Goal: Task Accomplishment & Management: Use online tool/utility

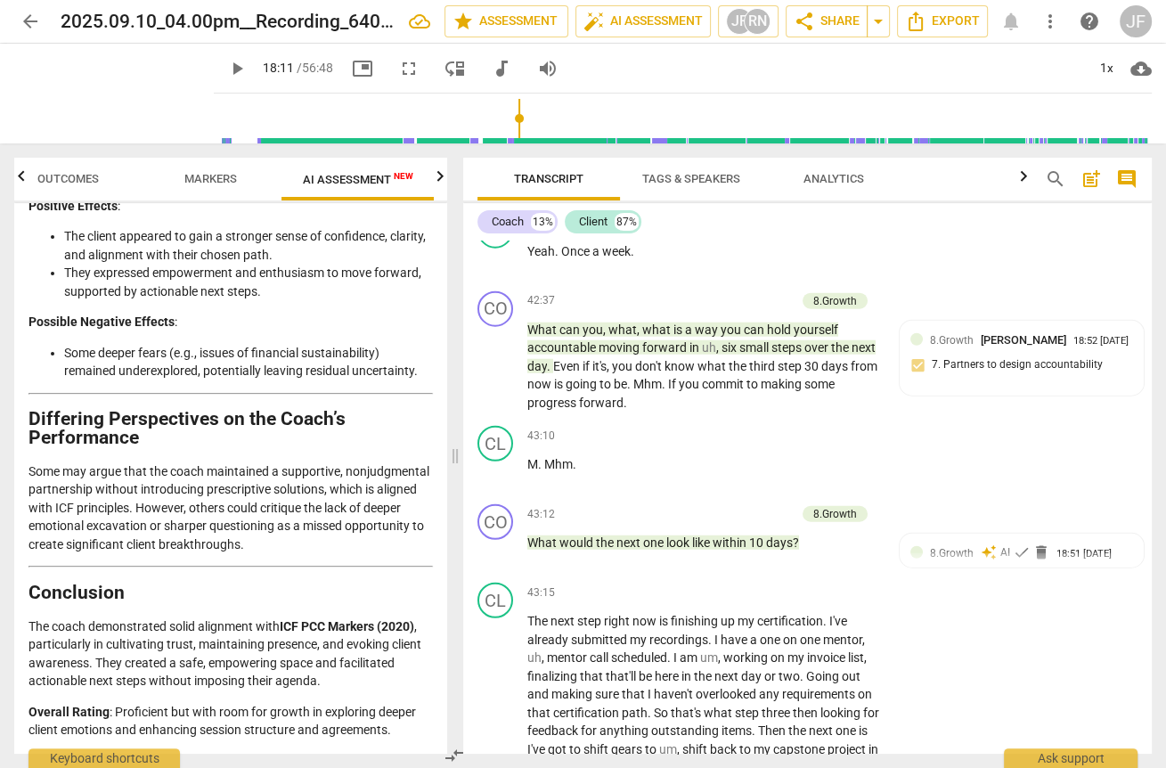
scroll to position [9905, 0]
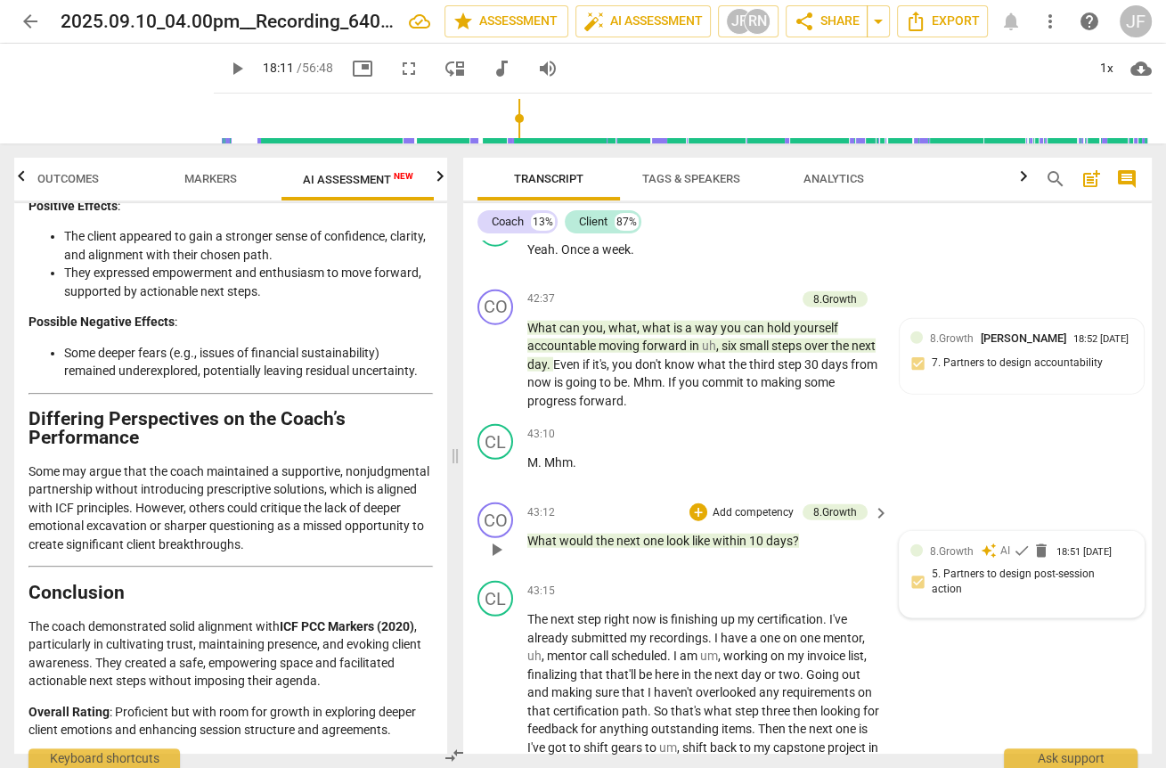
click at [941, 558] on span "8.Growth" at bounding box center [952, 551] width 44 height 12
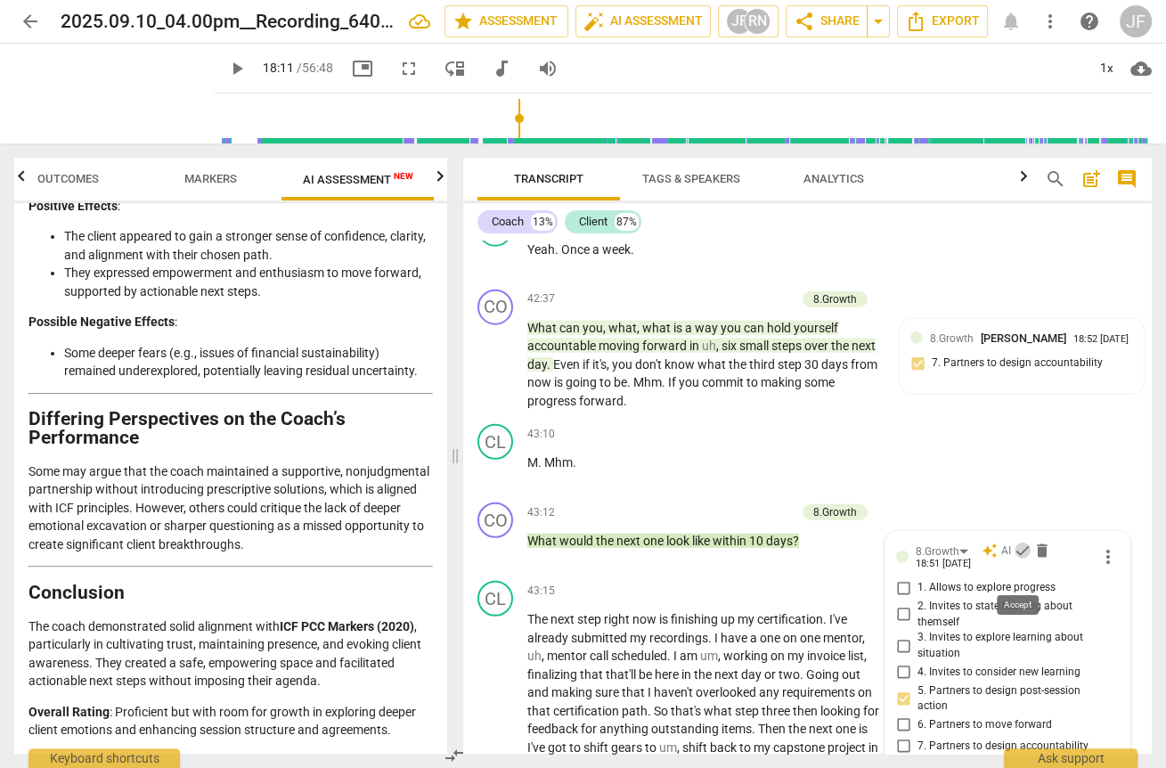
click at [1016, 559] on span "check" at bounding box center [1023, 551] width 18 height 18
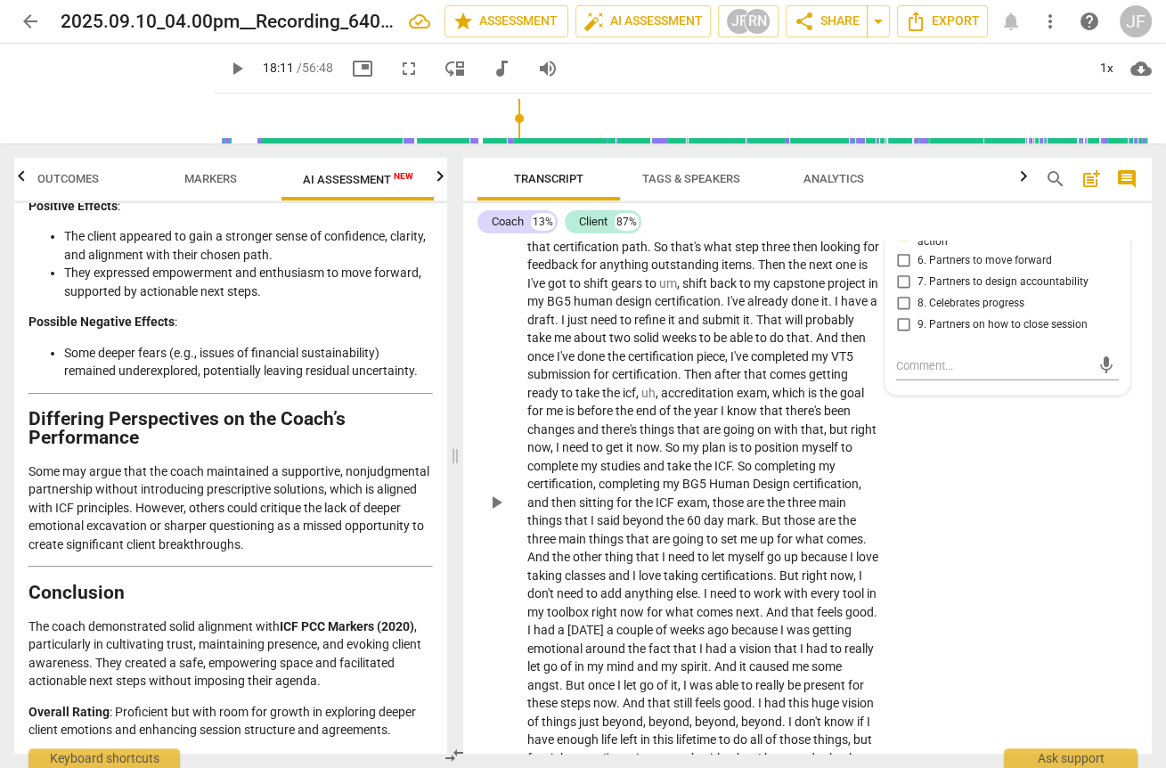
scroll to position [10404, 0]
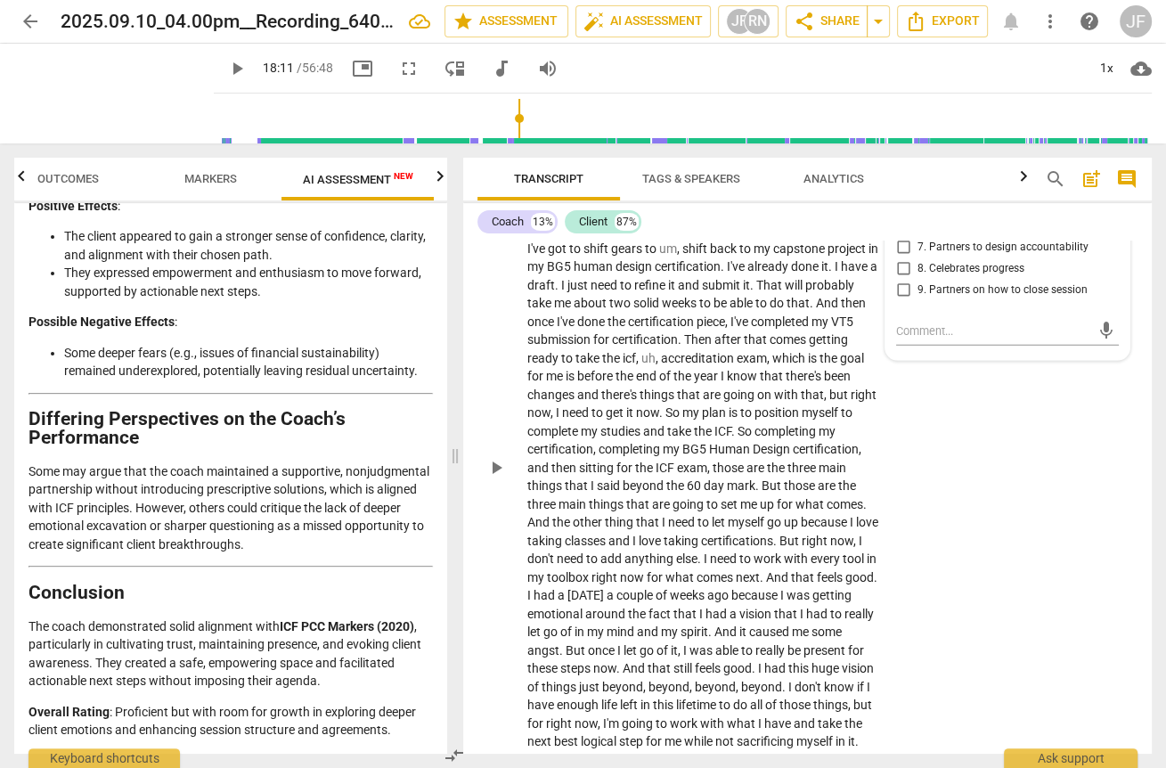
click at [968, 612] on div "CL play_arrow pause 43:15 + Add competency keyboard_arrow_right The next step r…" at bounding box center [807, 453] width 689 height 756
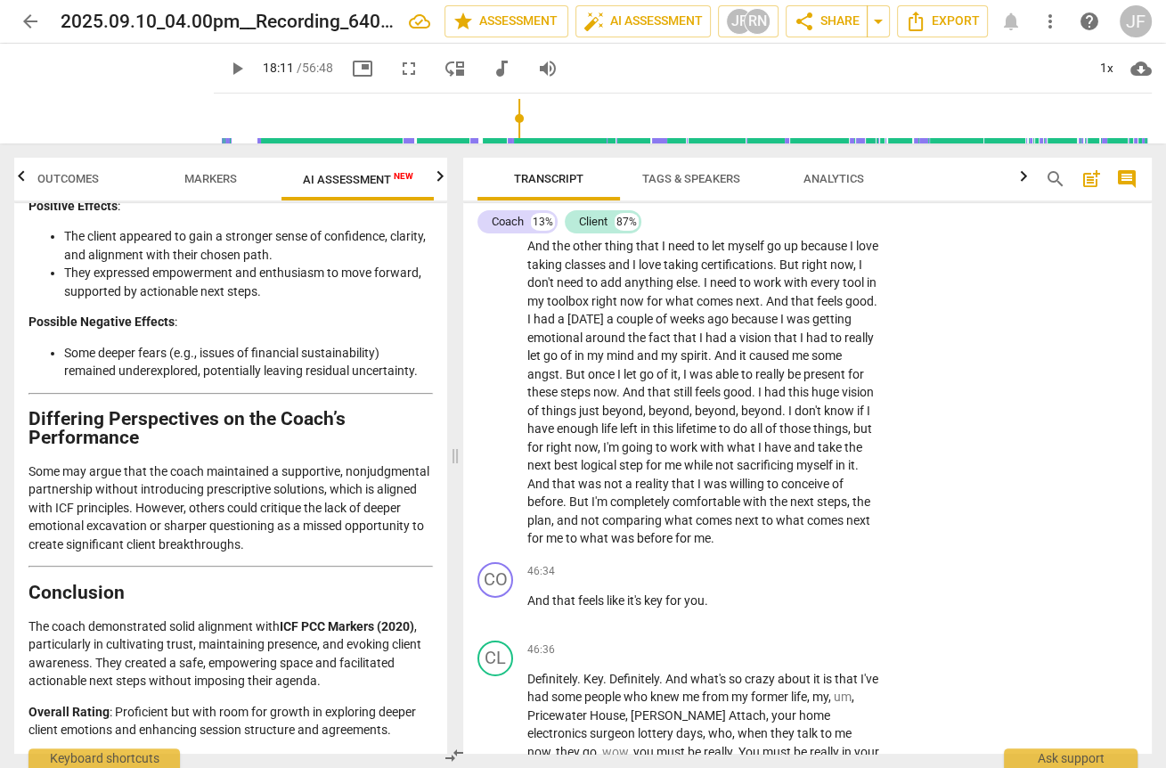
scroll to position [10689, 0]
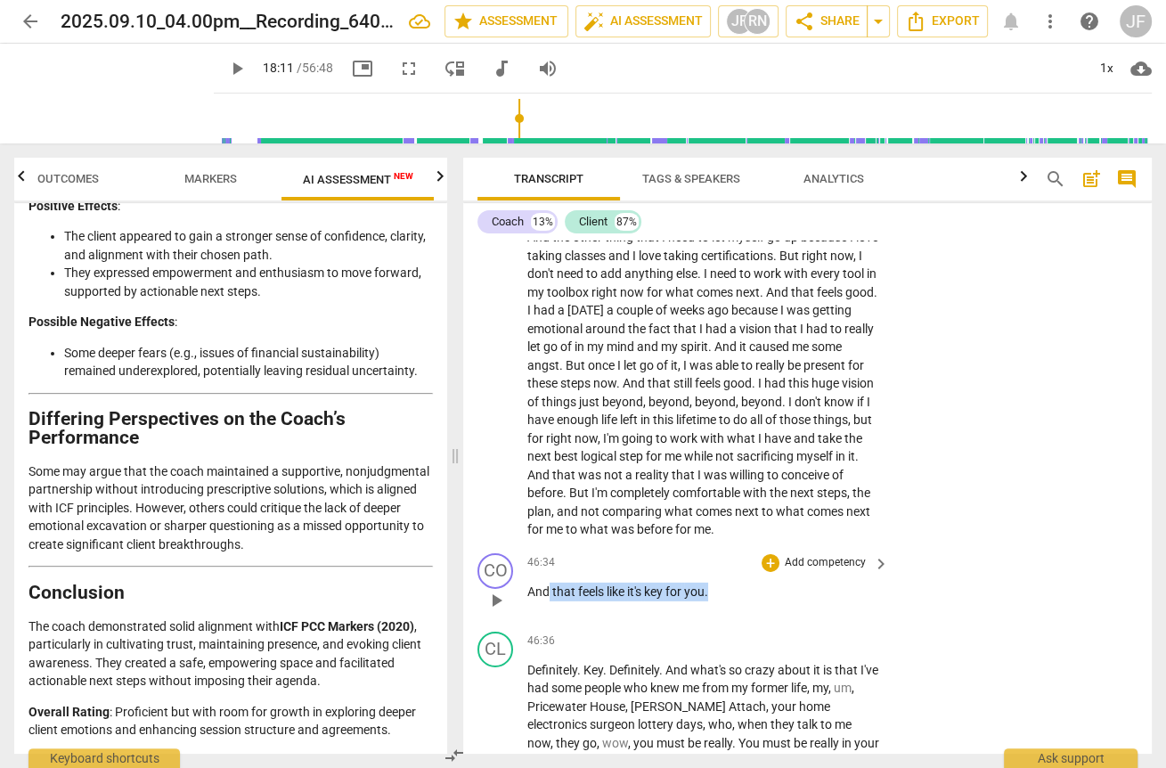
drag, startPoint x: 709, startPoint y: 634, endPoint x: 550, endPoint y: 638, distance: 159.5
click at [550, 601] on p "And that feels like it's key for you ." at bounding box center [703, 592] width 353 height 19
click at [722, 612] on div "+" at bounding box center [727, 611] width 18 height 18
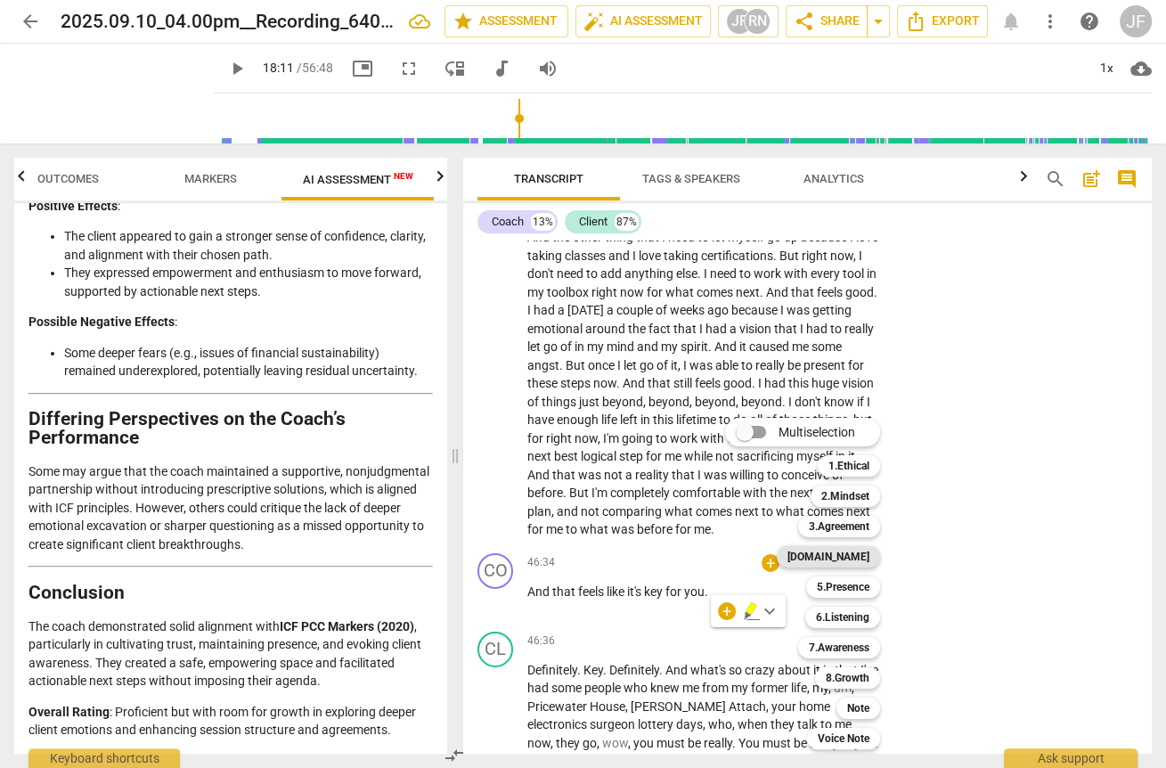
click at [853, 555] on b "[DOMAIN_NAME]" at bounding box center [828, 556] width 82 height 21
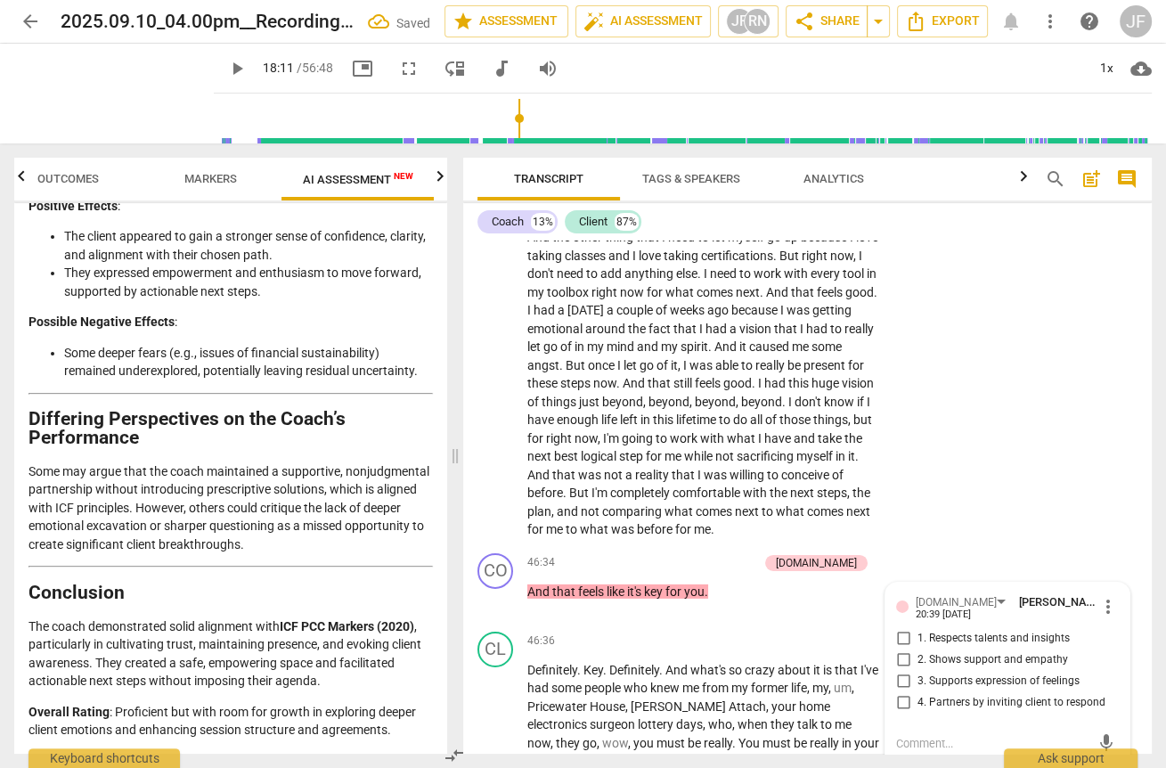
scroll to position [10976, 0]
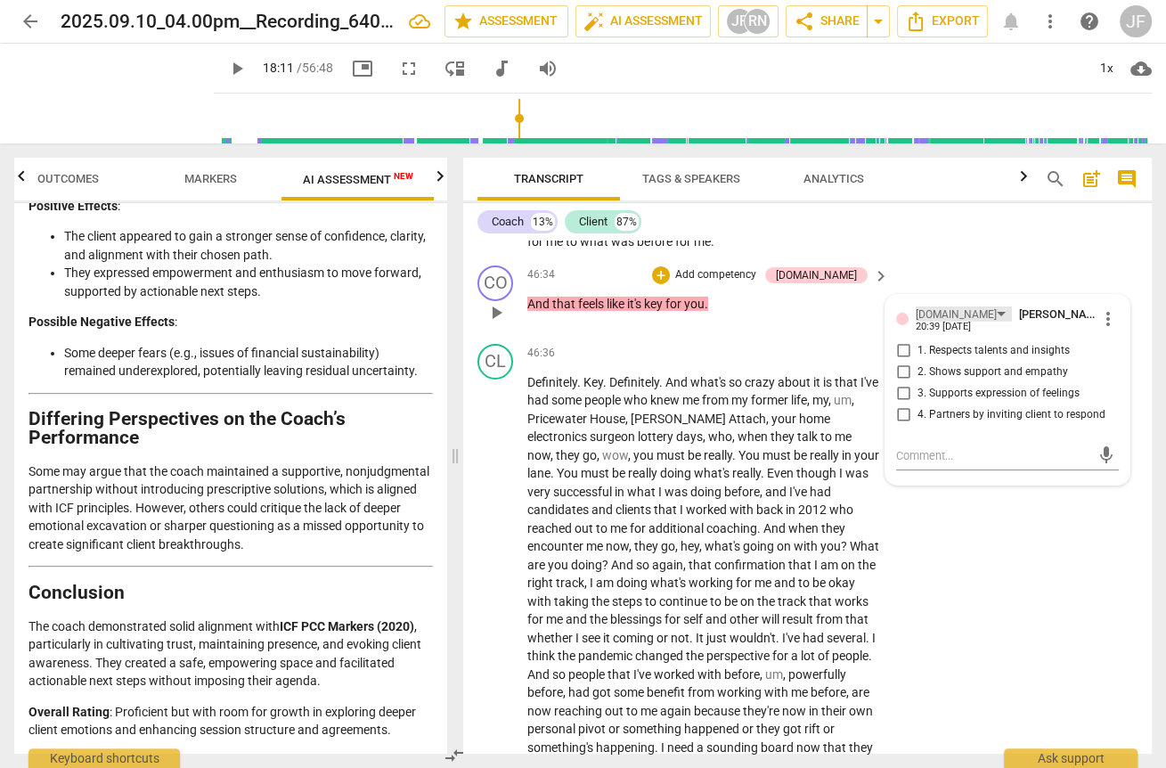
click at [946, 322] on div "[DOMAIN_NAME]" at bounding box center [964, 313] width 96 height 15
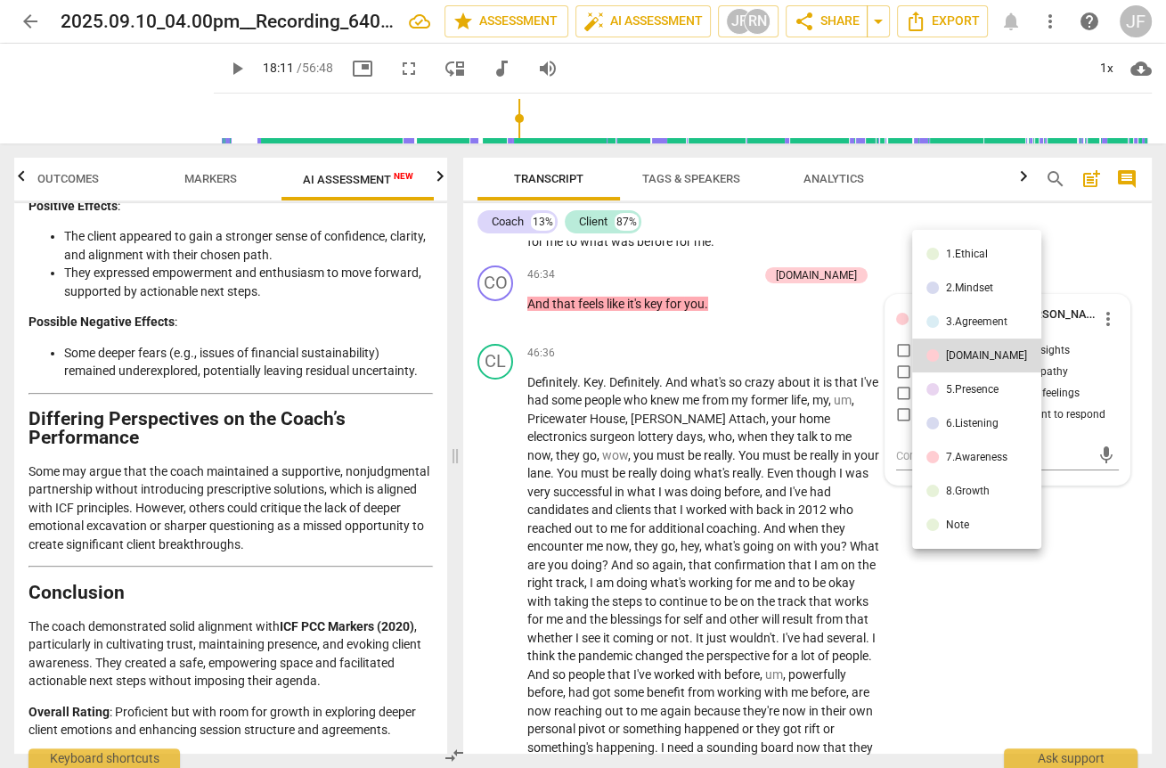
click at [946, 384] on div "5.Presence" at bounding box center [972, 389] width 53 height 11
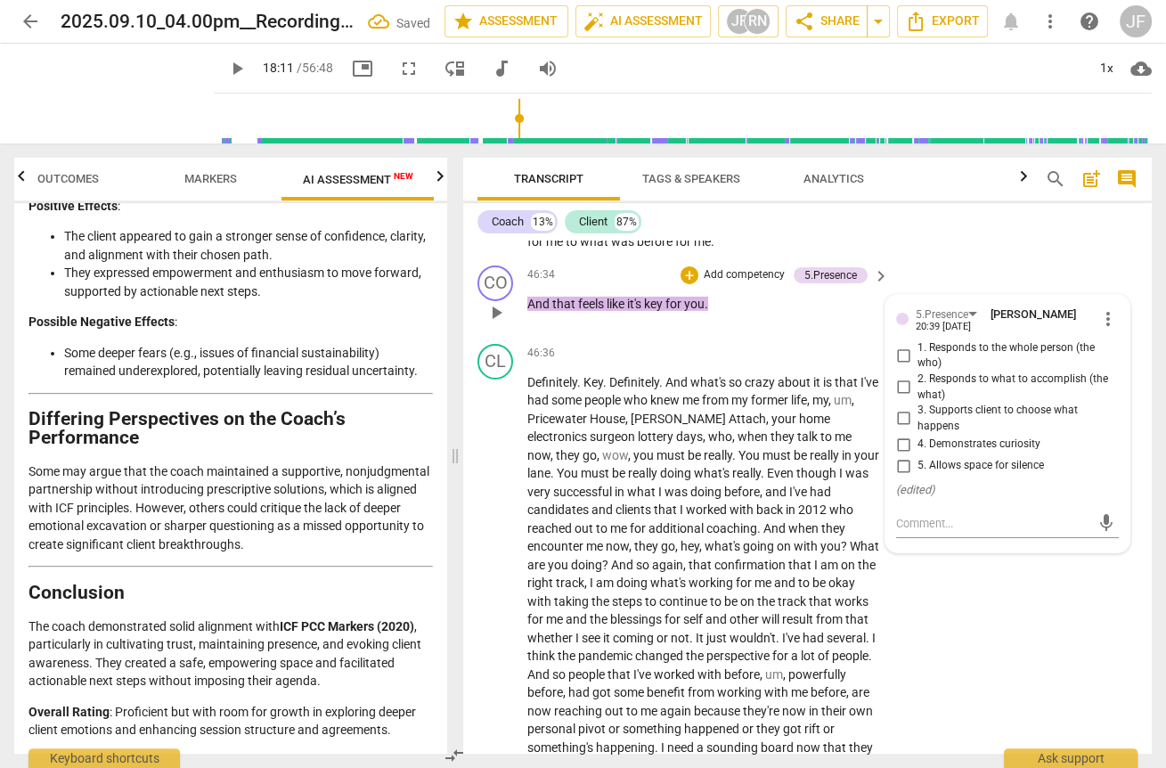
click at [948, 333] on div "20:39 [DATE]" at bounding box center [943, 328] width 55 height 12
click at [943, 323] on div "5.Presence" at bounding box center [942, 314] width 53 height 17
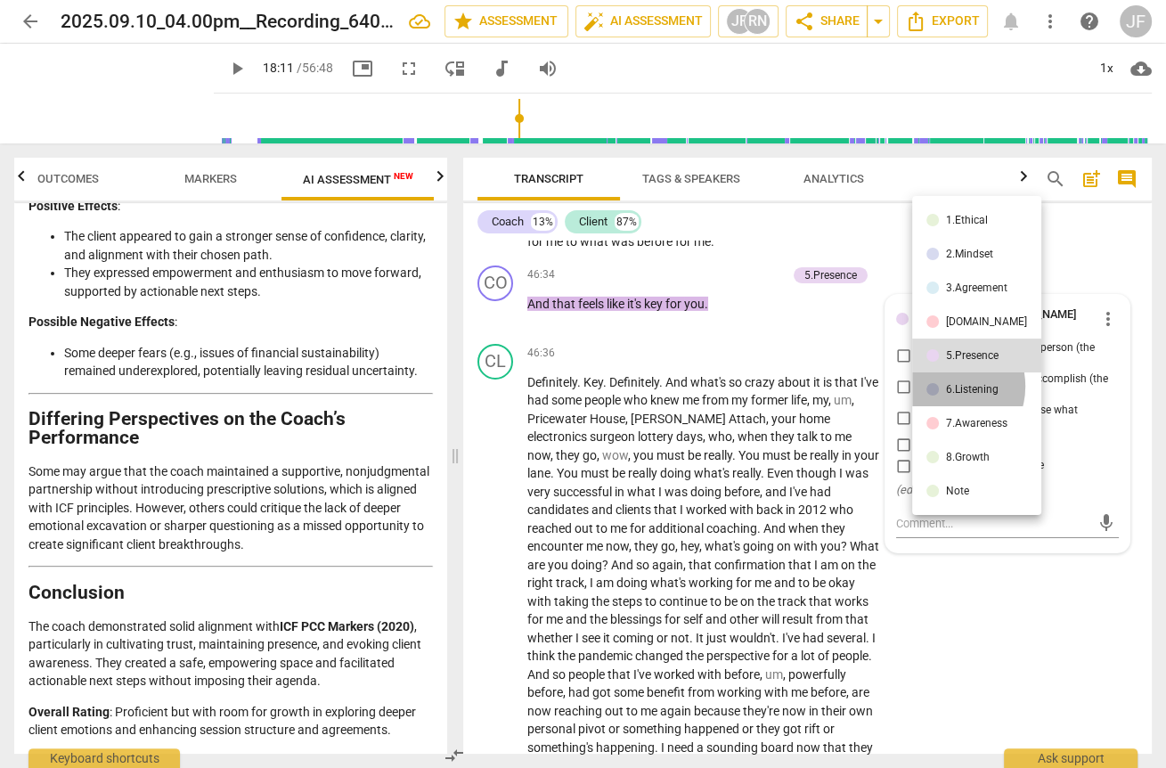
click at [946, 386] on div "6.Listening" at bounding box center [972, 389] width 53 height 11
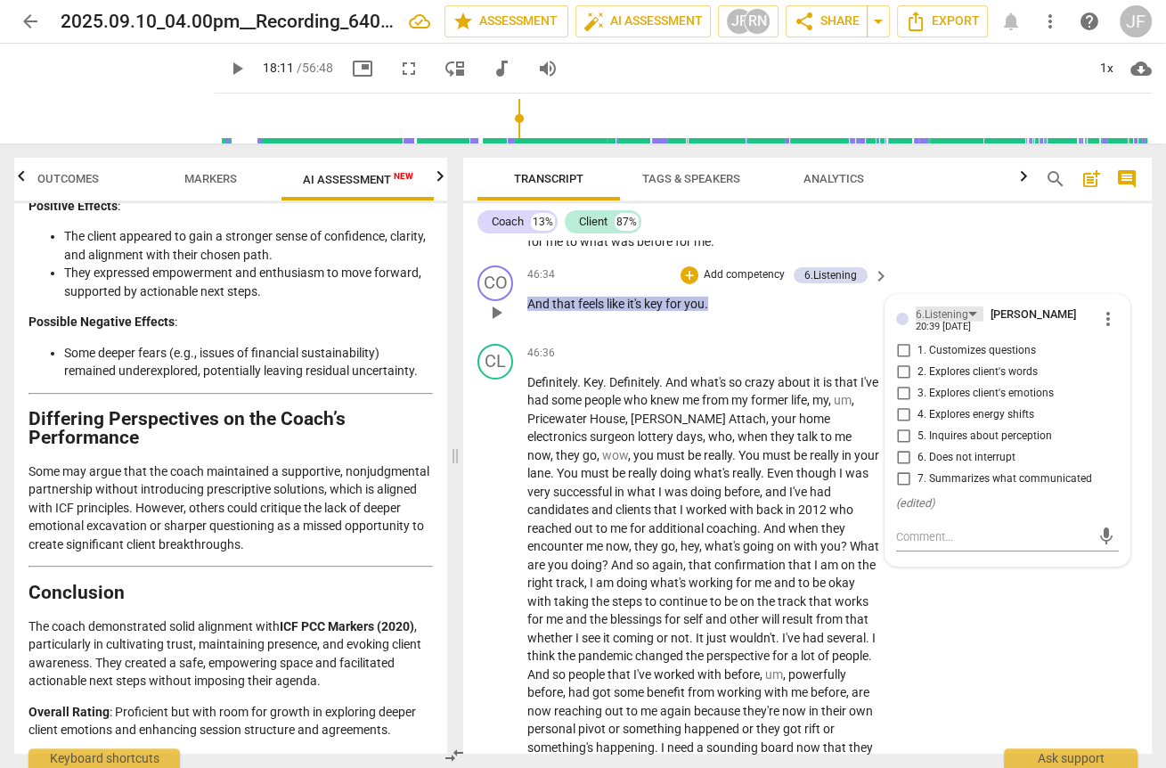
click at [941, 323] on div "6.Listening" at bounding box center [942, 314] width 53 height 17
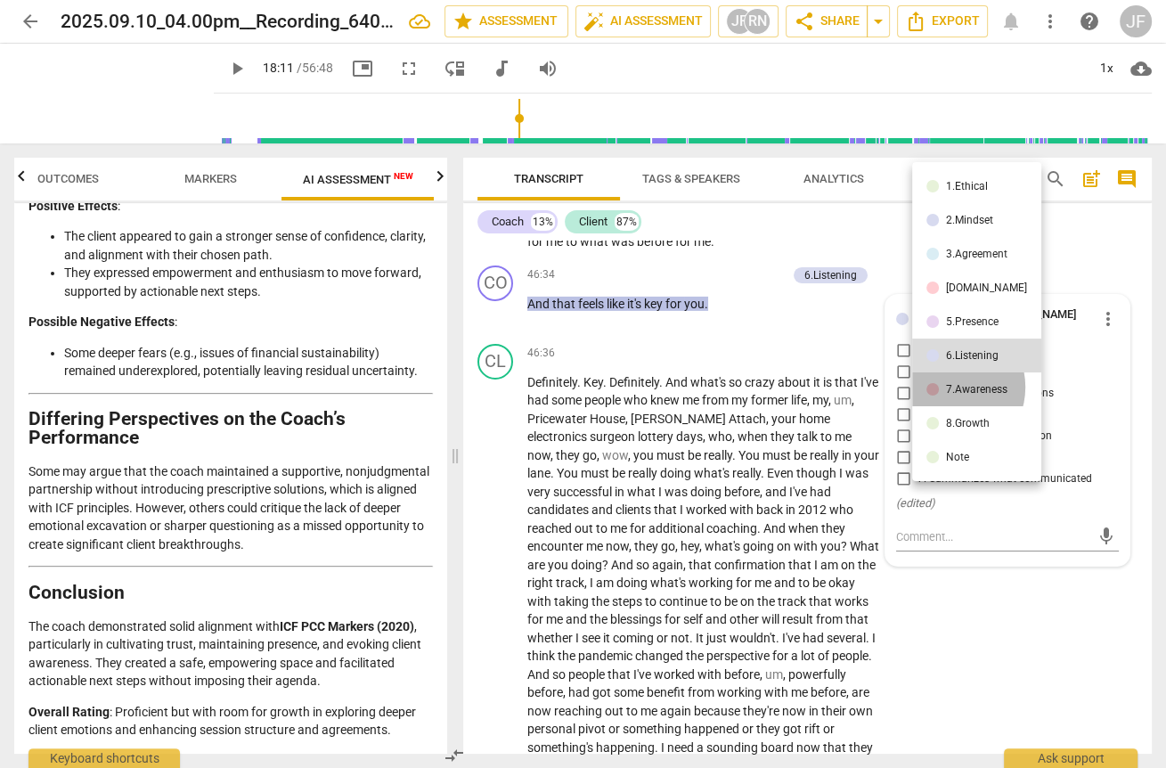
click at [950, 387] on div "7.Awareness" at bounding box center [976, 389] width 61 height 11
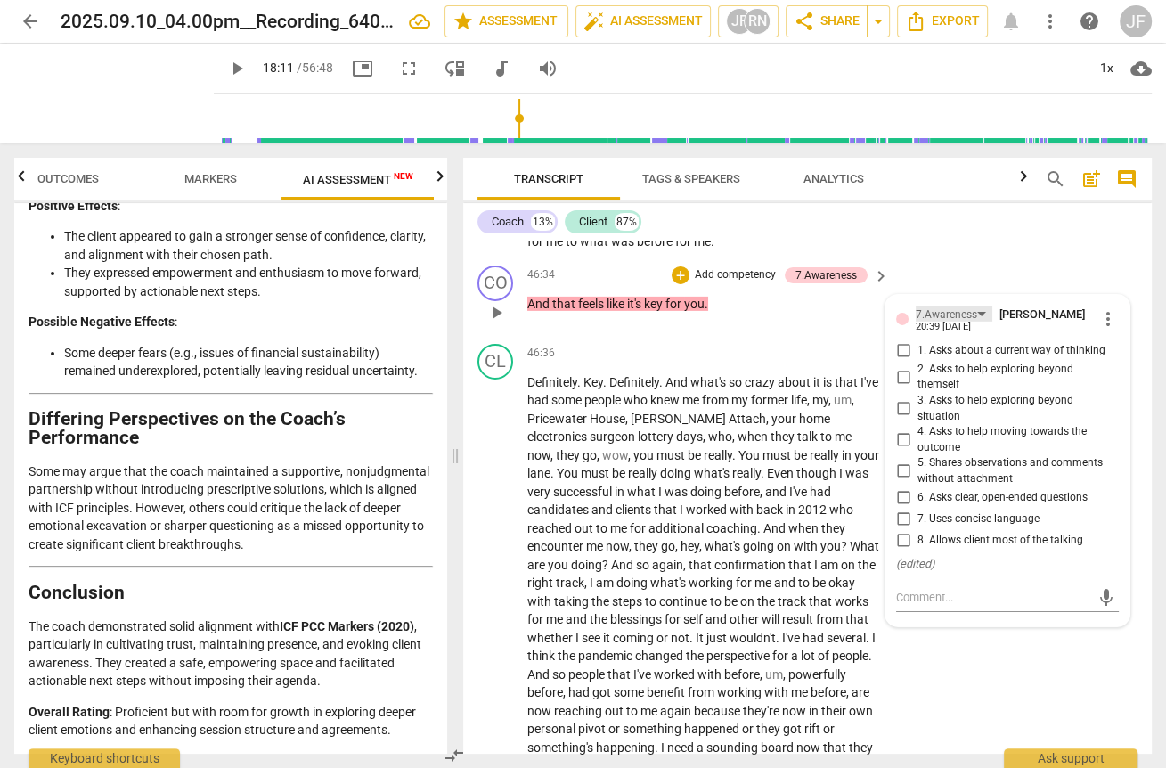
click at [976, 322] on div "7.Awareness" at bounding box center [954, 313] width 77 height 15
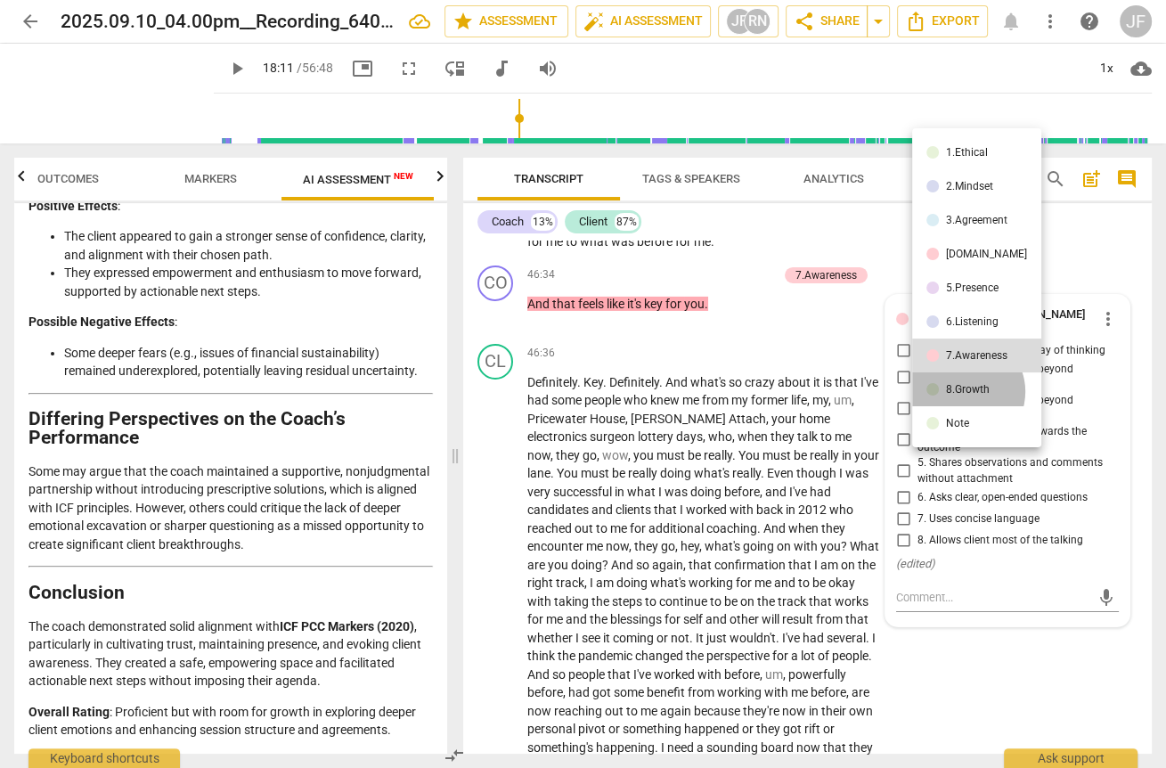
click at [964, 391] on div "8.Growth" at bounding box center [968, 389] width 44 height 11
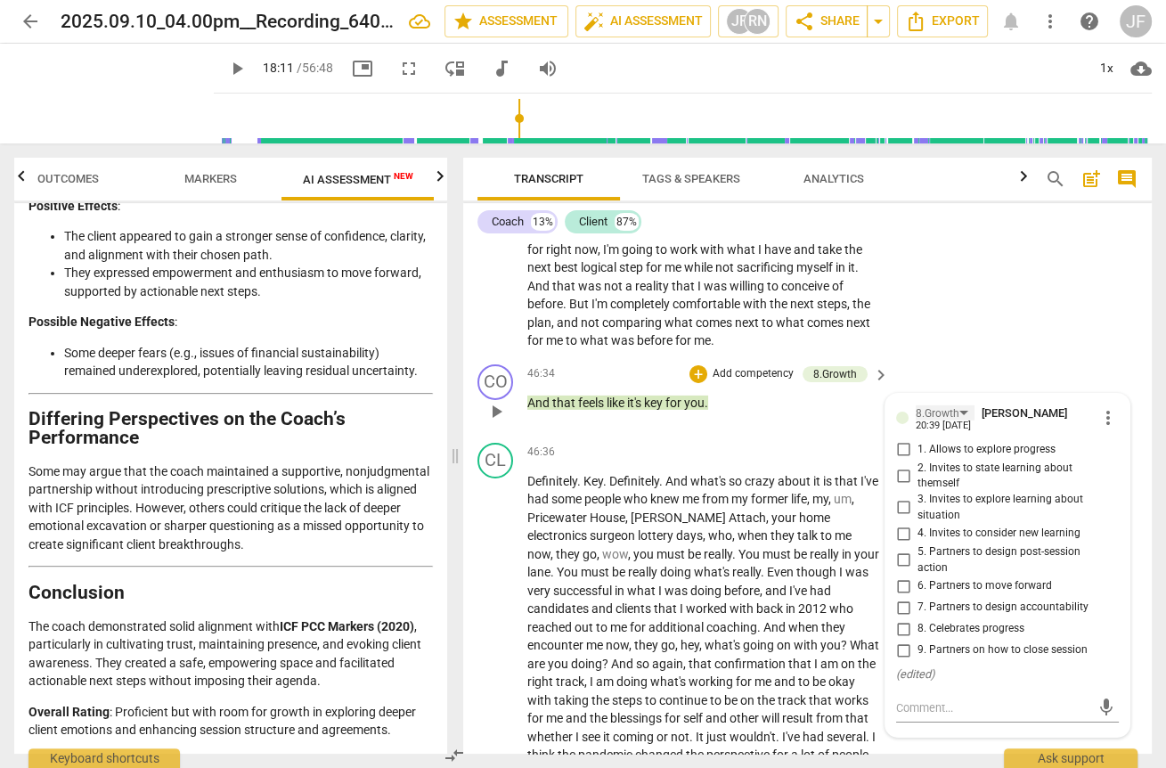
scroll to position [10905, 0]
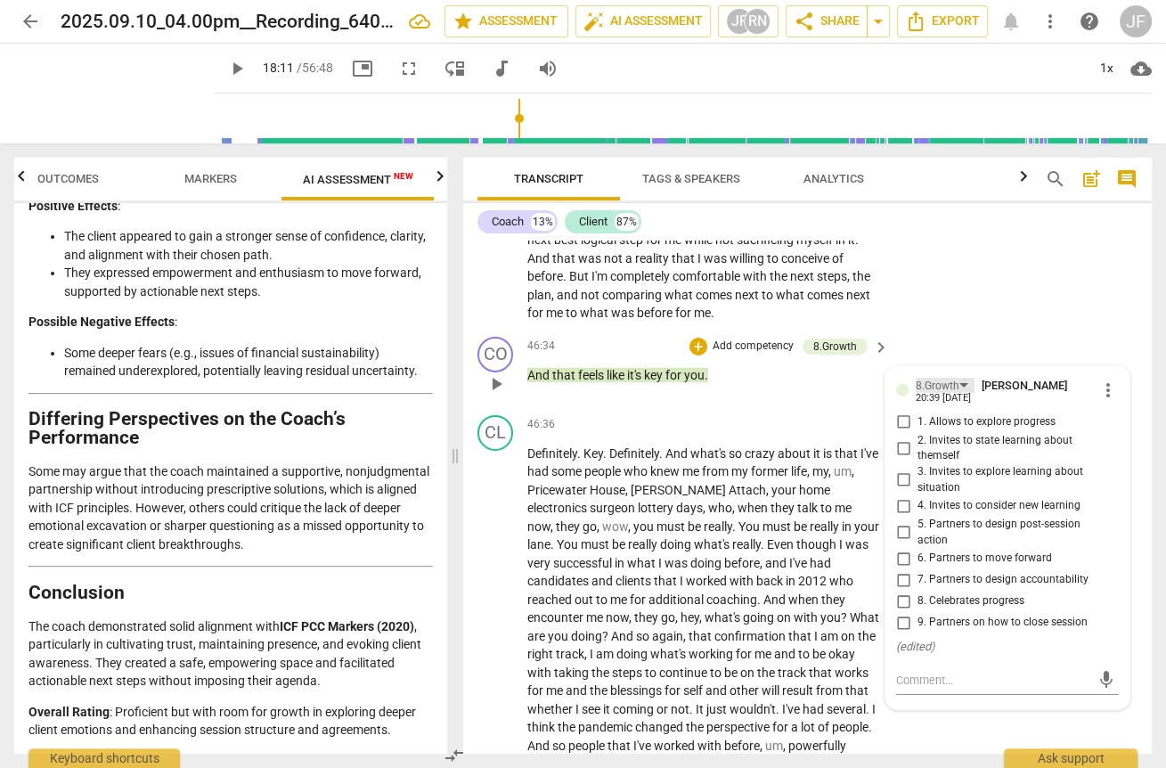
click at [958, 393] on div "8.Growth" at bounding box center [945, 385] width 59 height 15
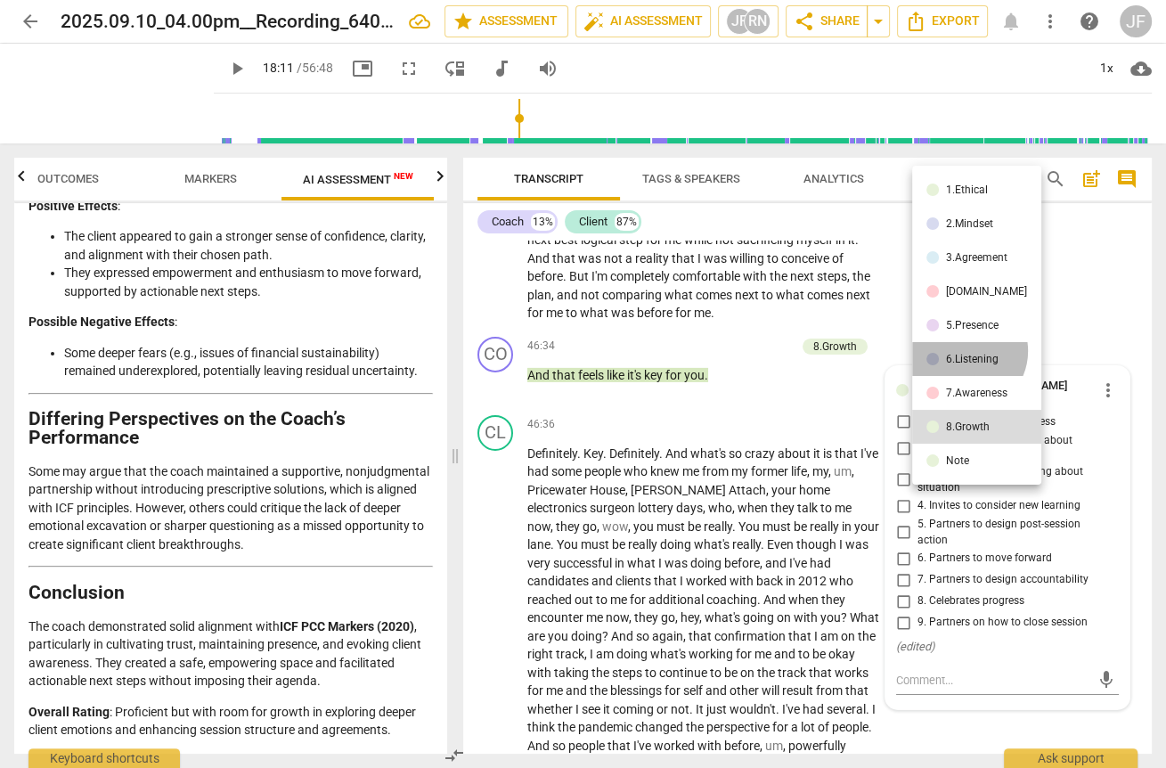
click at [964, 351] on li "6.Listening" at bounding box center [976, 359] width 129 height 34
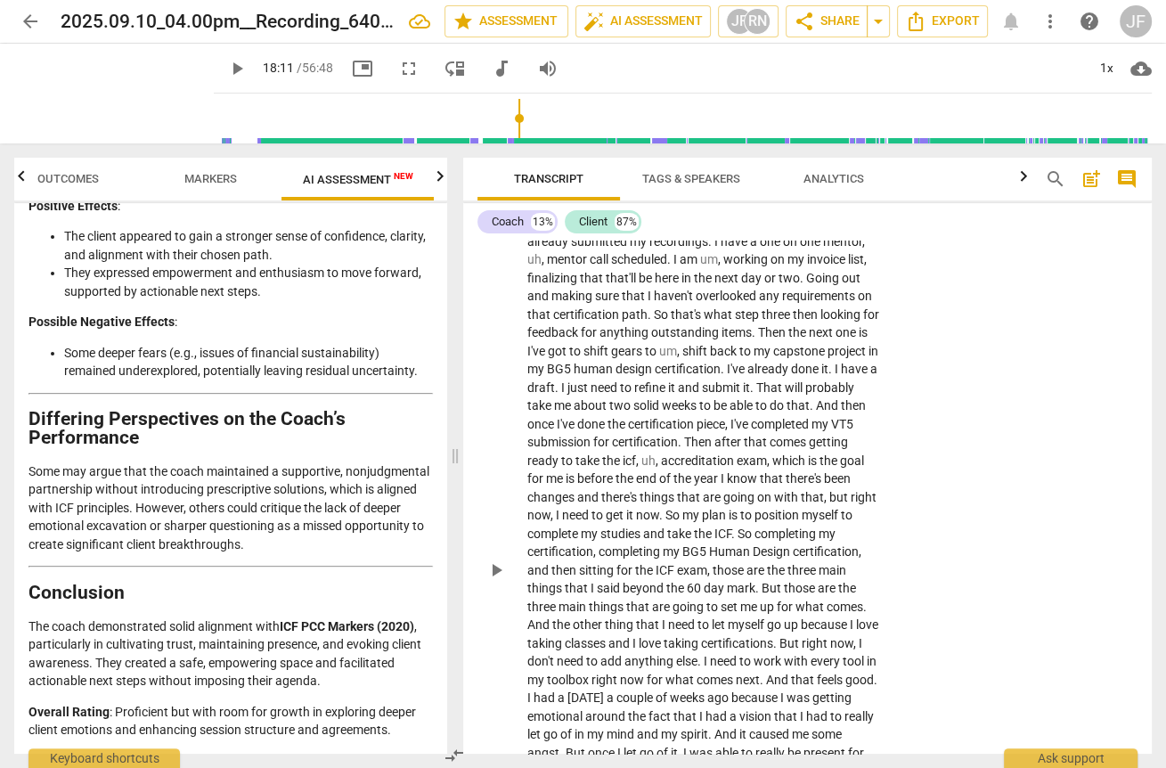
scroll to position [10335, 0]
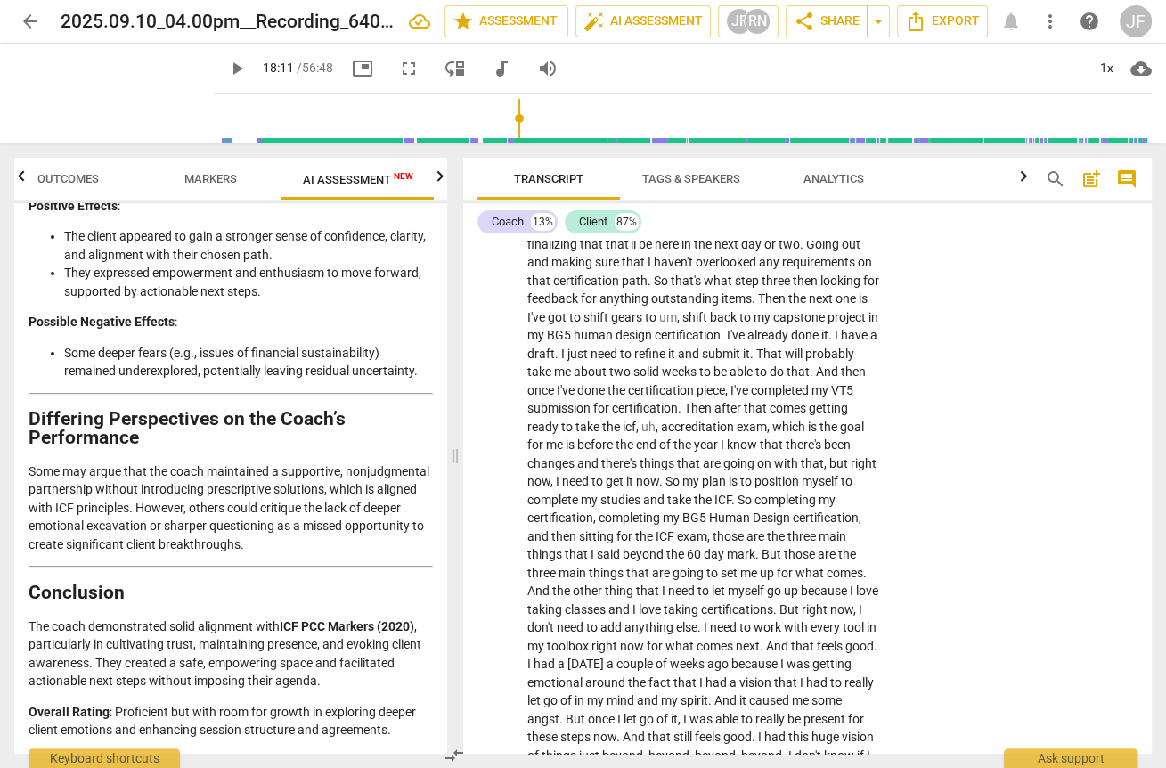
click at [639, 63] on div "play_arrow 18:11 / 56:48 picture_in_picture fullscreen move_down audiotrack vol…" at bounding box center [683, 69] width 938 height 50
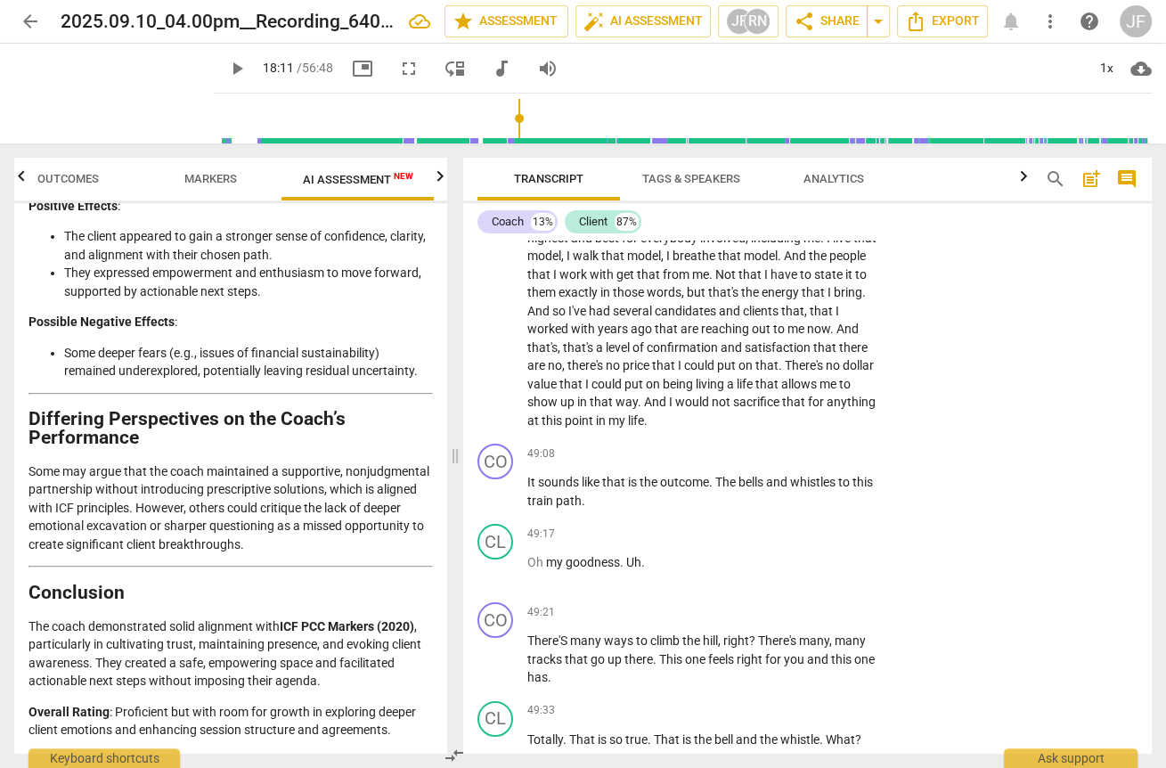
scroll to position [11546, 0]
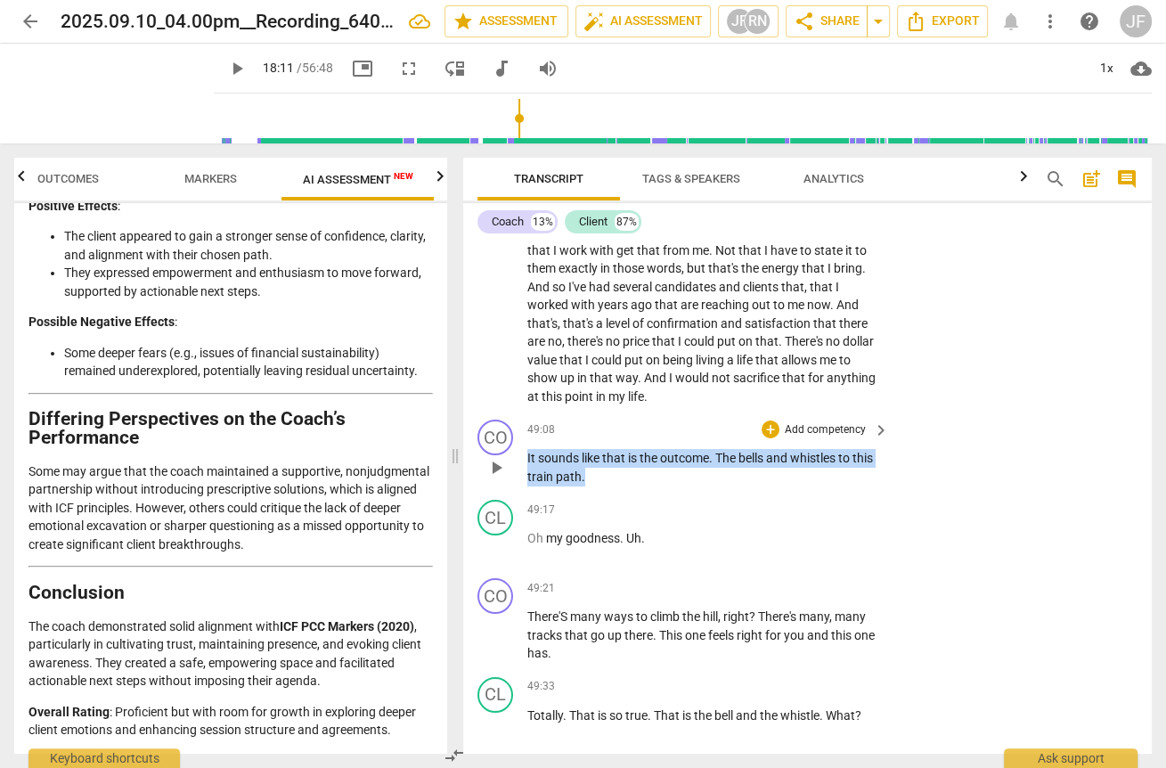
drag, startPoint x: 607, startPoint y: 518, endPoint x: 522, endPoint y: 503, distance: 86.0
click at [522, 493] on div "CO play_arrow pause 49:08 + Add competency keyboard_arrow_right It sounds like …" at bounding box center [807, 452] width 689 height 80
click at [768, 438] on div "+" at bounding box center [771, 429] width 18 height 18
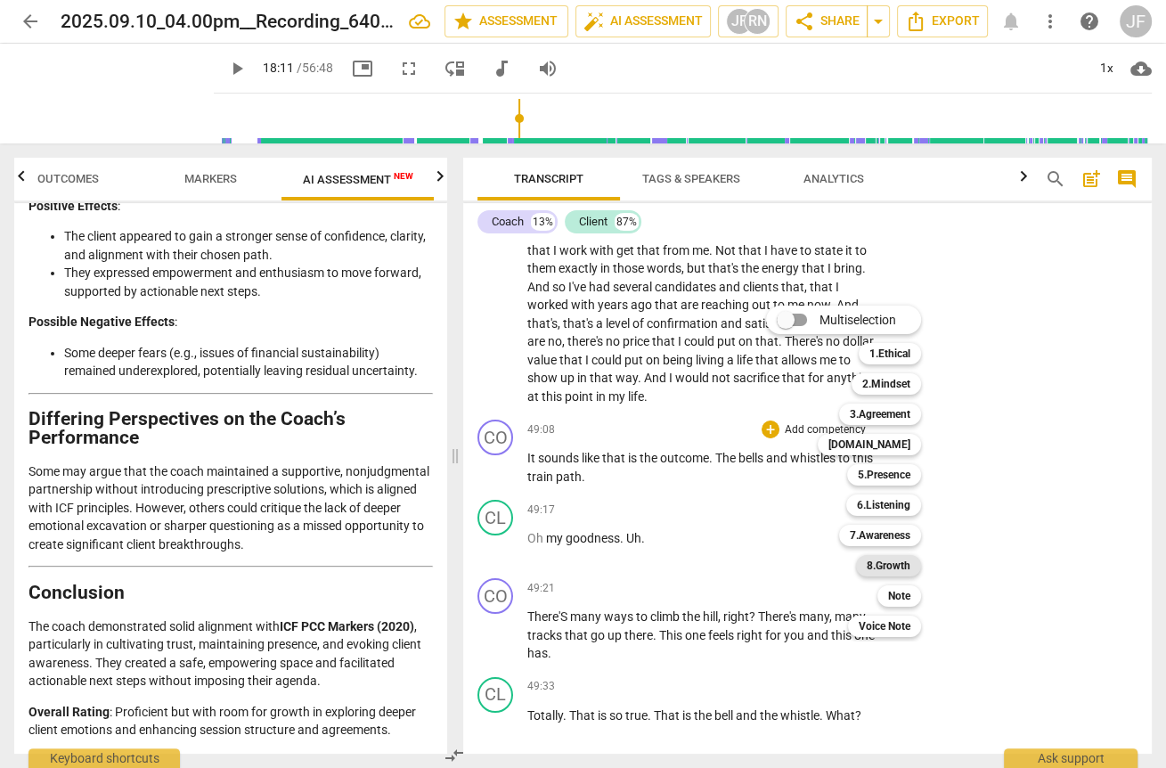
click at [895, 564] on b "8.Growth" at bounding box center [889, 565] width 44 height 21
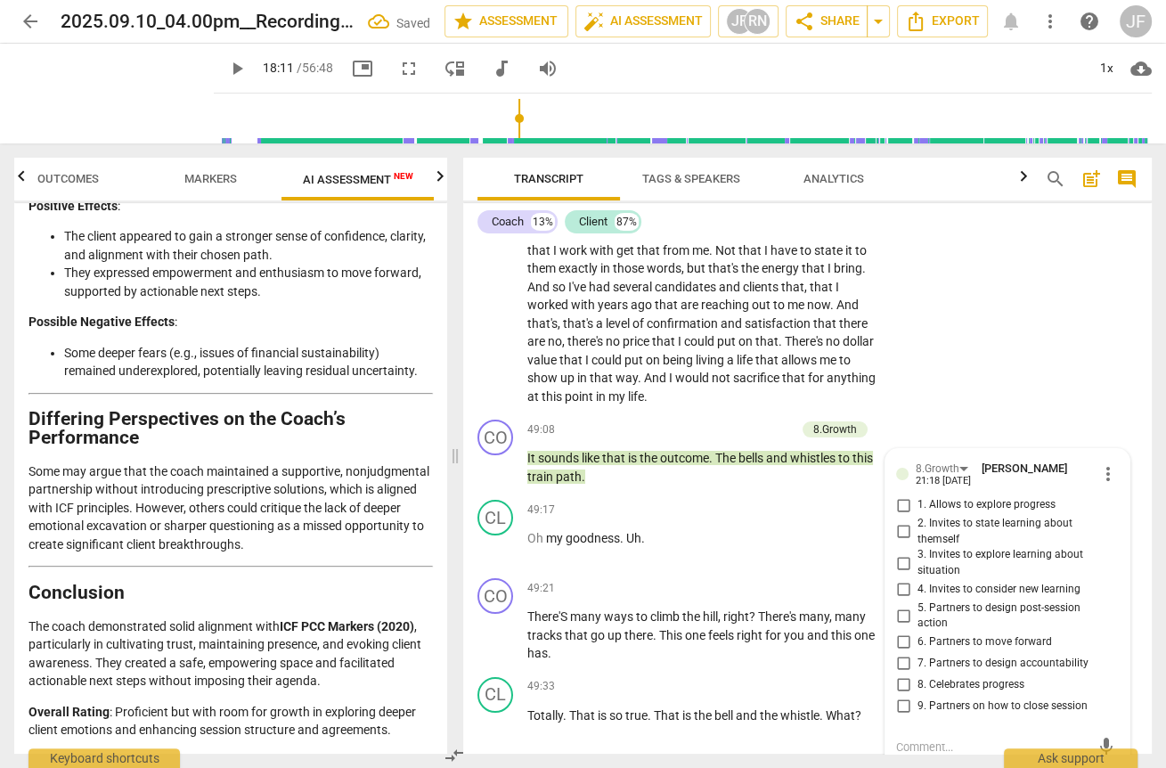
scroll to position [11837, 0]
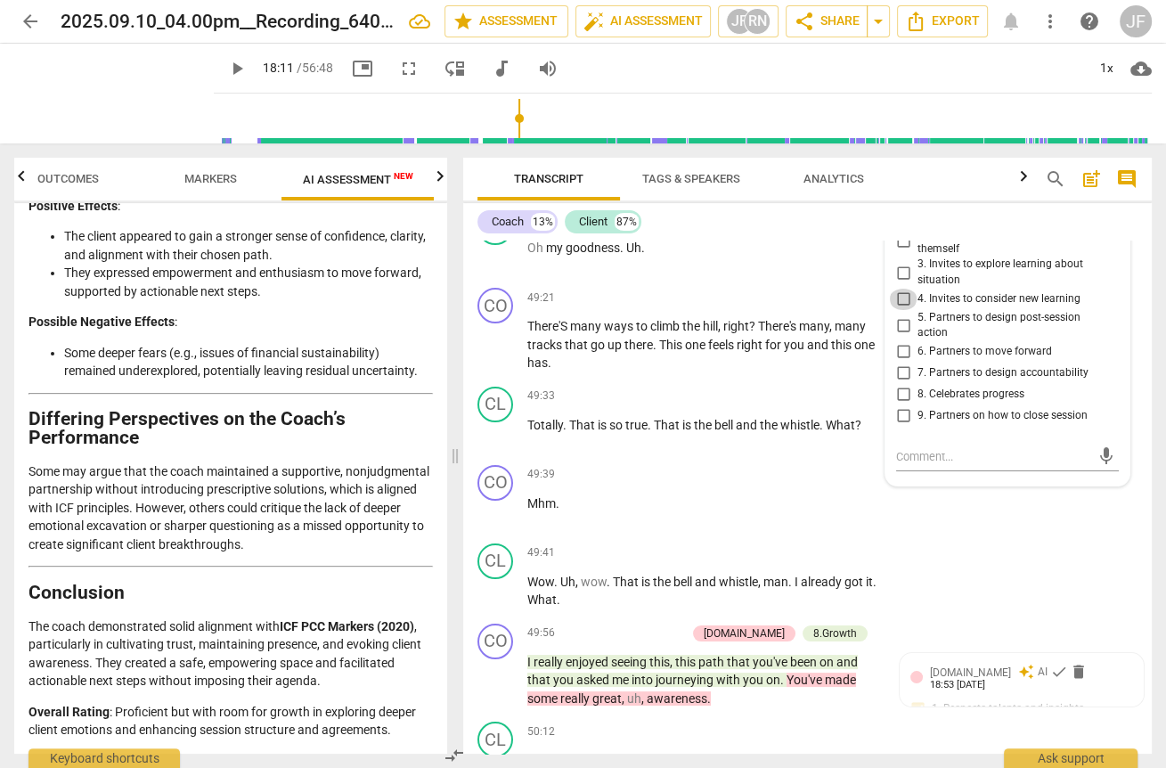
click at [901, 310] on input "4. Invites to consider new learning" at bounding box center [903, 299] width 29 height 21
checkbox input "true"
click at [901, 283] on input "3. Invites to explore learning about situation" at bounding box center [903, 272] width 29 height 21
checkbox input "true"
click at [900, 310] on input "4. Invites to consider new learning" at bounding box center [903, 299] width 29 height 21
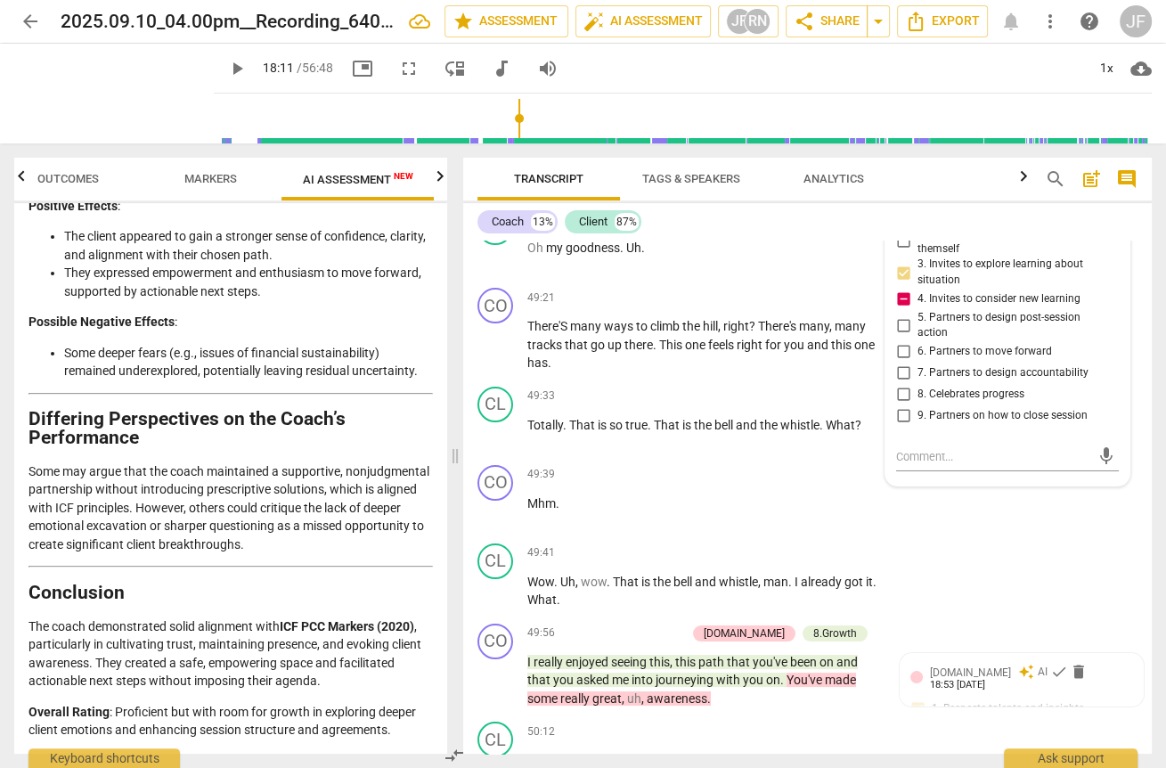
click at [900, 310] on input "4. Invites to consider new learning" at bounding box center [903, 299] width 29 height 21
checkbox input "false"
click at [974, 583] on div "CL play_arrow pause 49:41 + Add competency keyboard_arrow_right Wow . Uh , wow …" at bounding box center [807, 576] width 689 height 80
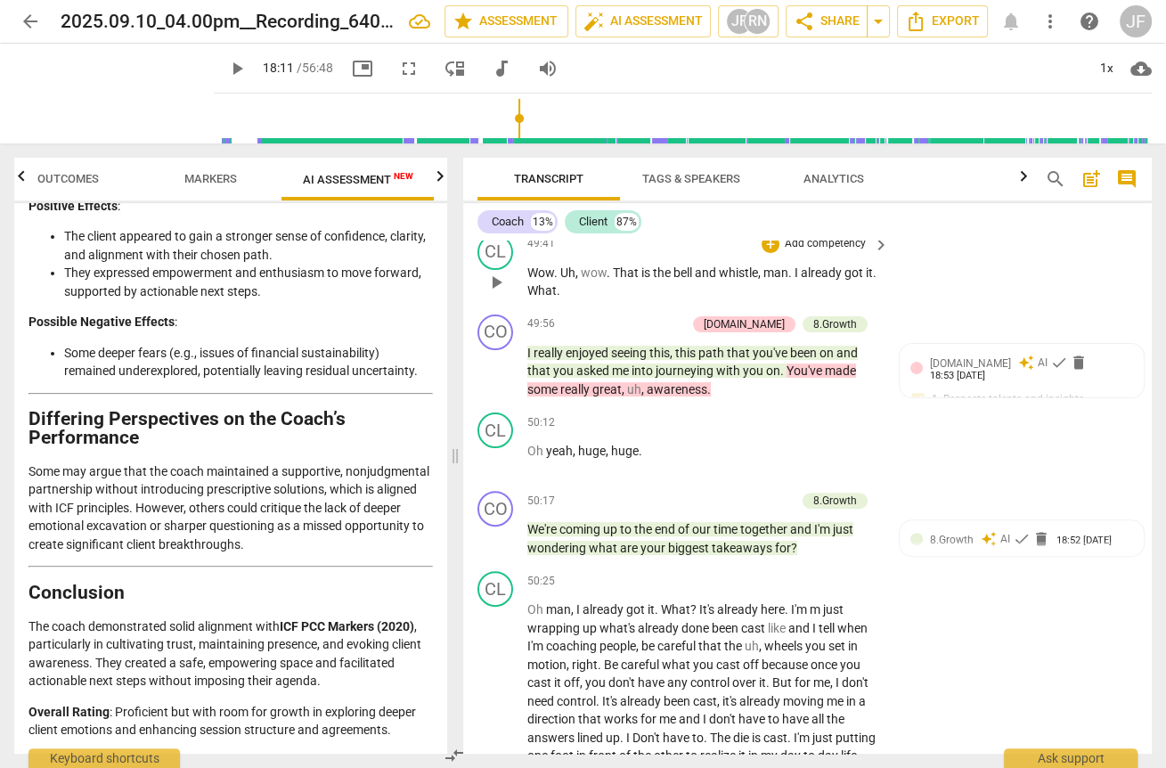
scroll to position [12193, 0]
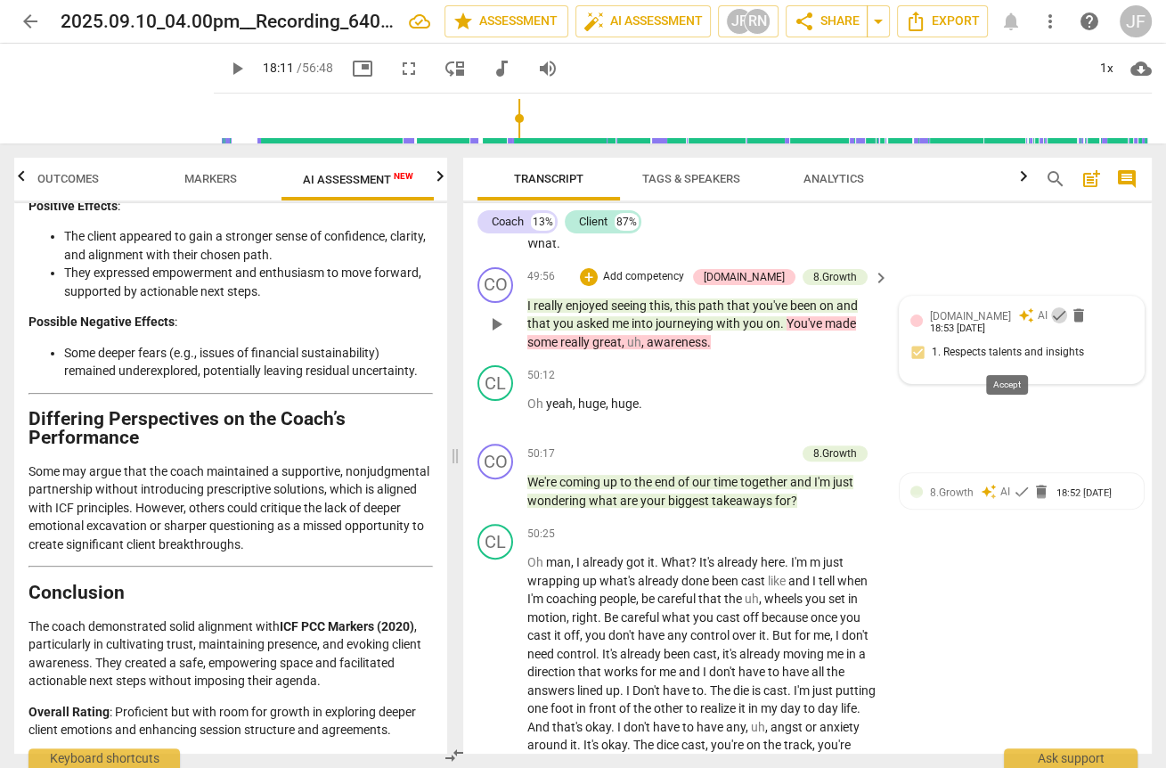
click at [1050, 324] on span "check" at bounding box center [1059, 315] width 18 height 18
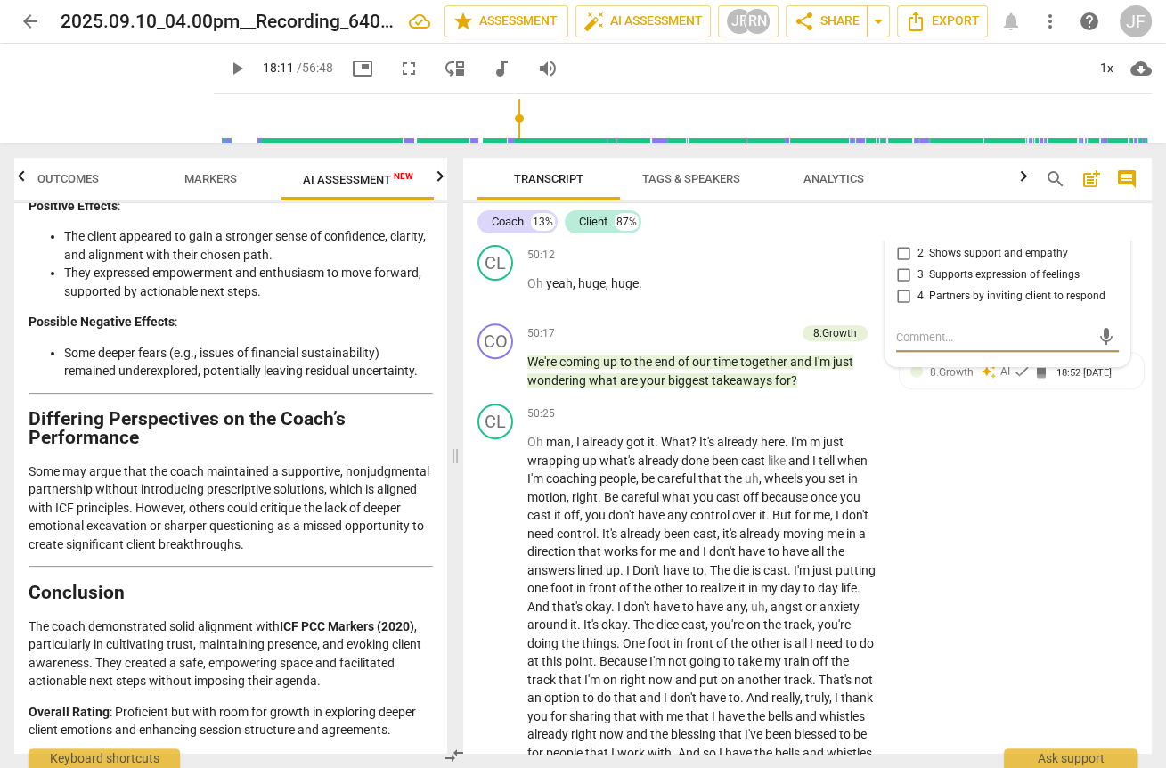
scroll to position [12336, 0]
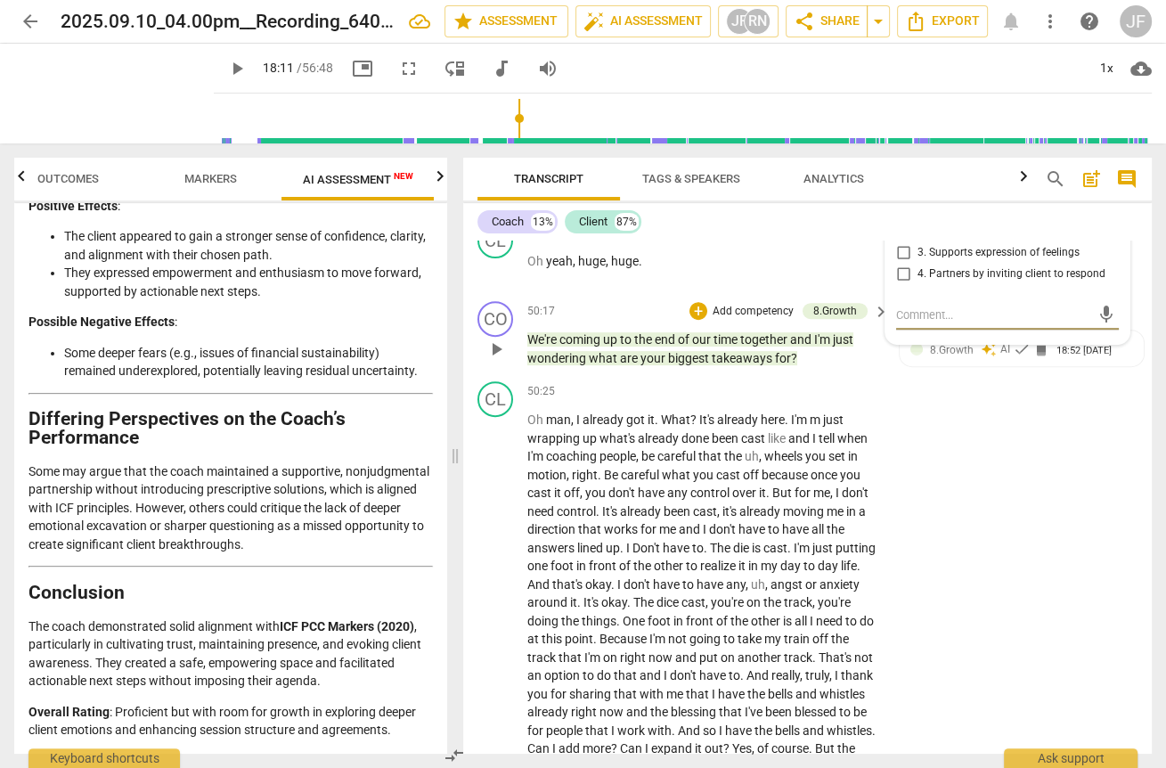
click at [714, 365] on span "takeaways" at bounding box center [743, 358] width 63 height 14
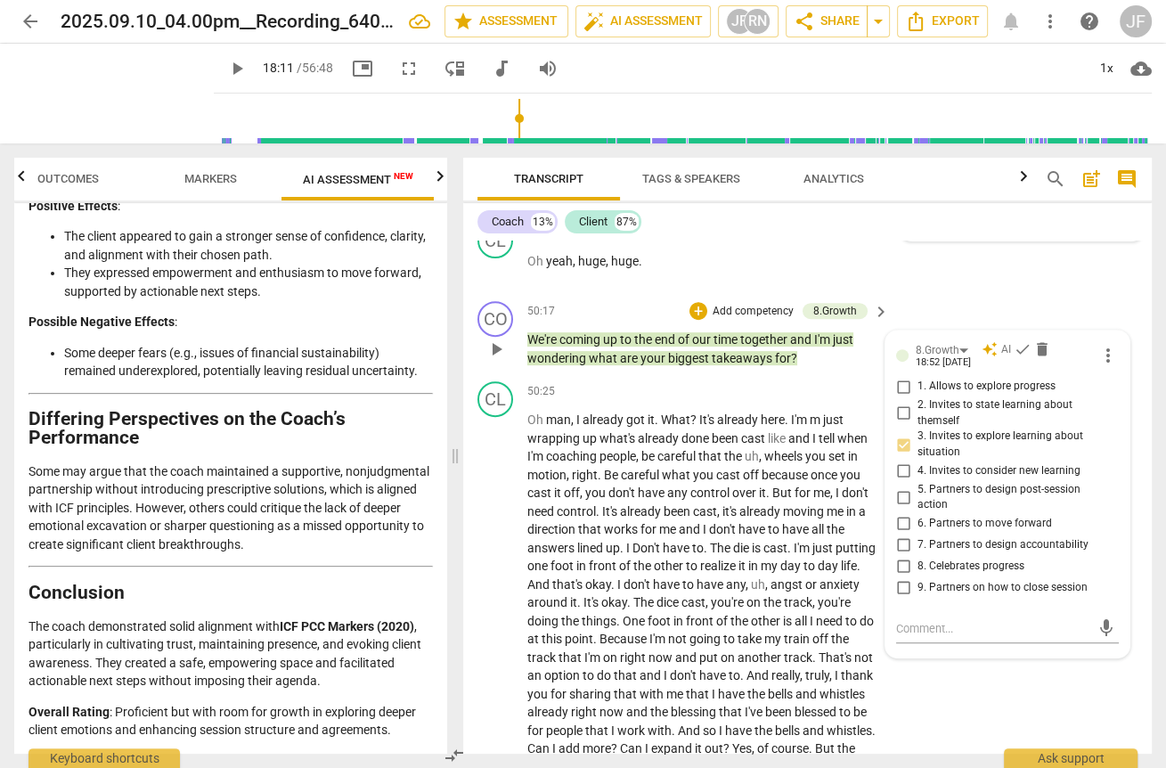
click at [775, 365] on span "for" at bounding box center [783, 358] width 16 height 14
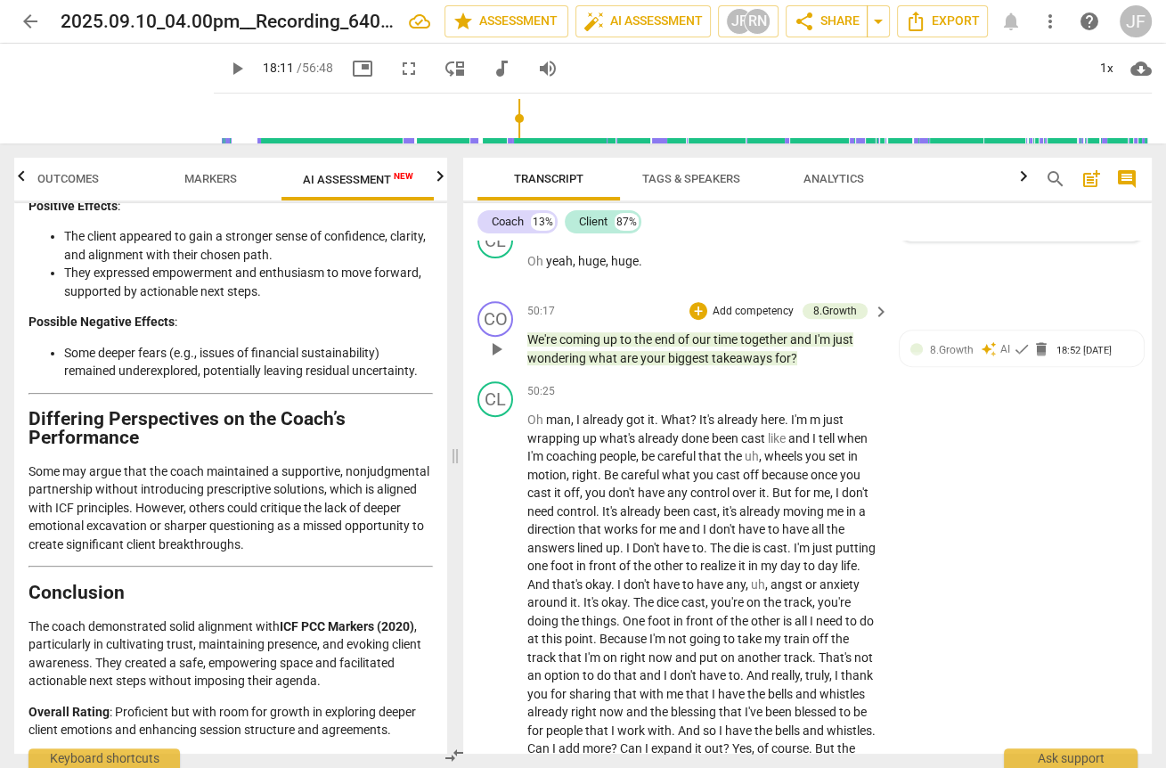
click at [775, 365] on span "for" at bounding box center [783, 358] width 16 height 14
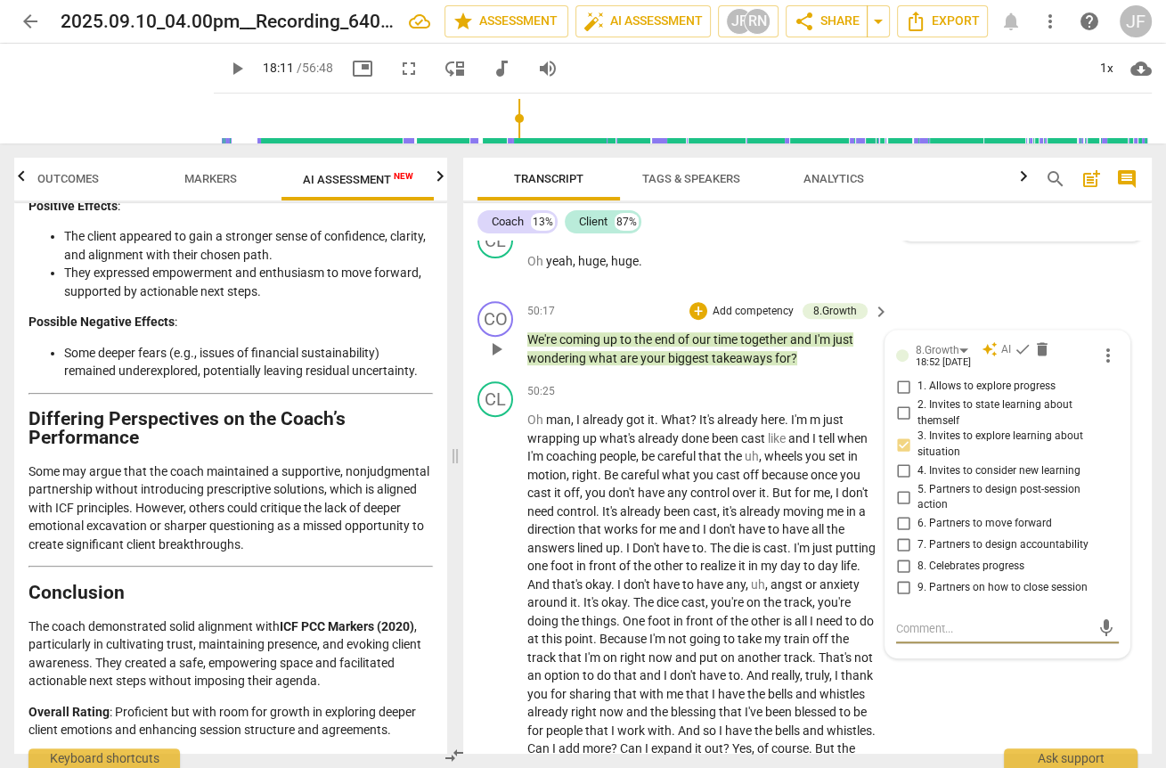
type textarea "a"
type textarea "ar"
type textarea "are"
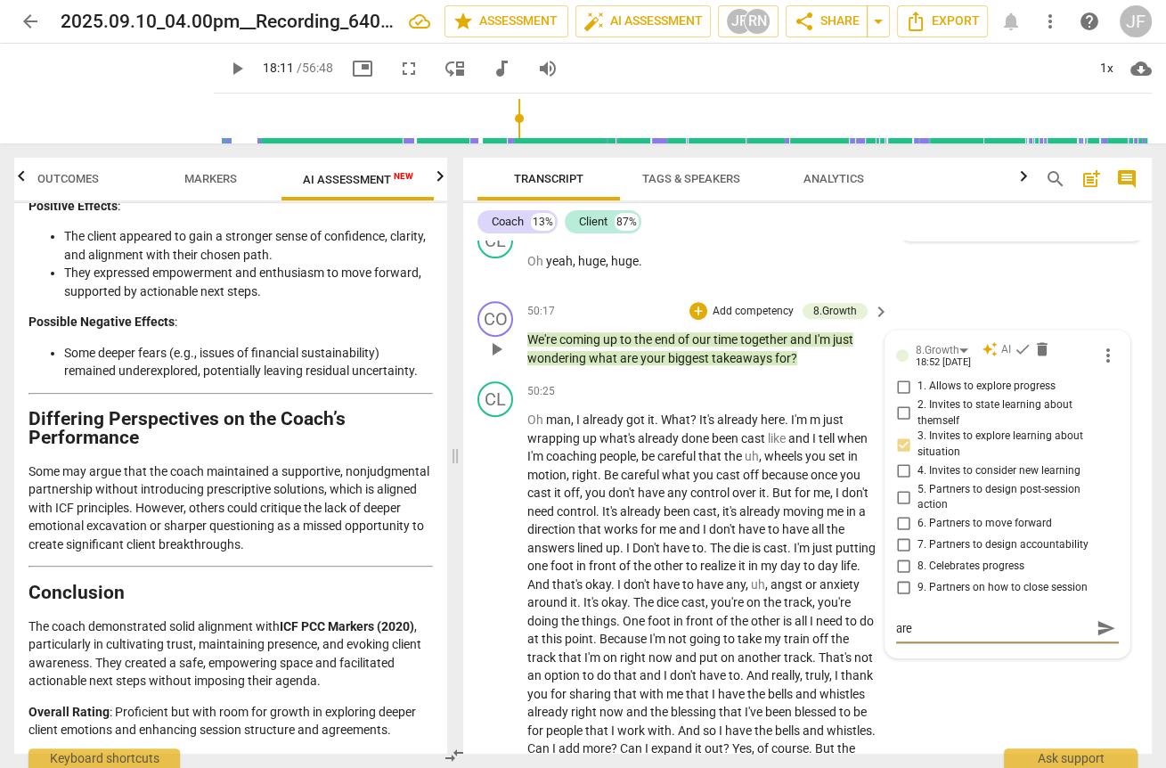
type textarea "are"
click at [775, 365] on span "for" at bounding box center [783, 358] width 16 height 14
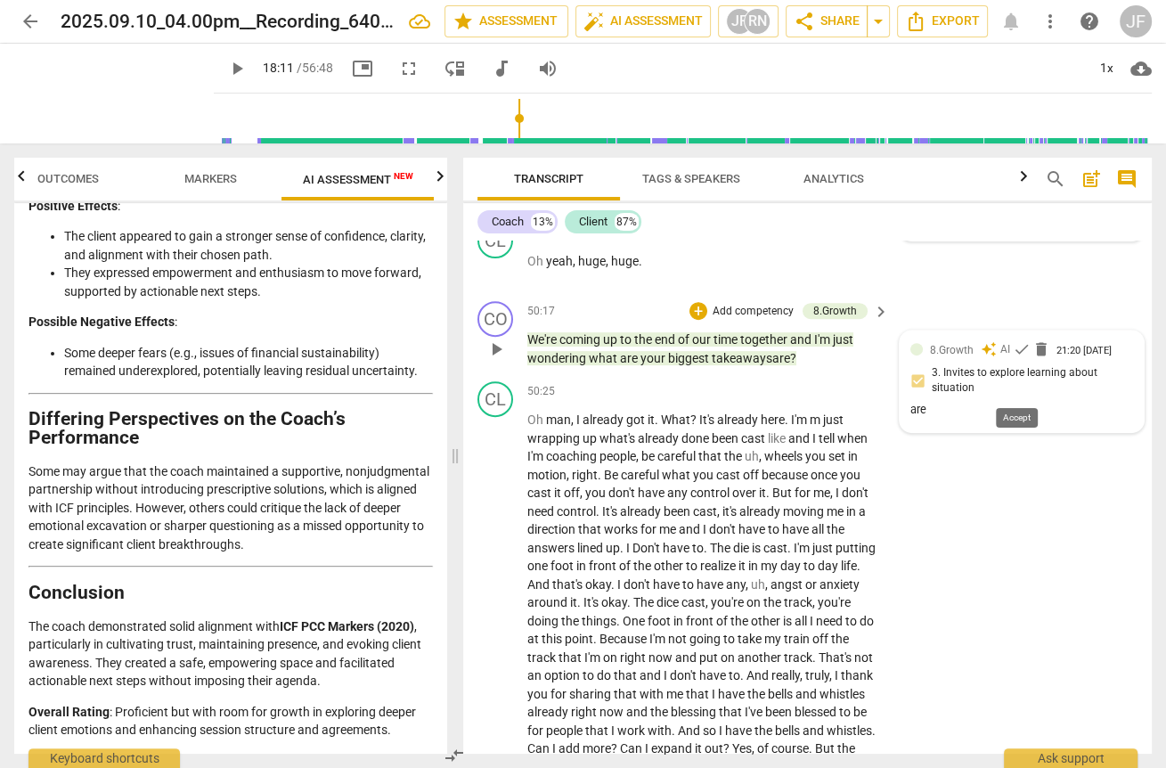
click at [1016, 358] on span "check" at bounding box center [1022, 349] width 18 height 18
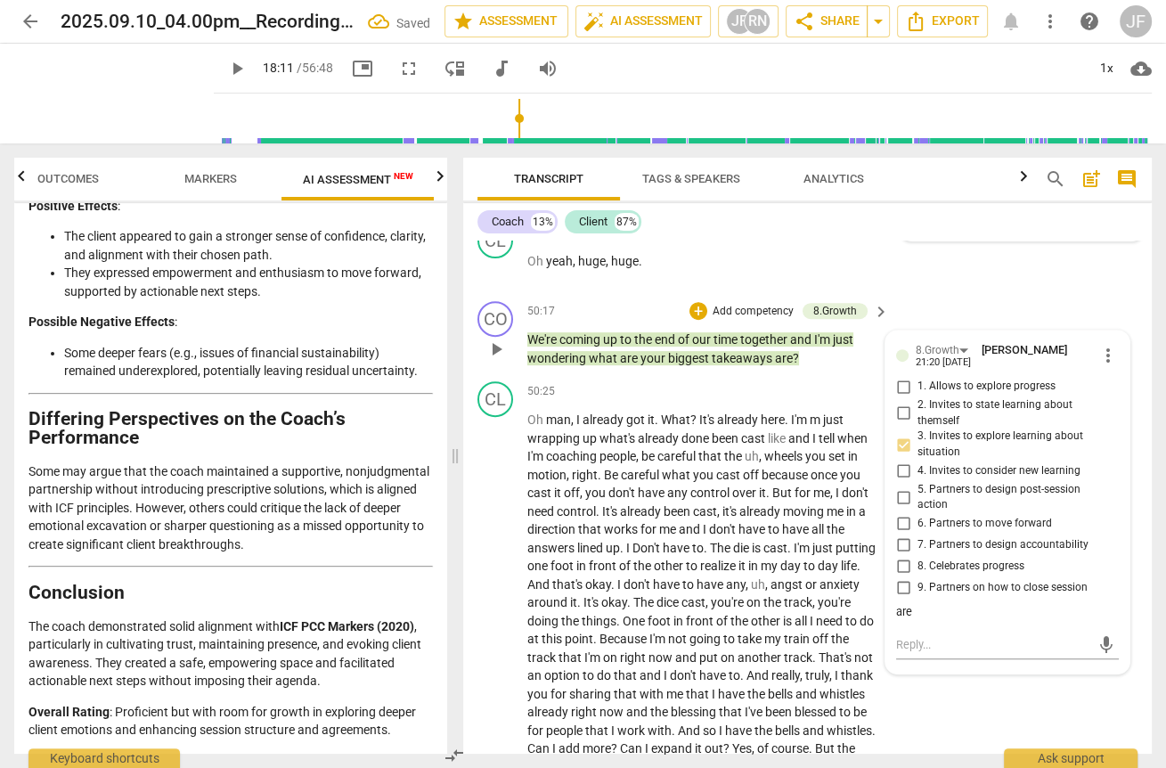
click at [922, 621] on div "are" at bounding box center [1007, 612] width 223 height 17
click at [898, 621] on div "are" at bounding box center [1007, 612] width 223 height 17
drag, startPoint x: 907, startPoint y: 652, endPoint x: 884, endPoint y: 655, distance: 22.4
click at [885, 655] on div "8.Growth [PERSON_NAME] 21:20 [DATE] more_vert 1. Allows to explore progress 2. …" at bounding box center [1007, 501] width 244 height 343
click at [912, 621] on div "are" at bounding box center [1007, 612] width 223 height 17
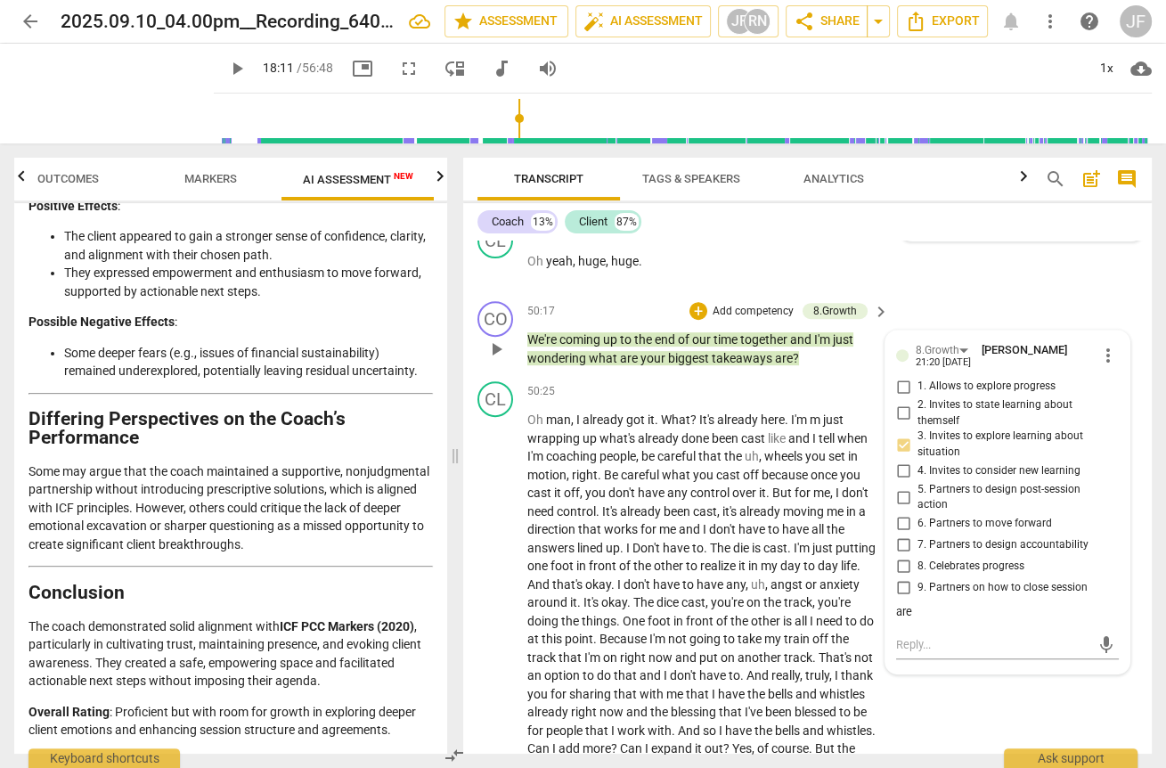
click at [910, 621] on div "are" at bounding box center [1007, 612] width 223 height 17
click at [644, 500] on span "have" at bounding box center [652, 492] width 29 height 14
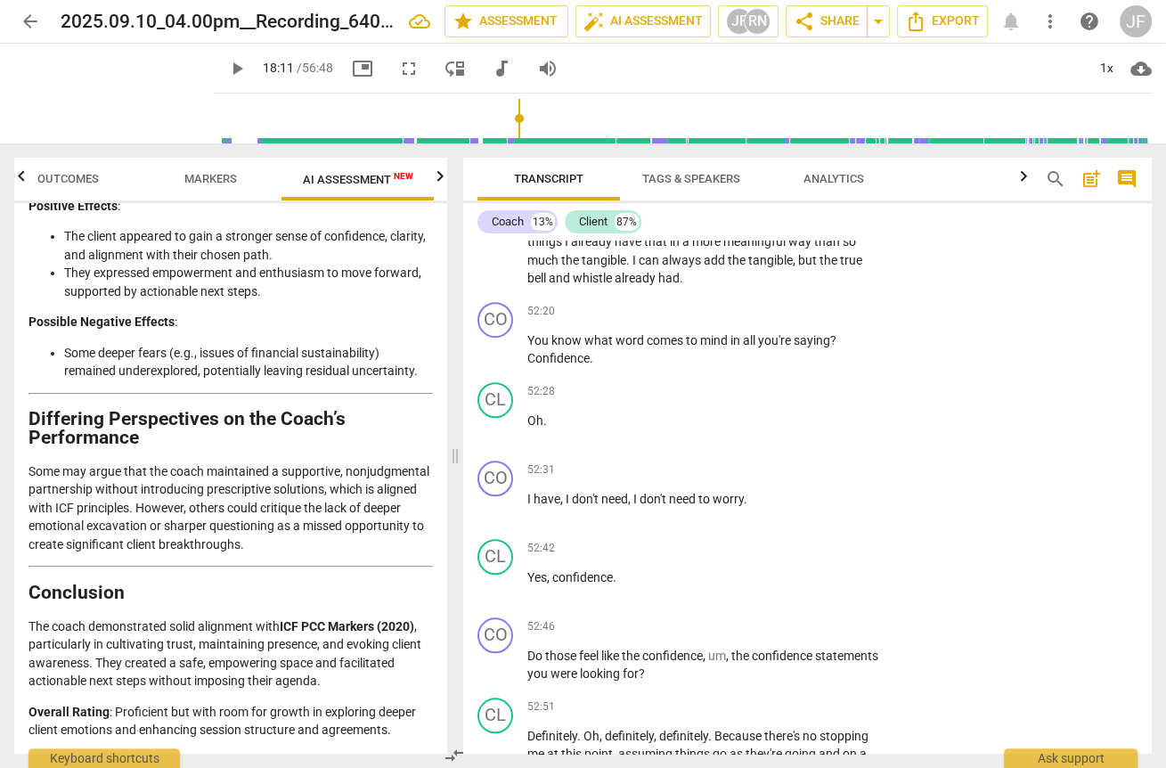
scroll to position [12906, 0]
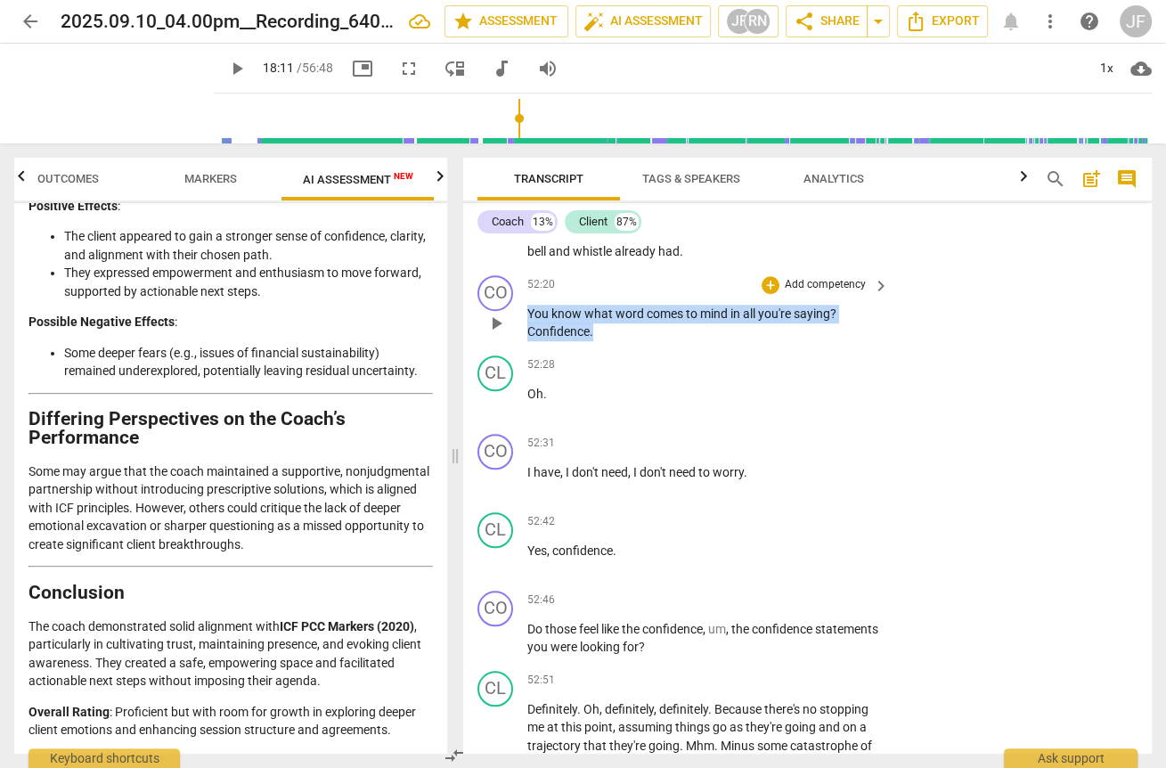
drag, startPoint x: 594, startPoint y: 371, endPoint x: 526, endPoint y: 355, distance: 69.8
click at [527, 341] on p "You know what word comes to mind in all you're saying ? Confidence ." at bounding box center [703, 323] width 353 height 37
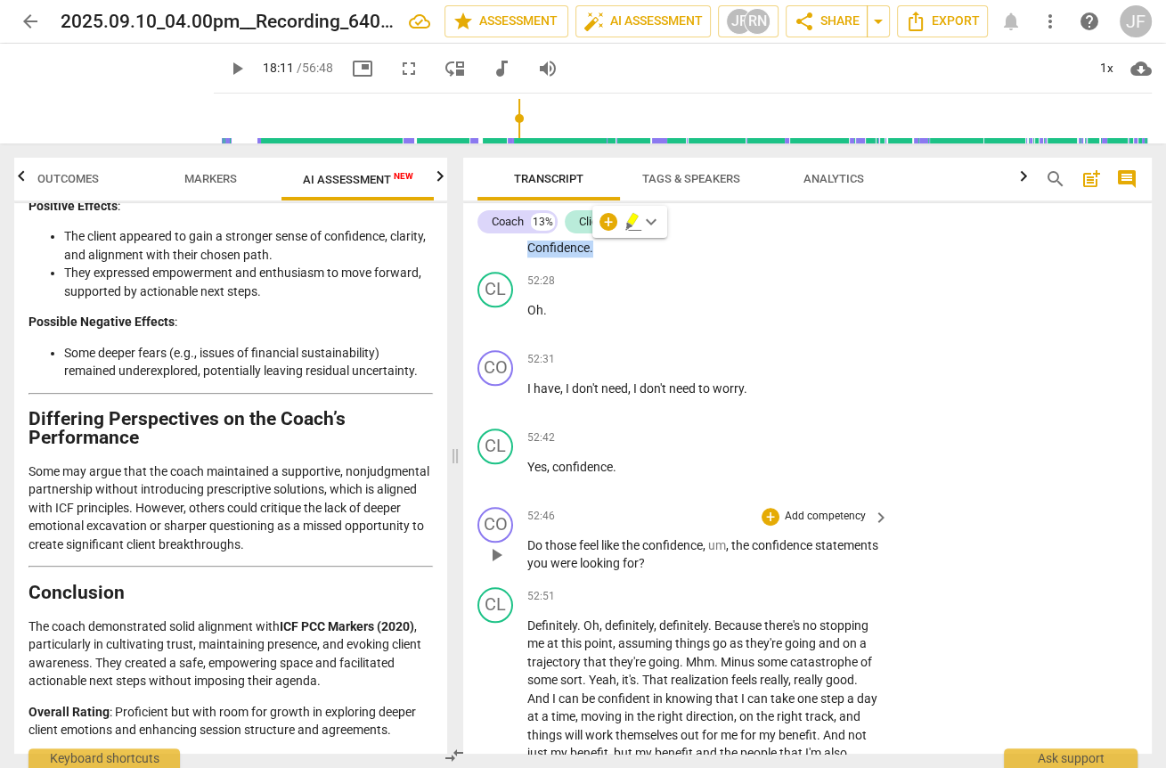
scroll to position [13048, 0]
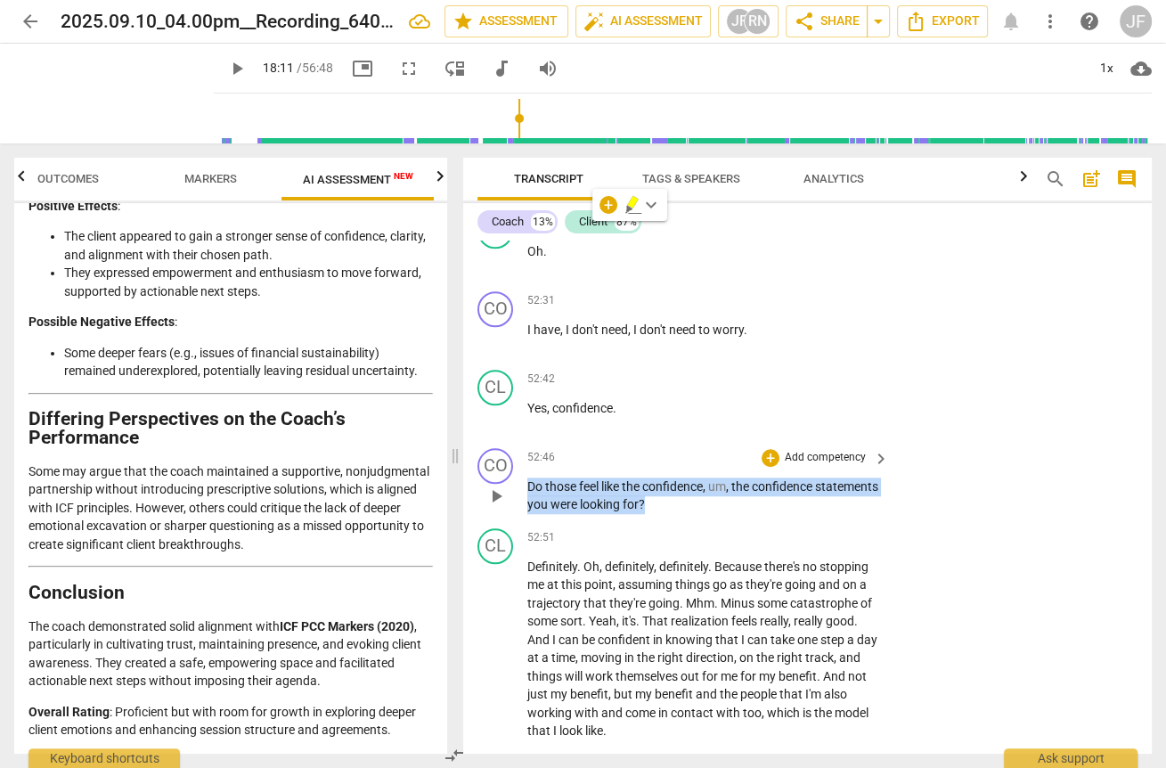
drag, startPoint x: 527, startPoint y: 523, endPoint x: 711, endPoint y: 539, distance: 184.2
click at [711, 514] on p "Do those feel like the confidence , um , the confidence statements you were loo…" at bounding box center [703, 495] width 353 height 37
click at [725, 518] on div "+" at bounding box center [727, 518] width 18 height 18
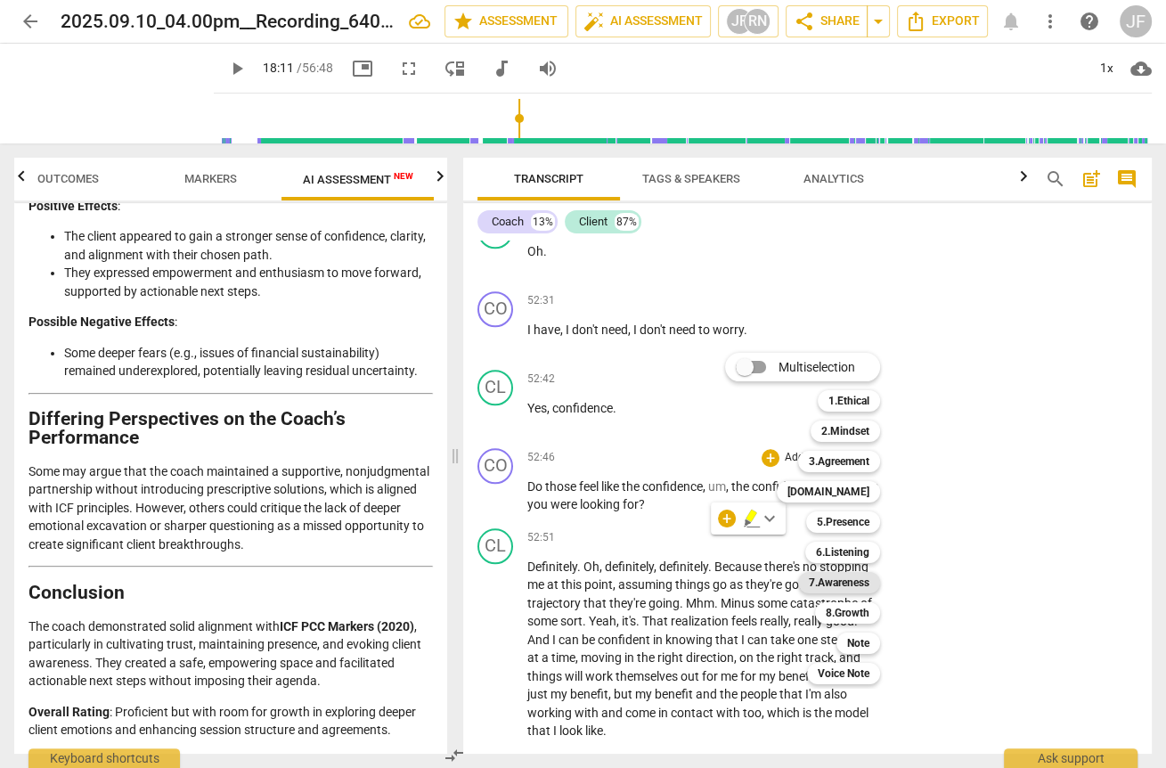
click at [835, 585] on b "7.Awareness" at bounding box center [839, 582] width 61 height 21
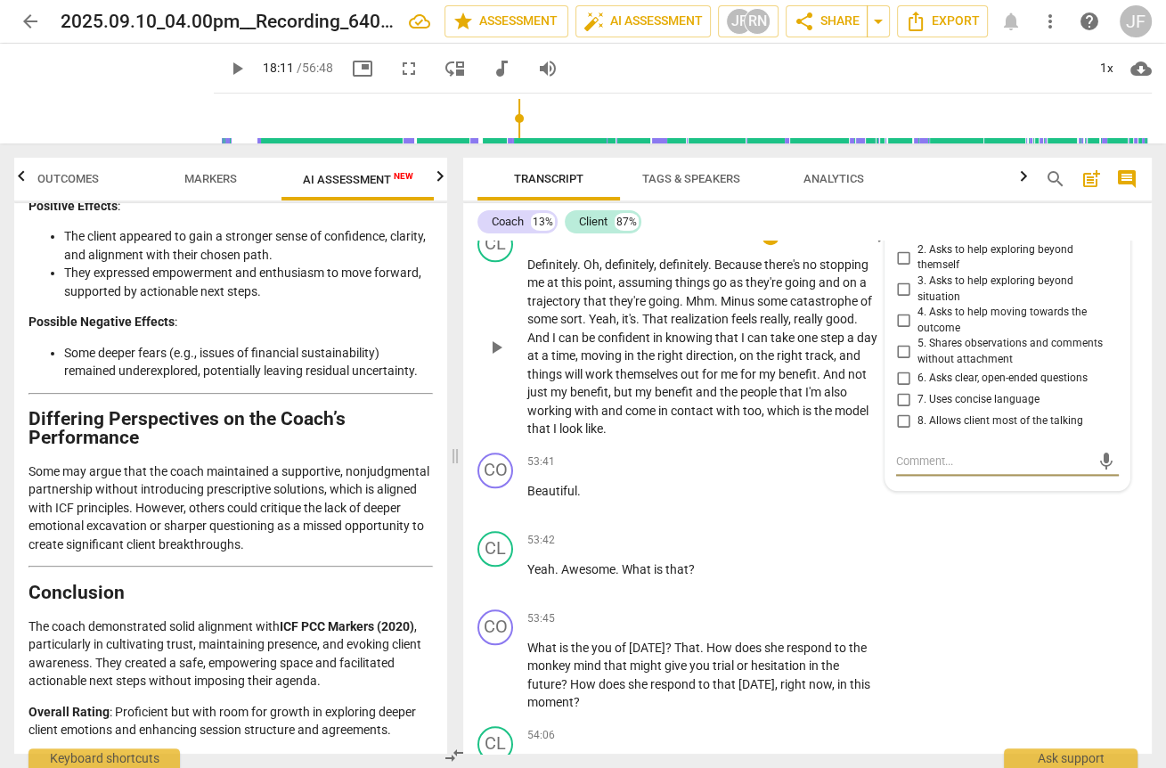
scroll to position [13208, 0]
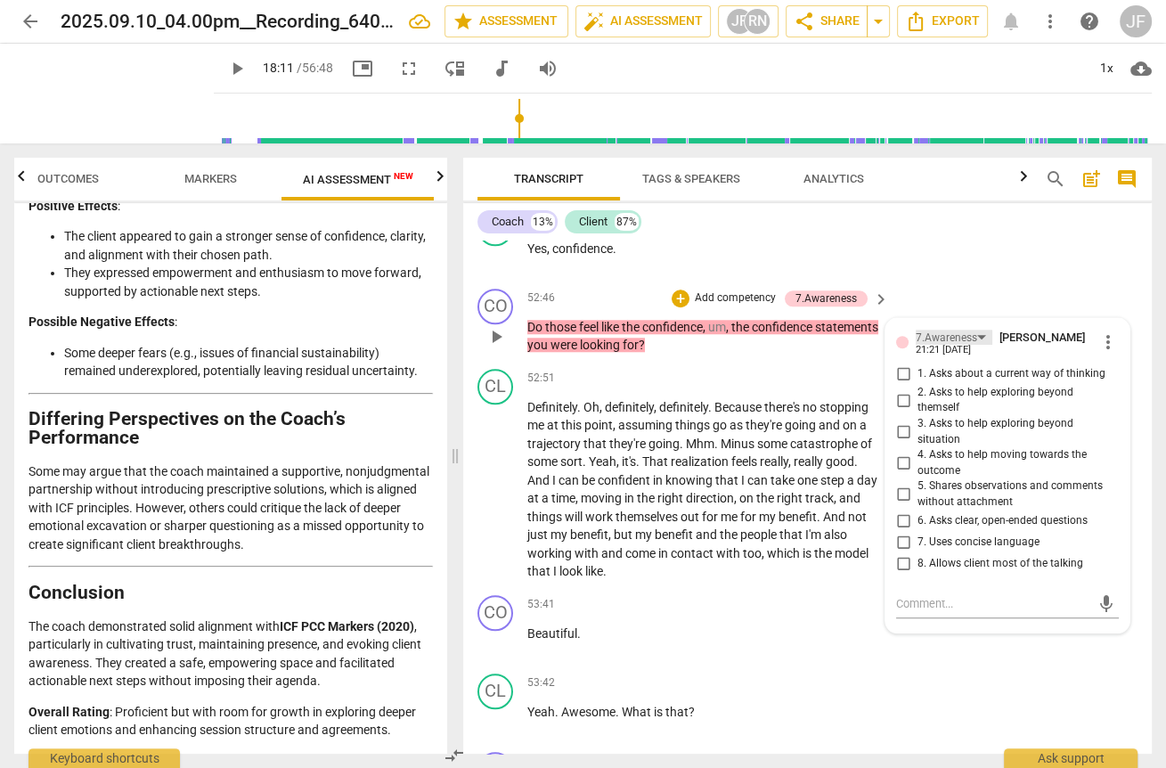
click at [979, 345] on div "7.Awareness" at bounding box center [954, 337] width 77 height 15
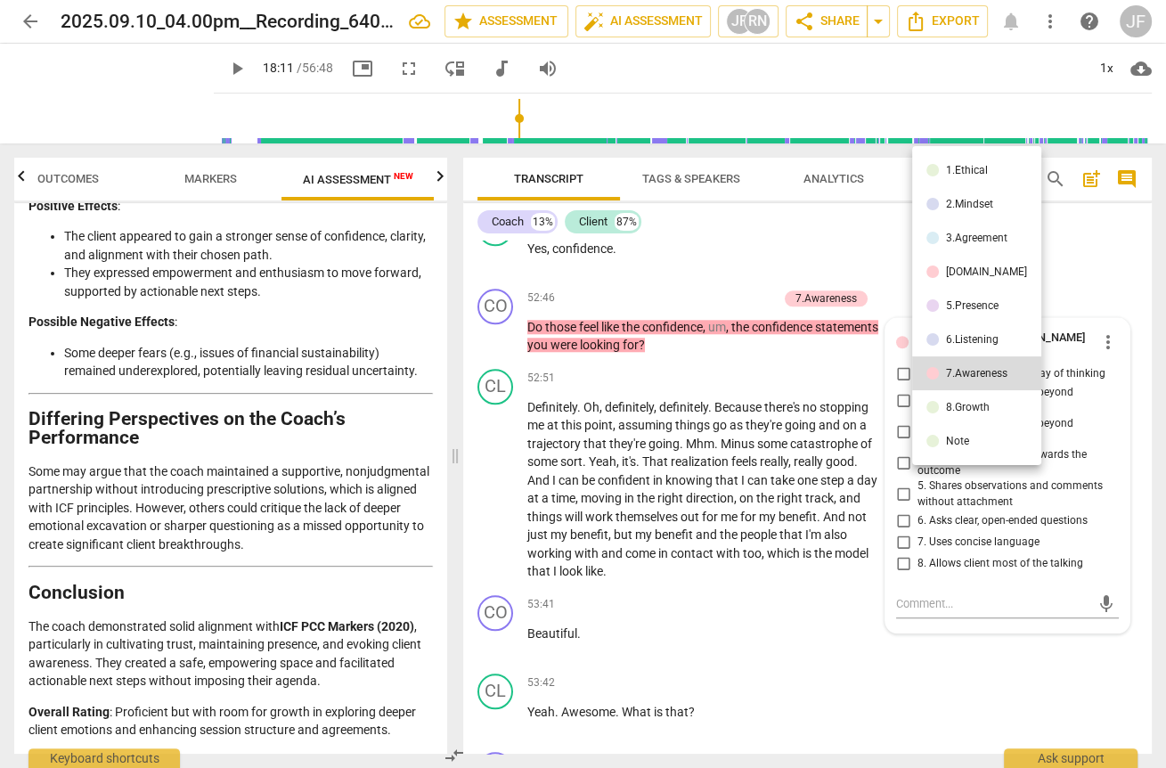
click at [974, 404] on div "8.Growth" at bounding box center [968, 407] width 44 height 11
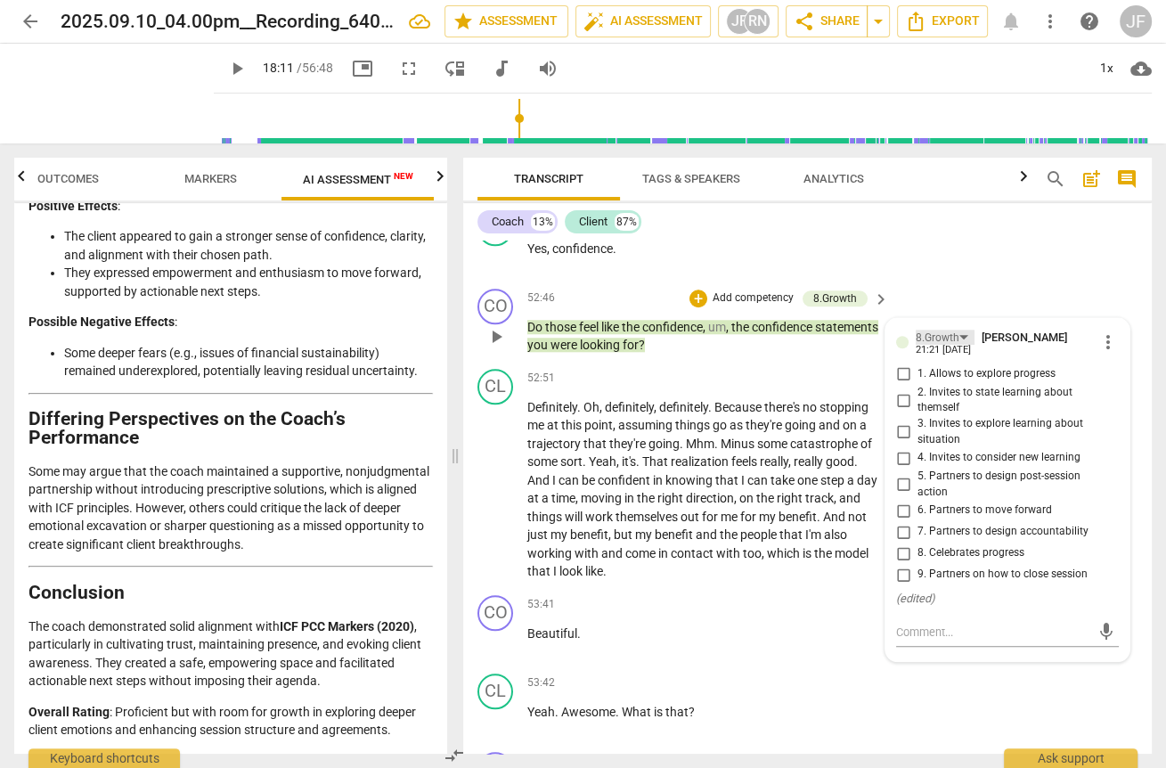
click at [927, 346] on div "8.Growth" at bounding box center [938, 338] width 44 height 17
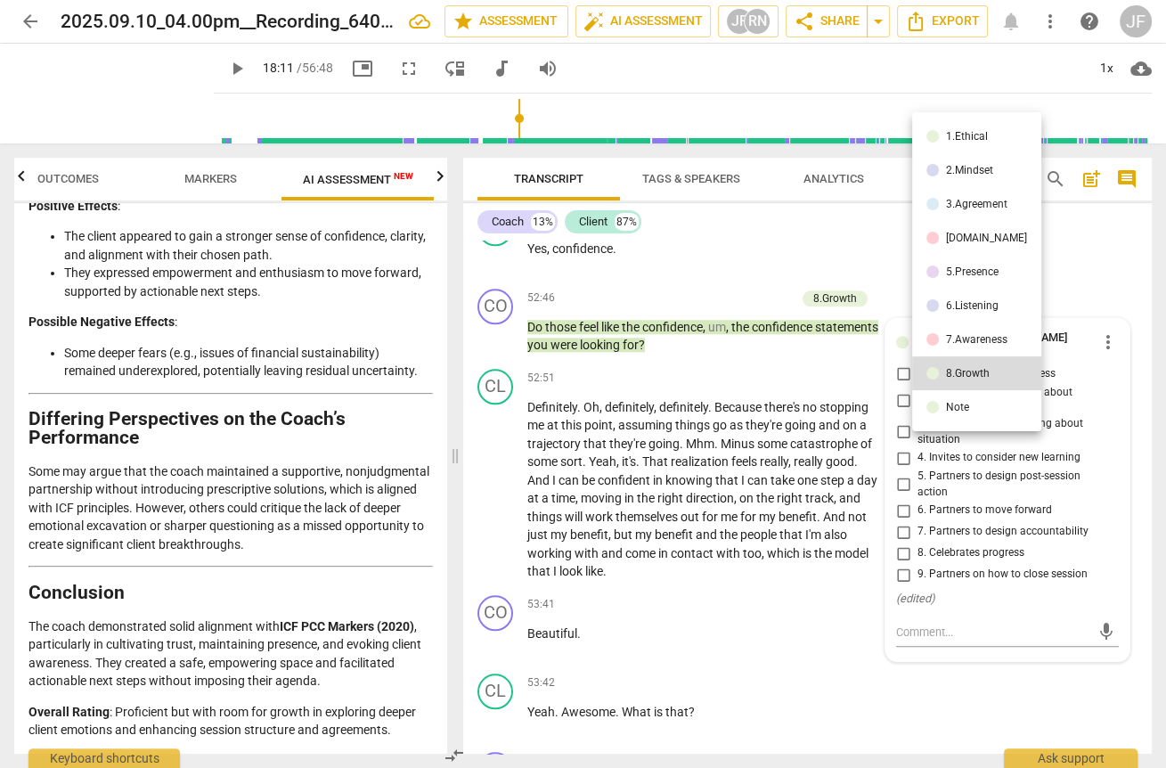
click at [958, 263] on li "5.Presence" at bounding box center [976, 272] width 129 height 34
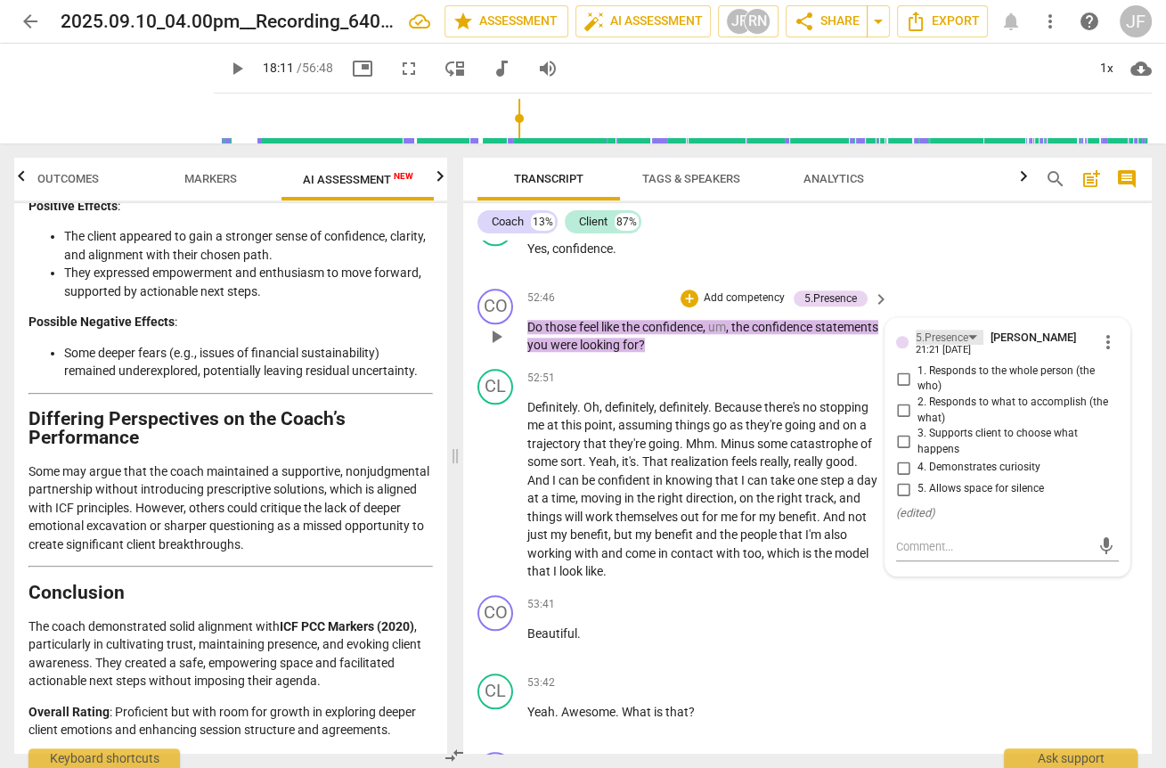
click at [970, 345] on div "5.Presence" at bounding box center [950, 337] width 68 height 15
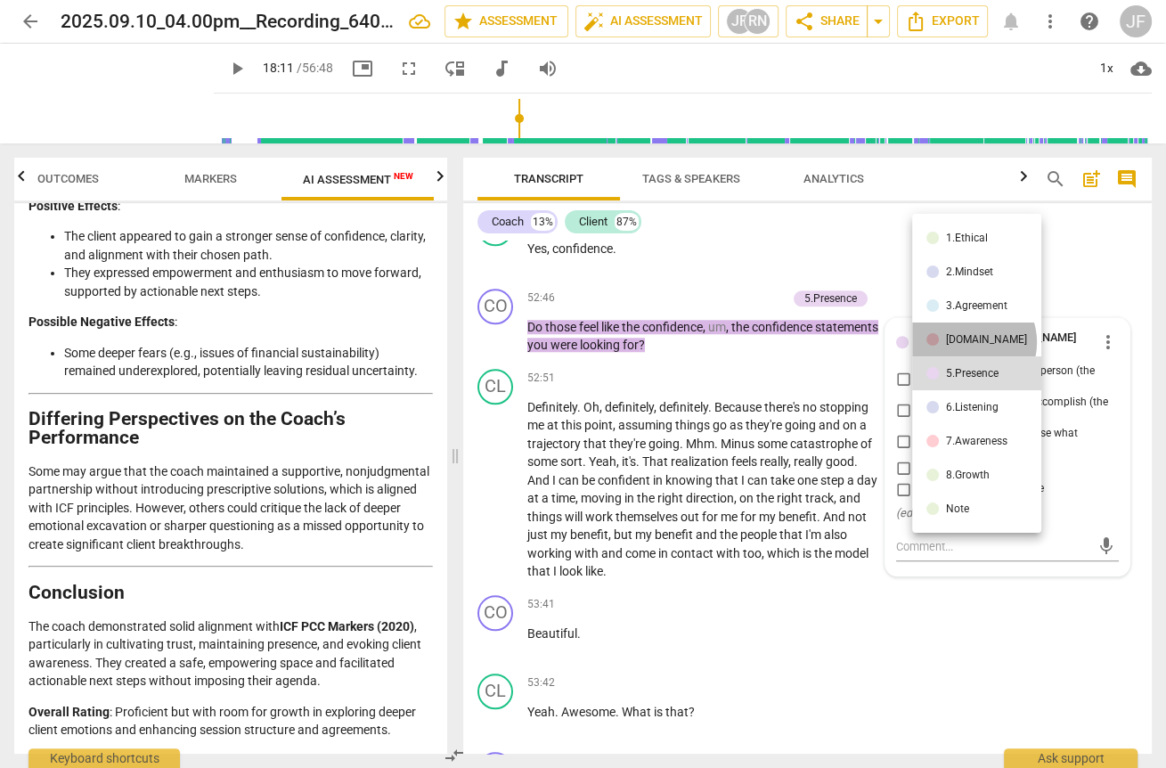
click at [973, 342] on div "[DOMAIN_NAME]" at bounding box center [986, 339] width 81 height 11
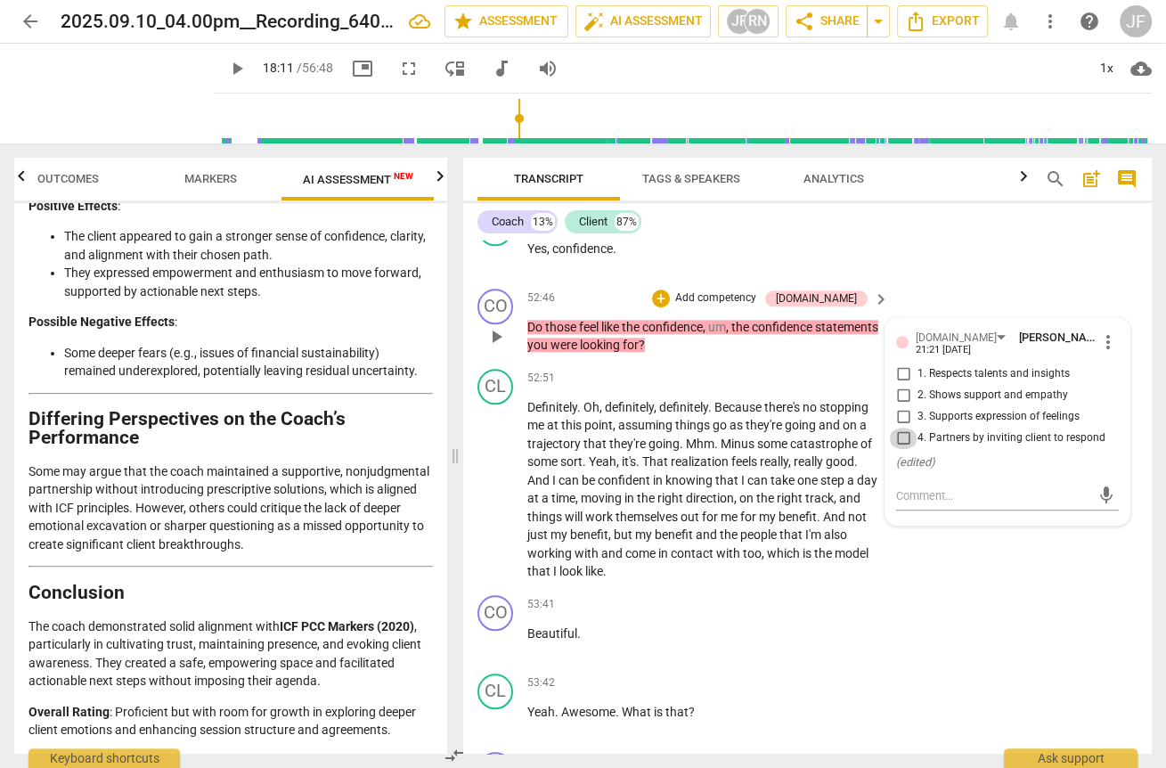
click at [899, 449] on input "4. Partners by inviting client to respond" at bounding box center [903, 438] width 29 height 21
checkbox input "true"
click at [644, 489] on p "Definitely . Oh , definitely , definitely . Because there's no stopping me at t…" at bounding box center [703, 489] width 353 height 183
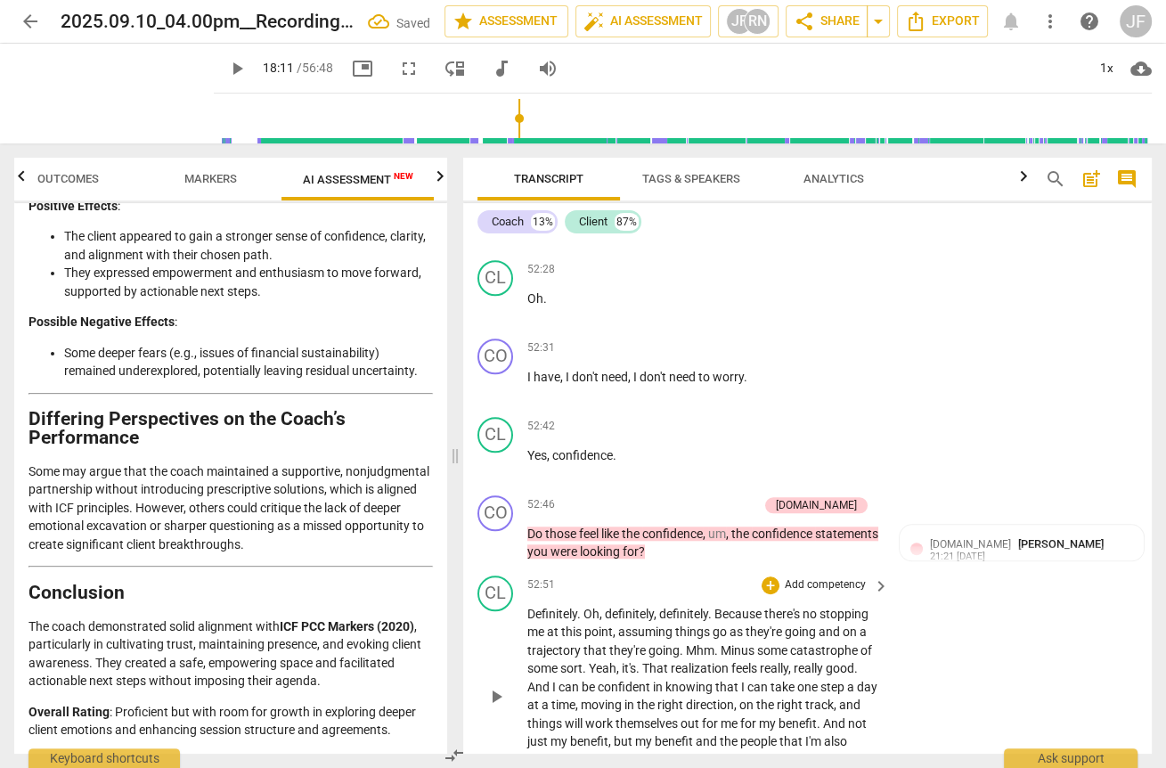
scroll to position [12994, 0]
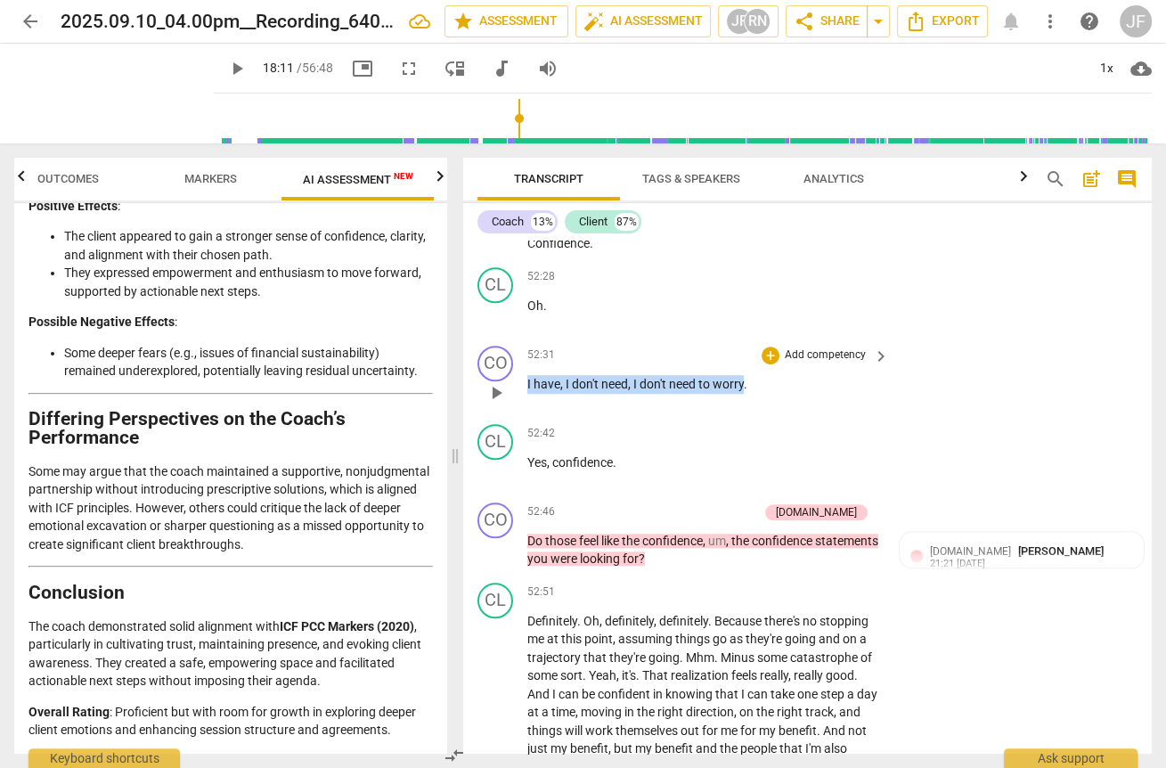
drag, startPoint x: 746, startPoint y: 420, endPoint x: 514, endPoint y: 419, distance: 231.6
click at [514, 417] on div "CO play_arrow pause 52:31 + Add competency keyboard_arrow_right I have , I don'…" at bounding box center [807, 377] width 689 height 78
click at [759, 403] on div "+" at bounding box center [761, 399] width 18 height 18
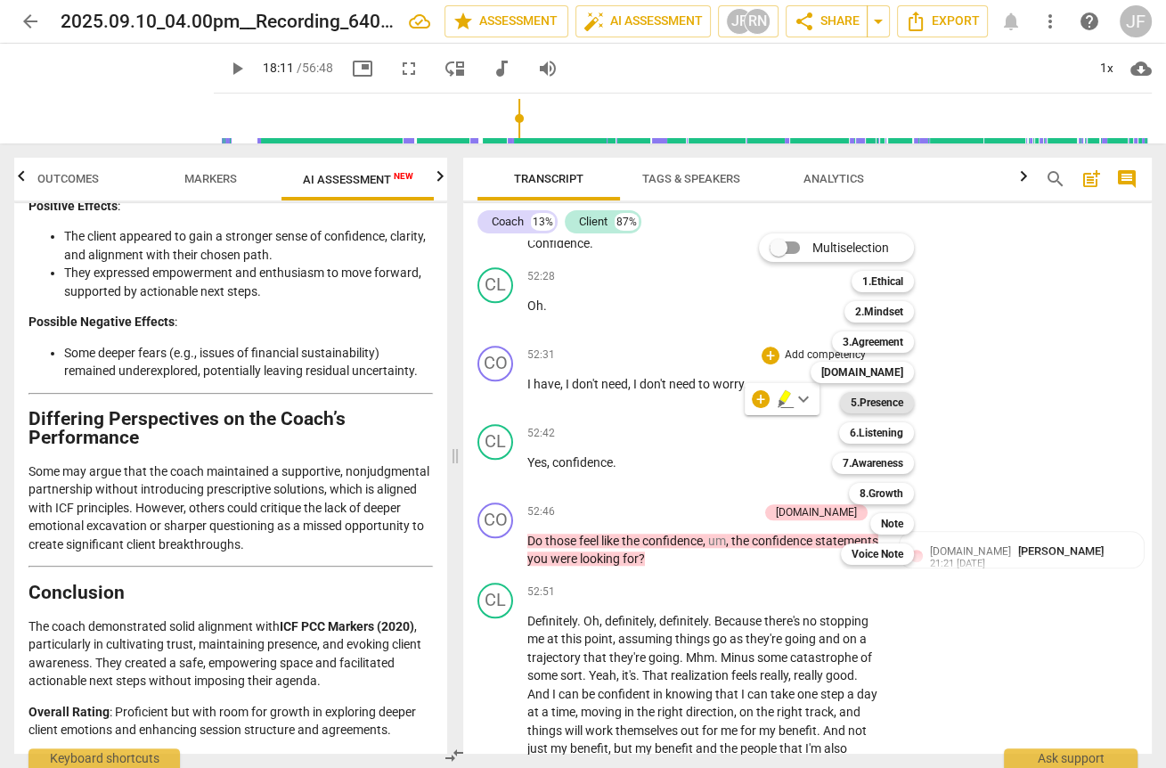
click at [903, 403] on b "5.Presence" at bounding box center [877, 402] width 53 height 21
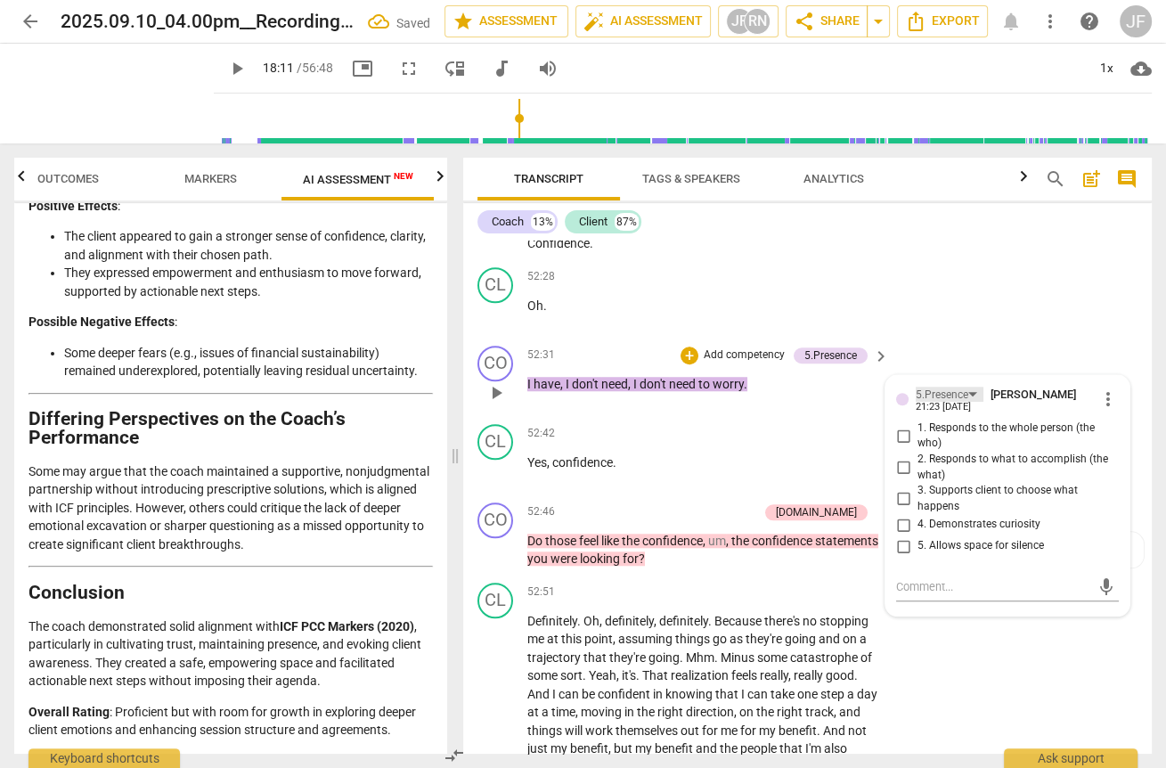
click at [941, 403] on div "5.Presence" at bounding box center [942, 395] width 53 height 17
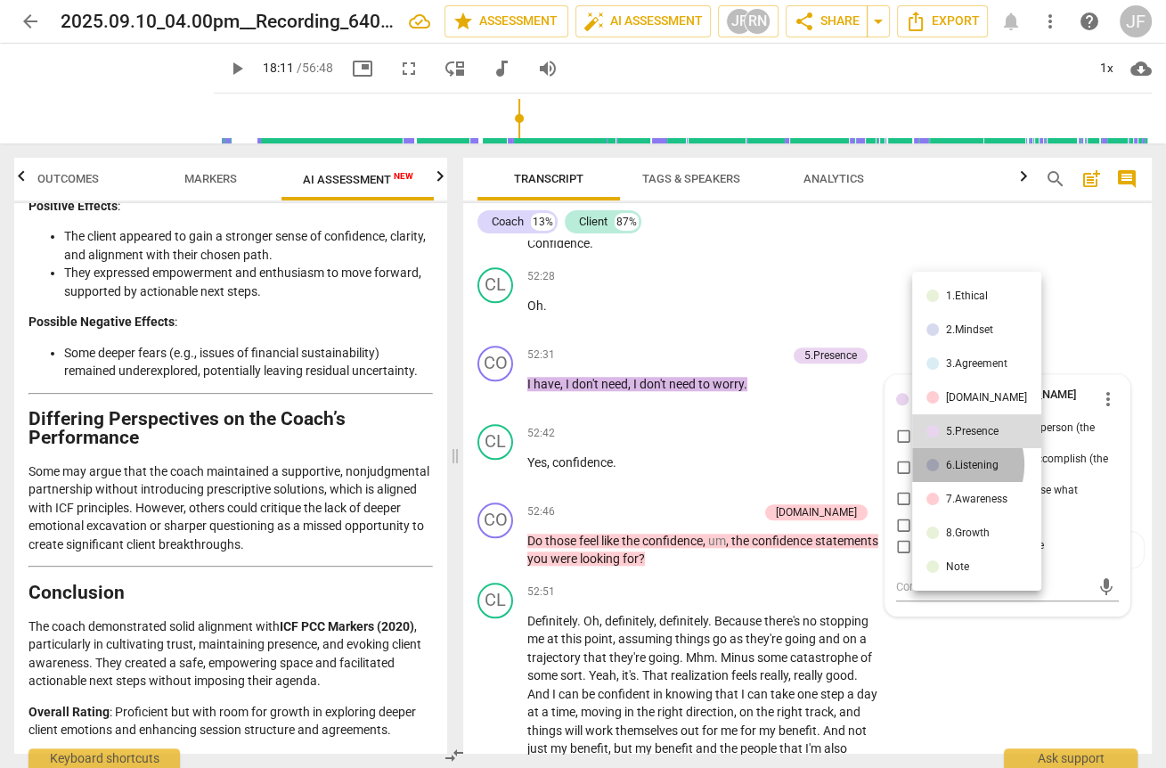
click at [951, 464] on div "6.Listening" at bounding box center [972, 465] width 53 height 11
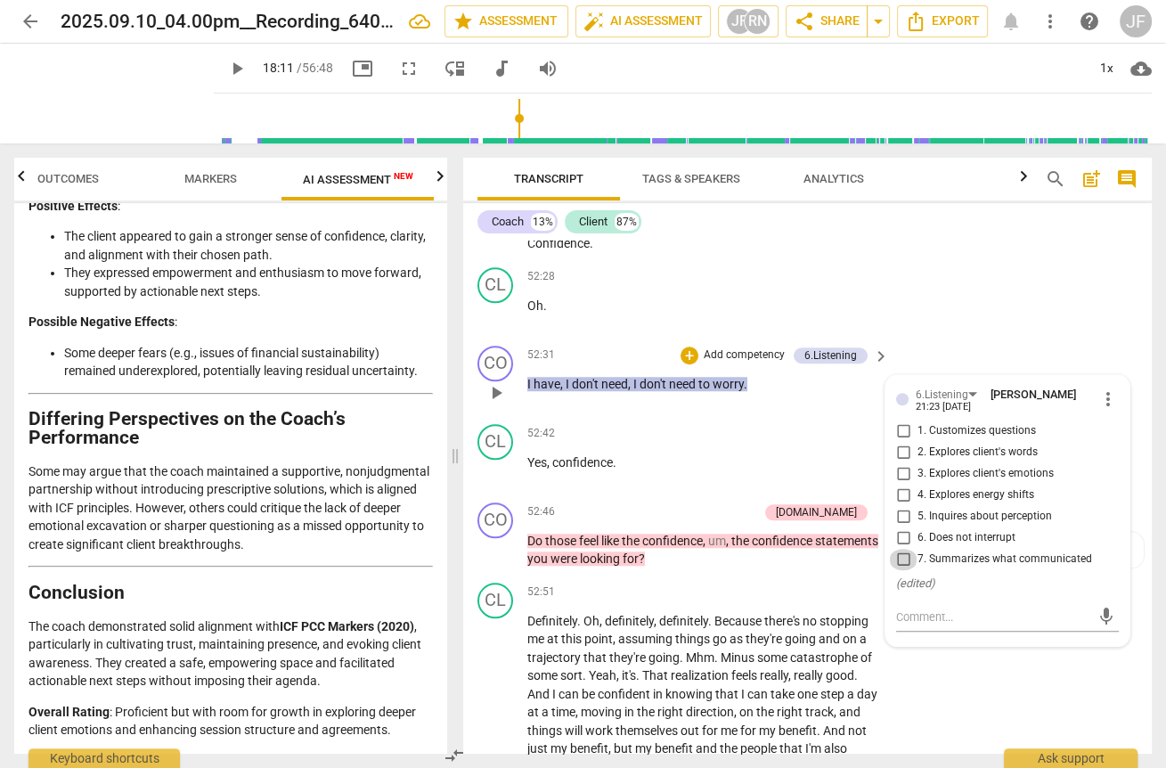
click at [897, 570] on input "7. Summarizes what communicated" at bounding box center [903, 559] width 29 height 21
checkbox input "true"
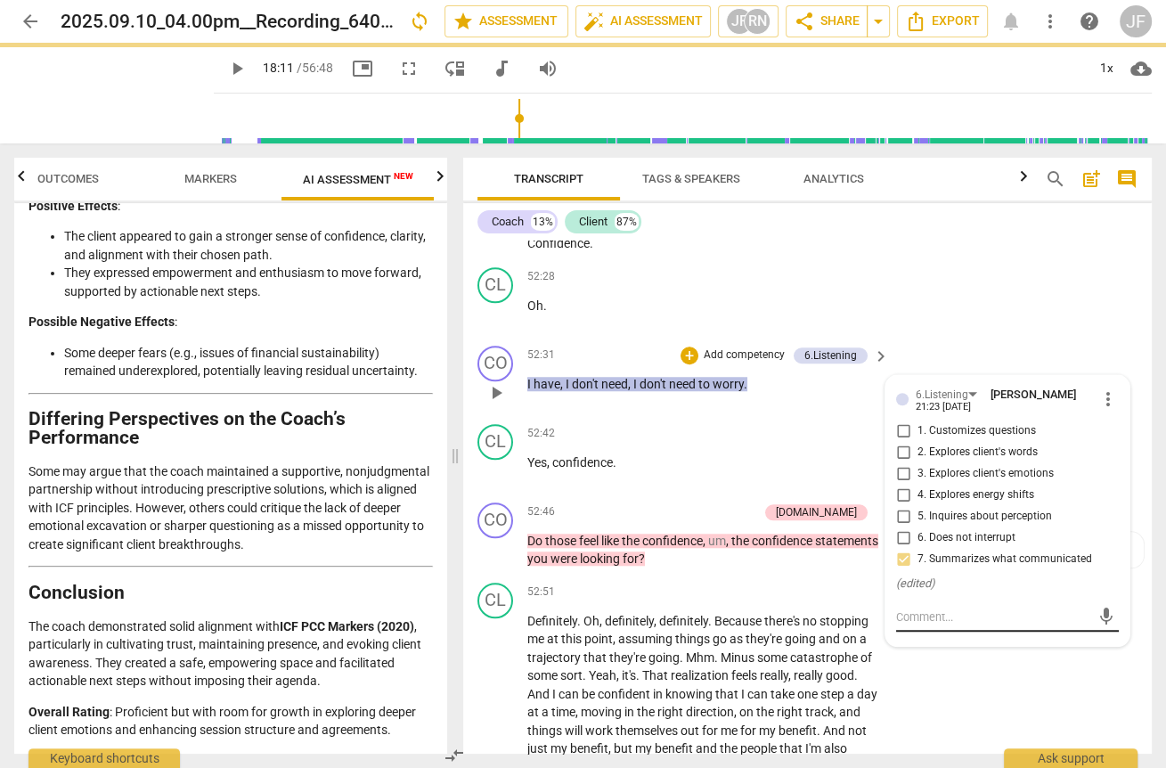
click at [913, 625] on textarea at bounding box center [993, 616] width 194 height 17
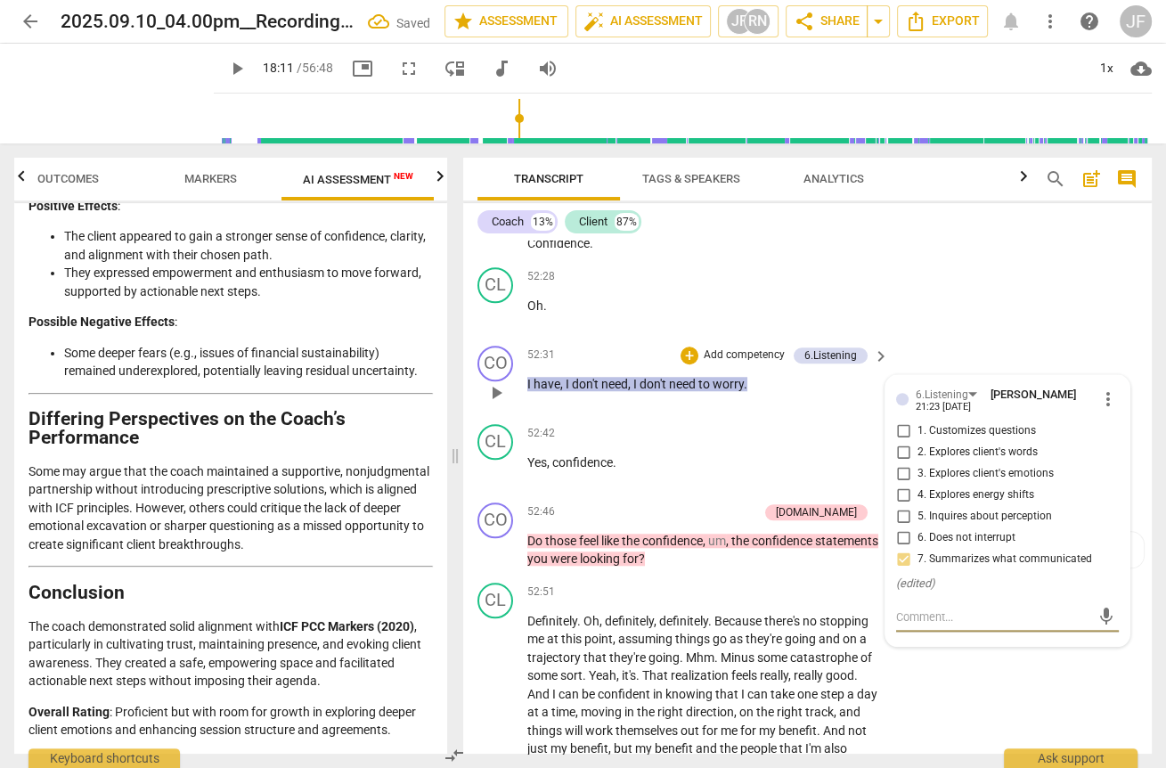
type textarea "s"
type textarea "sh"
type textarea "she"
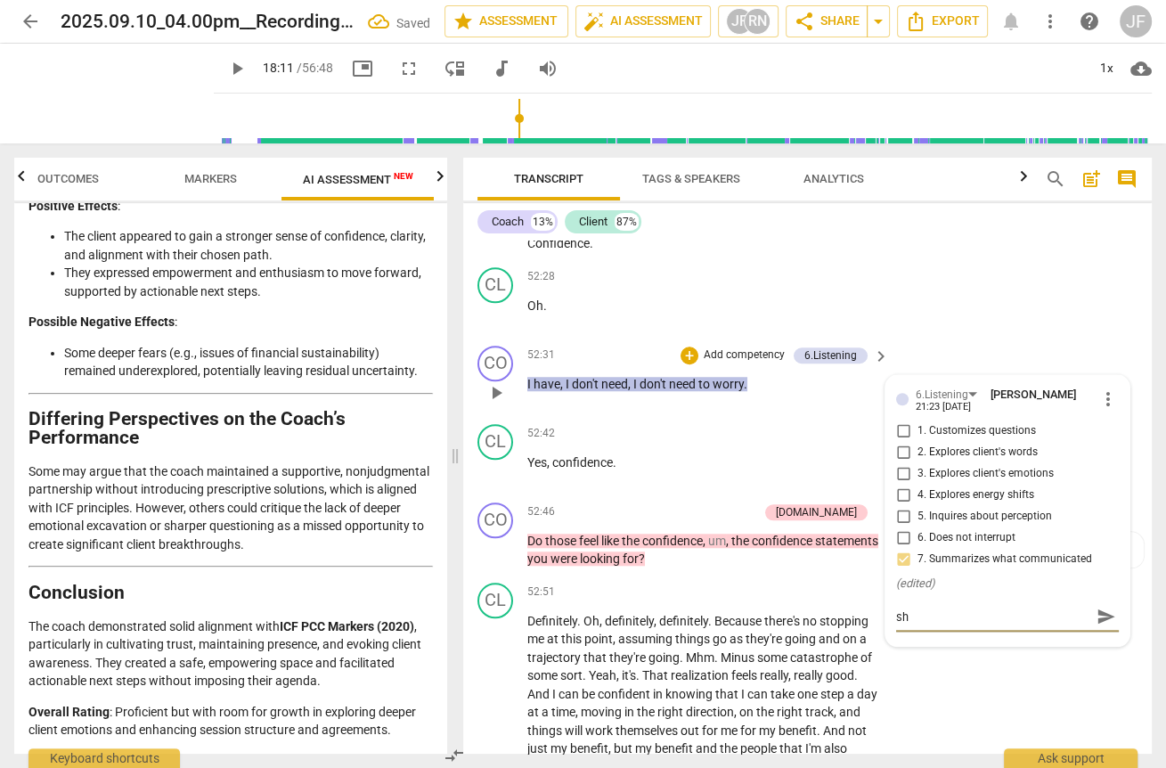
type textarea "she"
type textarea "she s"
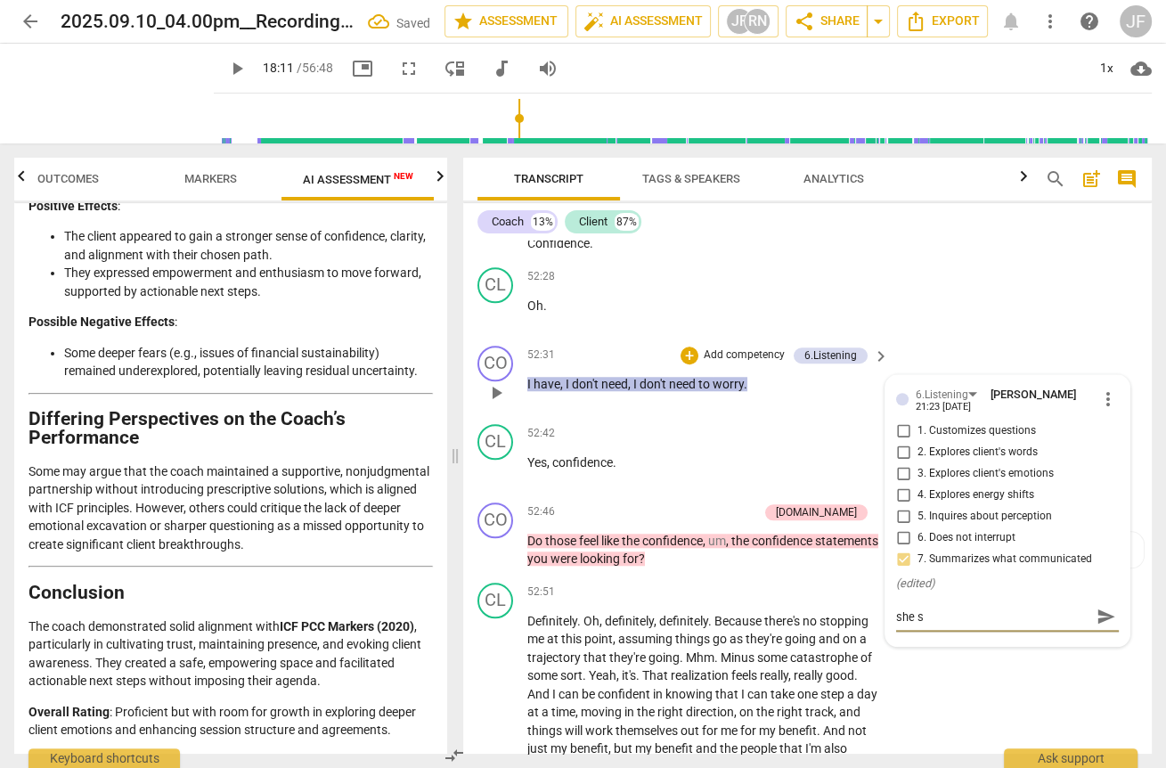
type textarea "she sa"
type textarea "she sai"
type textarea "she said"
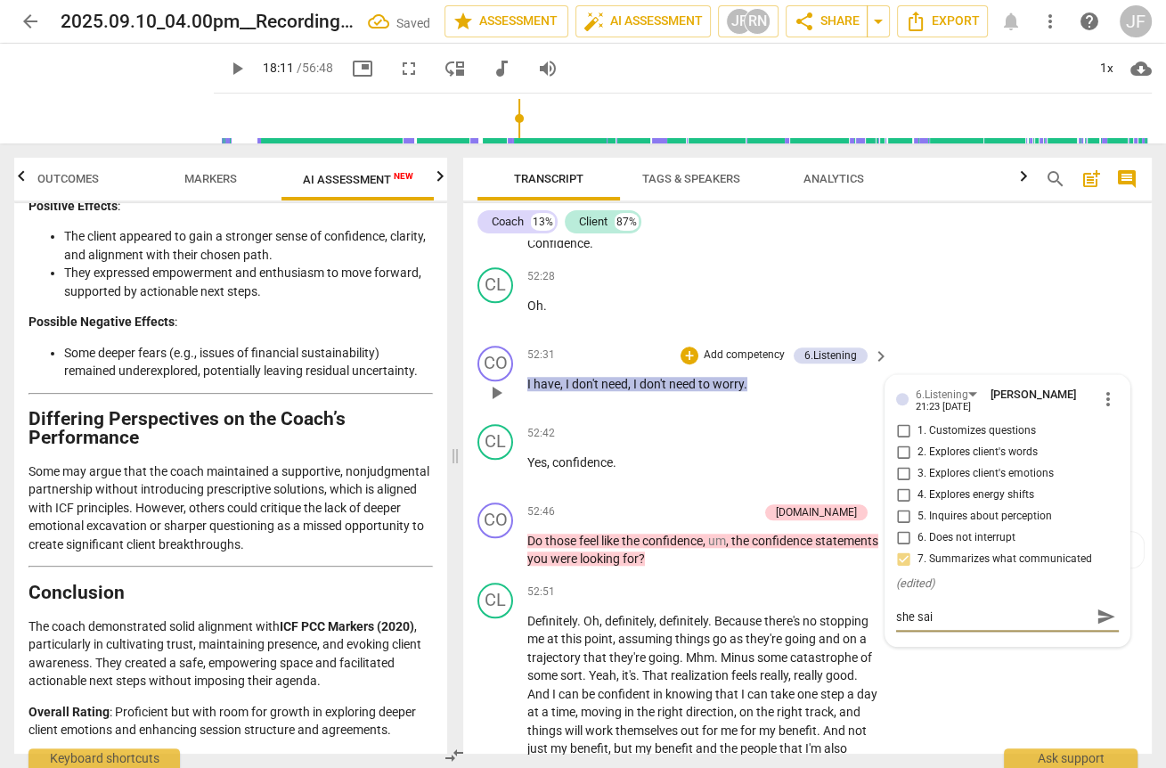
type textarea "she said"
type textarea "she said t"
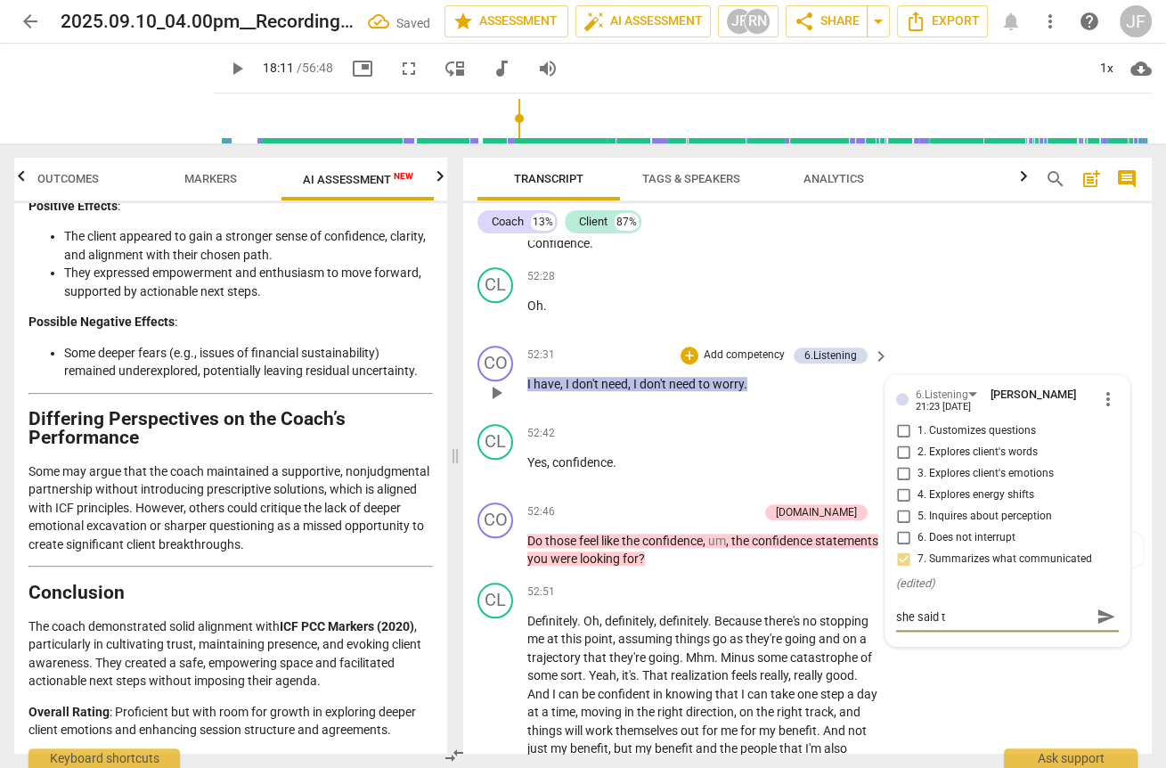
type textarea "she said th"
type textarea "she said thi"
type textarea "she said this"
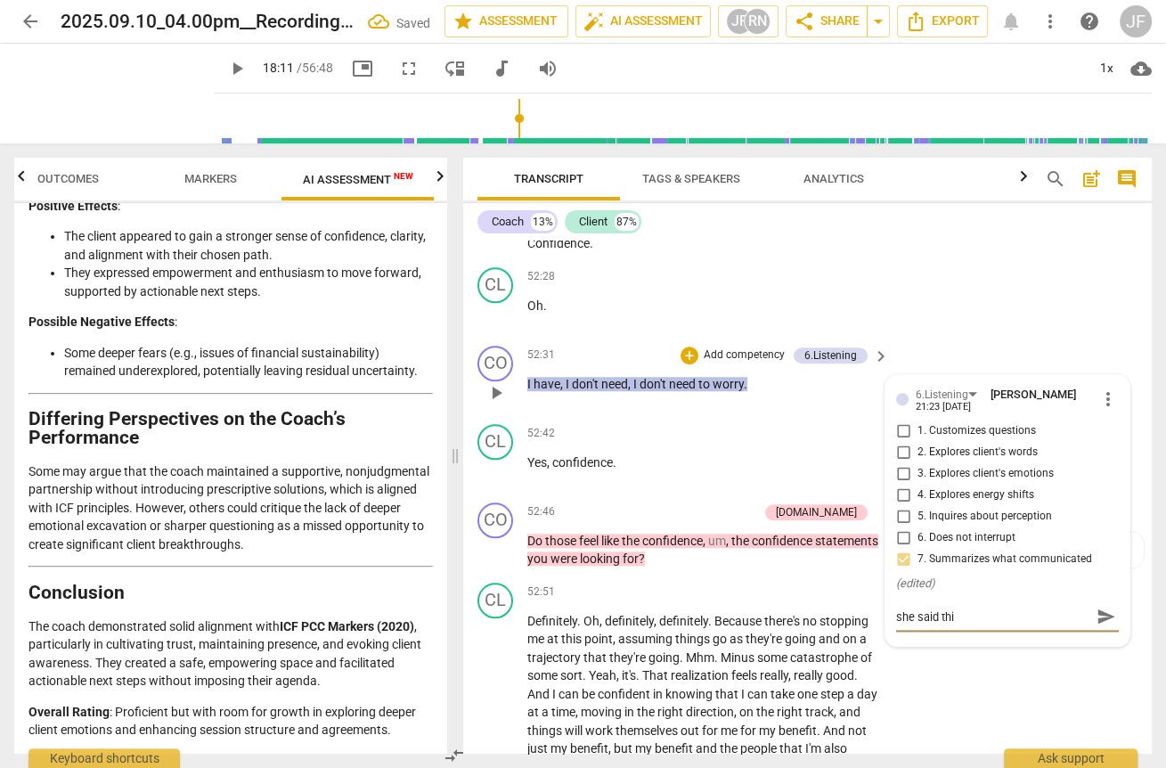
type textarea "she said this"
type textarea "she said this p"
type textarea "she said this pr"
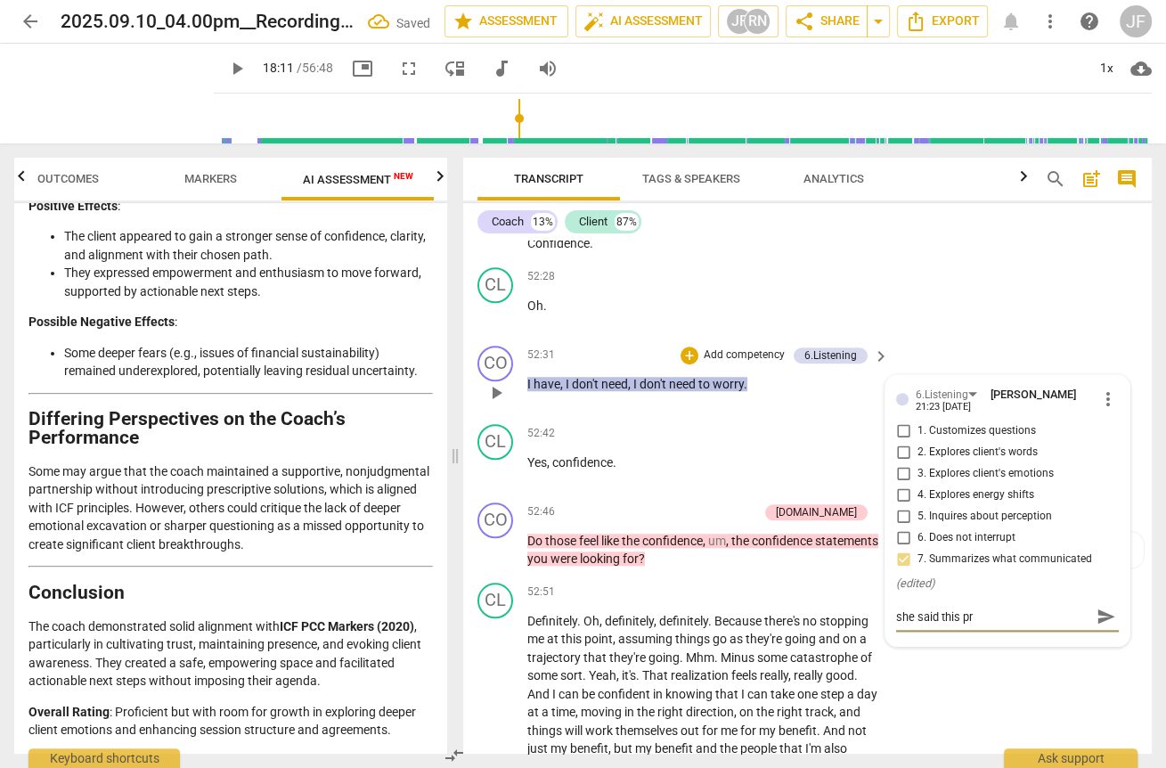
type textarea "she said this pre"
type textarea "she said this pr"
type textarea "she said this p"
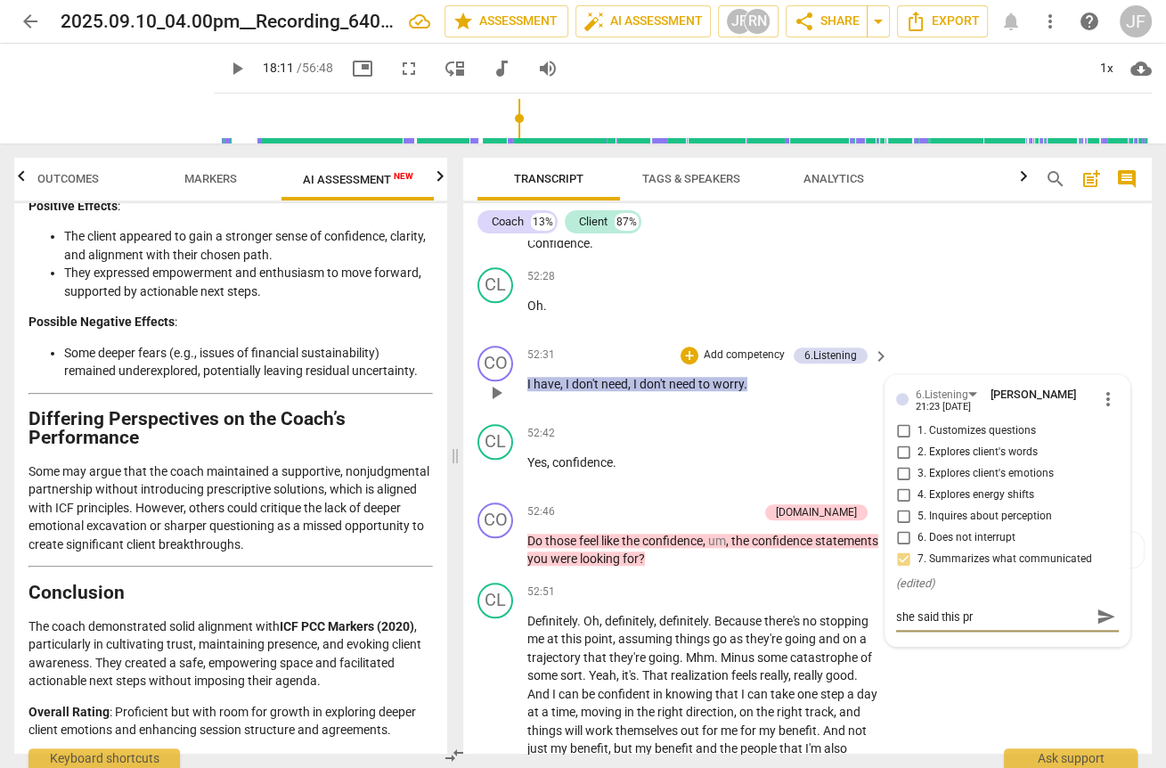
type textarea "she said this p"
type textarea "she said this"
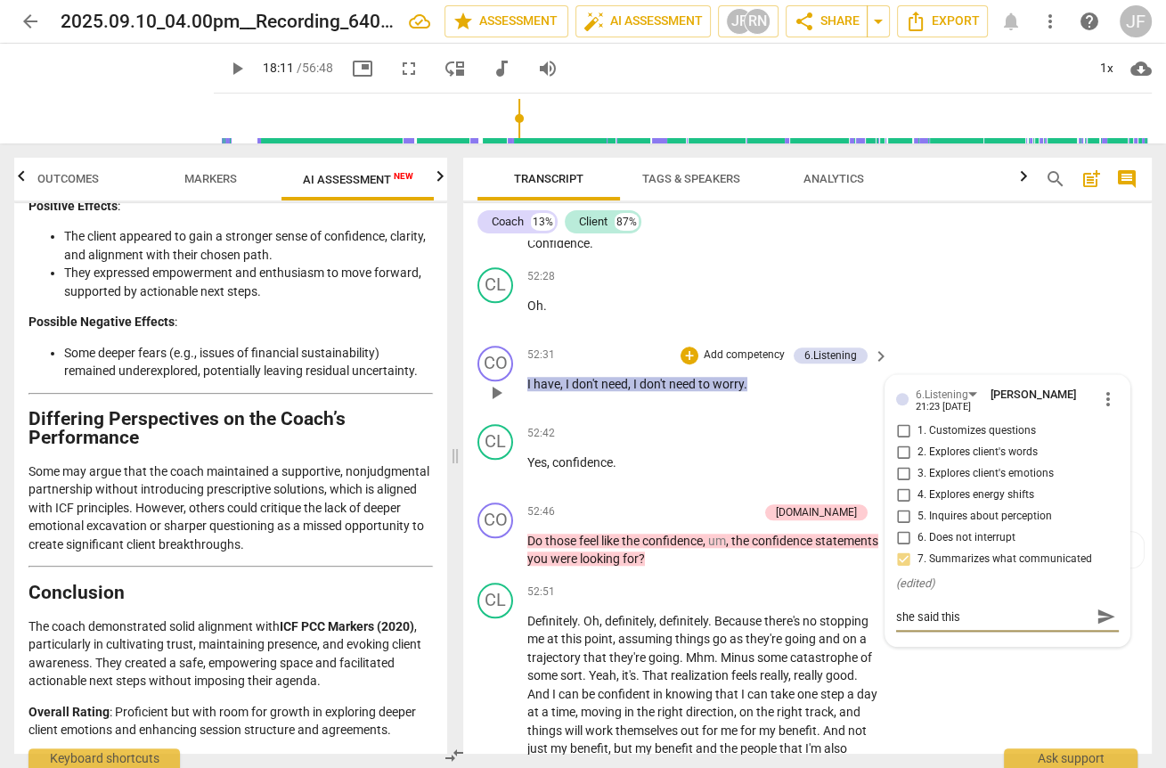
type textarea "she said thi"
type textarea "she said th"
type textarea "she said the"
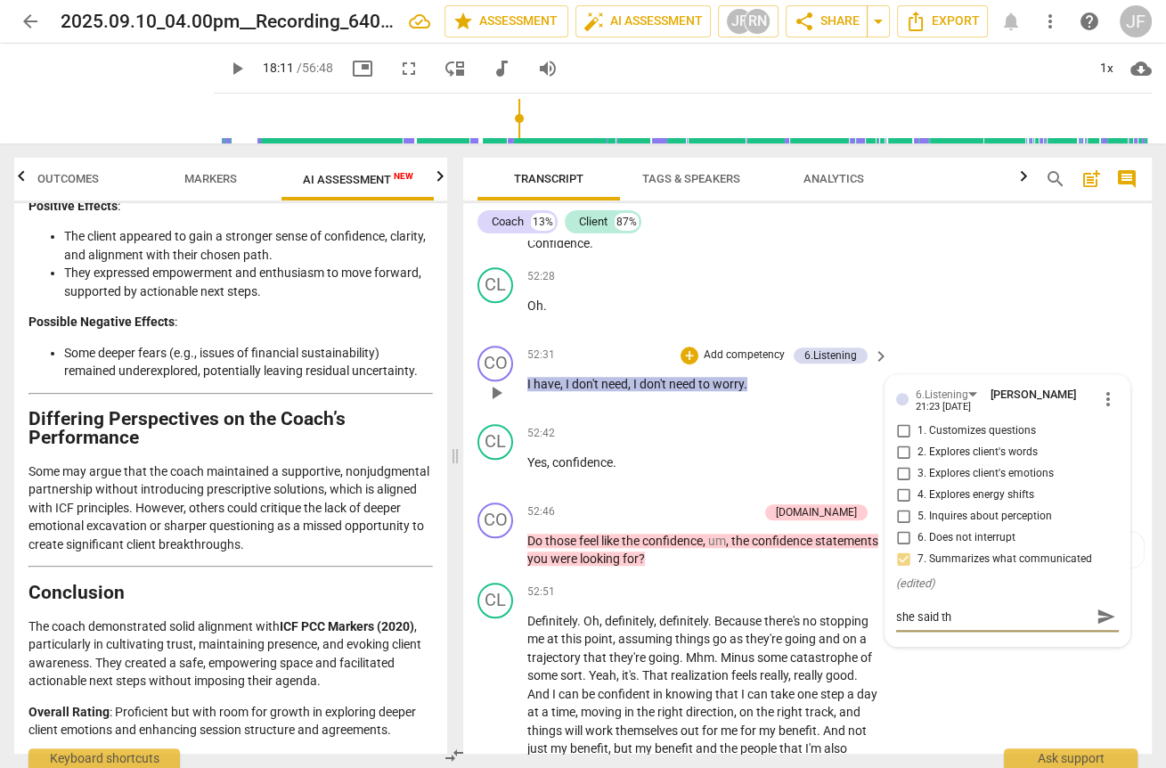
type textarea "she said the"
type textarea "she said thes"
type textarea "she said these"
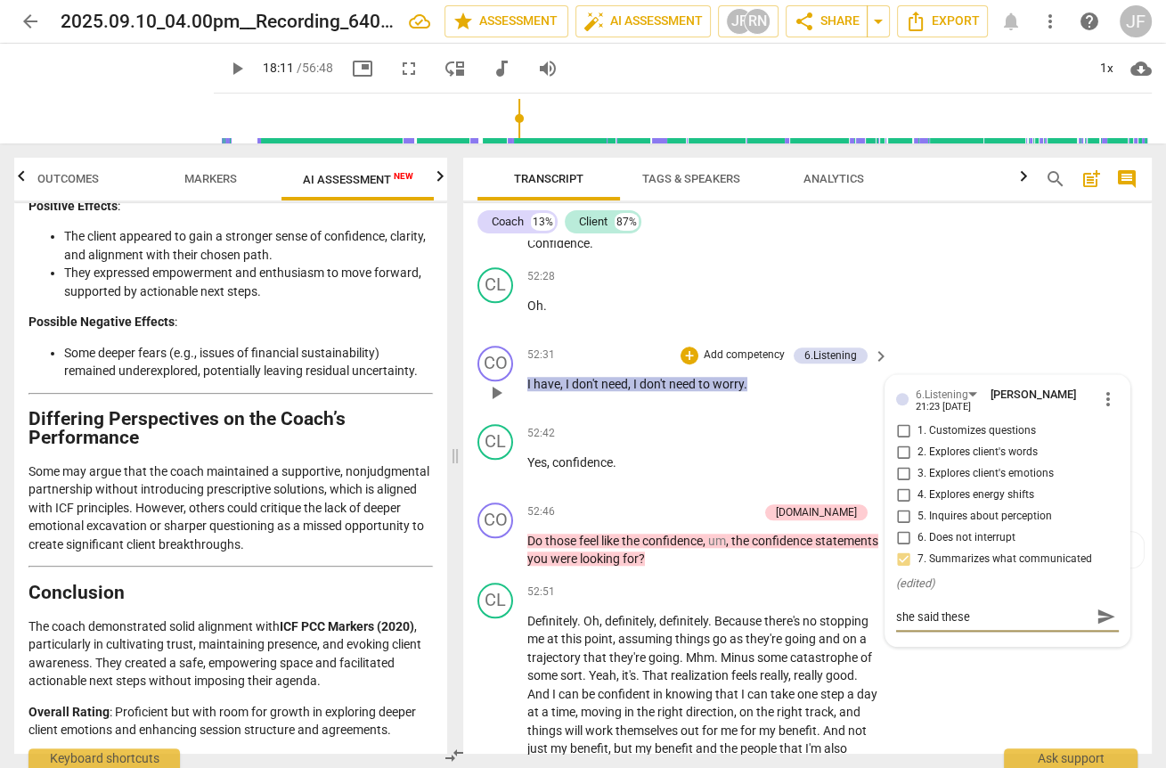
type textarea "she said these"
type textarea "she said these s"
type textarea "she said these st"
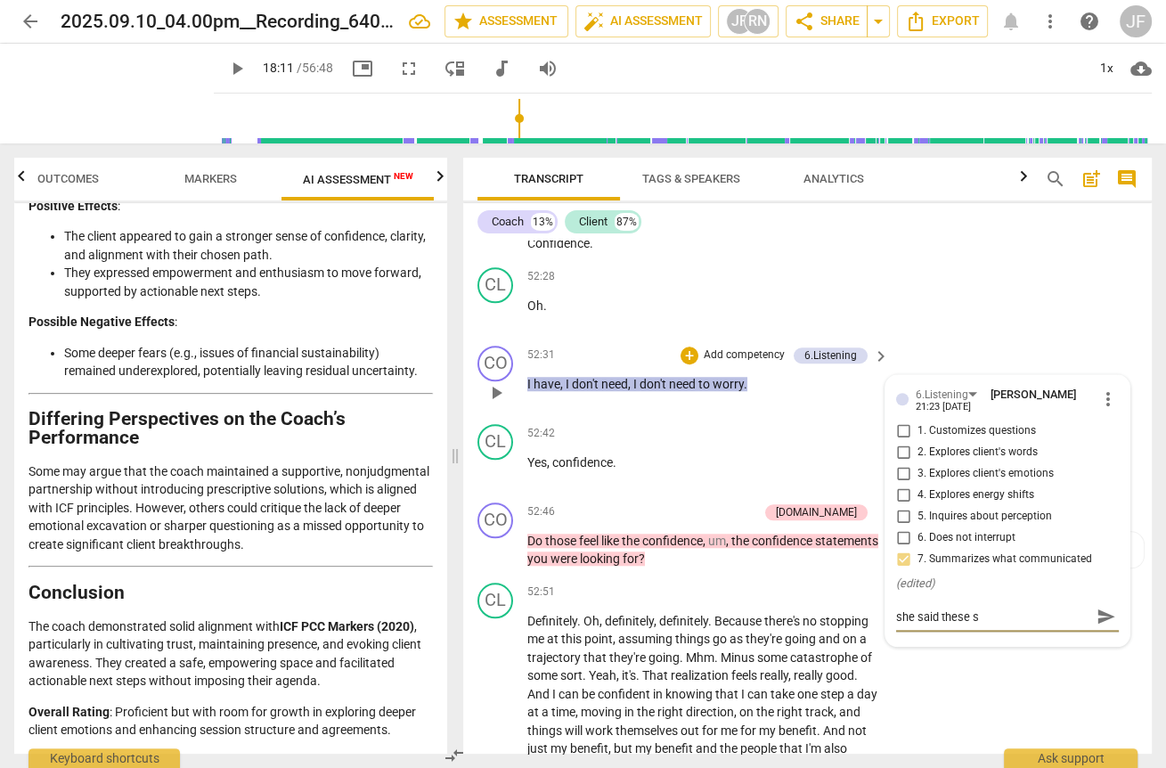
type textarea "she said these st"
type textarea "she said these sta"
type textarea "she said these stat"
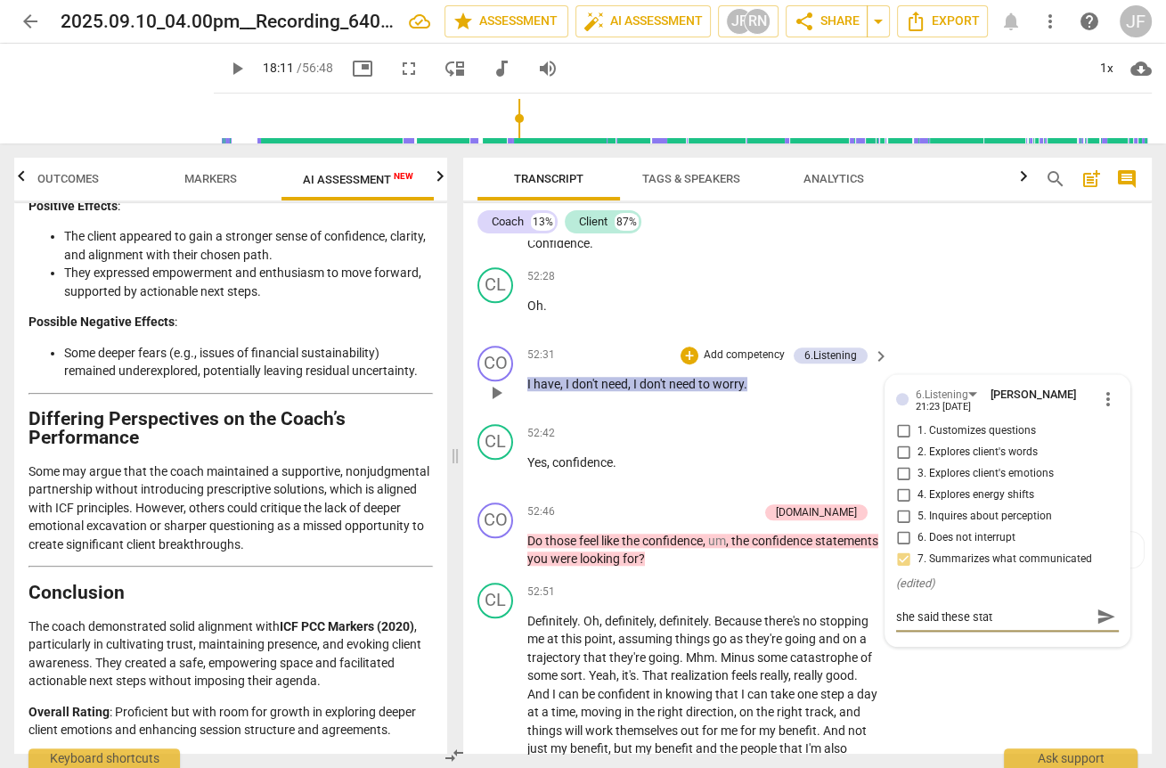
type textarea "she said these state"
type textarea "she said these statem"
type textarea "she said these stateme"
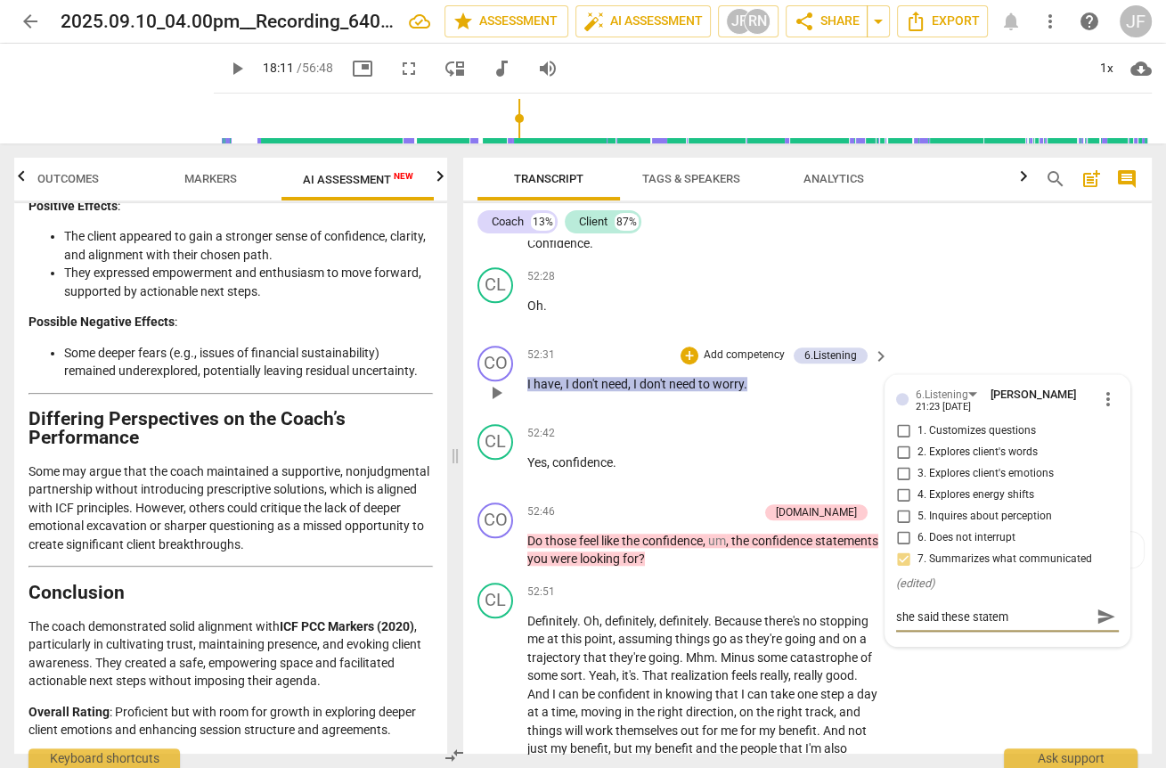
type textarea "she said these stateme"
type textarea "she said these statemen"
type textarea "she said these statement"
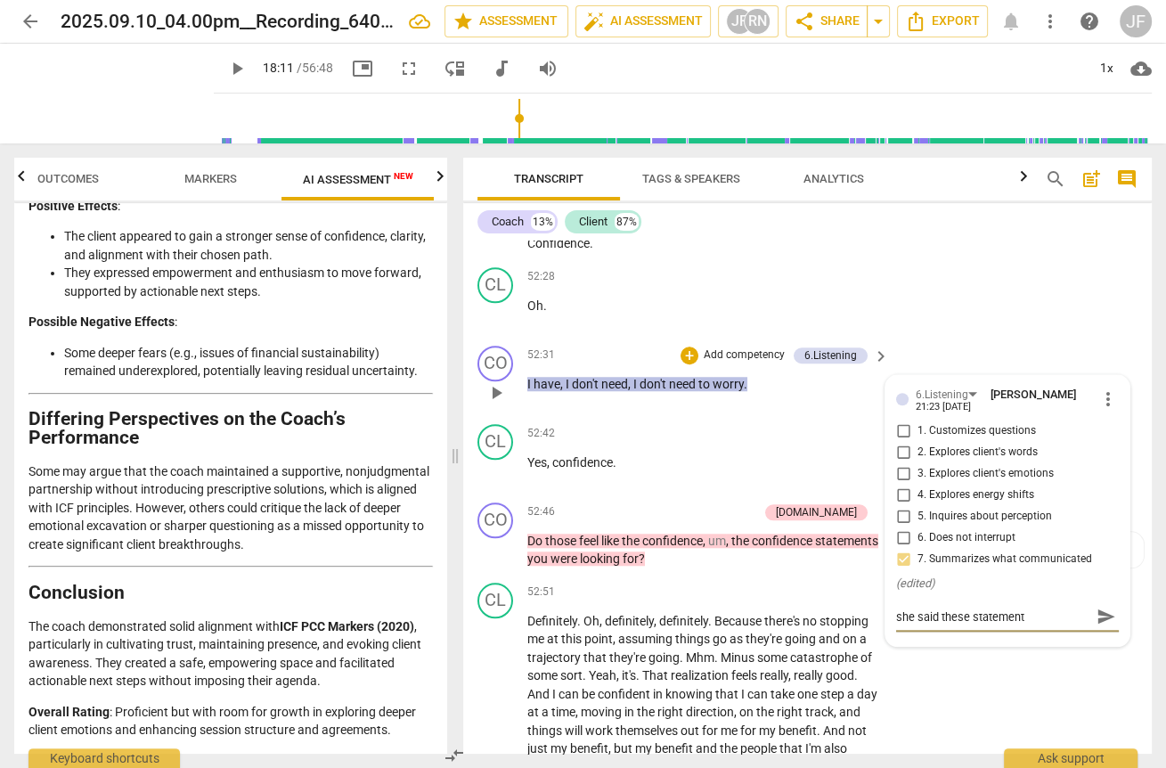
type textarea "she said these statements"
type textarea "she said these statements p"
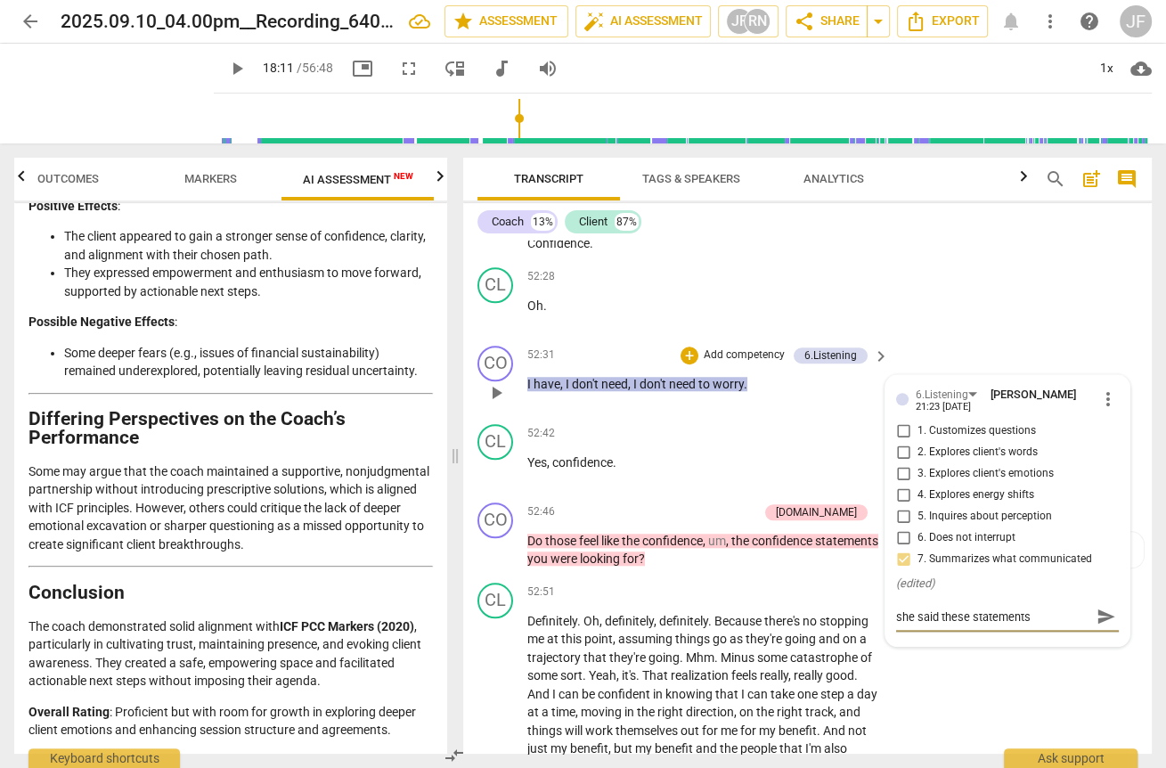
type textarea "she said these statements p"
type textarea "she said these statements pr"
type textarea "she said these statements pre"
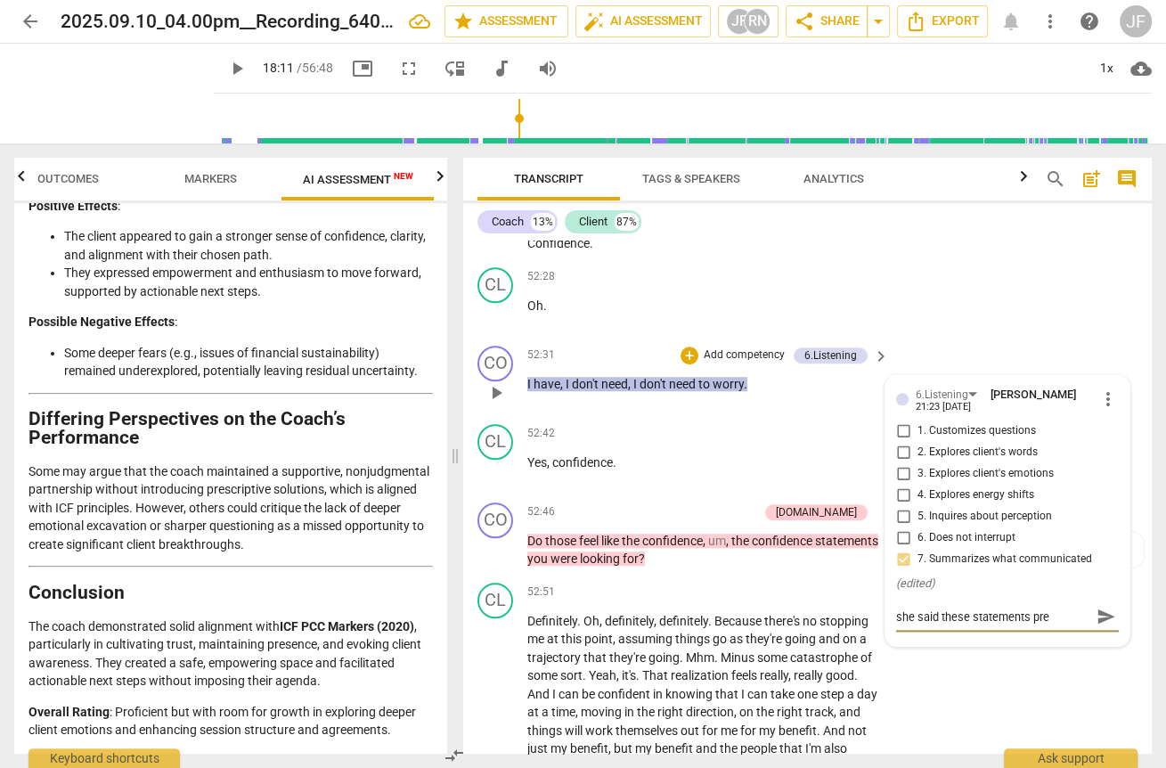
type textarea "she said these statements prev"
type textarea "she said these statements previ"
type textarea "she said these statements previo"
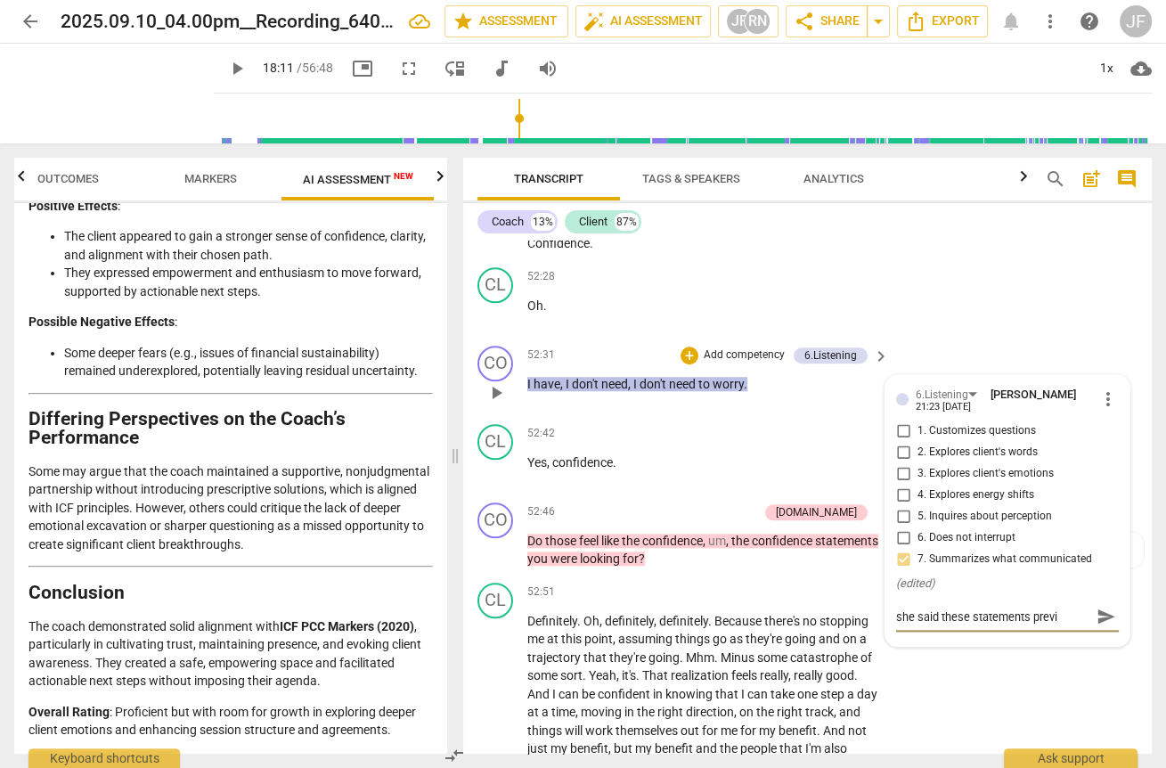
type textarea "she said these statements previo"
type textarea "she said these statements previou"
type textarea "she said these statements previous"
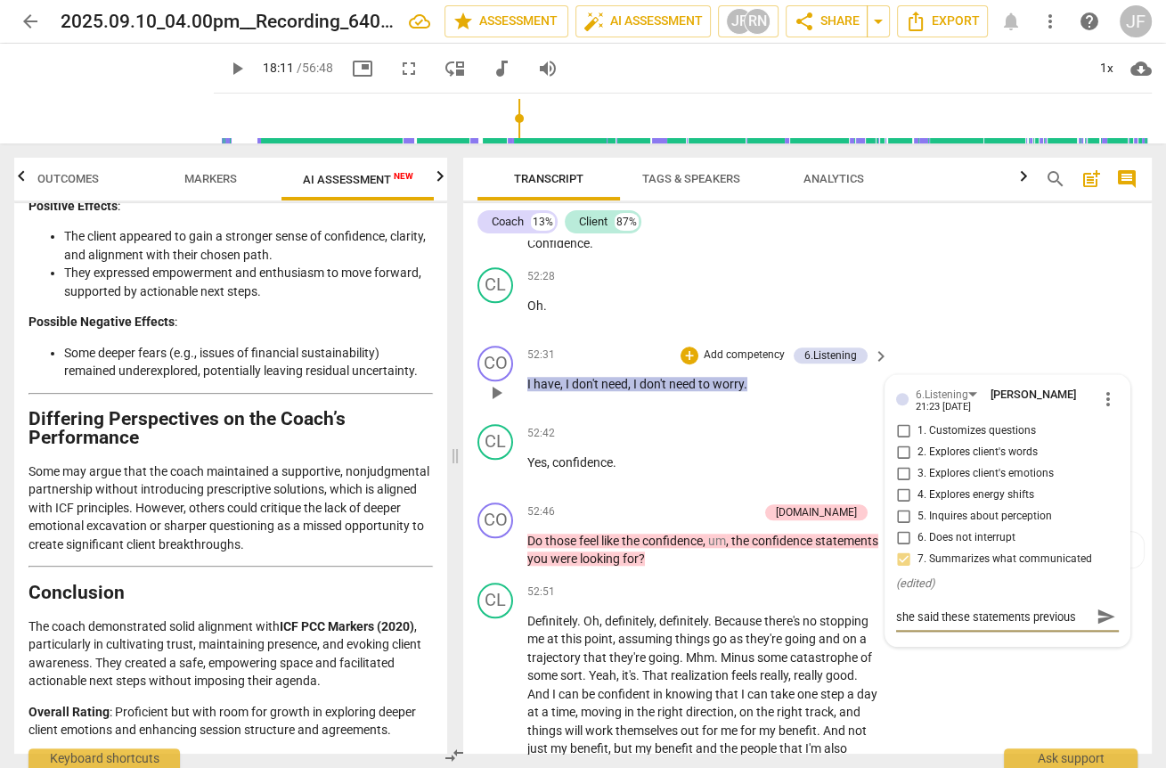
type textarea "she said these statements previousl"
type textarea "she said these statements previously"
click at [1096, 626] on span "send" at bounding box center [1106, 617] width 20 height 20
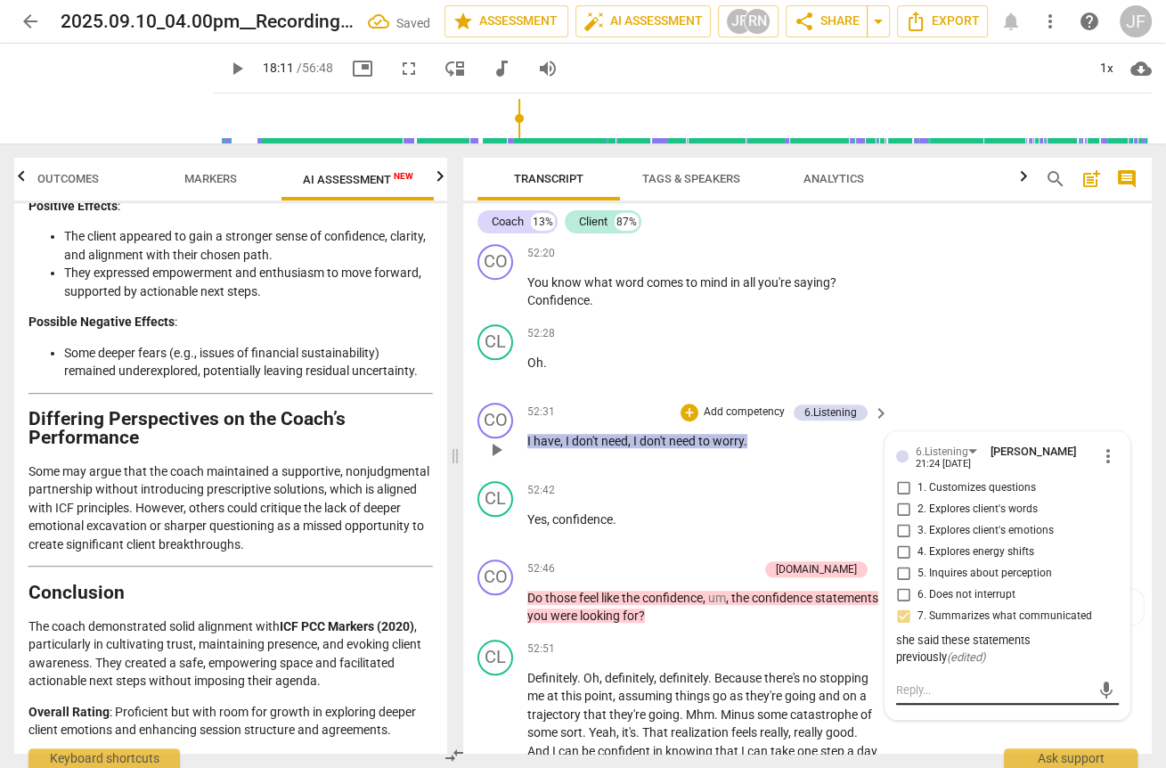
scroll to position [12923, 0]
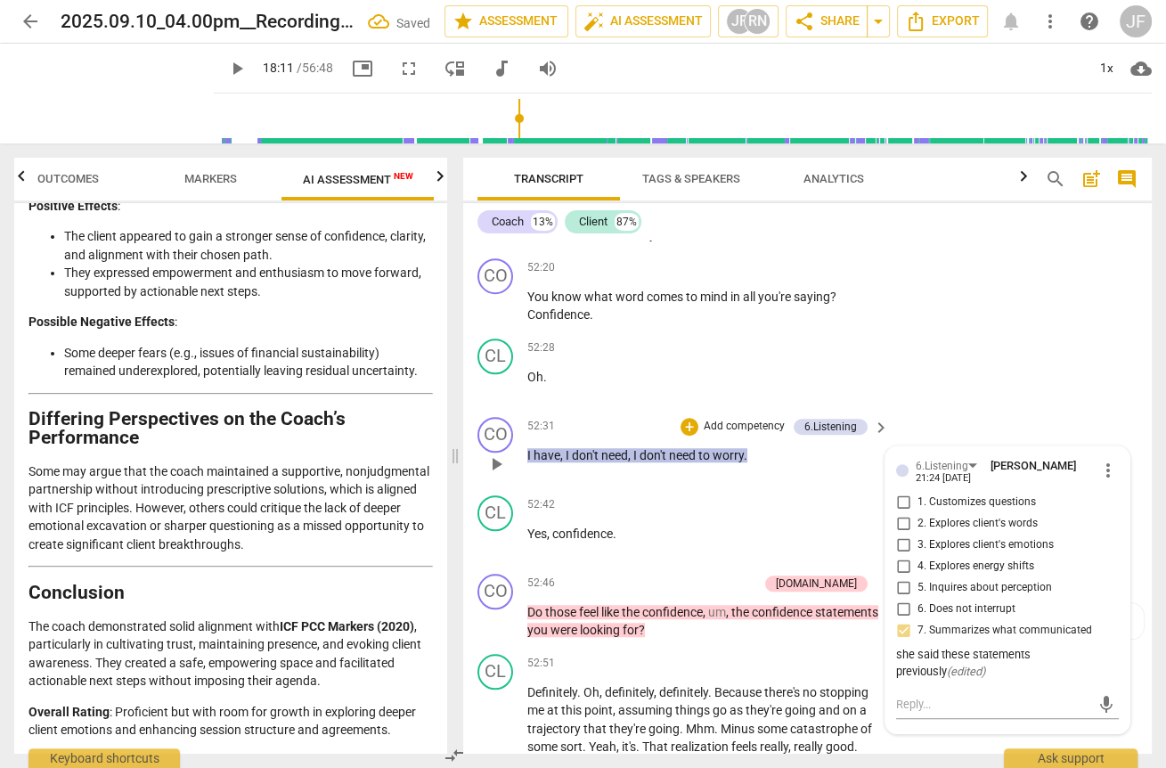
click at [944, 681] on div "she said these statements previously ( edited )" at bounding box center [1007, 664] width 223 height 34
click at [1102, 481] on span "more_vert" at bounding box center [1107, 470] width 21 height 21
click at [1105, 512] on li "Edit" at bounding box center [1119, 509] width 61 height 34
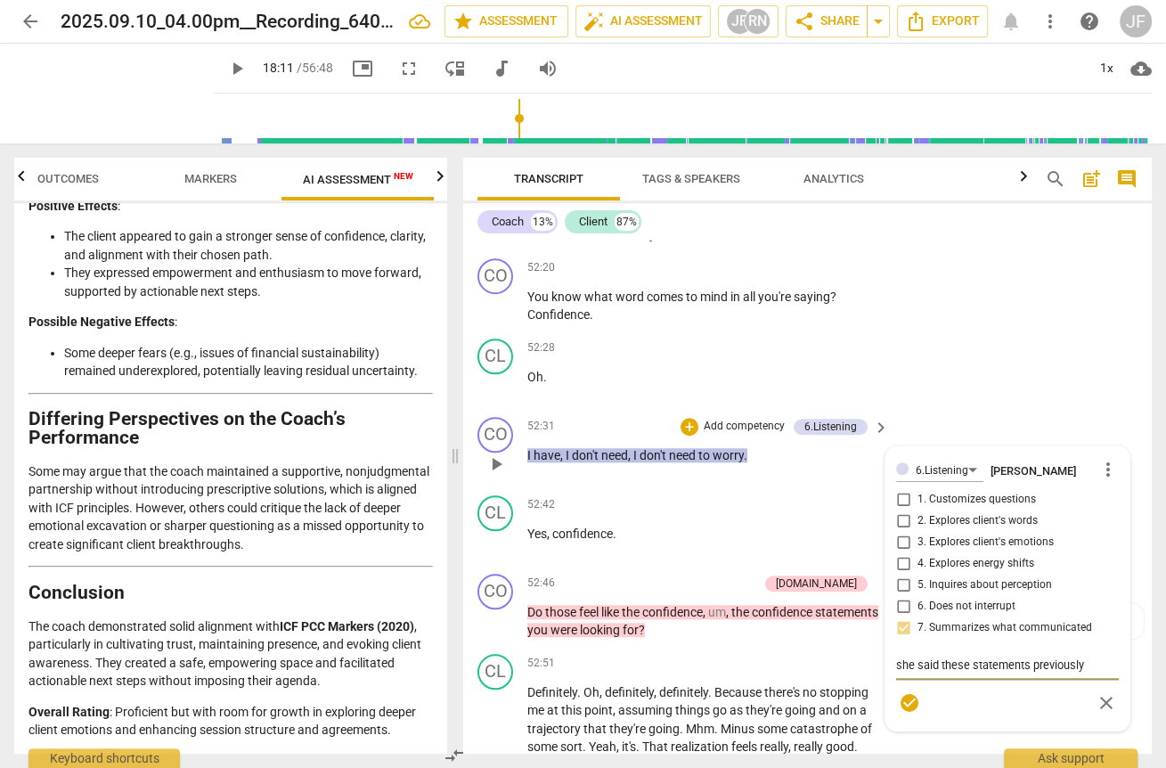
click at [1084, 673] on textarea "she said these statements previously" at bounding box center [1007, 664] width 223 height 17
type textarea "she said these statements previously"
type textarea "she said these statements previously a"
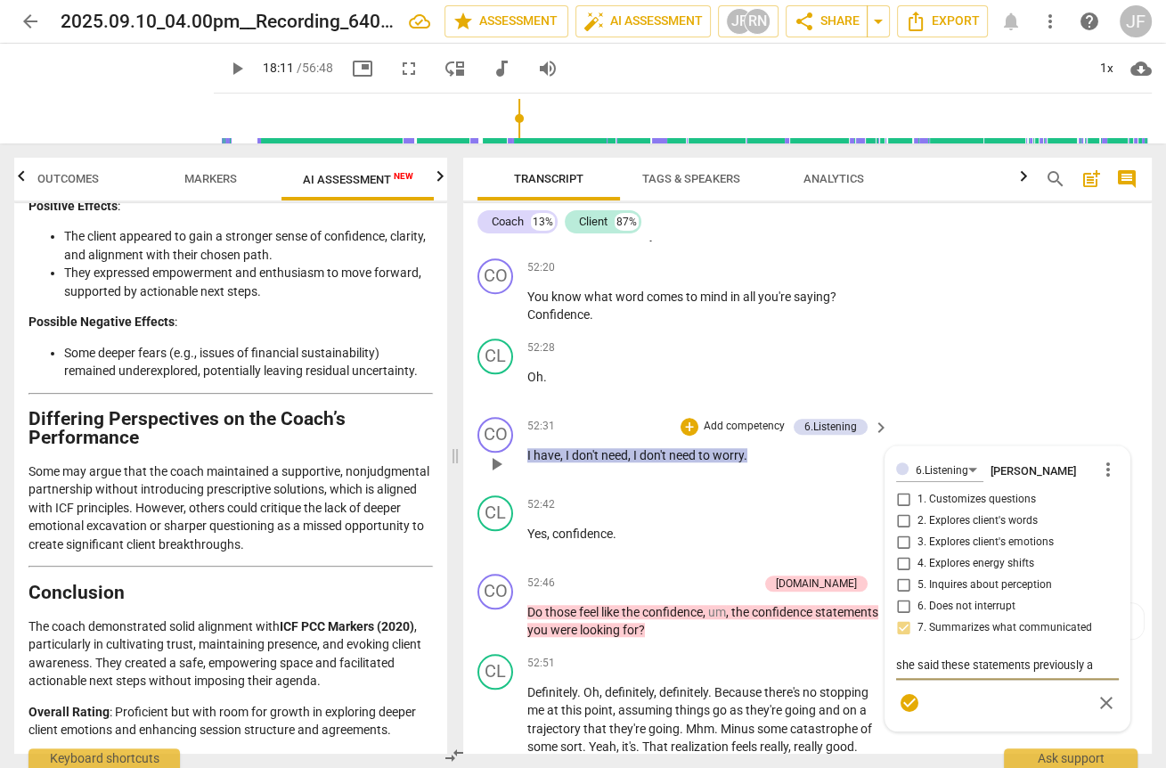
type textarea "she said these statements previously an"
type textarea "she said these statements previously and"
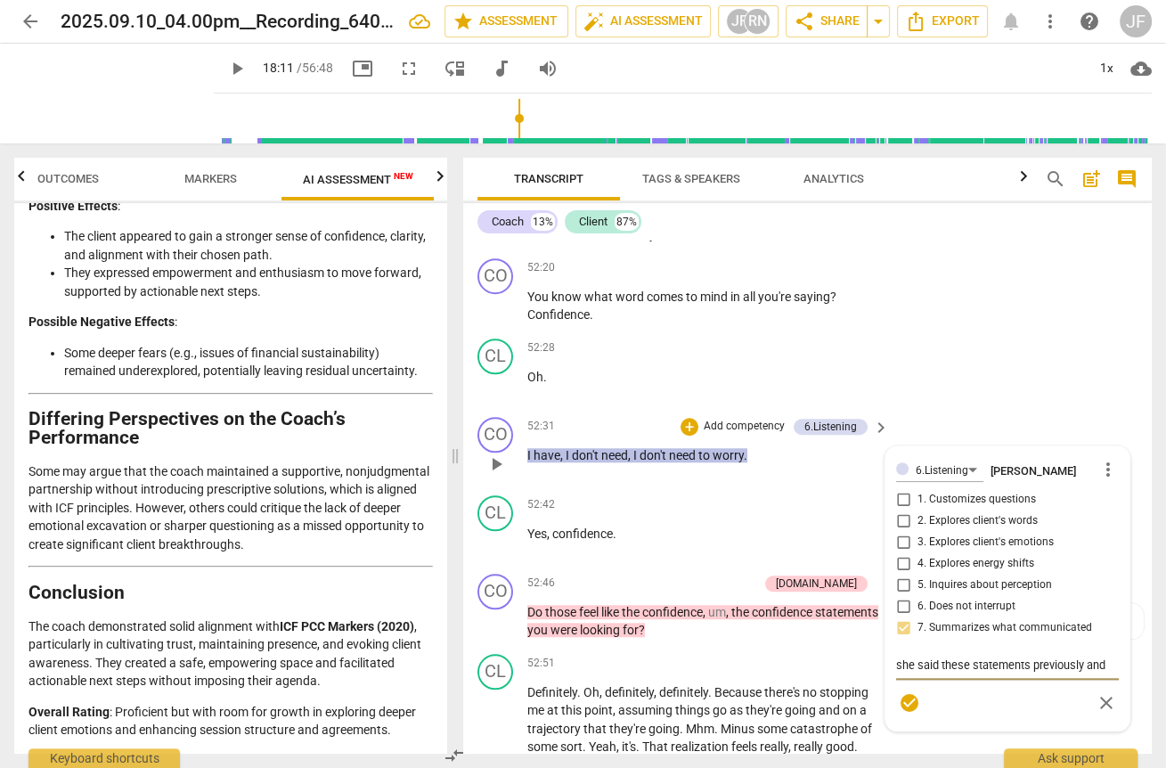
type textarea "she said these statements previously and"
type textarea "she said these statements previously and t"
type textarea "she said these statements previously and th"
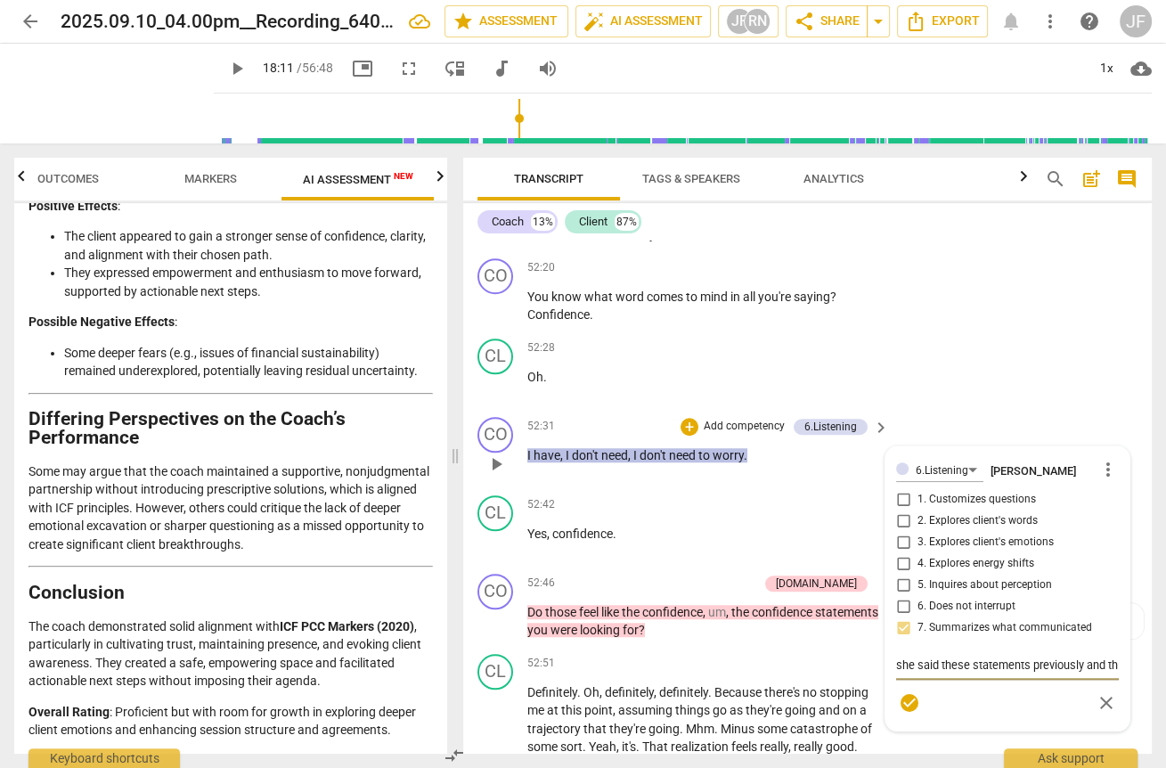
type textarea "she said these statements previously and the"
type textarea "she said these statements previously and they"
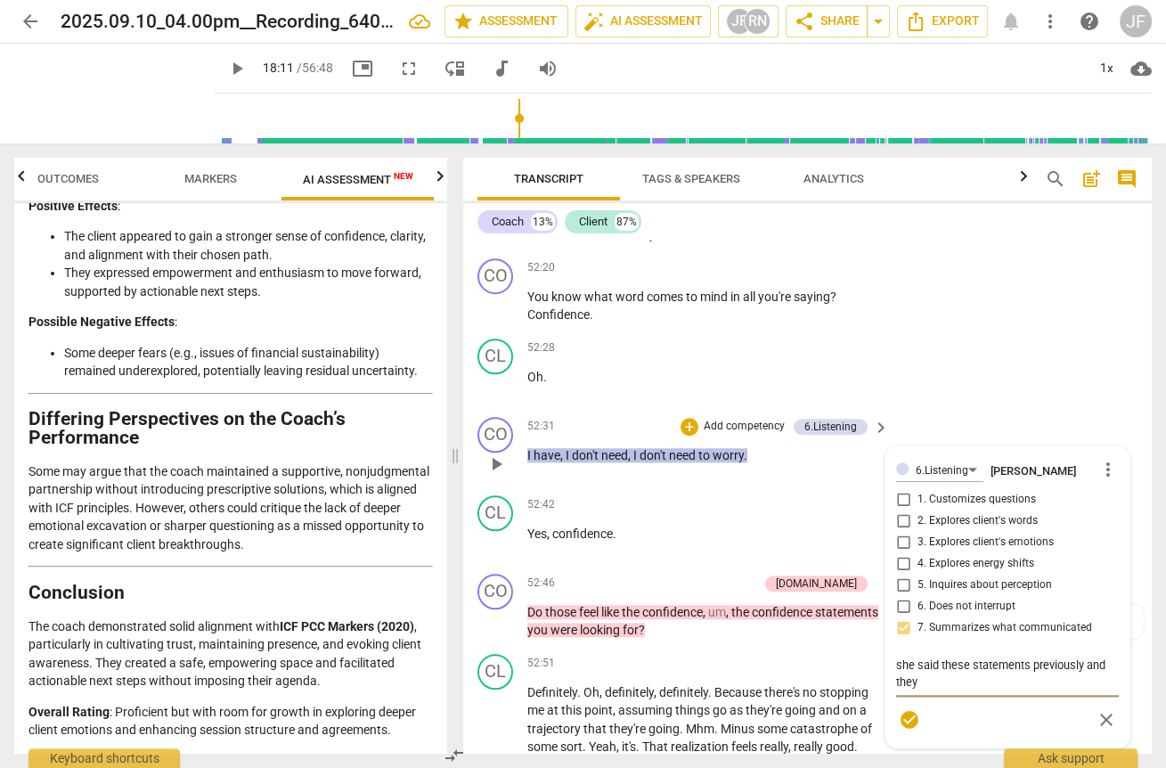
type textarea "she said these statements previously and they"
type textarea "she said these statements previously and they a"
type textarea "she said these statements previously and they ar"
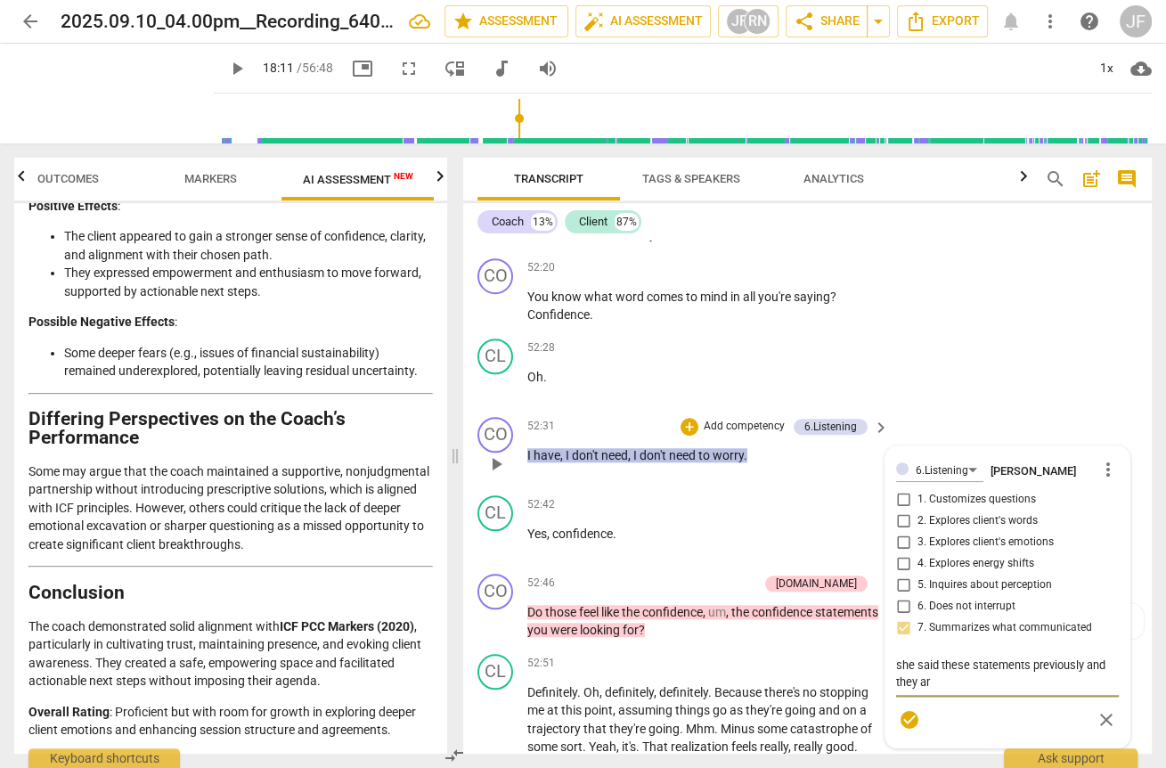
type textarea "she said these statements previously and they are"
type textarea "she said these statements previously and they are l"
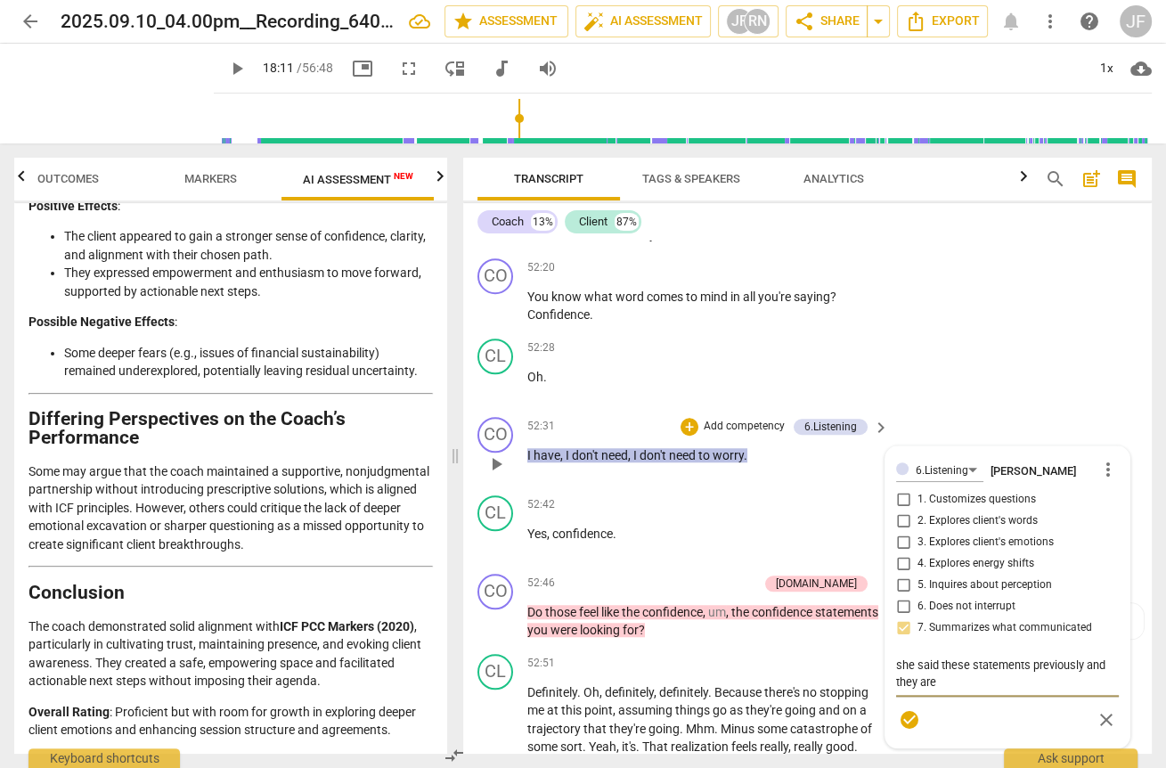
type textarea "she said these statements previously and they are l"
type textarea "she said these statements previously and they are le"
type textarea "she said these statements previously and they are lea"
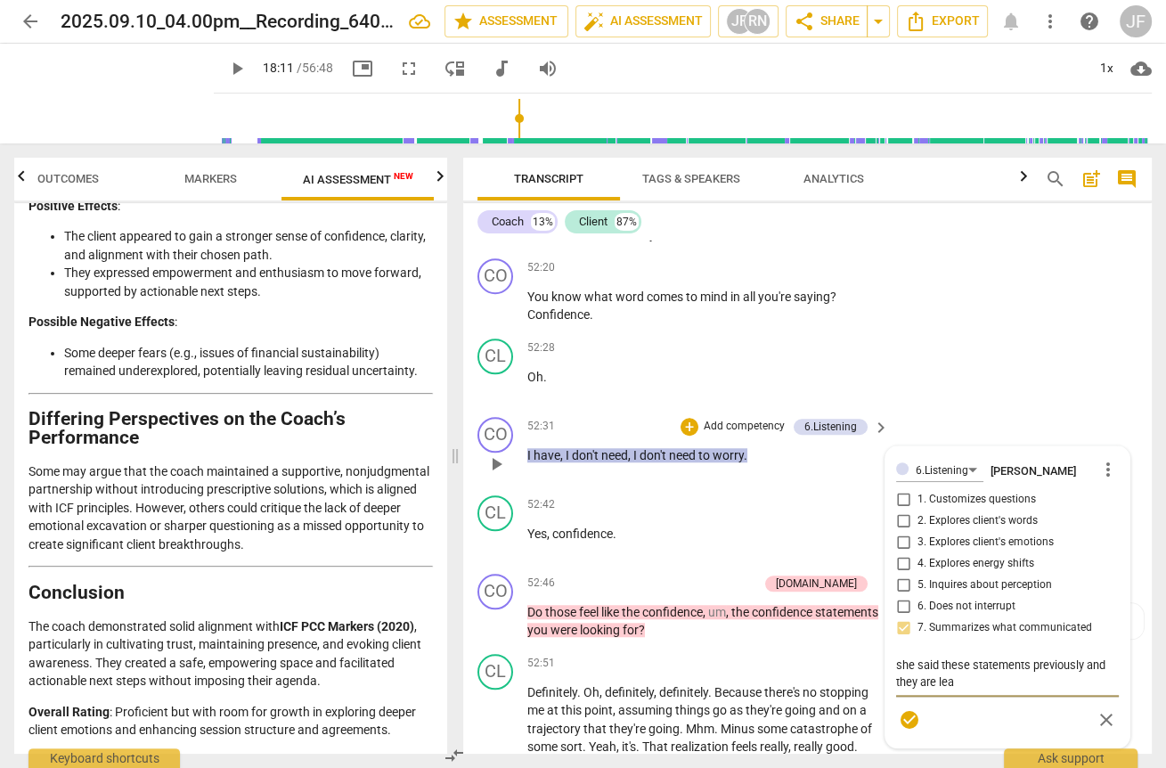
type textarea "she said these statements previously and they are lead"
type textarea "she said these statements previously and they are leadi"
type textarea "she said these statements previously and they are leadin"
type textarea "she said these statements previously and they are leading"
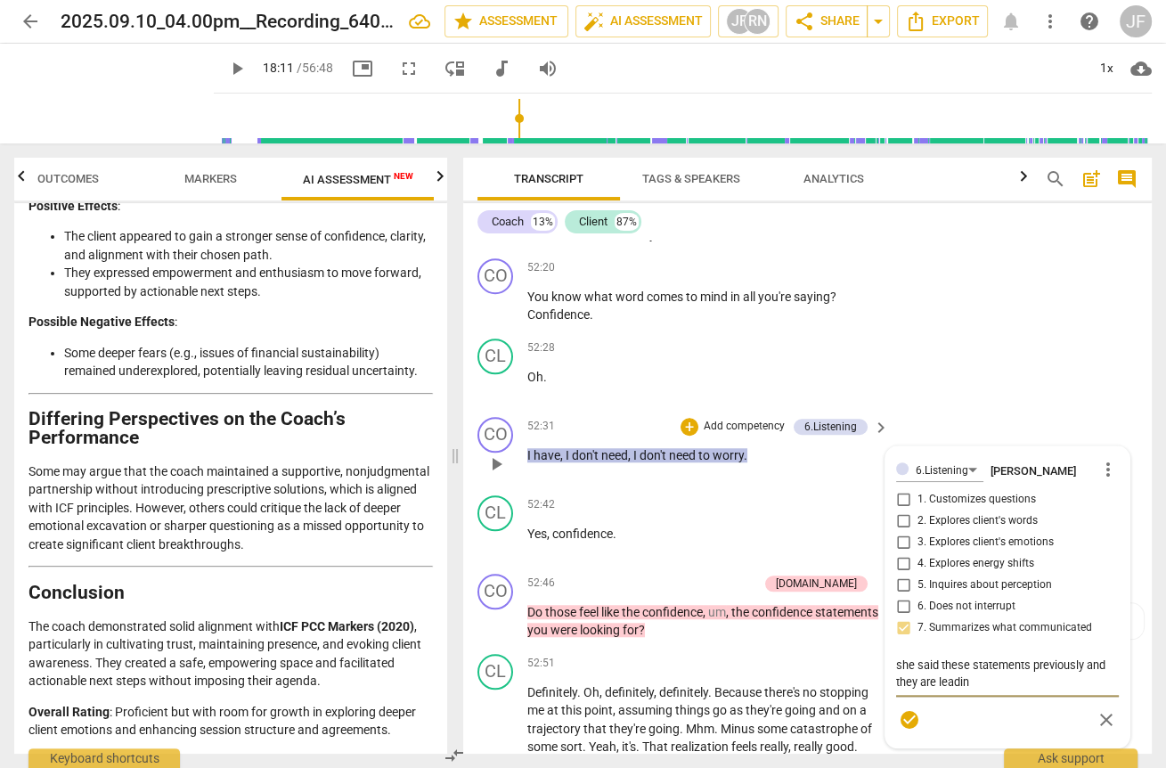
type textarea "she said these statements previously and they are leading"
type textarea "she said these statements previously and they are leading t"
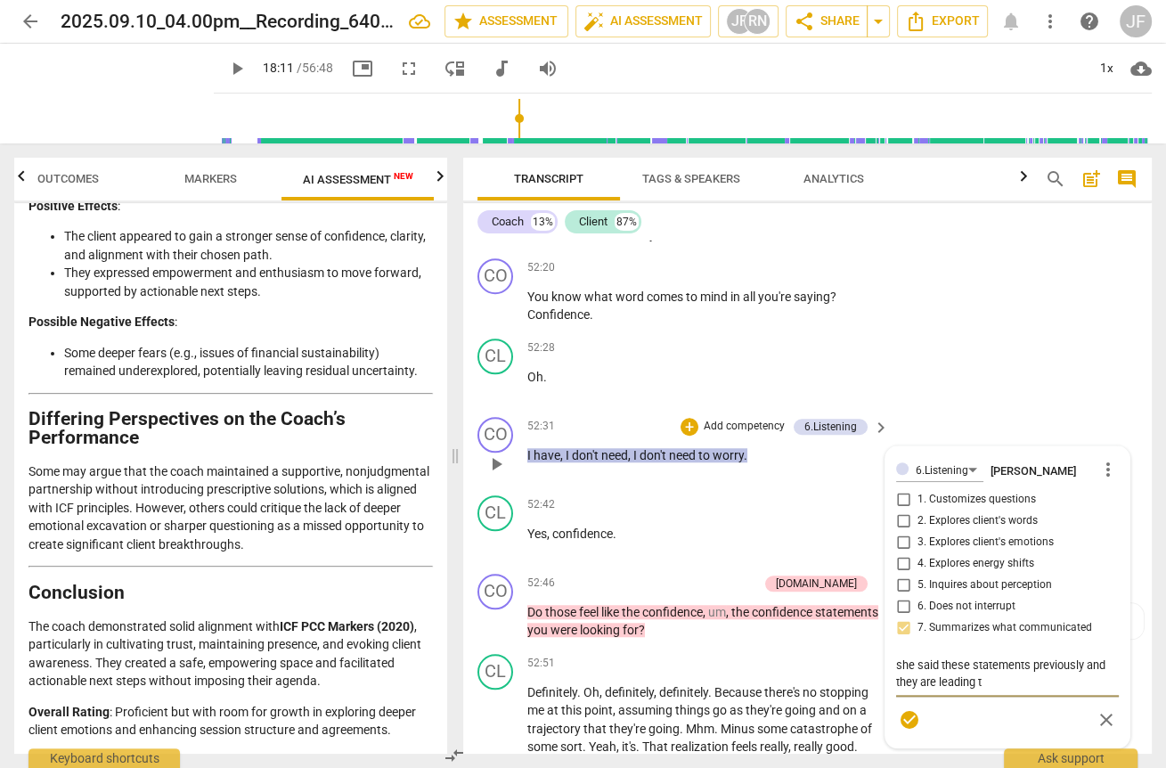
type textarea "she said these statements previously and they are leading to"
type textarea "she said these statements previously and they are leading to m"
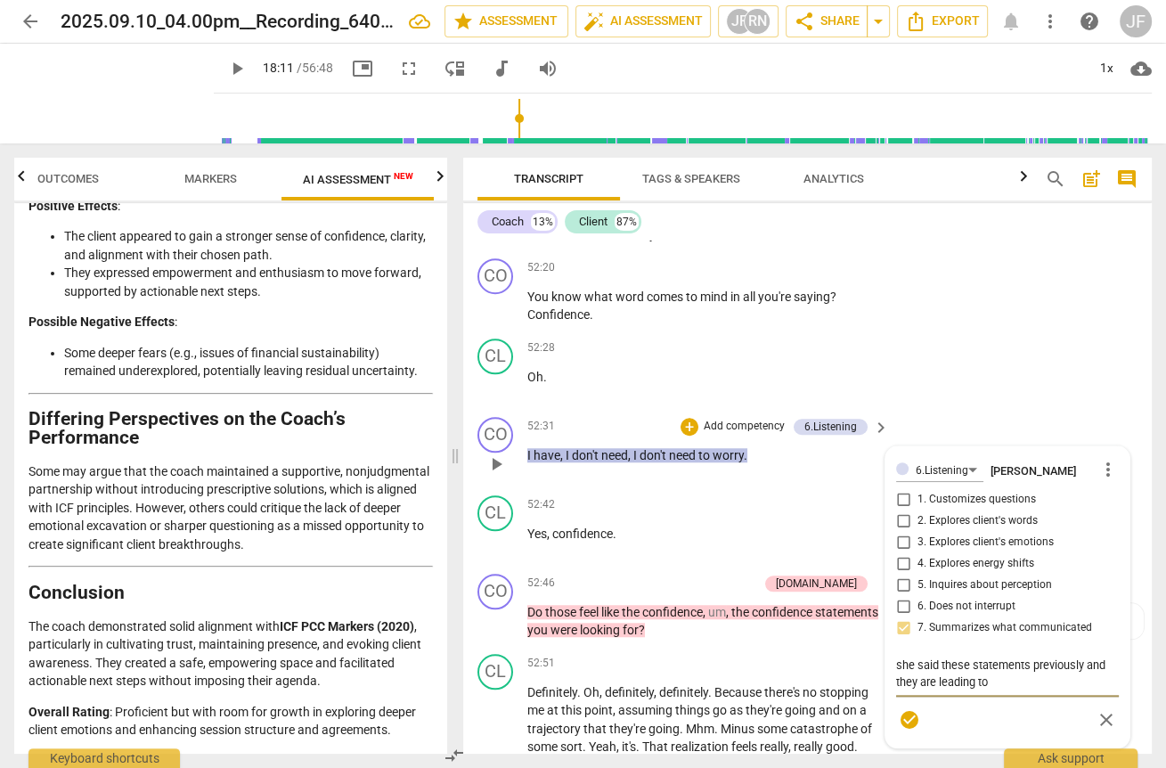
type textarea "she said these statements previously and they are leading to m"
type textarea "she said these statements previously and they are leading to my"
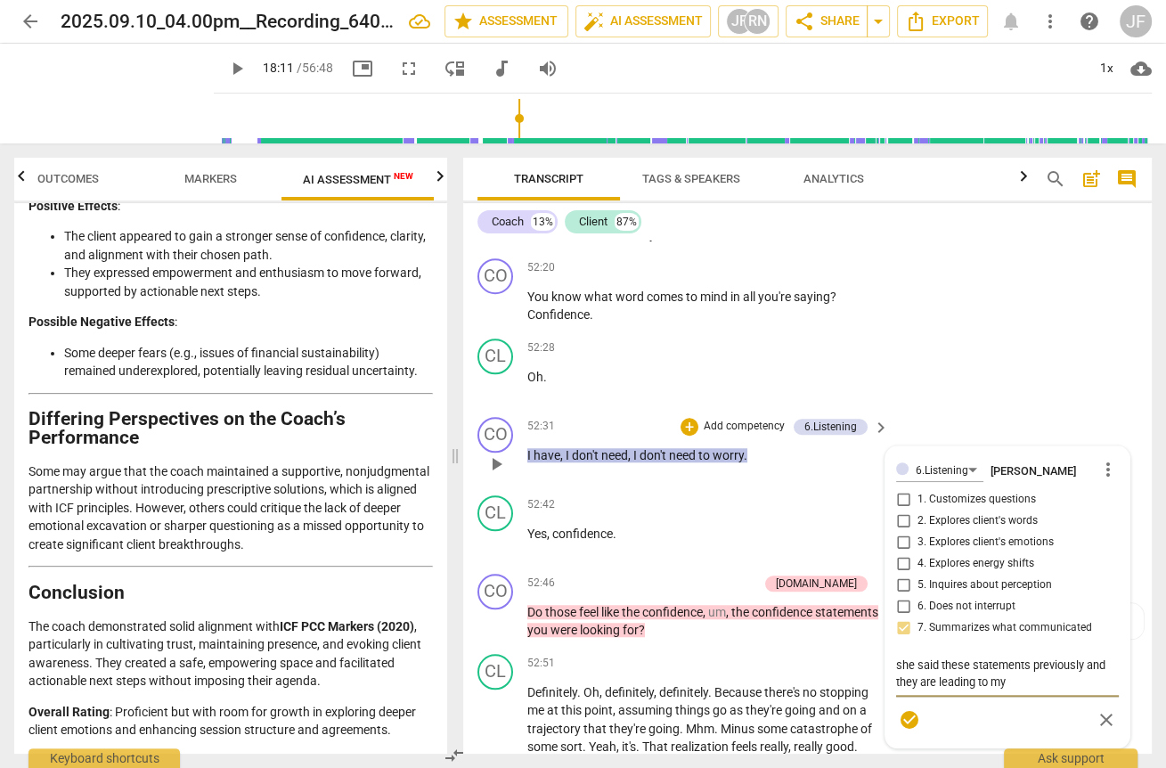
type textarea "she said these statements previously and they are leading to my n"
type textarea "she said these statements previously and they are leading to my ne"
type textarea "she said these statements previously and they are leading to my nex"
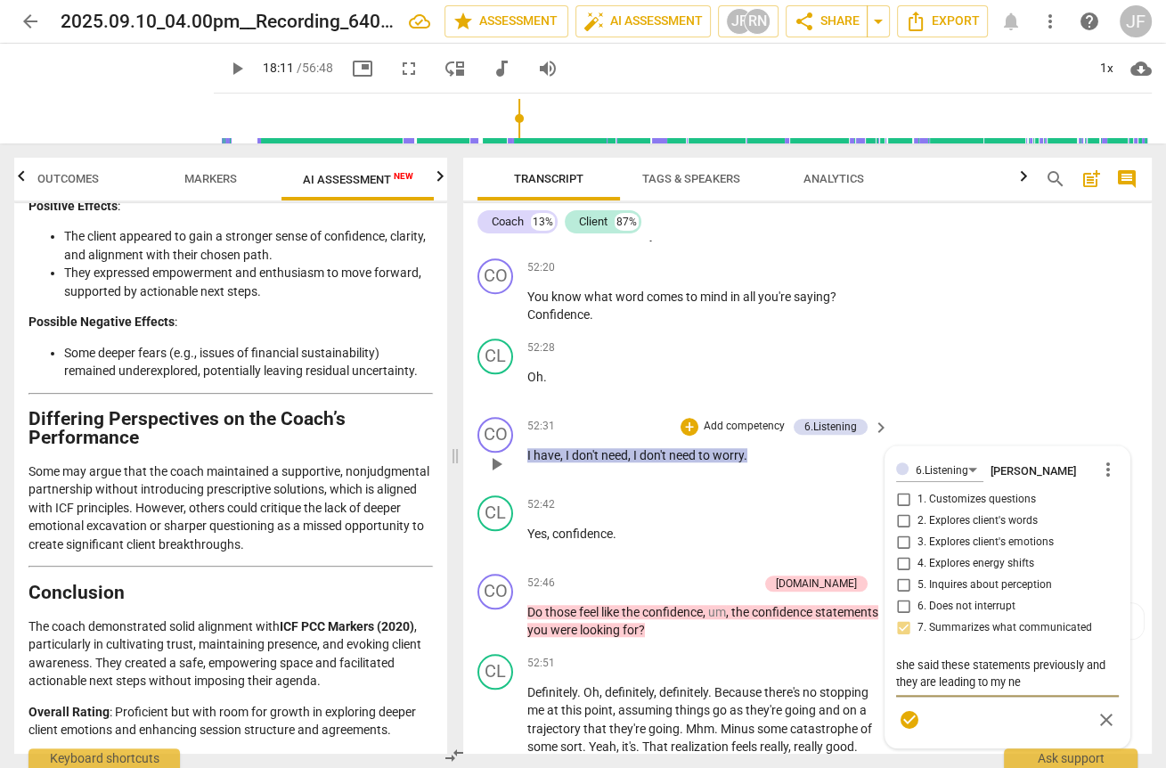
type textarea "she said these statements previously and they are leading to my nex"
type textarea "she said these statements previously and they are leading to my next"
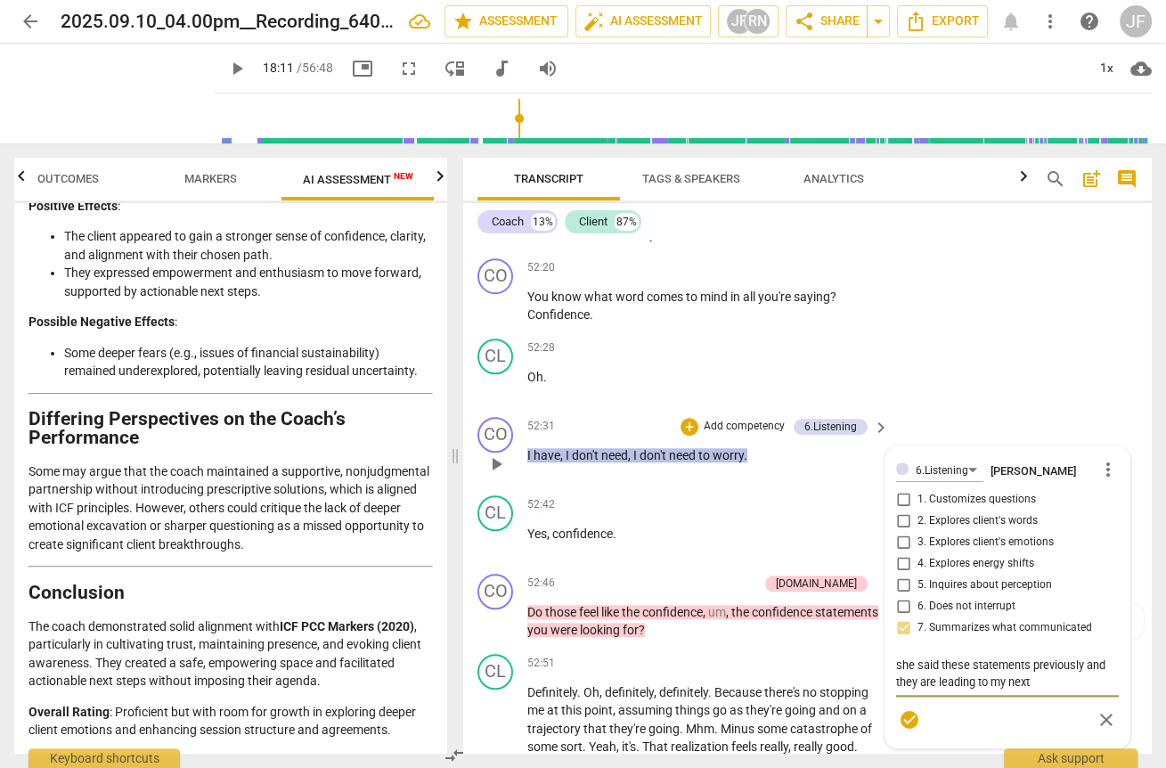
type textarea "she said these statements previously and they are leading to my next q"
type textarea "she said these statements previously and they are leading to my next qu"
type textarea "she said these statements previously and they are leading to my next que"
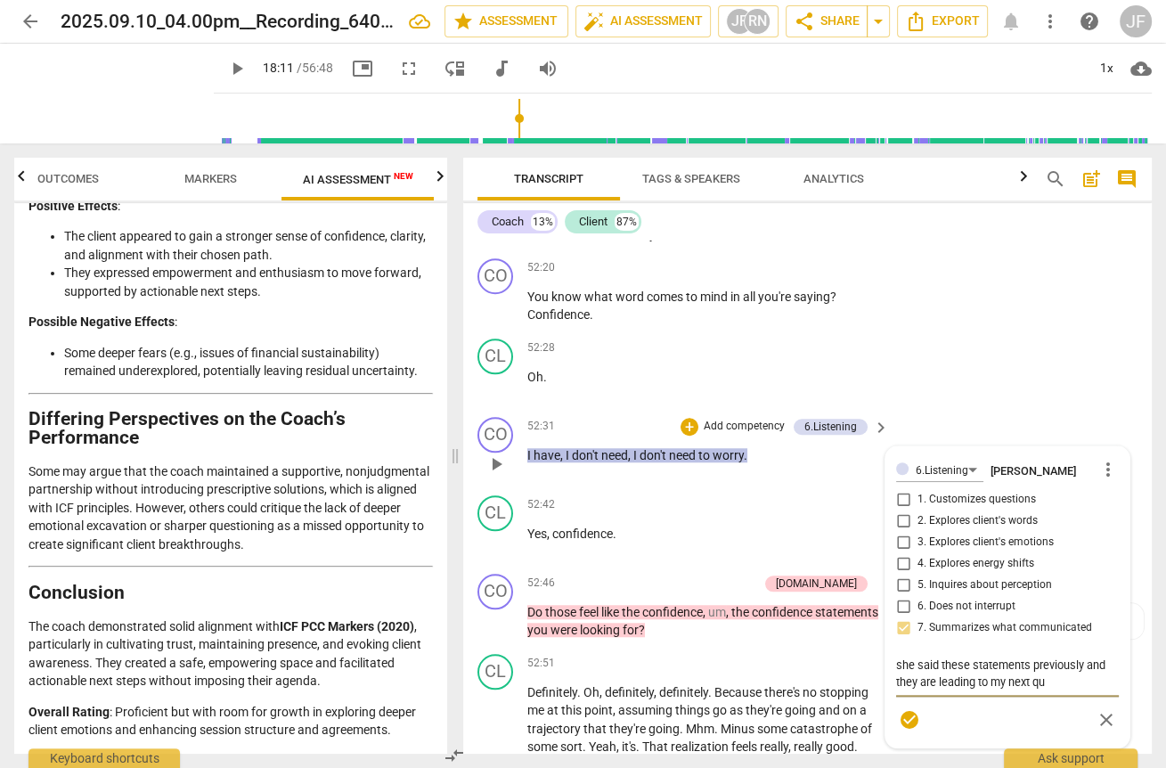
type textarea "she said these statements previously and they are leading to my next que"
type textarea "she said these statements previously and they are leading to my next ques"
type textarea "she said these statements previously and they are leading to my next quest"
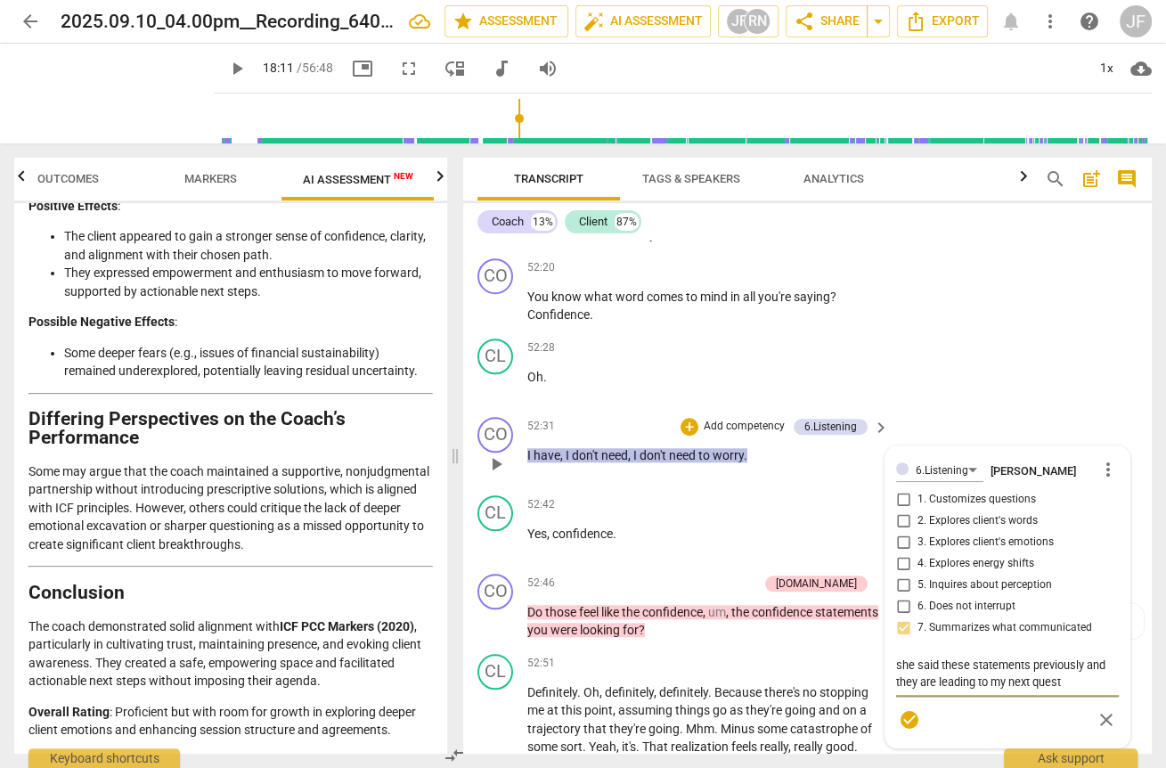
type textarea "she said these statements previously and they are leading to my next questi"
type textarea "she said these statements previously and they are leading to my next questio"
type textarea "she said these statements previously and they are leading to my next question"
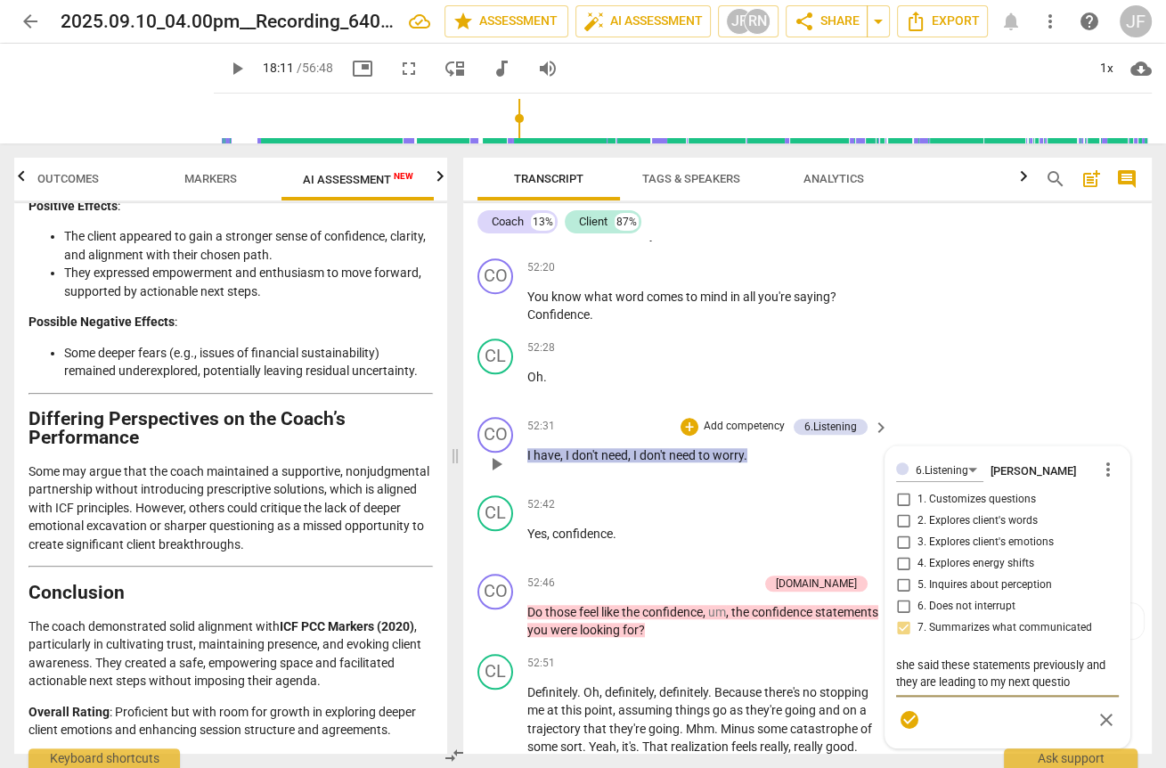
type textarea "she said these statements previously and they are leading to my next question"
type textarea "she said these statements previously and they are leading to my next question o"
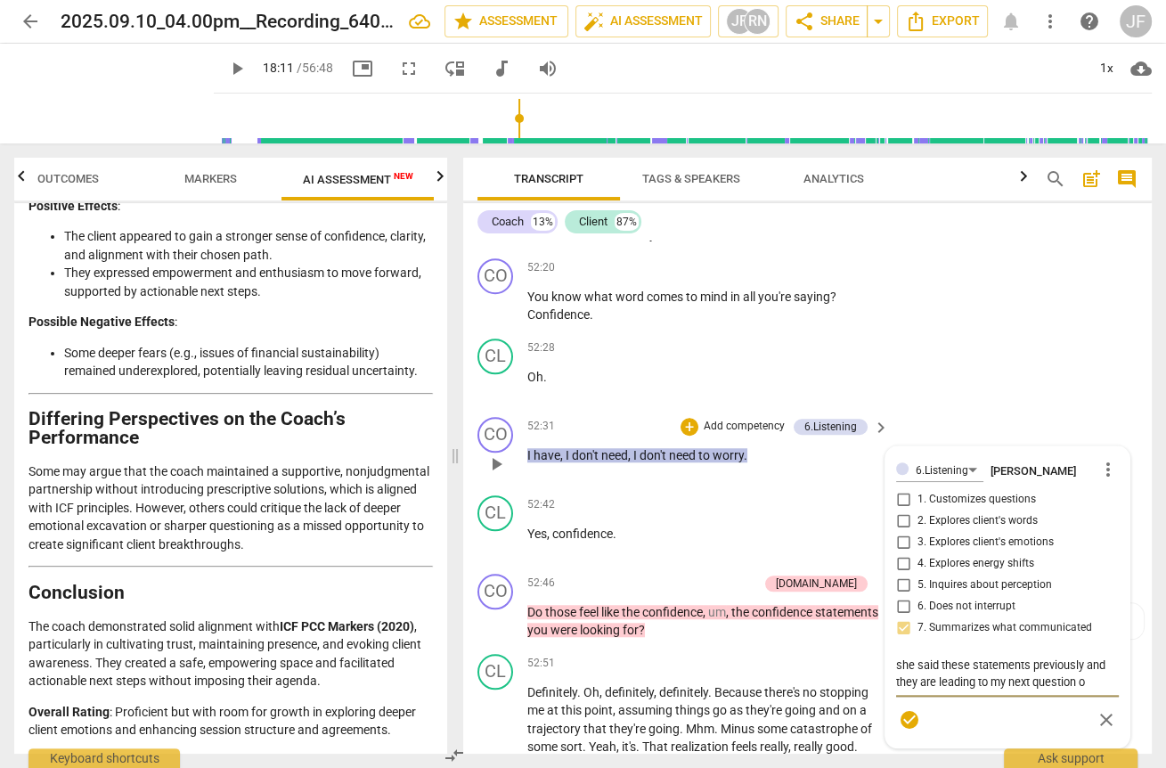
type textarea "she said these statements previously and they are leading to my next question on"
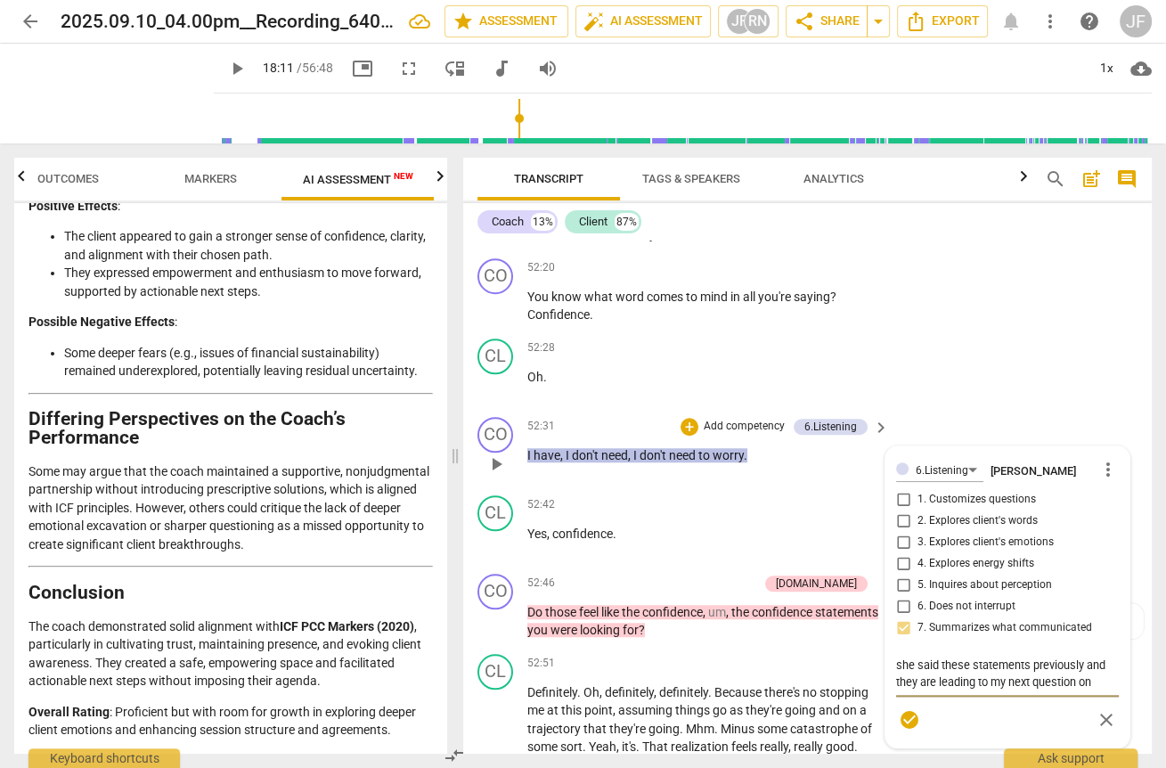
type textarea "she said these statements previously and they are leading to my next question on"
type textarea "she said these statements previously and they are leading to my next question o"
click at [974, 410] on div "CL play_arrow pause 52:28 + Add competency keyboard_arrow_right Oh ." at bounding box center [807, 370] width 689 height 78
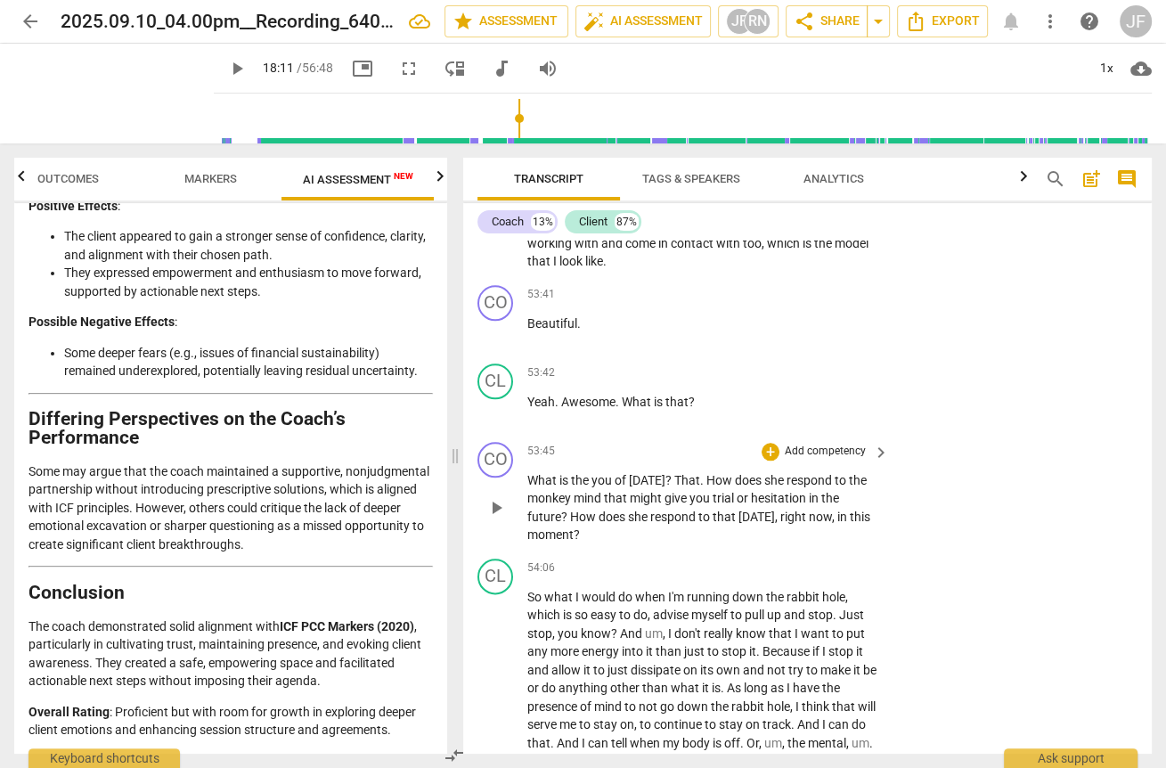
scroll to position [13635, 0]
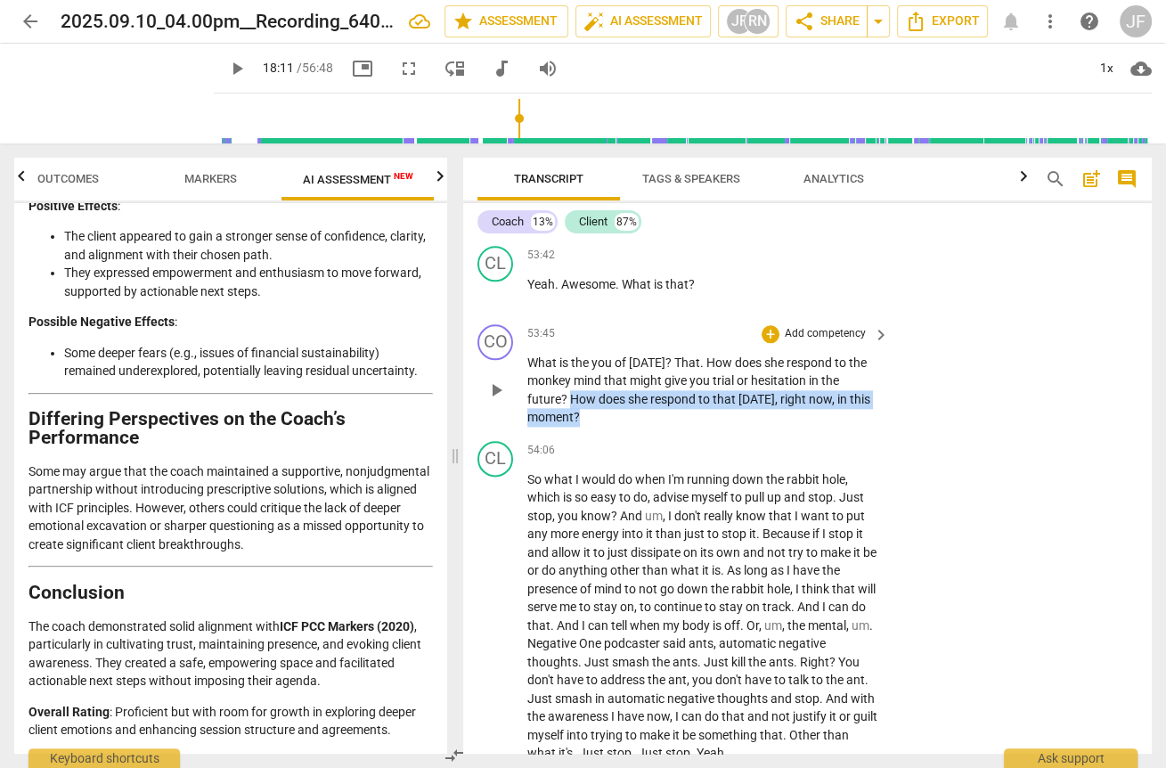
drag, startPoint x: 568, startPoint y: 434, endPoint x: 575, endPoint y: 445, distance: 13.6
click at [575, 427] on p "What is the you of [DATE] ? That . How does she respond to the monkey mind that…" at bounding box center [703, 390] width 353 height 73
click at [591, 429] on div "+" at bounding box center [595, 429] width 18 height 18
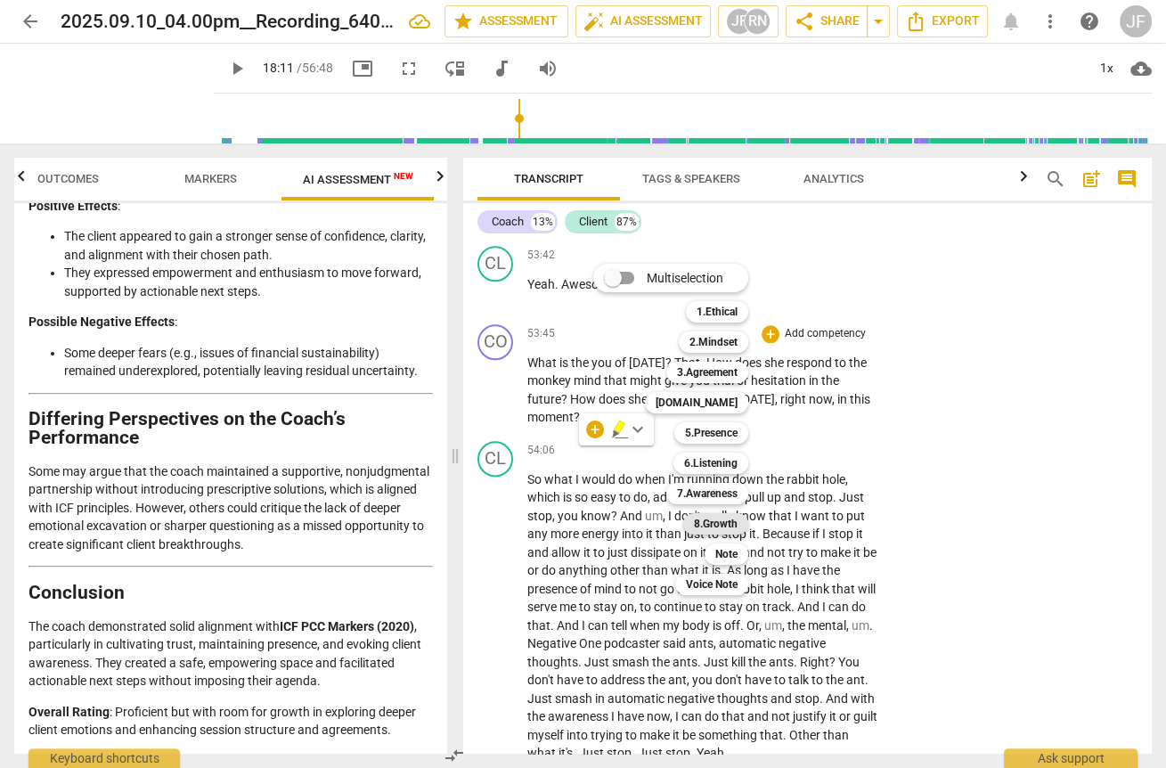
click at [716, 518] on b "8.Growth" at bounding box center [716, 523] width 44 height 21
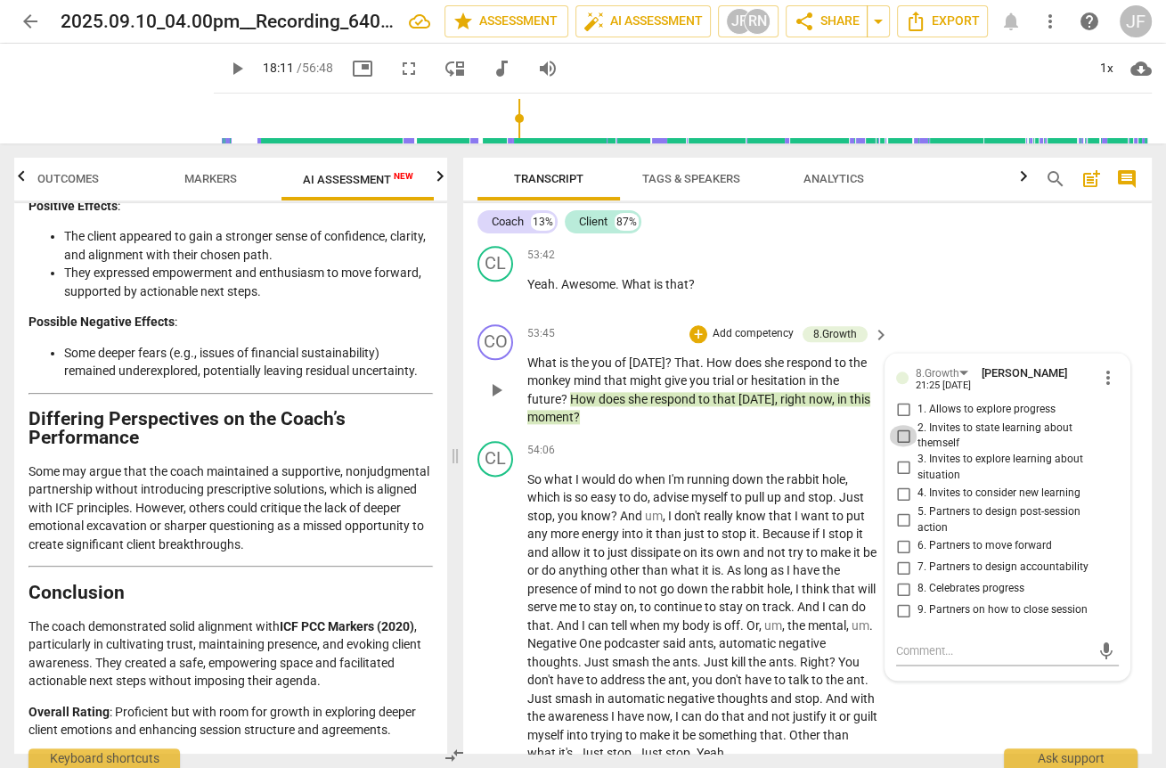
click at [898, 446] on input "2. Invites to state learning about themself" at bounding box center [903, 435] width 29 height 21
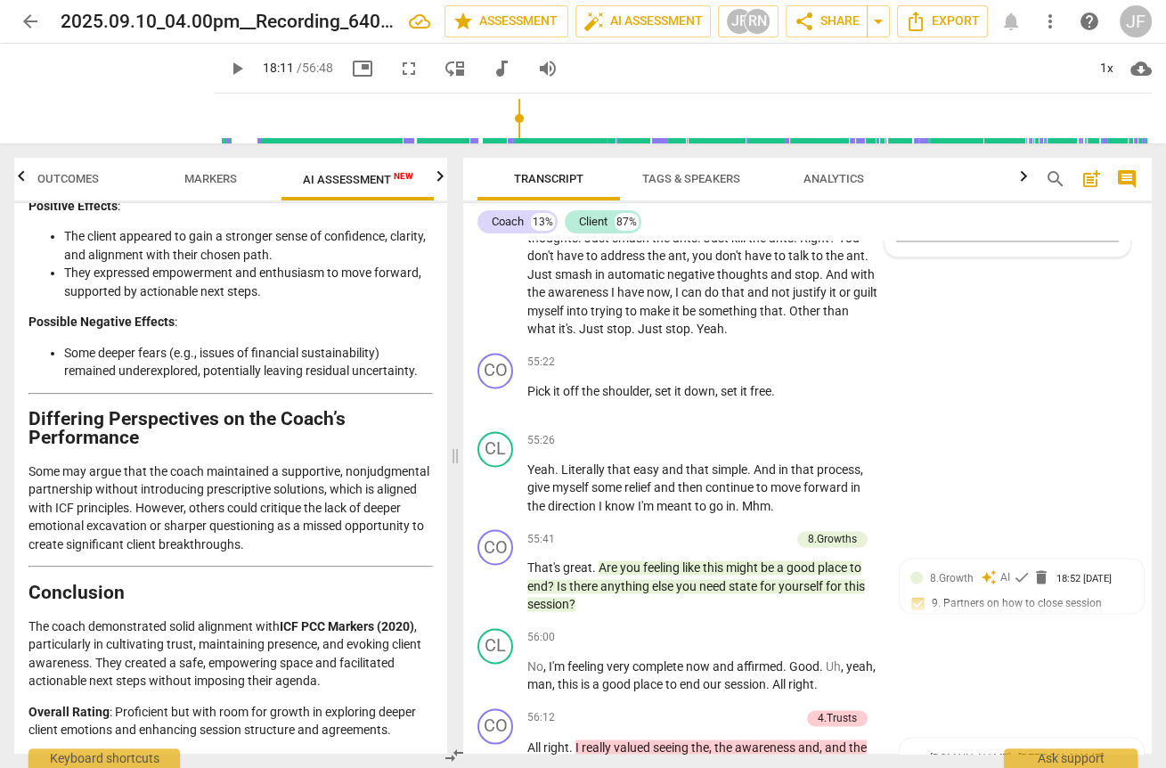
scroll to position [14063, 0]
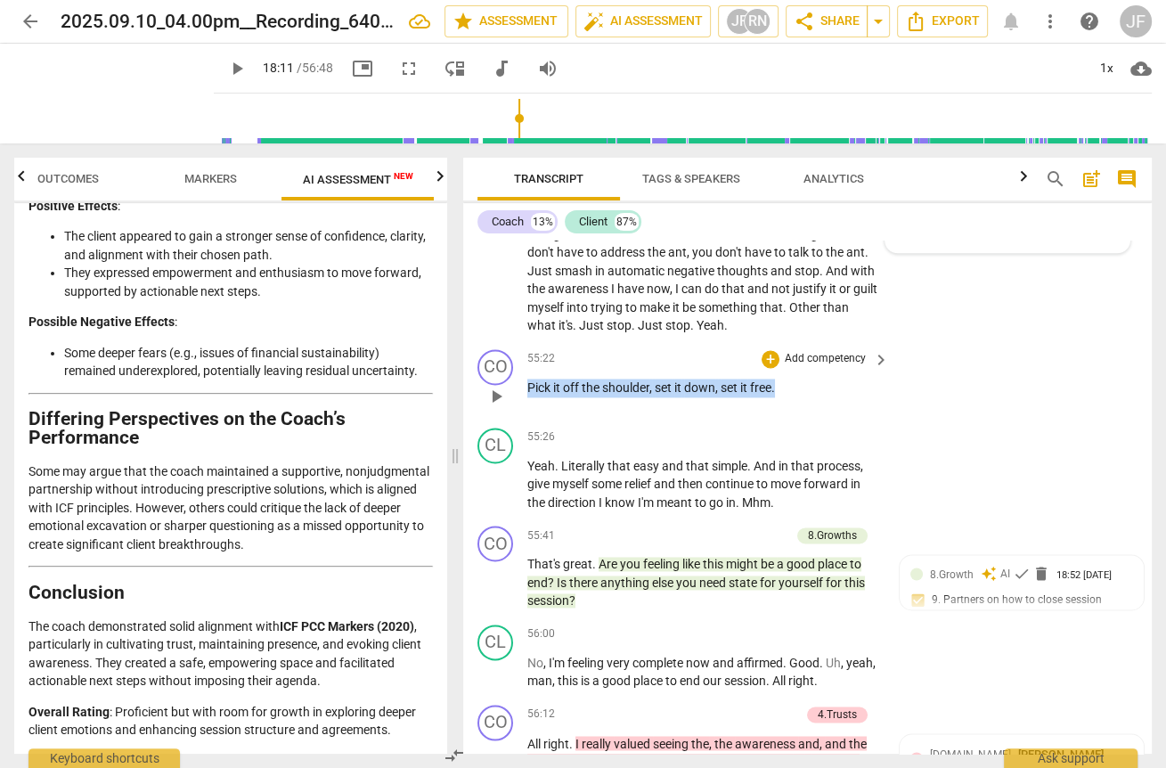
drag, startPoint x: 528, startPoint y: 421, endPoint x: 778, endPoint y: 429, distance: 250.4
click at [778, 397] on p "Pick it off the shoulder , set it down , set it free ." at bounding box center [703, 388] width 353 height 19
click at [769, 368] on div "+" at bounding box center [771, 359] width 18 height 18
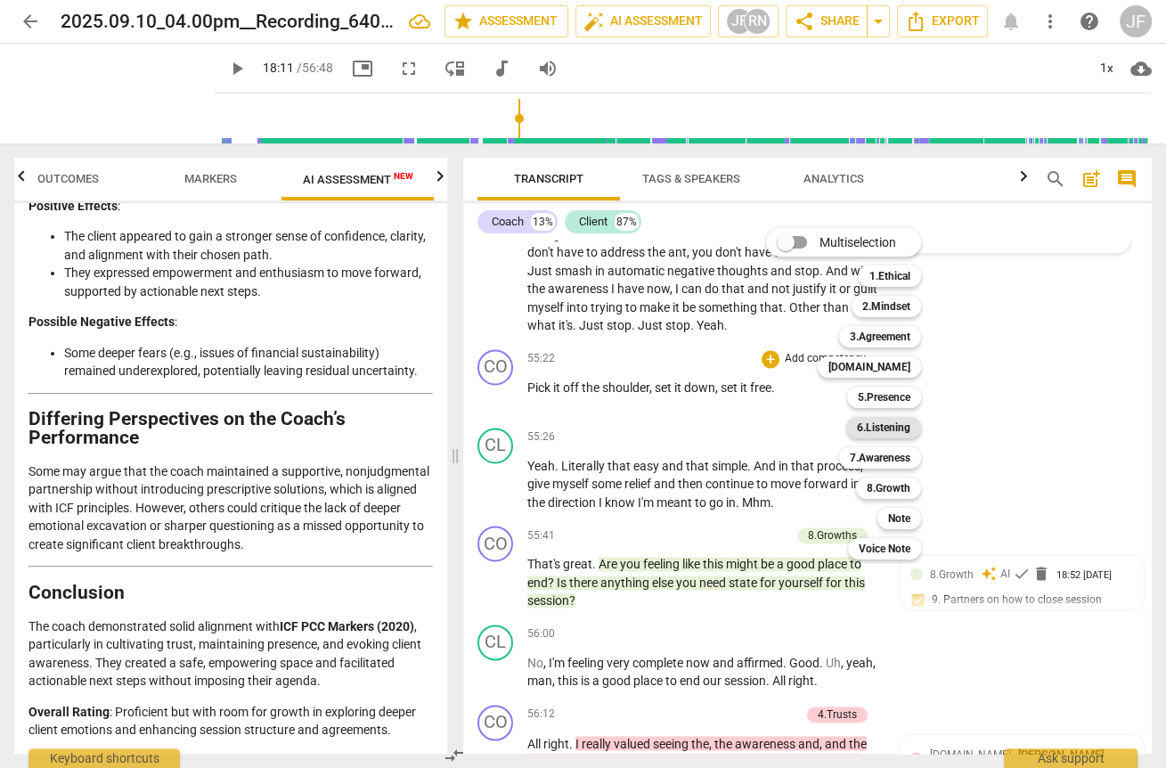
click at [888, 428] on b "6.Listening" at bounding box center [883, 427] width 53 height 21
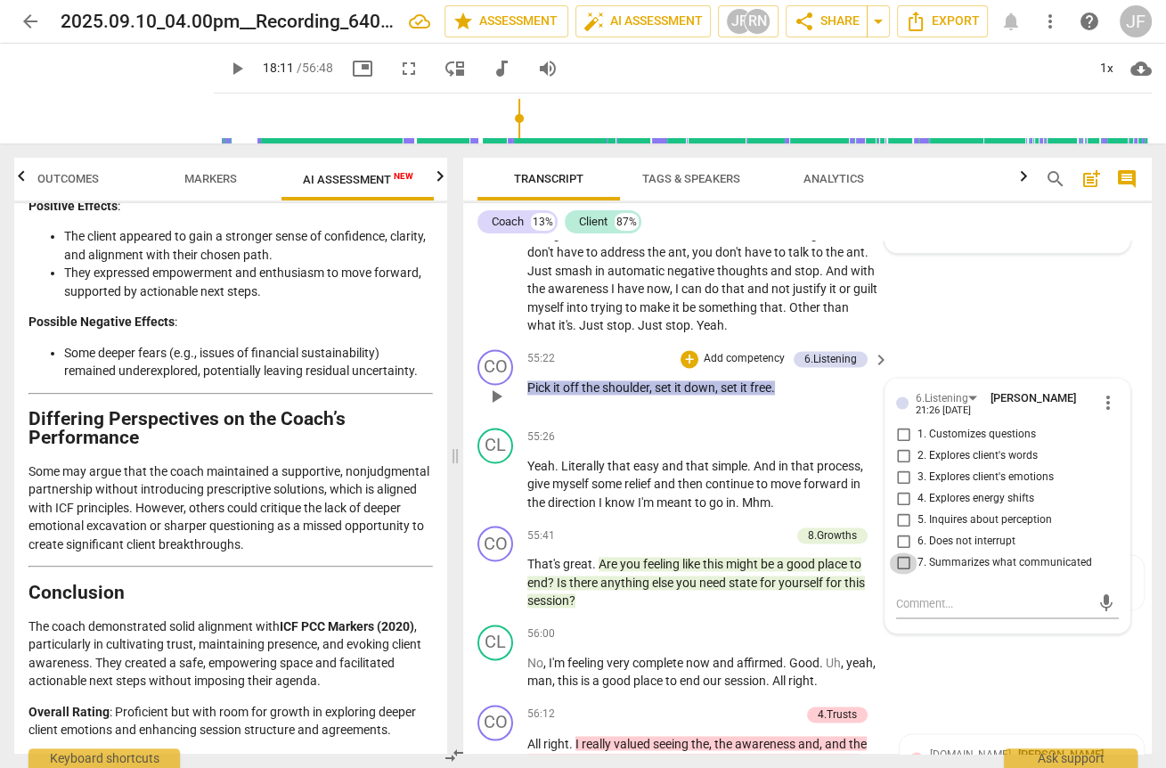
click at [903, 574] on input "7. Summarizes what communicated" at bounding box center [903, 562] width 29 height 21
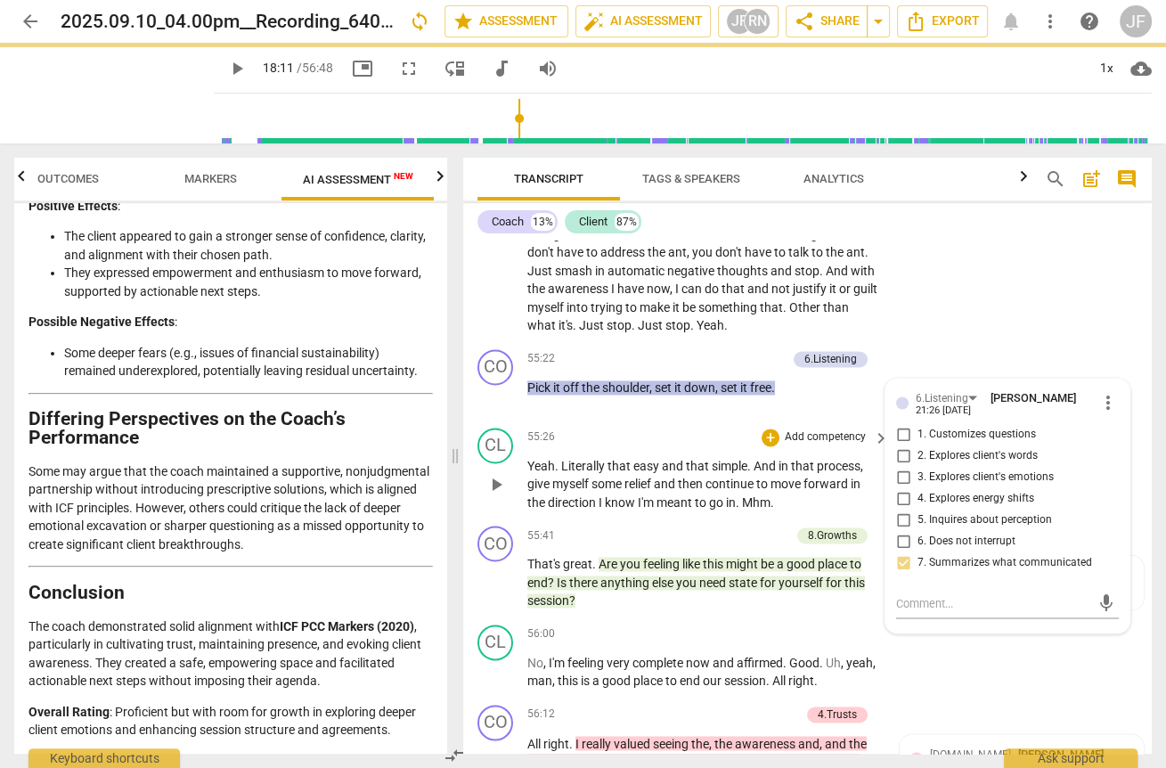
click at [672, 473] on span "and" at bounding box center [674, 466] width 24 height 14
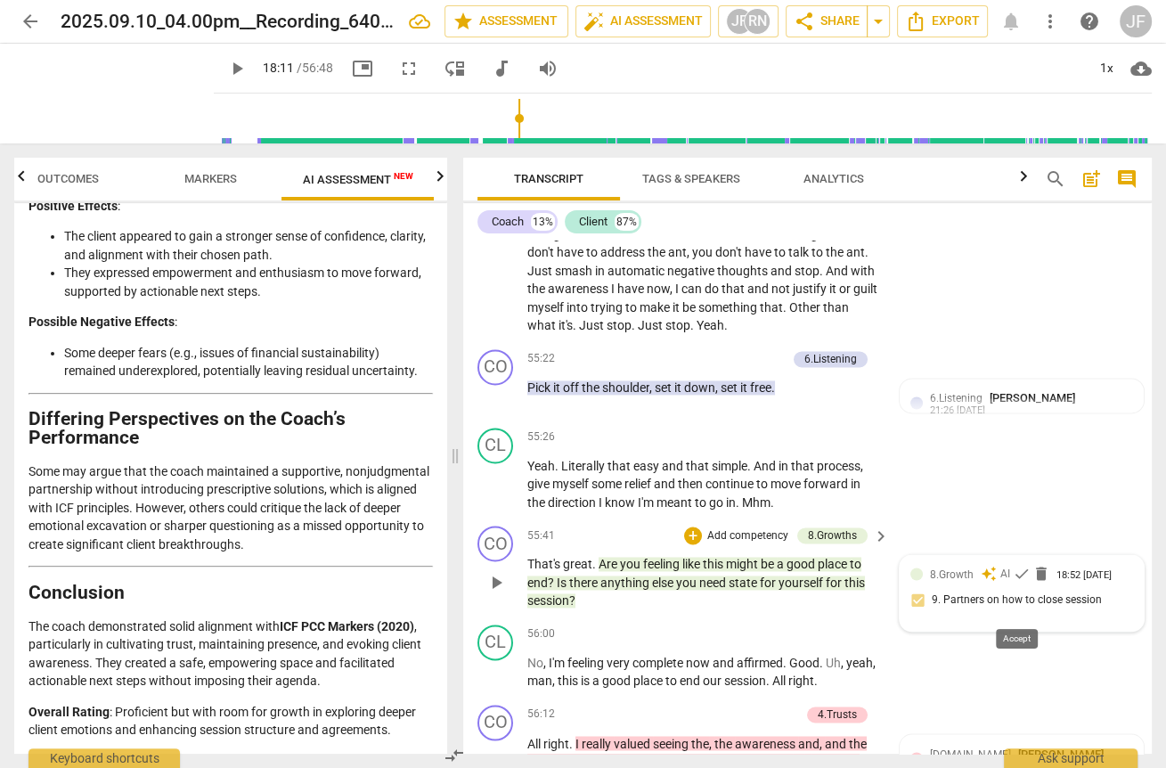
click at [1017, 583] on span "check" at bounding box center [1022, 574] width 18 height 18
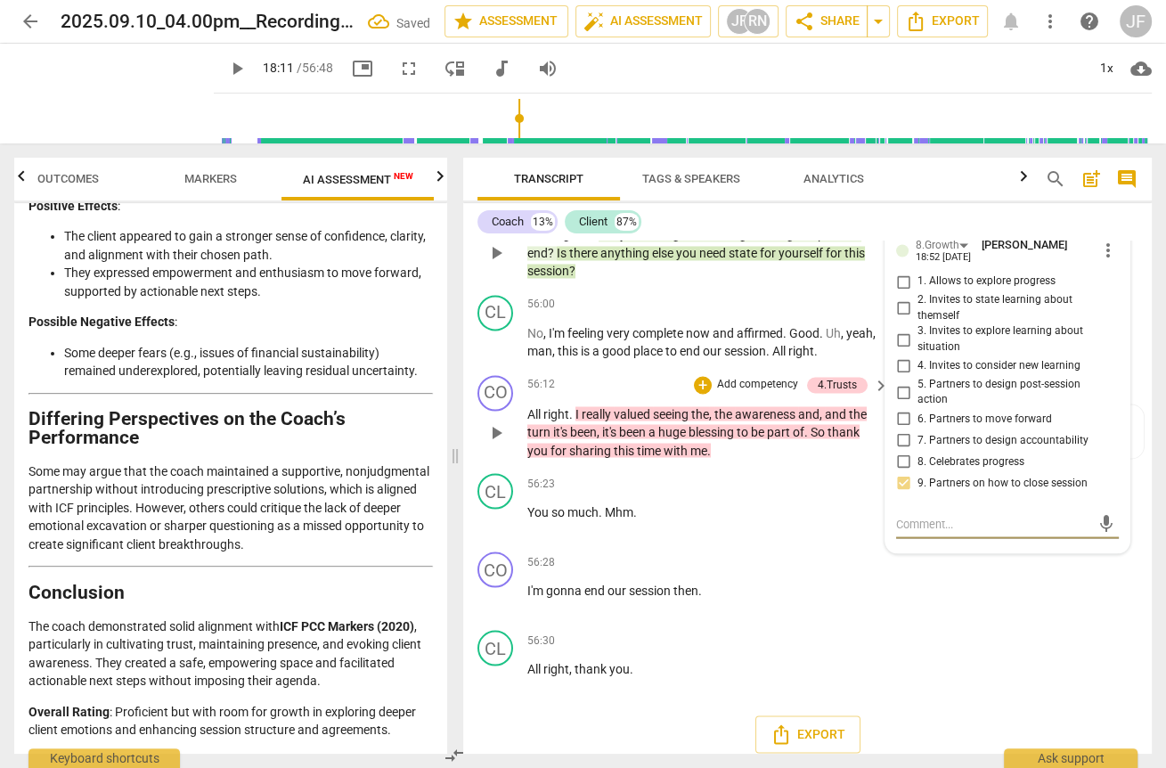
scroll to position [14366, 0]
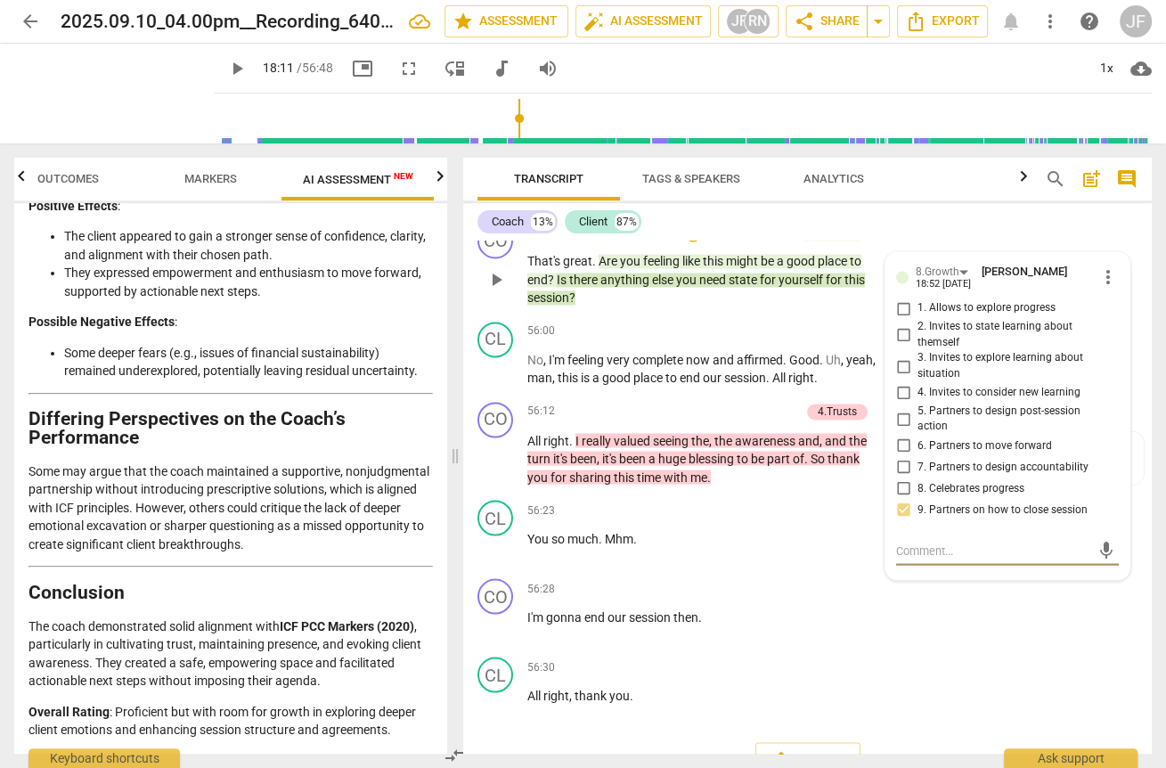
click at [639, 287] on span "anything" at bounding box center [626, 280] width 52 height 14
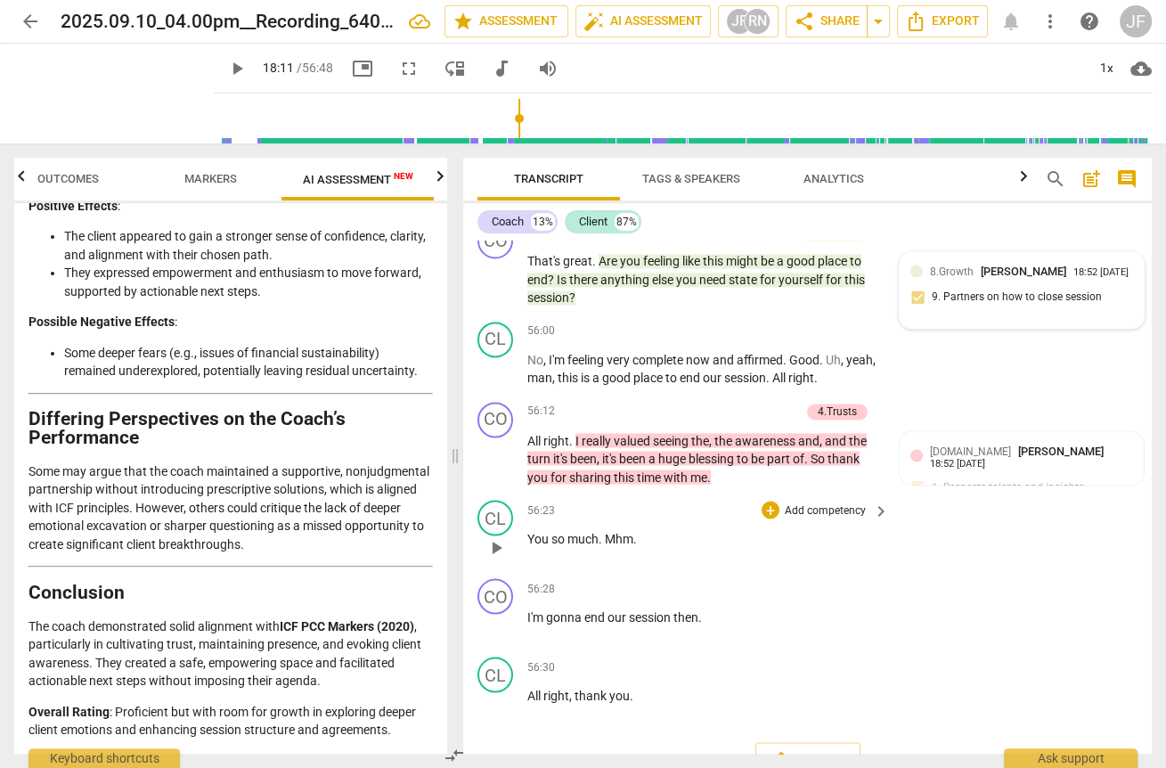
scroll to position [14437, 0]
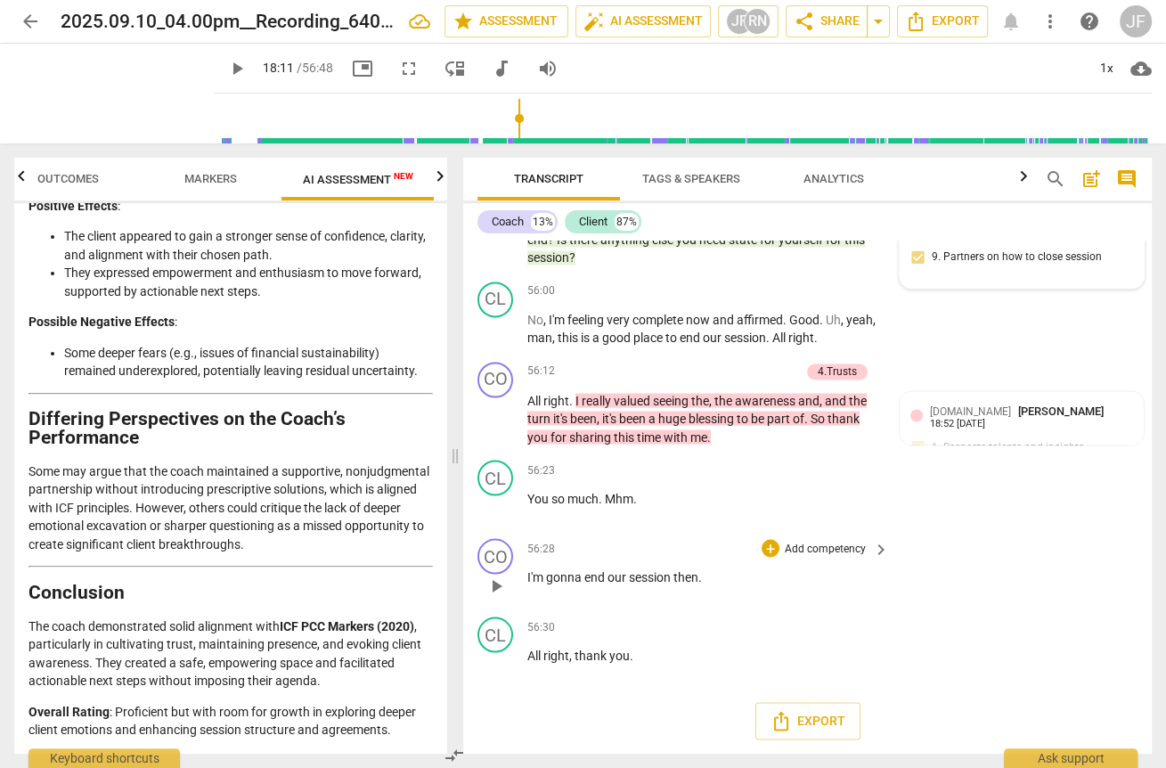
click at [587, 578] on span "end" at bounding box center [595, 576] width 23 height 14
click at [762, 552] on div "+" at bounding box center [771, 548] width 18 height 18
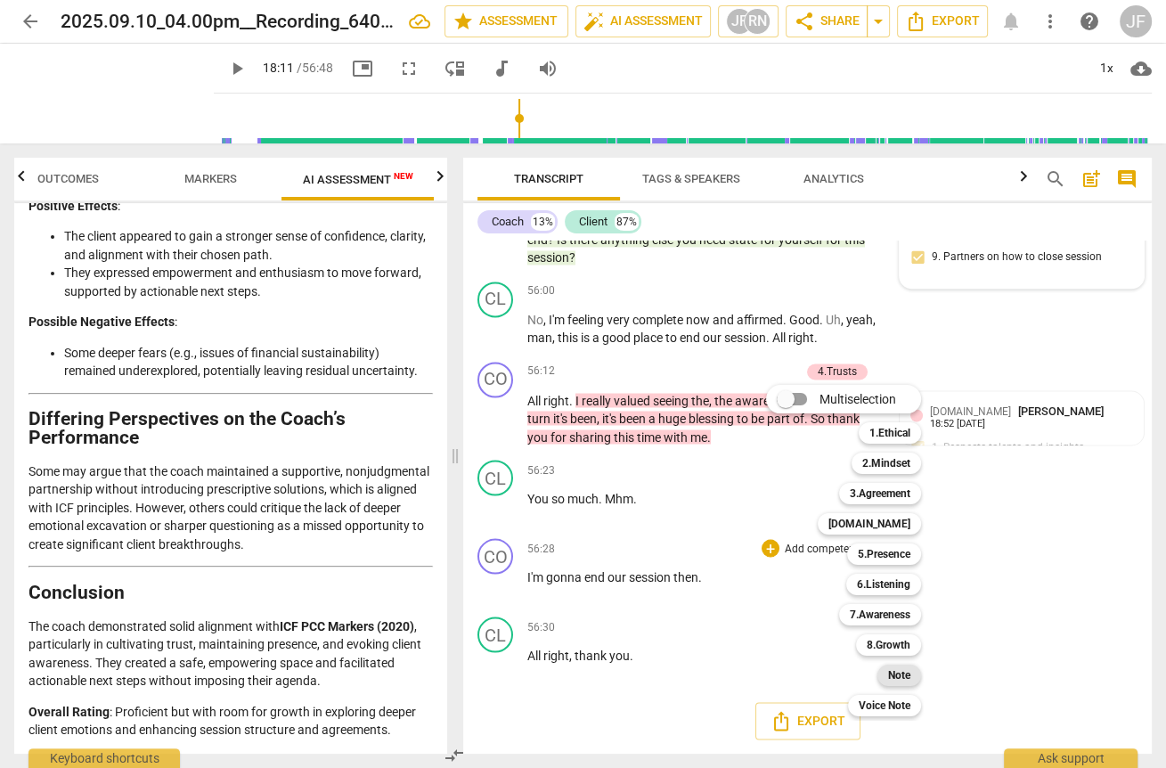
click at [901, 681] on b "Note" at bounding box center [899, 674] width 22 height 21
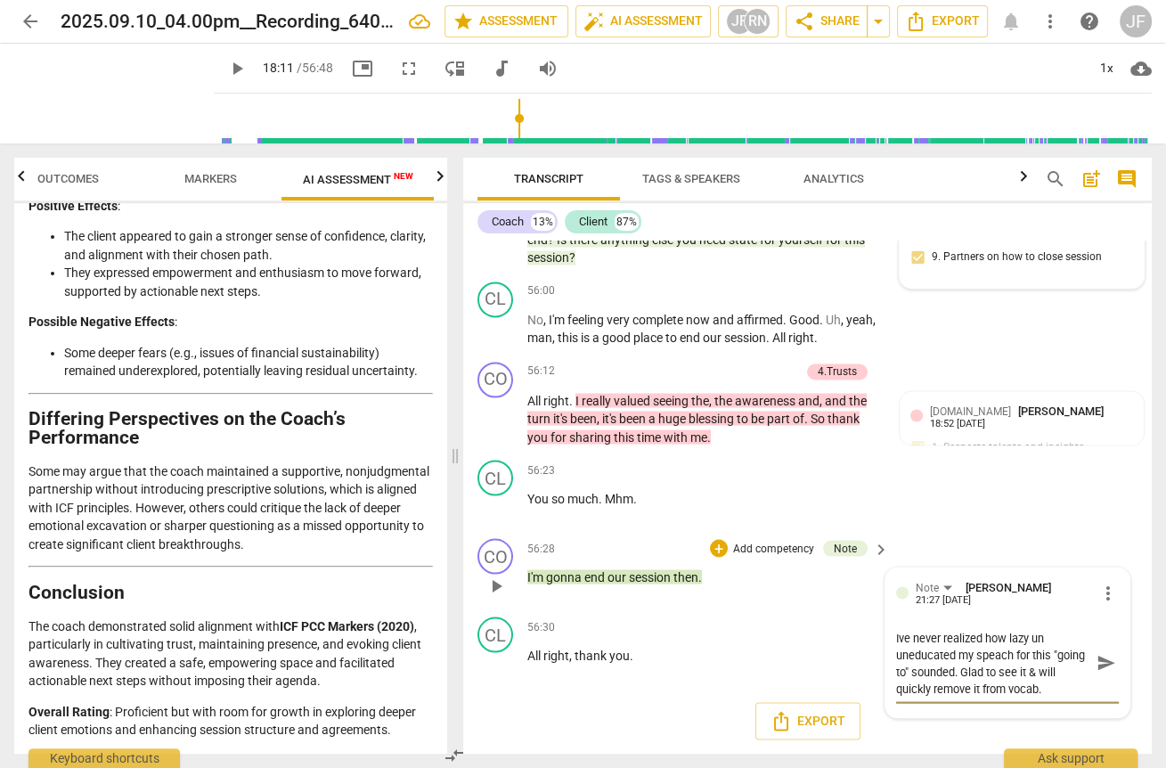
scroll to position [0, 0]
click at [896, 642] on textarea "Ive never realized how lazy un uneducated my speech for this "going to" sounded…" at bounding box center [993, 663] width 194 height 68
click at [1039, 642] on textarea "I've never realized how lazy un uneducated my speech for this "going to" sounde…" at bounding box center [993, 663] width 194 height 68
click at [1033, 640] on textarea "I've never realized how lazy un uneducated my speech for this "going to" sounde…" at bounding box center [993, 663] width 194 height 68
click at [941, 674] on textarea "I've never realized how lazy and uneducated my speech for this "going to" sound…" at bounding box center [993, 663] width 194 height 68
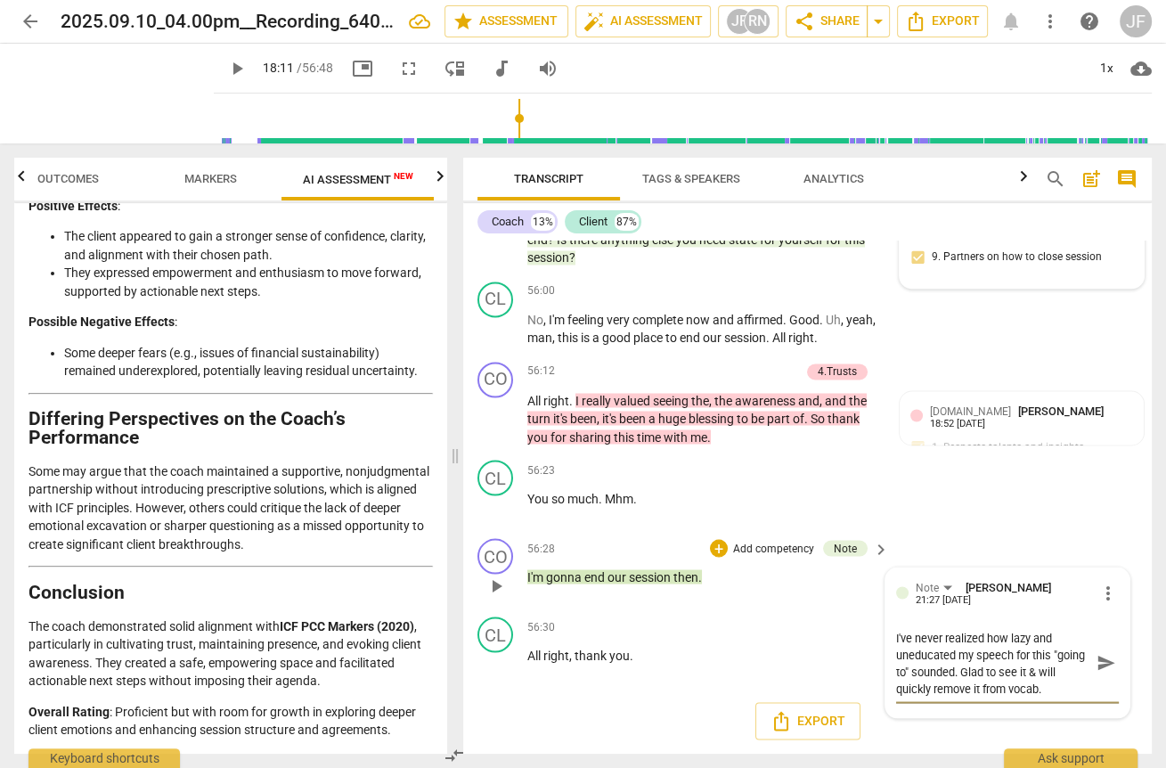
click at [974, 656] on textarea "I've never realized how lazy and uneducated my speech for this "going to" sound…" at bounding box center [993, 663] width 194 height 68
click at [941, 674] on textarea "I've never realized how lazy and uneducated my speech for this "going to" sound…" at bounding box center [993, 663] width 194 height 68
click at [984, 639] on textarea "I've never realized how lazy and uneducated my speech for this "going to" sound…" at bounding box center [993, 663] width 194 height 68
click at [946, 673] on textarea "I've never realized how lazy and uneducated my speech for this "going to" sound…" at bounding box center [993, 663] width 194 height 68
click at [1100, 589] on span "more_vert" at bounding box center [1107, 592] width 21 height 21
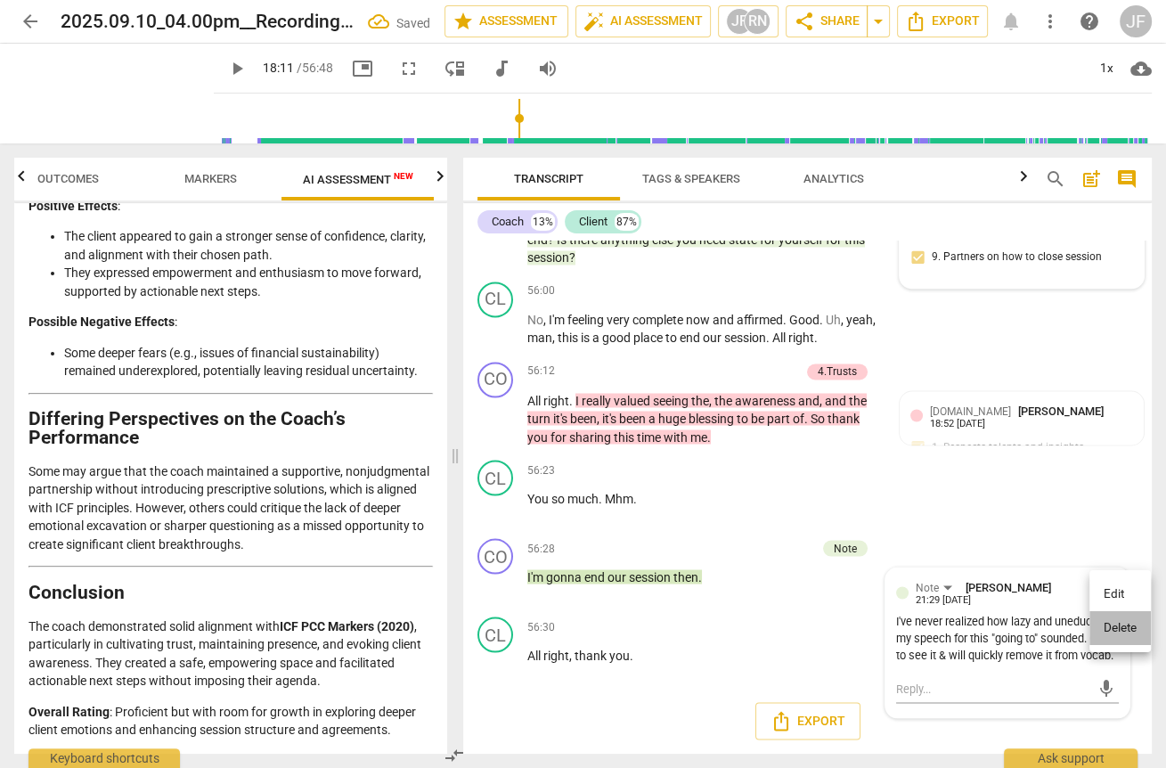
click at [1113, 629] on li "Delete" at bounding box center [1119, 628] width 61 height 34
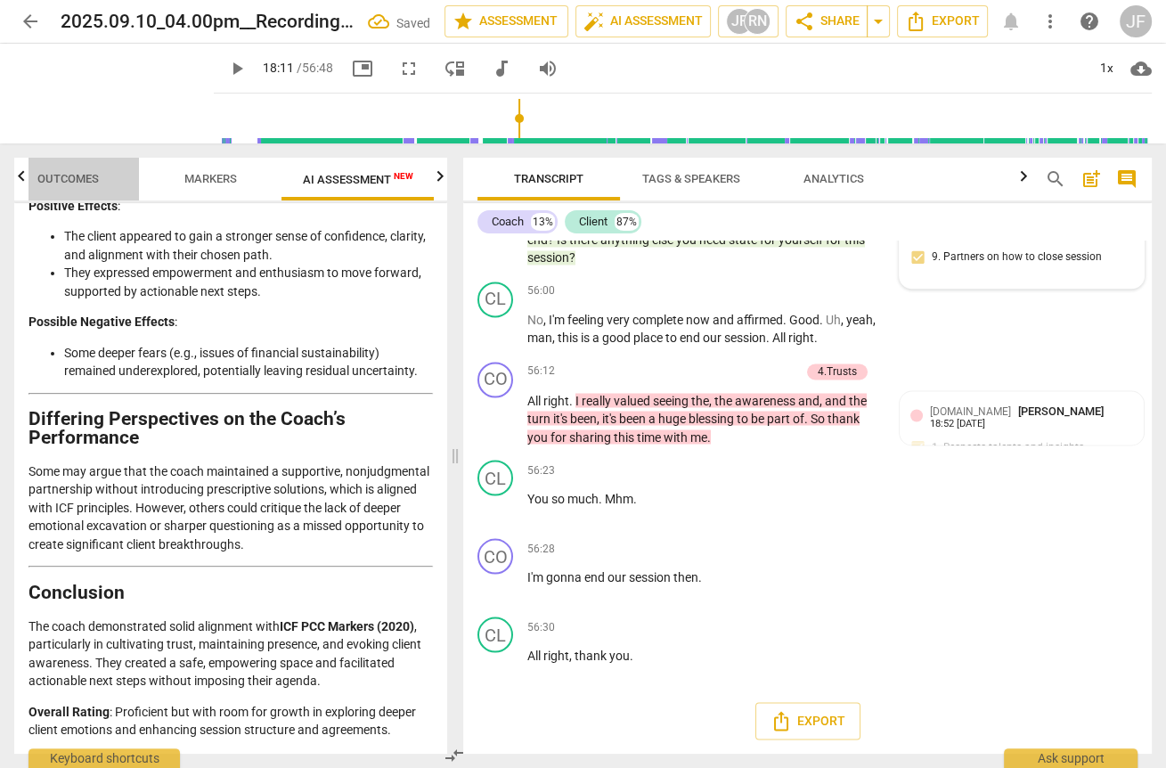
click at [48, 177] on span "Outcomes" at bounding box center [67, 178] width 61 height 13
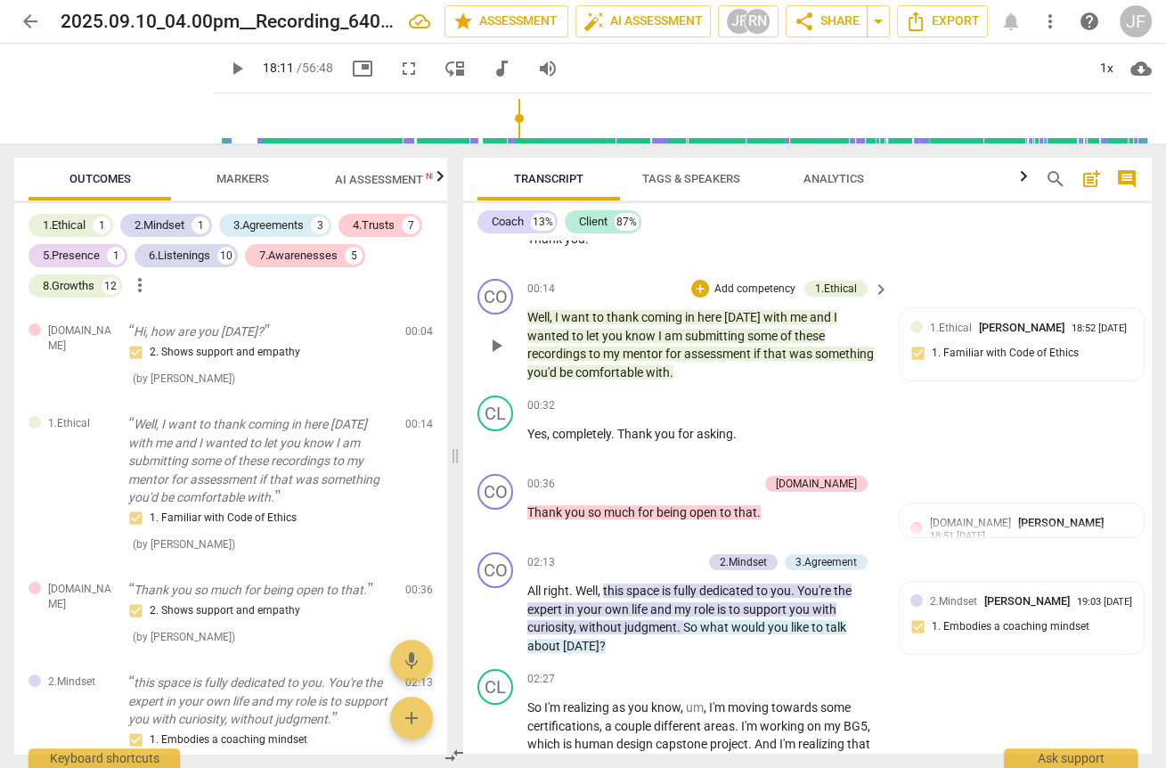
scroll to position [285, 0]
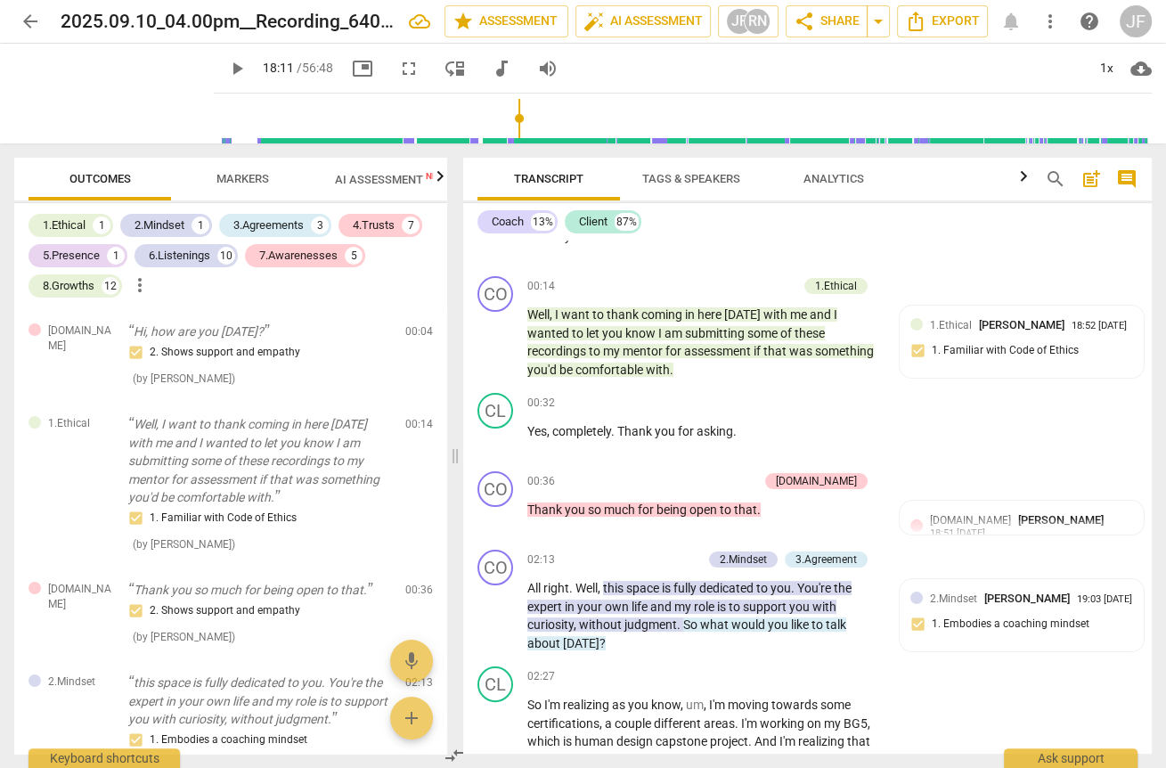
click at [235, 175] on span "Markers" at bounding box center [242, 178] width 53 height 13
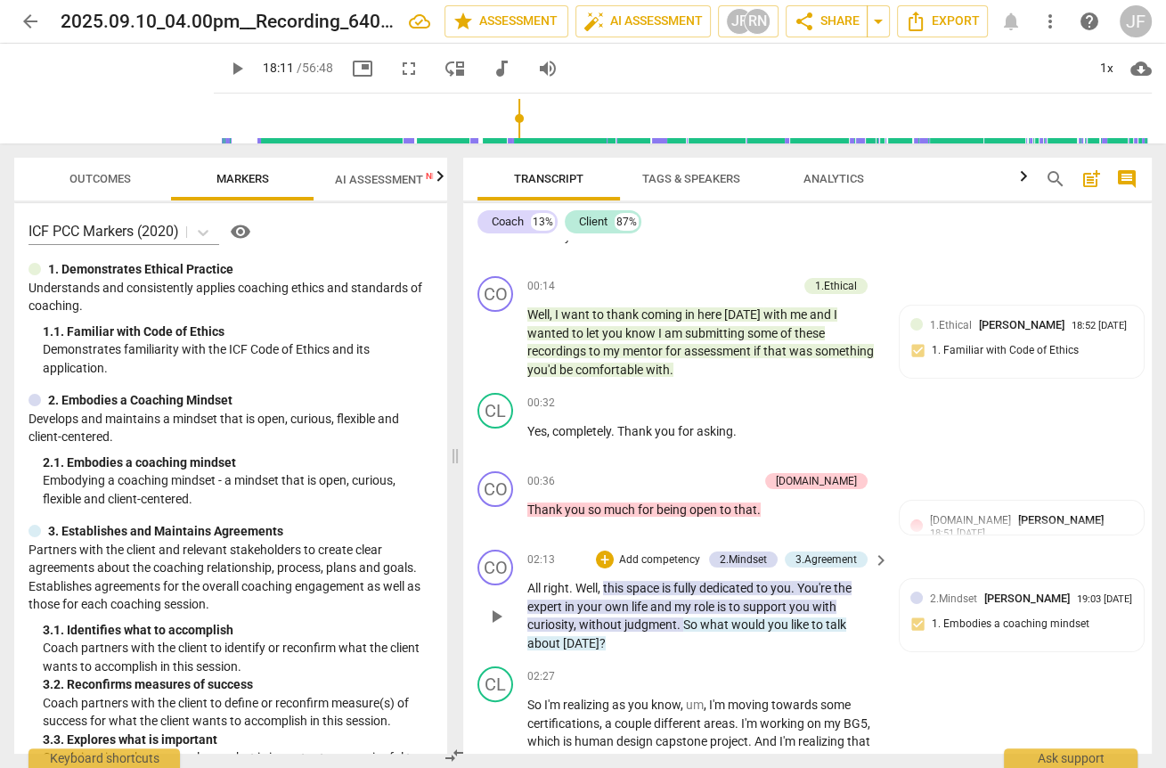
click at [740, 620] on span "would" at bounding box center [749, 624] width 37 height 14
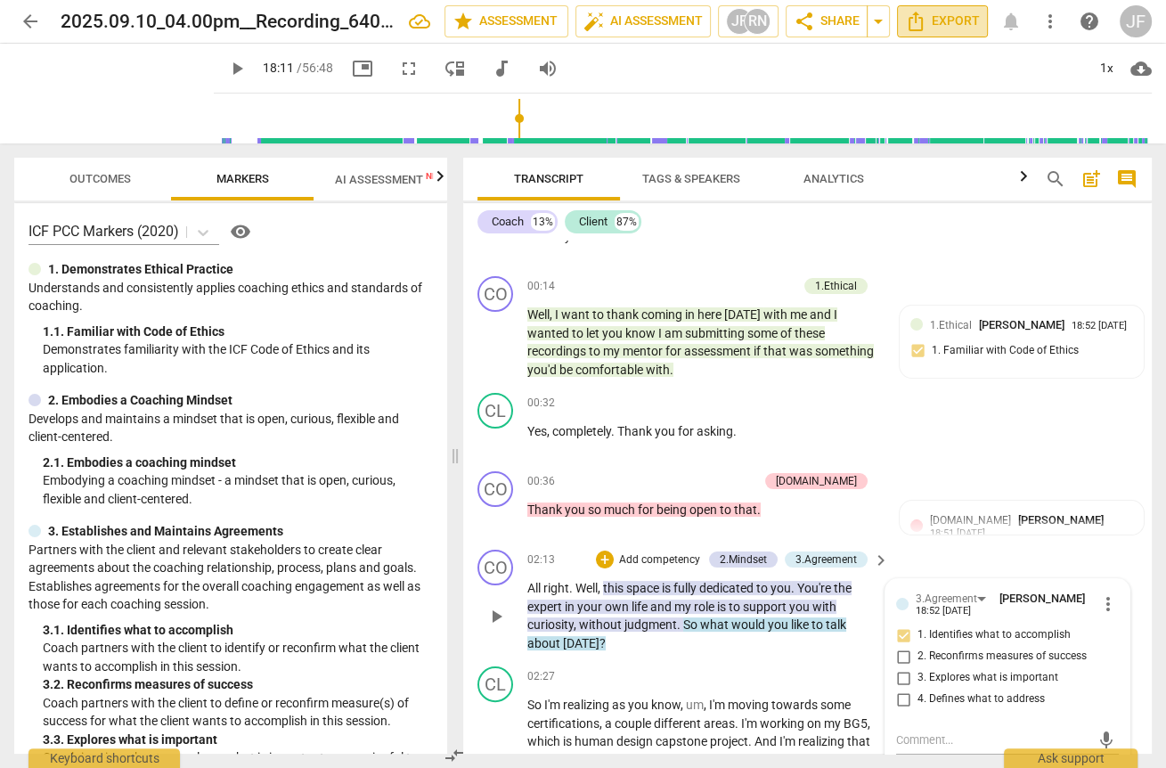
click at [941, 19] on span "Export" at bounding box center [942, 21] width 75 height 21
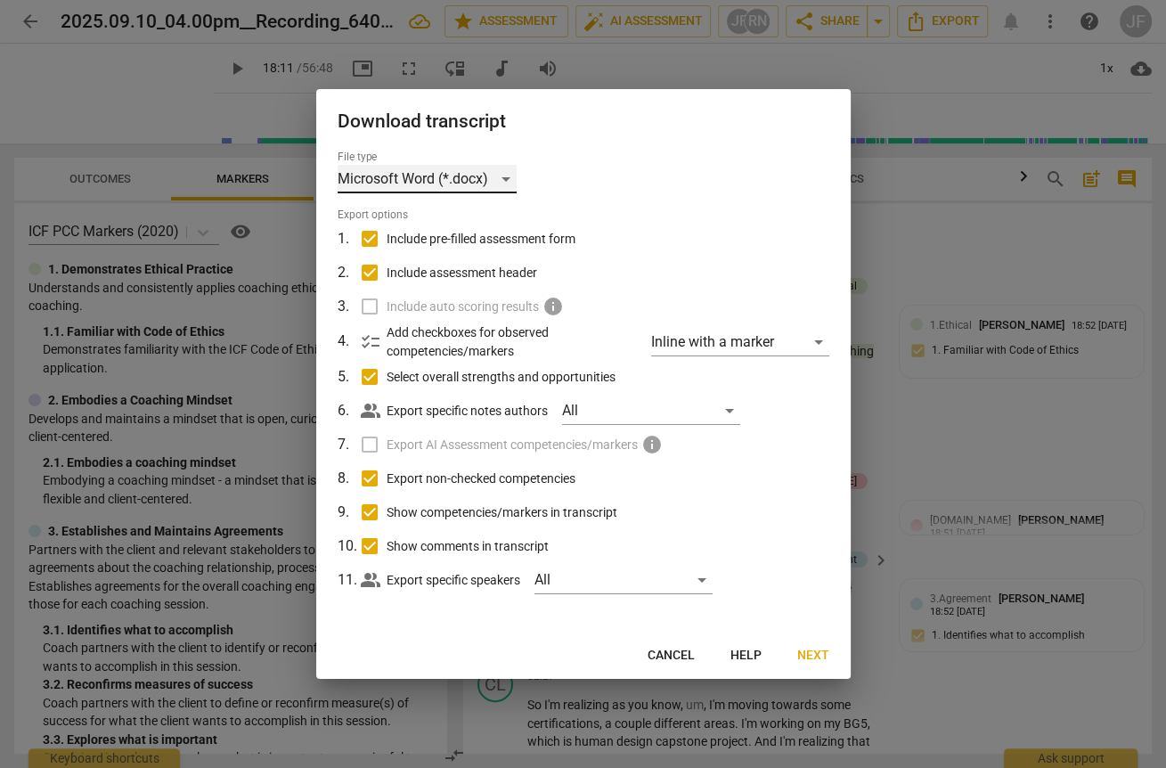
click at [488, 180] on div "Microsoft Word (*.docx)" at bounding box center [427, 179] width 179 height 29
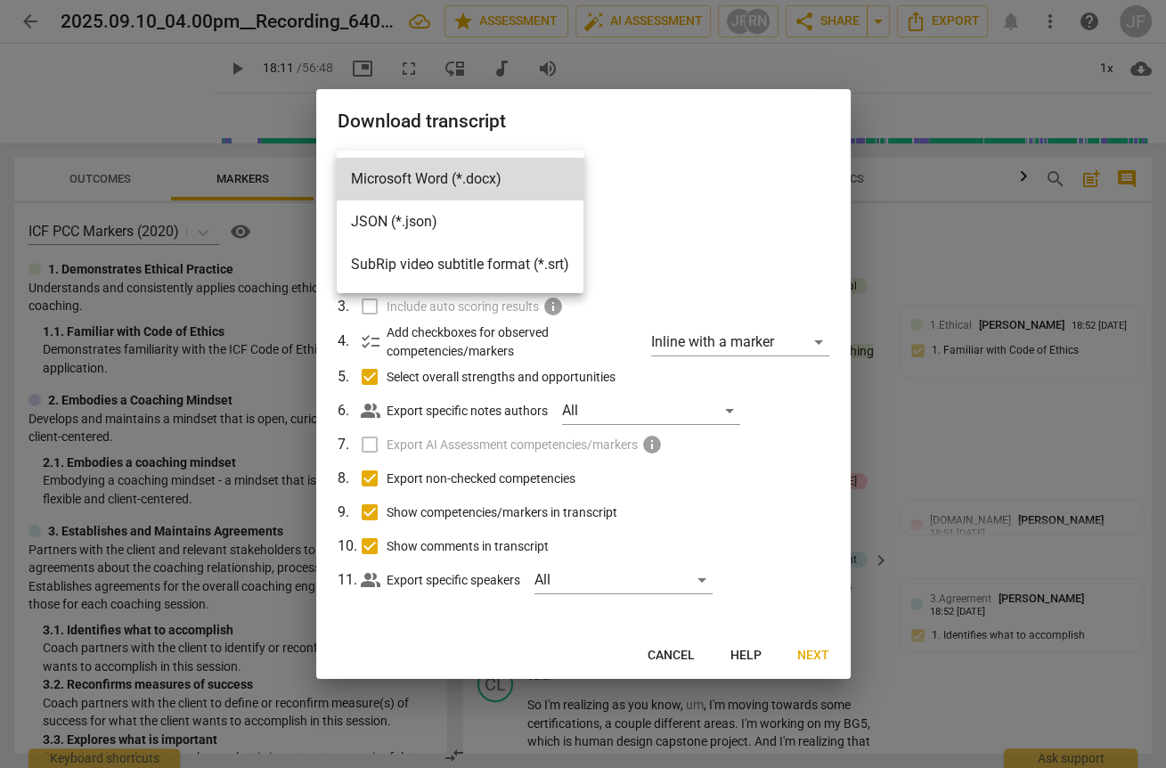
click at [638, 180] on div at bounding box center [583, 384] width 1166 height 768
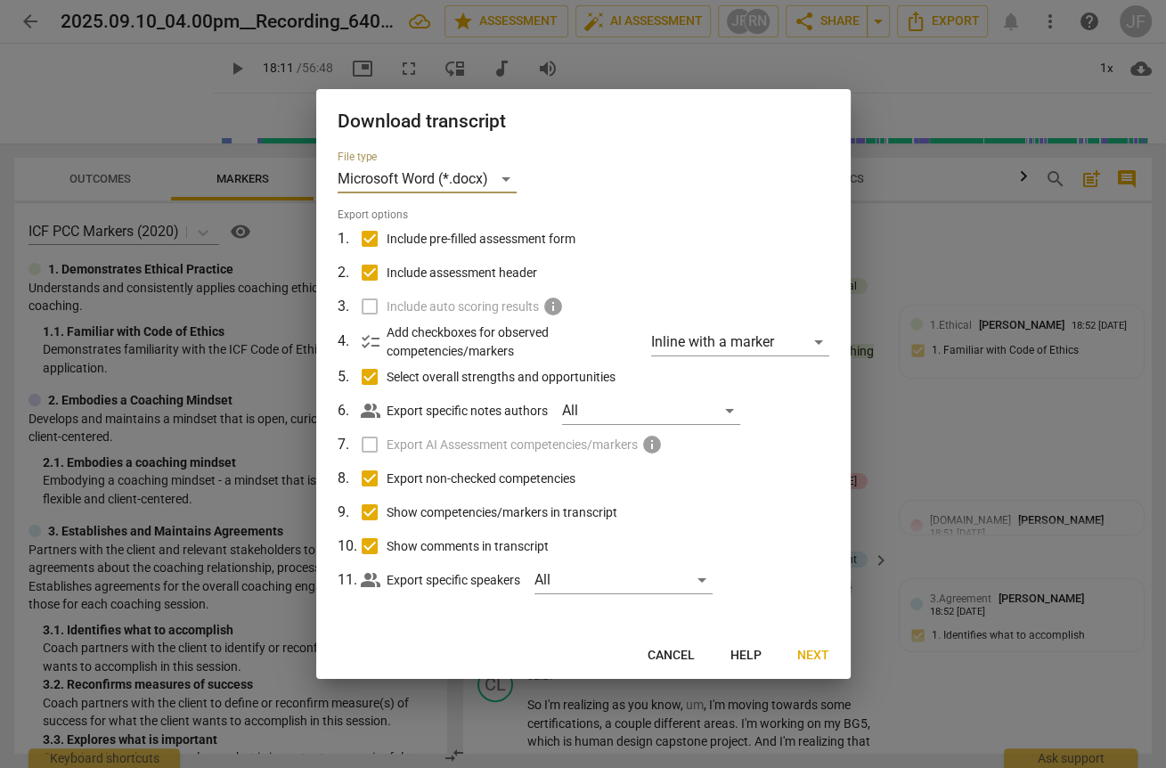
click at [370, 545] on input "Show comments in transcript" at bounding box center [370, 546] width 34 height 34
click at [367, 514] on input "Show competencies/markers in transcript" at bounding box center [370, 512] width 34 height 34
click at [802, 650] on span "Next" at bounding box center [813, 656] width 32 height 18
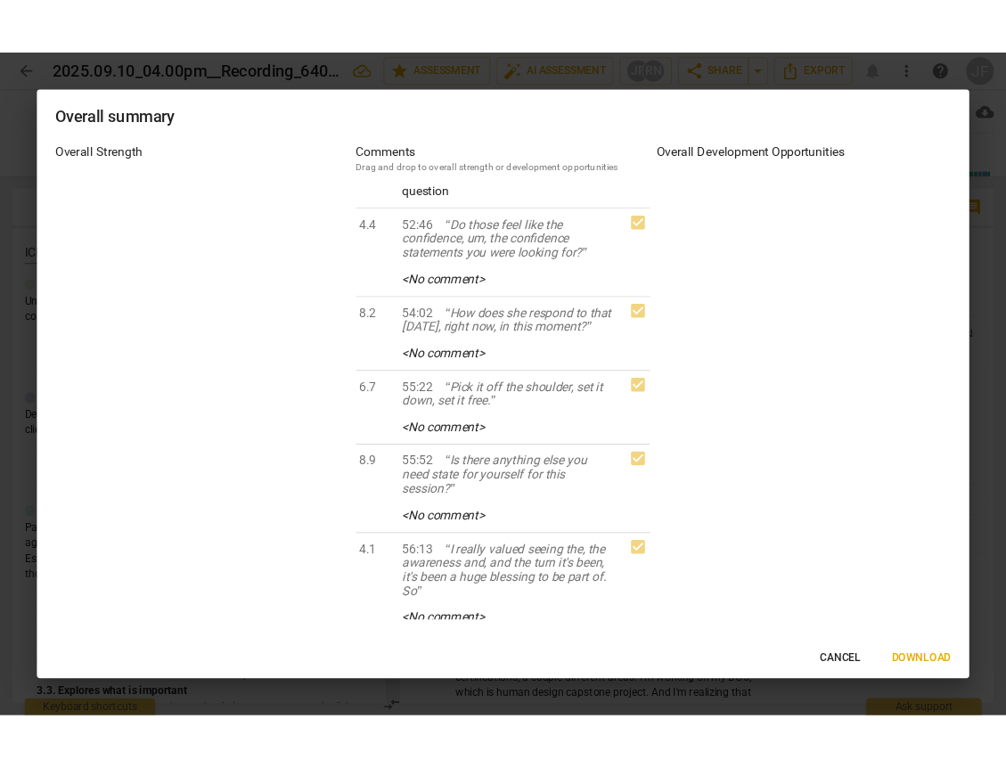
scroll to position [3584, 0]
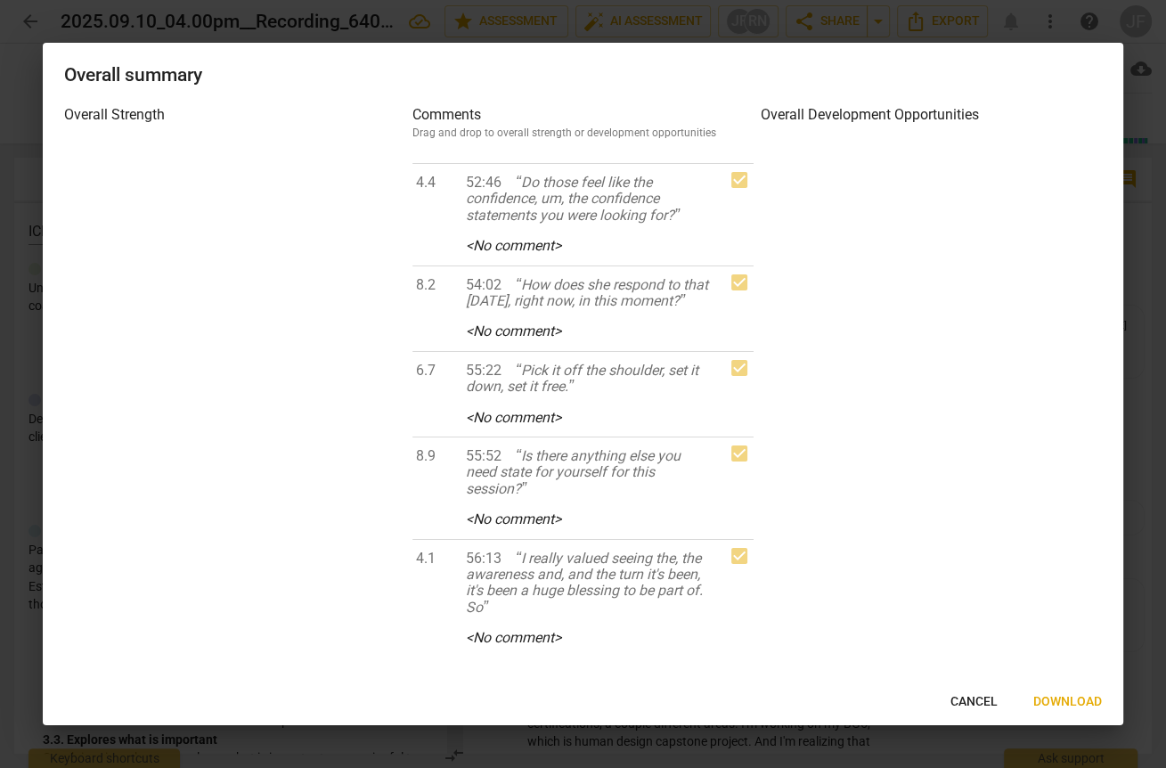
click at [1067, 706] on span "Download" at bounding box center [1067, 702] width 69 height 18
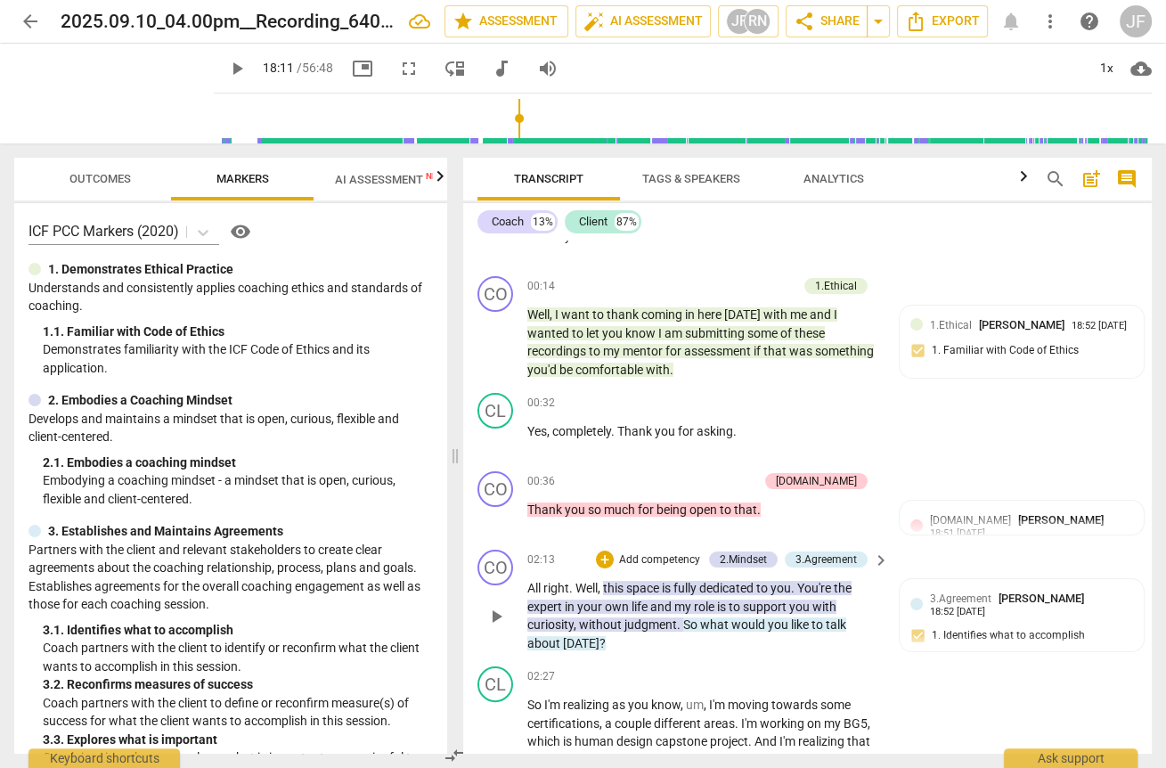
click at [702, 62] on div "play_arrow 18:11 / 56:48 picture_in_picture fullscreen move_down audiotrack vol…" at bounding box center [683, 69] width 938 height 50
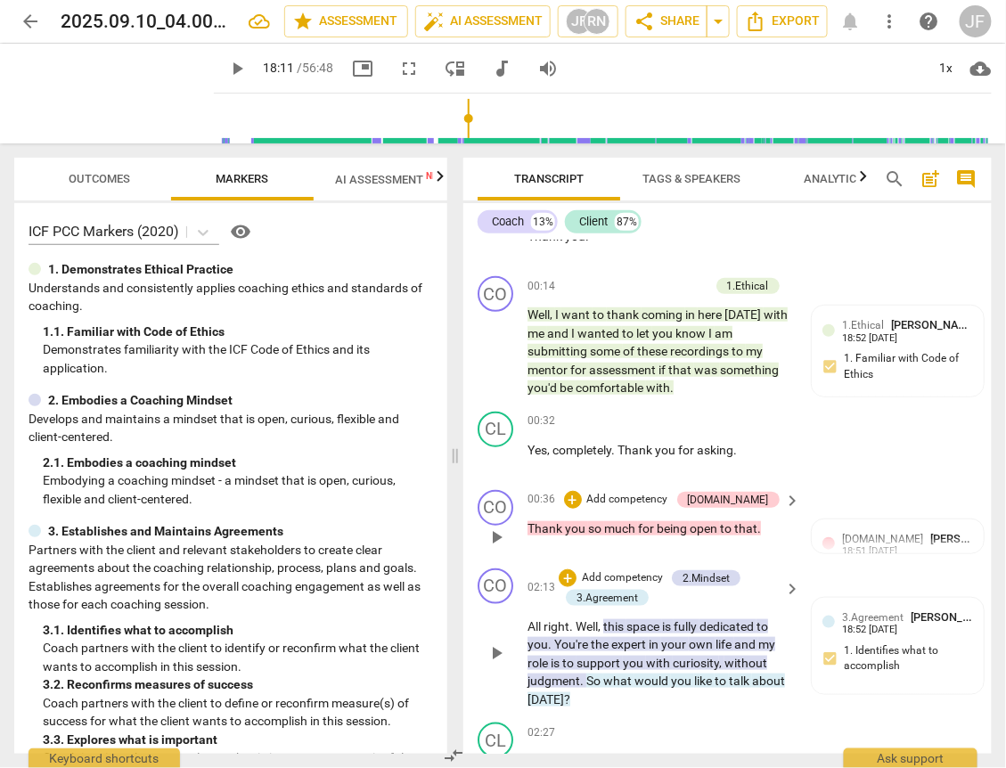
click at [739, 524] on span "that" at bounding box center [745, 528] width 23 height 14
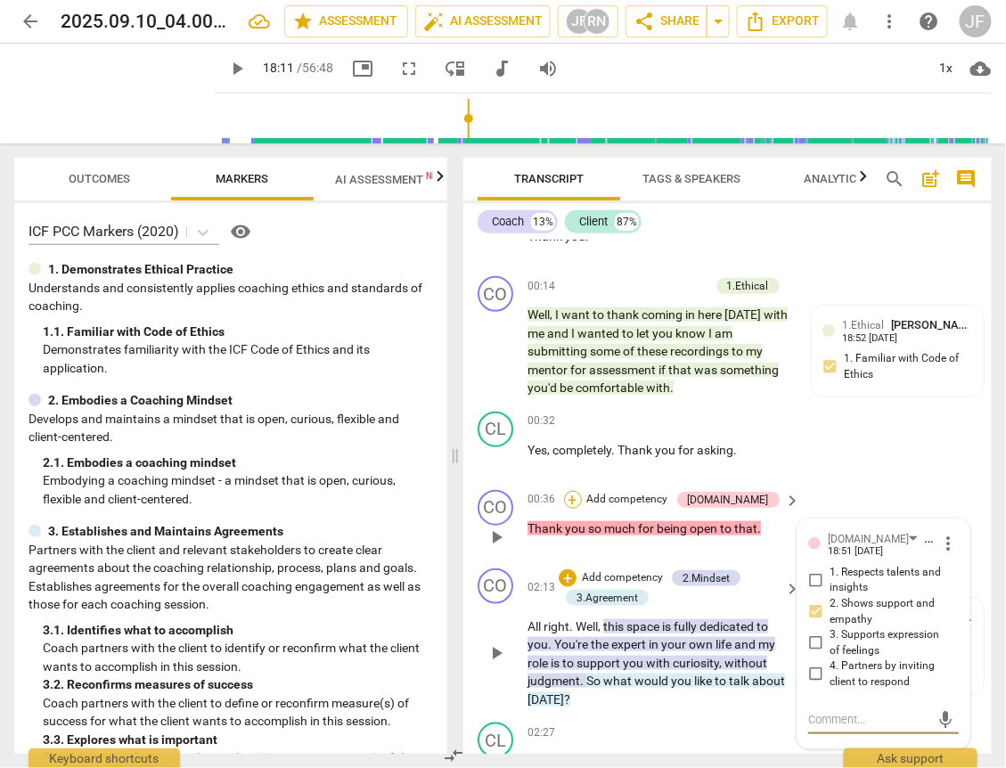
click at [582, 496] on div "+" at bounding box center [573, 500] width 18 height 18
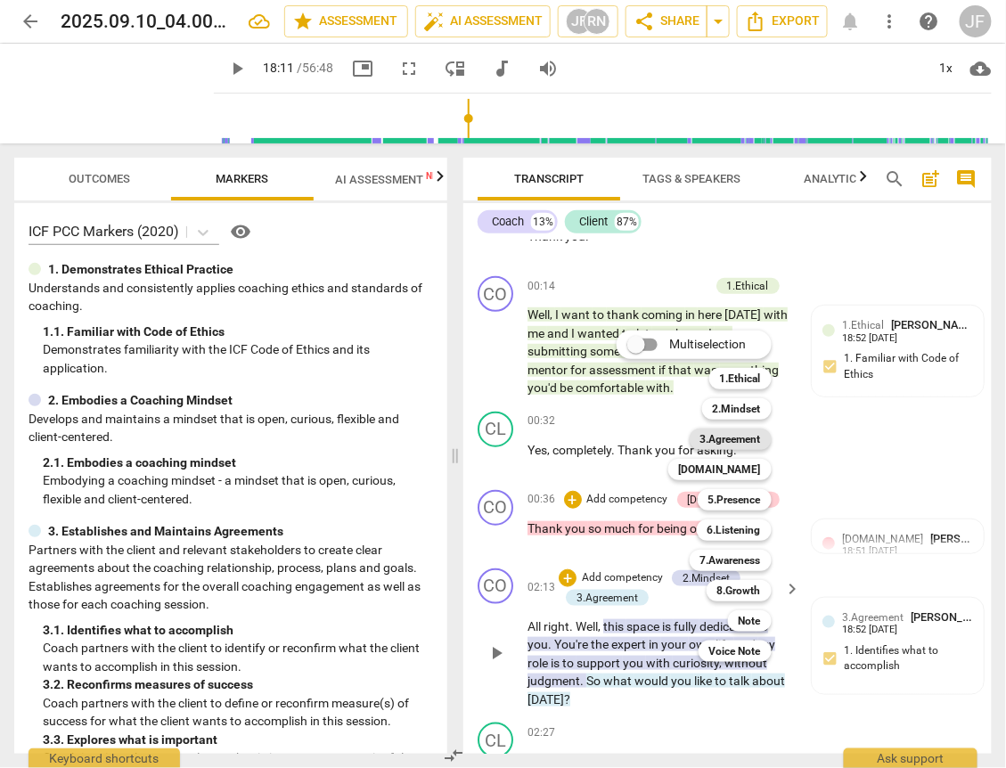
click at [715, 441] on b "3.Agreement" at bounding box center [730, 438] width 61 height 21
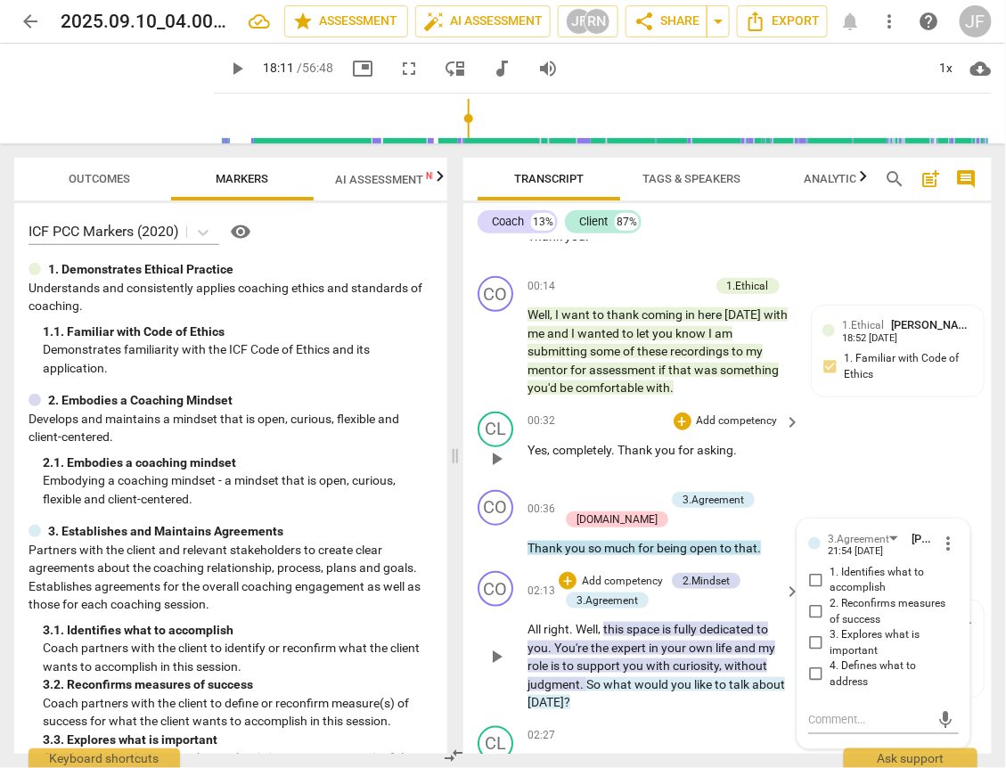
click at [552, 452] on span "completely" at bounding box center [581, 450] width 59 height 14
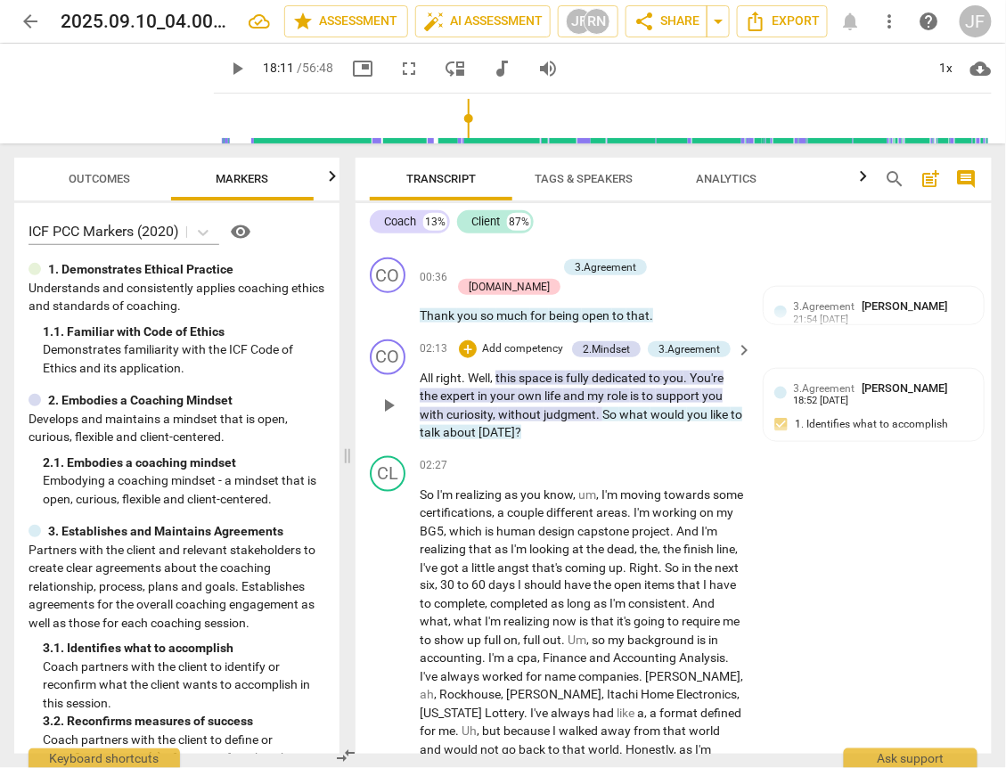
scroll to position [480, 0]
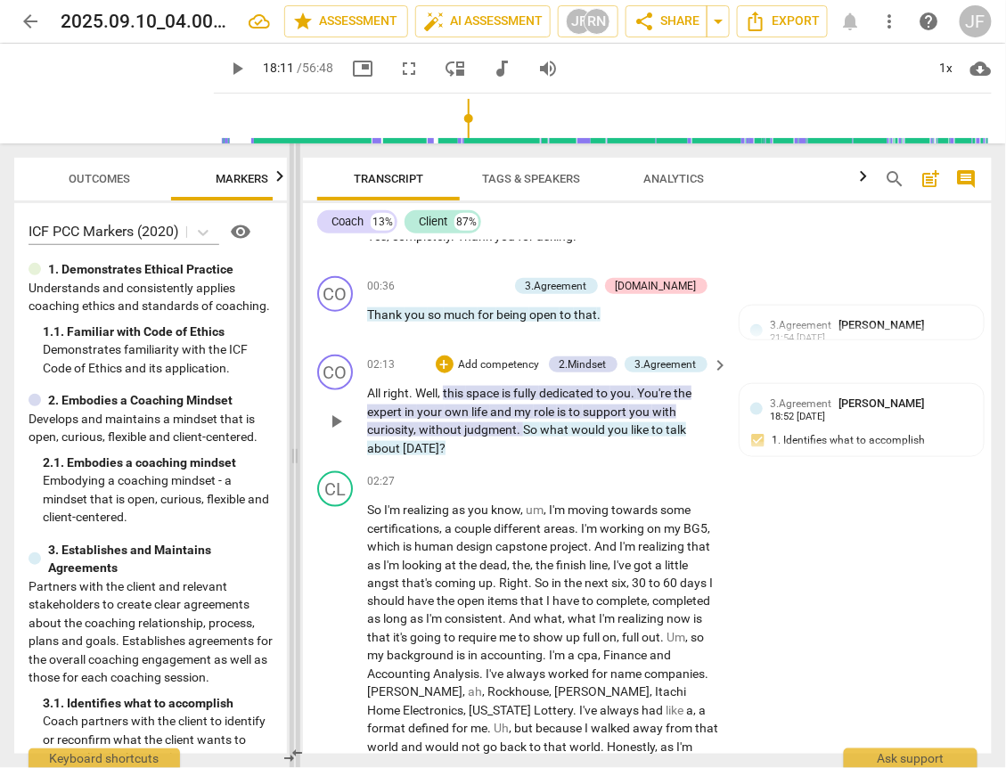
drag, startPoint x: 456, startPoint y: 452, endPoint x: 296, endPoint y: 446, distance: 160.4
click at [296, 446] on span at bounding box center [294, 455] width 11 height 624
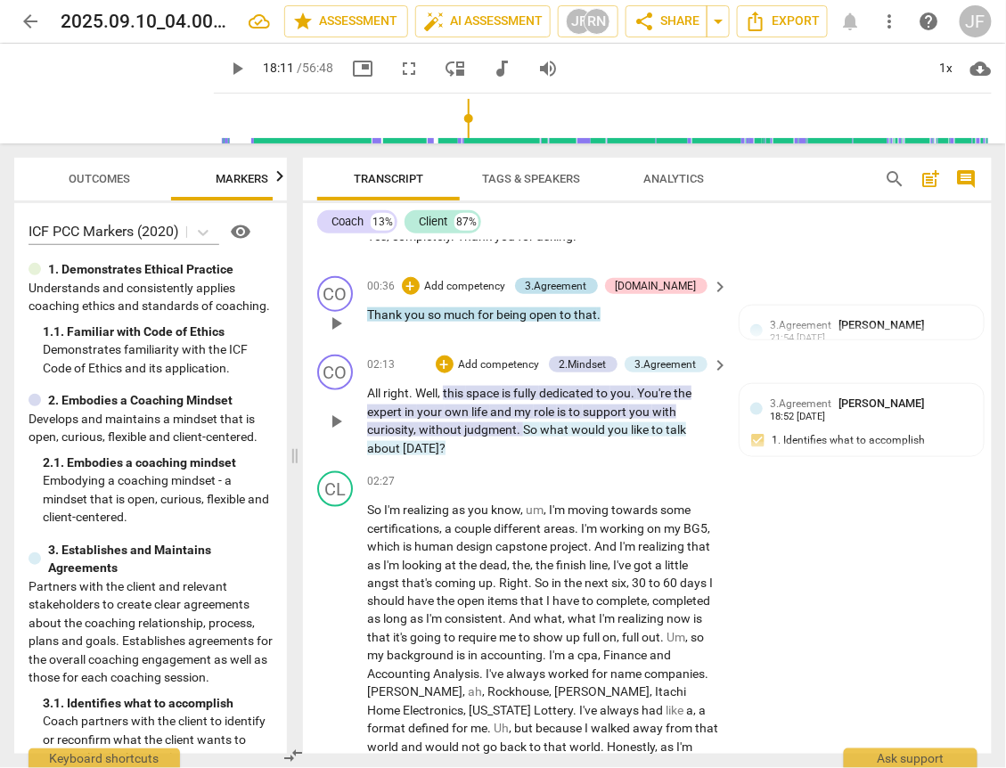
click at [587, 278] on div "3.Agreement" at bounding box center [556, 286] width 61 height 16
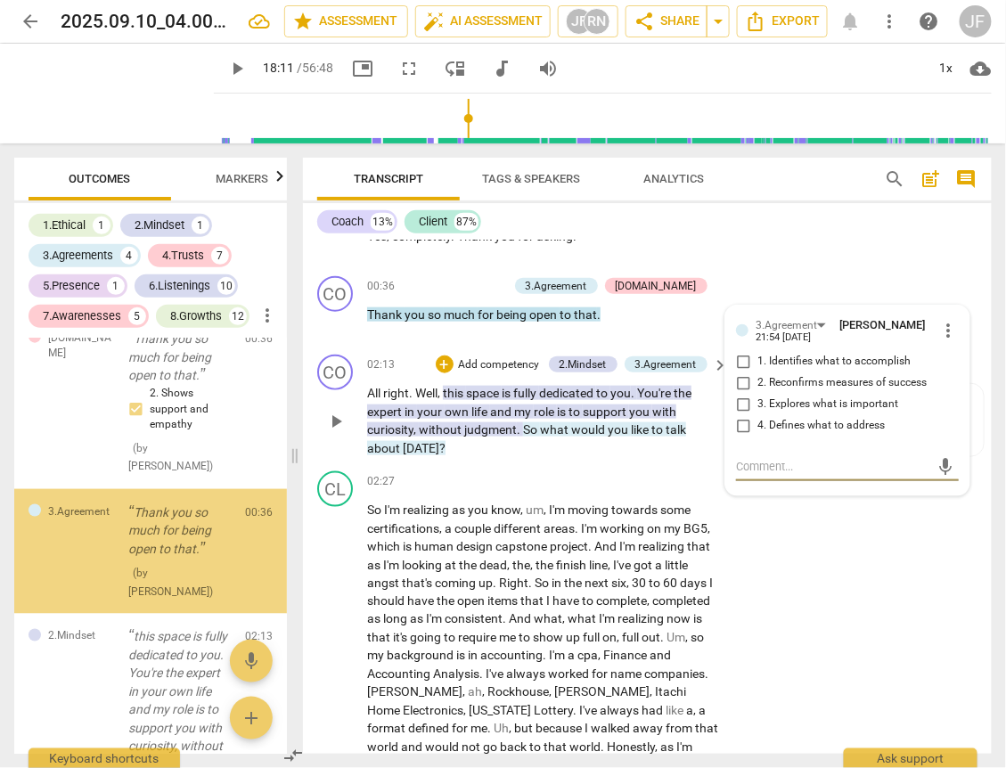
scroll to position [556, 0]
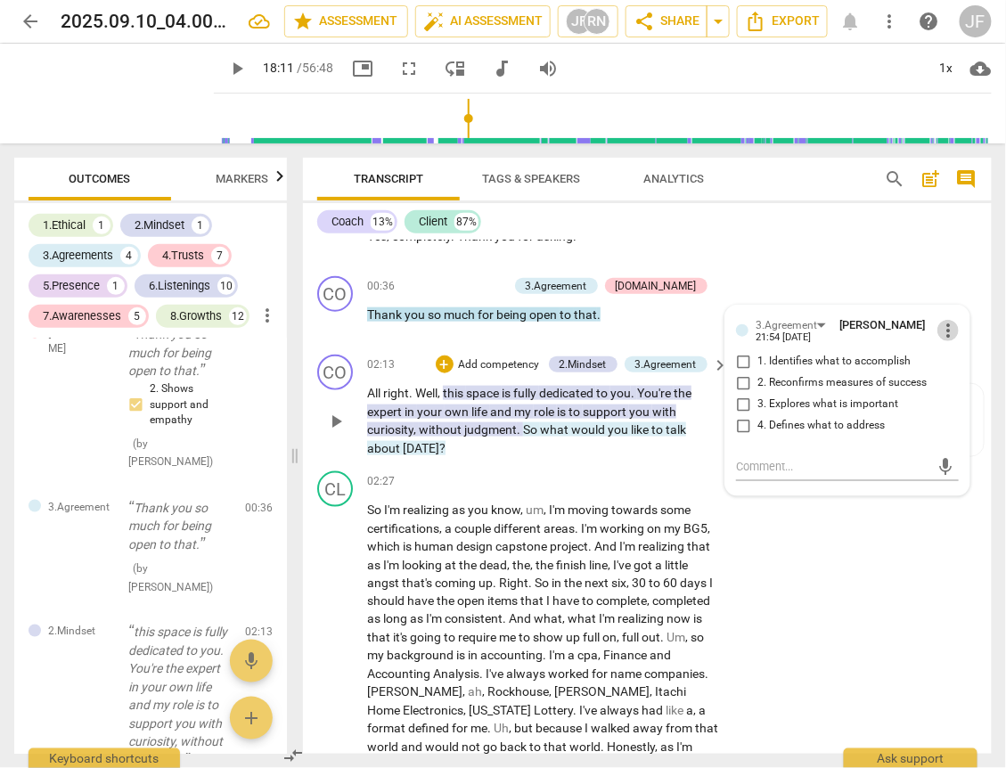
click at [942, 328] on span "more_vert" at bounding box center [947, 330] width 21 height 21
click at [958, 356] on li "Delete" at bounding box center [959, 360] width 61 height 34
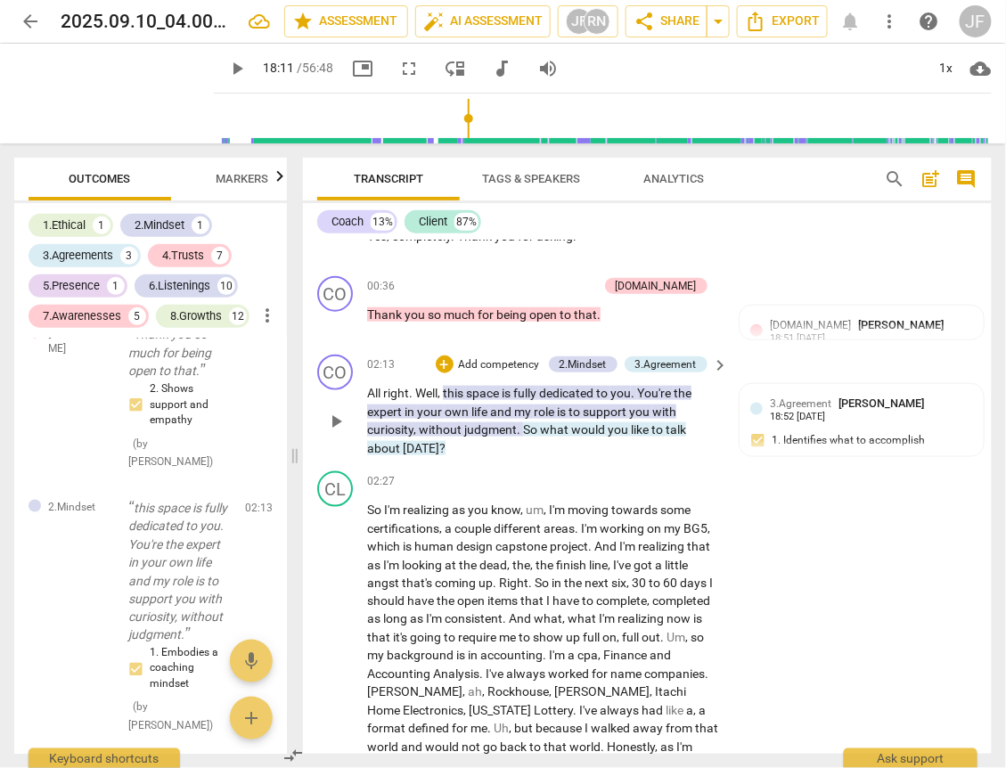
click at [456, 422] on span "without" at bounding box center [441, 429] width 45 height 14
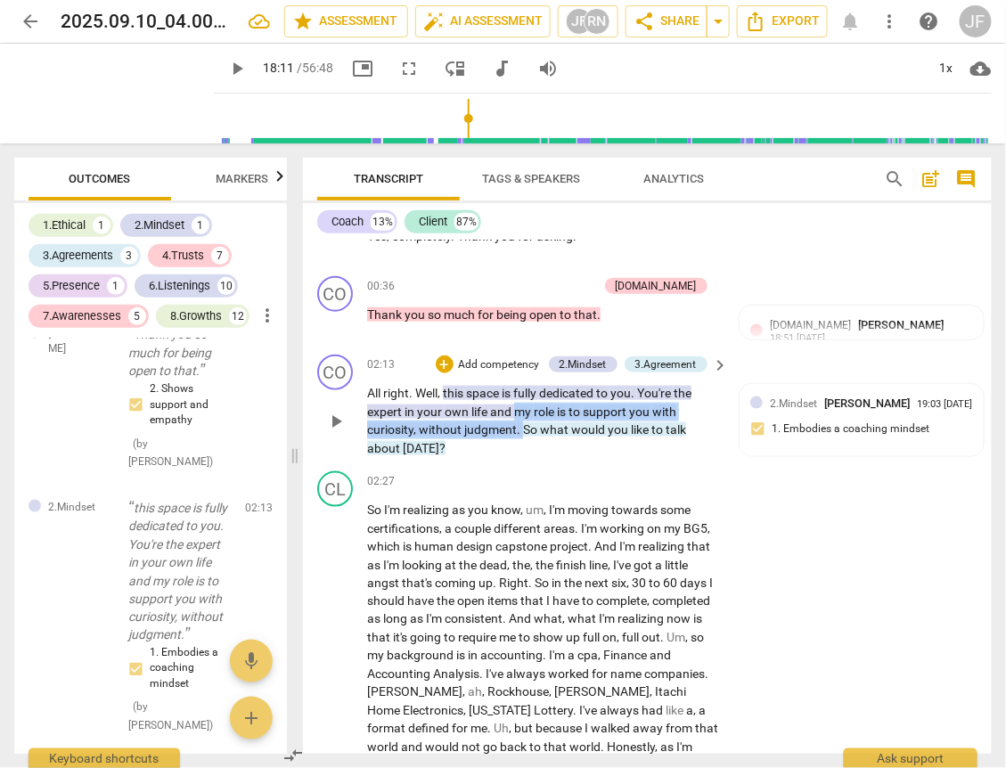
drag, startPoint x: 520, startPoint y: 427, endPoint x: 516, endPoint y: 406, distance: 21.0
click at [516, 406] on p "All right . Well , this space is fully dedicated to you . You're the expert in …" at bounding box center [543, 420] width 353 height 73
click at [440, 356] on div "+" at bounding box center [445, 364] width 18 height 18
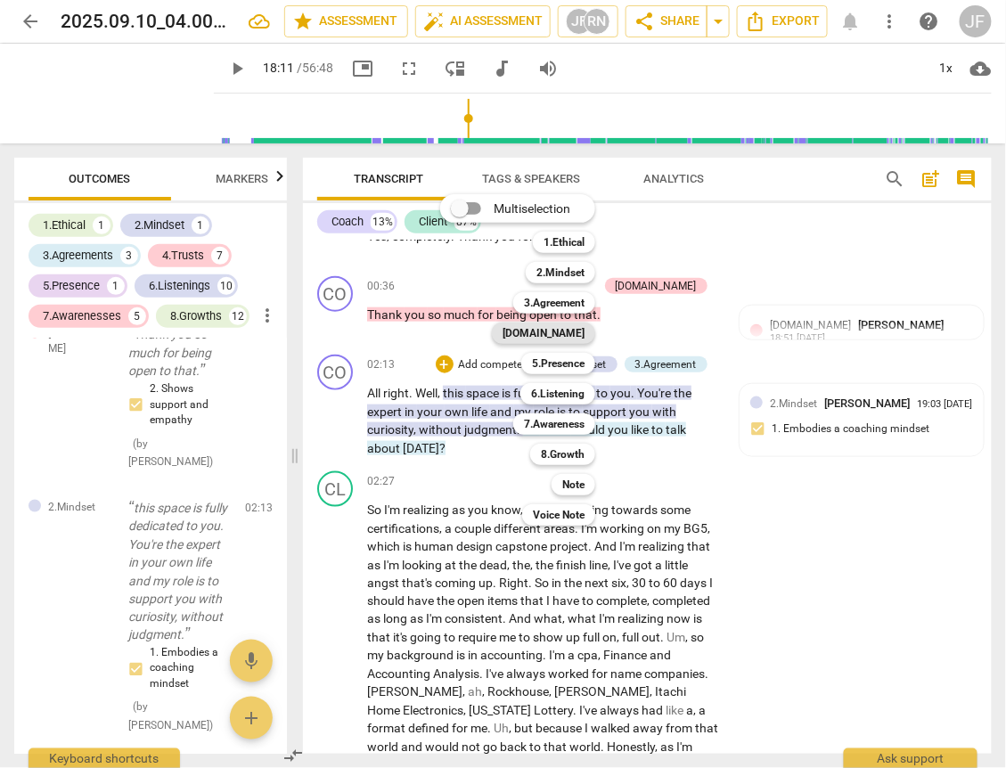
click at [566, 329] on b "[DOMAIN_NAME]" at bounding box center [543, 332] width 82 height 21
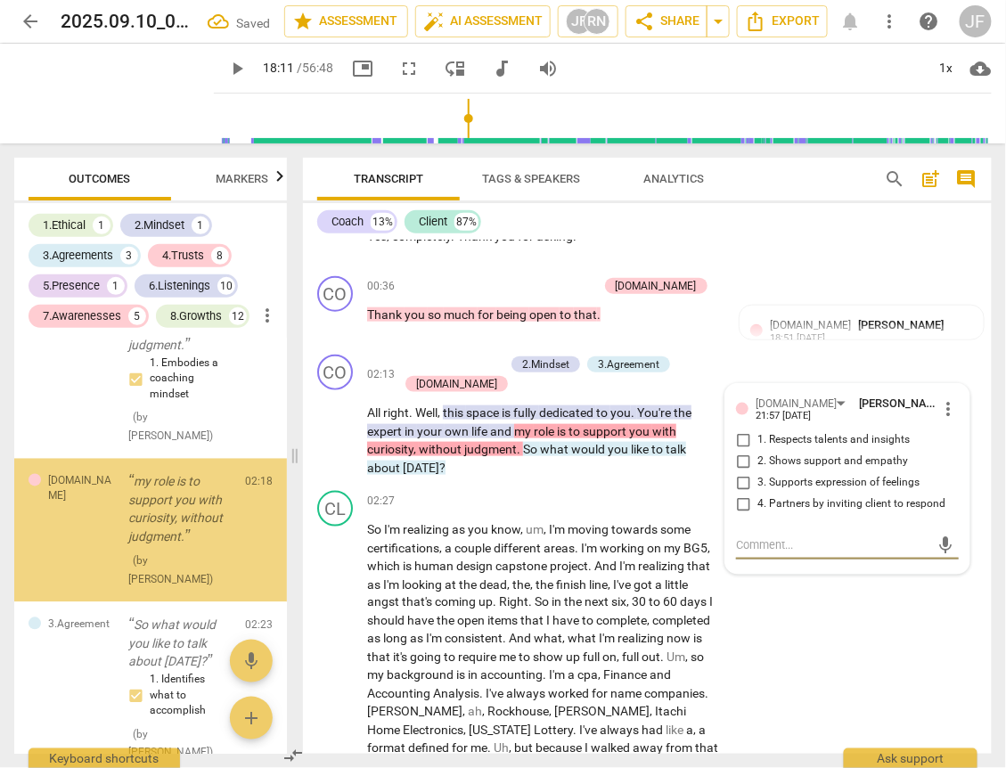
scroll to position [848, 0]
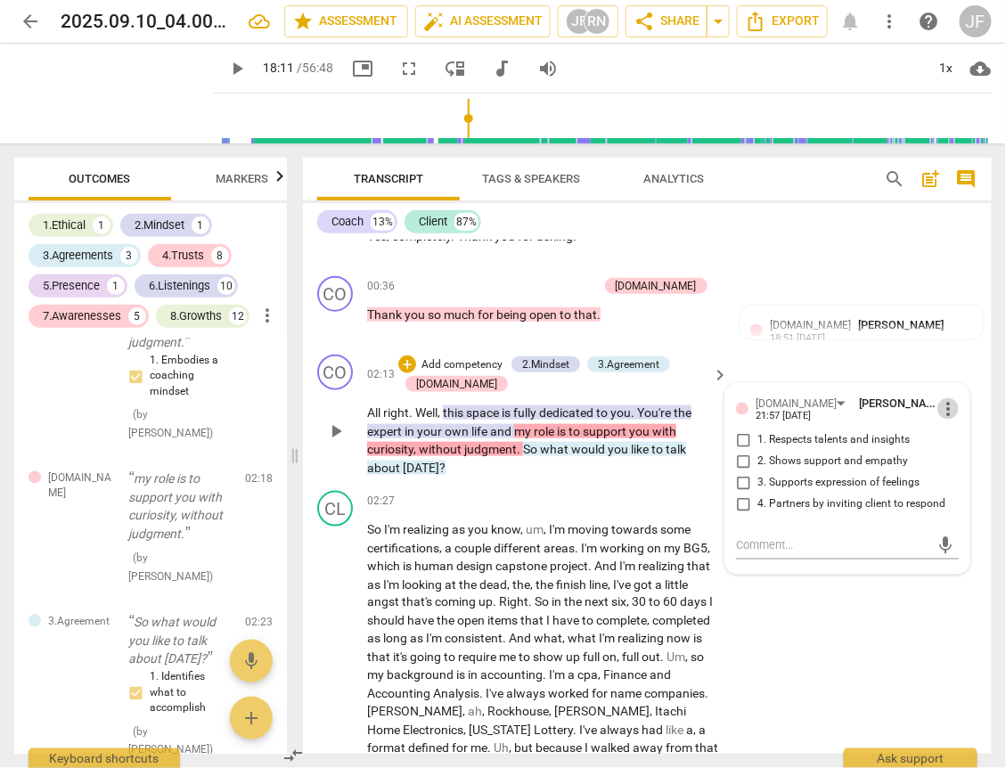
click at [943, 401] on span "more_vert" at bounding box center [947, 408] width 21 height 21
drag, startPoint x: 964, startPoint y: 438, endPoint x: 566, endPoint y: 82, distance: 534.3
click at [964, 438] on li "Delete" at bounding box center [959, 437] width 61 height 34
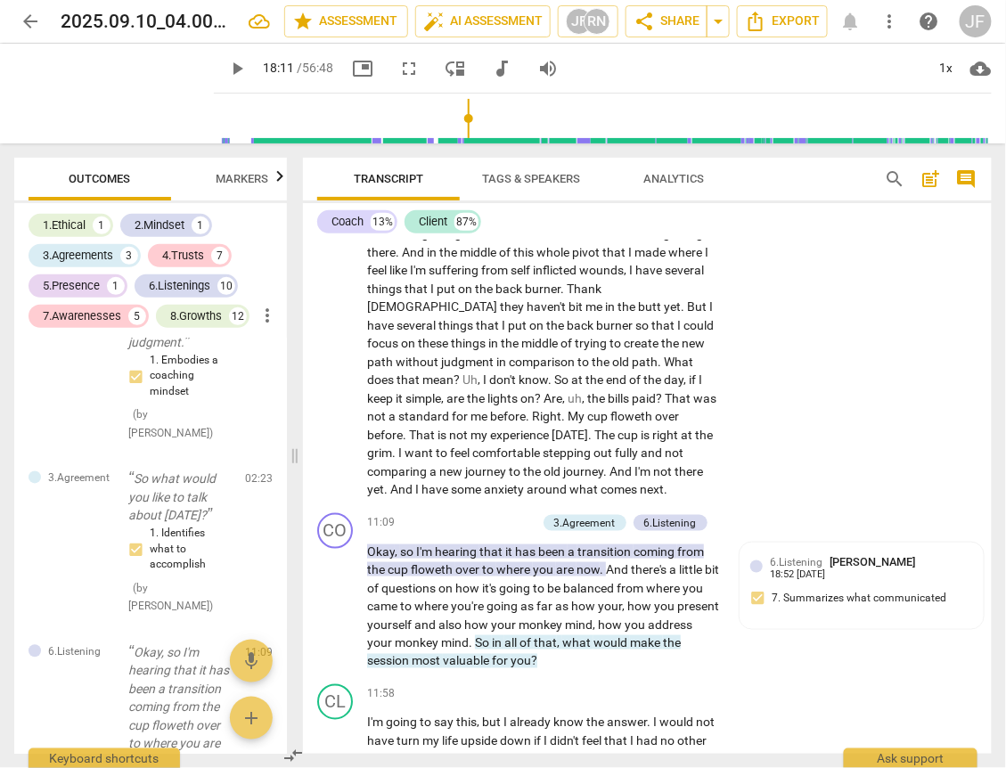
scroll to position [2119, 0]
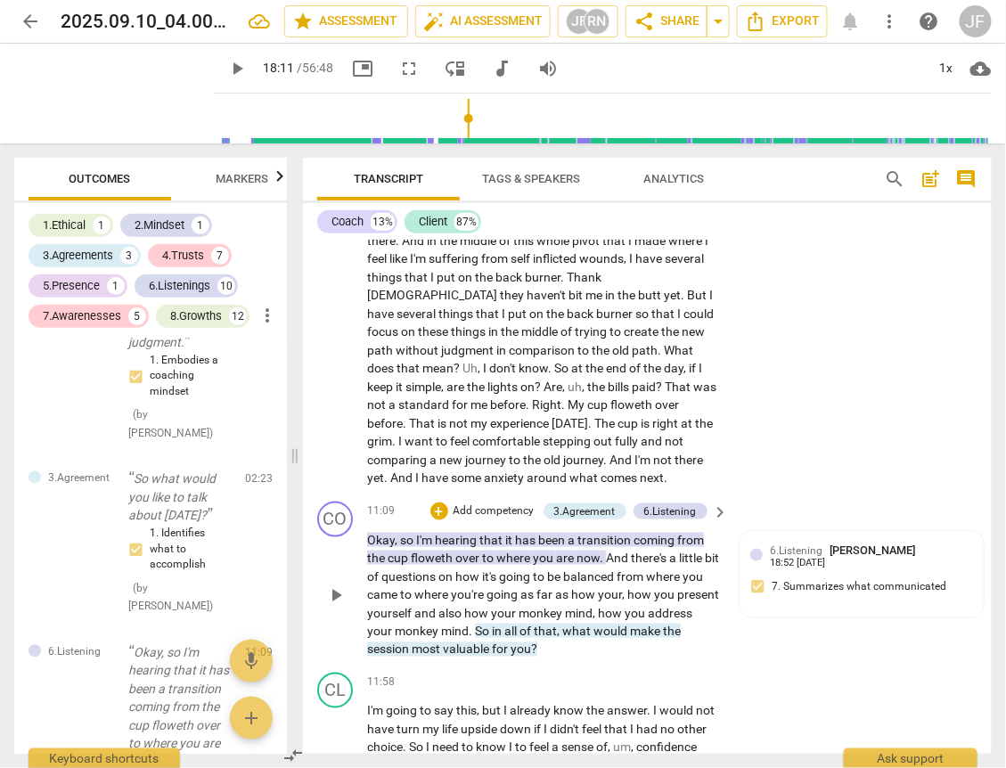
click at [557, 629] on span "that" at bounding box center [545, 631] width 23 height 14
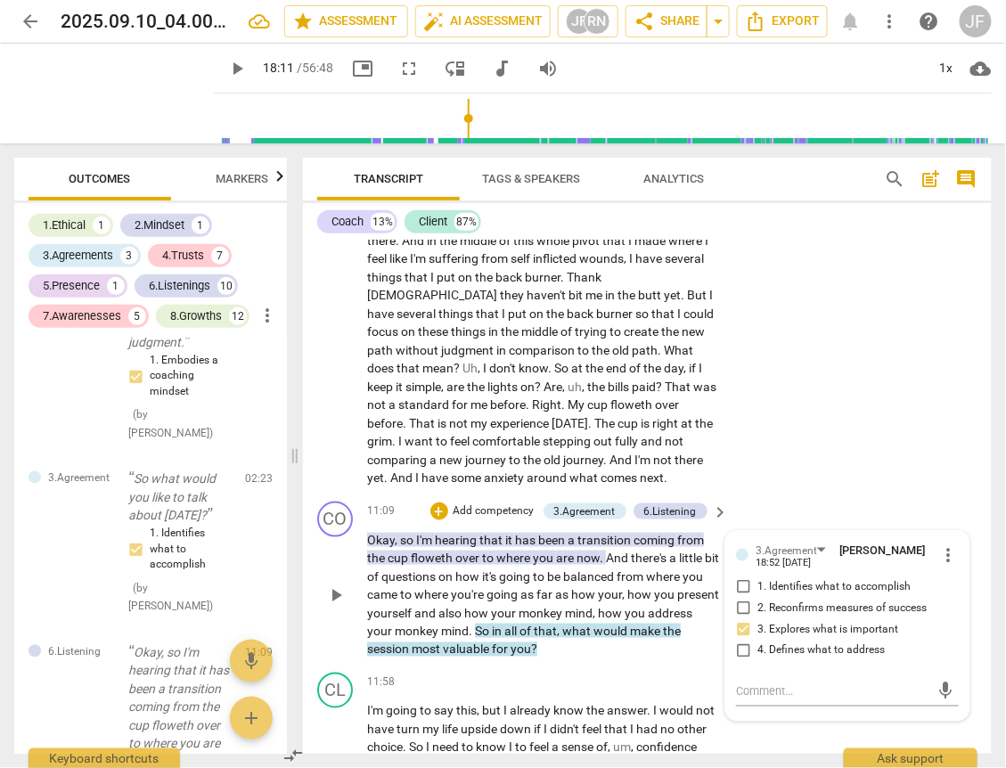
click at [643, 534] on span "coming" at bounding box center [655, 540] width 44 height 14
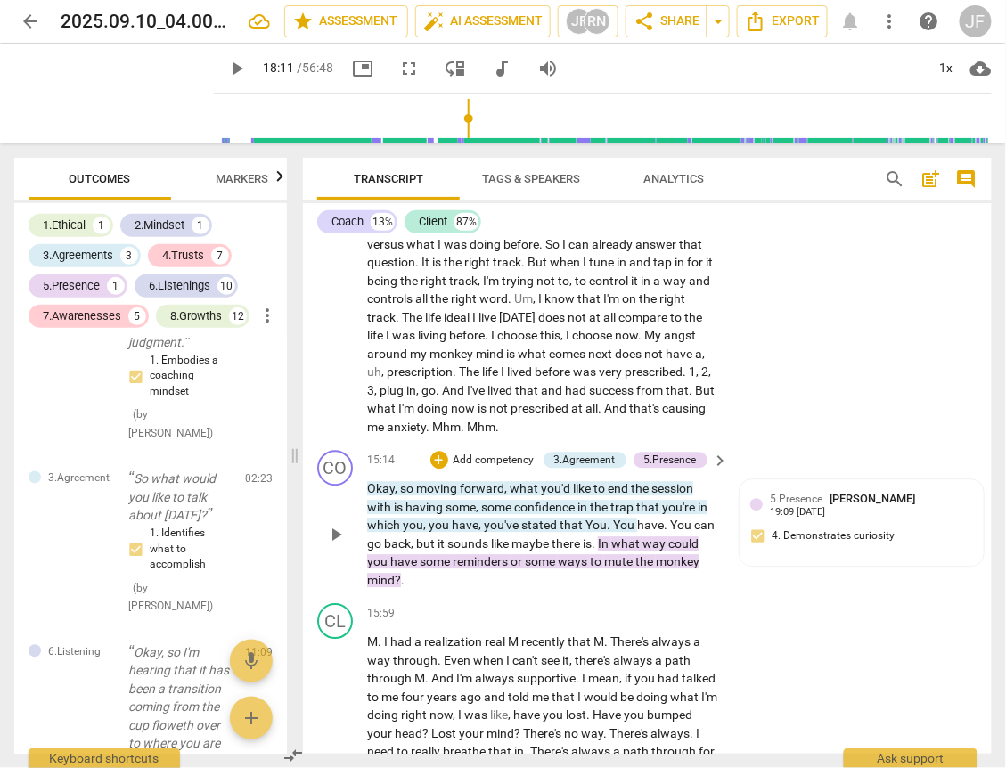
scroll to position [2835, 0]
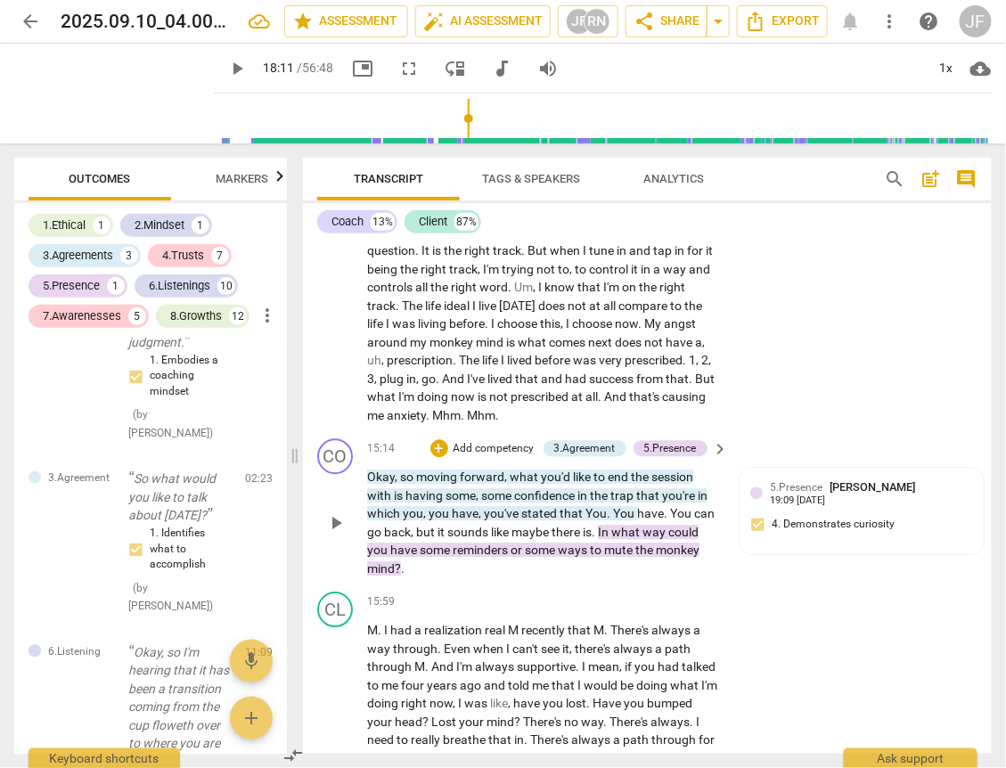
click at [557, 472] on span "you'd" at bounding box center [557, 476] width 32 height 14
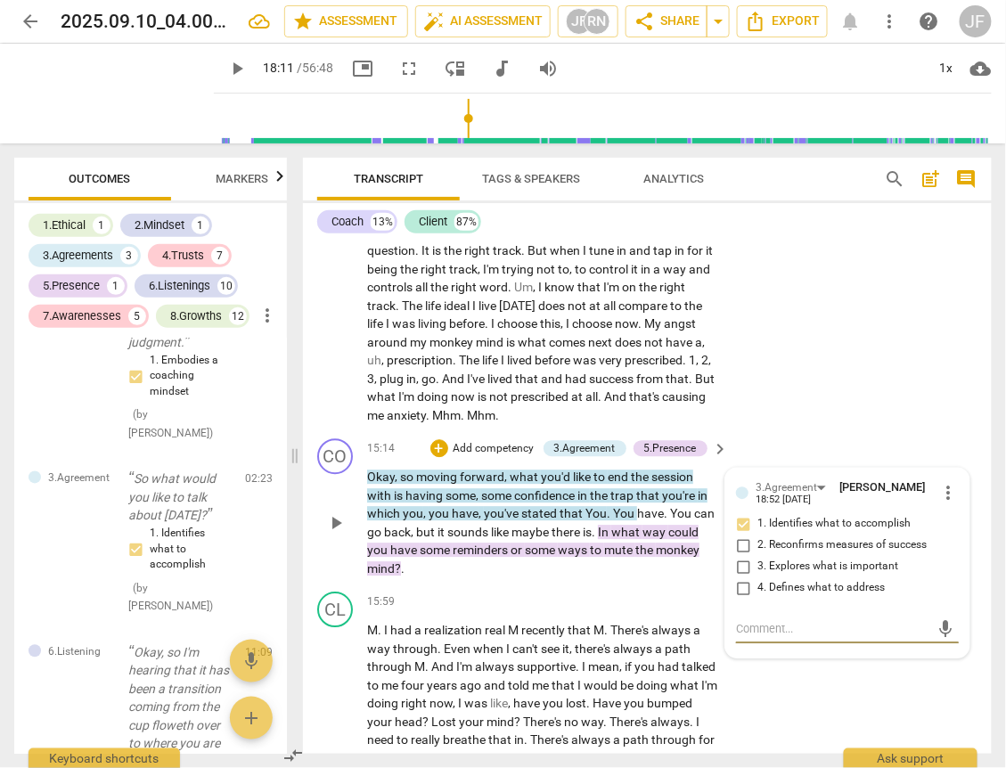
click at [739, 558] on input "3. Explores what is important" at bounding box center [743, 566] width 29 height 21
click at [644, 532] on span "way" at bounding box center [655, 532] width 26 height 14
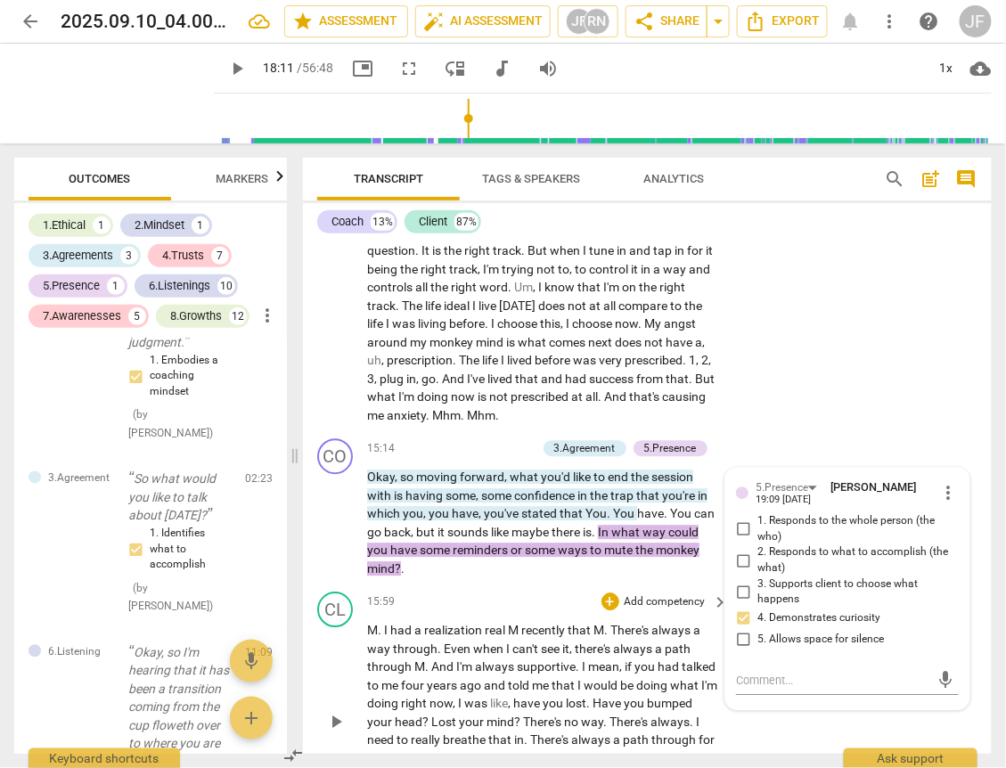
click at [615, 659] on span "mean" at bounding box center [603, 666] width 31 height 14
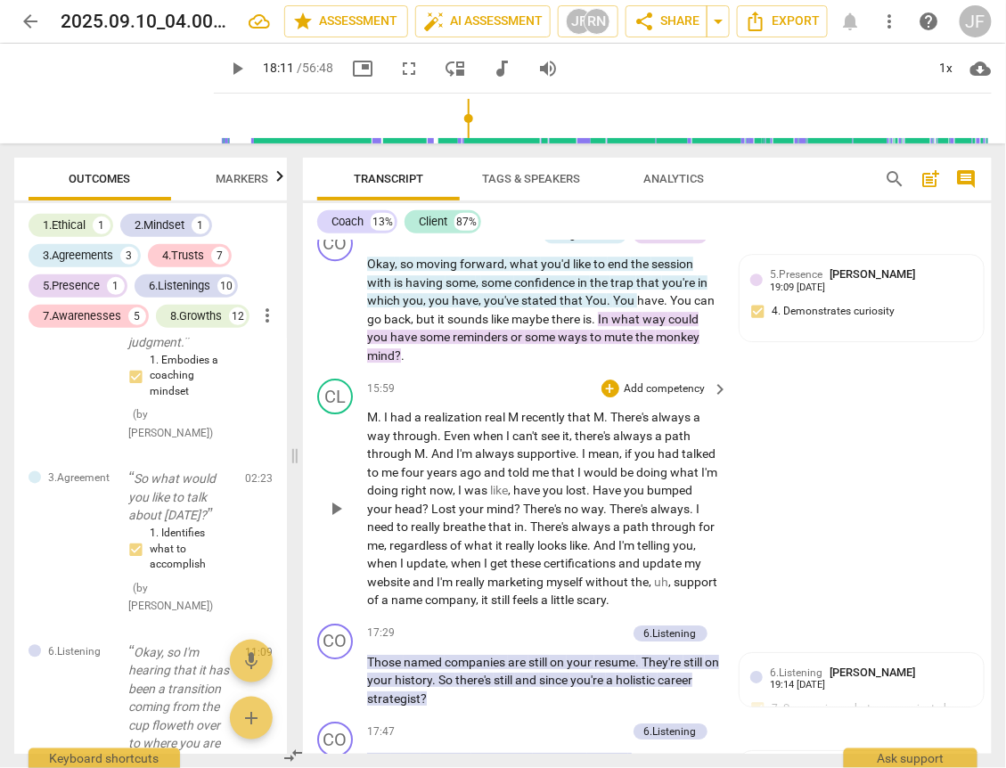
scroll to position [3049, 0]
click at [589, 292] on span "You" at bounding box center [595, 299] width 21 height 14
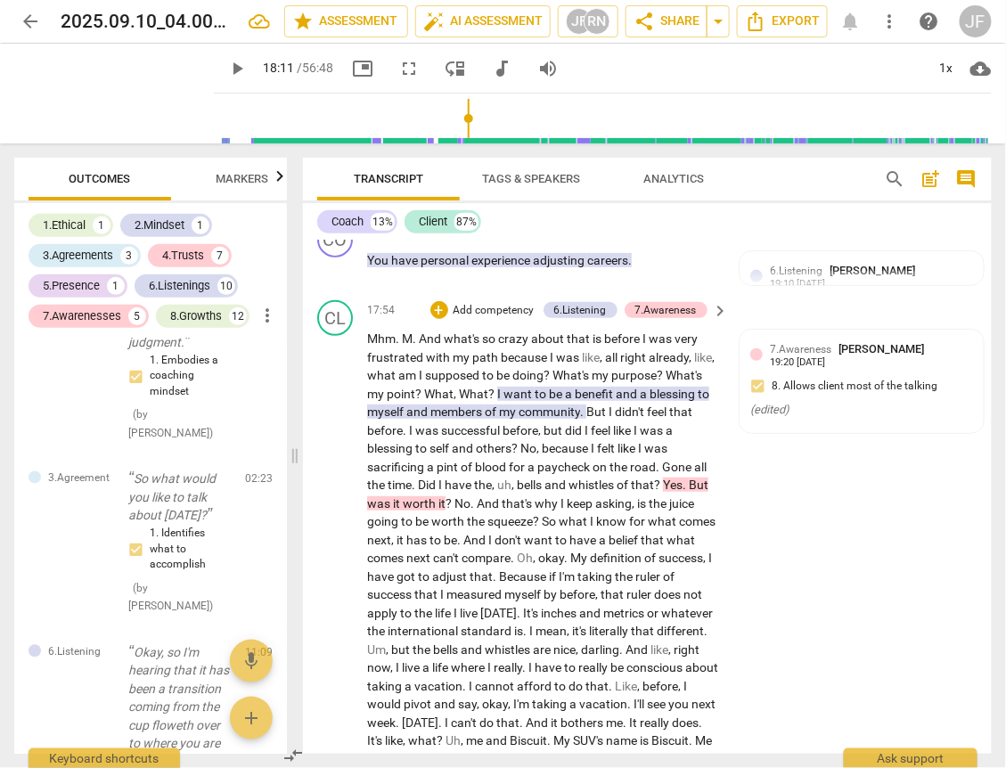
scroll to position [3477, 0]
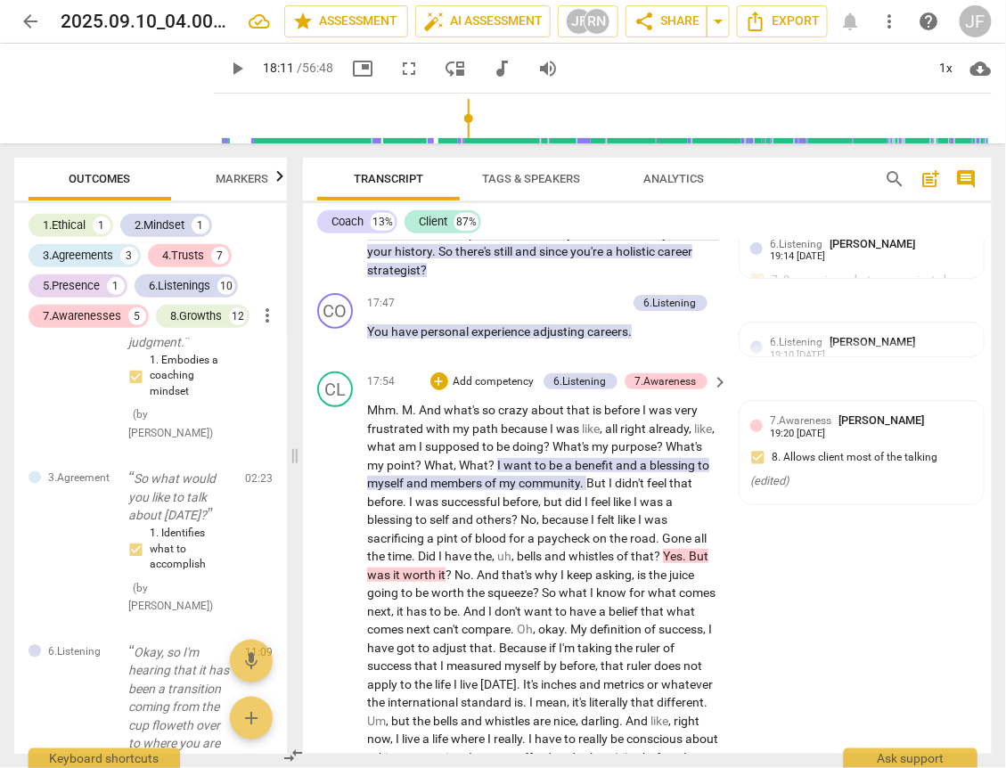
click at [425, 567] on span "worth" at bounding box center [421, 574] width 36 height 14
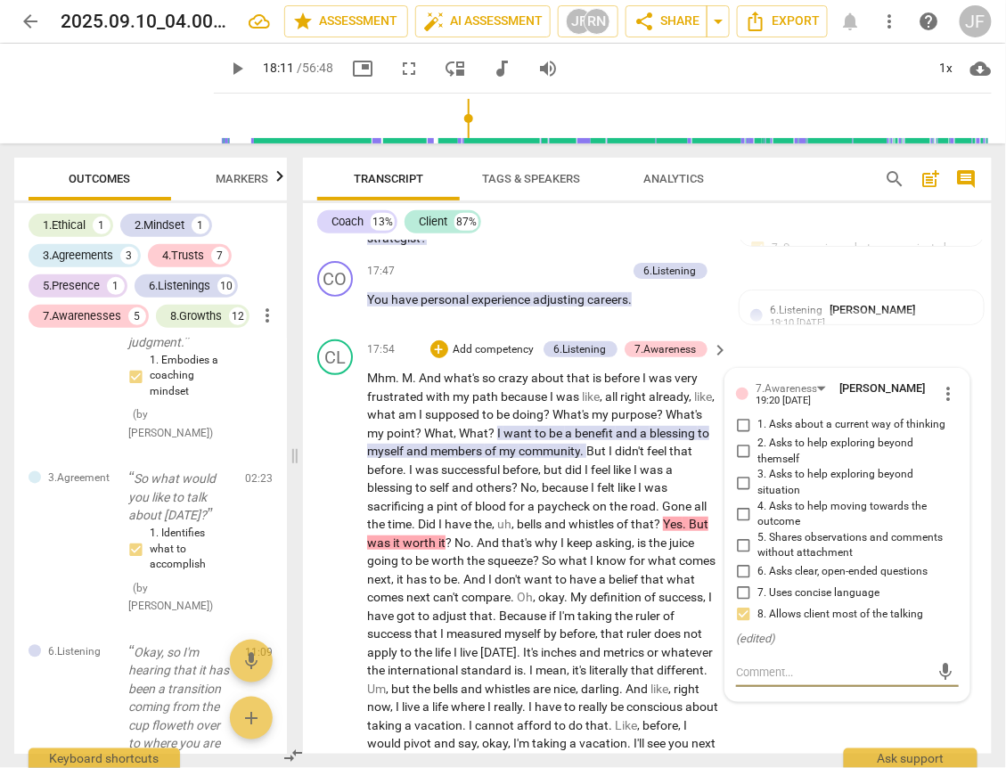
scroll to position [3497, 0]
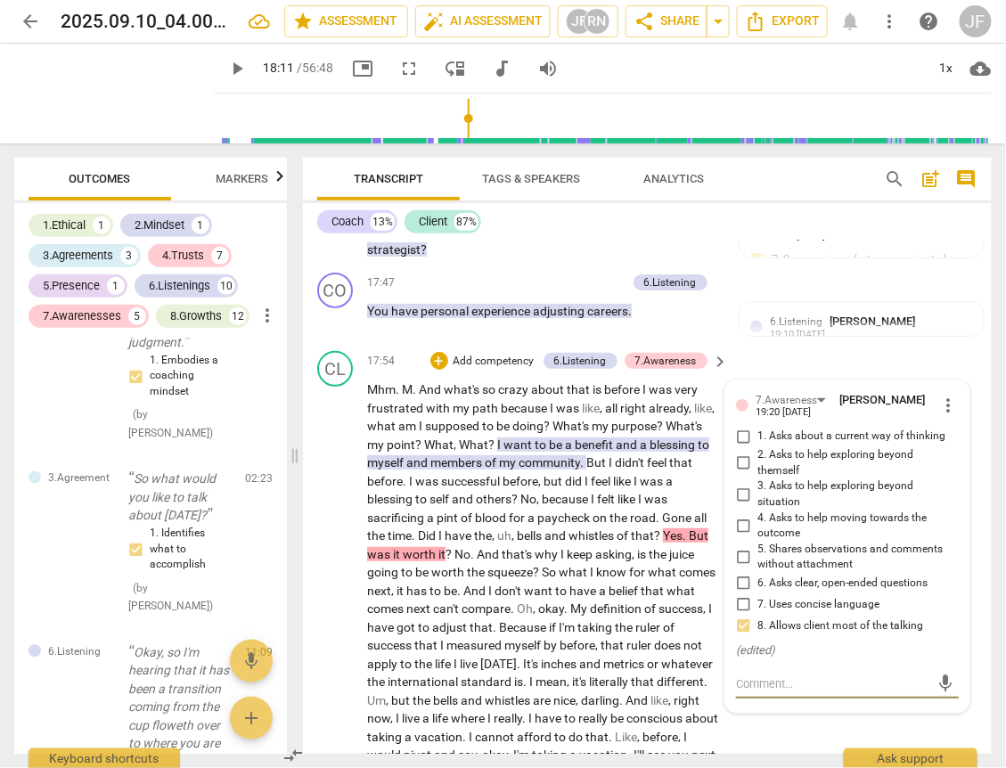
click at [550, 455] on span "community" at bounding box center [548, 462] width 61 height 14
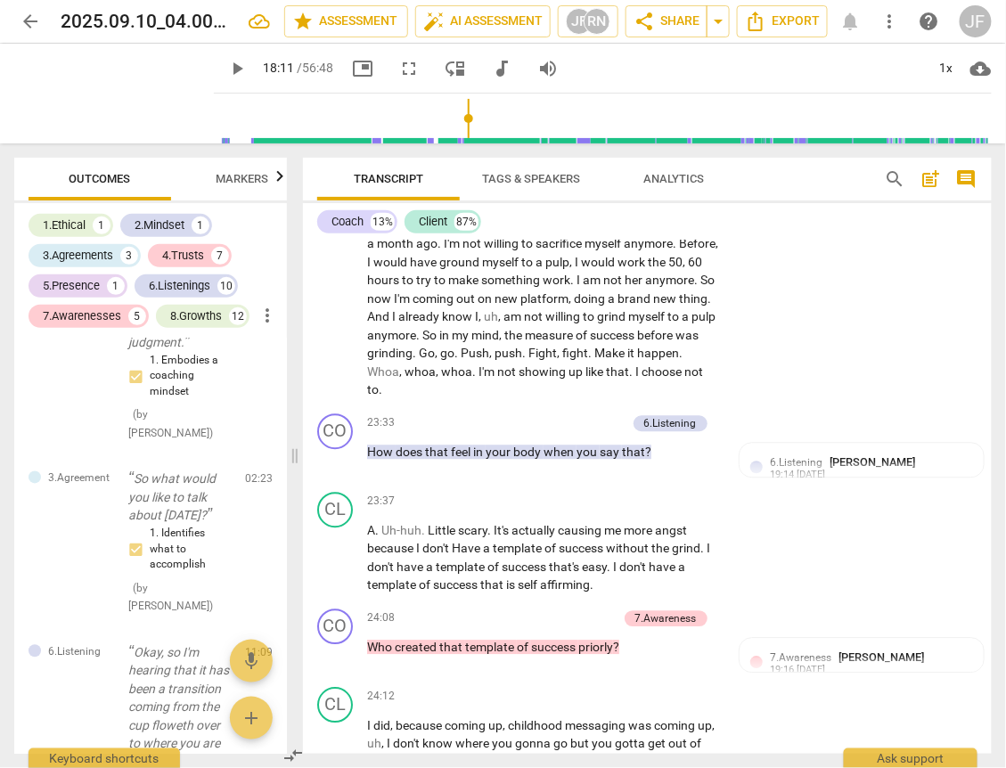
scroll to position [4495, 0]
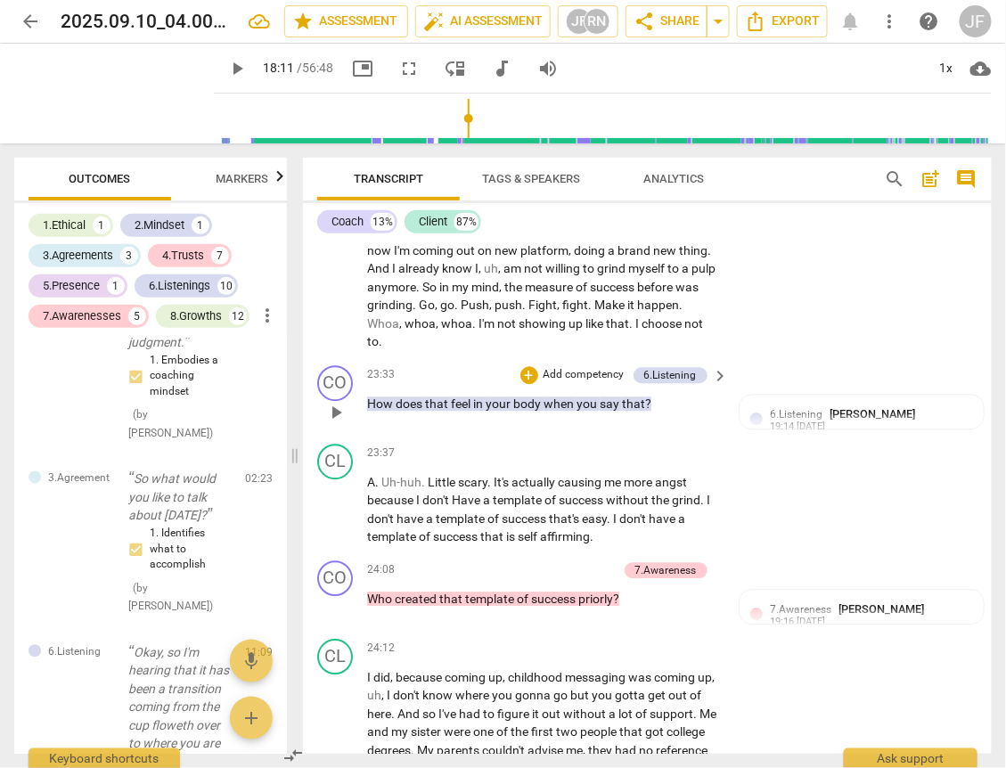
click at [500, 411] on span "your" at bounding box center [499, 403] width 28 height 14
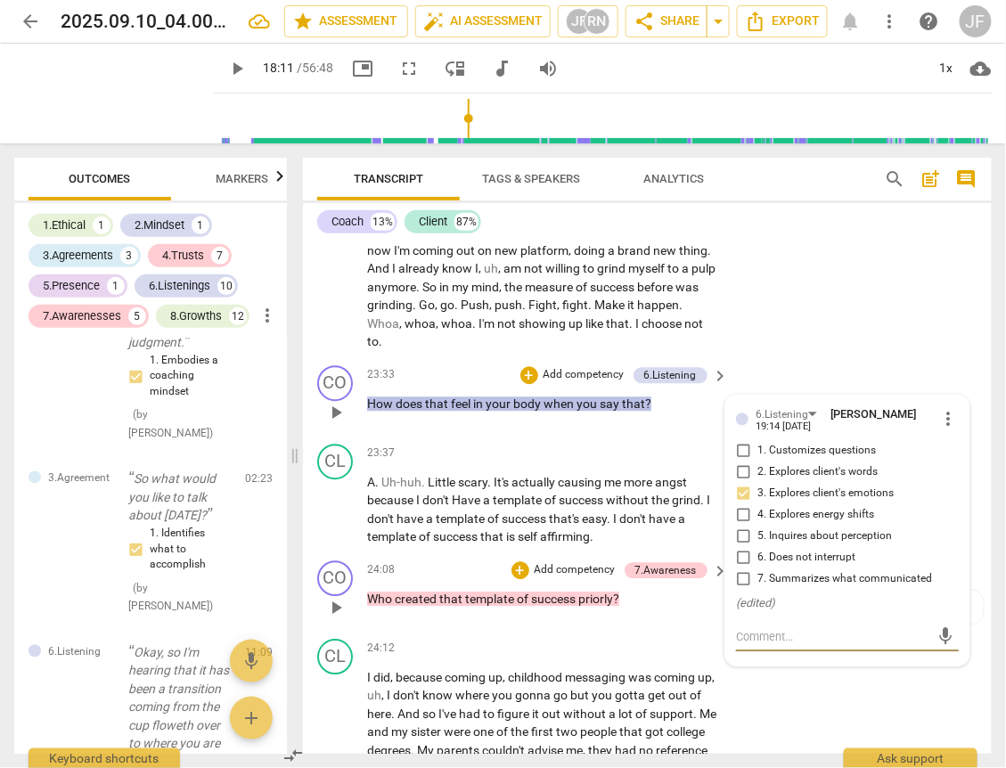
click at [554, 606] on span "success" at bounding box center [554, 598] width 47 height 14
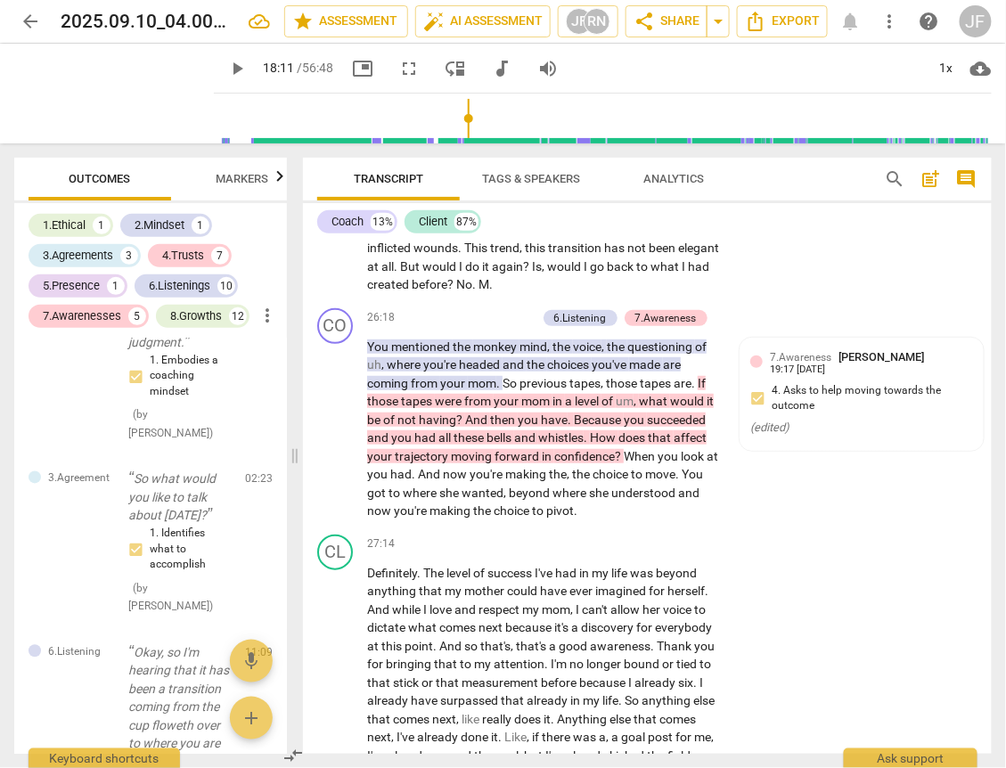
scroll to position [5312, 0]
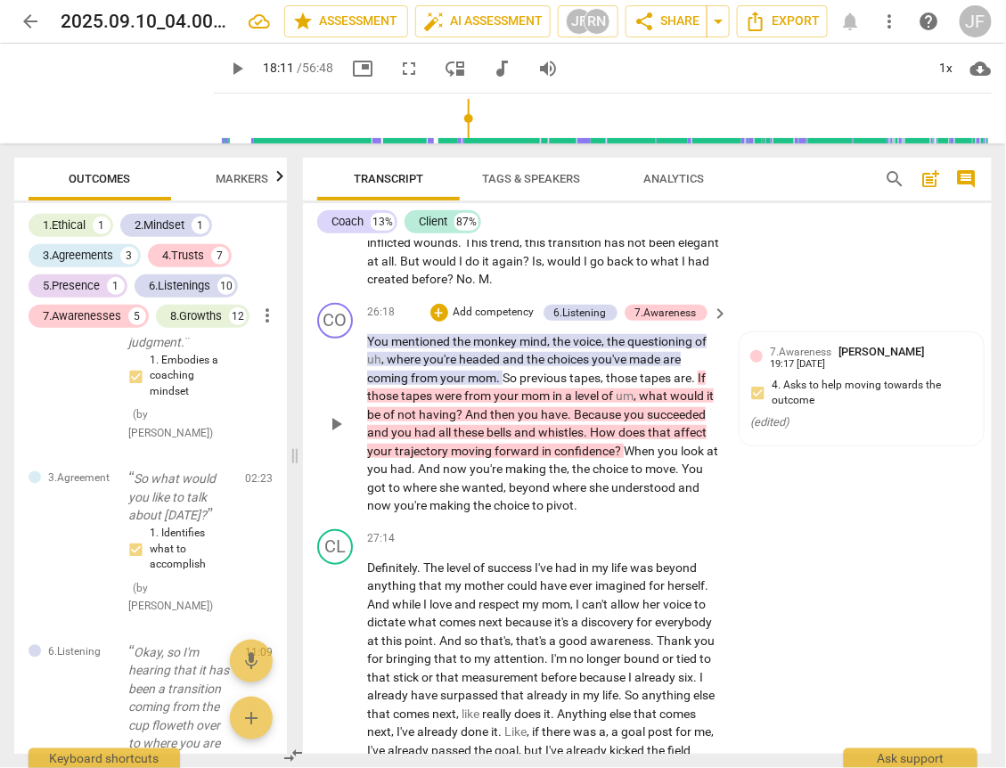
click at [482, 363] on span "headed" at bounding box center [481, 359] width 44 height 14
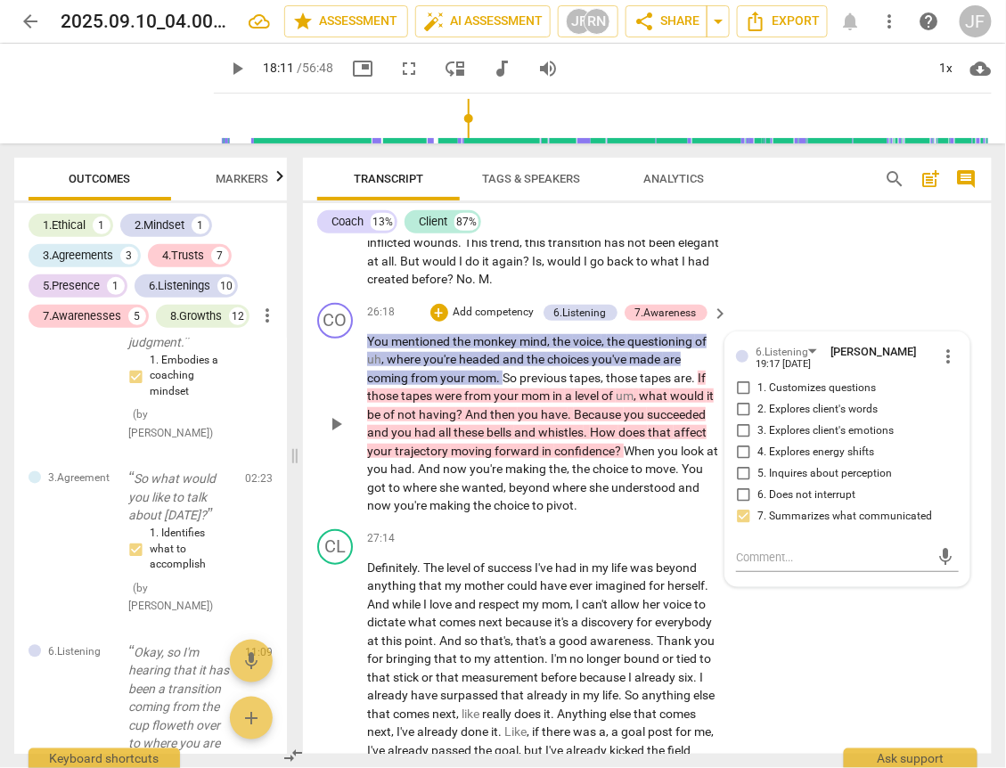
click at [454, 421] on span "having" at bounding box center [437, 414] width 37 height 14
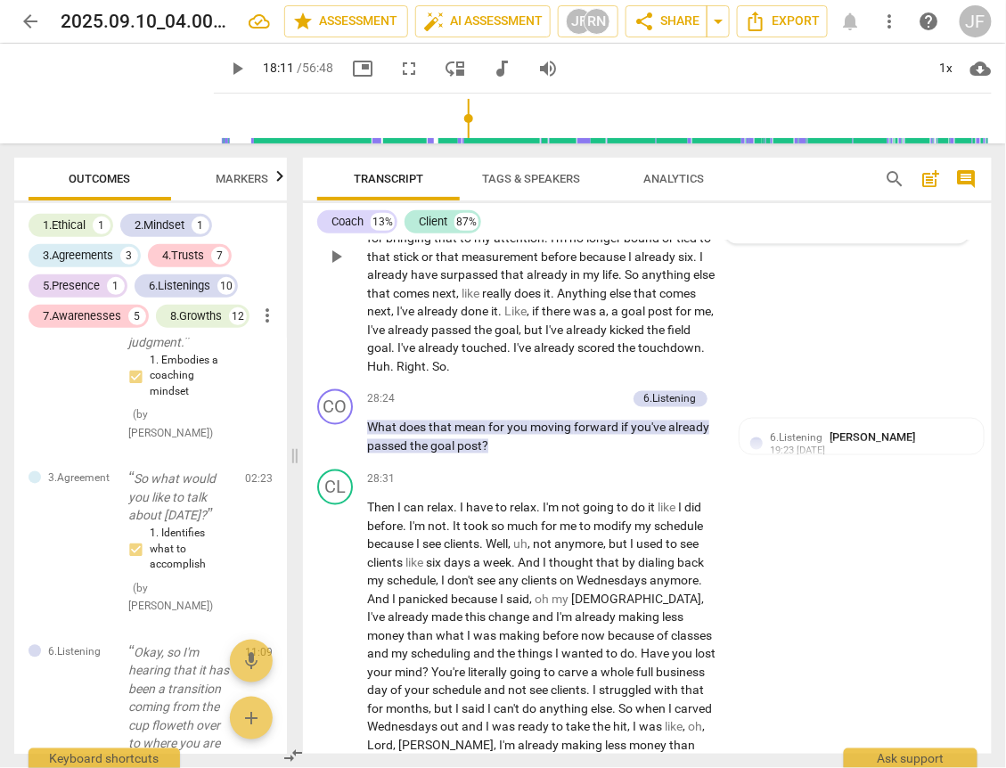
scroll to position [5740, 0]
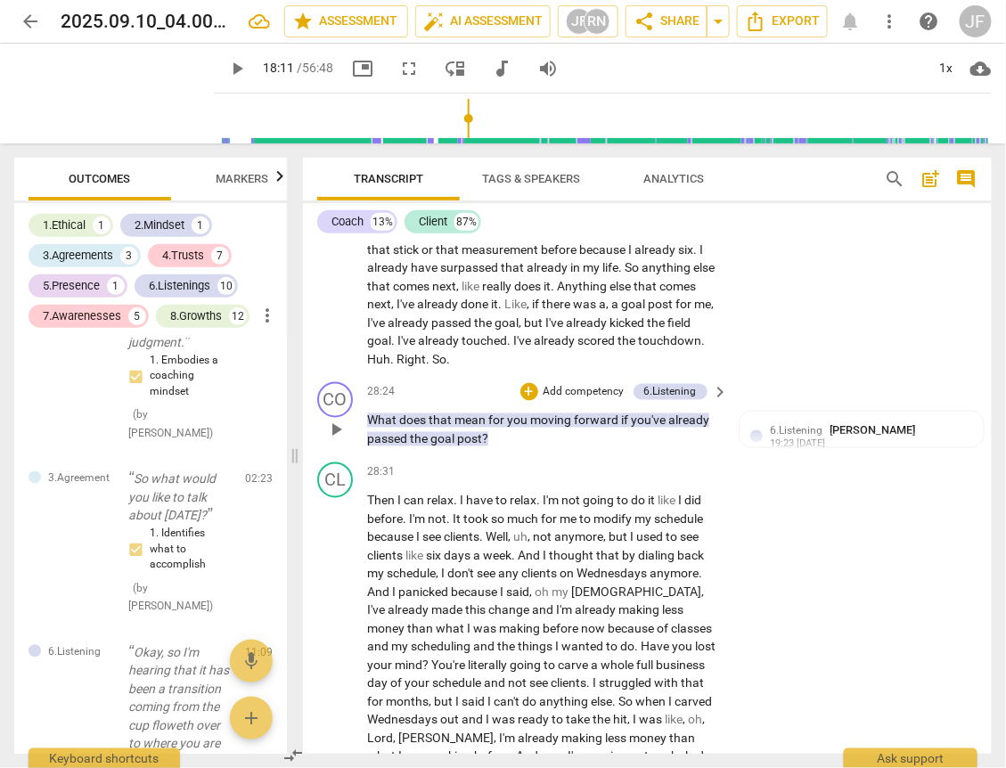
click at [449, 440] on p "What does that mean for you moving forward if you've already passed the goal po…" at bounding box center [543, 430] width 353 height 37
click at [446, 446] on span "goal" at bounding box center [443, 439] width 27 height 14
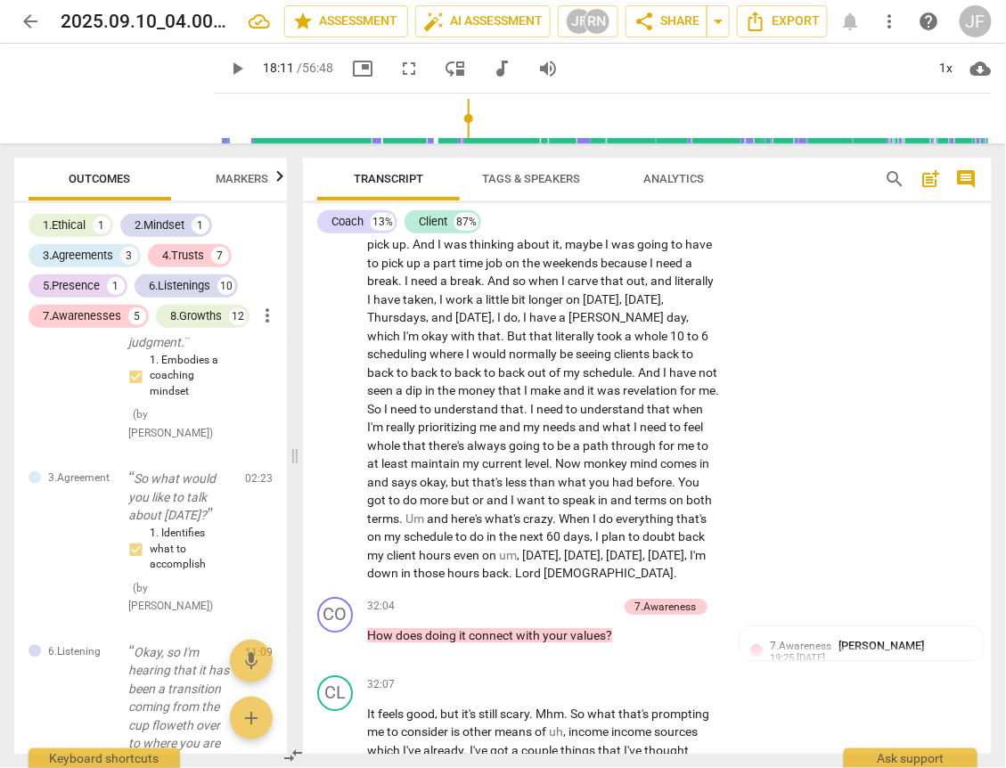
scroll to position [6524, 0]
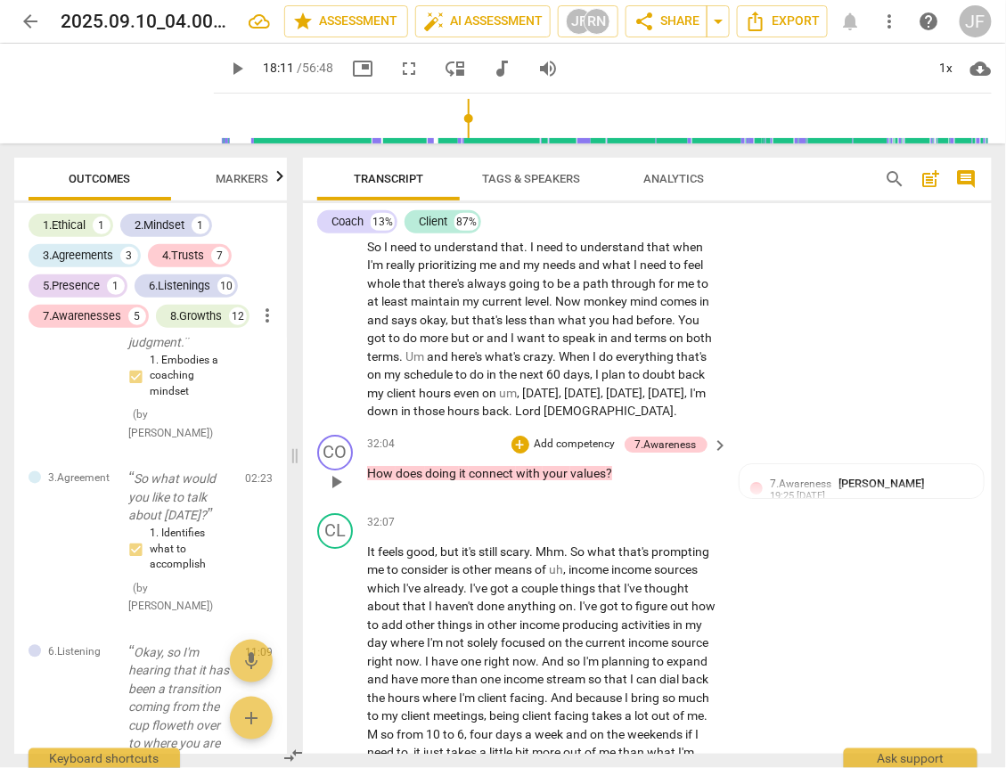
click at [554, 480] on span "your" at bounding box center [556, 473] width 28 height 14
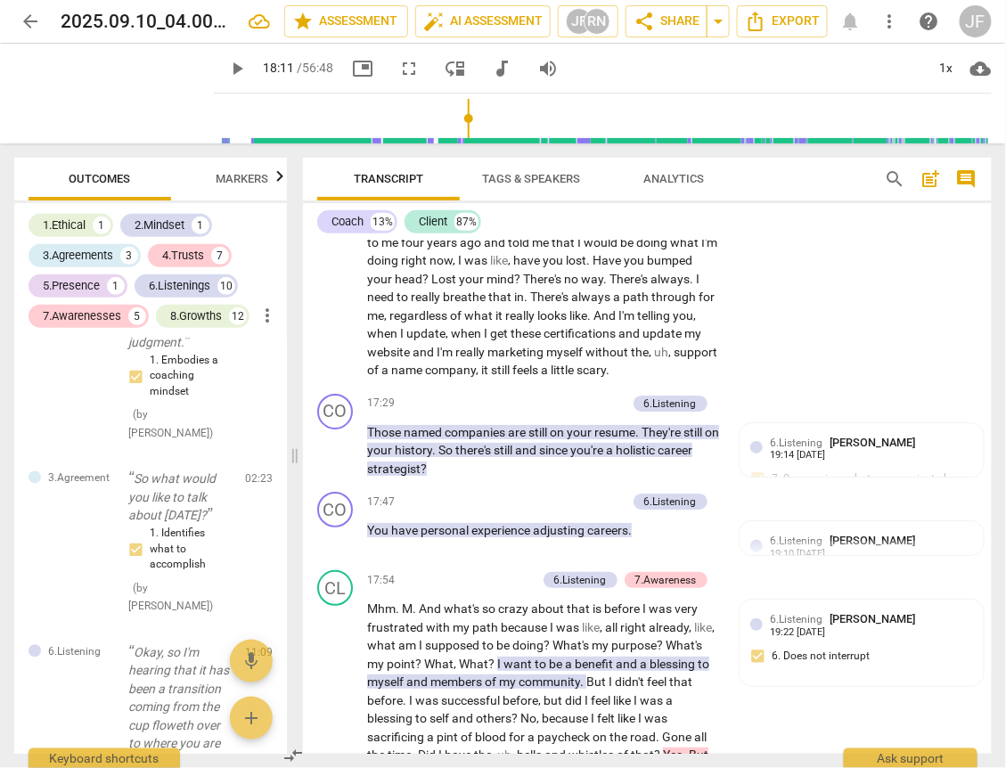
scroll to position [3224, 0]
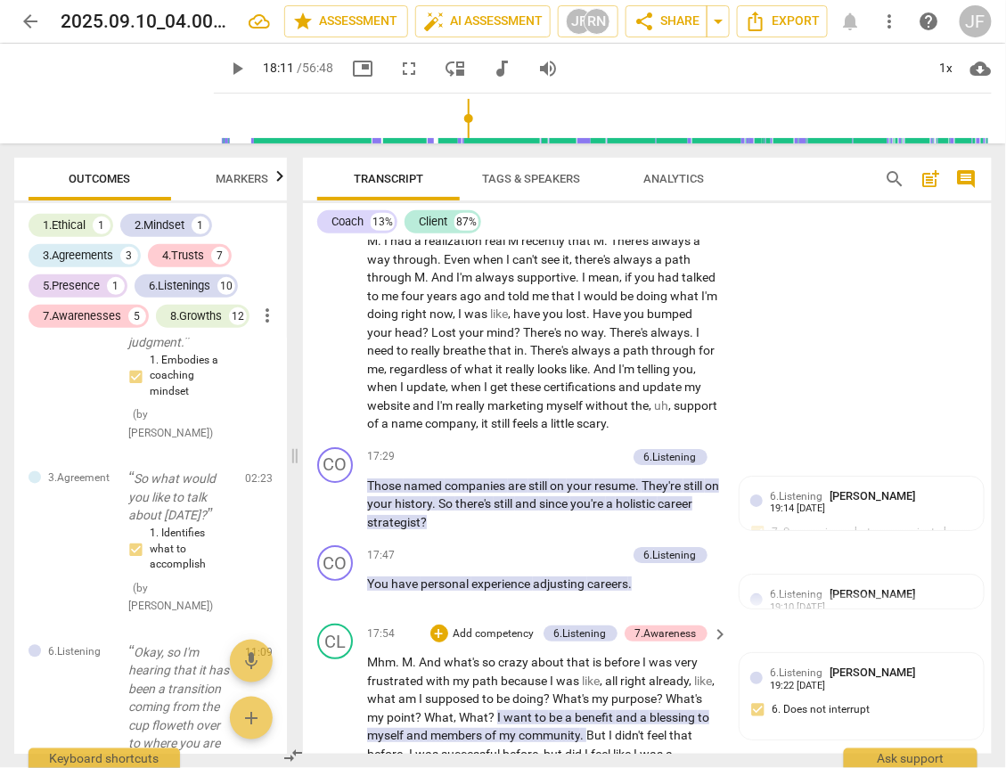
click at [568, 580] on span "adjusting" at bounding box center [560, 583] width 54 height 14
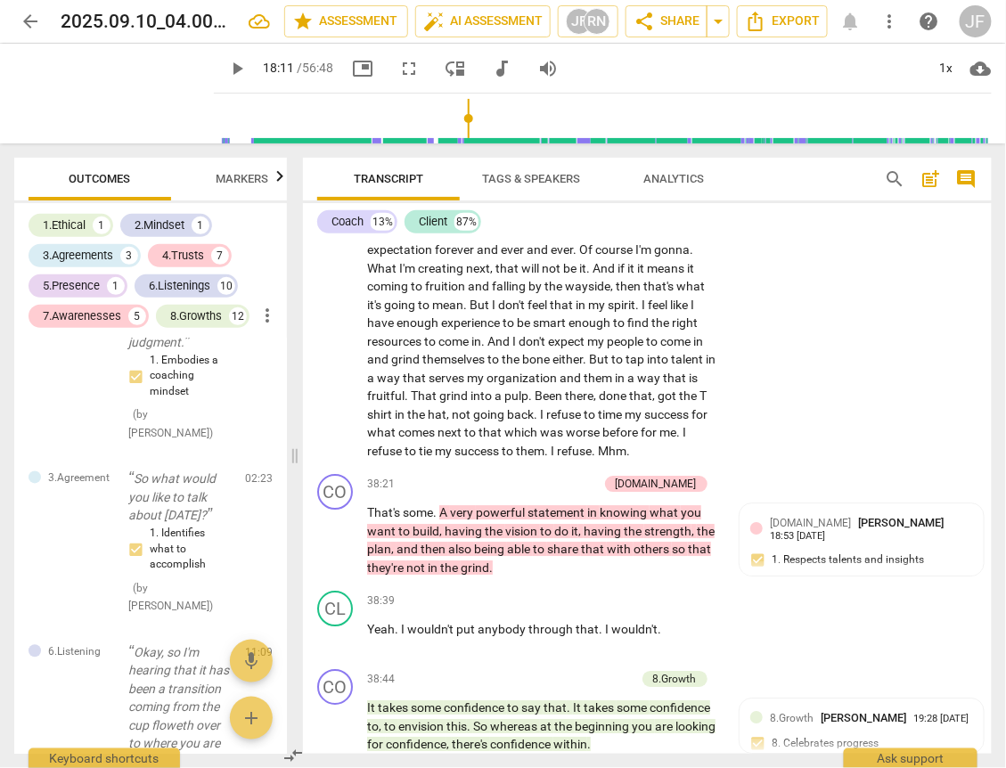
scroll to position [8082, 0]
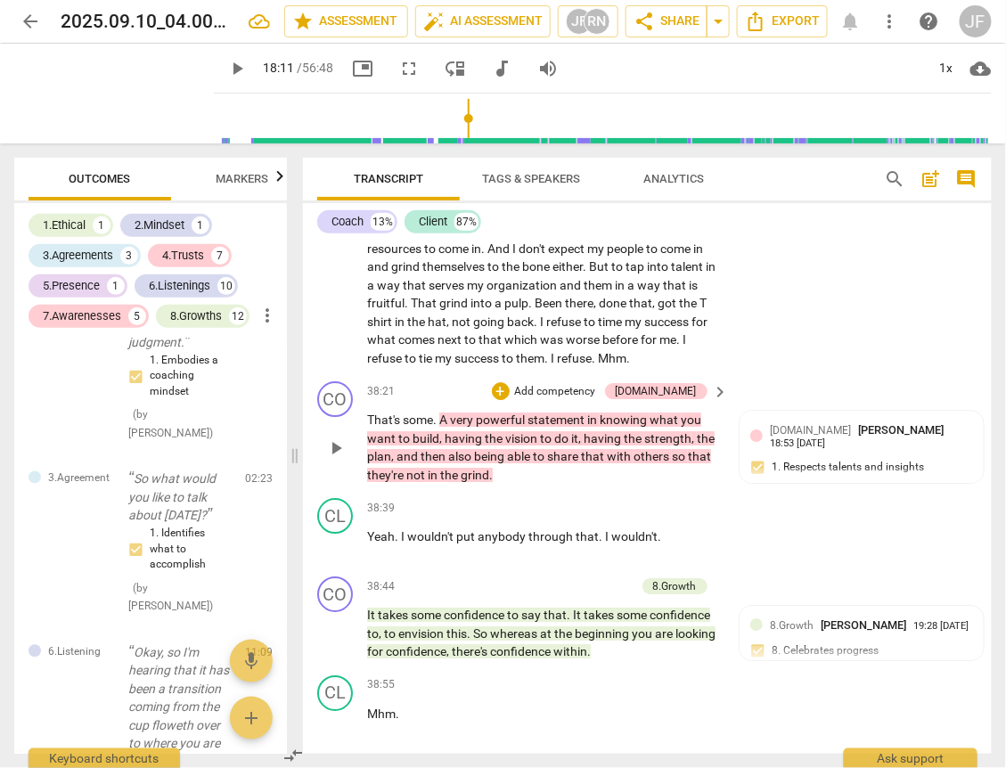
click at [490, 463] on span "being" at bounding box center [490, 456] width 33 height 14
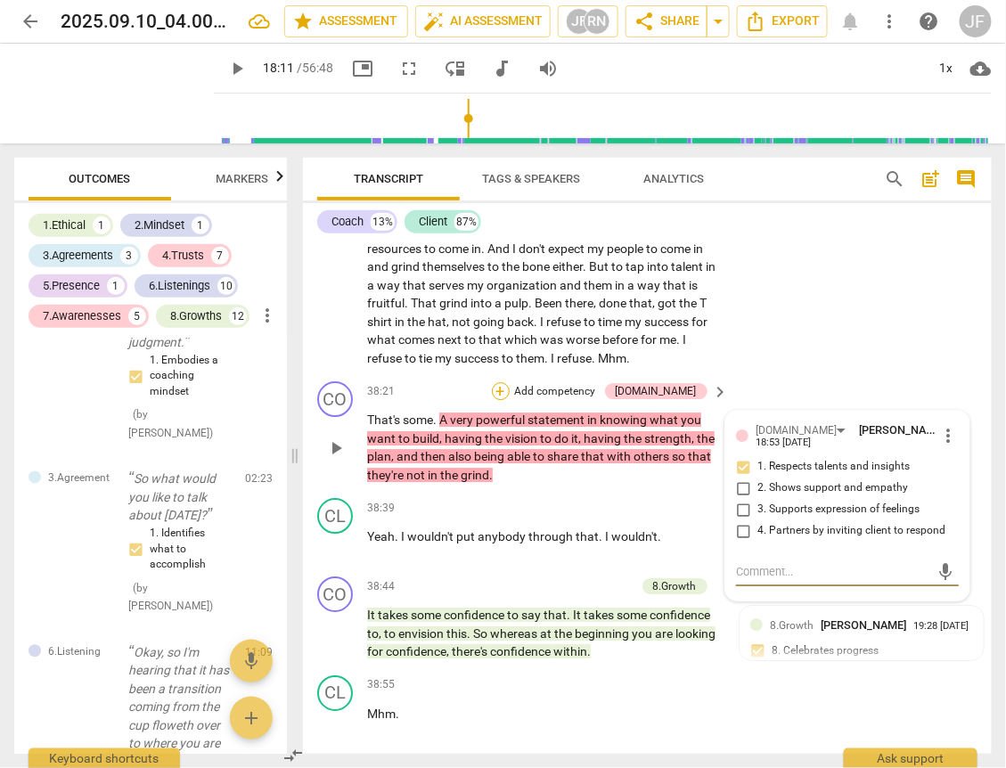
click at [509, 400] on div "+" at bounding box center [501, 391] width 18 height 18
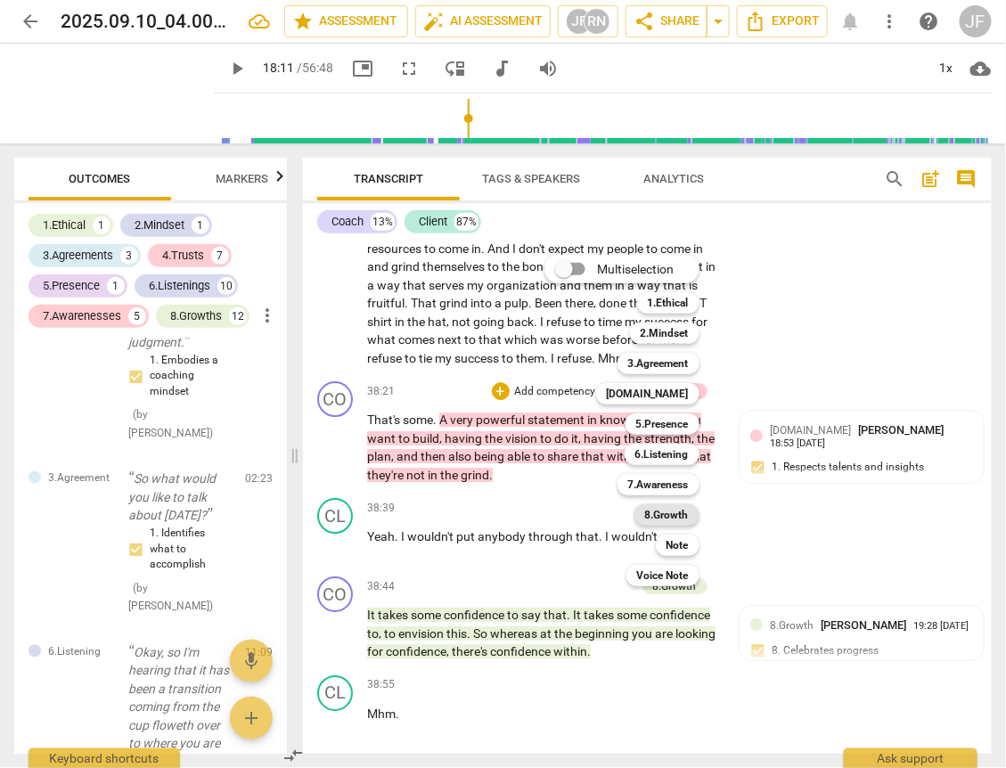
click at [659, 513] on b "8.Growth" at bounding box center [667, 514] width 44 height 21
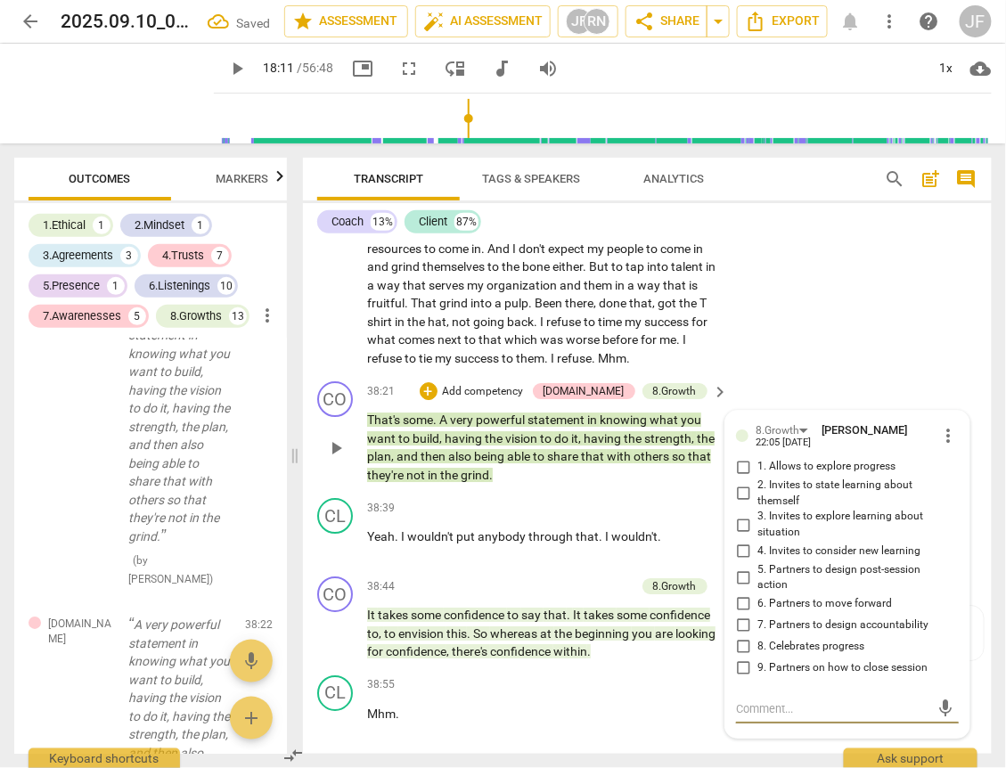
scroll to position [4886, 0]
click at [738, 657] on input "8. Celebrates progress" at bounding box center [743, 646] width 29 height 21
click at [473, 518] on div "38:39 + Add competency keyboard_arrow_right" at bounding box center [548, 508] width 363 height 20
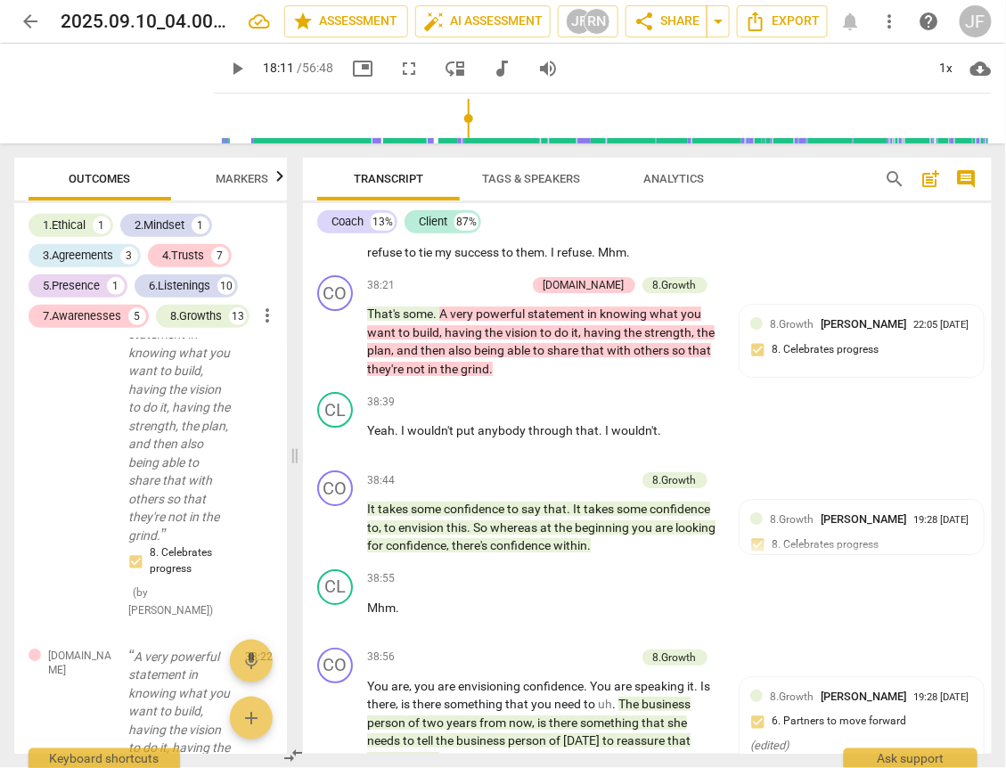
scroll to position [8296, 0]
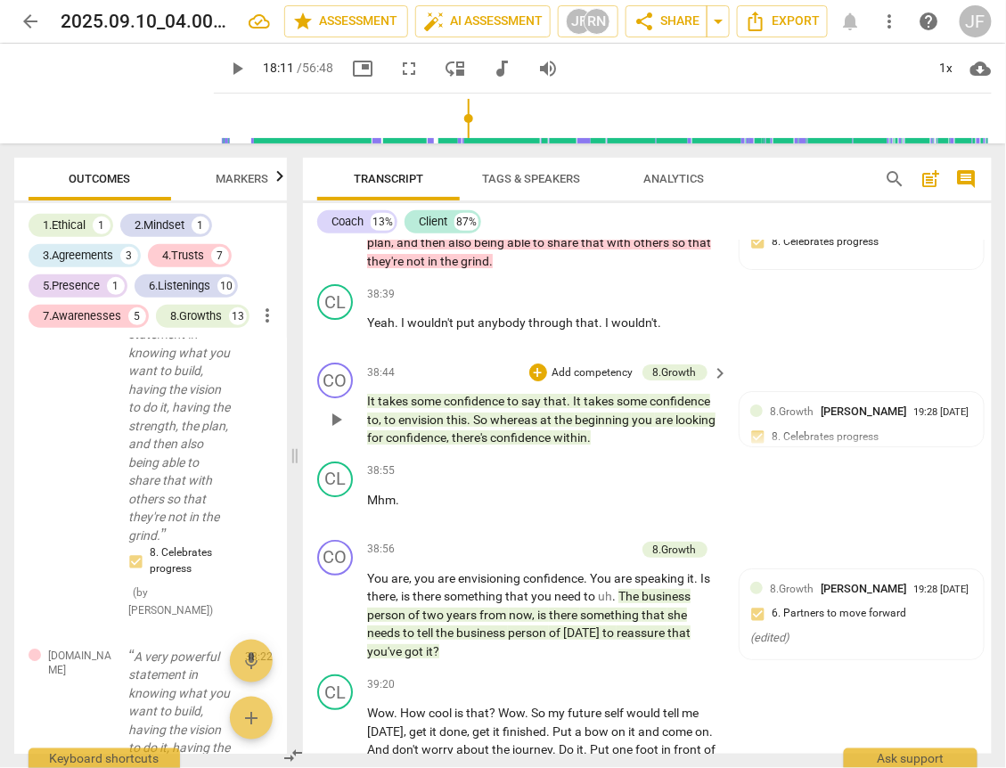
click at [523, 427] on span "whereas" at bounding box center [515, 419] width 50 height 14
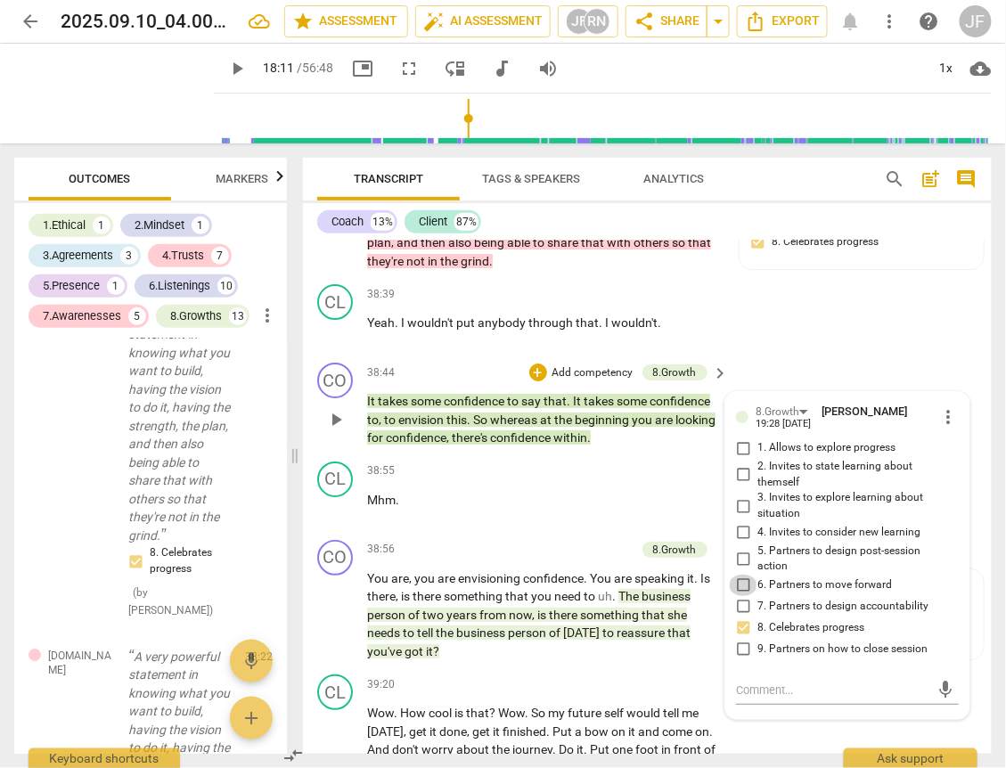
click at [738, 596] on input "6. Partners to move forward" at bounding box center [743, 585] width 29 height 21
click at [739, 639] on input "8. Celebrates progress" at bounding box center [743, 627] width 29 height 21
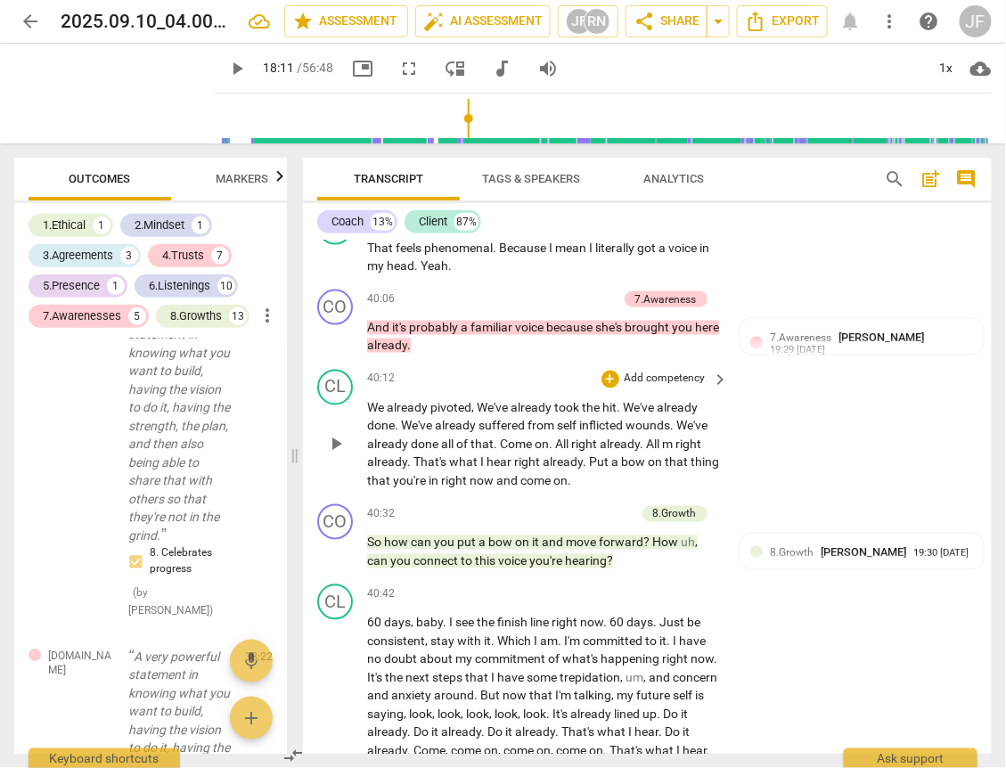
scroll to position [9223, 0]
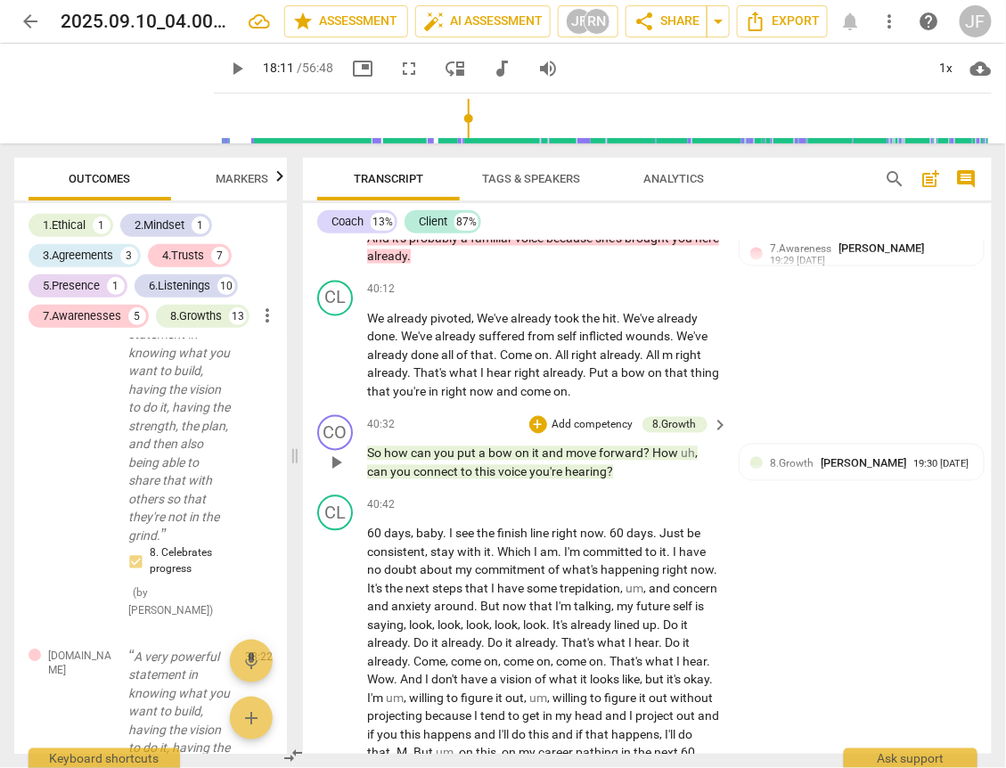
click at [475, 479] on span "this" at bounding box center [486, 472] width 23 height 14
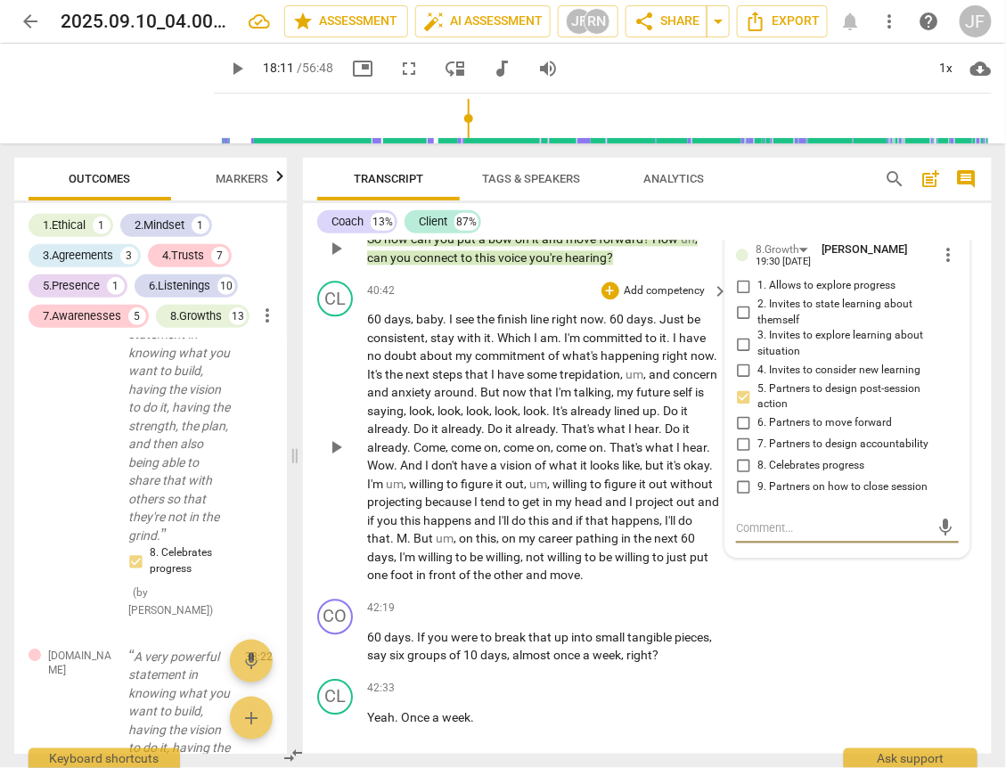
scroll to position [9493, 0]
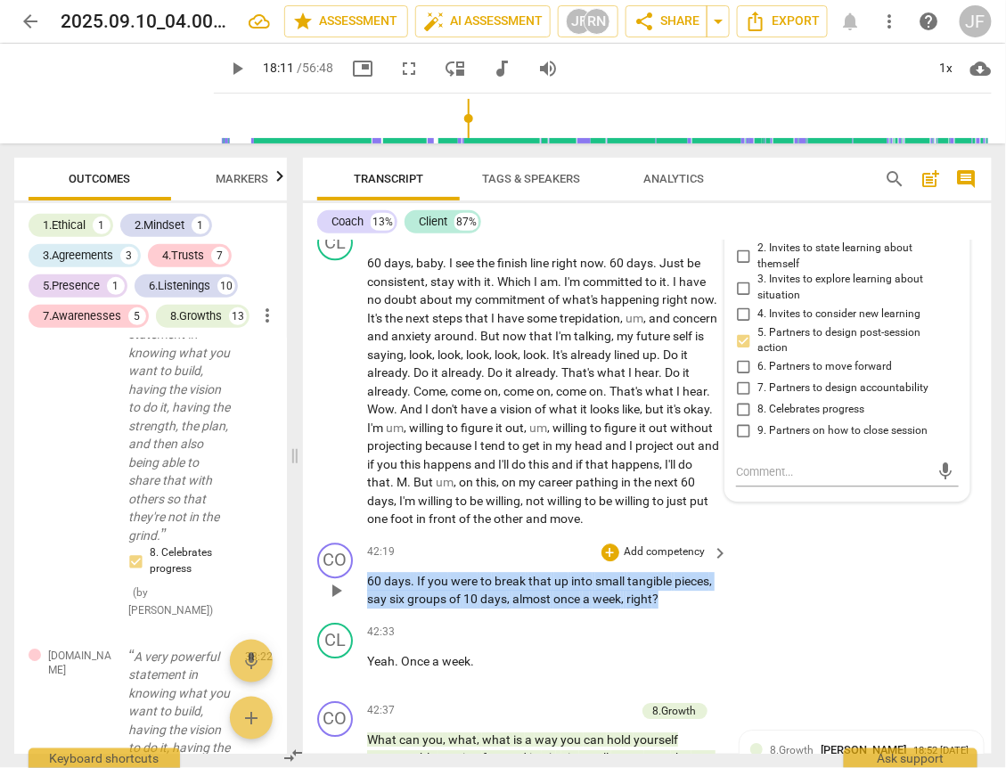
drag, startPoint x: 659, startPoint y: 624, endPoint x: 358, endPoint y: 615, distance: 301.2
click at [358, 615] on div "CO play_arrow pause 42:19 + Add competency keyboard_arrow_right 60 days . If yo…" at bounding box center [647, 575] width 689 height 80
click at [608, 561] on div "+" at bounding box center [610, 552] width 18 height 18
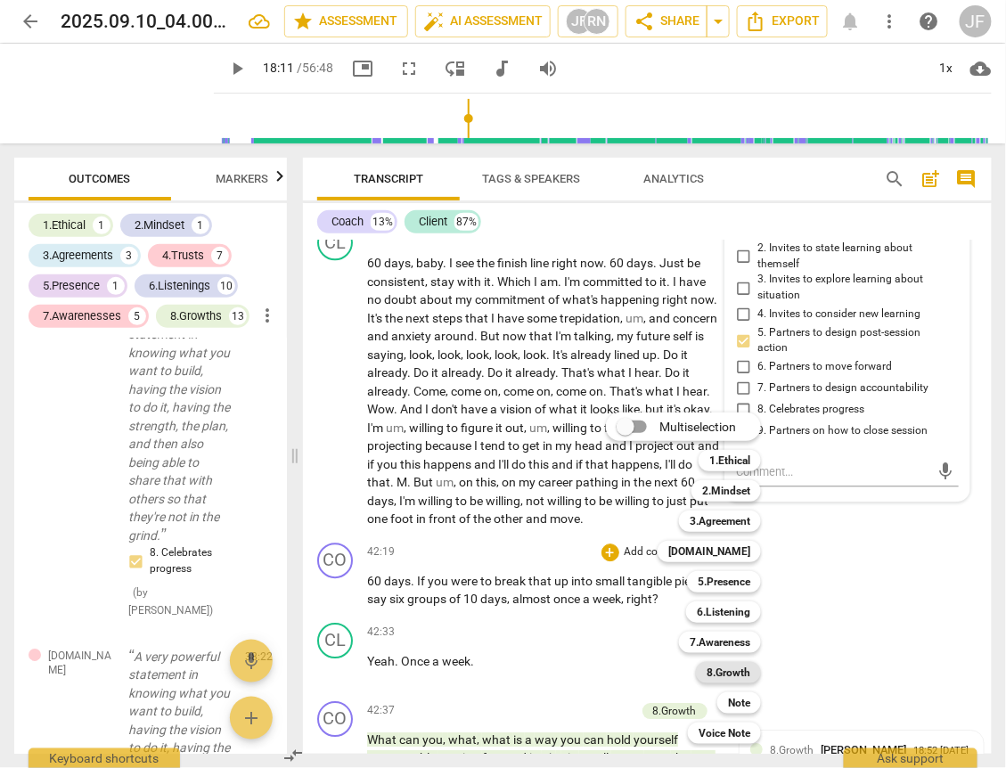
click at [743, 668] on b "8.Growth" at bounding box center [728, 672] width 44 height 21
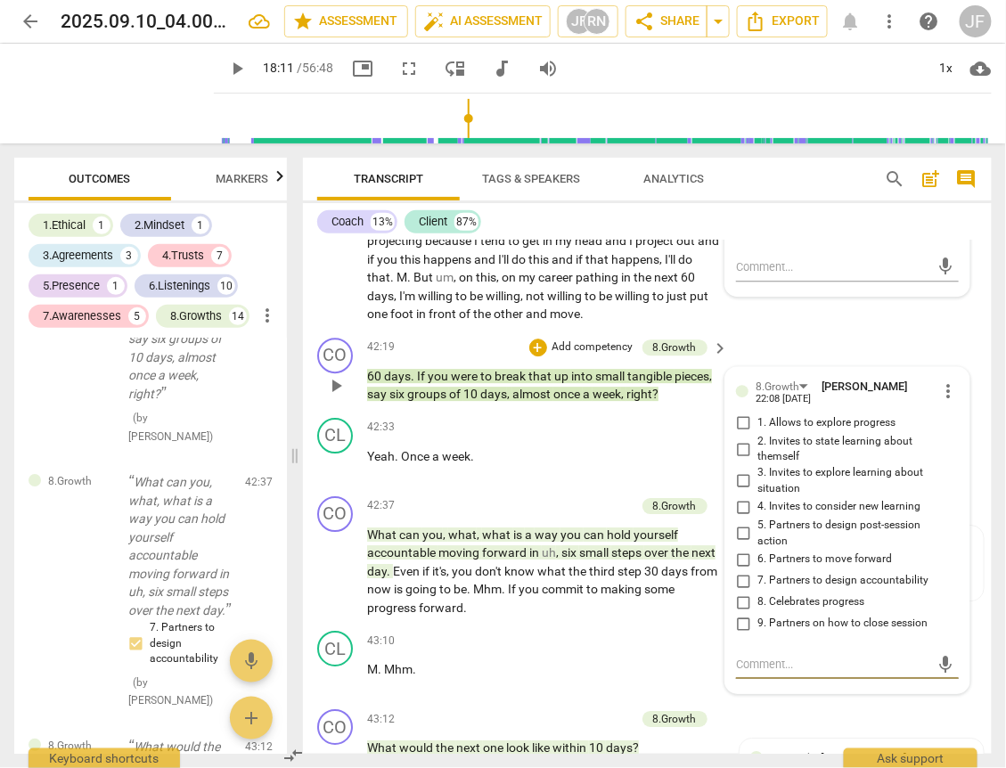
scroll to position [9677, 0]
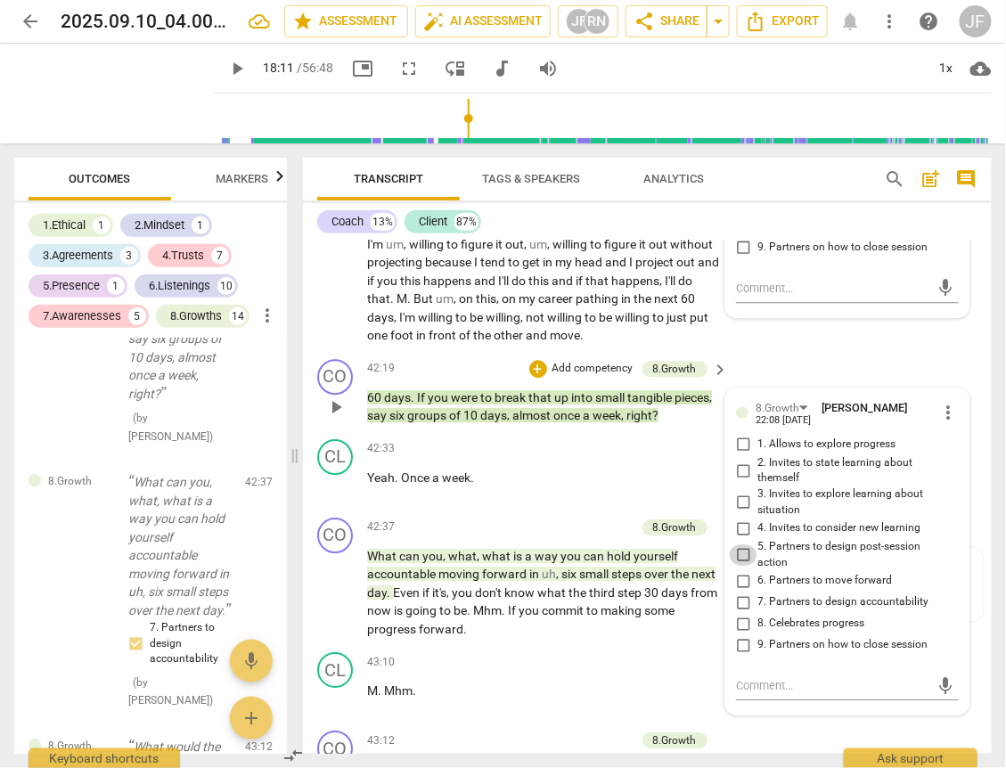
click at [738, 566] on input "5. Partners to design post-session action" at bounding box center [743, 554] width 29 height 21
click at [737, 613] on input "7. Partners to design accountability" at bounding box center [743, 601] width 29 height 21
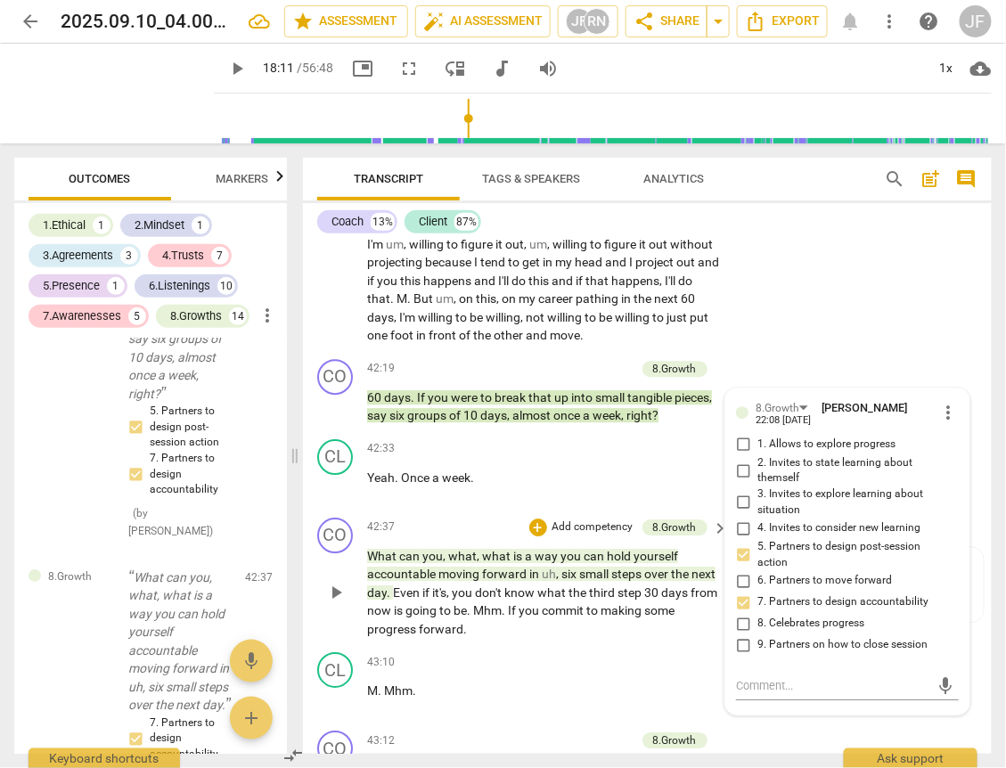
click at [469, 581] on span "moving" at bounding box center [460, 574] width 44 height 14
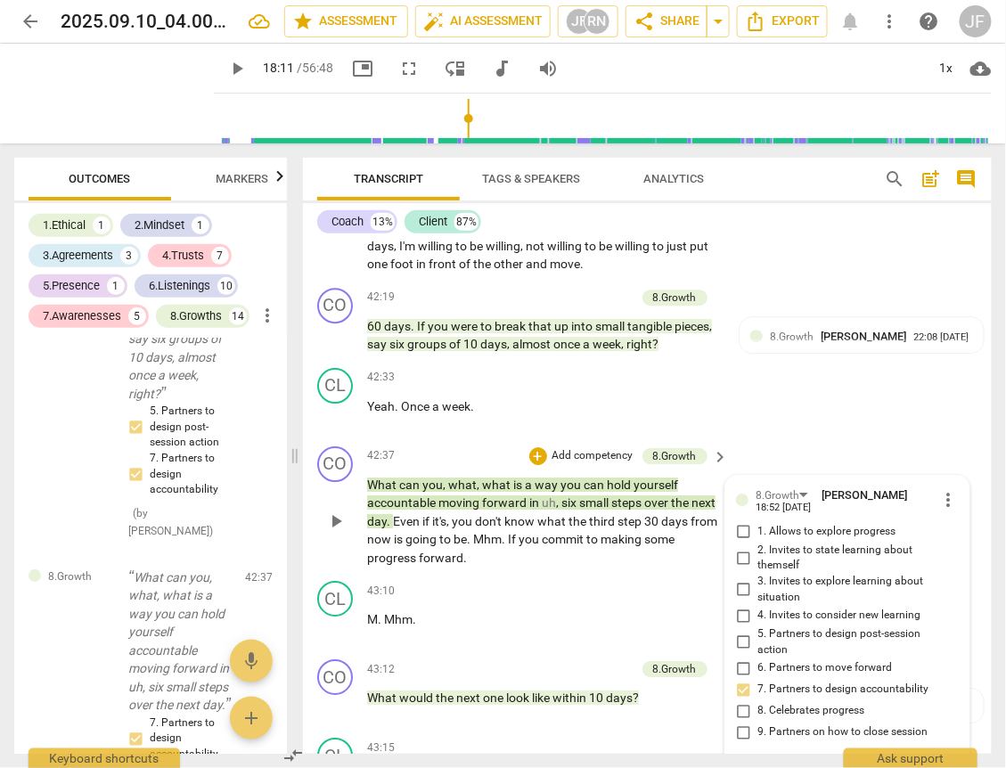
scroll to position [9835, 0]
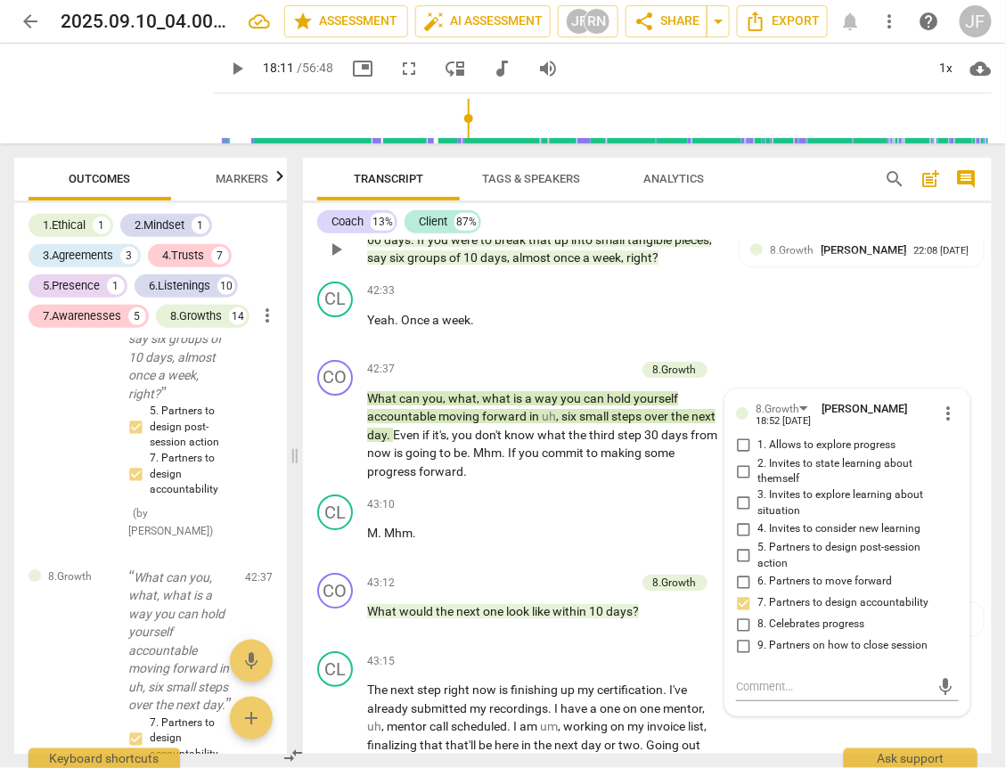
click at [568, 247] on span "up" at bounding box center [562, 239] width 17 height 14
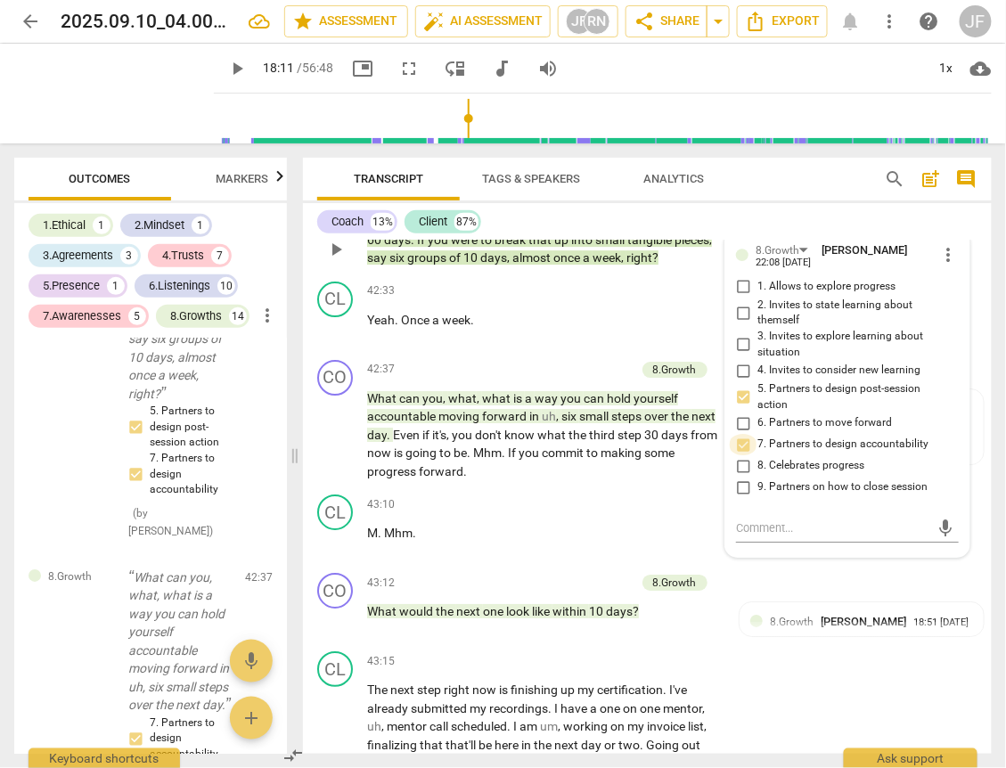
click at [742, 455] on input "7. Partners to design accountability" at bounding box center [743, 444] width 29 height 21
click at [738, 455] on input "7. Partners to design accountability" at bounding box center [743, 444] width 29 height 21
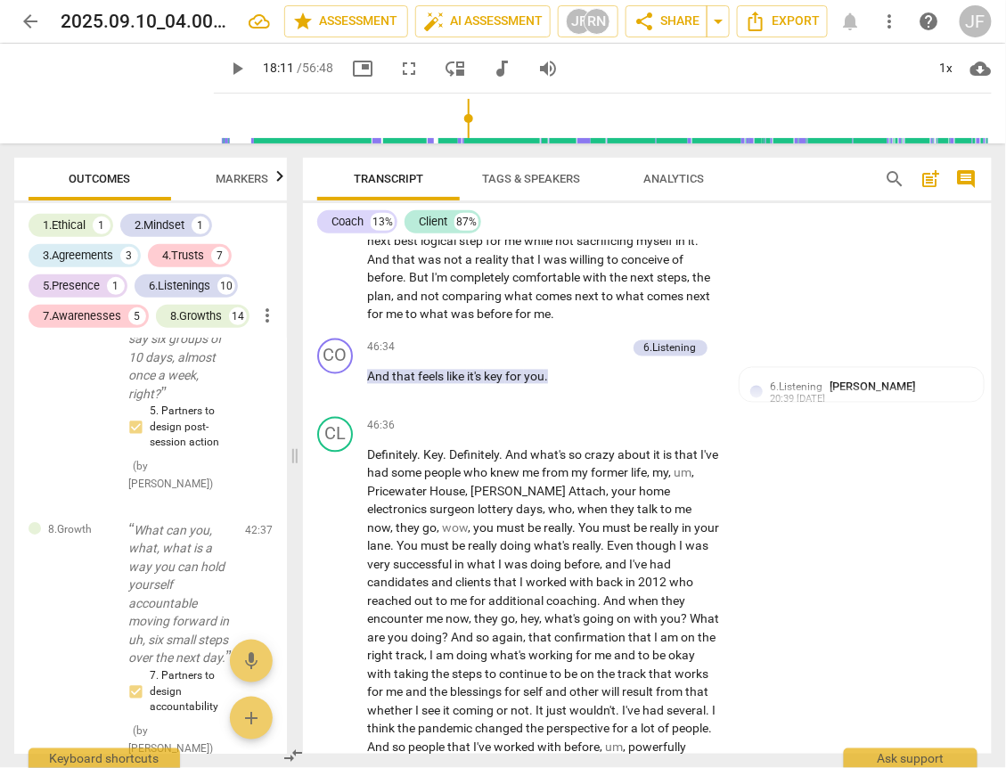
scroll to position [10903, 0]
click at [499, 384] on span "key" at bounding box center [494, 377] width 21 height 14
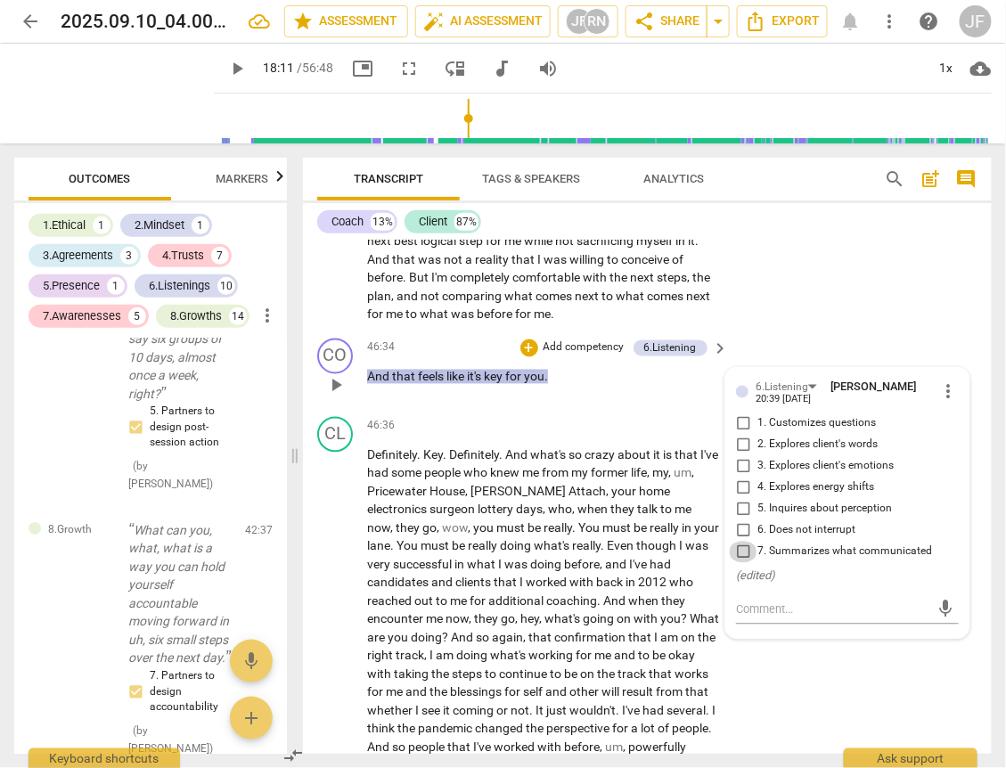
click at [742, 563] on input "7. Summarizes what communicated" at bounding box center [743, 552] width 29 height 21
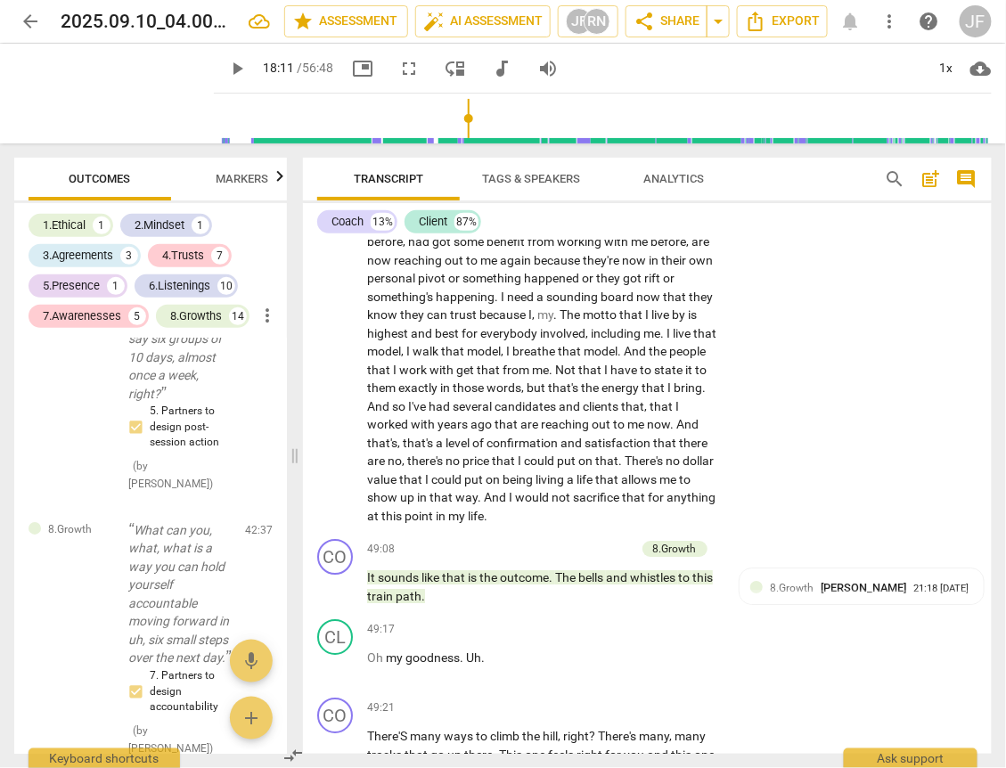
scroll to position [11473, 0]
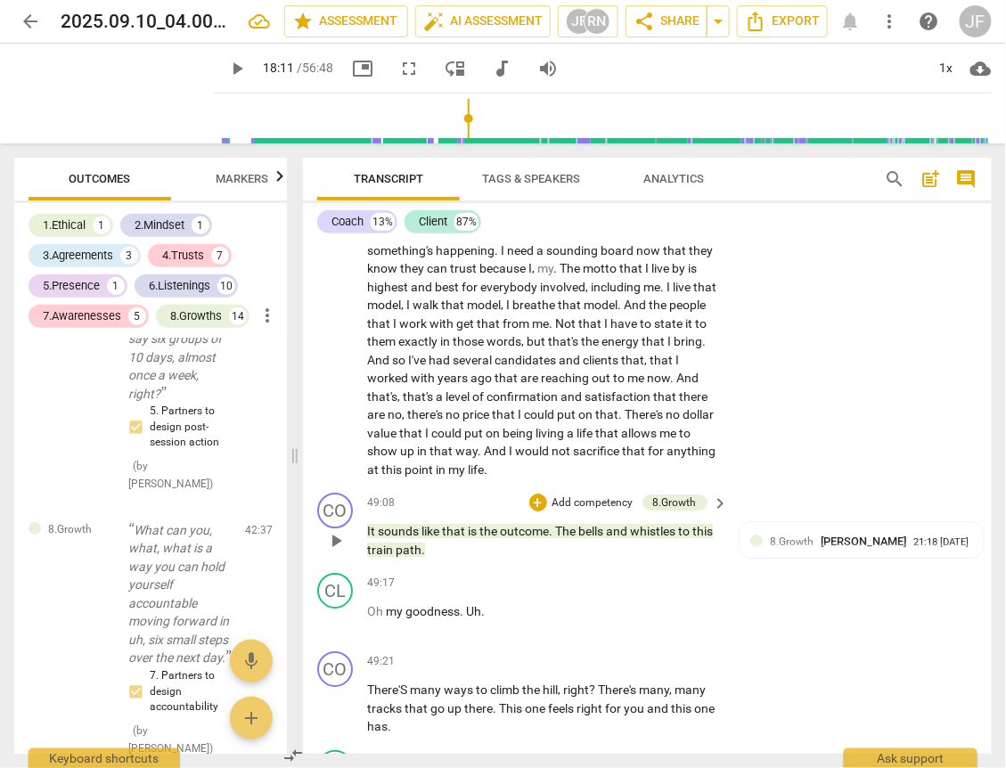
click at [465, 538] on span "that" at bounding box center [455, 531] width 26 height 14
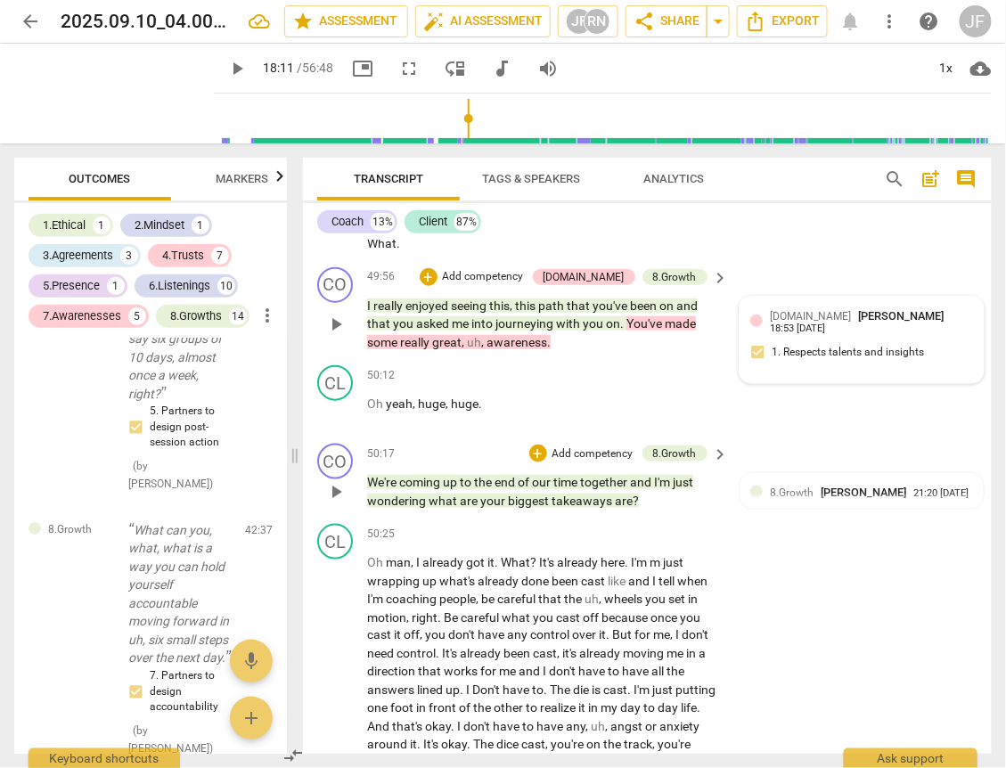
scroll to position [12122, 0]
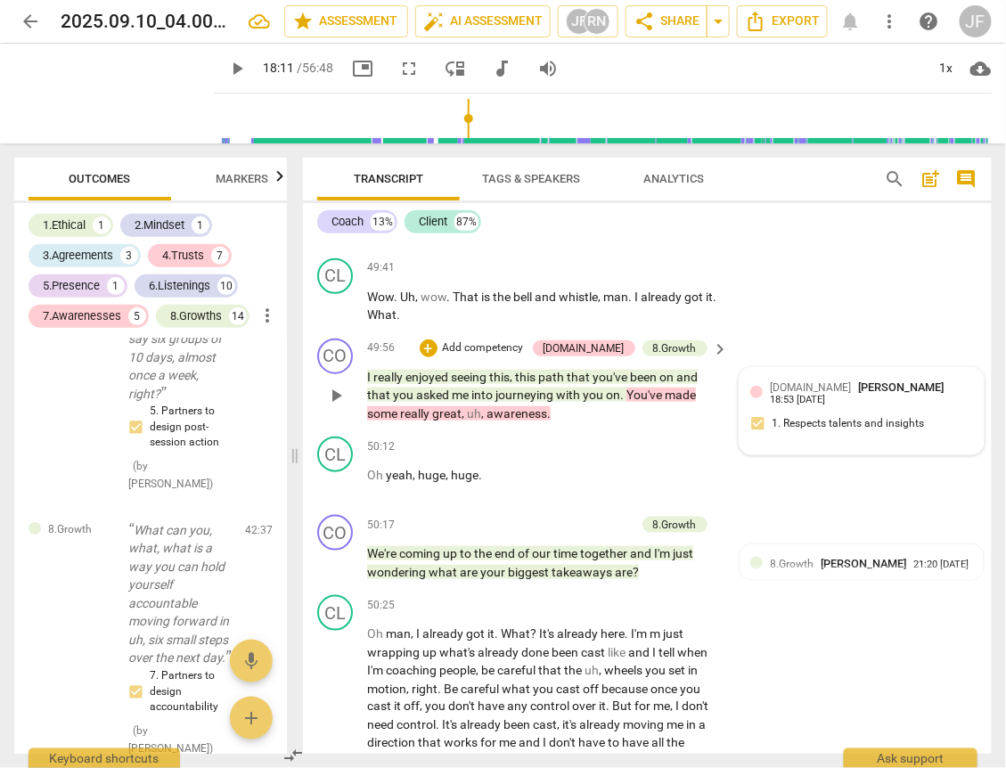
click at [468, 560] on span "to" at bounding box center [467, 553] width 14 height 14
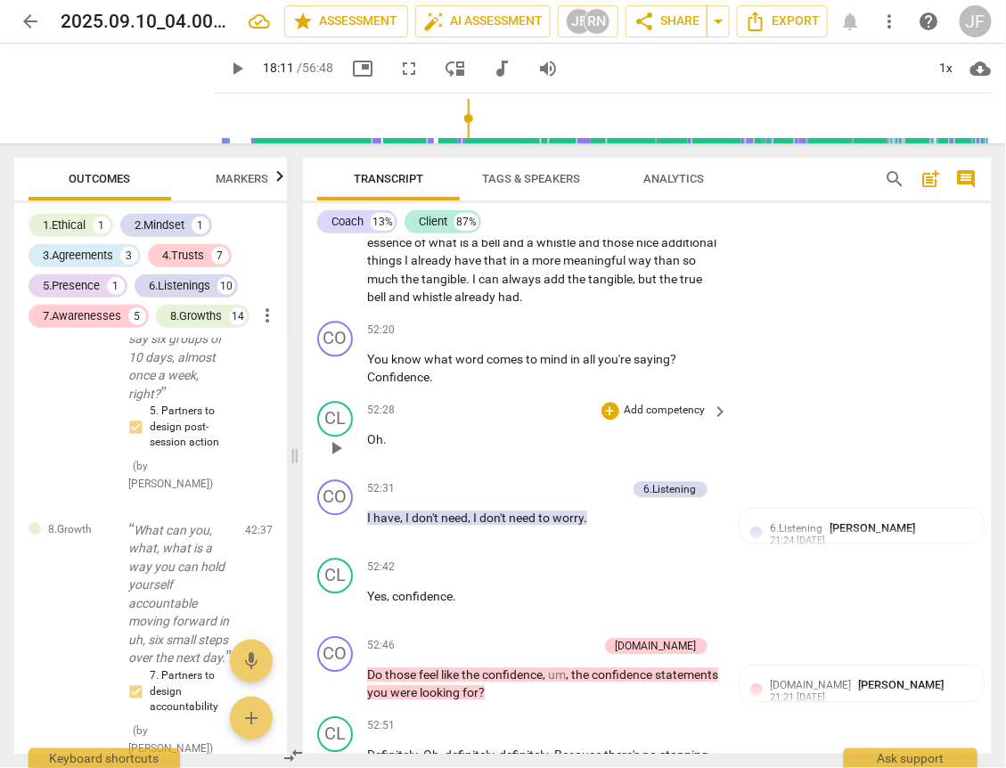
scroll to position [12834, 0]
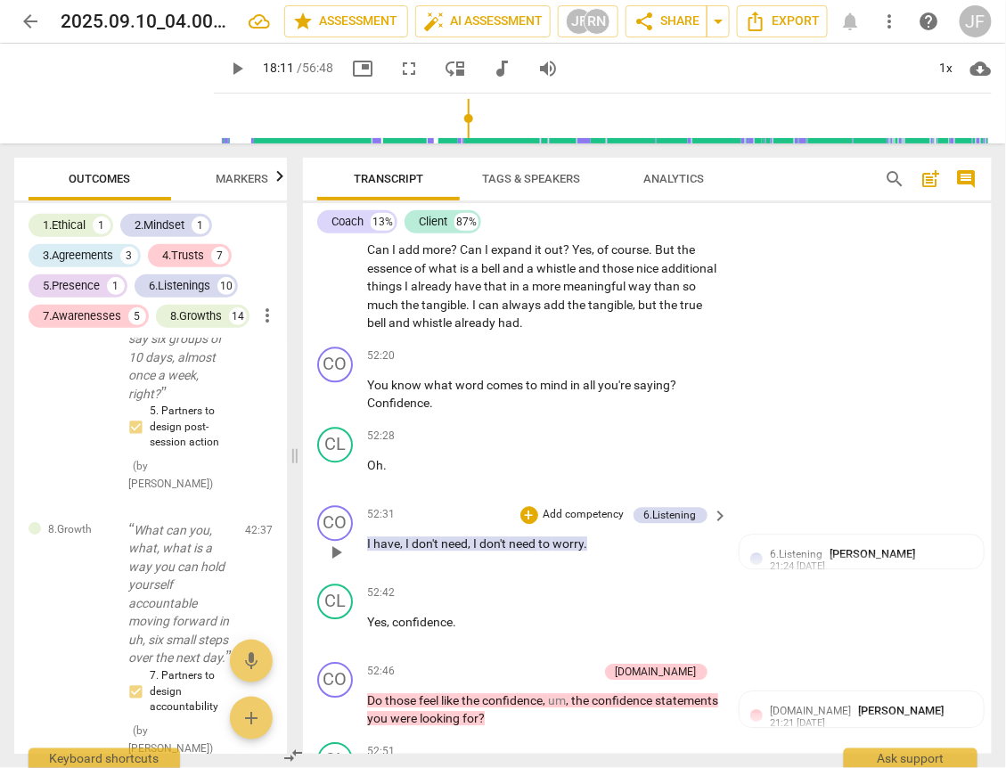
click at [476, 550] on span "I" at bounding box center [476, 543] width 6 height 14
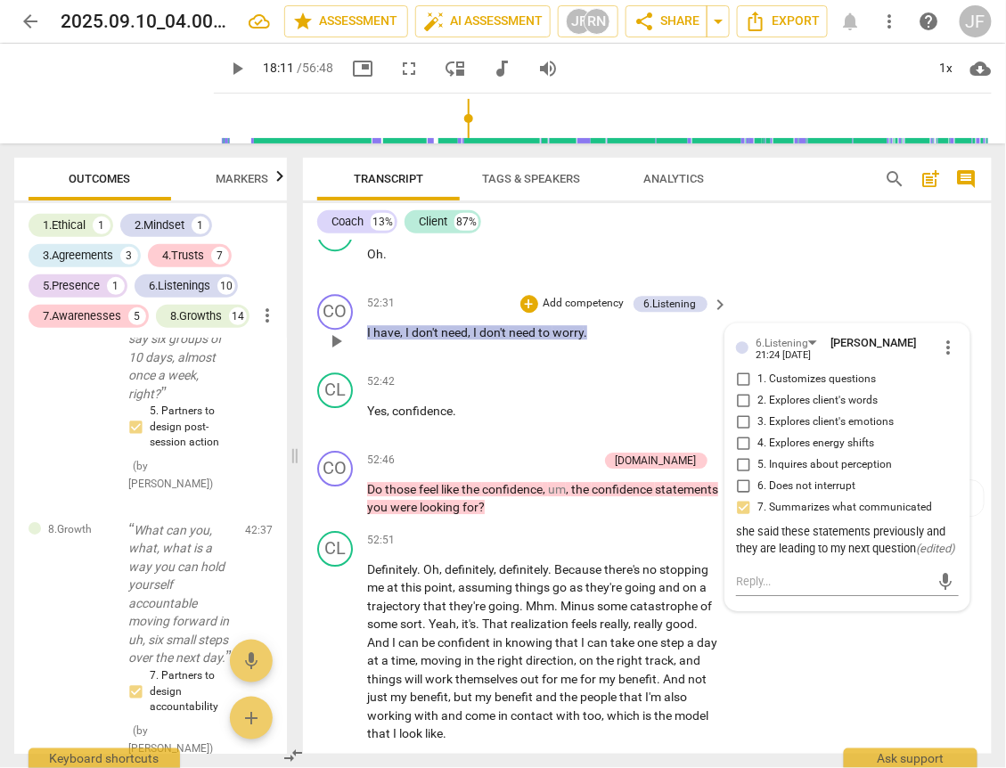
scroll to position [13048, 0]
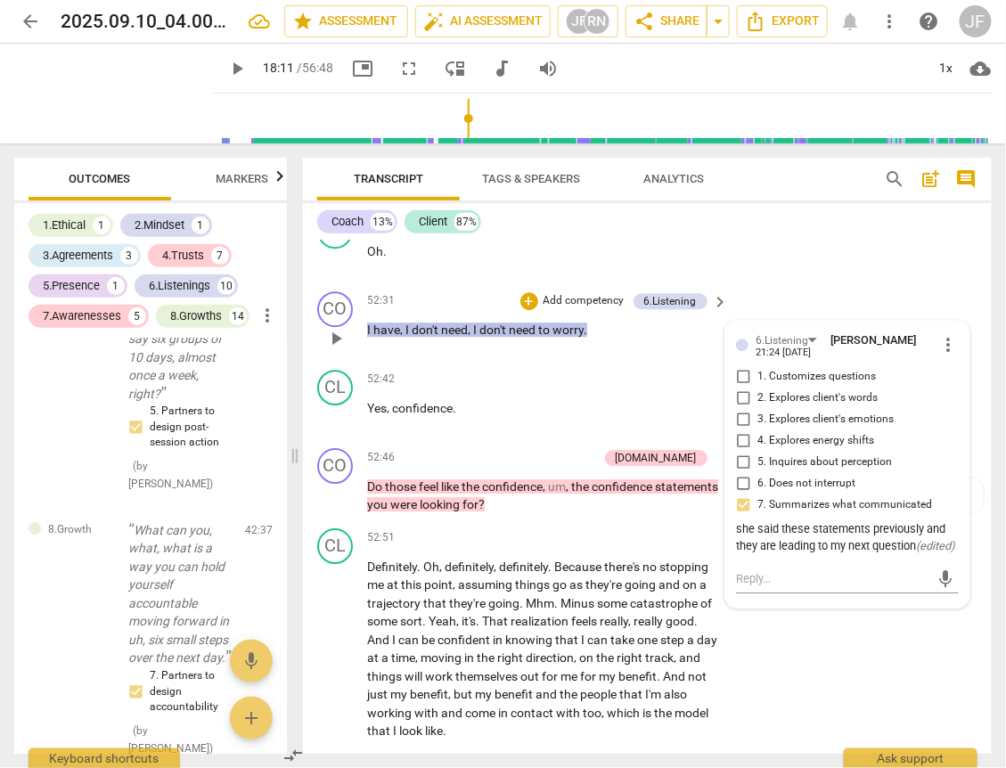
click at [774, 555] on div "she said these statements previously and they are leading to my next question (…" at bounding box center [847, 538] width 223 height 34
click at [844, 555] on div "she said these statements previously and they are leading to my next question (…" at bounding box center [847, 538] width 223 height 34
click at [826, 555] on div "she said these statements previously and they are leading to my next question (…" at bounding box center [847, 538] width 223 height 34
click at [784, 555] on div "she said these statements previously and they are leading to my next question (…" at bounding box center [847, 538] width 223 height 34
click at [768, 555] on div "she said these statements previously and they are leading to my next question (…" at bounding box center [847, 538] width 223 height 34
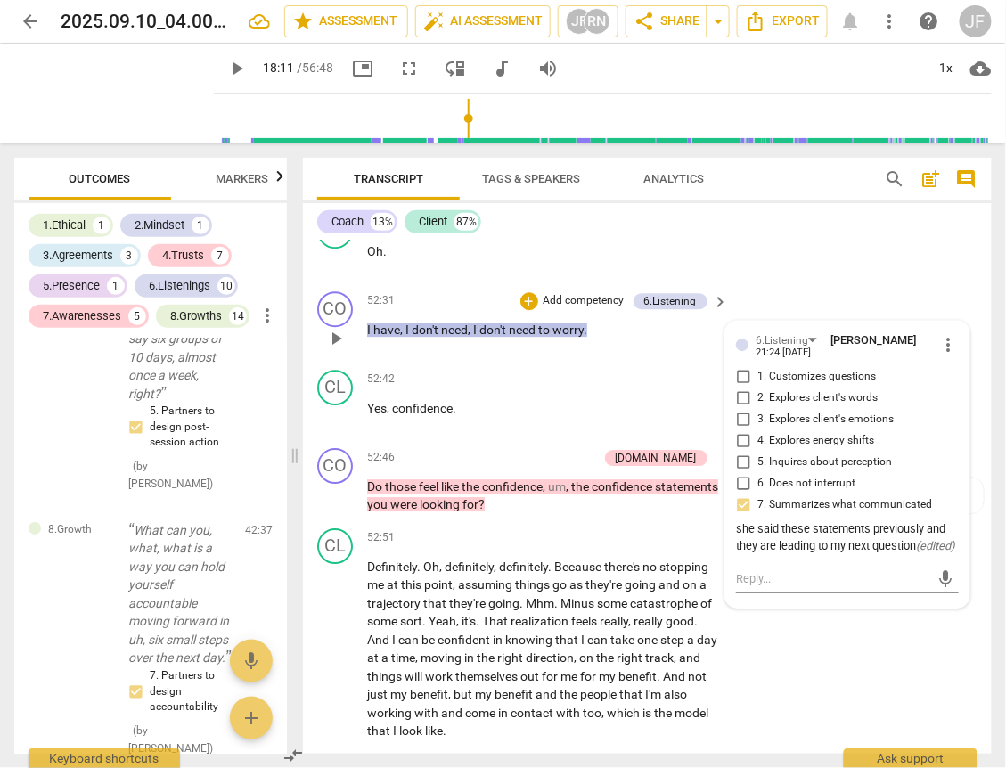
click at [946, 355] on span "more_vert" at bounding box center [947, 344] width 21 height 21
click at [959, 383] on li "Edit" at bounding box center [959, 382] width 61 height 34
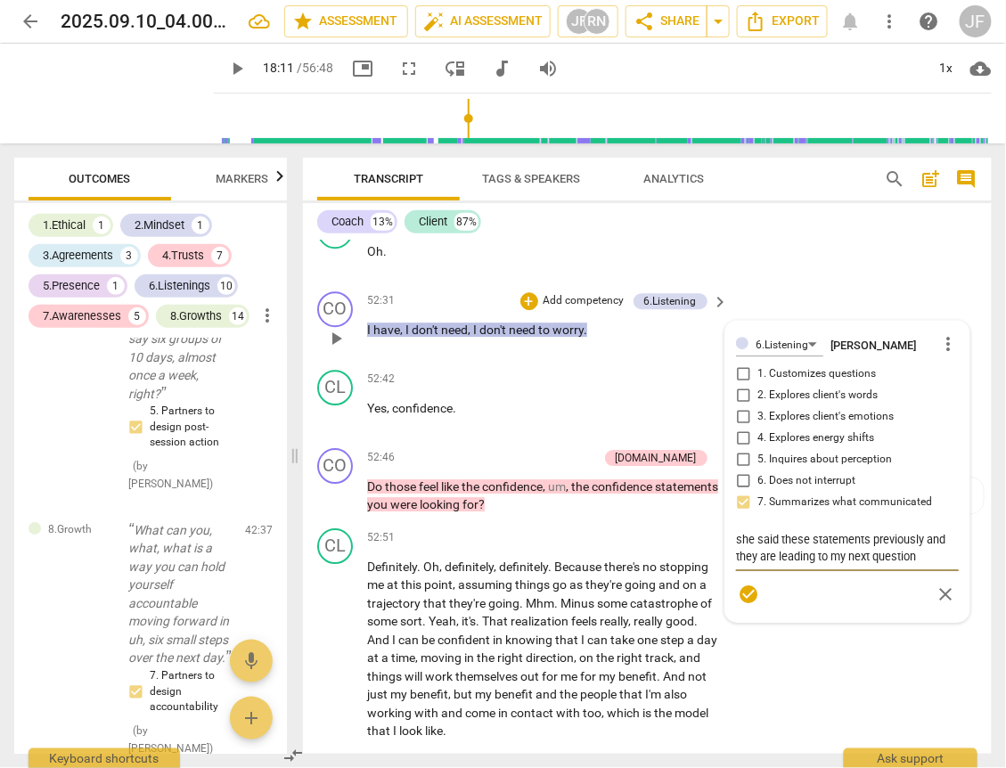
drag, startPoint x: 812, startPoint y: 594, endPoint x: 731, endPoint y: 592, distance: 81.1
click at [736, 565] on textarea "she said these statements previously and they are leading to my next question" at bounding box center [847, 548] width 223 height 34
click at [761, 565] on textarea "she said these statements previously which are cnected to my next question" at bounding box center [847, 548] width 223 height 34
click at [493, 664] on p "Definitely . Oh , definitely , definitely . Because there's no stopping me at t…" at bounding box center [543, 649] width 353 height 183
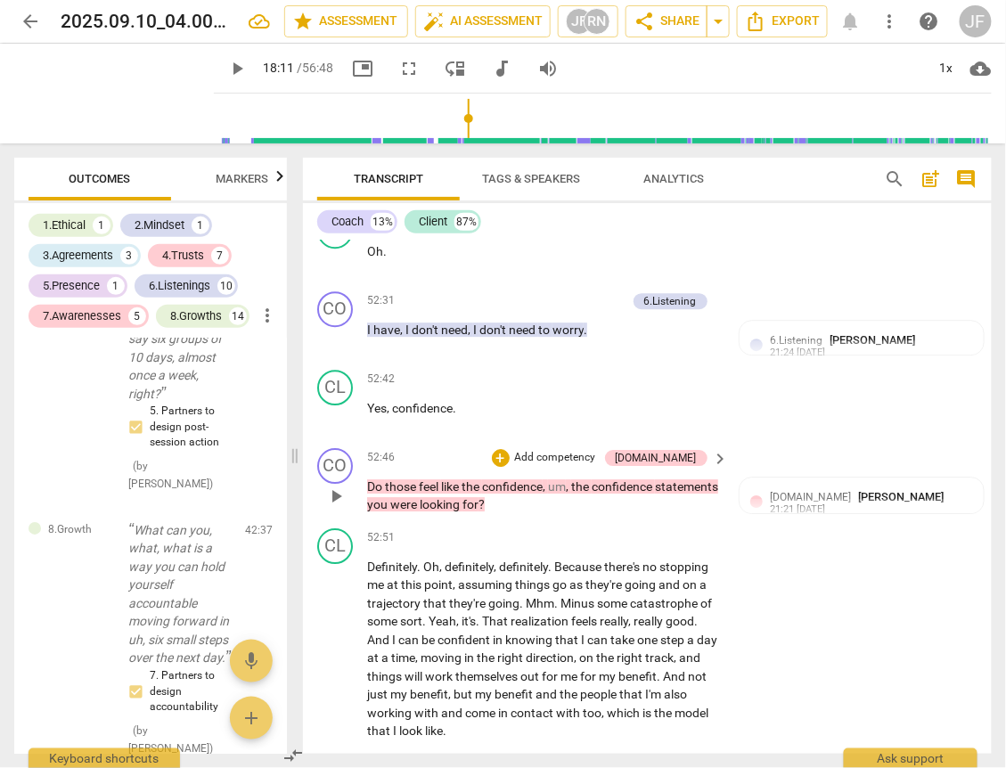
click at [420, 511] on span "were" at bounding box center [404, 504] width 29 height 14
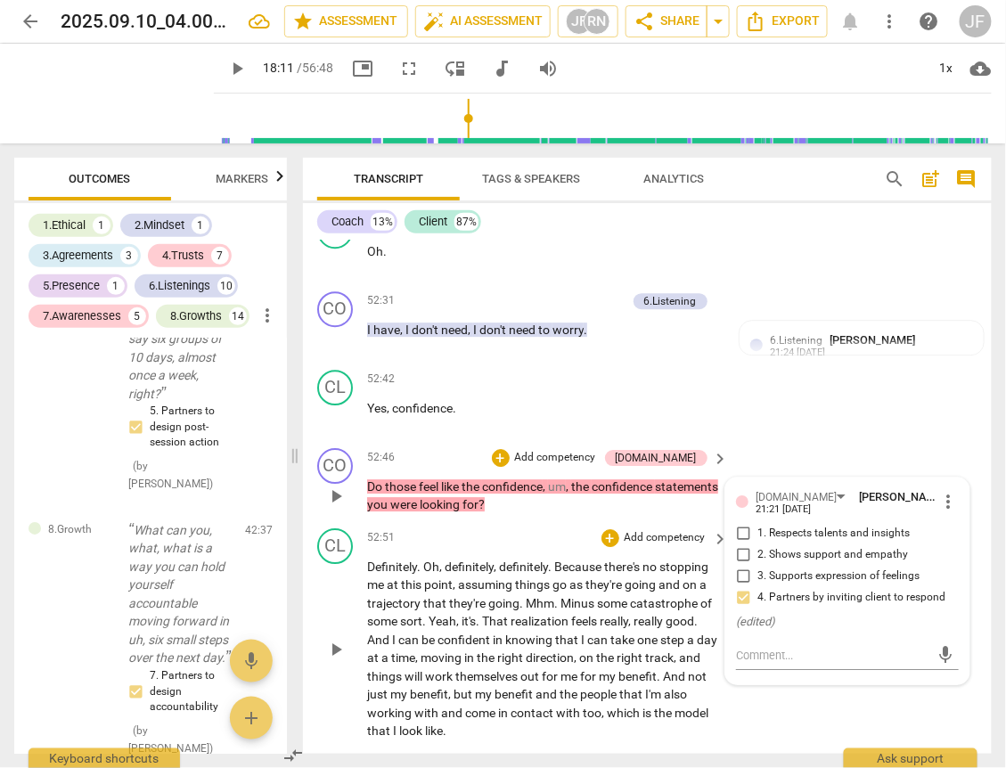
click at [494, 647] on span "in" at bounding box center [499, 639] width 12 height 14
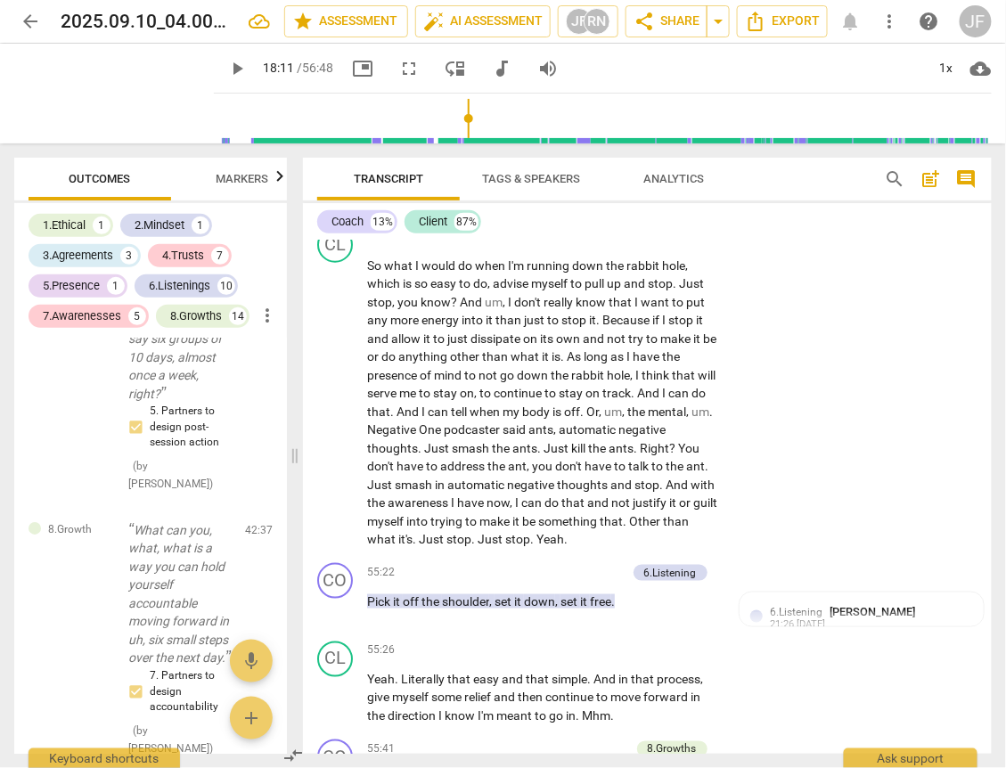
scroll to position [13903, 0]
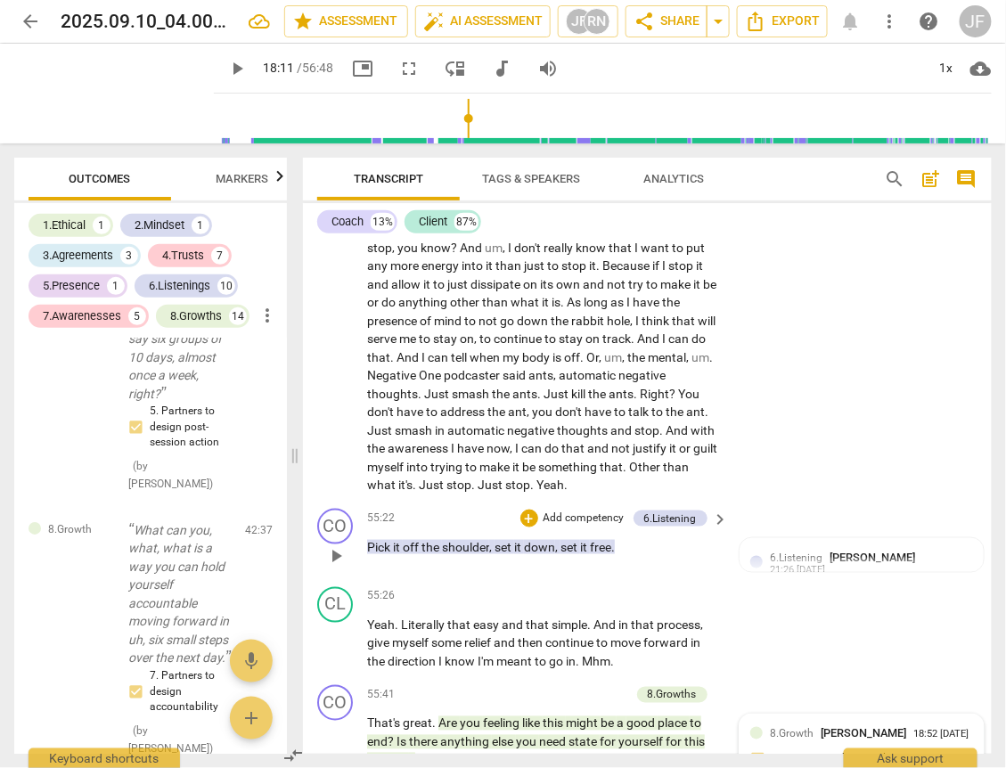
click at [445, 554] on span "shoulder" at bounding box center [465, 547] width 47 height 14
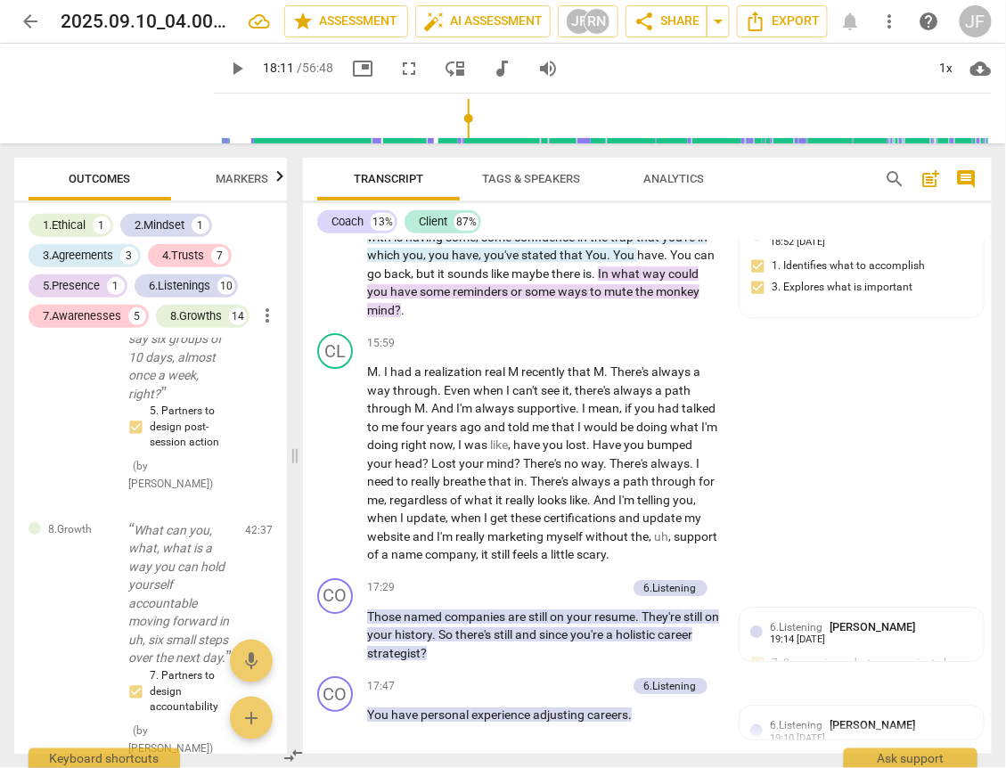
scroll to position [3087, 0]
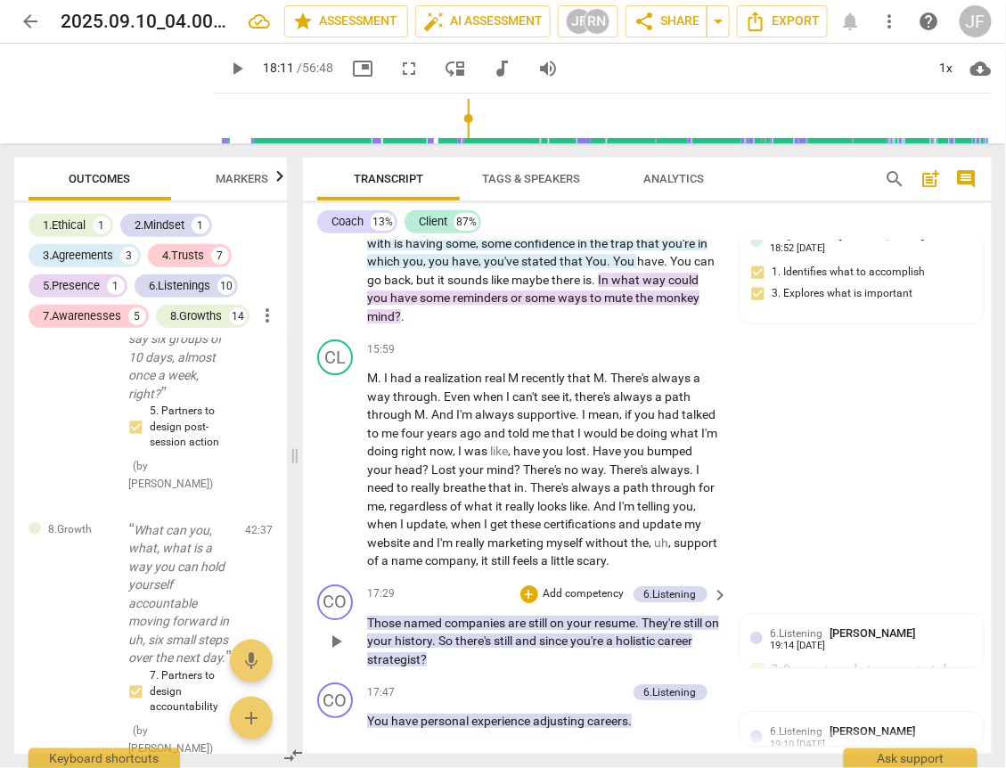
click at [625, 622] on span "resume" at bounding box center [614, 622] width 41 height 14
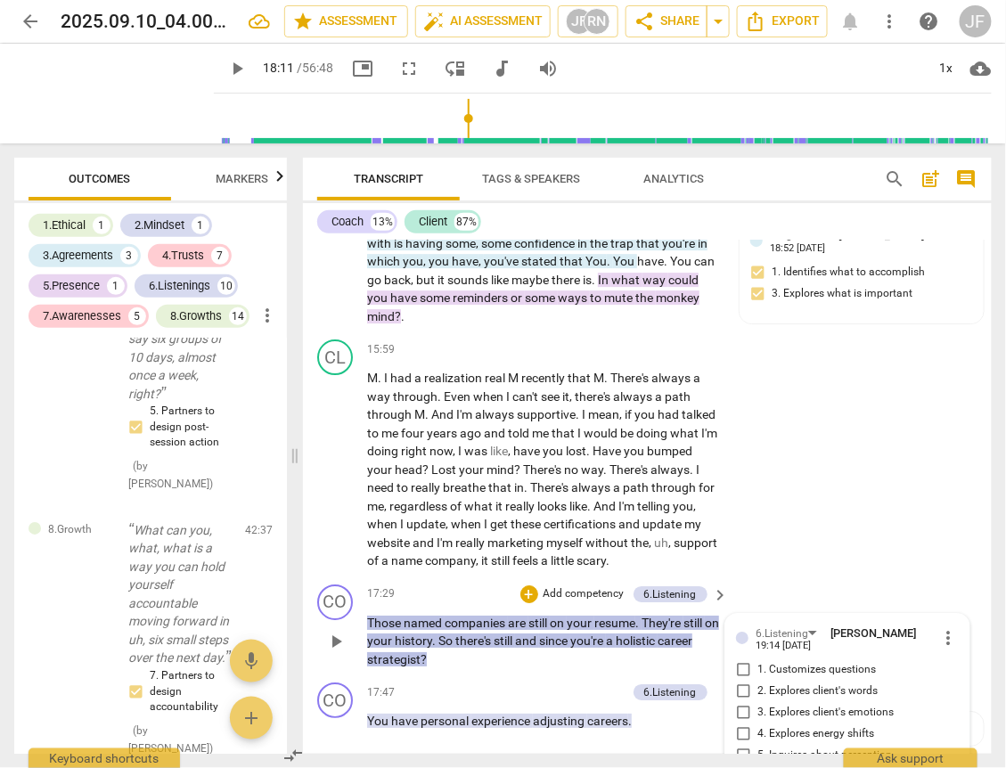
scroll to position [3423, 0]
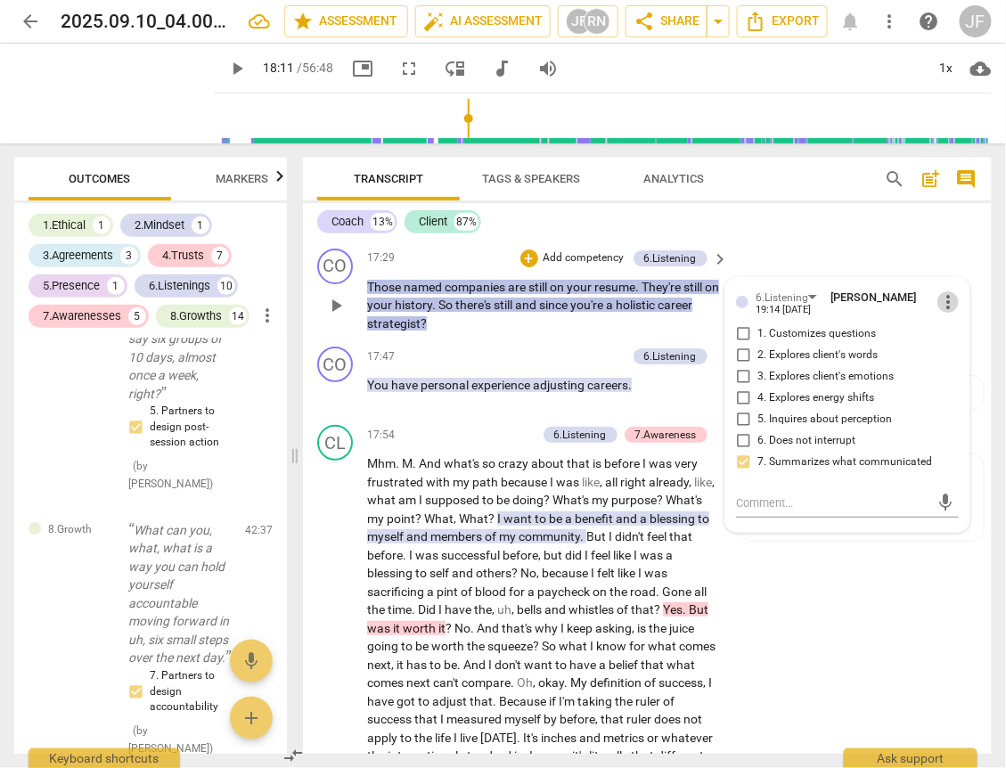
click at [941, 299] on span "more_vert" at bounding box center [947, 301] width 21 height 21
click at [966, 331] on li "Delete" at bounding box center [959, 331] width 61 height 34
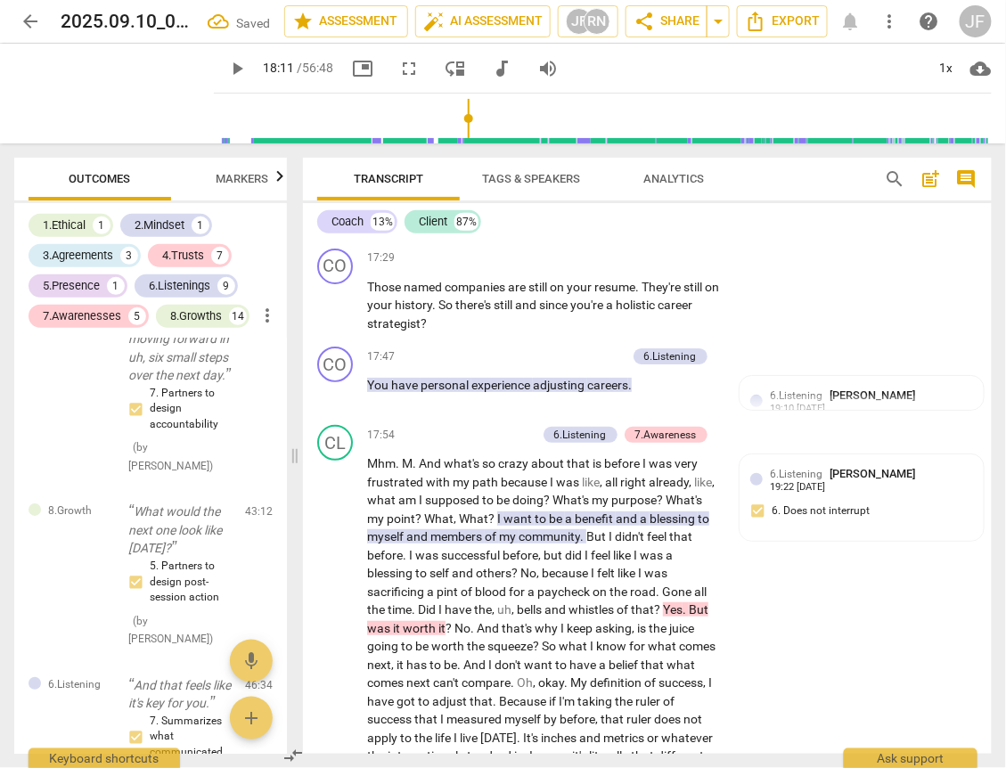
scroll to position [6369, 0]
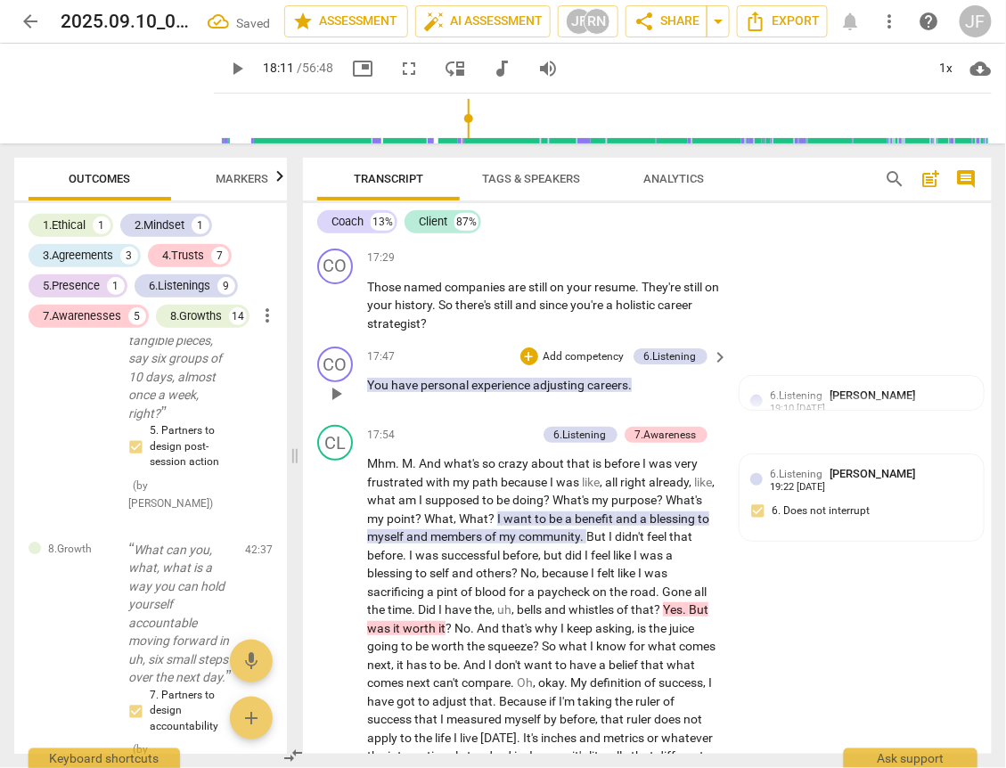
click at [509, 381] on span "experience" at bounding box center [501, 385] width 61 height 14
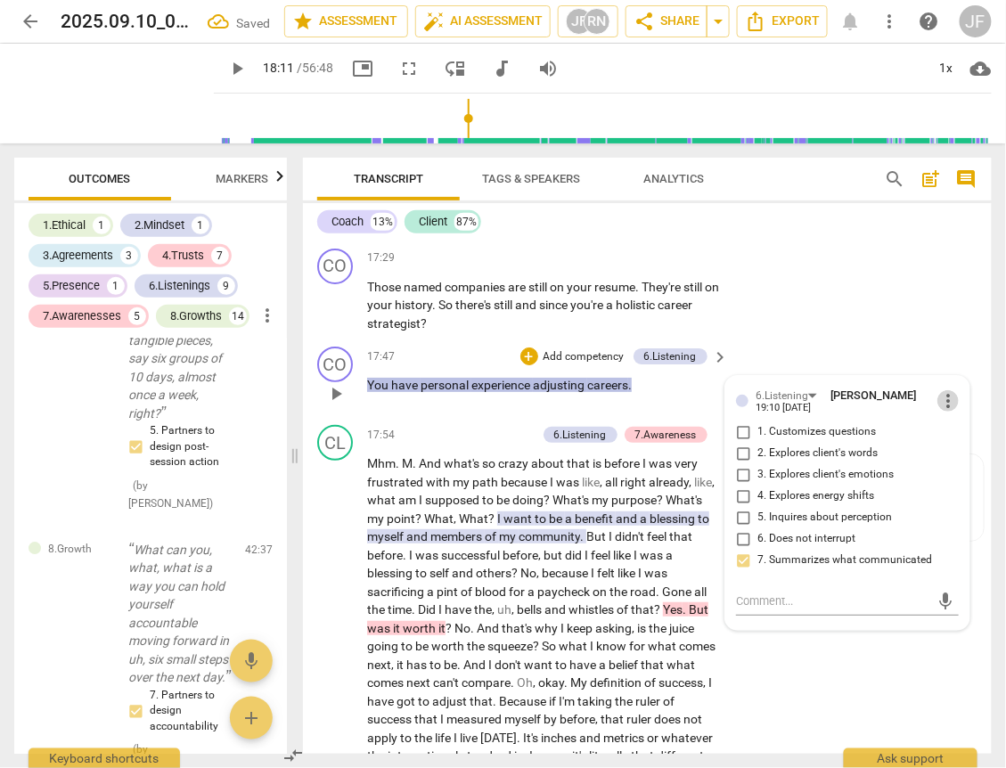
click at [943, 396] on span "more_vert" at bounding box center [947, 400] width 21 height 21
click at [946, 429] on li "Delete" at bounding box center [959, 429] width 61 height 34
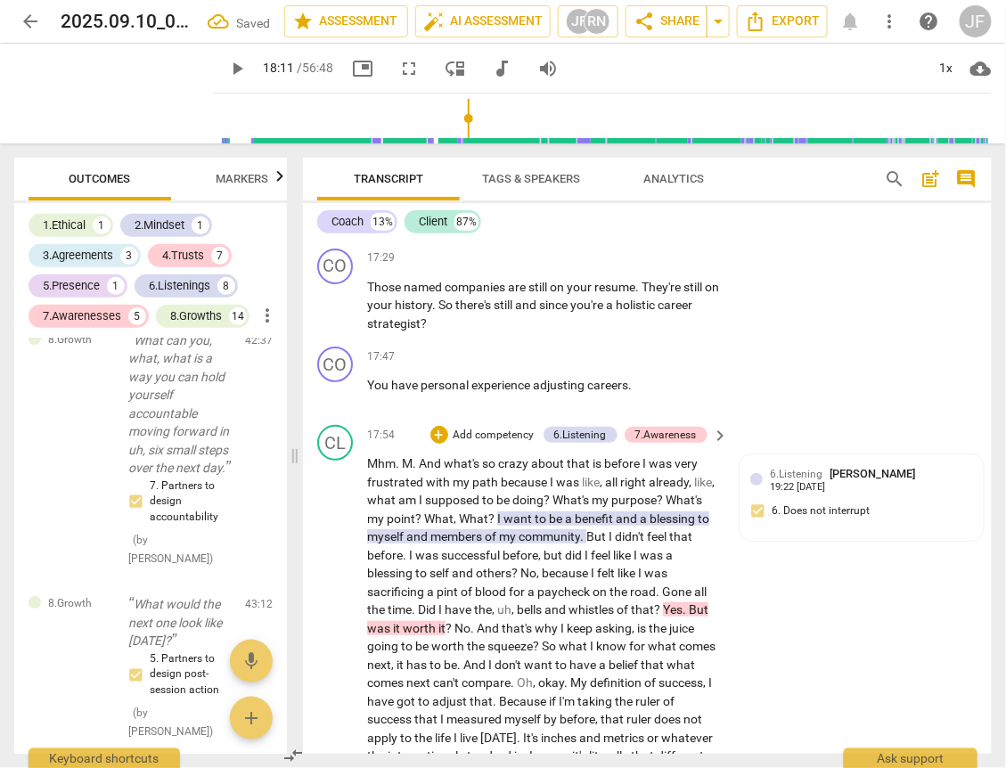
scroll to position [6159, 0]
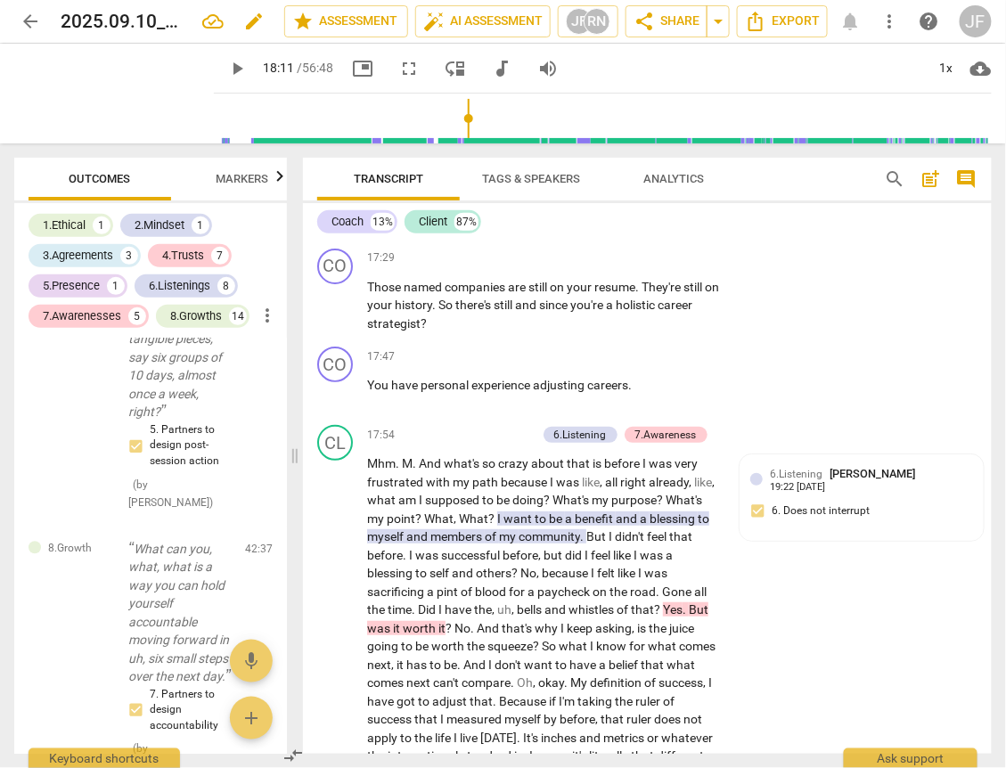
click at [255, 20] on span "edit" at bounding box center [253, 21] width 21 height 21
drag, startPoint x: 205, startPoint y: 18, endPoint x: 4, endPoint y: 24, distance: 201.4
click at [4, 24] on header "arrow_back 2025.09.10_04.00pm__Recording_640x360 done clear star Assessment aut…" at bounding box center [503, 21] width 1006 height 43
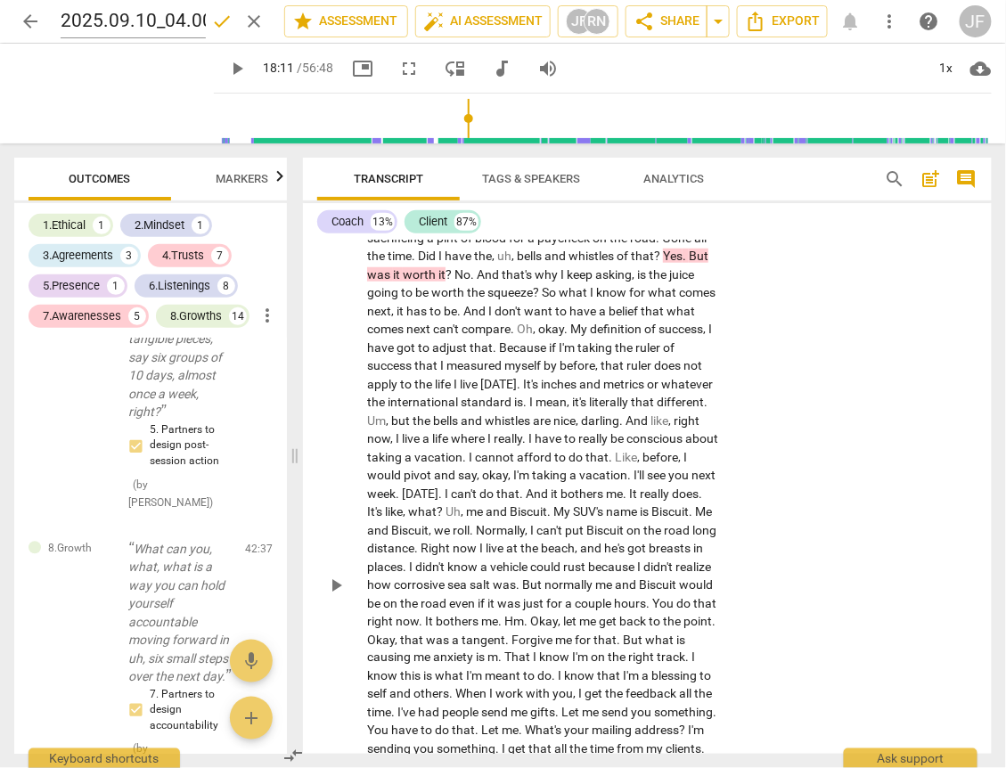
scroll to position [3779, 0]
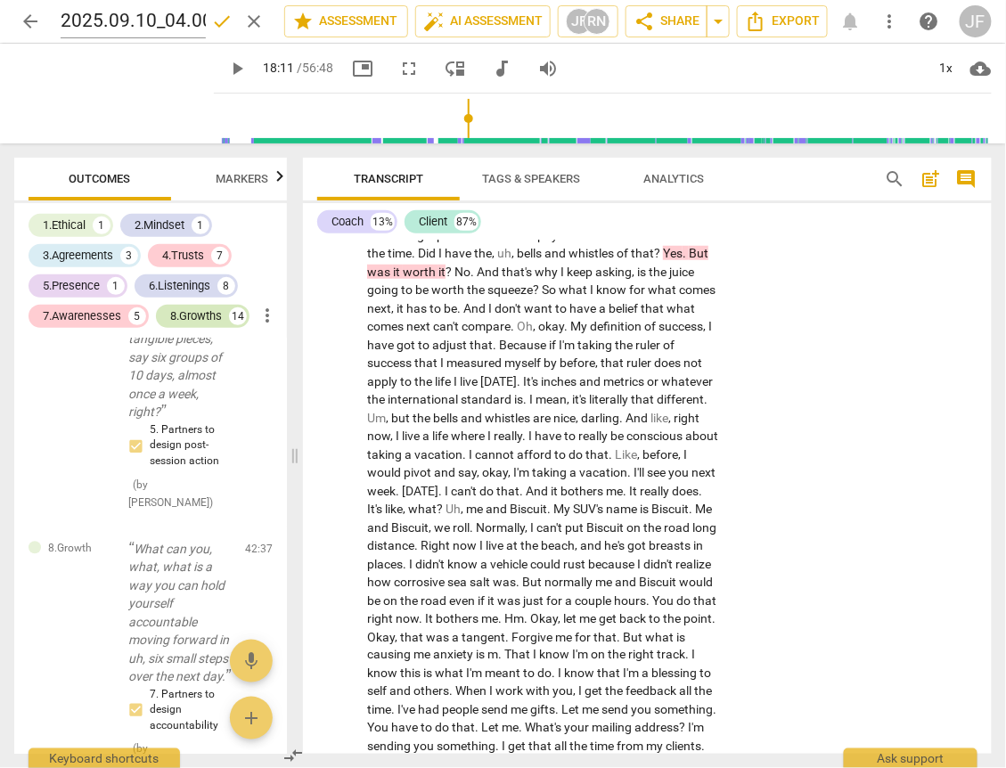
click at [202, 317] on div "8.Growths" at bounding box center [196, 316] width 52 height 18
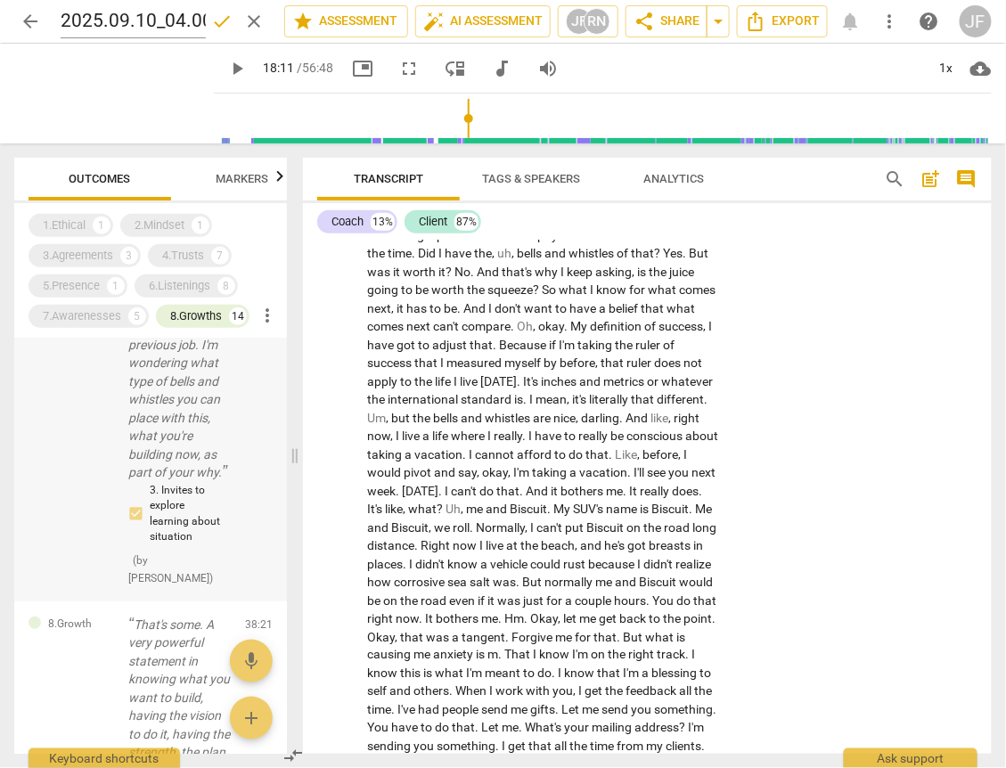
scroll to position [0, 0]
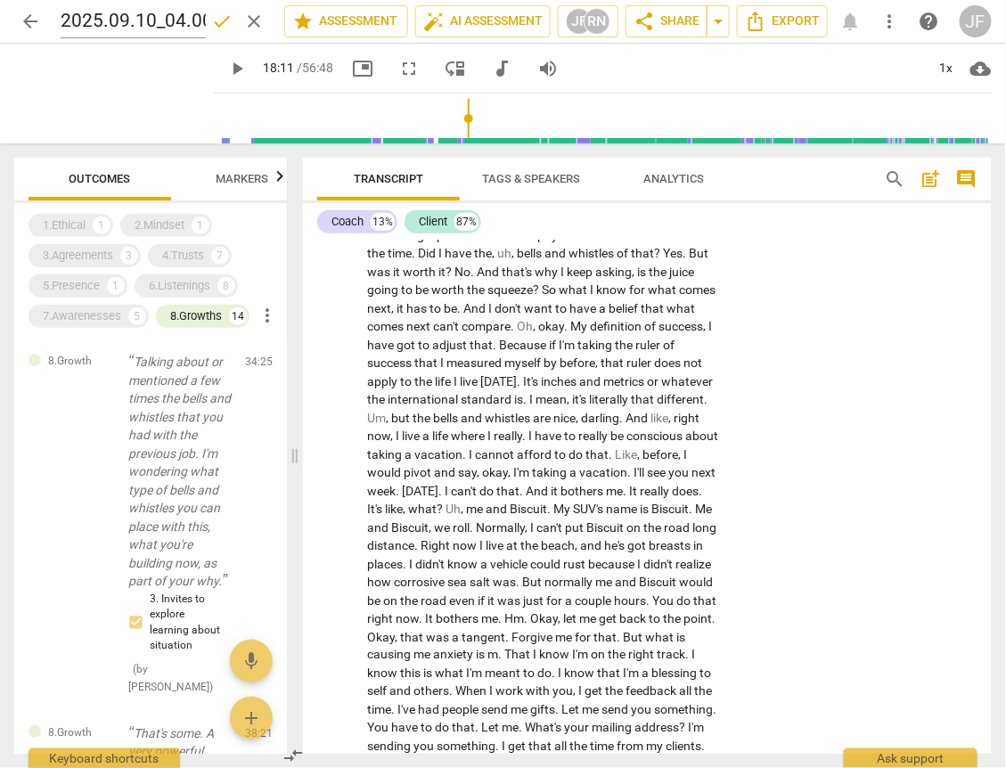
drag, startPoint x: 250, startPoint y: 361, endPoint x: 545, endPoint y: 73, distance: 411.9
click at [250, 361] on span "delete" at bounding box center [259, 365] width 21 height 21
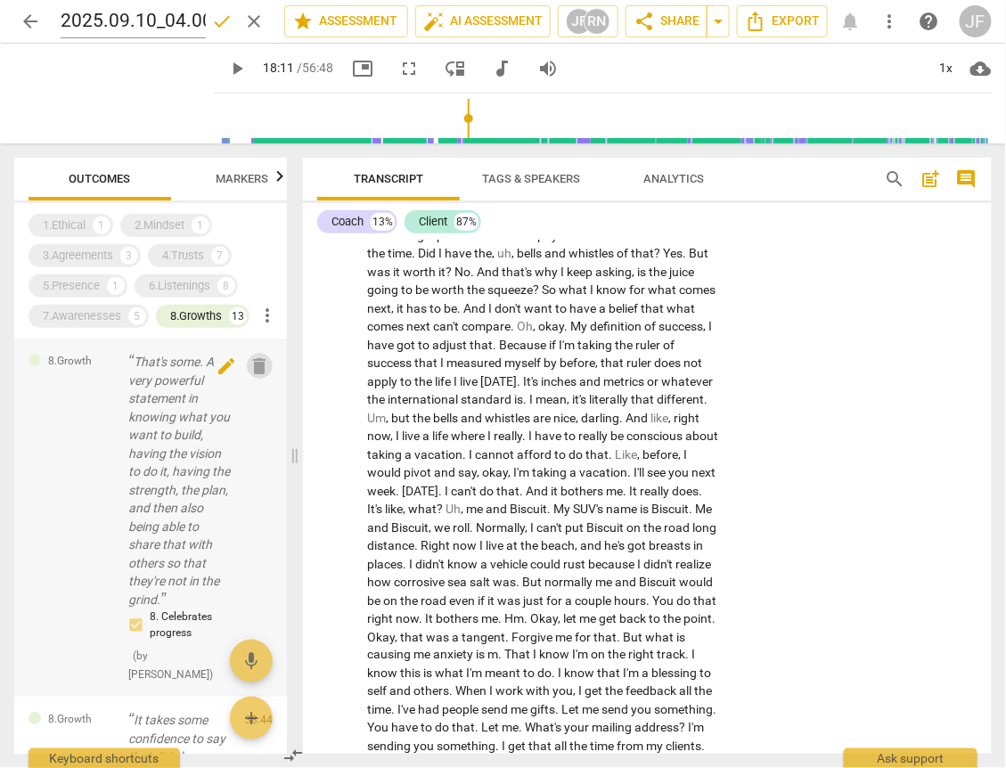
click at [250, 363] on span "delete" at bounding box center [259, 365] width 21 height 21
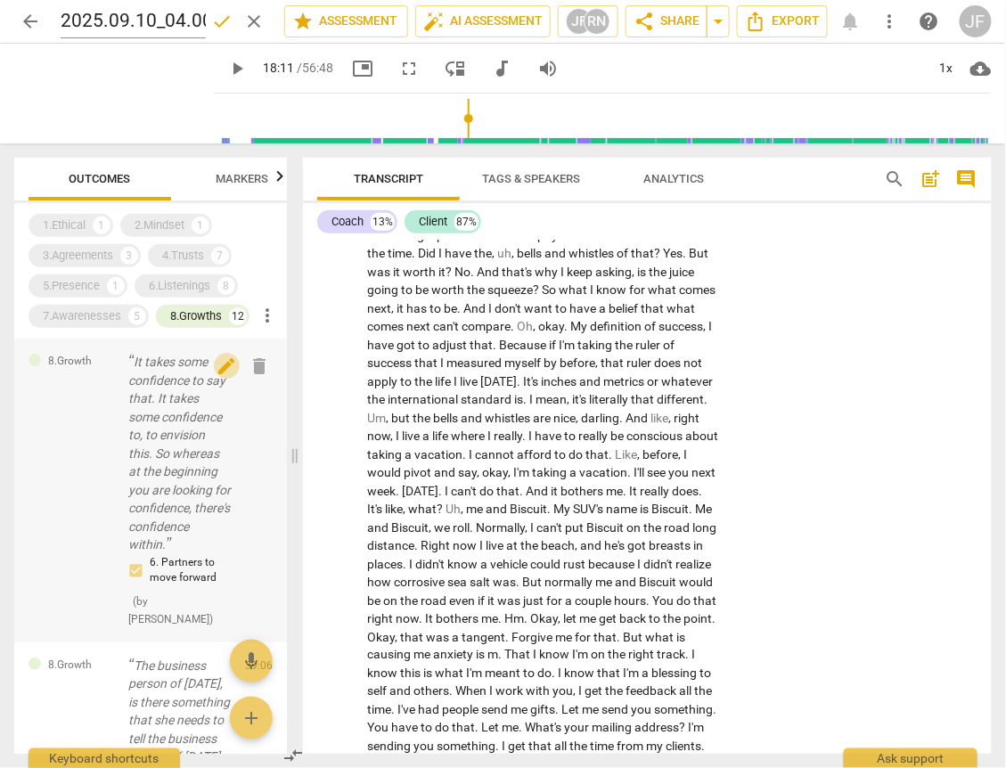
click at [216, 368] on span "edit" at bounding box center [226, 365] width 21 height 21
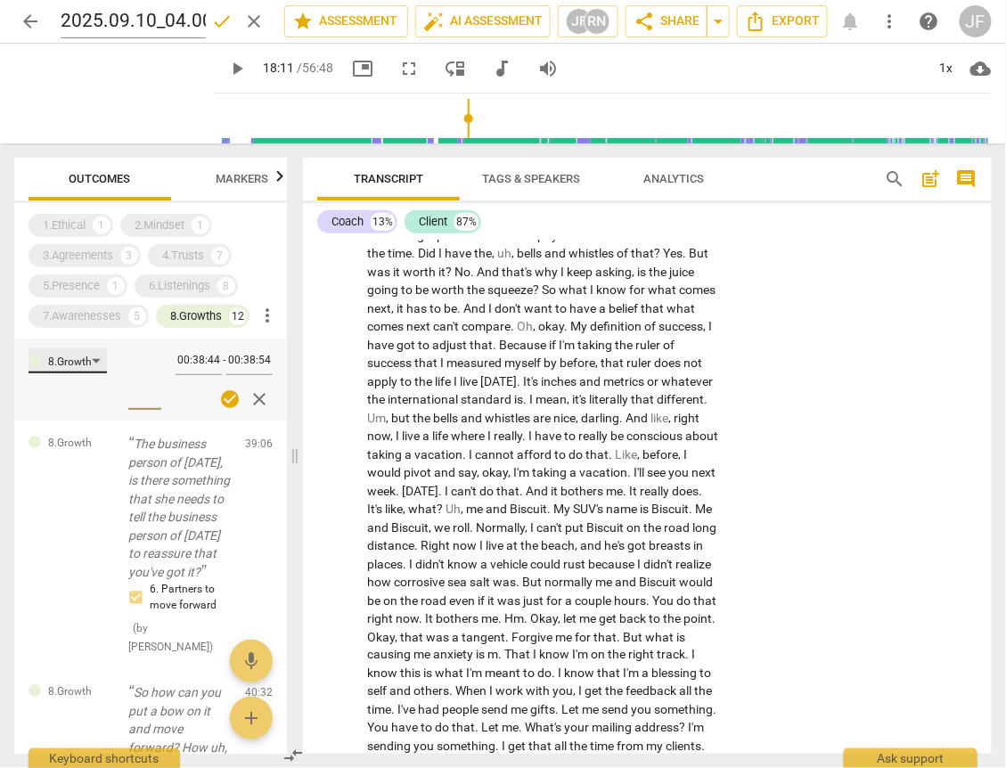
click at [94, 367] on div "8.Growth" at bounding box center [68, 360] width 78 height 25
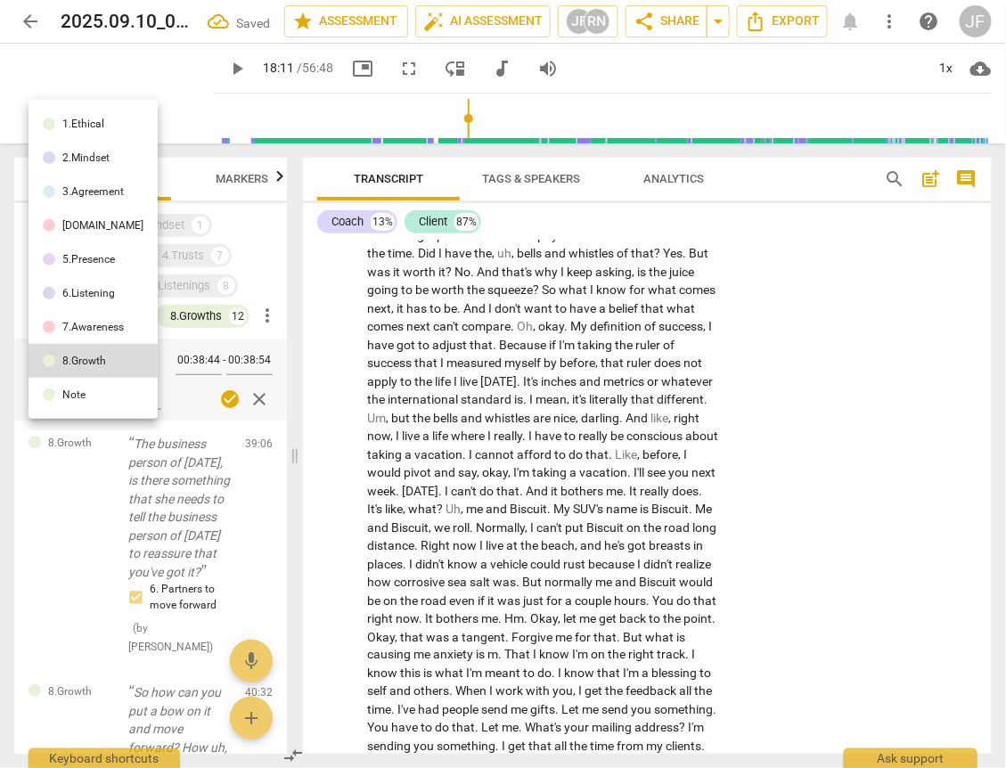
click at [91, 298] on div "6.Listening" at bounding box center [88, 293] width 53 height 11
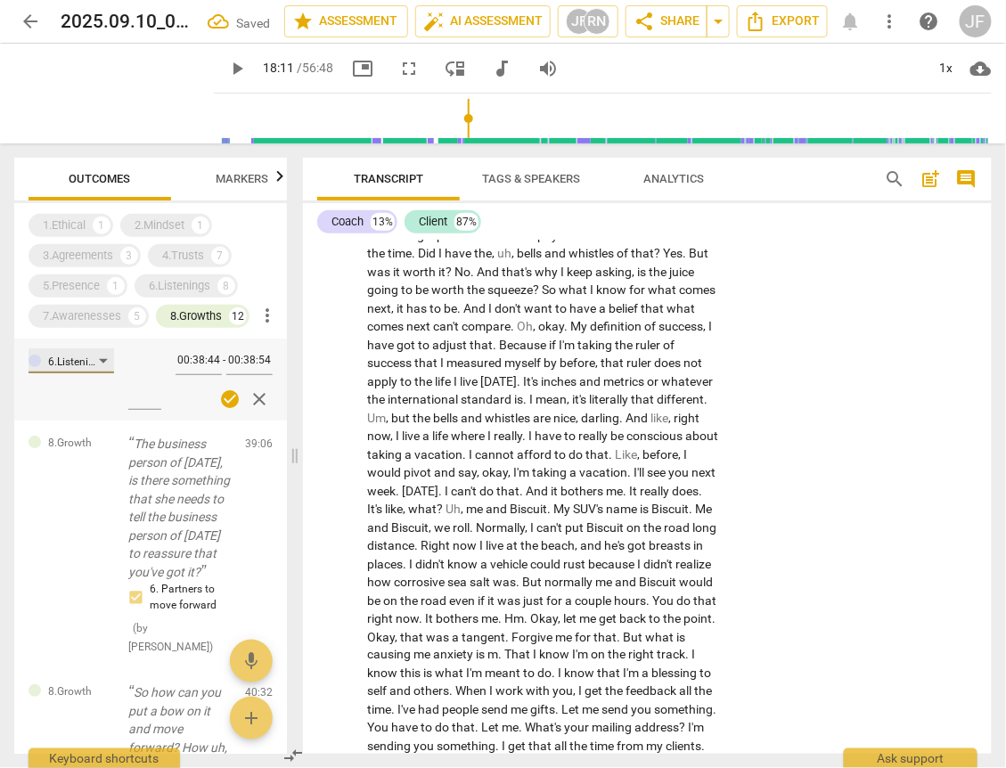
click at [102, 364] on div "6.Listening" at bounding box center [72, 360] width 86 height 25
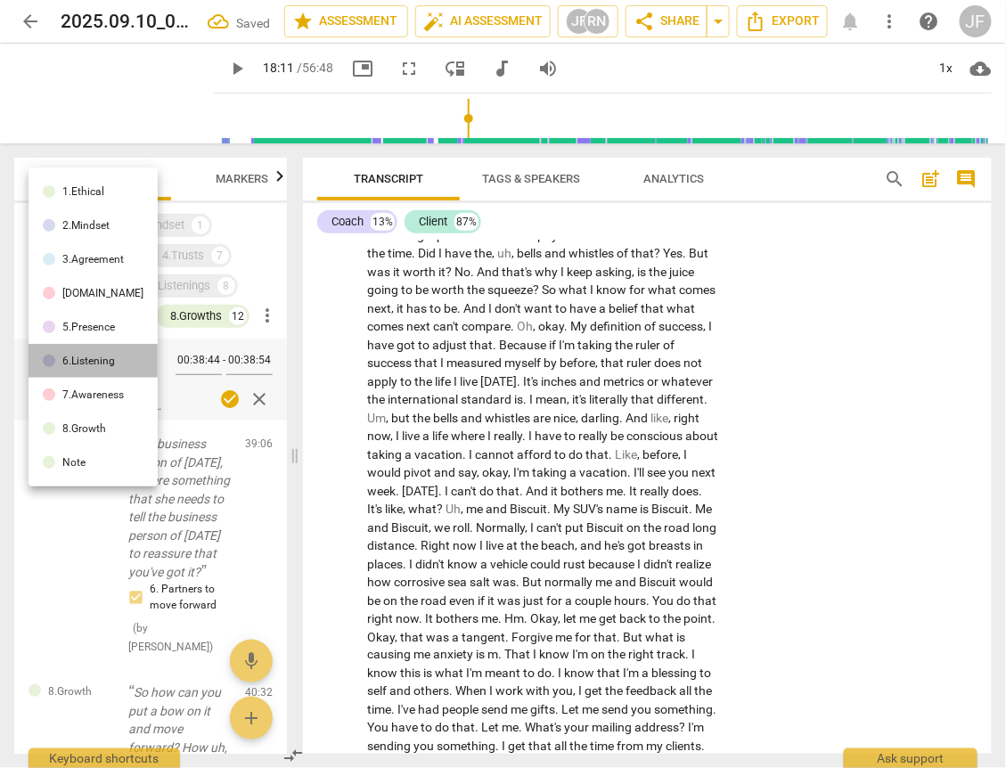
click at [96, 364] on div "6.Listening" at bounding box center [88, 360] width 53 height 11
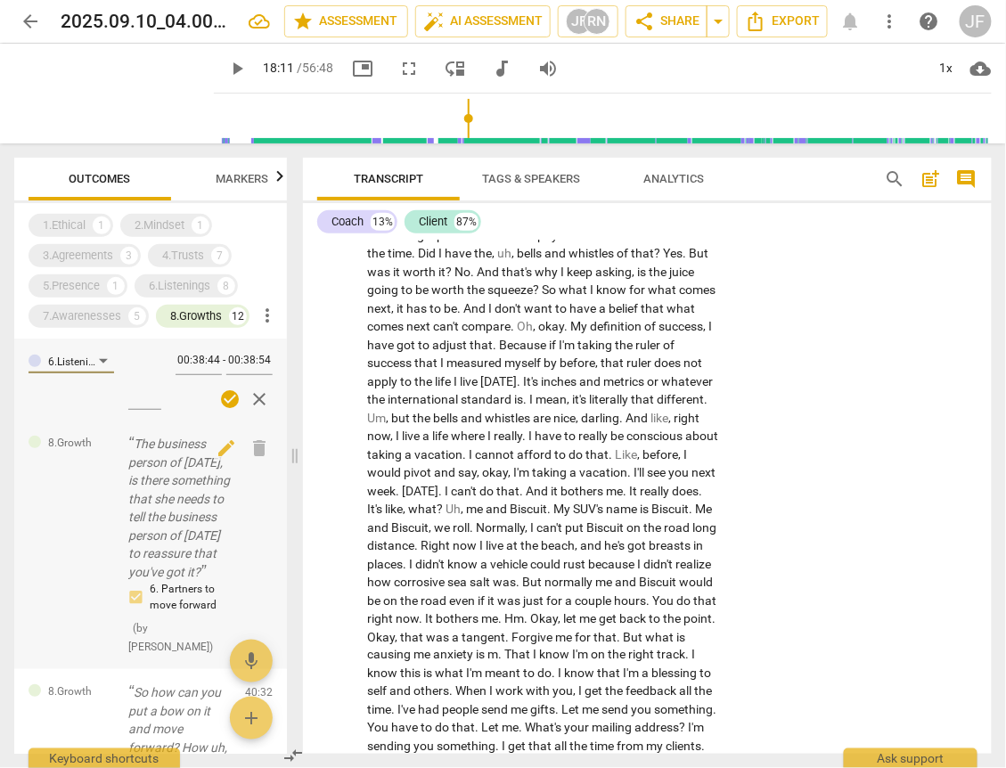
click at [97, 502] on div "8.Growth The business person of [DATE], is there something that she needs to te…" at bounding box center [150, 544] width 273 height 249
click at [251, 395] on span "close" at bounding box center [259, 398] width 21 height 21
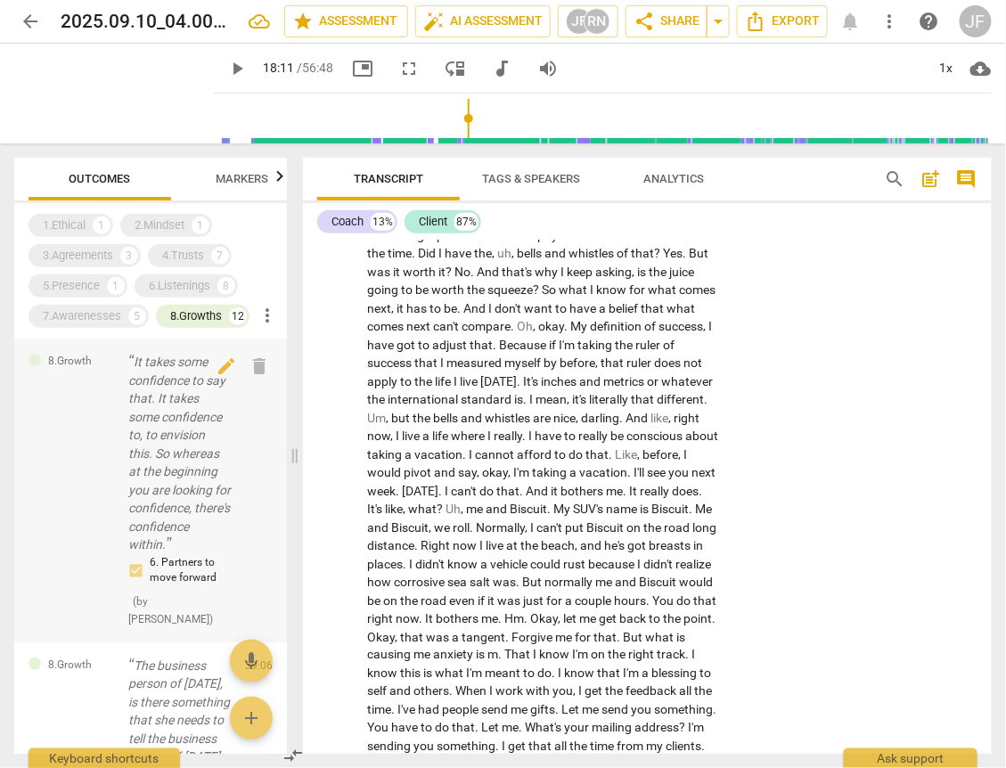
click at [165, 471] on p "It takes some confidence to say that. It takes some confidence to, to envision …" at bounding box center [179, 453] width 102 height 201
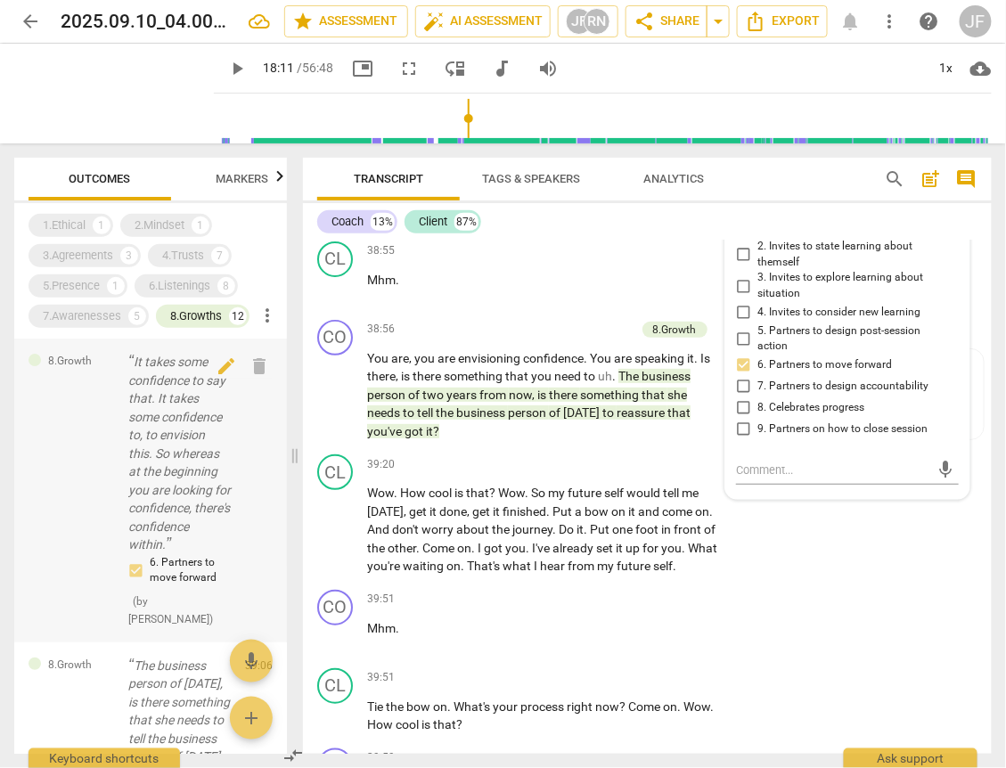
click at [159, 428] on p "It takes some confidence to say that. It takes some confidence to, to envision …" at bounding box center [179, 453] width 102 height 201
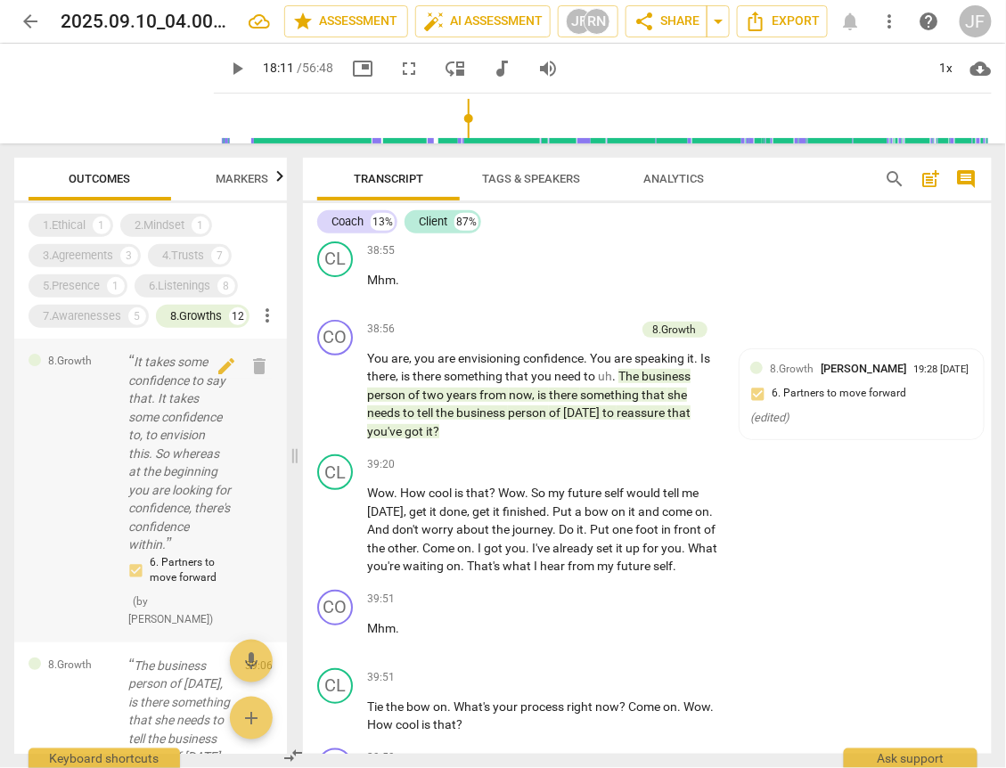
click at [178, 479] on p "It takes some confidence to say that. It takes some confidence to, to envision …" at bounding box center [179, 453] width 102 height 201
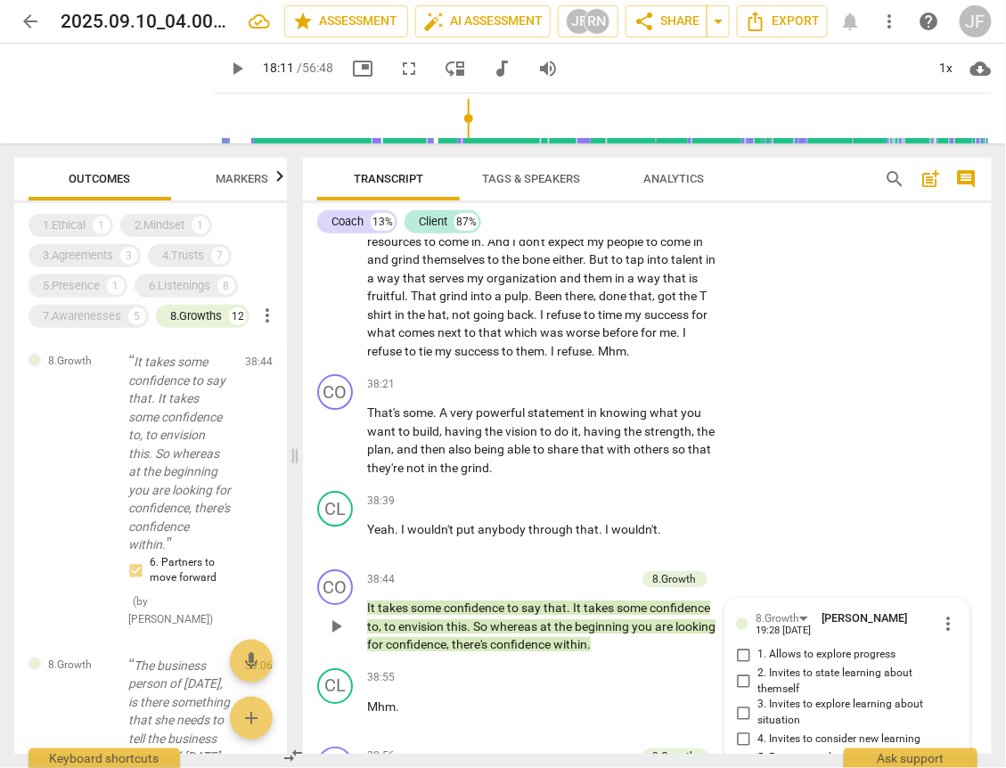
scroll to position [8089, 0]
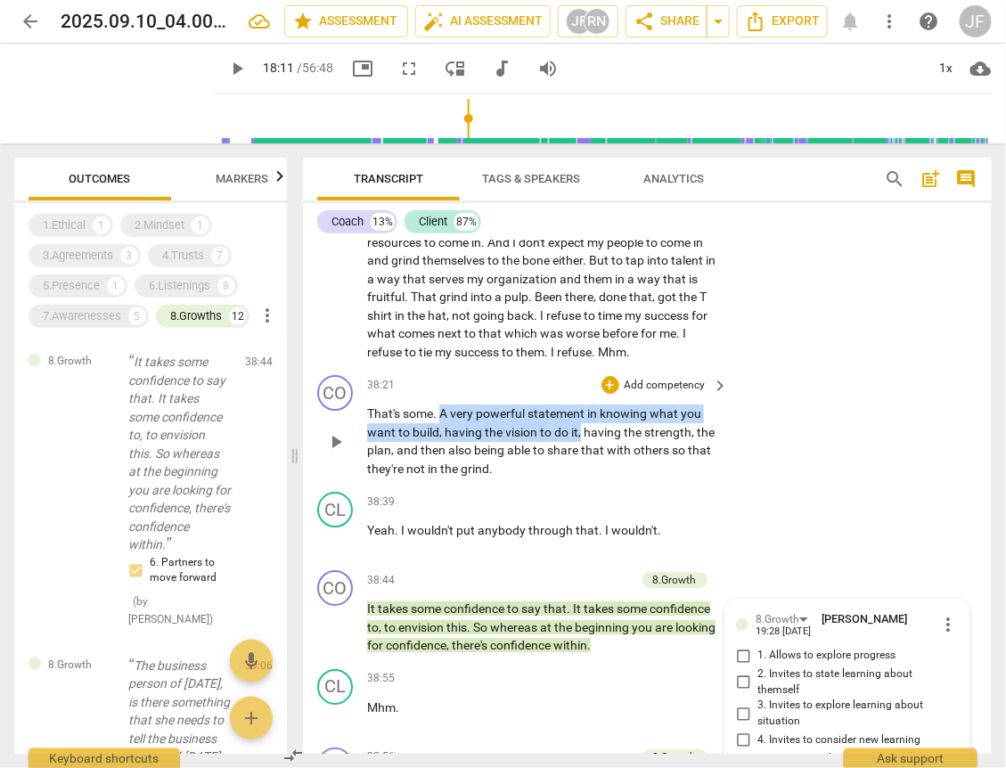
drag, startPoint x: 440, startPoint y: 441, endPoint x: 580, endPoint y: 461, distance: 141.3
click at [580, 461] on p "That's some . A very powerful statement in knowing what you want to build , hav…" at bounding box center [543, 440] width 353 height 73
click at [596, 441] on div "+" at bounding box center [600, 438] width 18 height 18
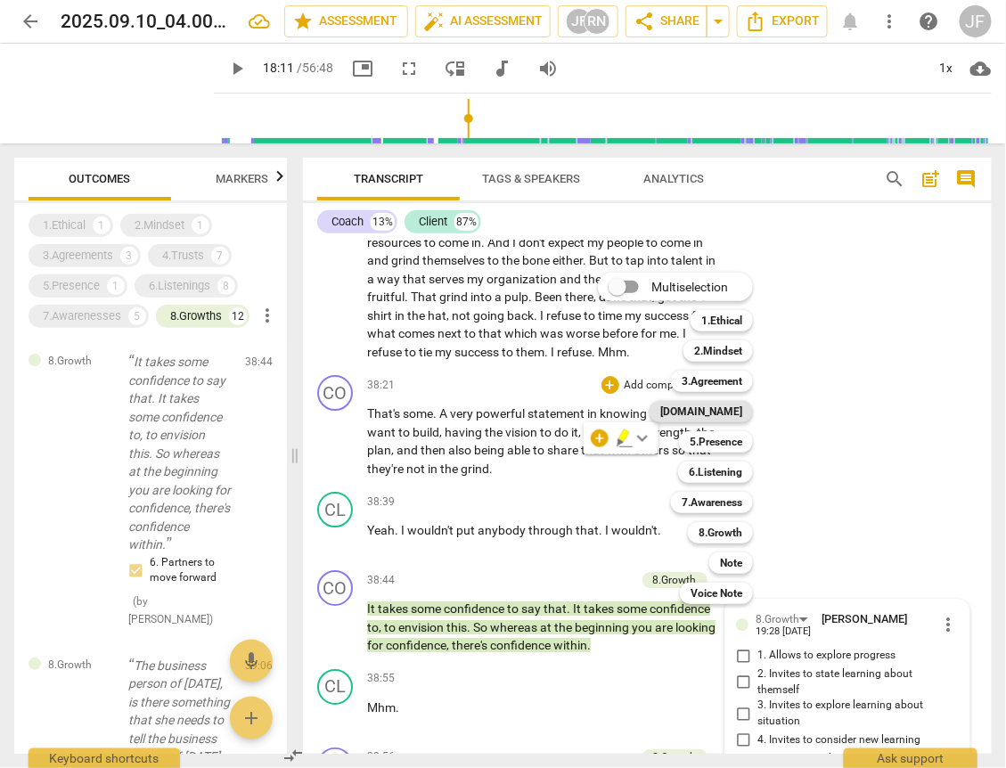
click at [723, 408] on b "[DOMAIN_NAME]" at bounding box center [701, 411] width 82 height 21
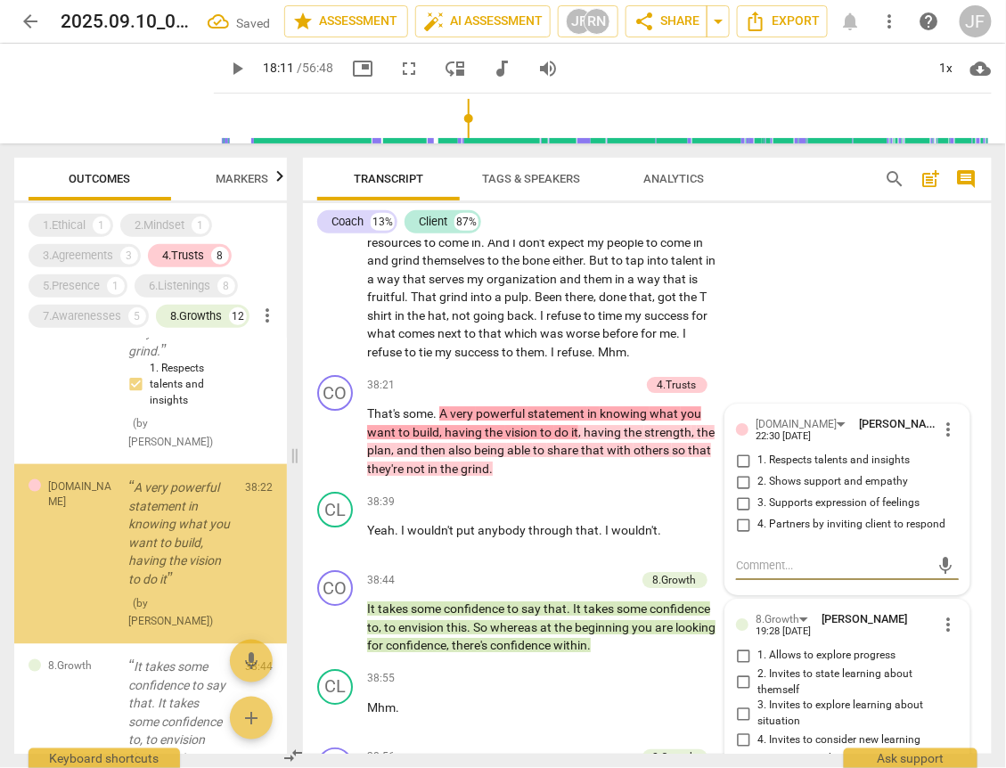
scroll to position [566, 0]
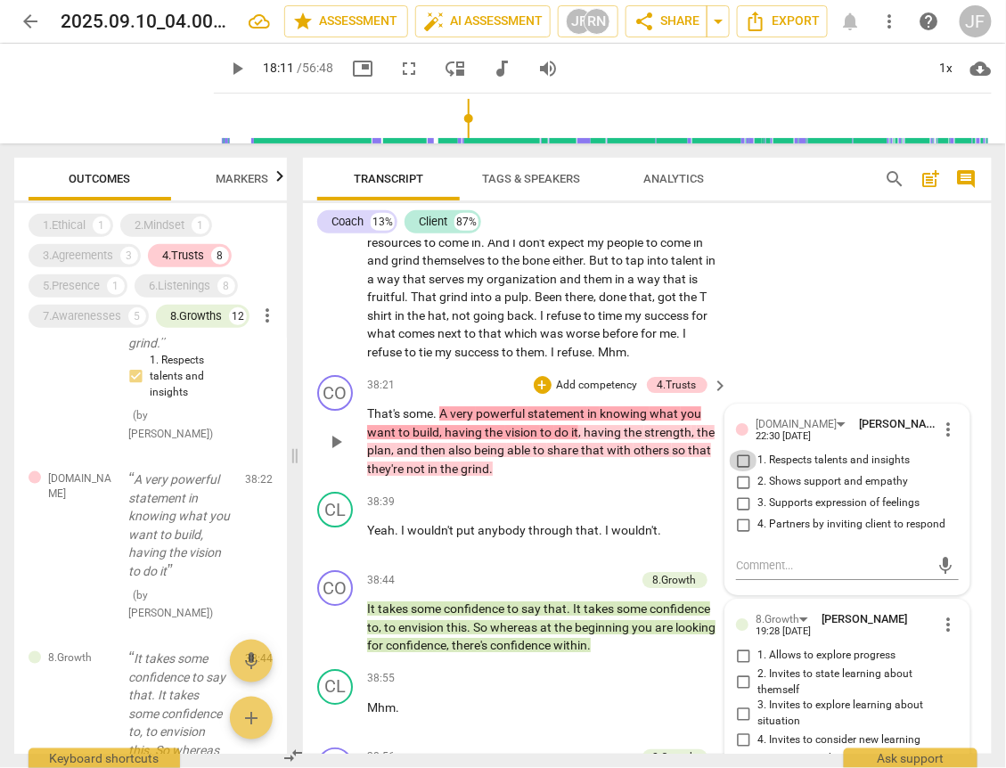
click at [739, 471] on input "1. Respects talents and insights" at bounding box center [743, 460] width 29 height 21
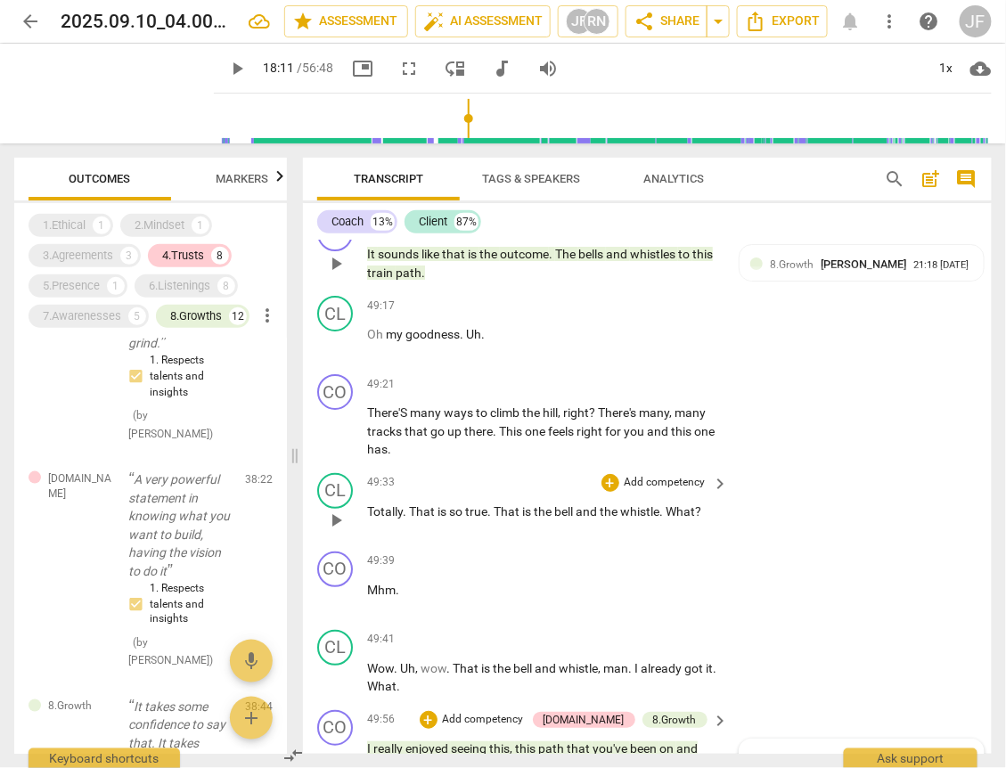
scroll to position [11723, 0]
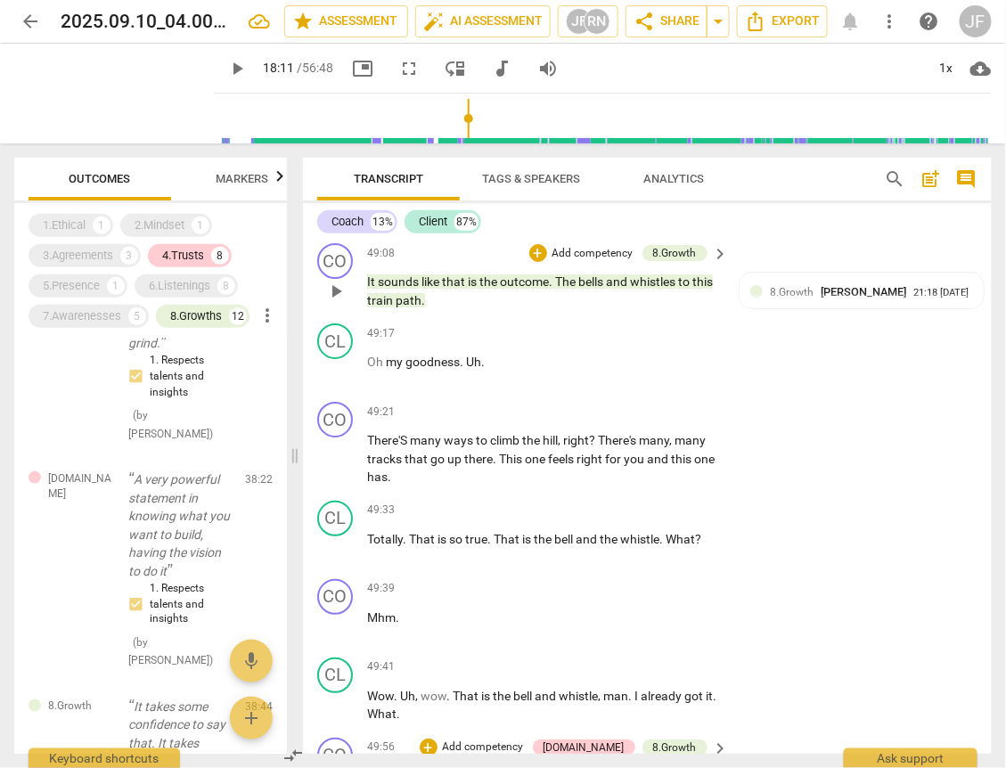
click at [444, 289] on span "that" at bounding box center [455, 281] width 26 height 14
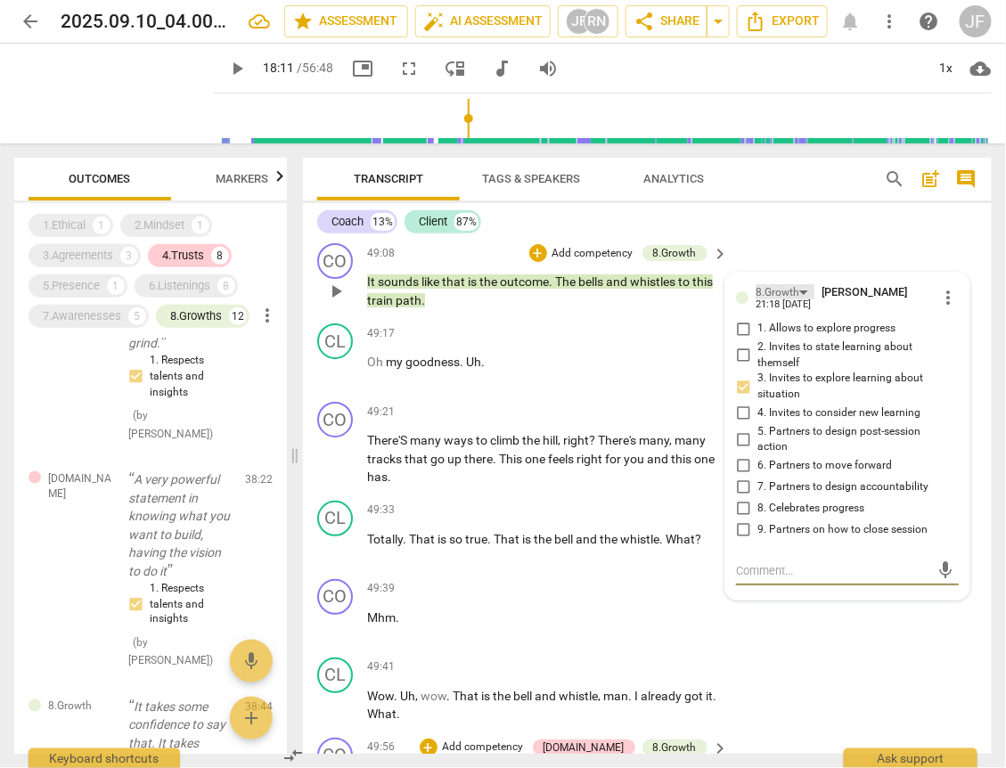
click at [800, 299] on div "8.Growth" at bounding box center [784, 291] width 59 height 15
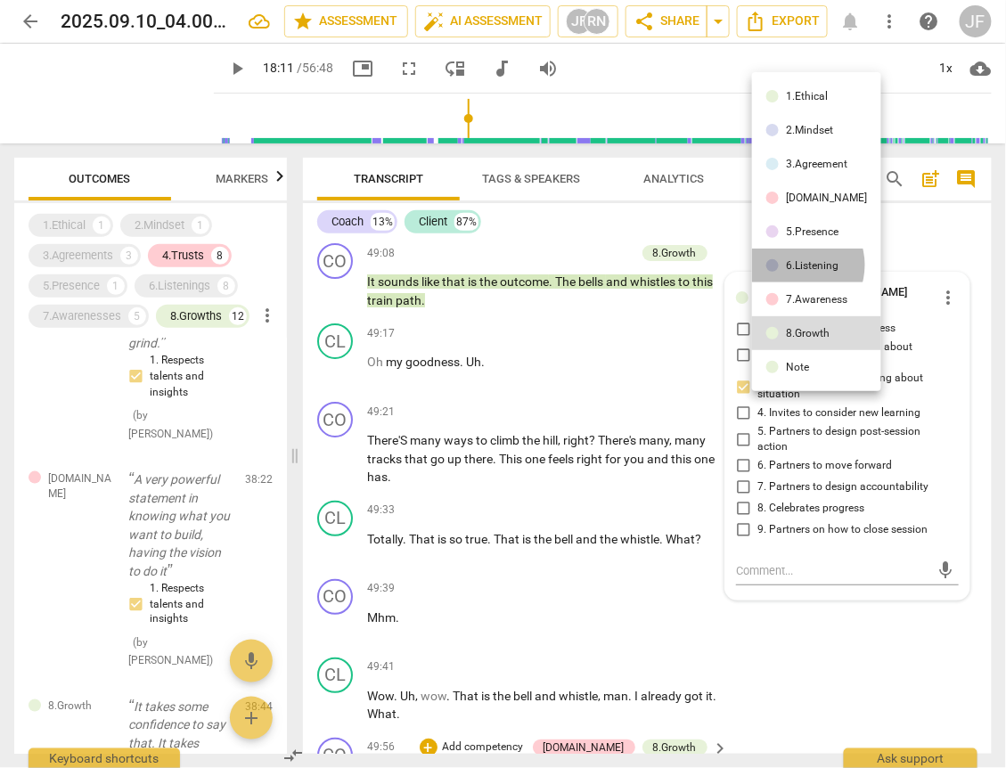
click at [795, 265] on div "6.Listening" at bounding box center [812, 265] width 53 height 11
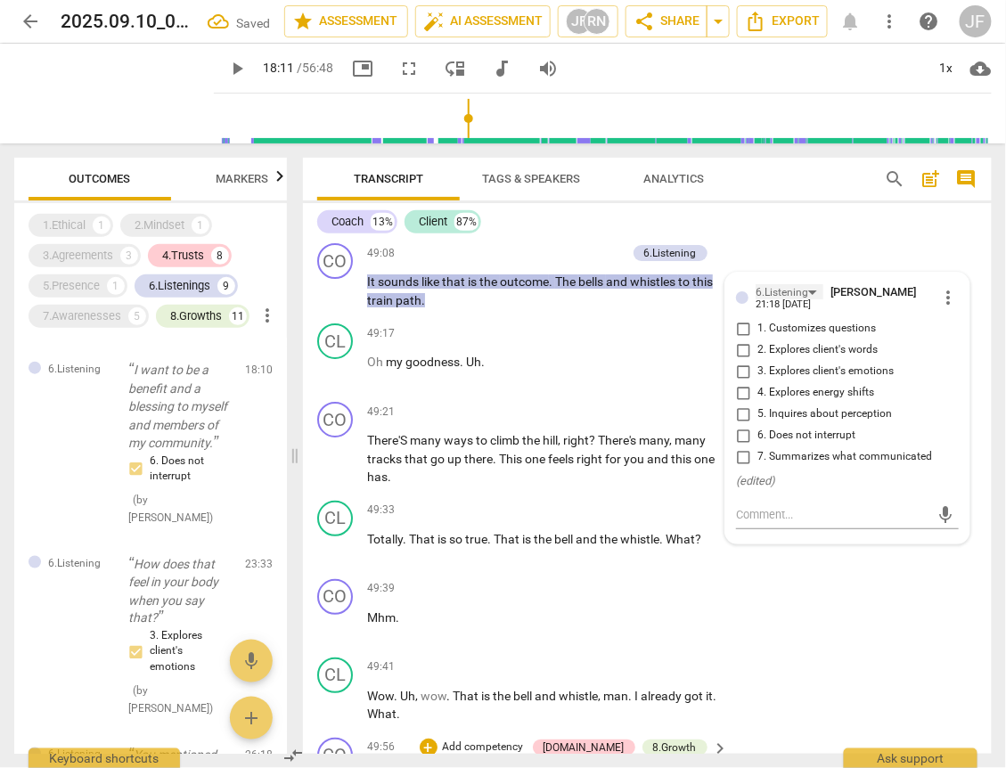
scroll to position [1746, 0]
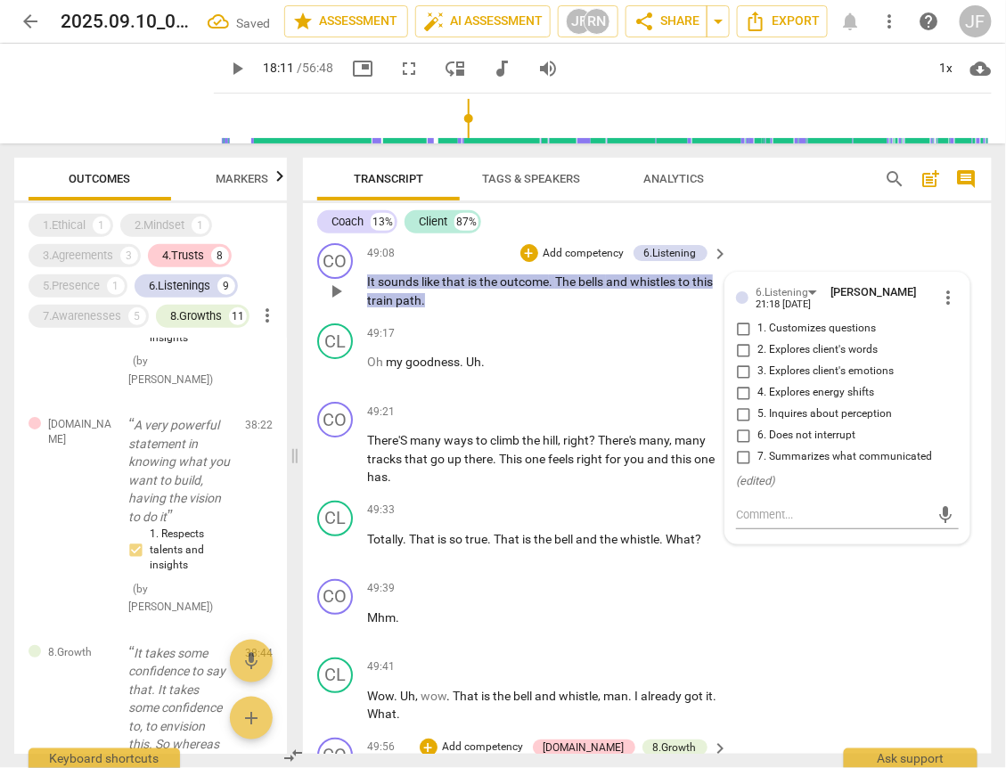
click at [735, 468] on input "7. Summarizes what communicated" at bounding box center [743, 456] width 29 height 21
click at [762, 644] on div "CO play_arrow pause 49:39 + Add competency keyboard_arrow_right Mhm ." at bounding box center [647, 611] width 689 height 78
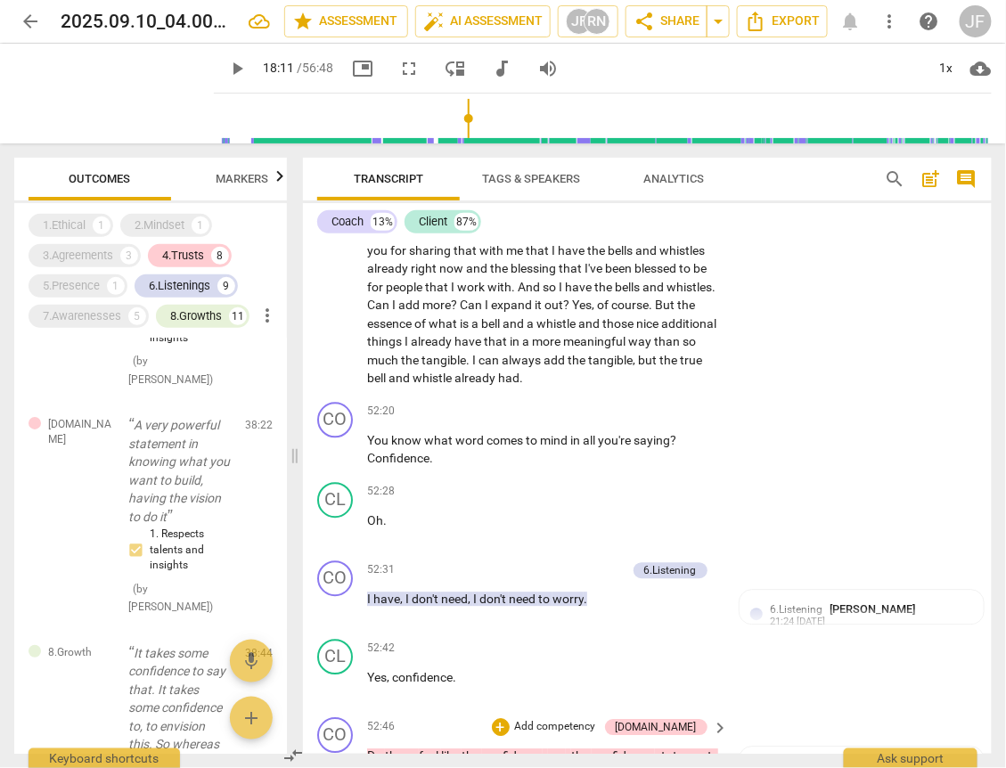
scroll to position [12792, 0]
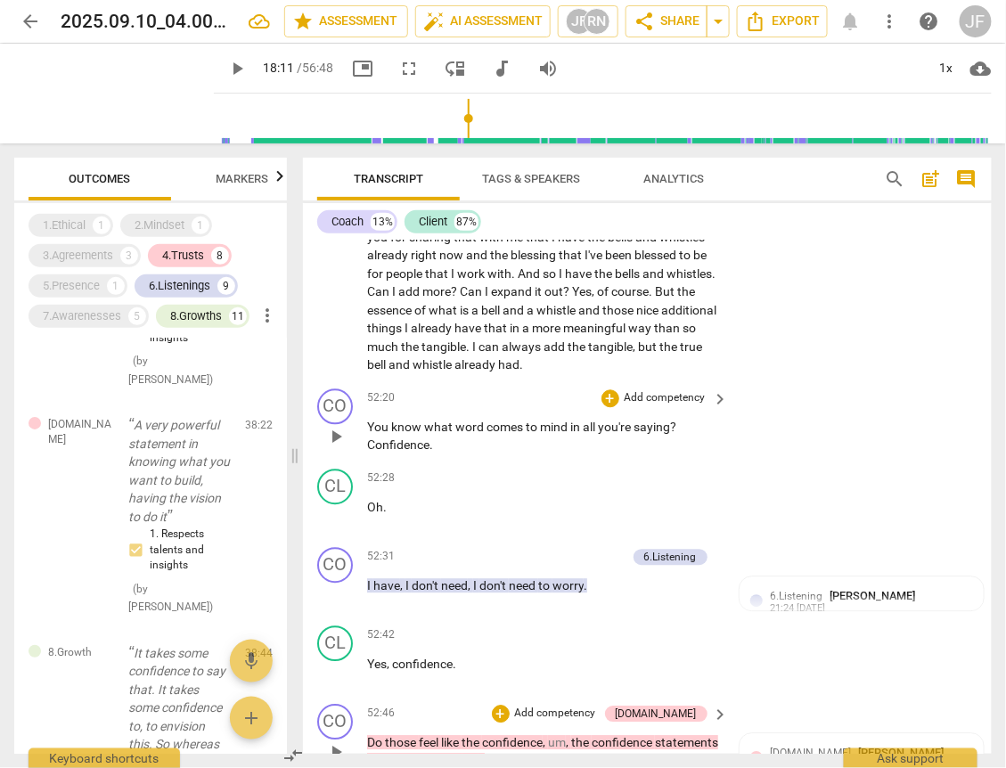
click at [508, 435] on span "comes" at bounding box center [505, 427] width 39 height 14
click at [454, 336] on span "already" at bounding box center [433, 329] width 44 height 14
click at [933, 462] on div "CO play_arrow pause 52:20 + Add competency keyboard_arrow_right You know what w…" at bounding box center [647, 422] width 689 height 80
click at [803, 462] on div "CO play_arrow pause 52:20 + Add competency keyboard_arrow_right You know what w…" at bounding box center [647, 422] width 689 height 80
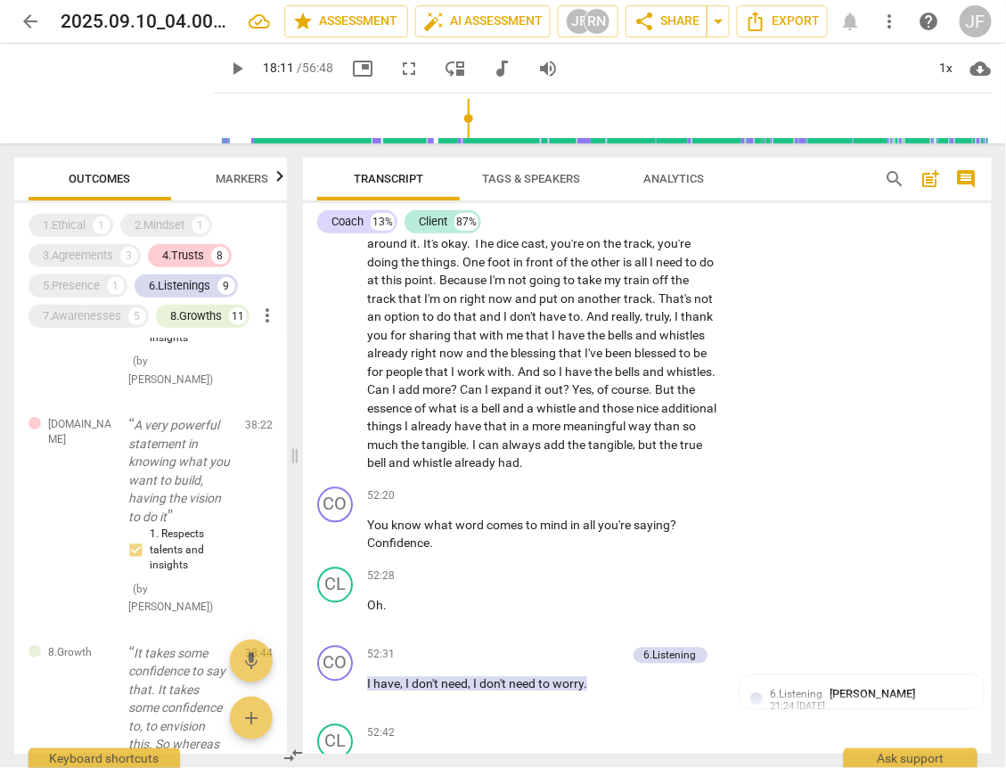
scroll to position [12720, 0]
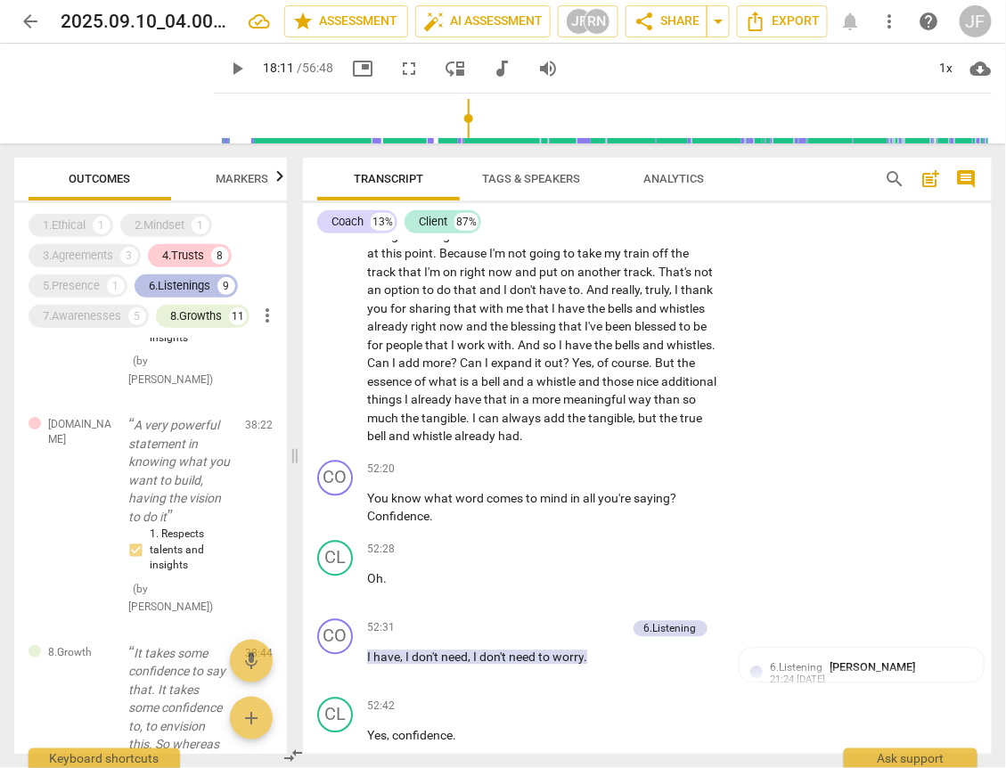
click at [185, 285] on div "6.Listenings" at bounding box center [179, 286] width 61 height 18
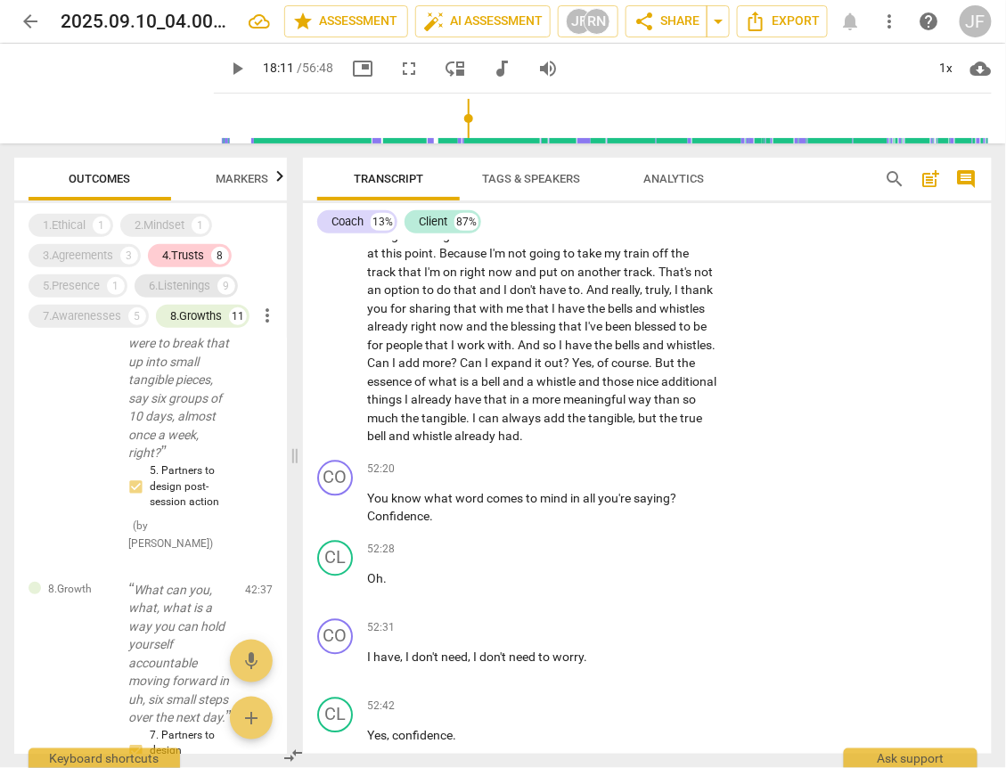
scroll to position [566, 0]
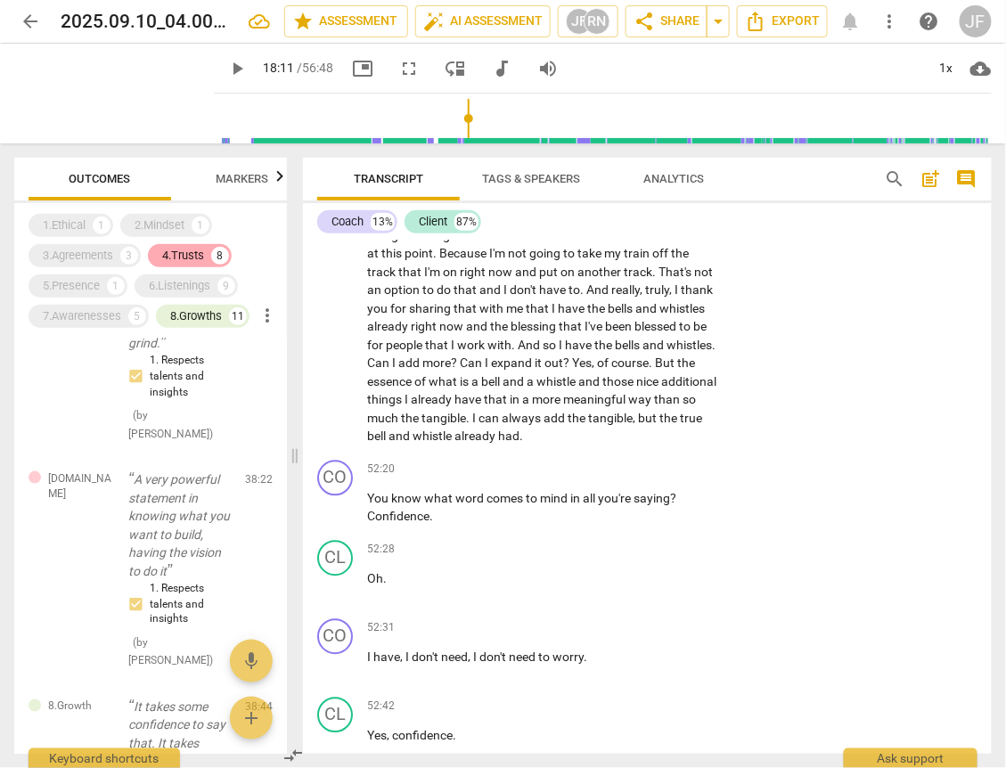
click at [183, 251] on div "4.Trusts" at bounding box center [183, 256] width 42 height 18
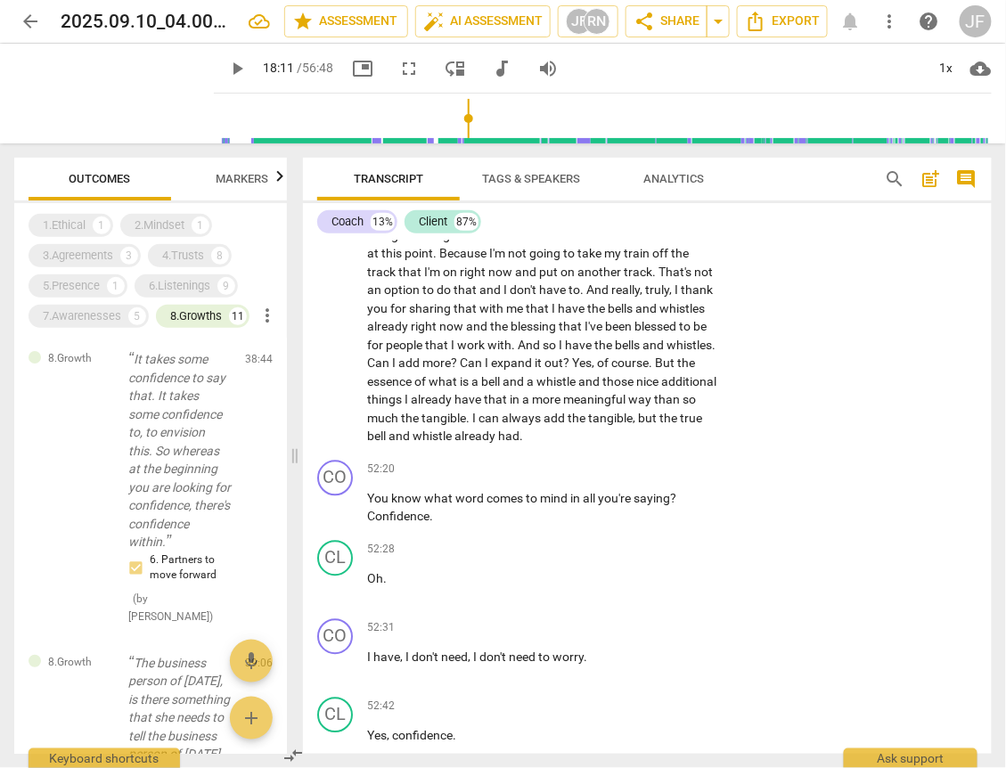
scroll to position [0, 0]
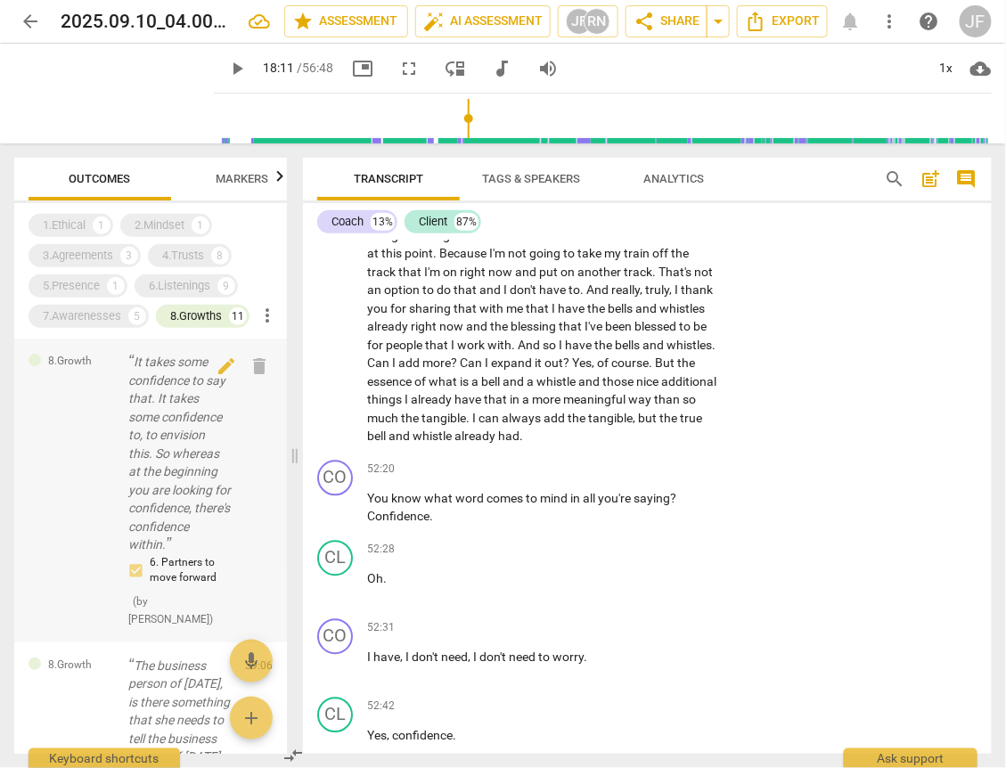
click at [180, 458] on p "It takes some confidence to say that. It takes some confidence to, to envision …" at bounding box center [179, 453] width 102 height 201
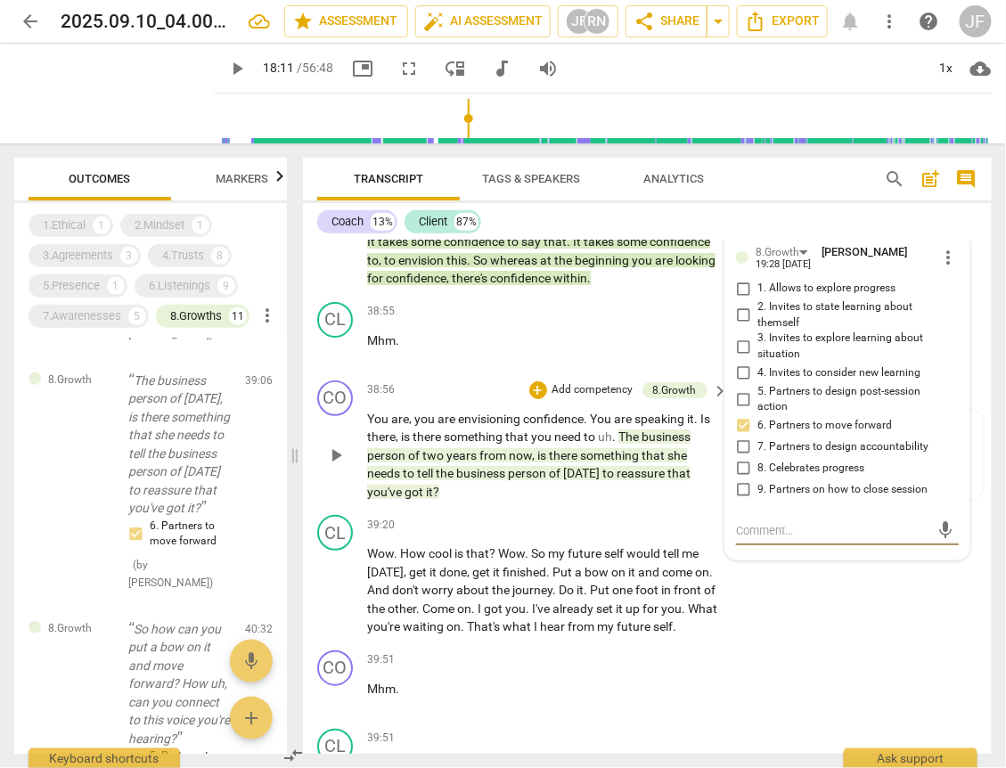
scroll to position [8445, 0]
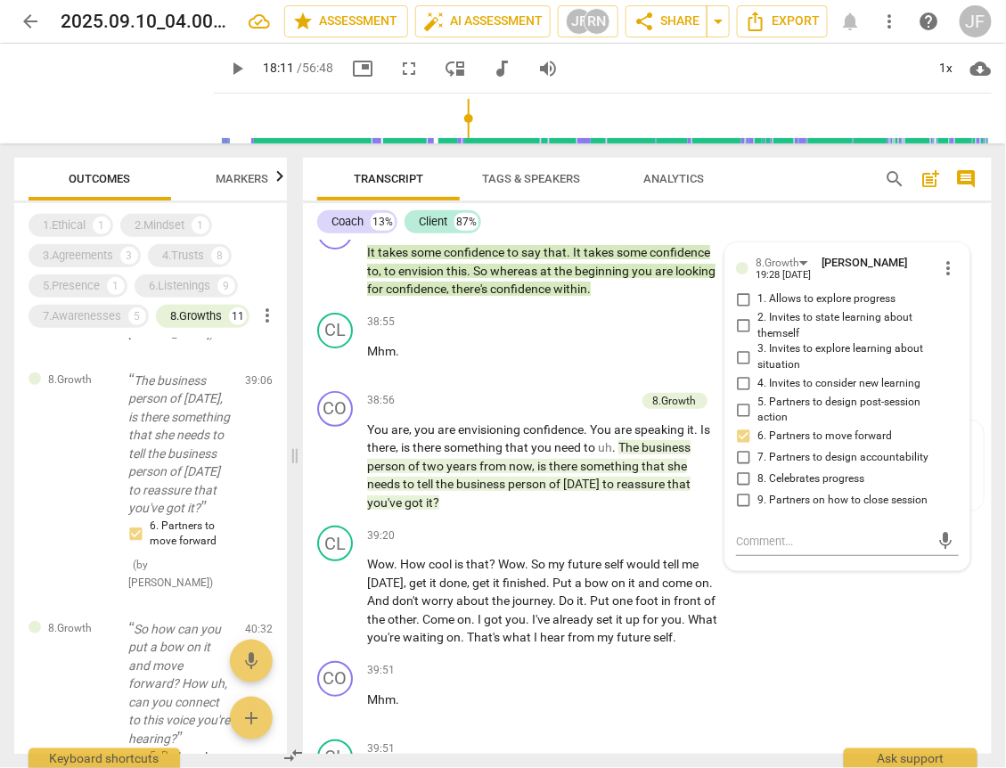
click at [520, 278] on span "whereas" at bounding box center [515, 271] width 50 height 14
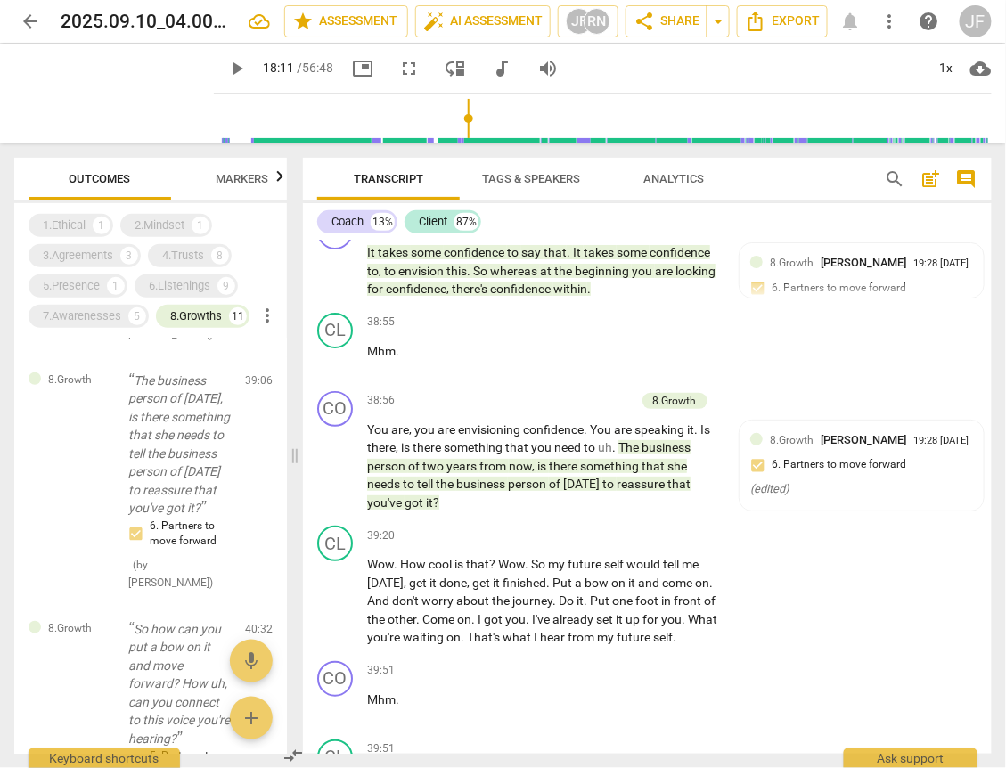
click at [520, 278] on span "whereas" at bounding box center [515, 271] width 50 height 14
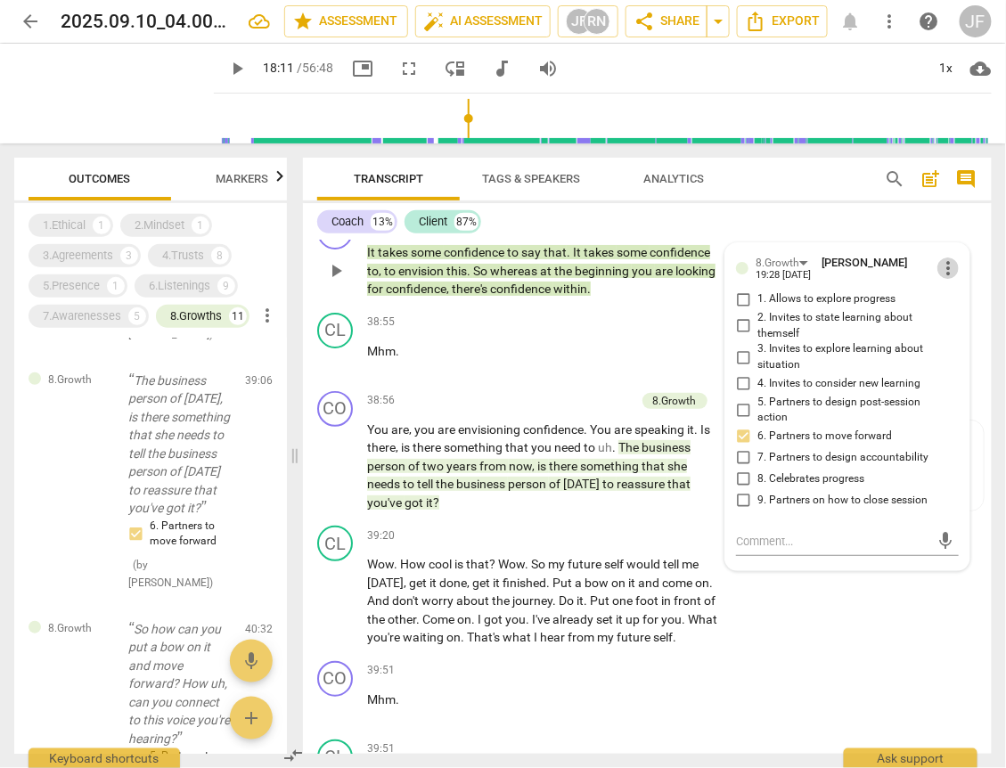
click at [945, 279] on span "more_vert" at bounding box center [947, 267] width 21 height 21
click at [965, 327] on li "Delete" at bounding box center [959, 329] width 61 height 34
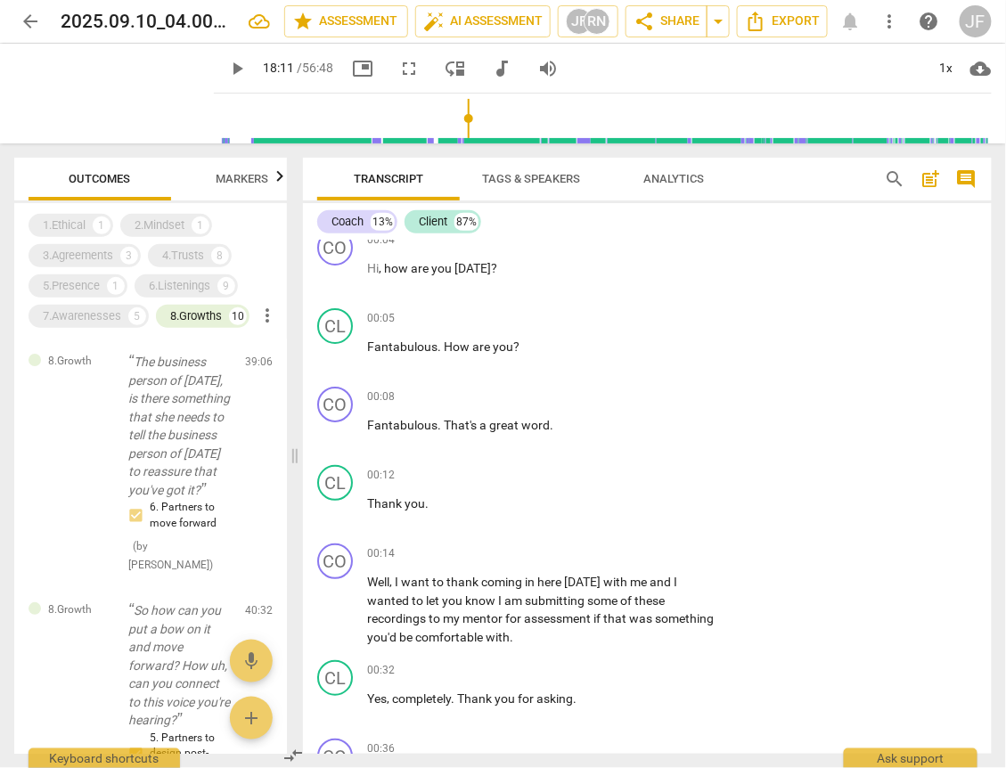
scroll to position [0, 0]
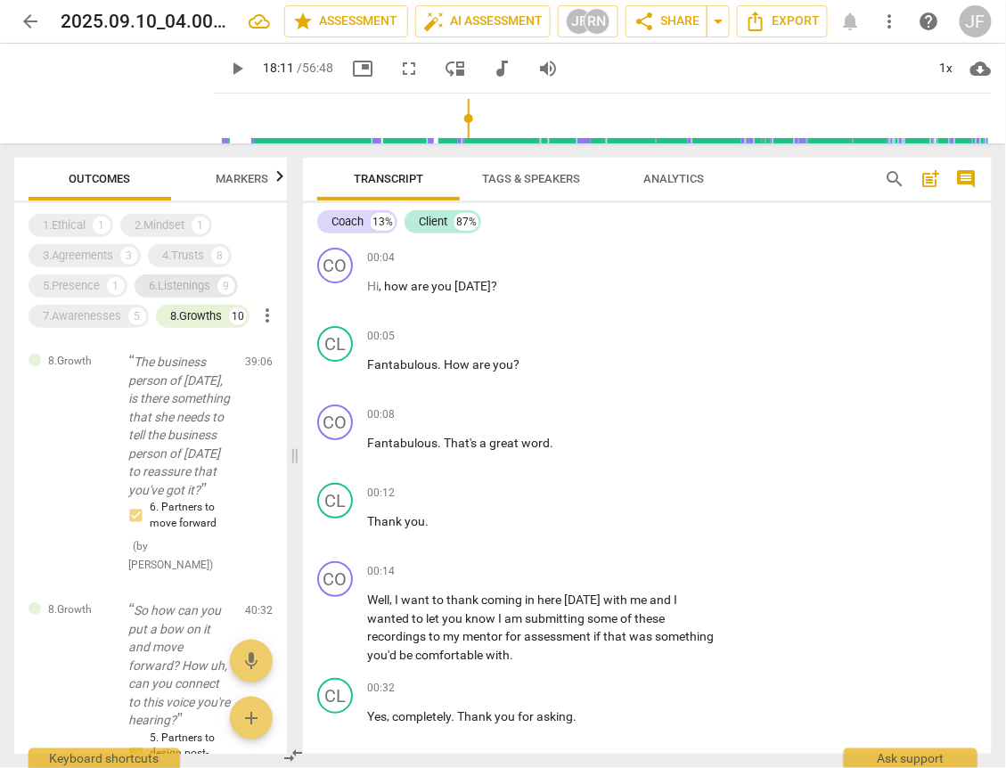
click at [202, 286] on div "6.Listenings" at bounding box center [179, 286] width 61 height 18
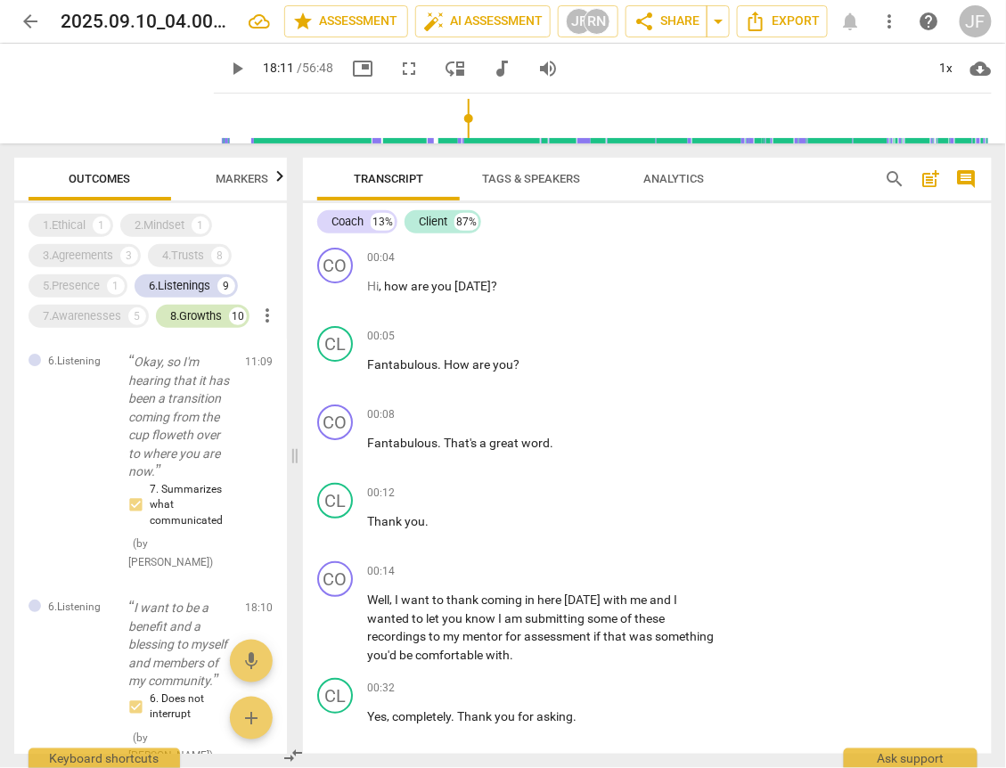
click at [210, 309] on div "8.Growths" at bounding box center [196, 316] width 52 height 18
click at [195, 287] on div "6.Listenings" at bounding box center [179, 286] width 61 height 18
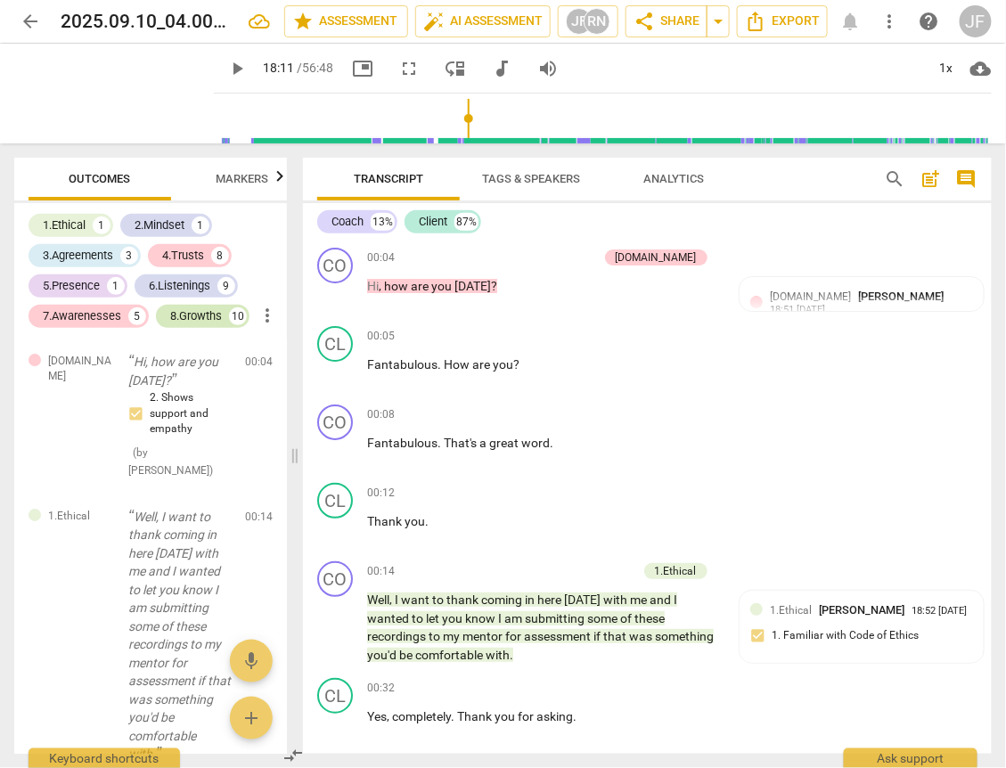
click at [200, 315] on div "8.Growths" at bounding box center [196, 316] width 52 height 18
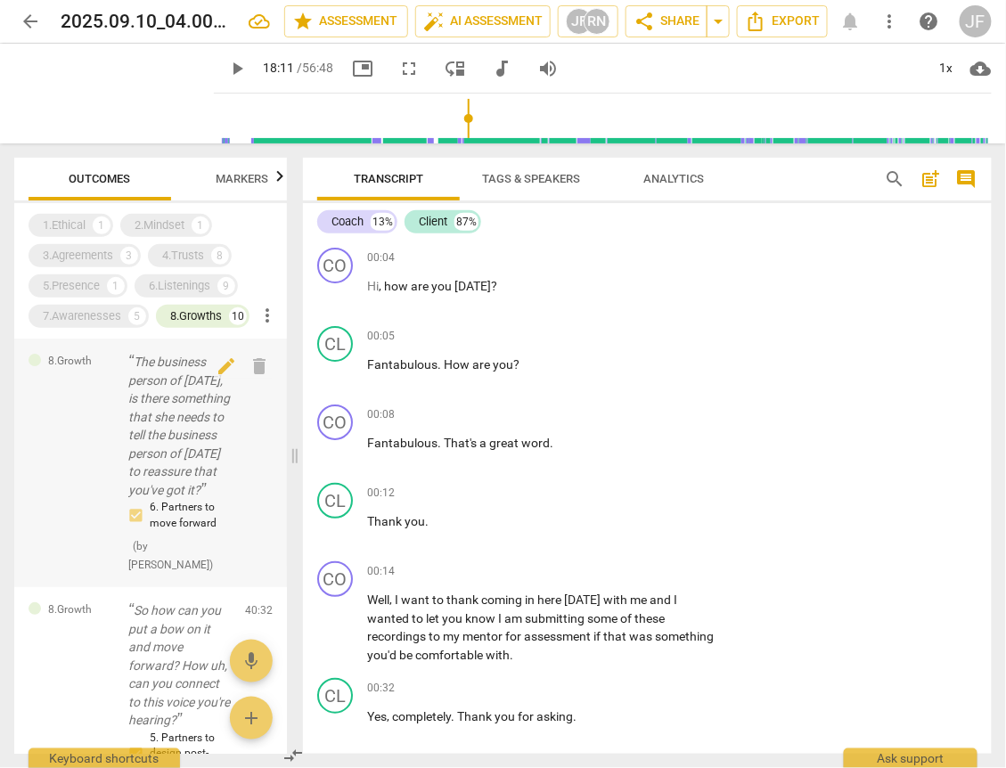
click at [154, 455] on p "The business person of [DATE], is there something that she needs to tell the bu…" at bounding box center [179, 426] width 102 height 146
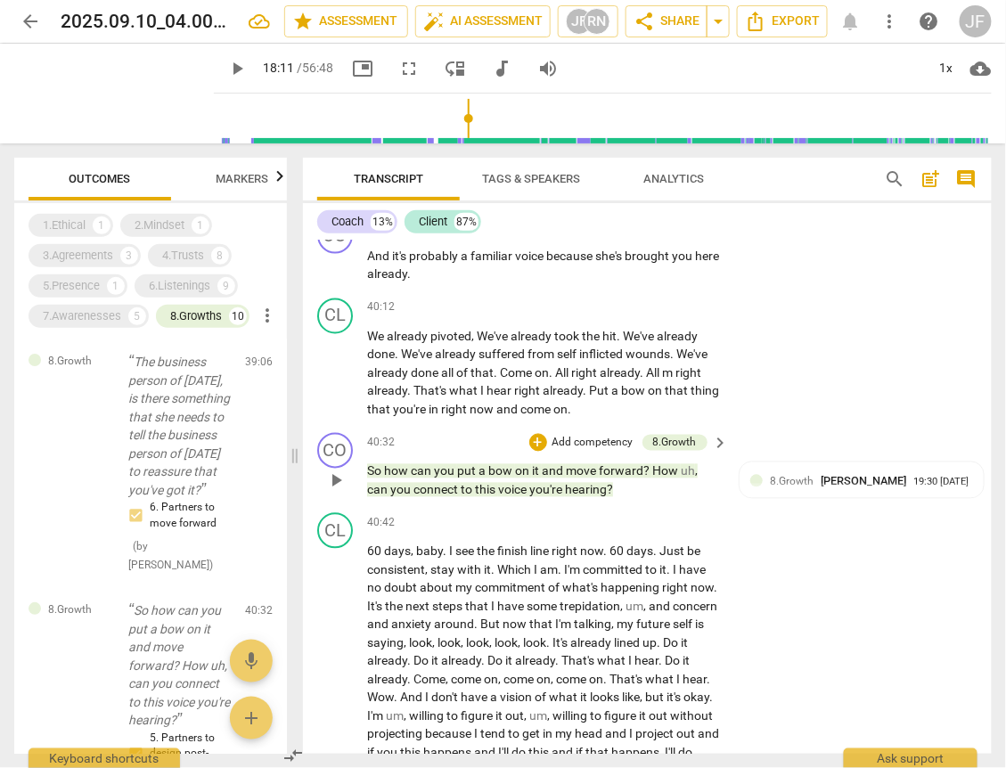
scroll to position [9208, 0]
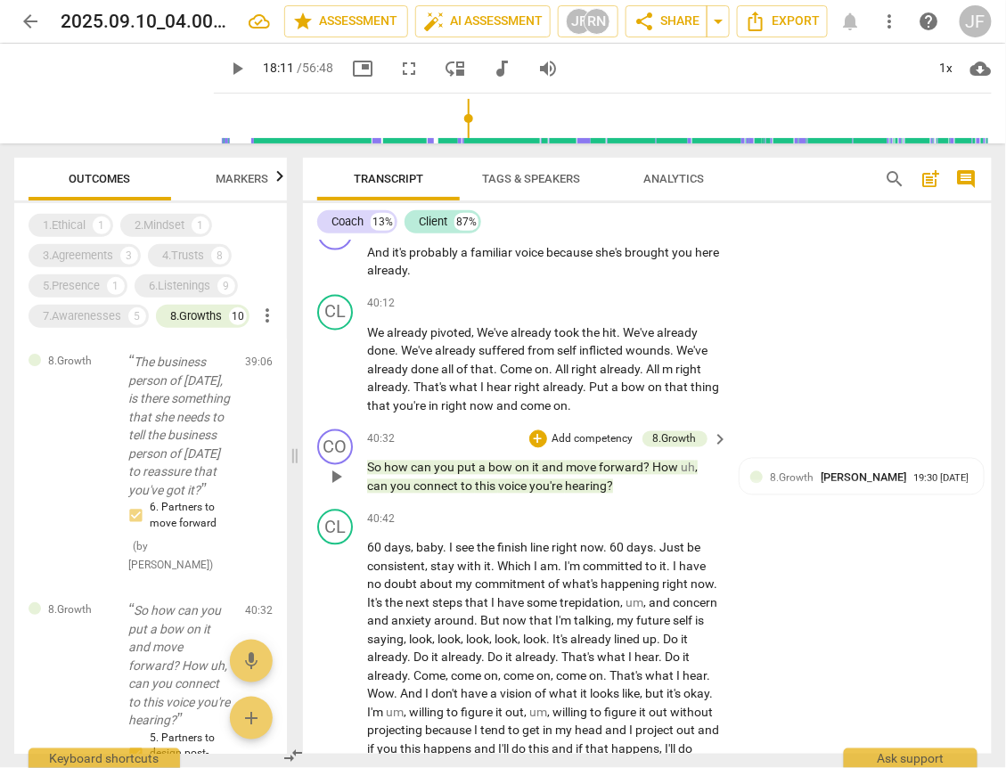
click at [524, 475] on span "on" at bounding box center [523, 468] width 17 height 14
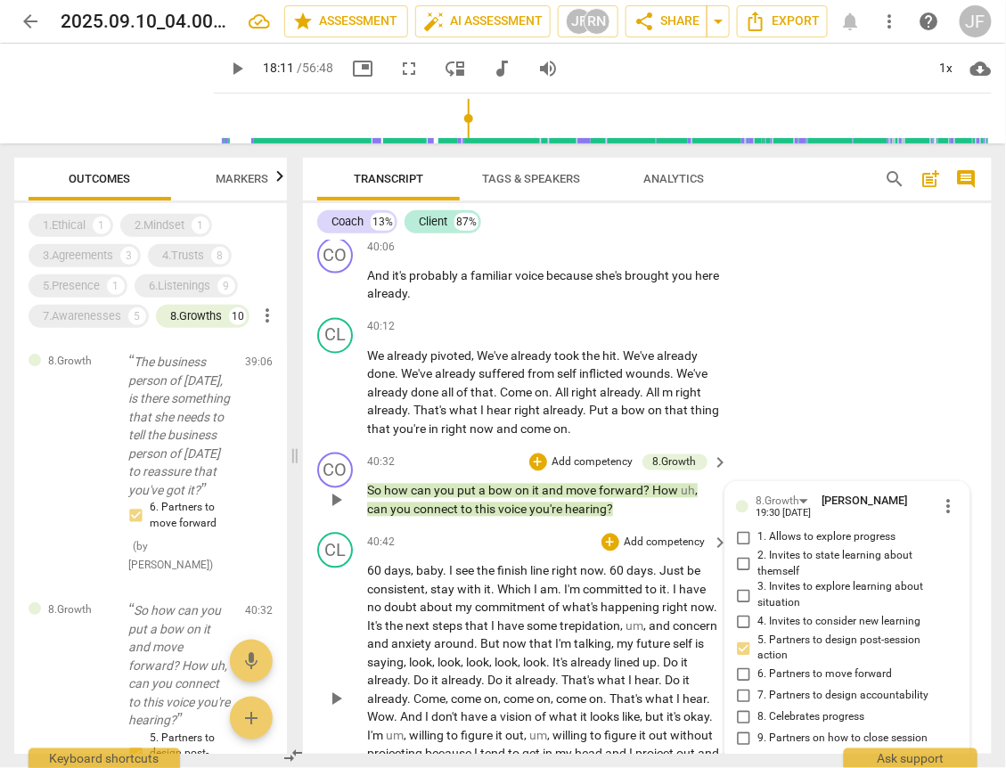
scroll to position [9137, 0]
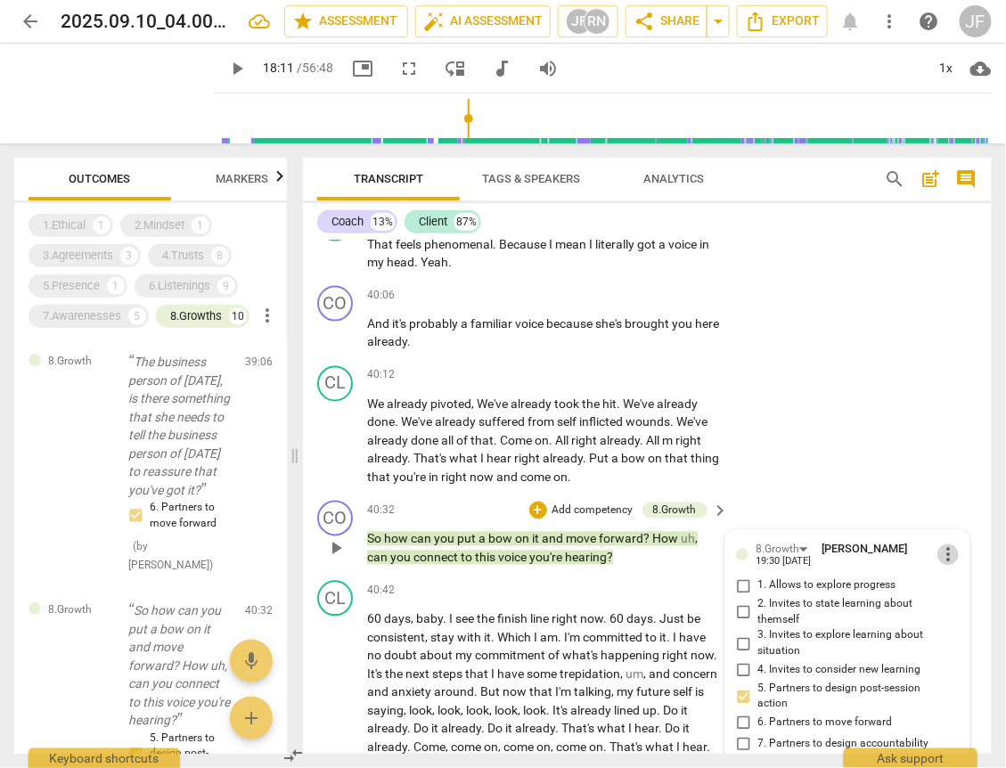
click at [941, 566] on span "more_vert" at bounding box center [947, 554] width 21 height 21
click at [953, 618] on li "Delete" at bounding box center [959, 614] width 61 height 34
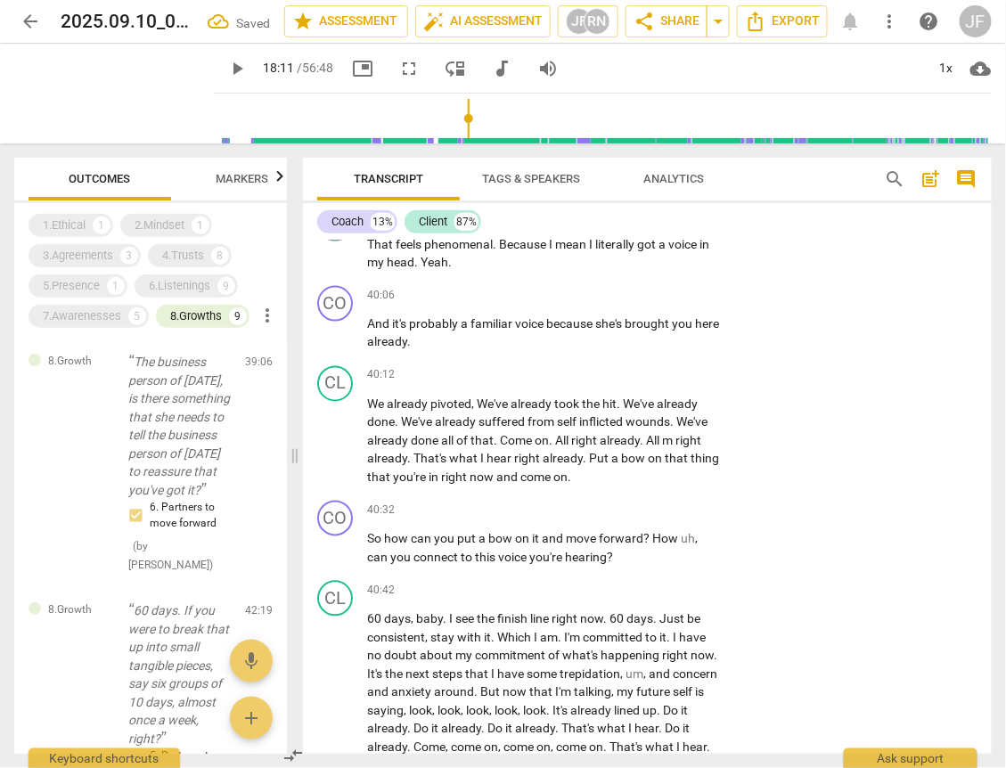
click at [555, 546] on span "and" at bounding box center [554, 539] width 24 height 14
drag, startPoint x: 646, startPoint y: 562, endPoint x: 369, endPoint y: 567, distance: 277.1
click at [369, 567] on p "So how can you put a bow on it and move forward ? How uh , can you connect to t…" at bounding box center [543, 548] width 353 height 37
click at [605, 519] on div "+" at bounding box center [610, 510] width 18 height 18
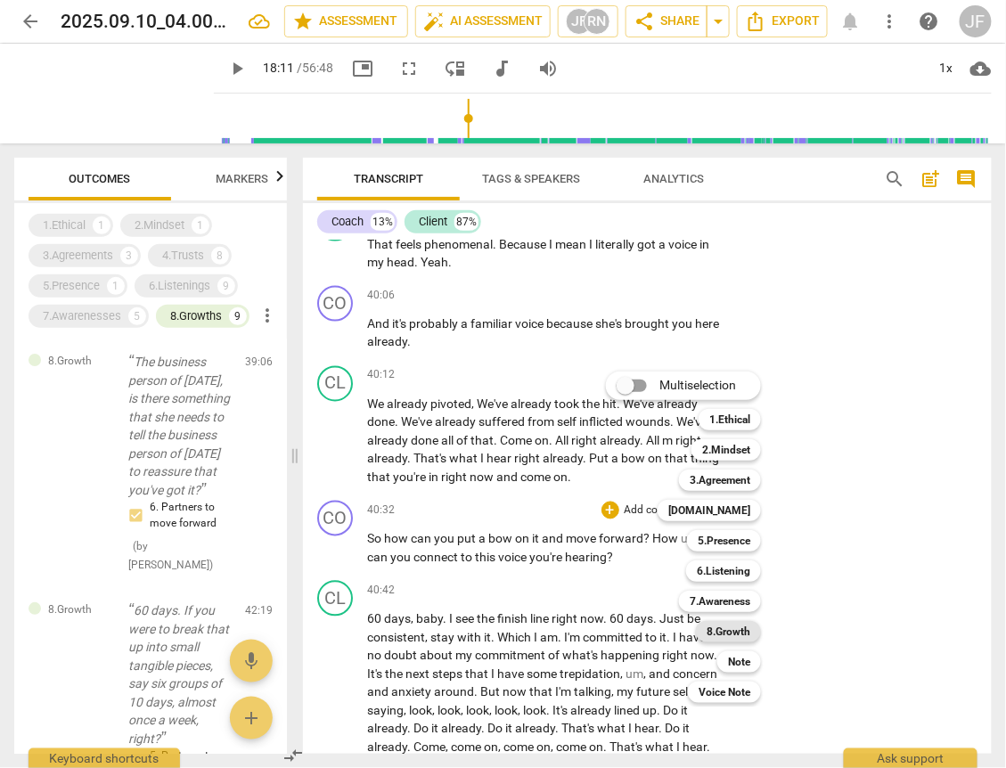
click at [728, 630] on b "8.Growth" at bounding box center [728, 631] width 44 height 21
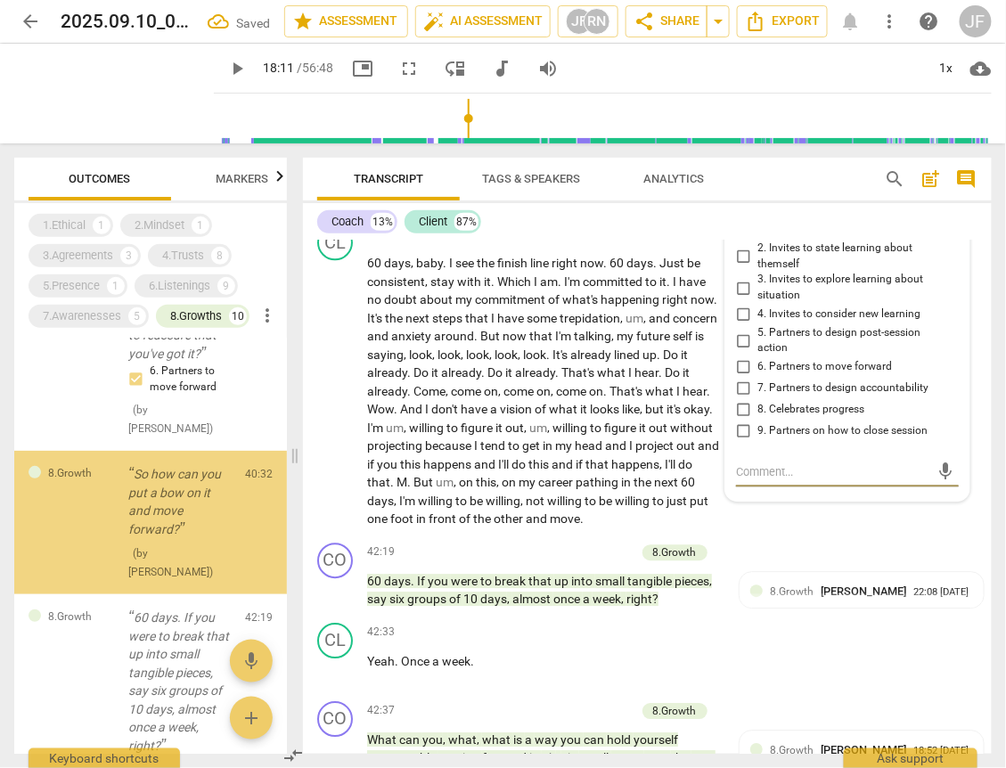
scroll to position [149, 0]
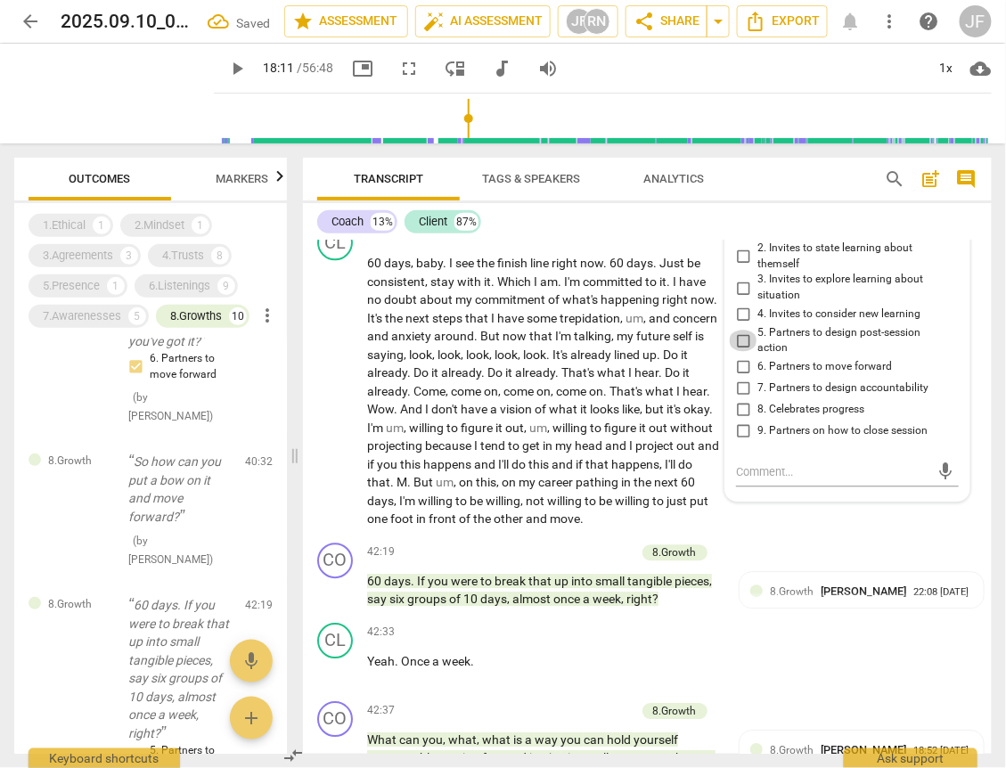
click at [742, 351] on input "5. Partners to design post-session action" at bounding box center [743, 340] width 29 height 21
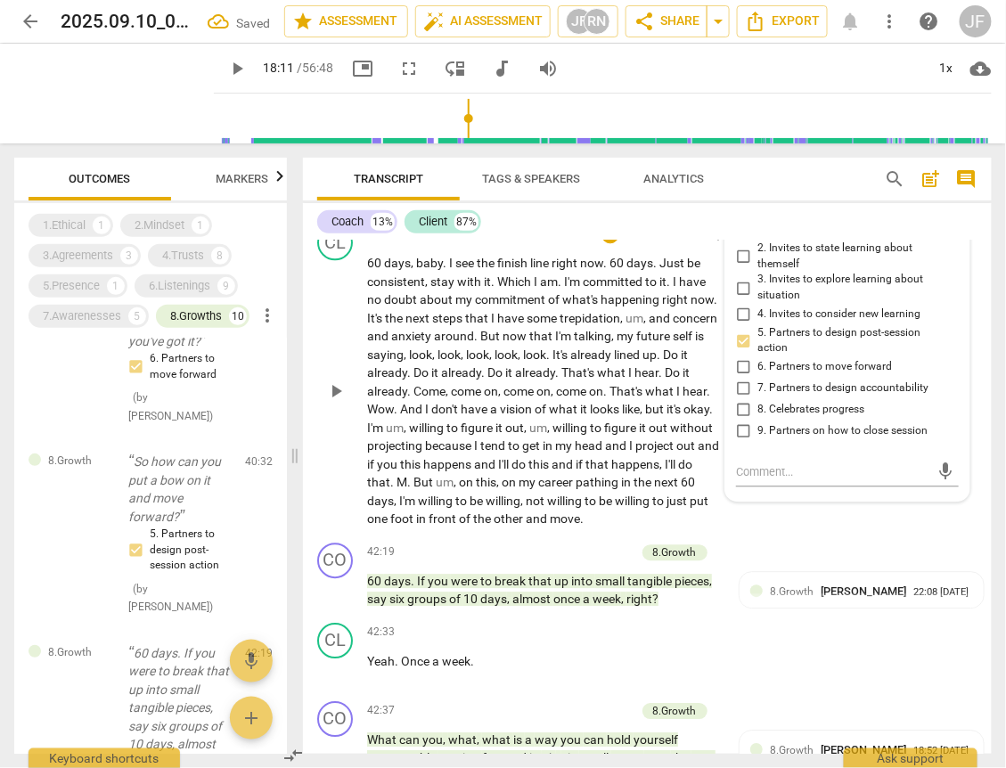
scroll to position [9280, 0]
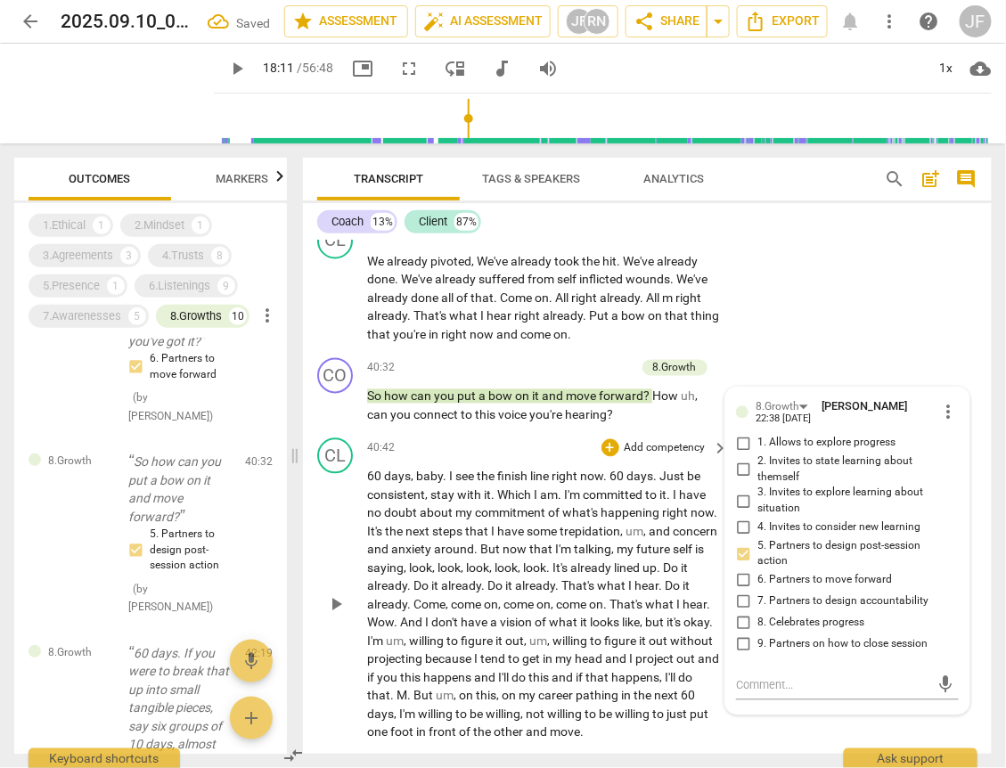
click at [510, 520] on span "commitment" at bounding box center [511, 513] width 73 height 14
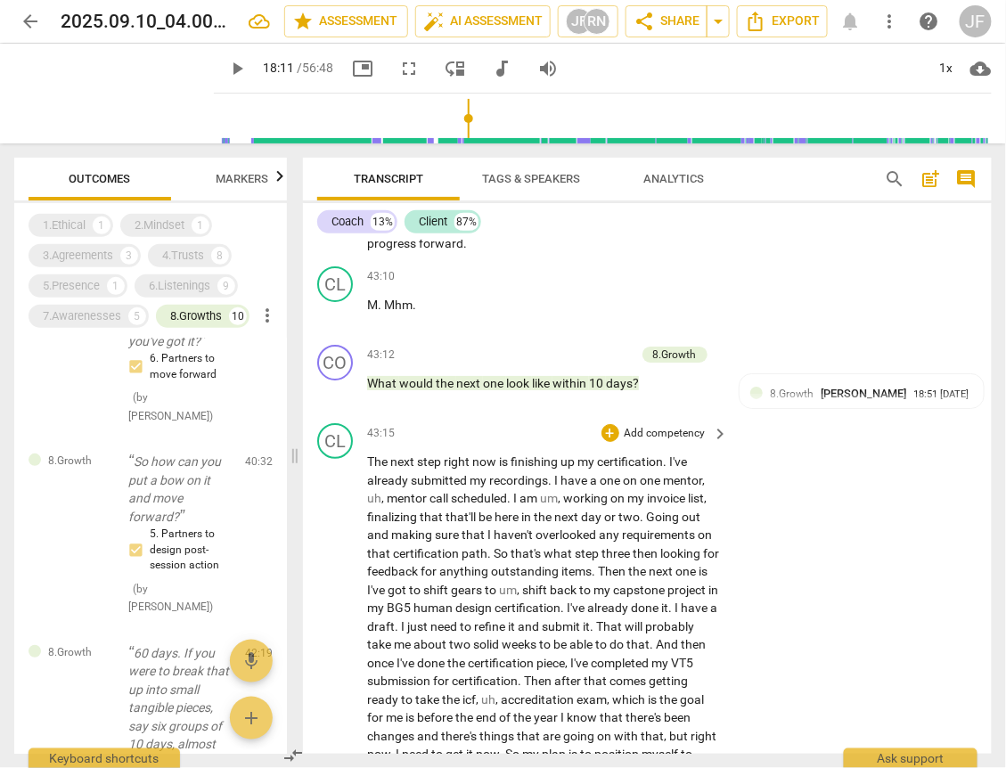
scroll to position [10063, 0]
click at [452, 389] on span "the" at bounding box center [446, 382] width 20 height 14
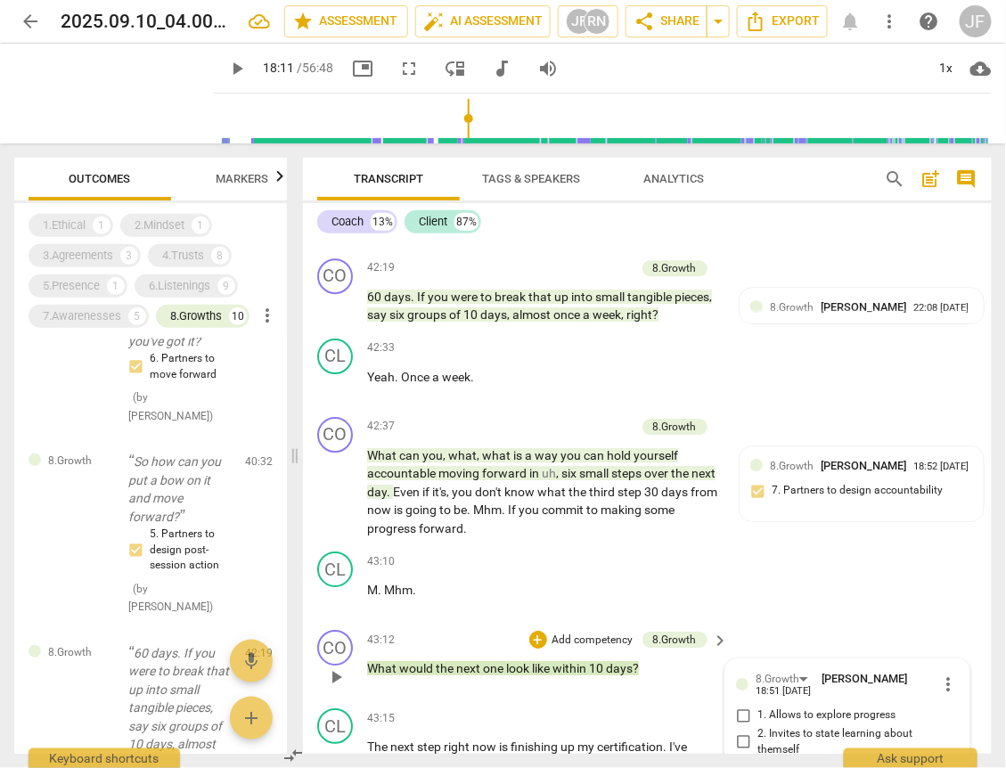
scroll to position [9707, 0]
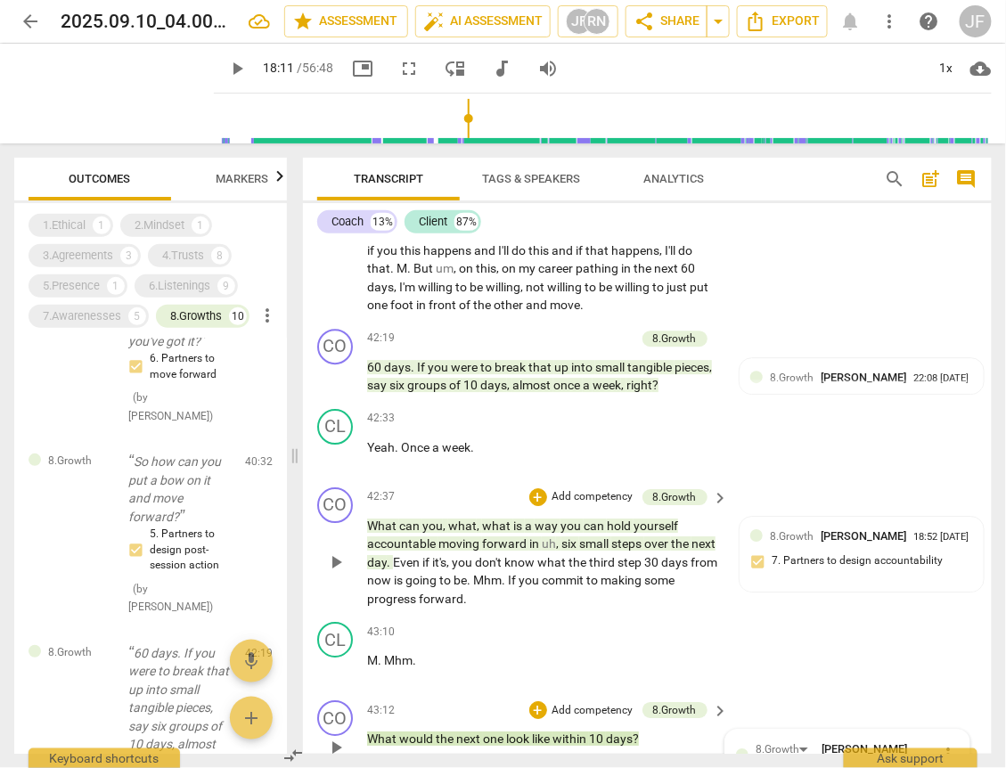
click at [691, 550] on span "next" at bounding box center [703, 543] width 24 height 14
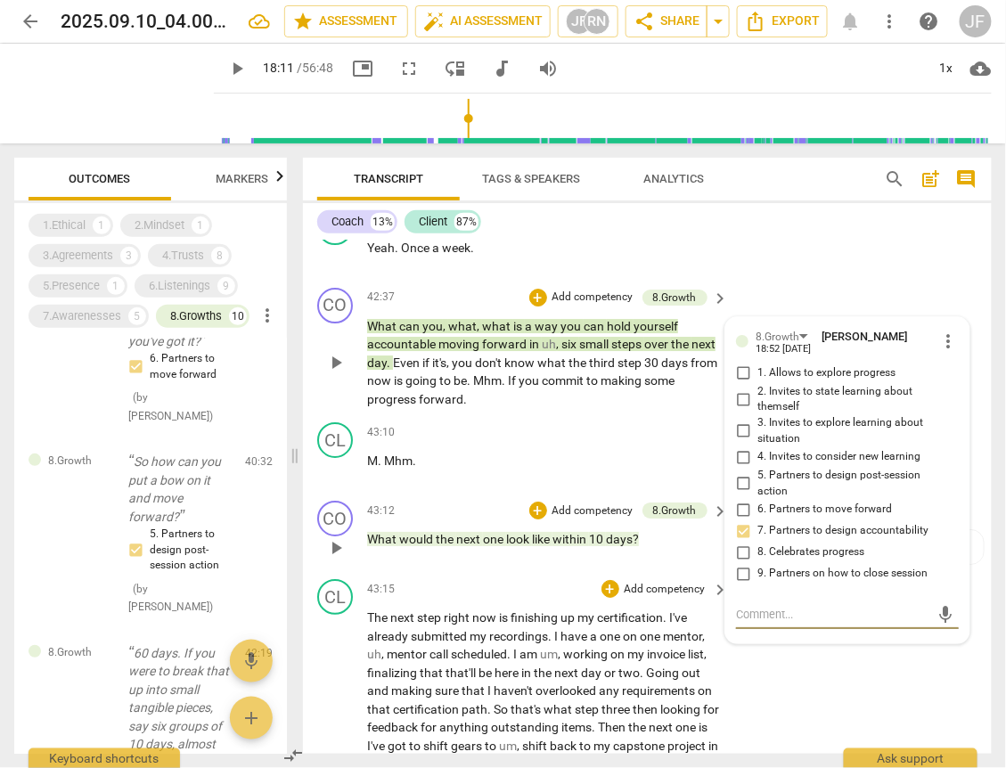
scroll to position [9906, 0]
click at [387, 371] on span "day" at bounding box center [377, 363] width 20 height 14
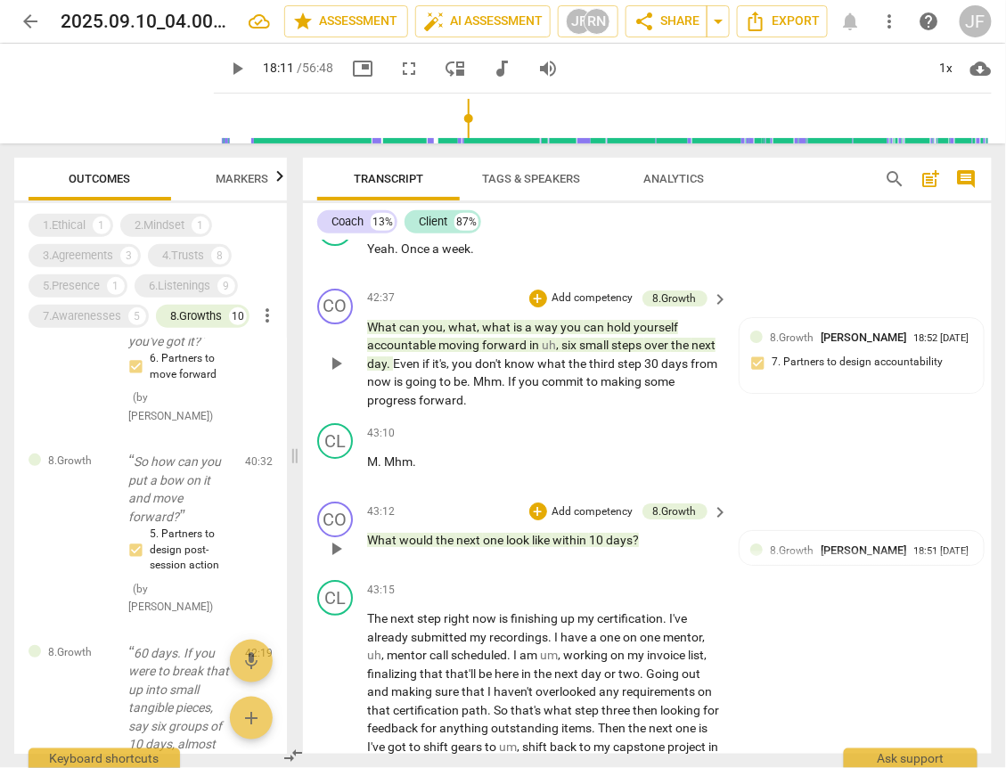
click at [422, 371] on span "Even" at bounding box center [407, 363] width 29 height 14
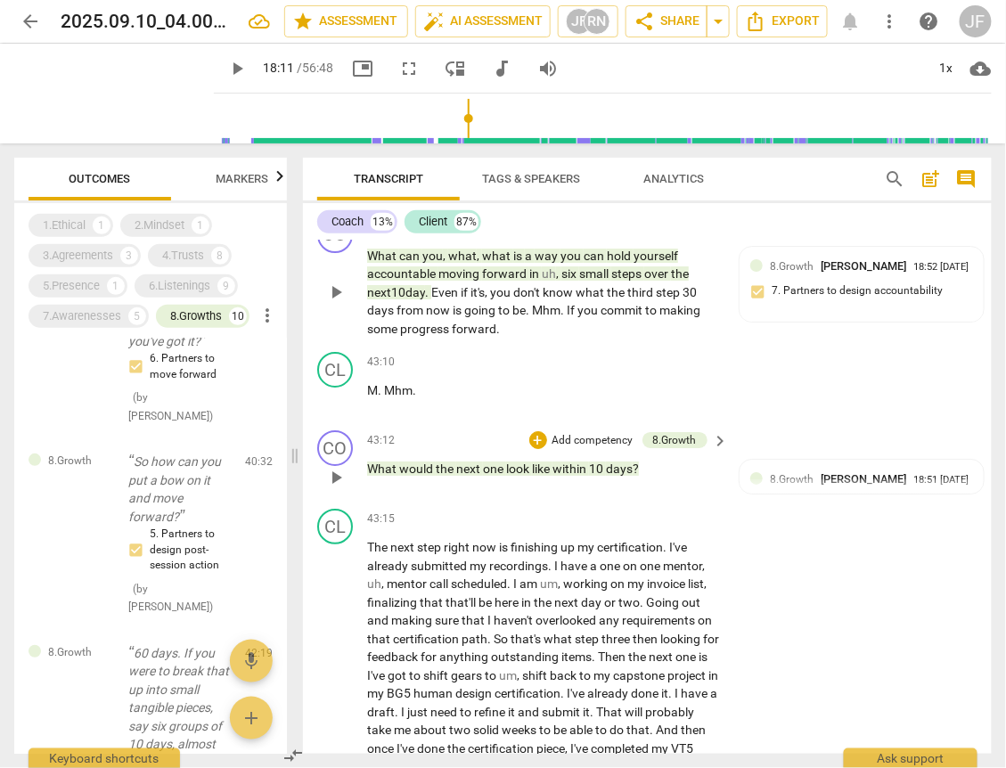
click at [425, 299] on span "day" at bounding box center [415, 292] width 20 height 14
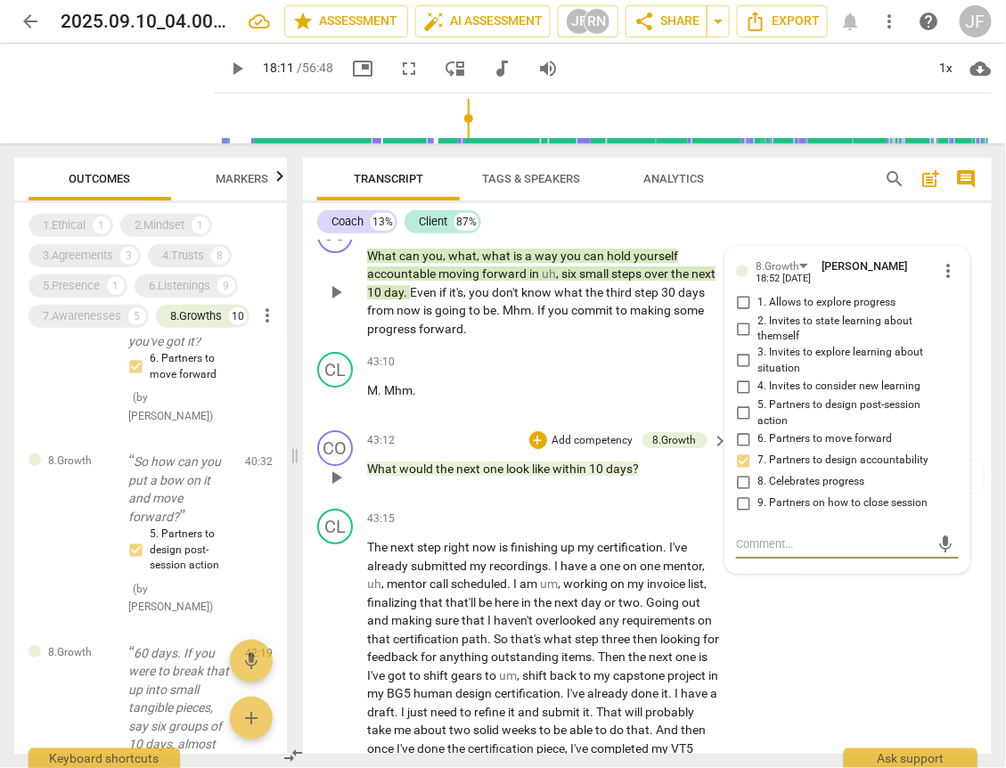
click at [384, 299] on span "10" at bounding box center [375, 292] width 17 height 14
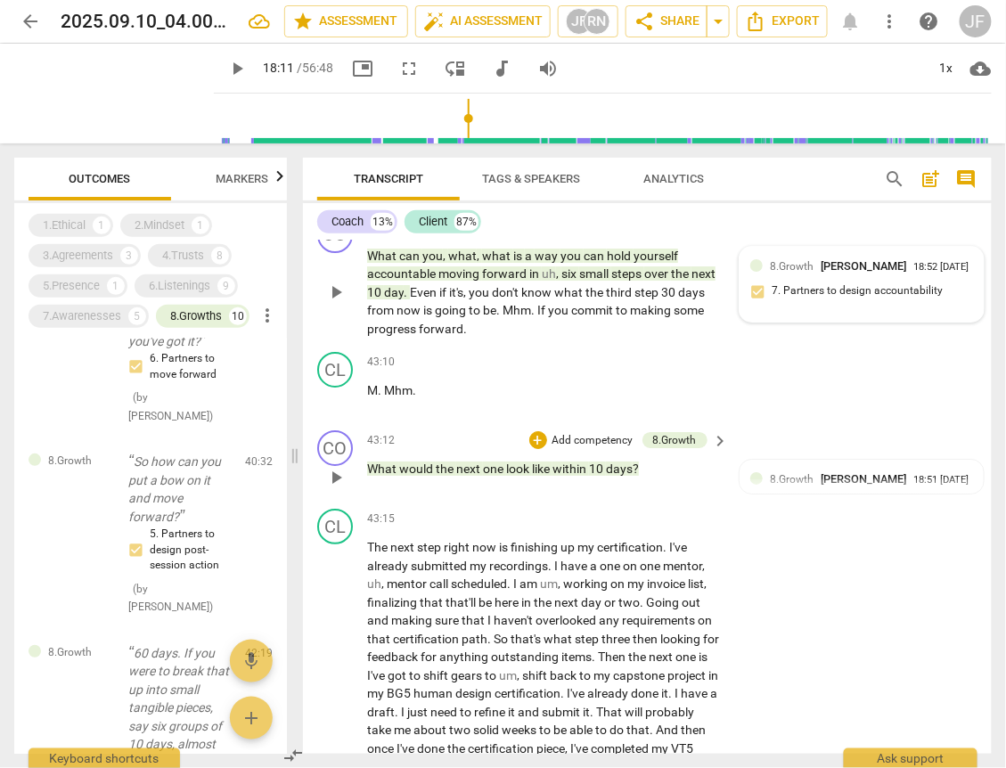
click at [815, 312] on div "8.Growth [PERSON_NAME] 18:52 [DATE] 7. Partners to design accountability" at bounding box center [861, 284] width 223 height 54
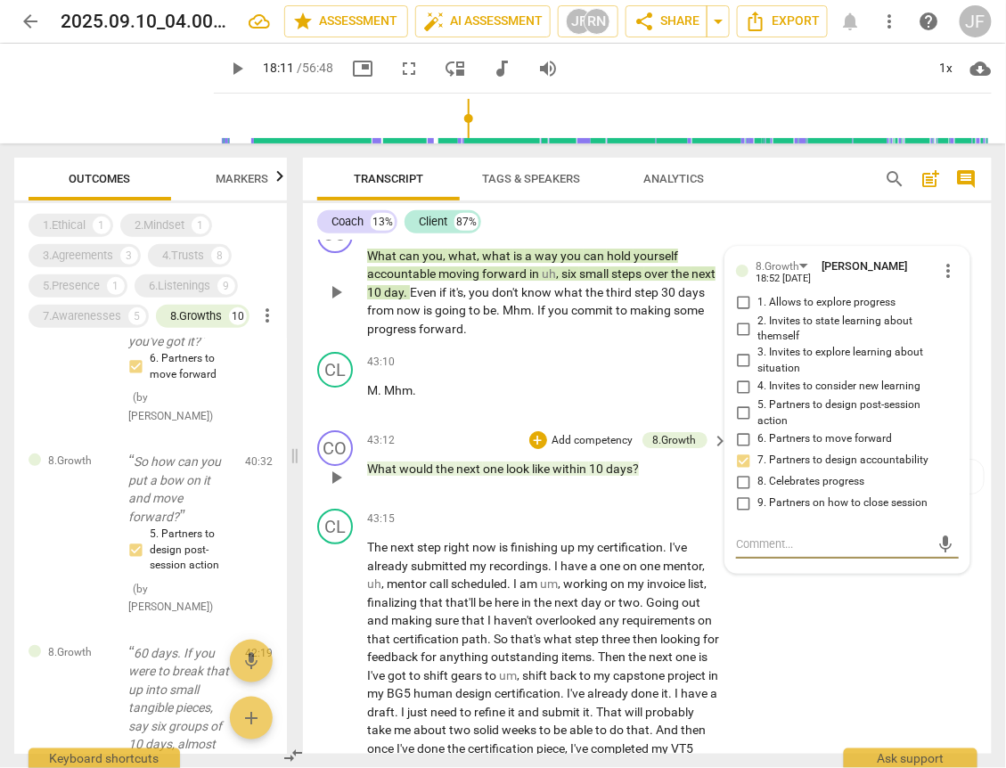
click at [452, 263] on span "what" at bounding box center [462, 256] width 29 height 14
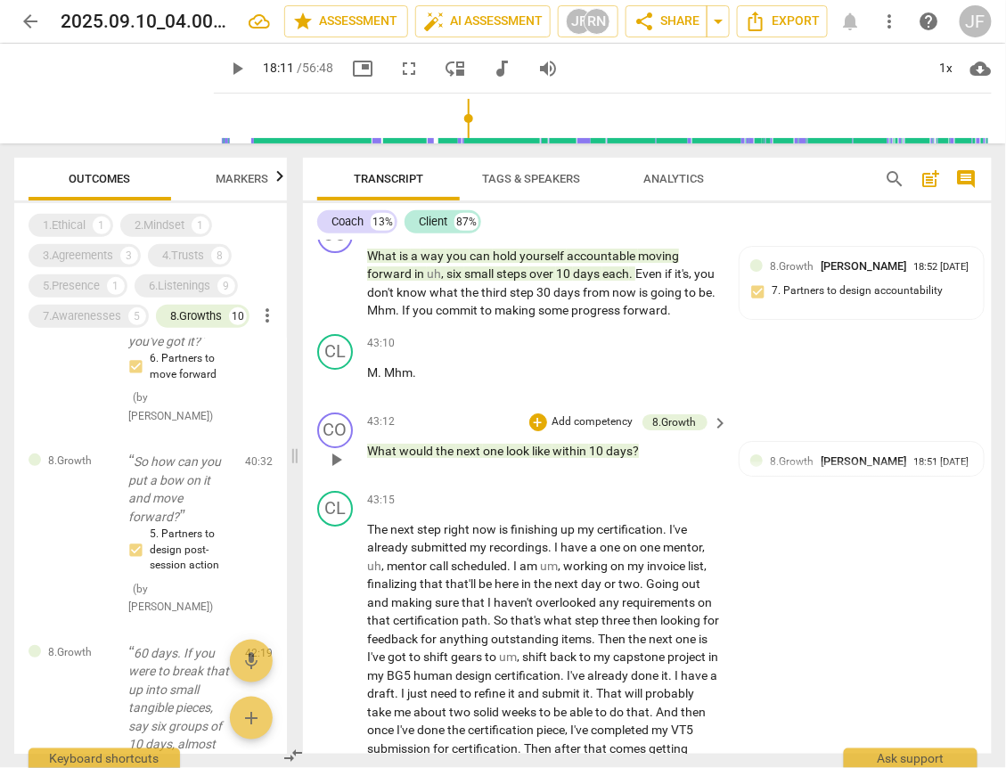
click at [500, 458] on span "one" at bounding box center [494, 451] width 23 height 14
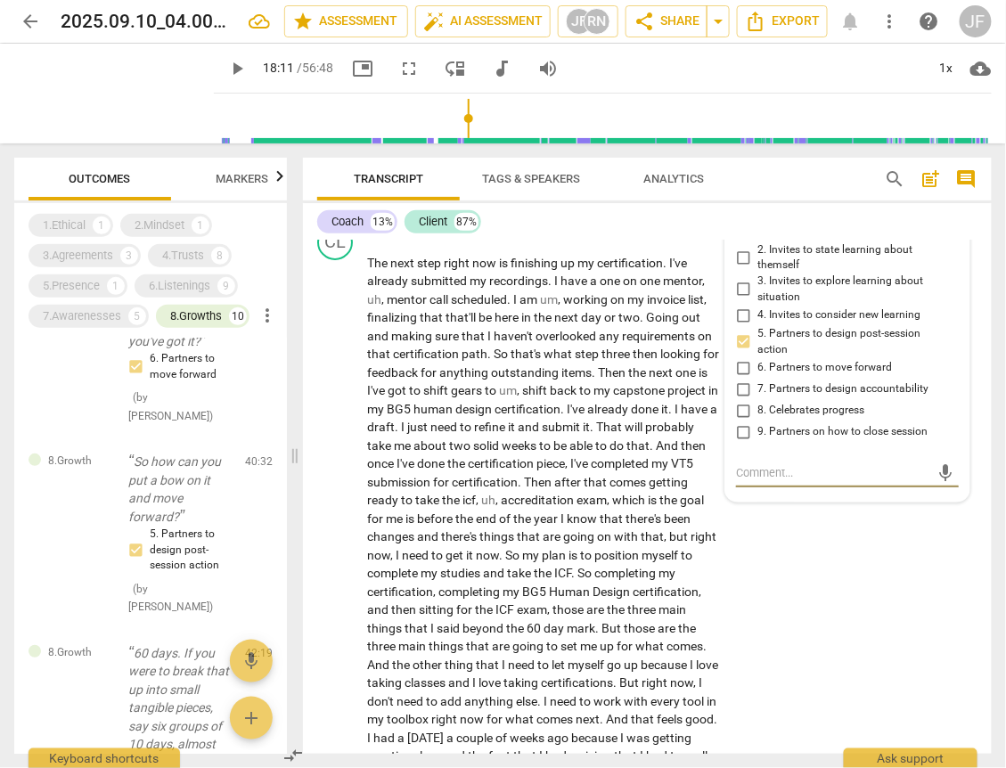
click at [738, 353] on input "5. Partners to design post-session action" at bounding box center [743, 341] width 29 height 21
click at [739, 353] on input "5. Partners to design post-session action" at bounding box center [743, 341] width 29 height 21
click at [568, 562] on span "plan" at bounding box center [555, 555] width 27 height 14
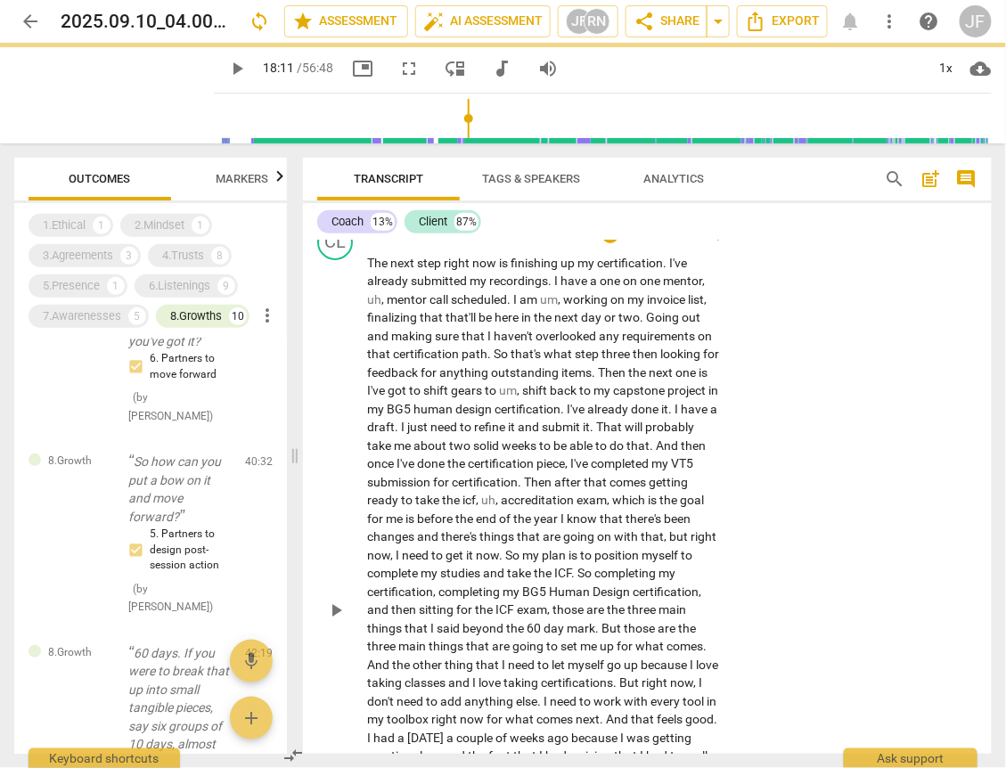
scroll to position [9816, 0]
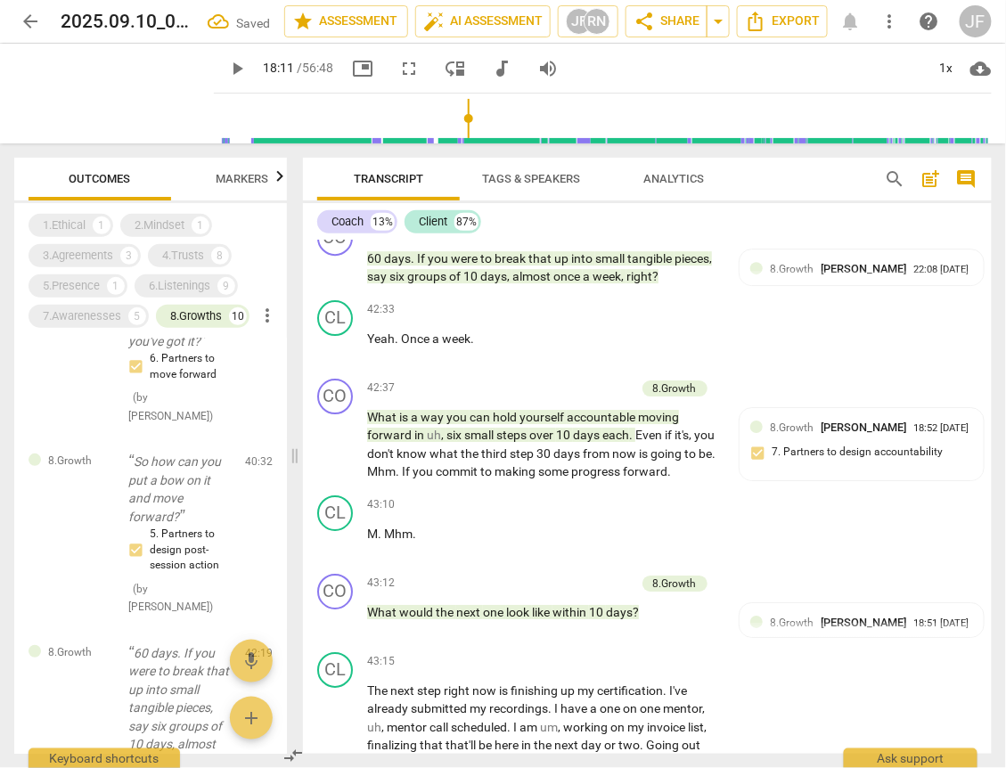
click at [483, 619] on span "one" at bounding box center [494, 612] width 23 height 14
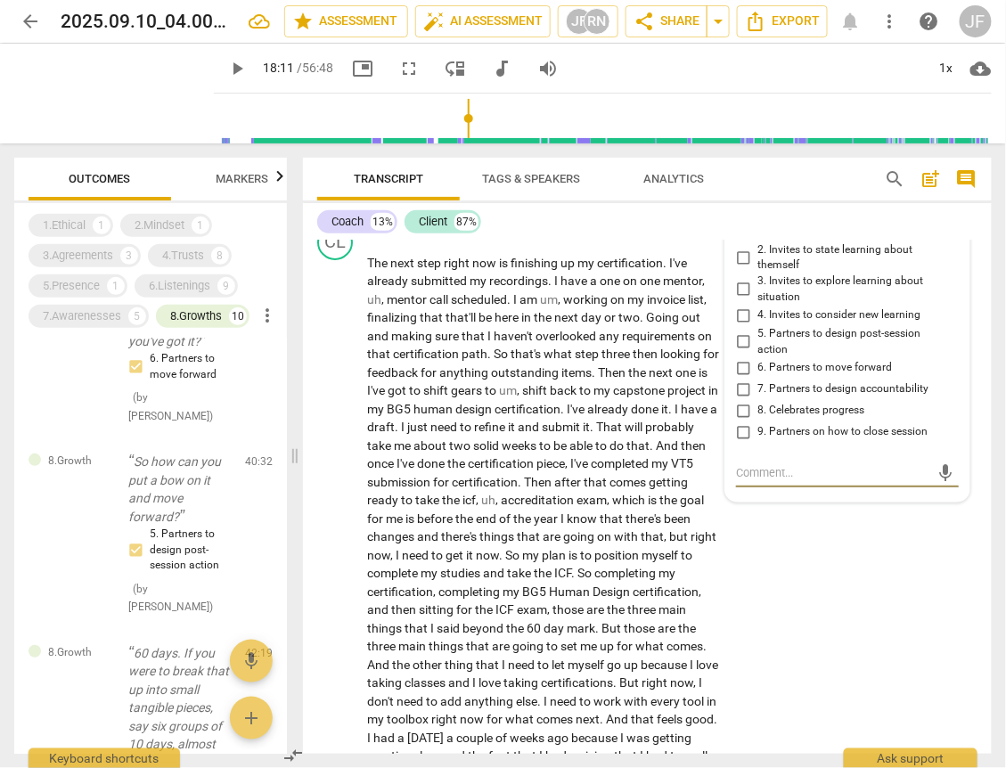
scroll to position [10030, 0]
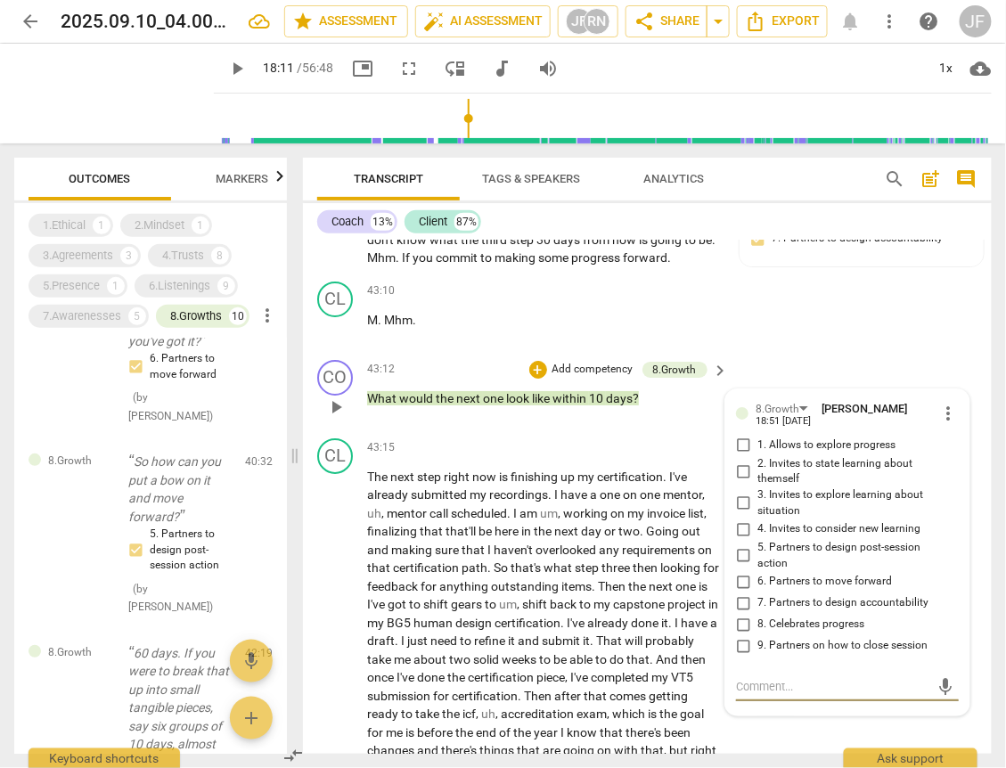
click at [942, 424] on span "more_vert" at bounding box center [947, 413] width 21 height 21
click at [796, 427] on div at bounding box center [503, 384] width 1006 height 768
click at [796, 416] on div "8.Growth" at bounding box center [784, 408] width 59 height 15
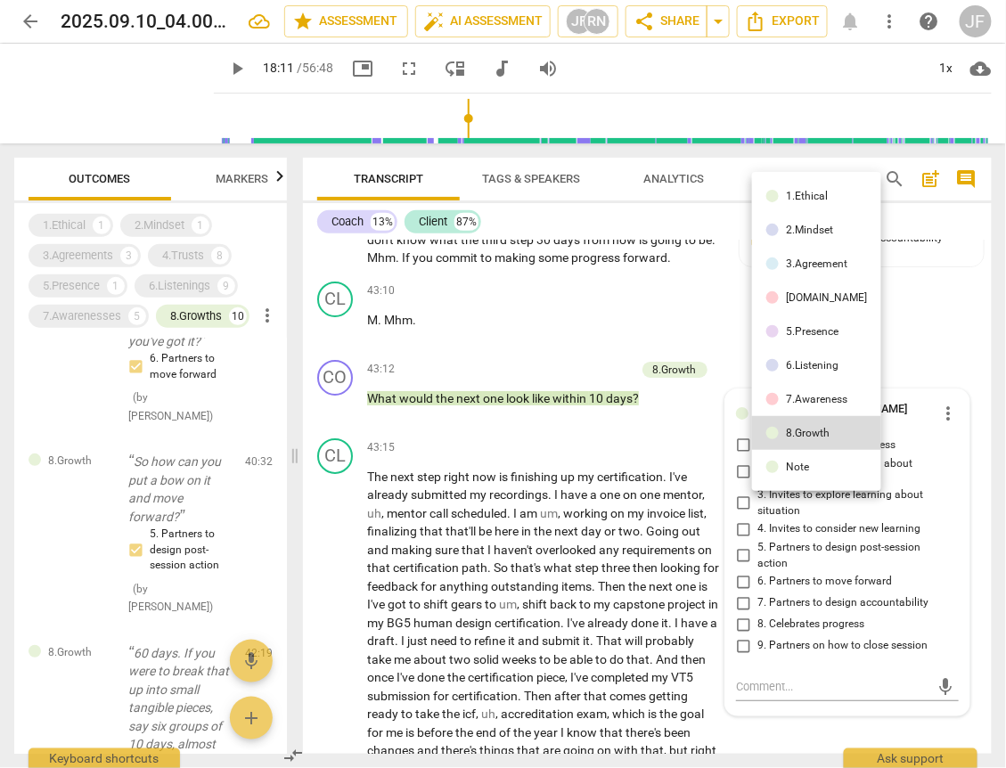
click at [805, 399] on div "7.Awareness" at bounding box center [816, 399] width 61 height 11
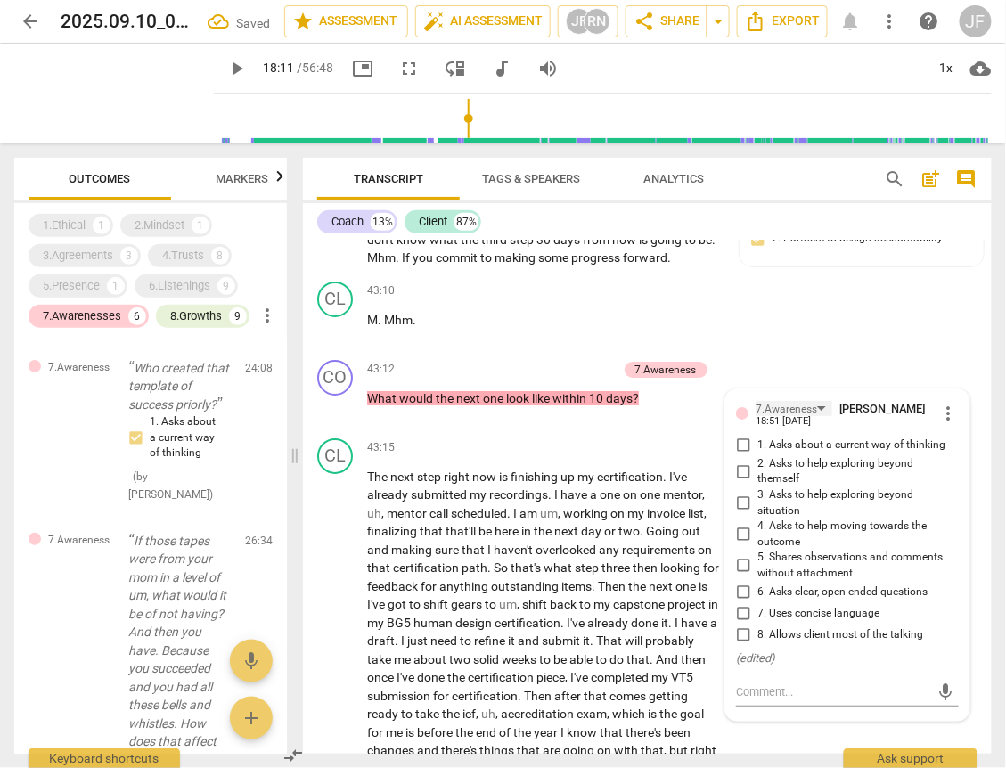
scroll to position [1057, 0]
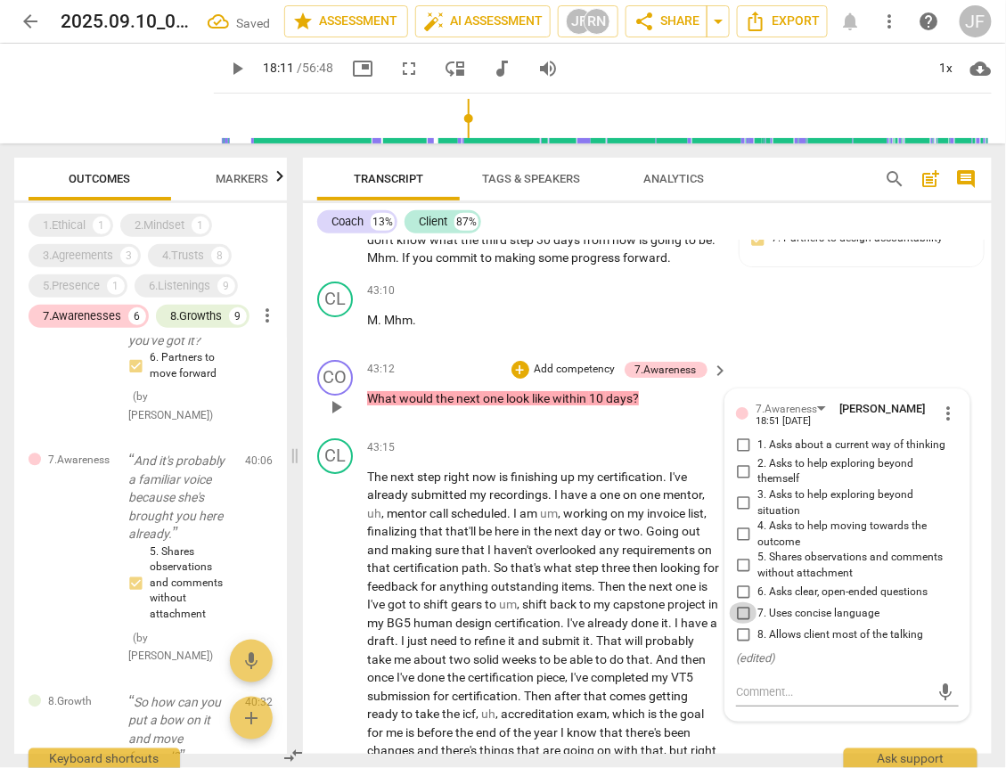
click at [737, 624] on input "7. Uses concise language" at bounding box center [743, 612] width 29 height 21
click at [533, 575] on span "that's" at bounding box center [526, 567] width 33 height 14
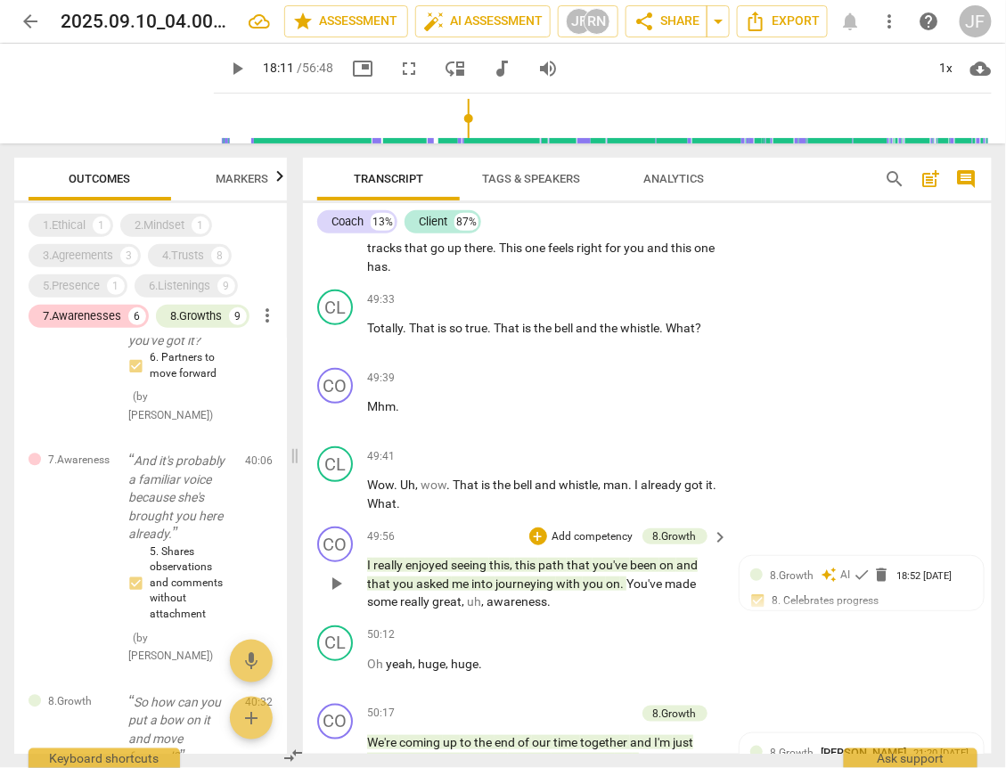
scroll to position [11954, 0]
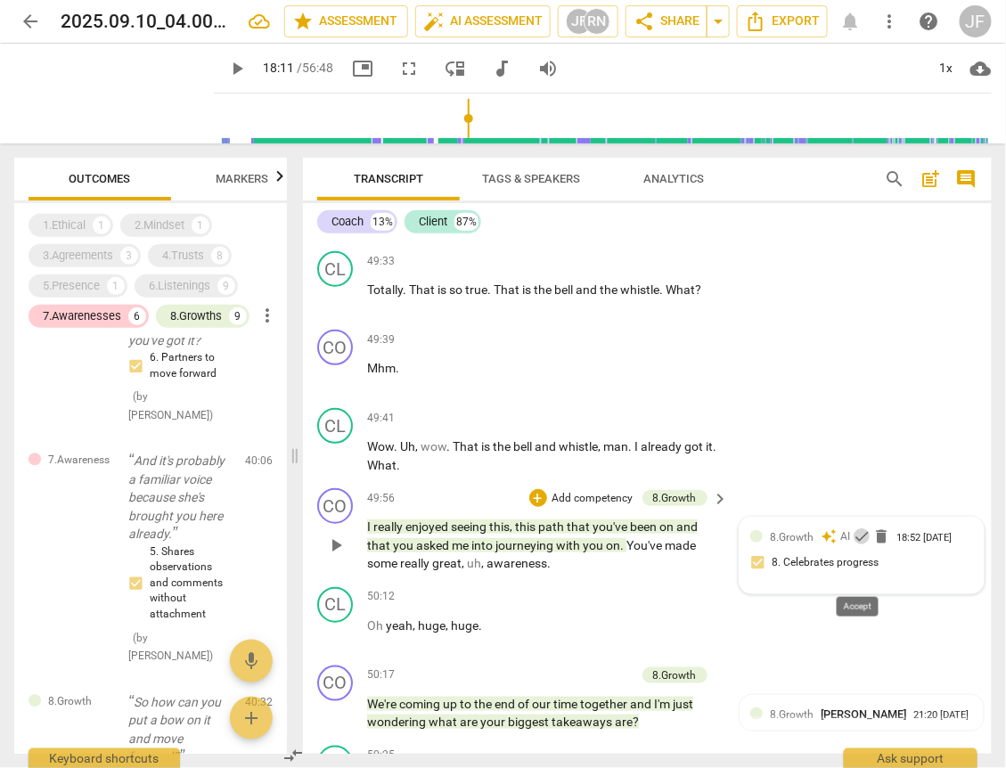
click at [858, 545] on span "check" at bounding box center [861, 536] width 18 height 18
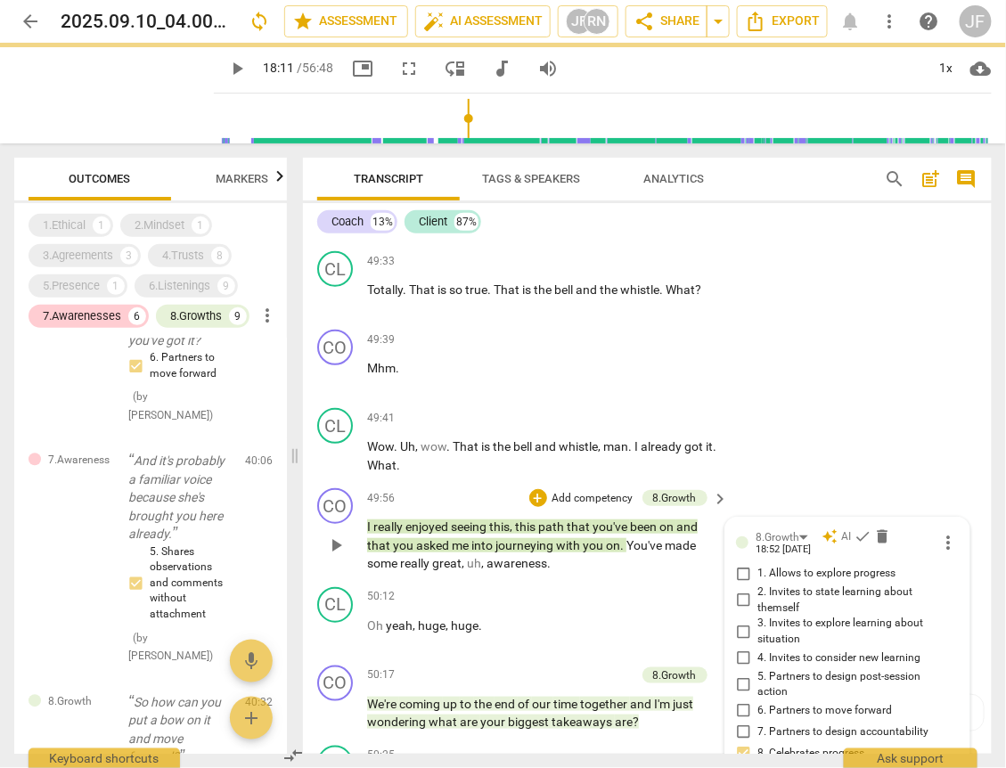
scroll to position [12310, 0]
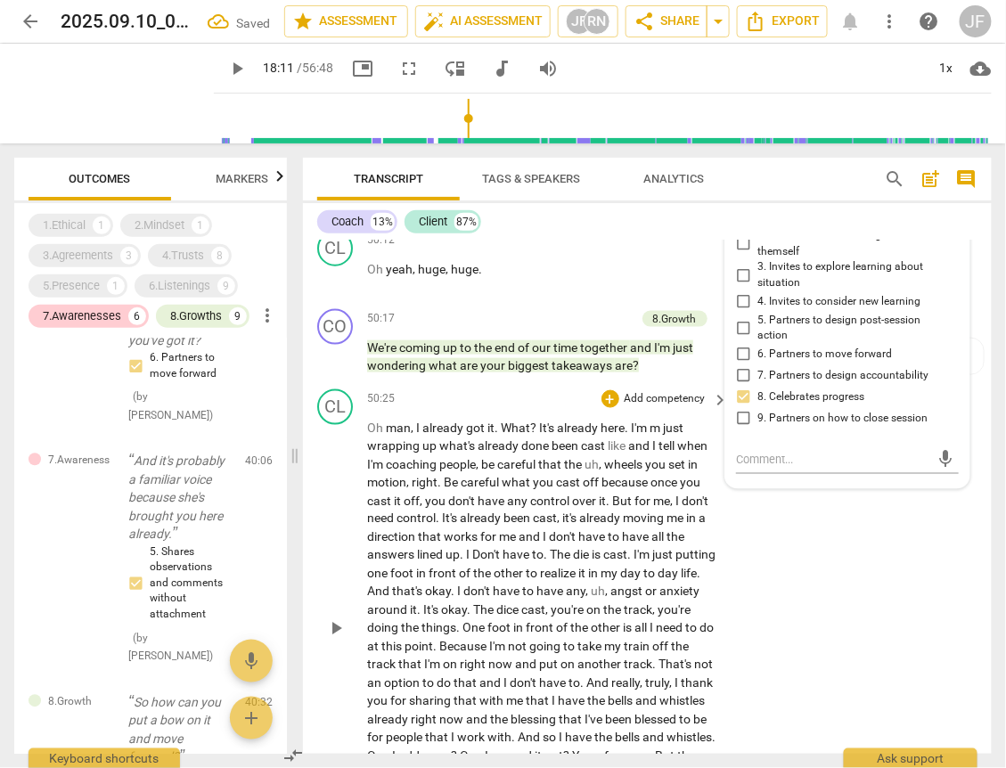
click at [513, 544] on span "me" at bounding box center [509, 537] width 20 height 14
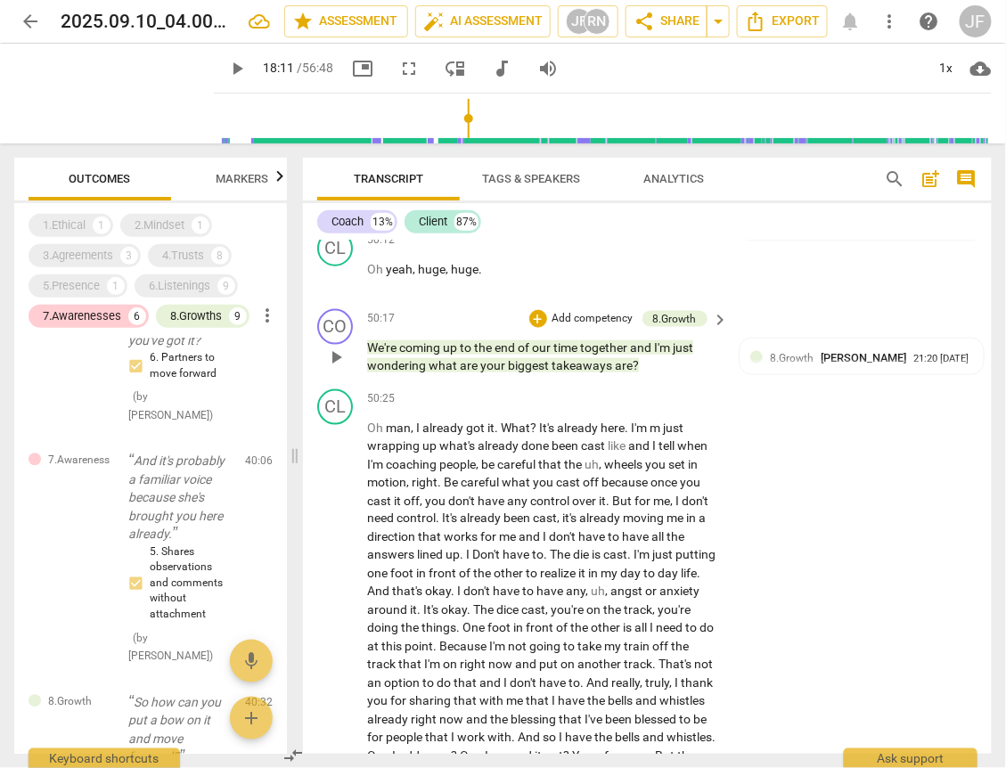
click at [470, 372] on span "are" at bounding box center [470, 365] width 20 height 14
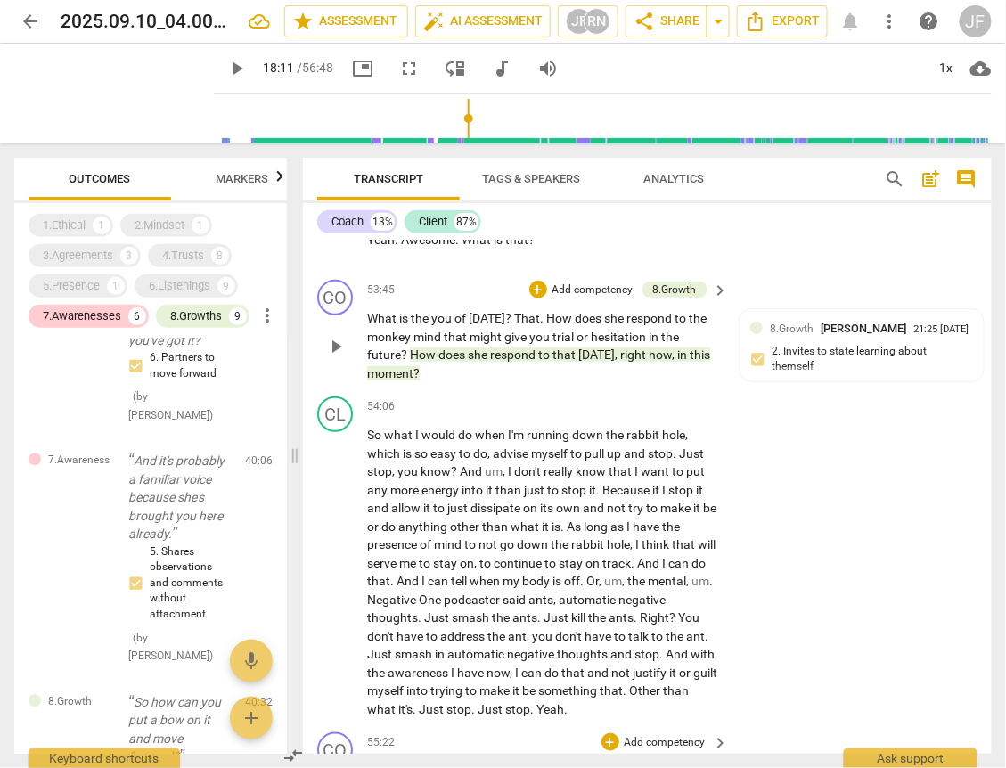
scroll to position [13664, 0]
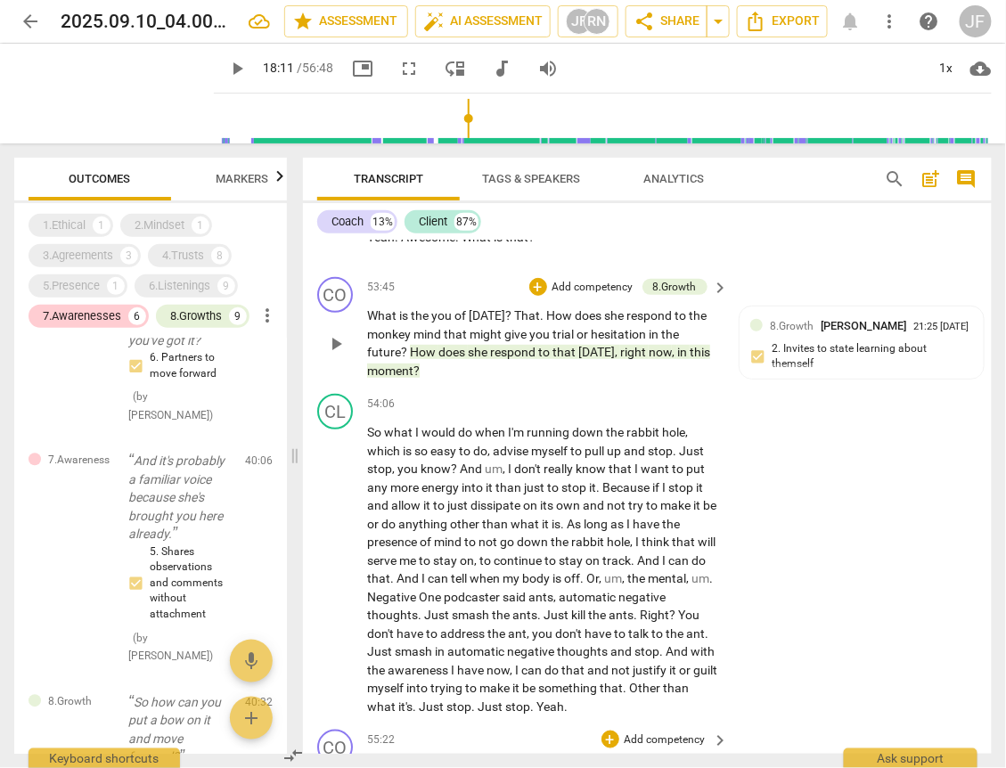
click at [511, 359] on span "respond" at bounding box center [514, 352] width 48 height 14
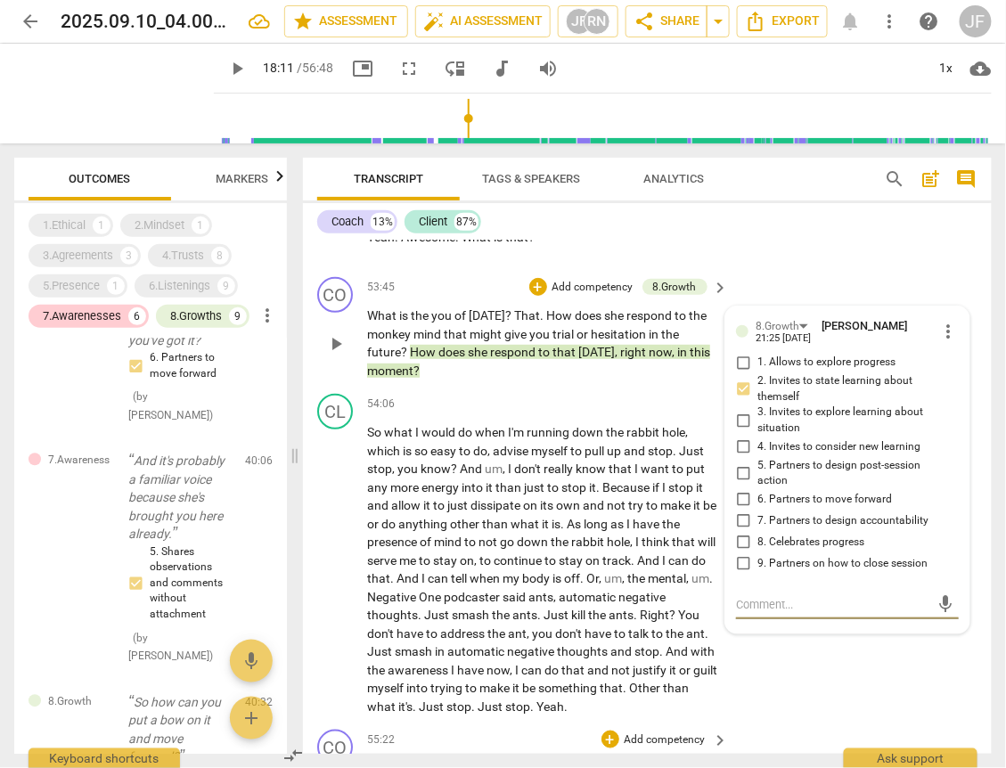
click at [941, 342] on span "more_vert" at bounding box center [947, 331] width 21 height 21
click at [958, 399] on li "Delete" at bounding box center [959, 399] width 61 height 34
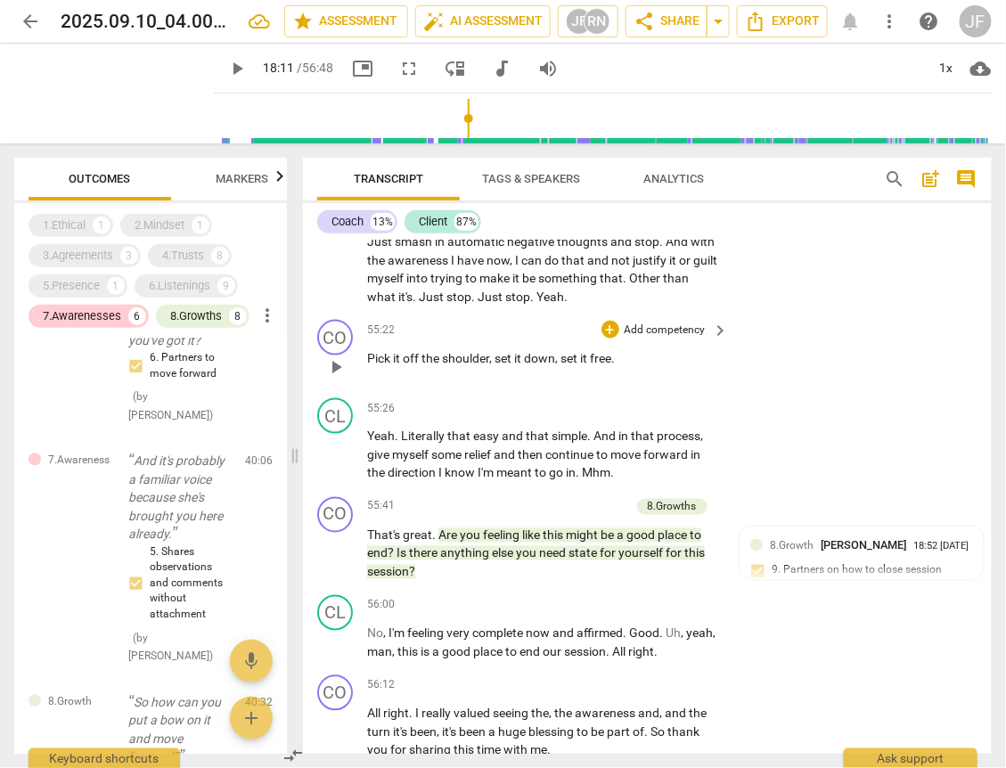
scroll to position [14091, 0]
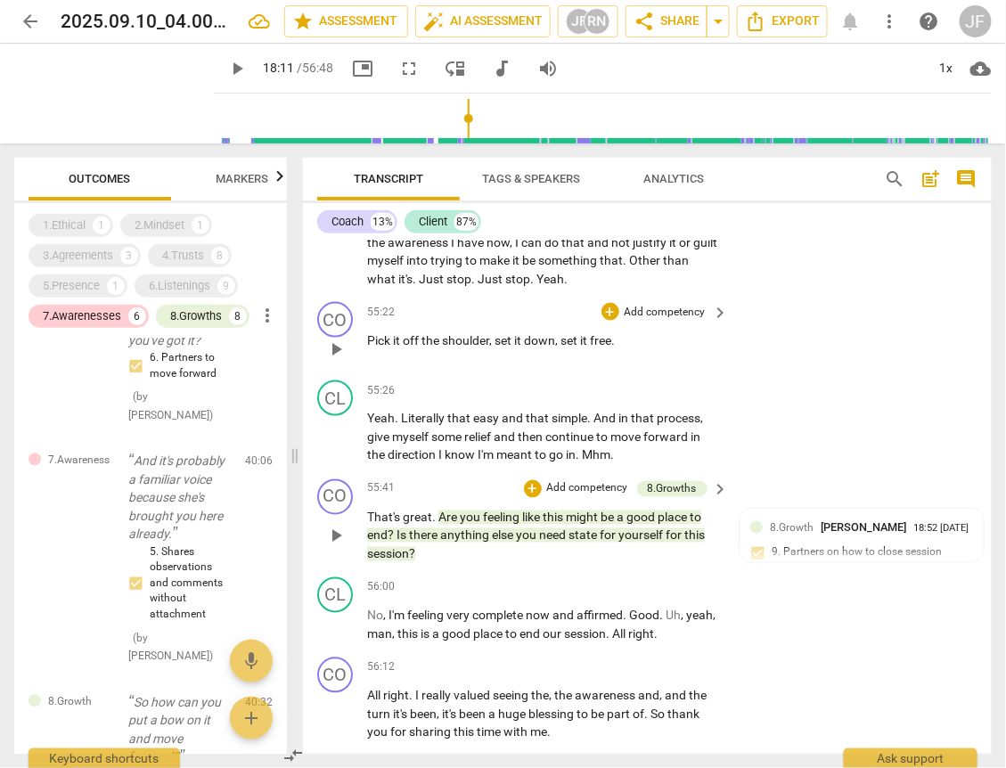
click at [487, 542] on span "anything" at bounding box center [466, 535] width 52 height 14
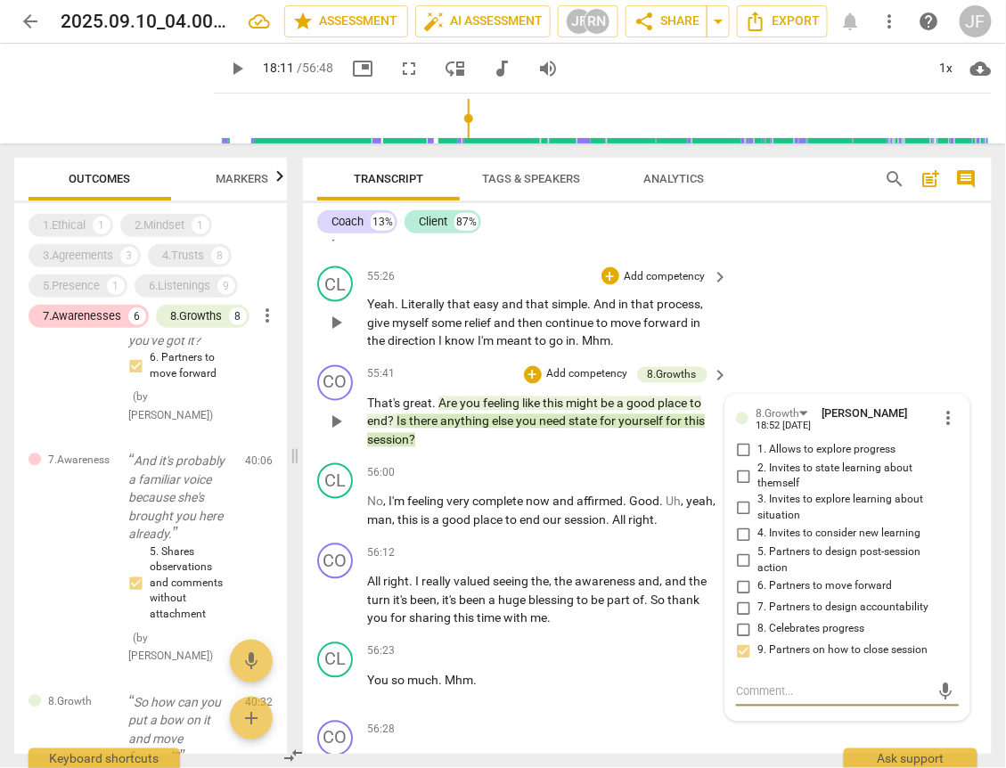
scroll to position [14133, 0]
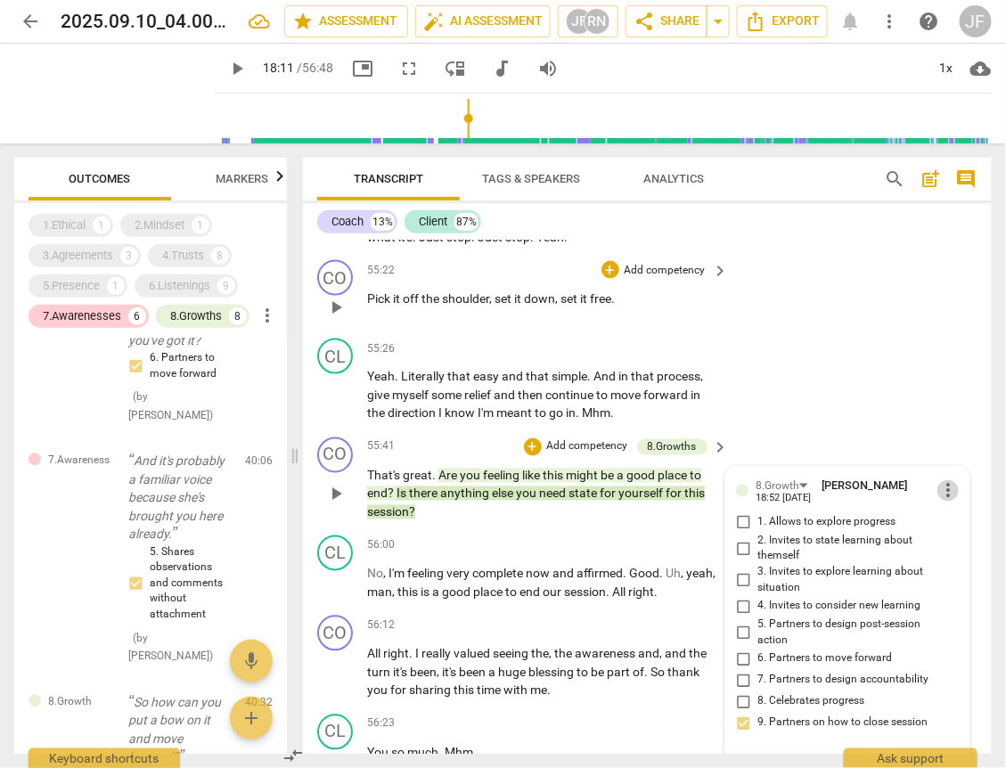
click at [939, 501] on span "more_vert" at bounding box center [947, 490] width 21 height 21
click at [962, 560] on li "Delete" at bounding box center [959, 559] width 61 height 34
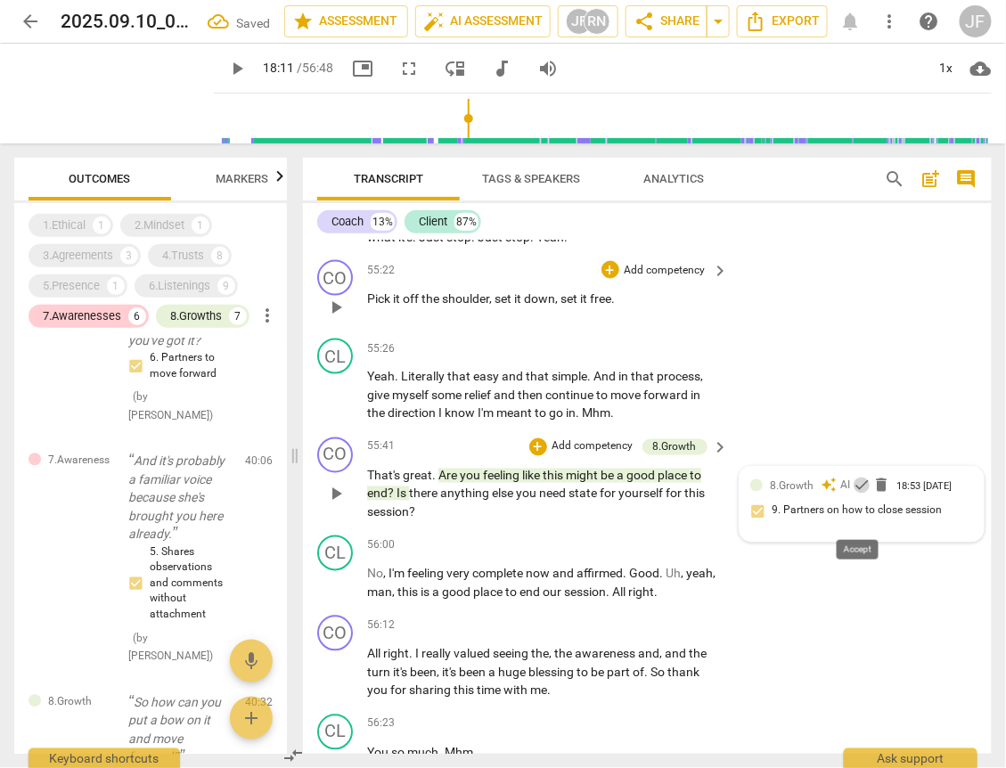
click at [857, 494] on span "check" at bounding box center [861, 486] width 18 height 18
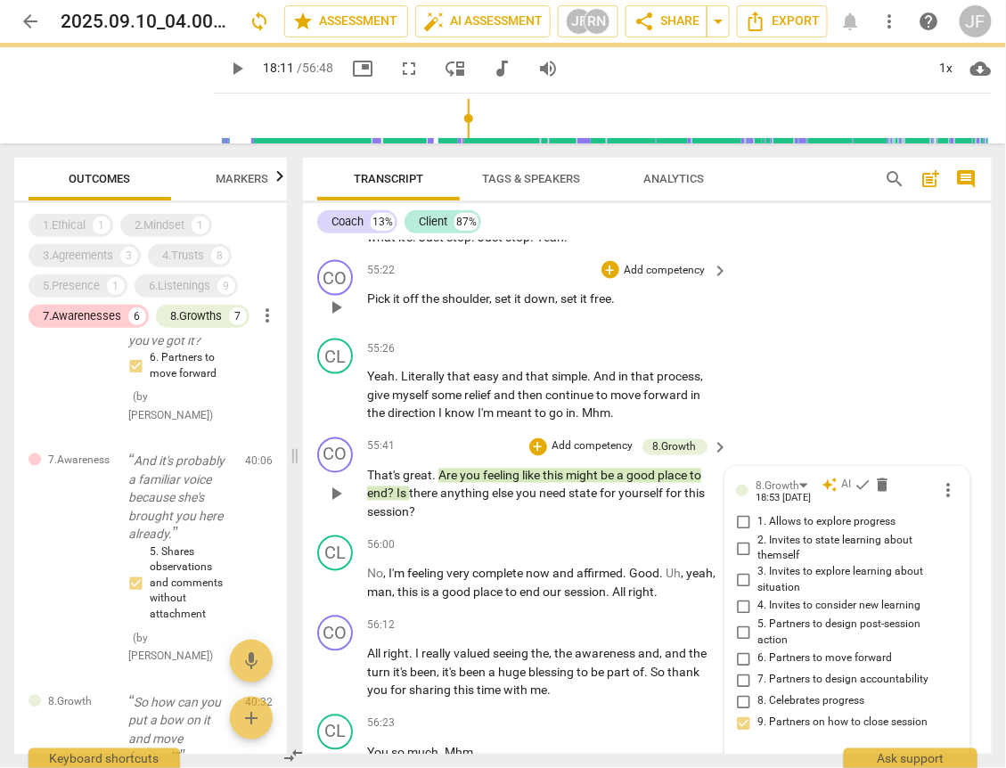
scroll to position [14418, 0]
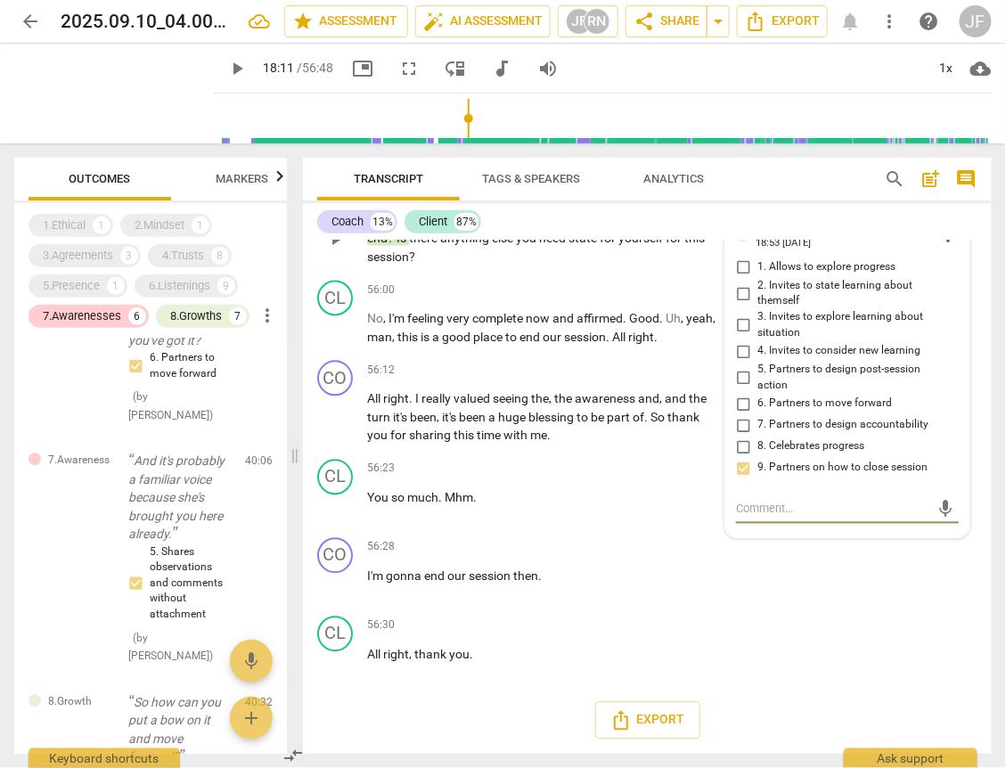
click at [549, 180] on span "Tags & Speakers" at bounding box center [531, 178] width 98 height 13
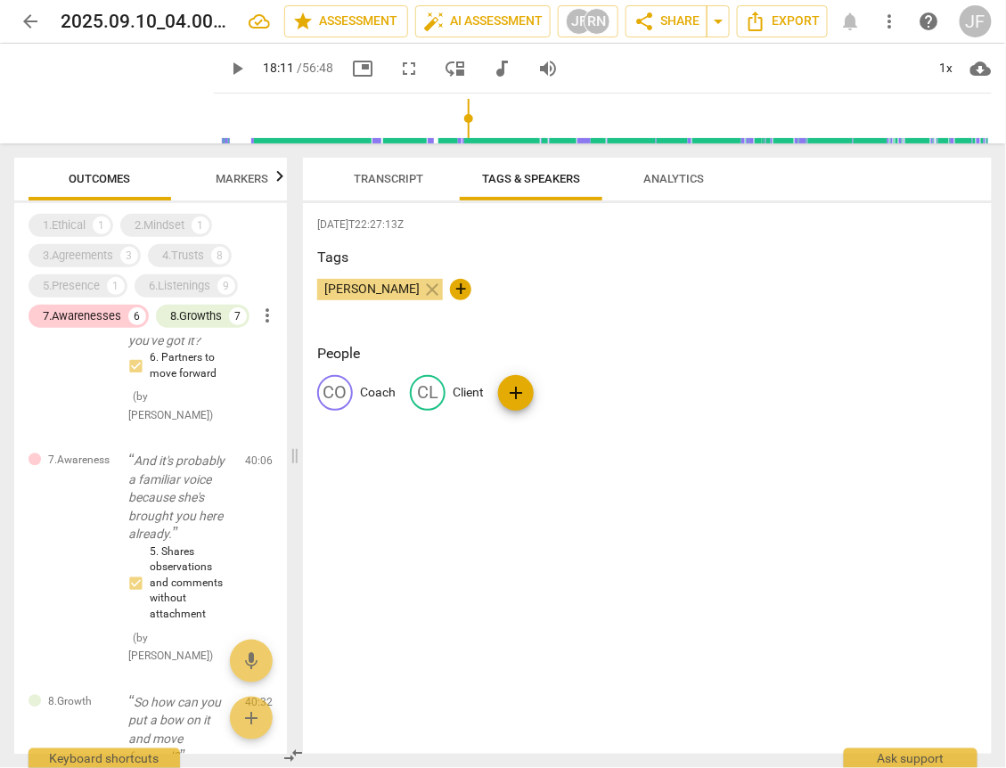
click at [275, 175] on icon "button" at bounding box center [279, 176] width 21 height 21
click at [150, 176] on span "AI Assessment New" at bounding box center [146, 179] width 110 height 13
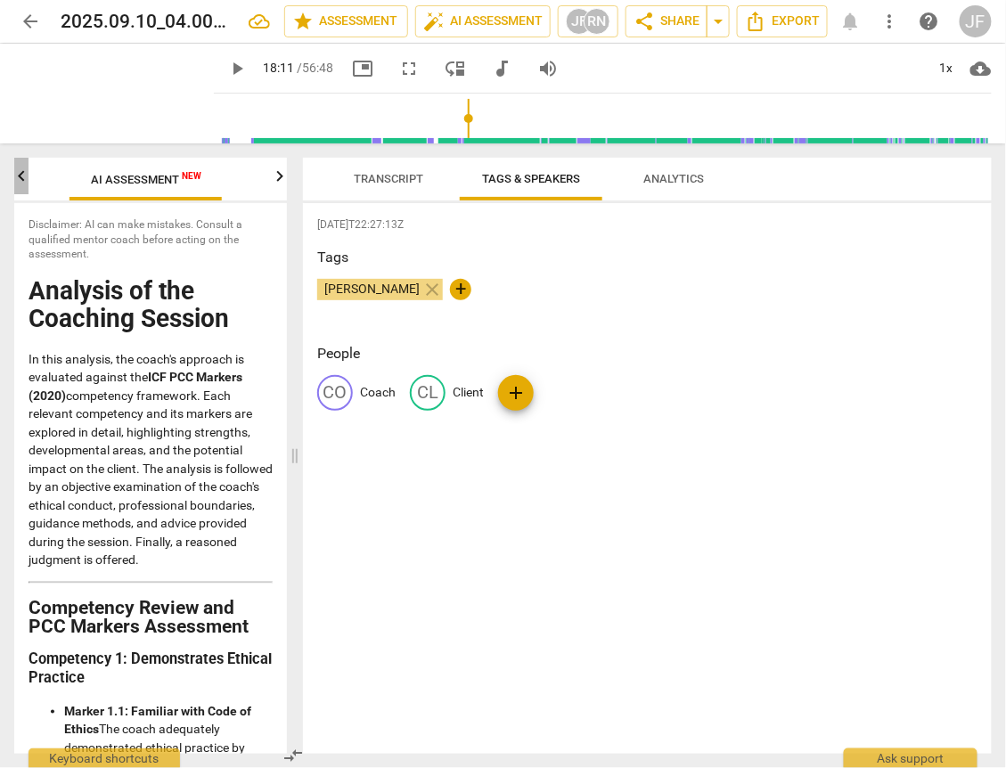
click at [21, 177] on icon "button" at bounding box center [21, 176] width 21 height 21
click at [240, 177] on span "Markers" at bounding box center [242, 178] width 53 height 13
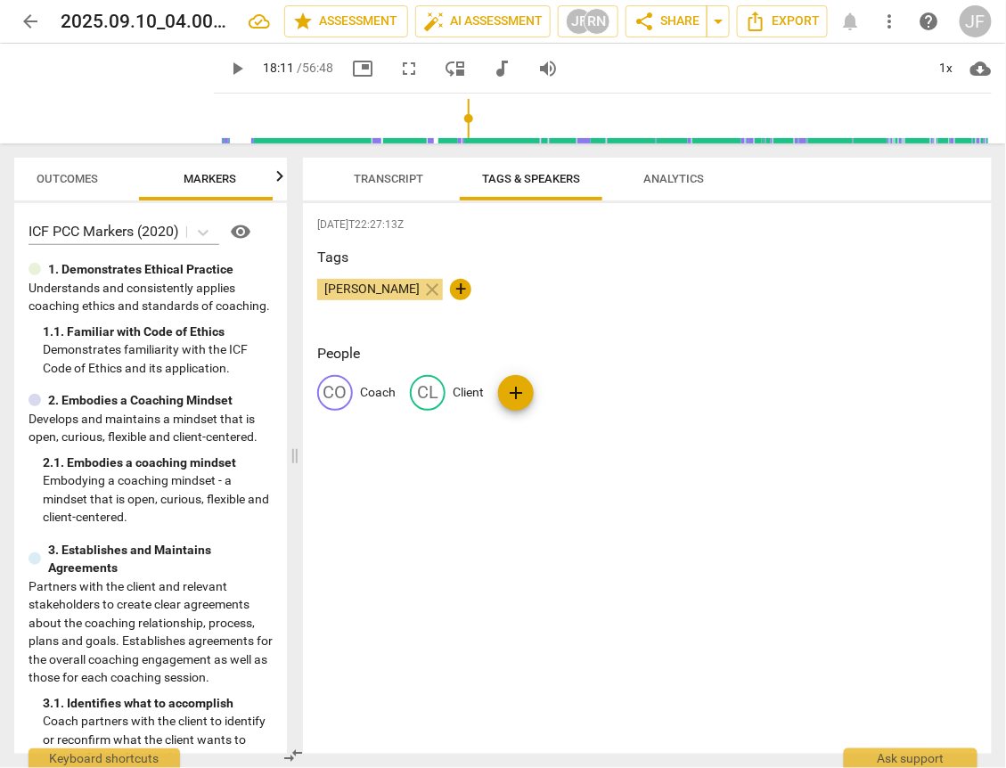
scroll to position [0, 40]
click at [86, 177] on span "Outcomes" at bounding box center [59, 178] width 61 height 13
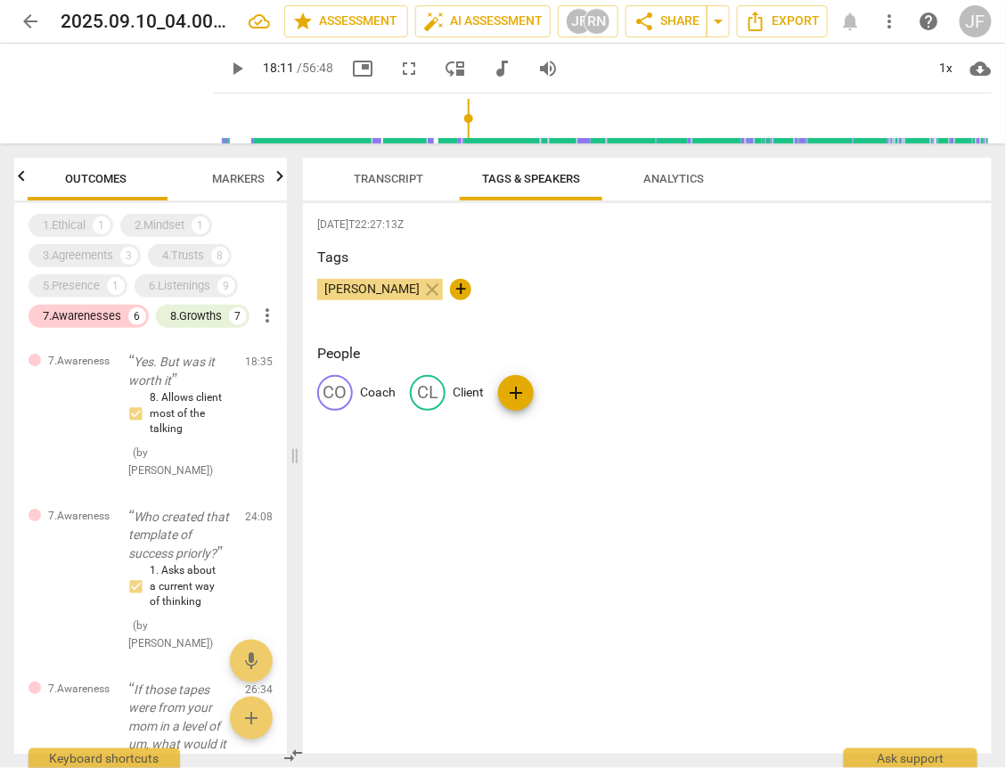
scroll to position [0, 0]
click at [400, 182] on span "Transcript" at bounding box center [388, 178] width 69 height 13
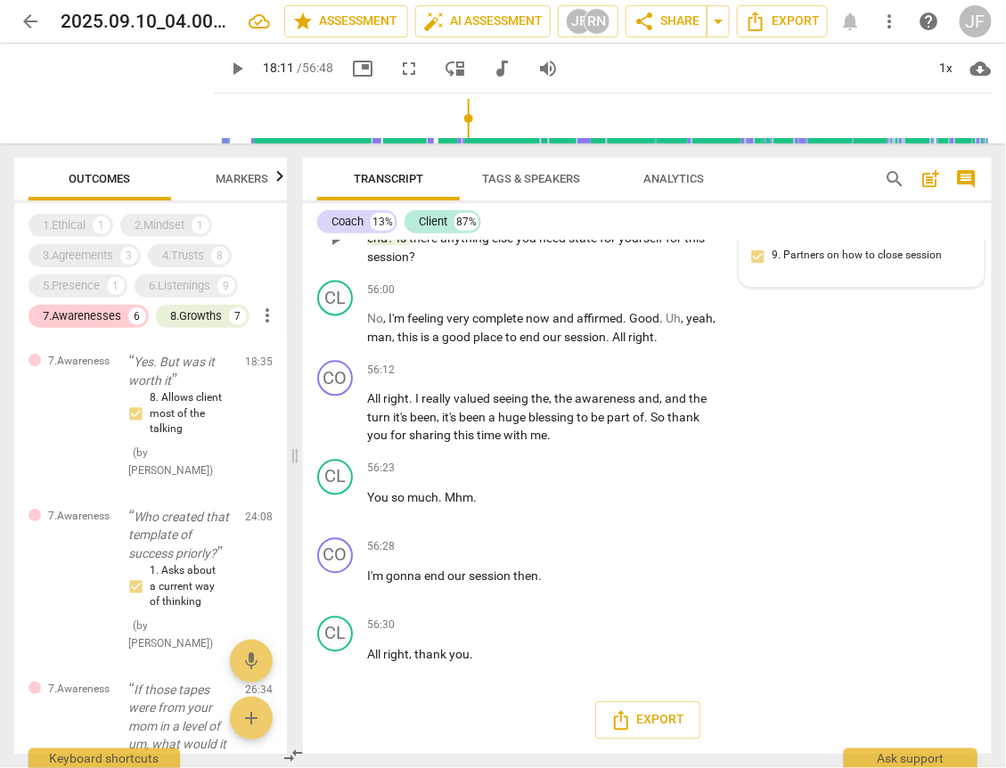
click at [685, 173] on span "Analytics" at bounding box center [673, 178] width 61 height 13
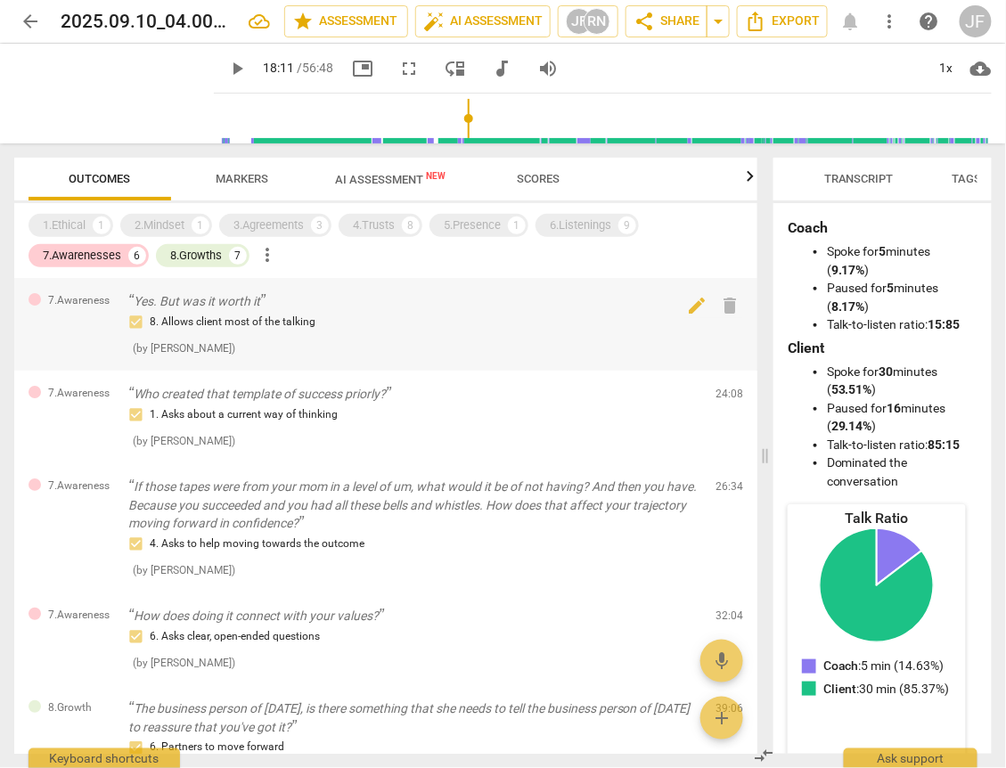
drag, startPoint x: 289, startPoint y: 376, endPoint x: 718, endPoint y: 359, distance: 428.8
click at [760, 405] on span at bounding box center [765, 455] width 11 height 624
click at [529, 173] on span "Scores" at bounding box center [538, 178] width 43 height 13
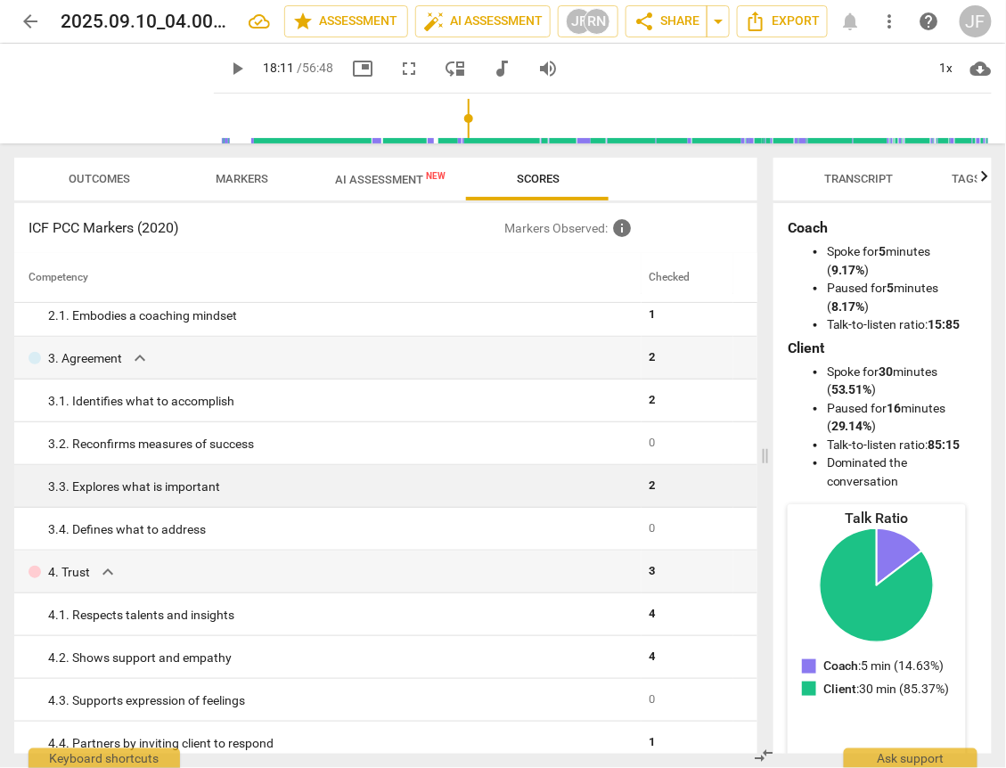
scroll to position [356, 0]
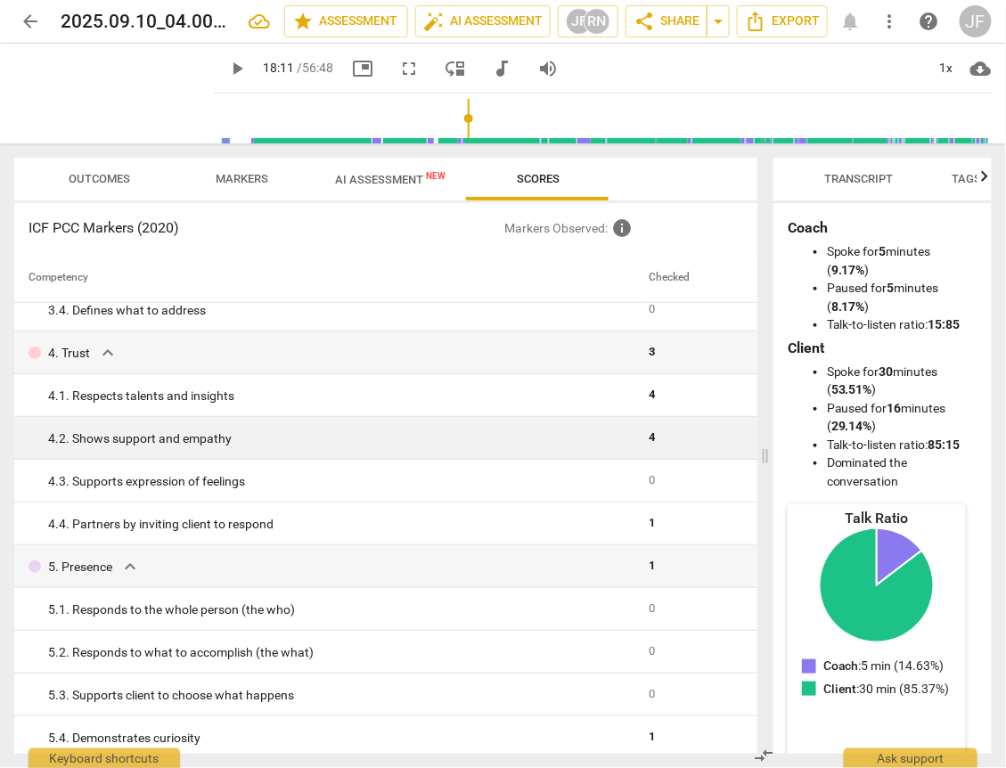
click at [198, 442] on div "4. 2. Shows support and empathy" at bounding box center [341, 438] width 586 height 19
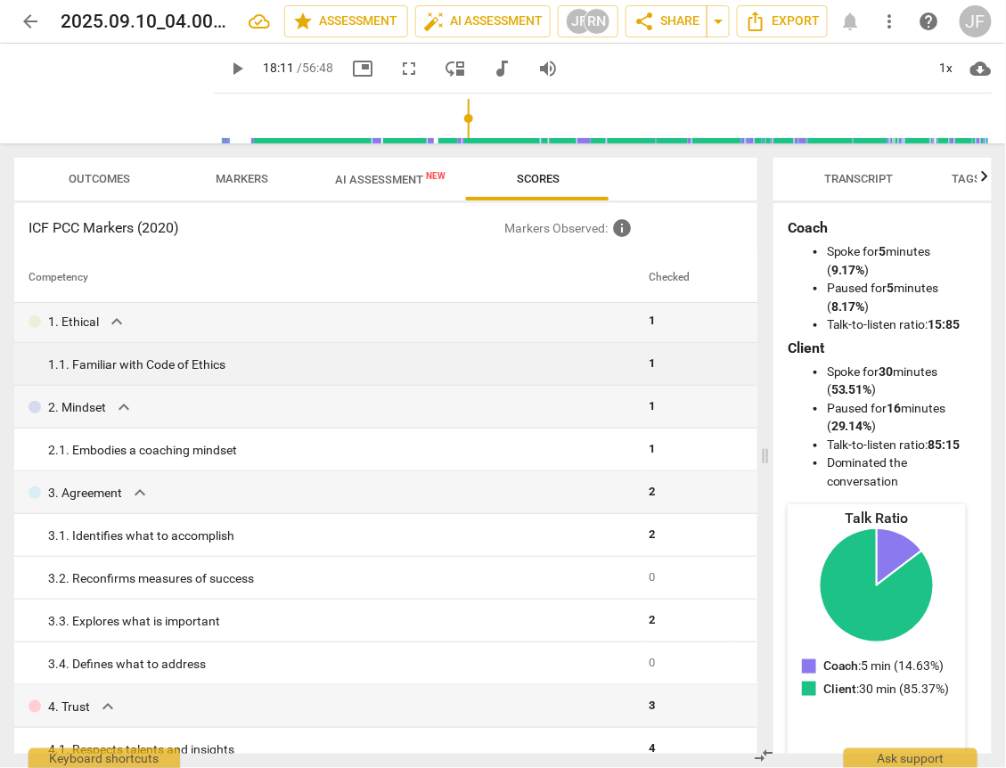
scroll to position [0, 0]
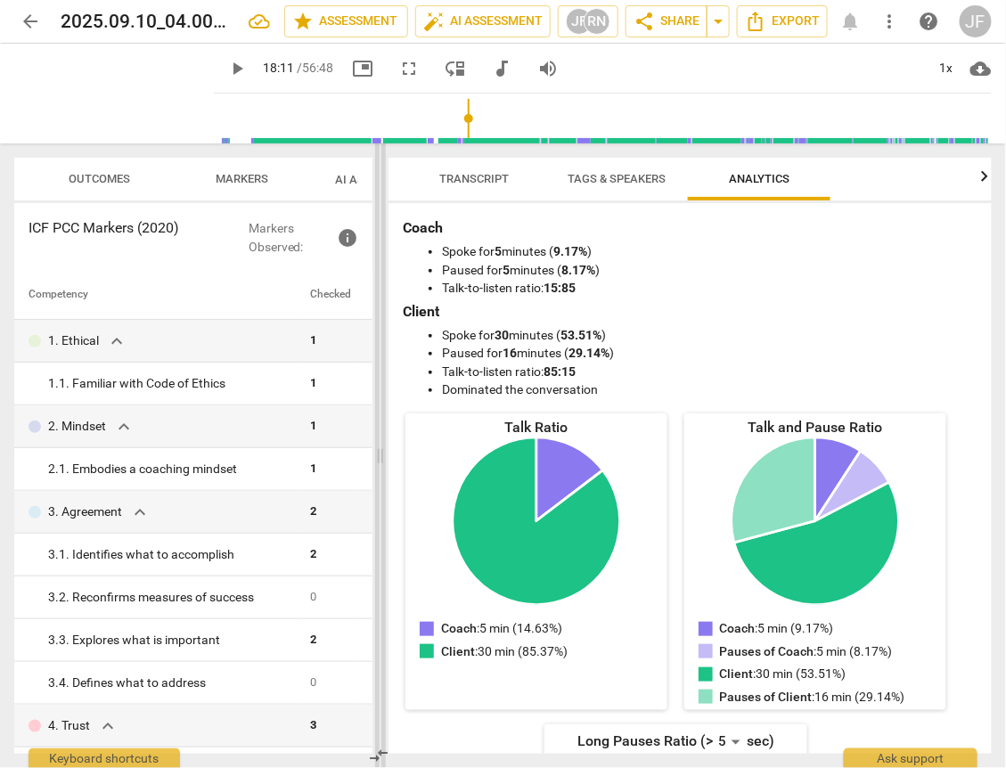
drag, startPoint x: 761, startPoint y: 318, endPoint x: 376, endPoint y: 322, distance: 384.8
click at [376, 322] on span at bounding box center [380, 455] width 11 height 624
click at [95, 174] on span "Outcomes" at bounding box center [99, 178] width 61 height 13
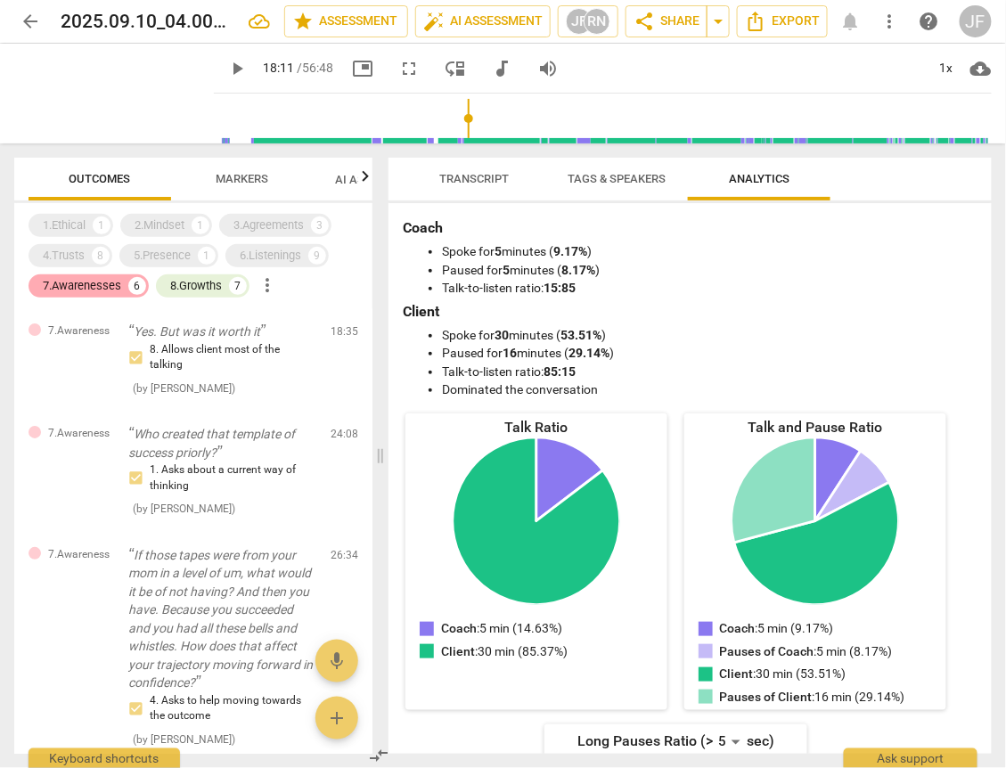
click at [69, 282] on div "7.Awarenesses" at bounding box center [82, 286] width 78 height 18
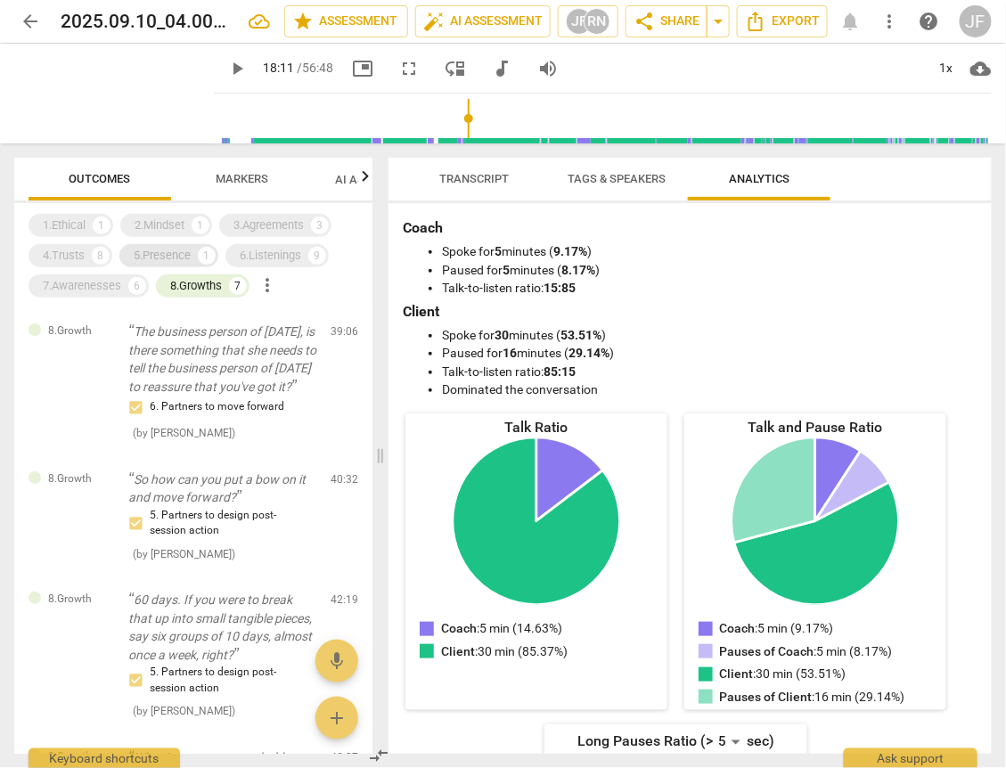
click at [194, 255] on div "5.Presence 1" at bounding box center [168, 255] width 99 height 23
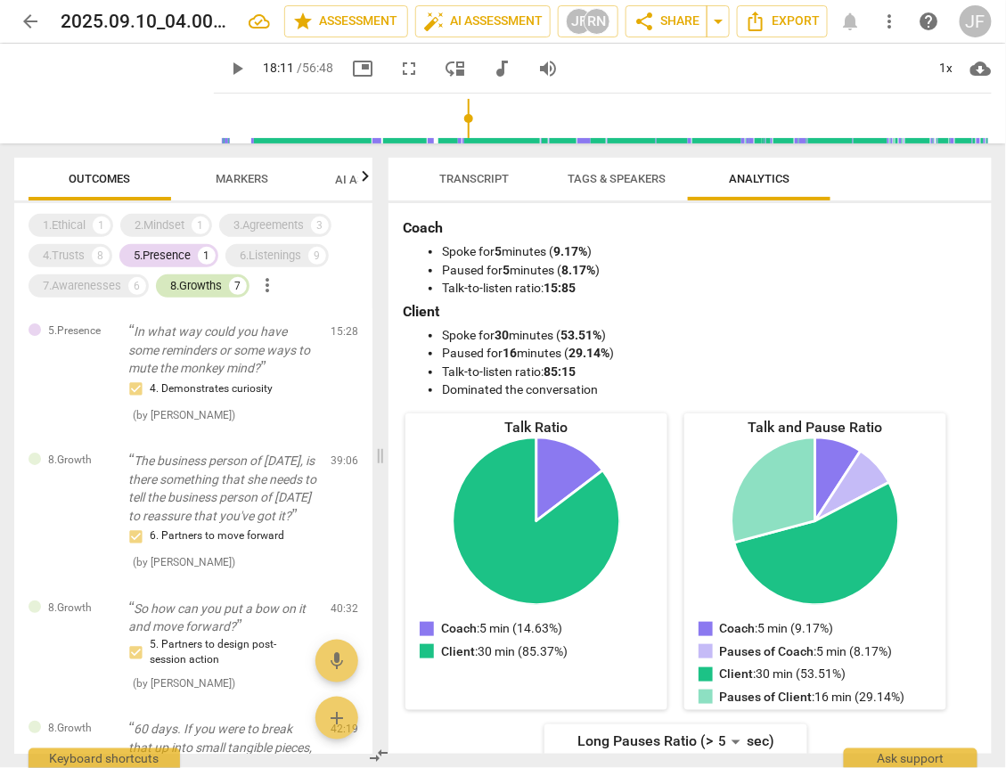
click at [194, 286] on div "8.Growths" at bounding box center [196, 286] width 52 height 18
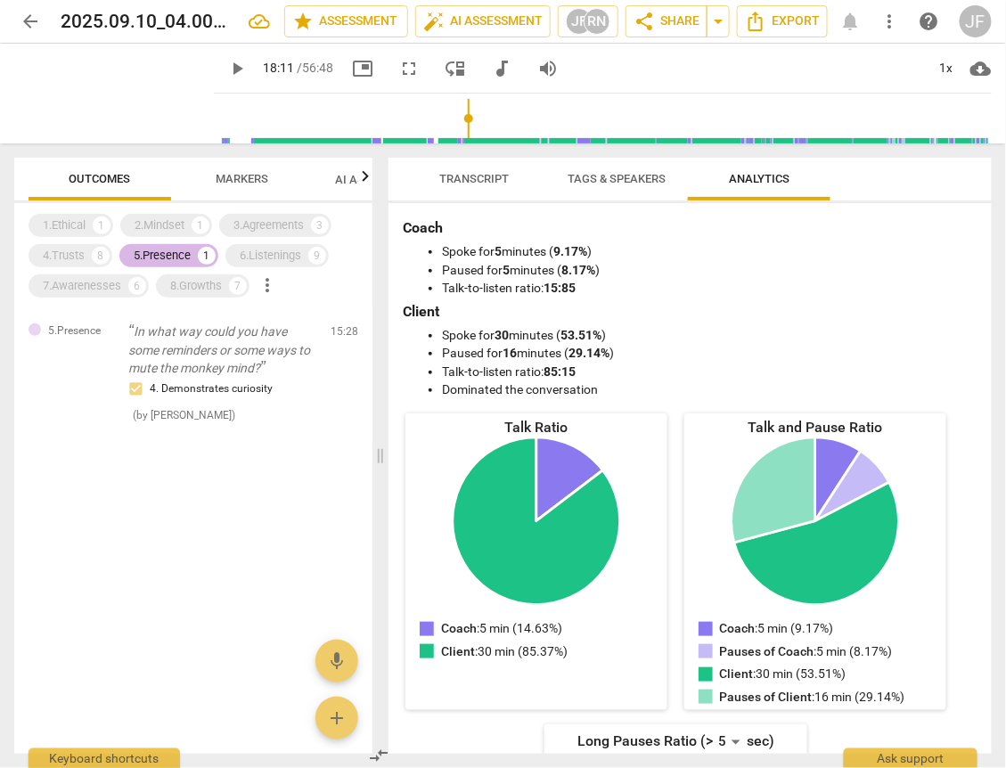
click at [163, 254] on div "5.Presence" at bounding box center [162, 256] width 57 height 18
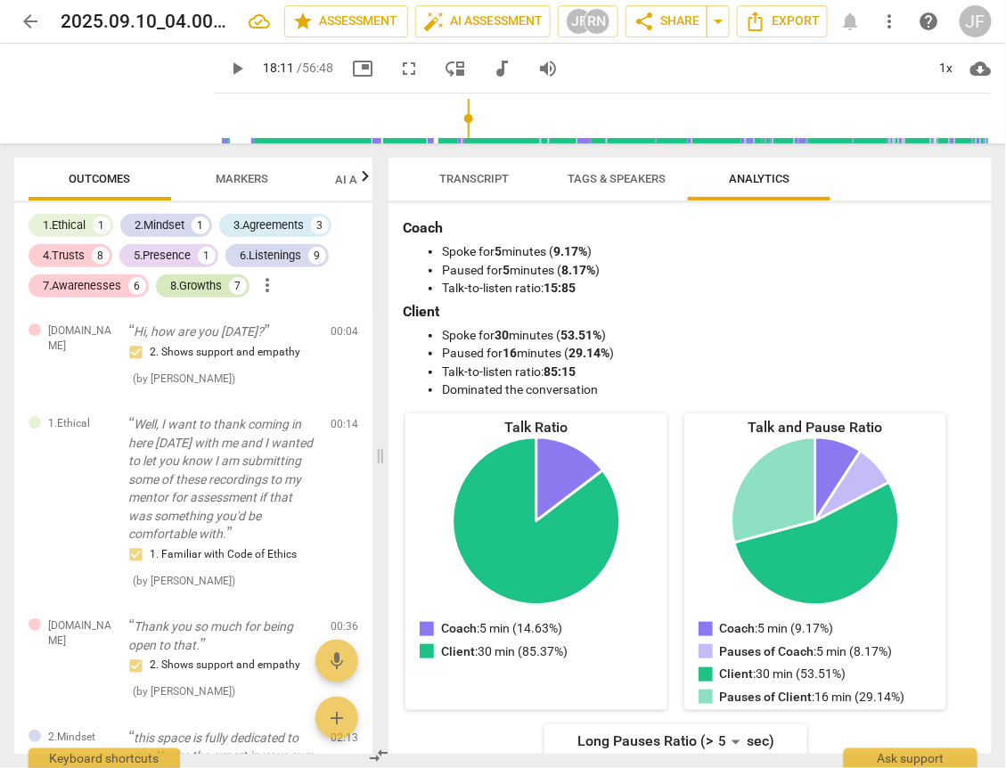
click at [186, 283] on div "8.Growths" at bounding box center [196, 286] width 52 height 18
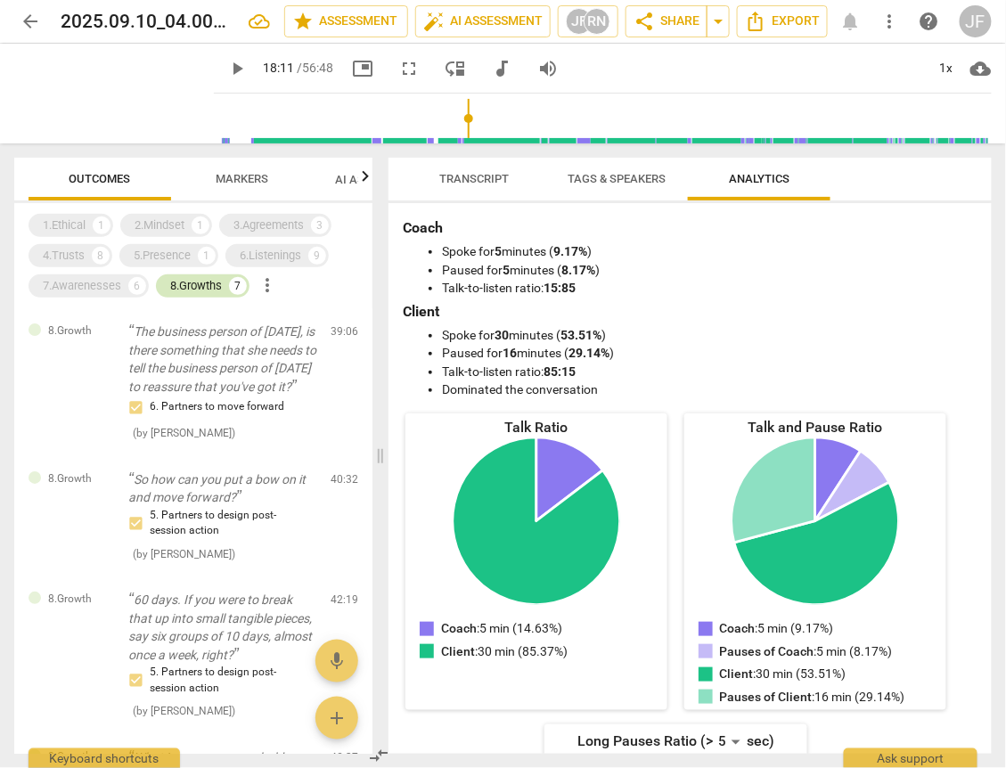
click at [195, 282] on div "8.Growths" at bounding box center [196, 286] width 52 height 18
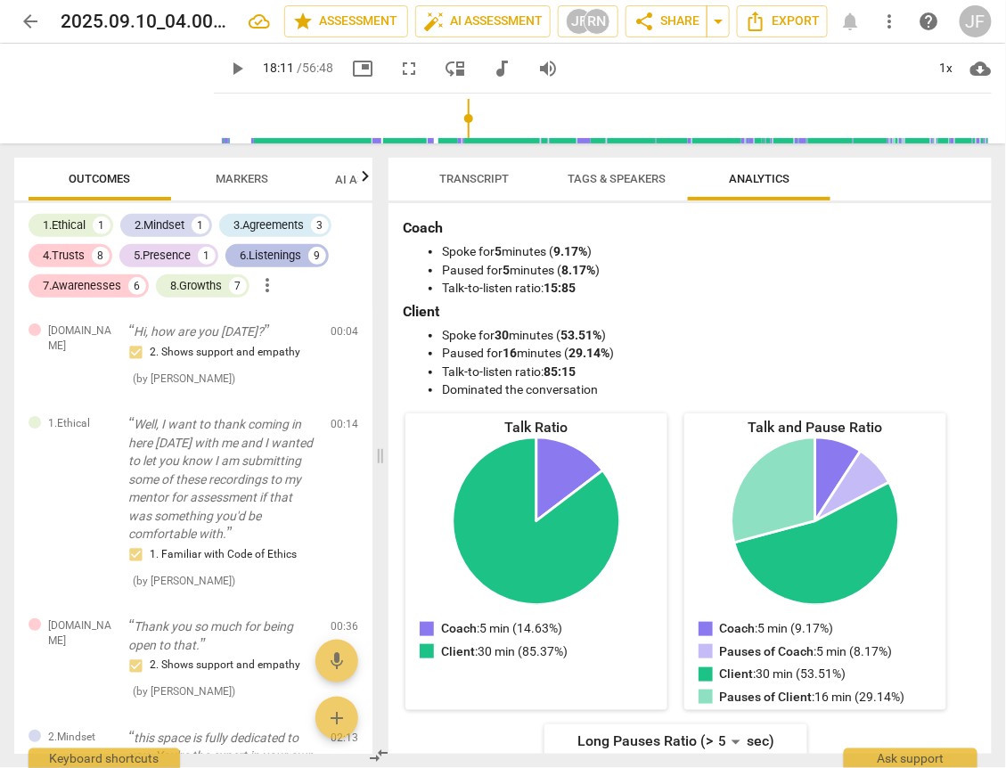
click at [276, 258] on div "6.Listenings" at bounding box center [270, 256] width 61 height 18
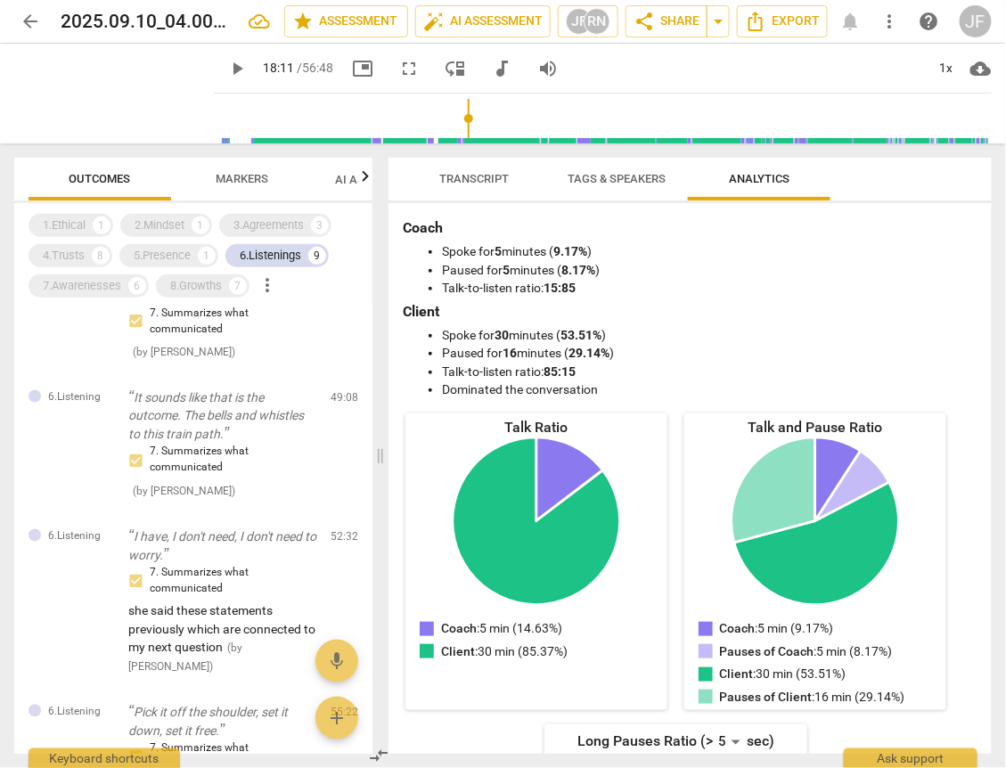
scroll to position [722, 0]
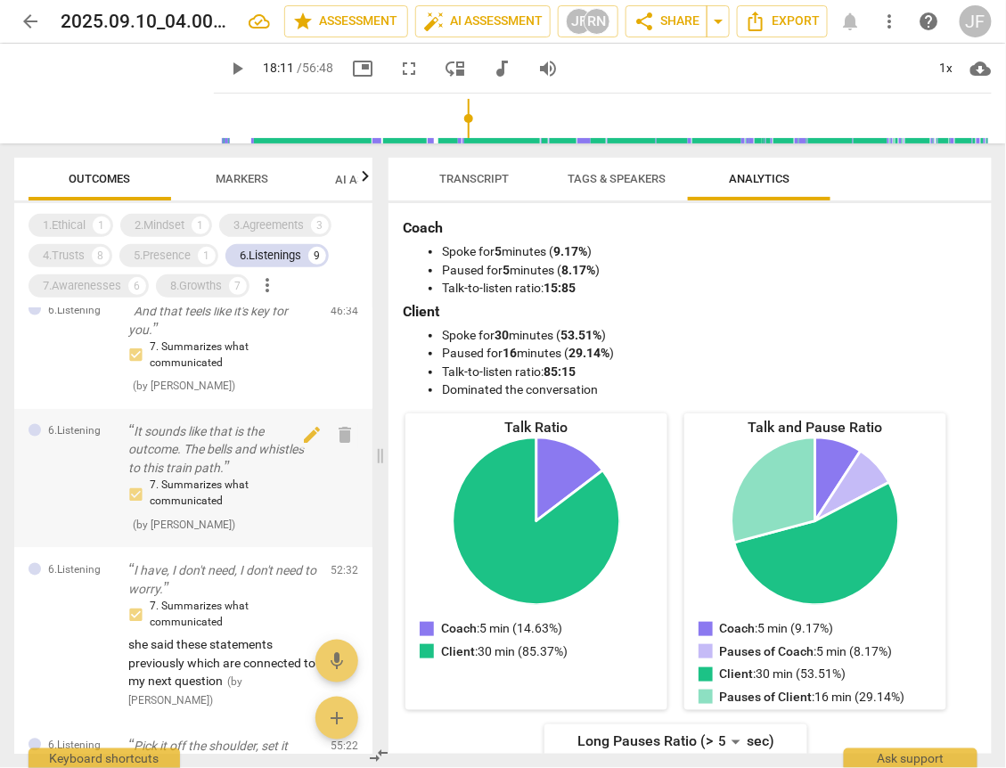
click at [226, 452] on p "It sounds like that is the outcome. The bells and whistles to this train path." at bounding box center [222, 450] width 188 height 55
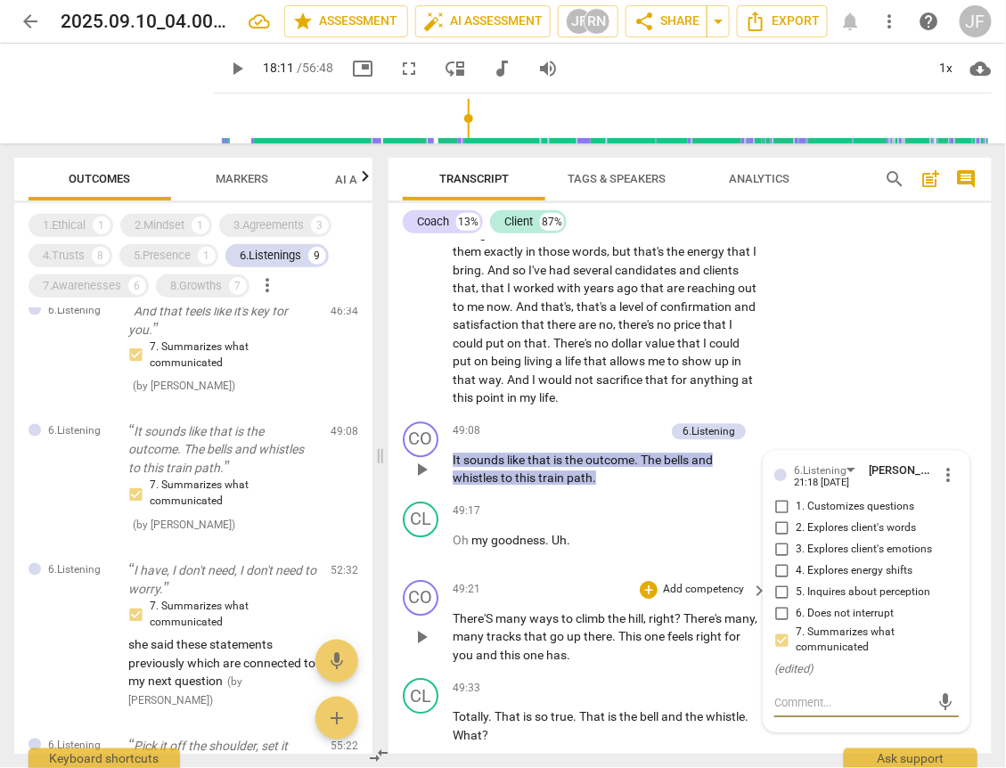
scroll to position [12983, 0]
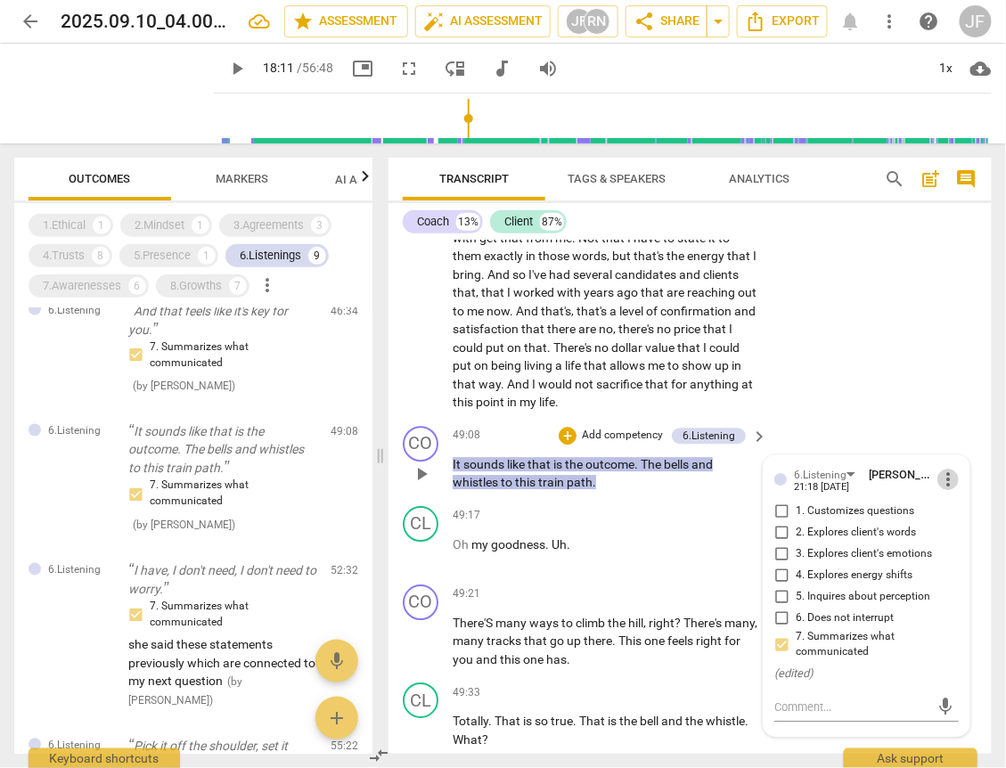
click at [944, 485] on span "more_vert" at bounding box center [947, 479] width 21 height 21
click at [953, 520] on li "Delete" at bounding box center [959, 518] width 61 height 34
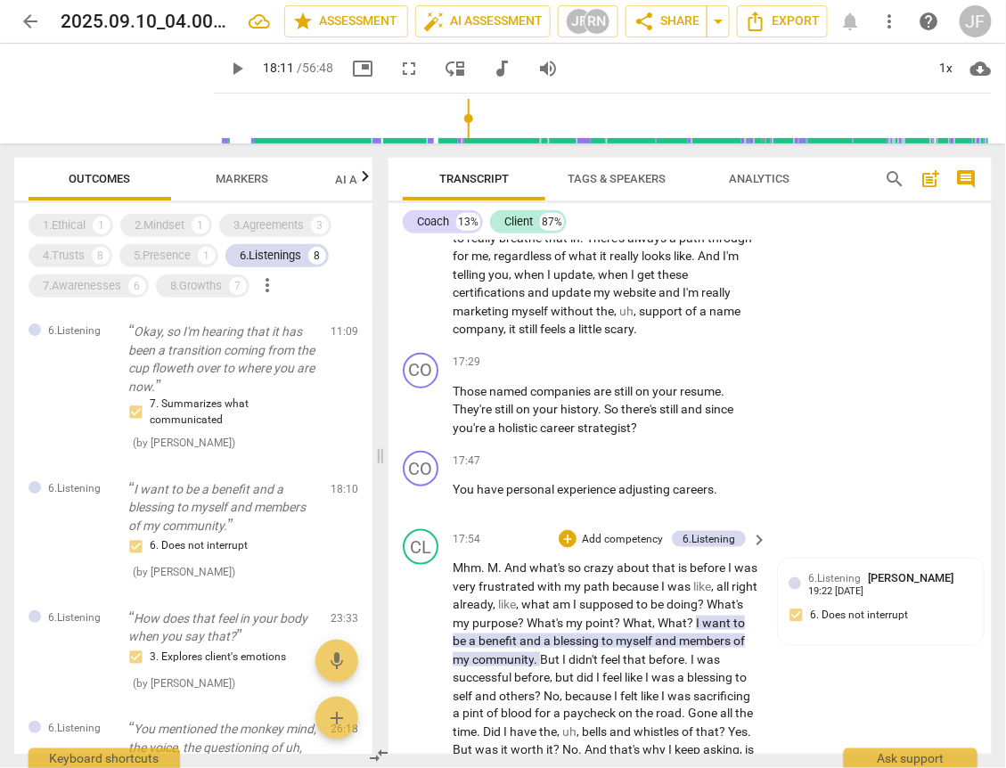
scroll to position [3720, 0]
drag, startPoint x: 280, startPoint y: 256, endPoint x: 98, endPoint y: 287, distance: 184.4
click at [280, 256] on div "6.Listenings" at bounding box center [270, 256] width 61 height 18
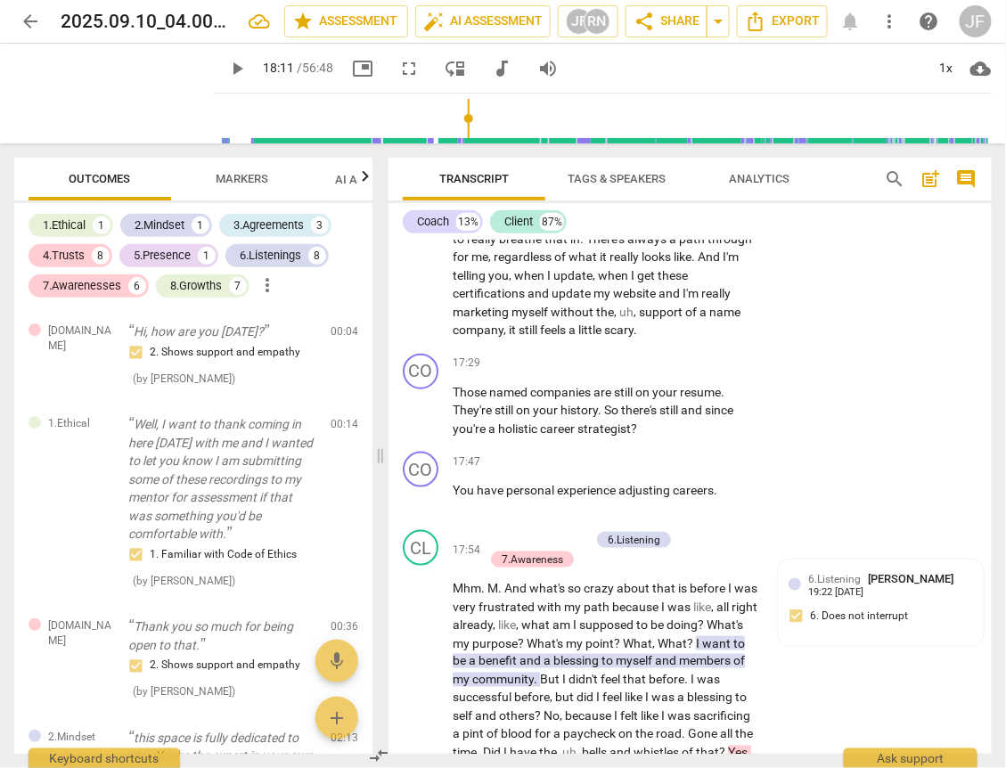
click at [96, 287] on div "7.Awarenesses" at bounding box center [82, 286] width 78 height 18
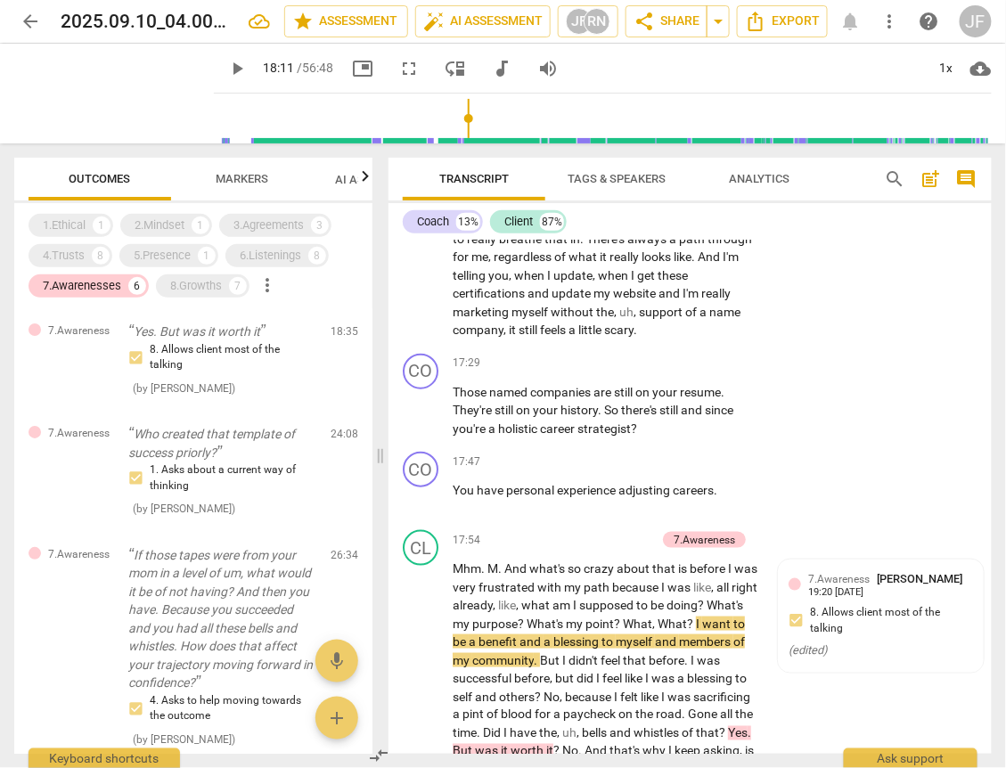
drag, startPoint x: 172, startPoint y: 616, endPoint x: 548, endPoint y: 543, distance: 382.9
click at [172, 616] on p "If those tapes were from your mom in a level of um, what would it be of not hav…" at bounding box center [222, 619] width 188 height 146
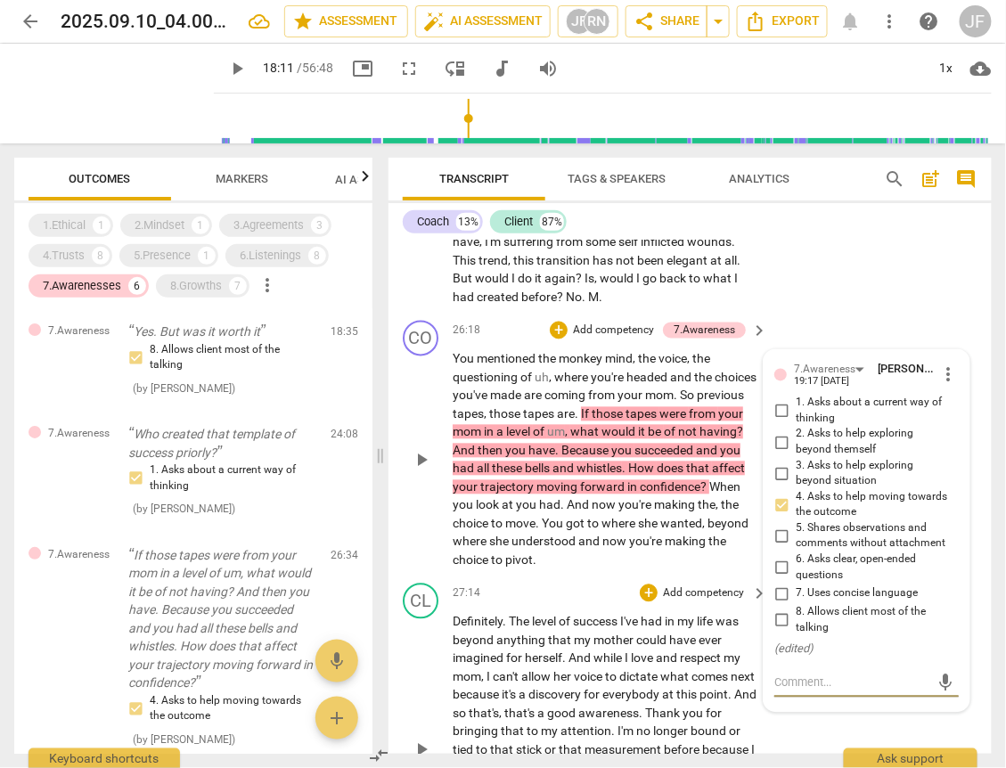
scroll to position [5916, 0]
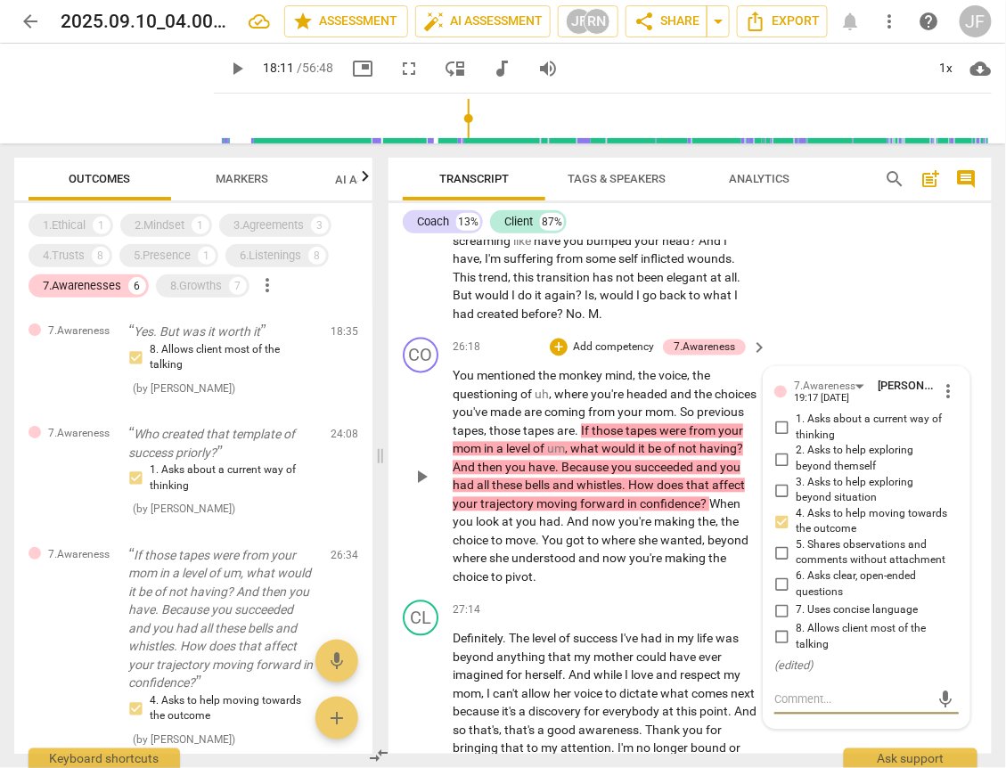
click at [940, 402] on span "more_vert" at bounding box center [947, 391] width 21 height 21
click at [958, 435] on li "Delete" at bounding box center [959, 437] width 61 height 34
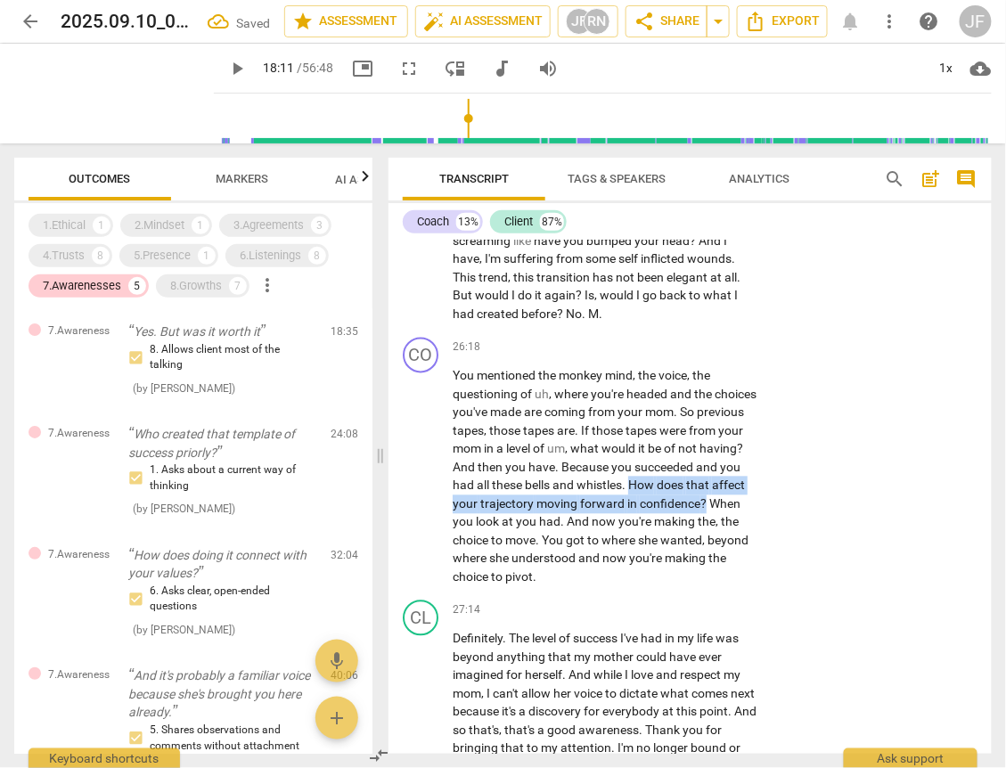
drag, startPoint x: 452, startPoint y: 515, endPoint x: 518, endPoint y: 530, distance: 66.8
click at [518, 530] on p "You mentioned the monkey mind , the voice , the questioning of uh , where you'r…" at bounding box center [605, 476] width 306 height 219
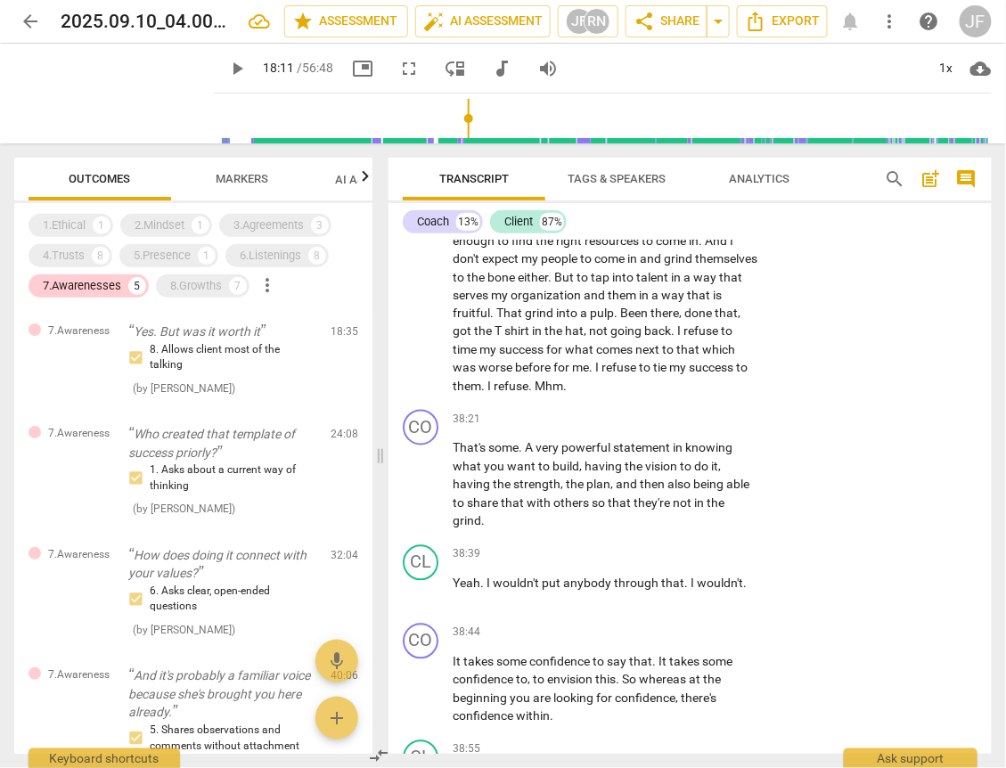
scroll to position [9123, 0]
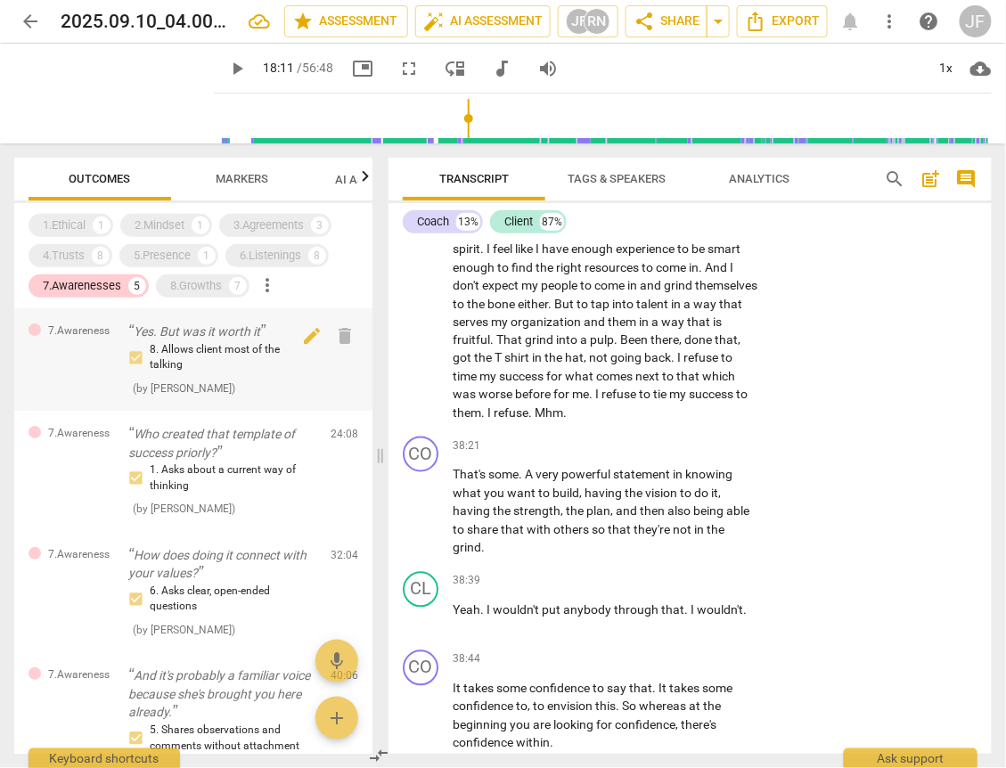
click at [175, 342] on div "8. Allows client most of the talking" at bounding box center [222, 357] width 188 height 31
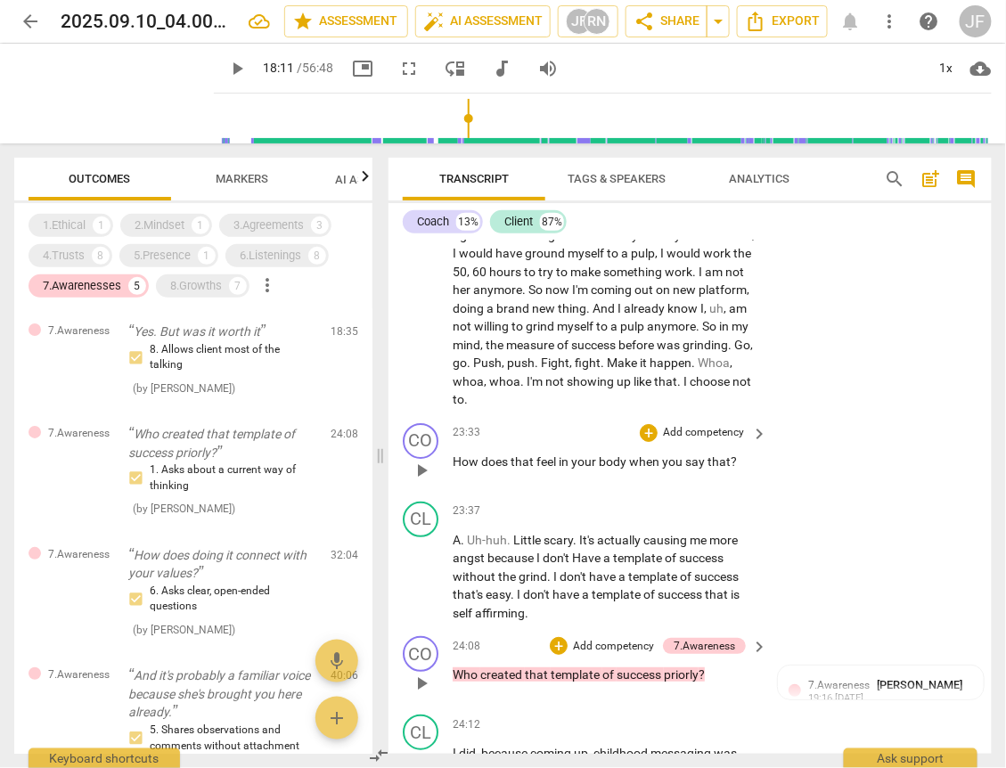
scroll to position [5041, 0]
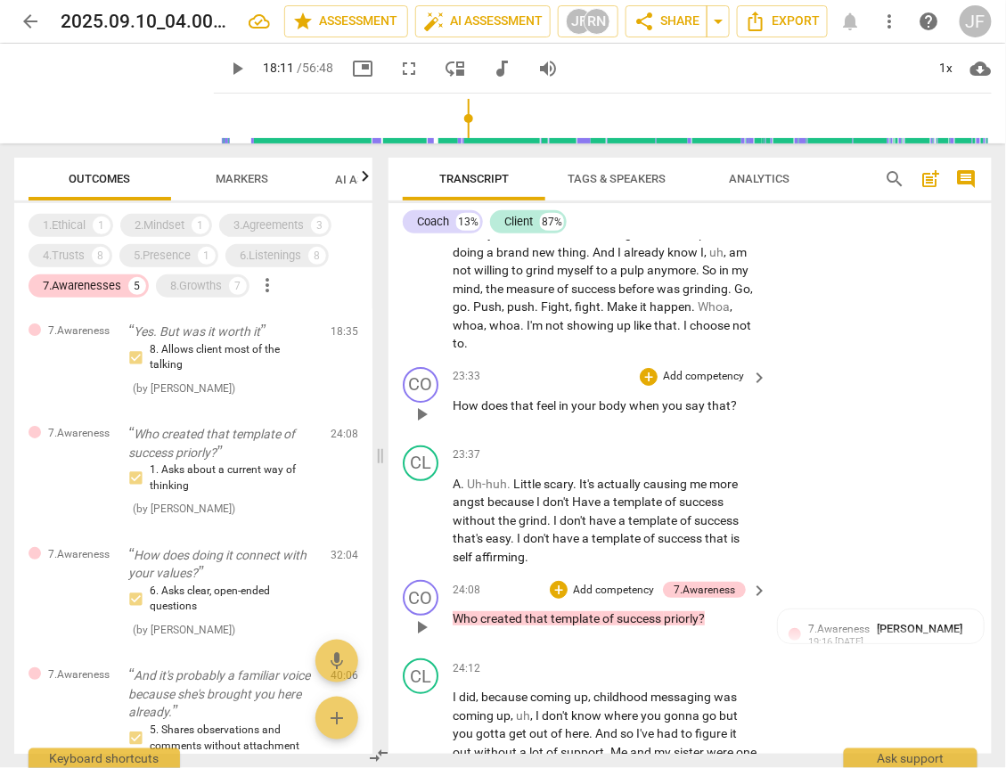
click at [672, 625] on span "priorly" at bounding box center [681, 618] width 35 height 14
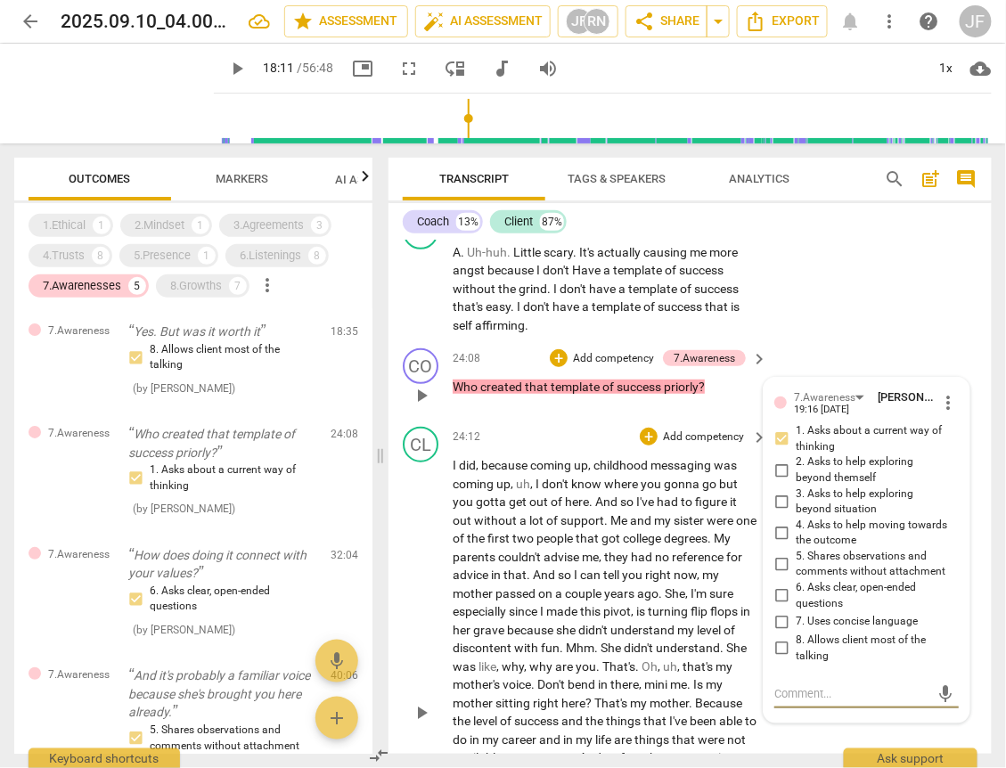
scroll to position [5267, 0]
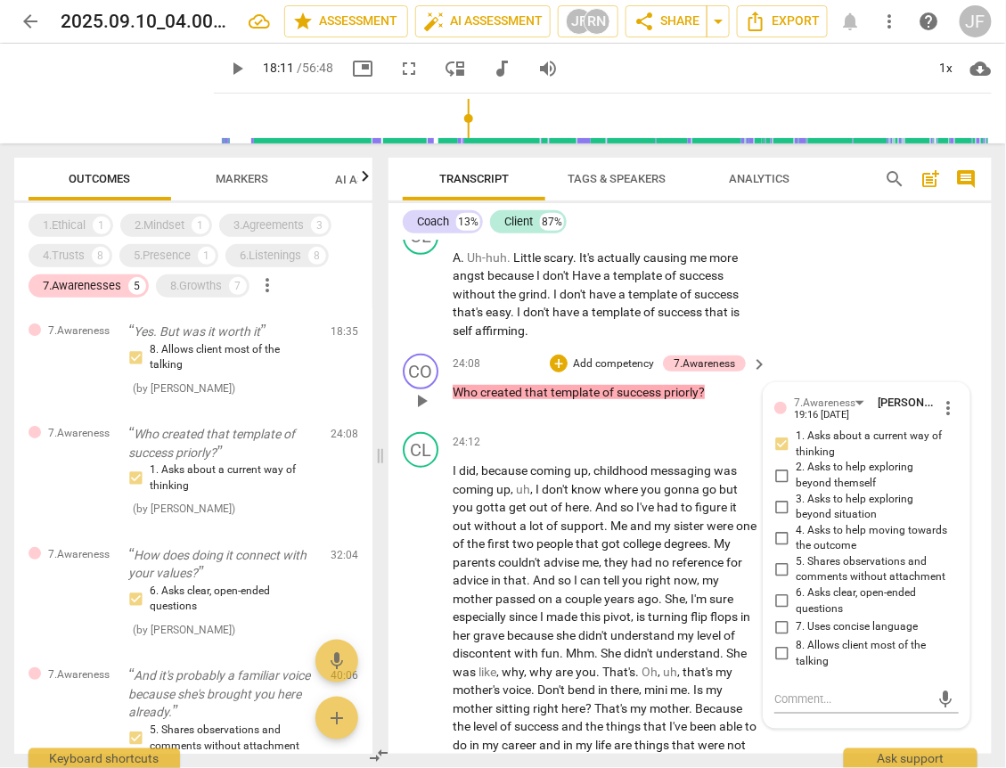
click at [687, 399] on span "priorly" at bounding box center [681, 392] width 35 height 14
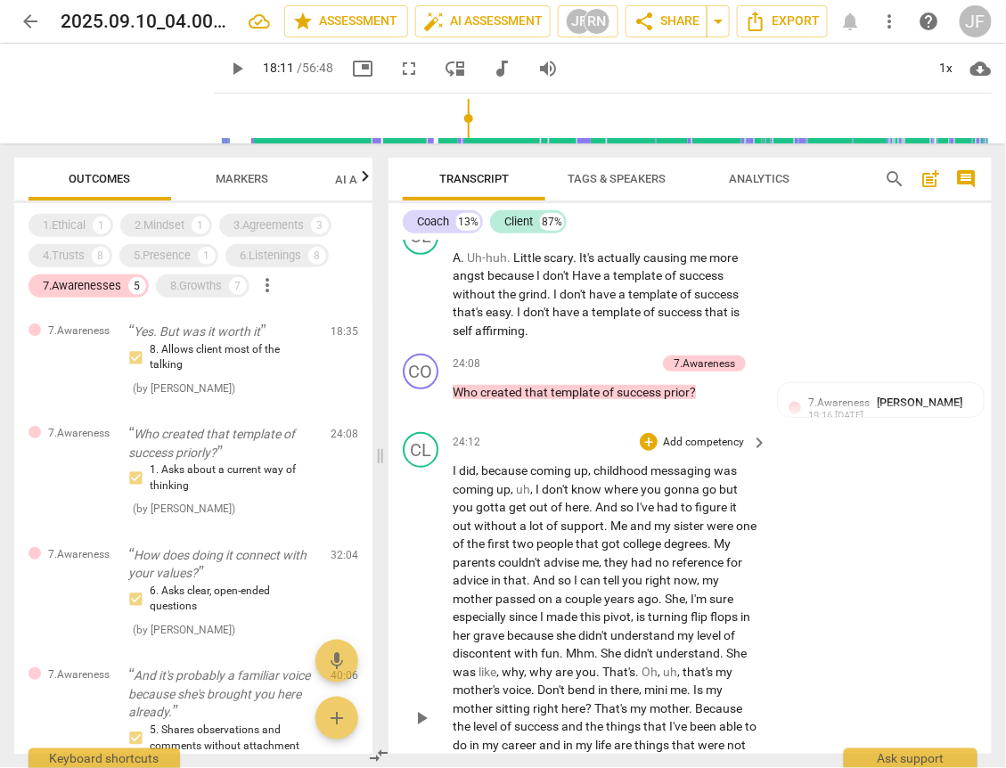
click at [664, 550] on span "college" at bounding box center [643, 543] width 41 height 14
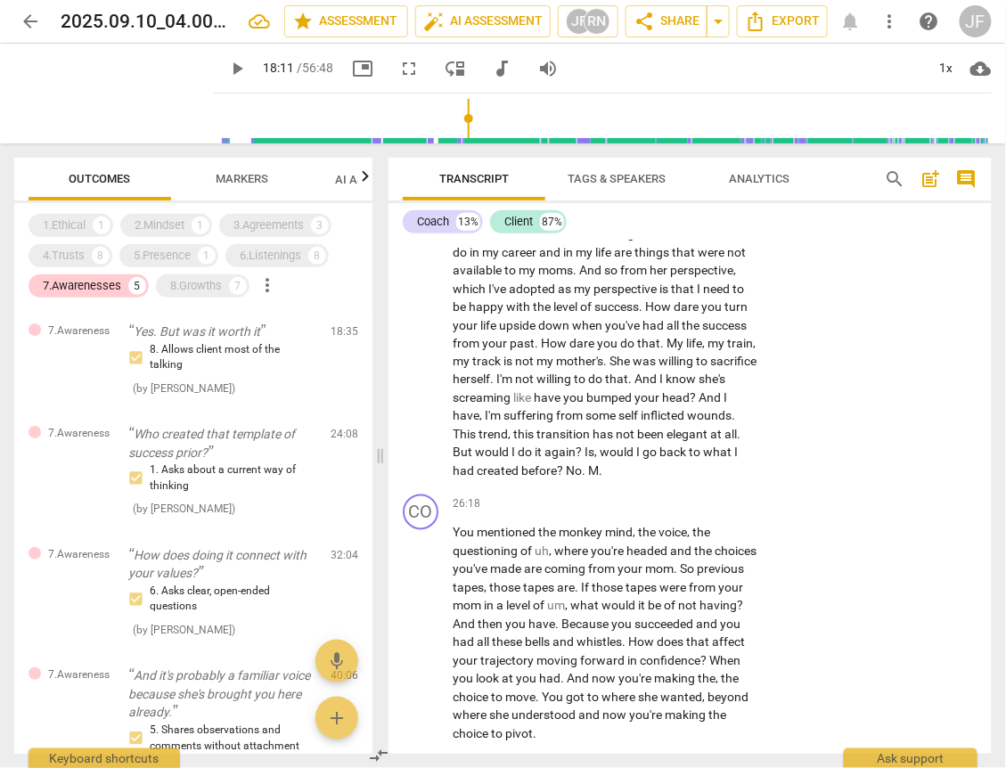
scroll to position [5837, 0]
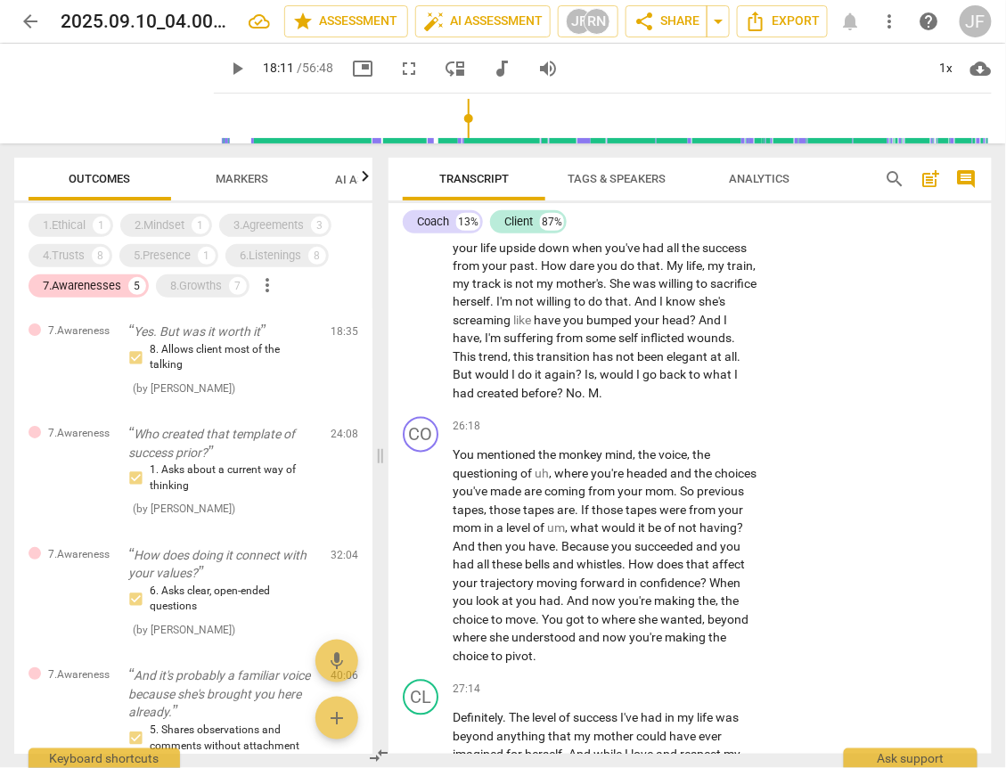
drag, startPoint x: 53, startPoint y: 255, endPoint x: 61, endPoint y: 267, distance: 14.8
click at [53, 255] on div "4.Trusts" at bounding box center [64, 256] width 42 height 18
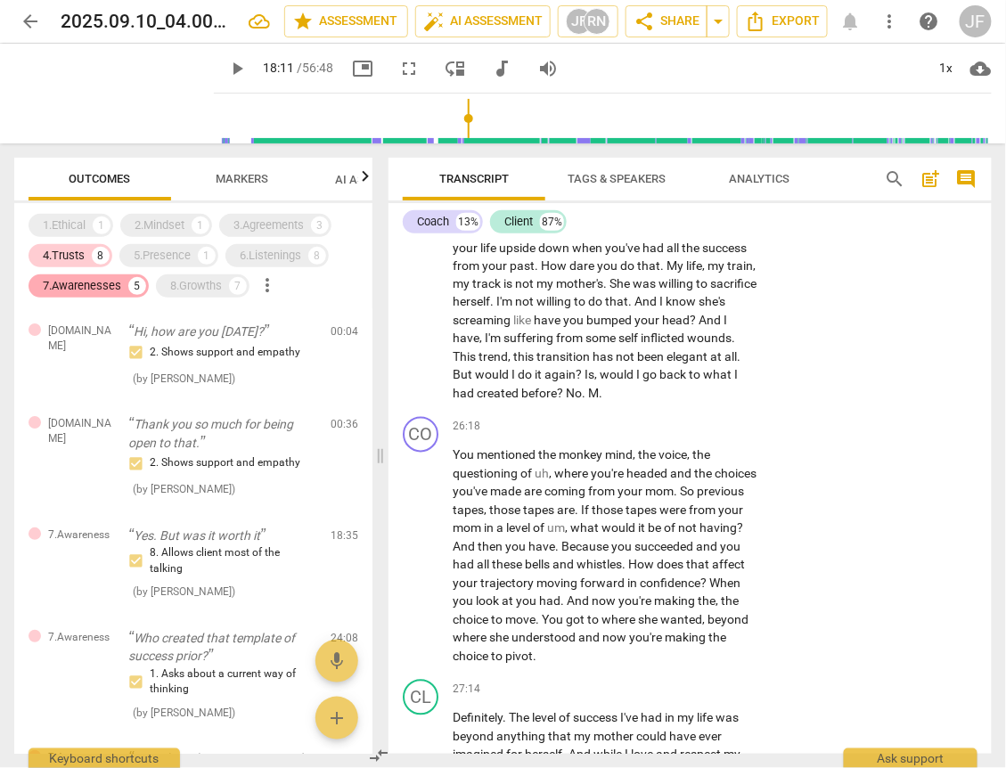
click at [66, 279] on div "7.Awarenesses" at bounding box center [82, 286] width 78 height 18
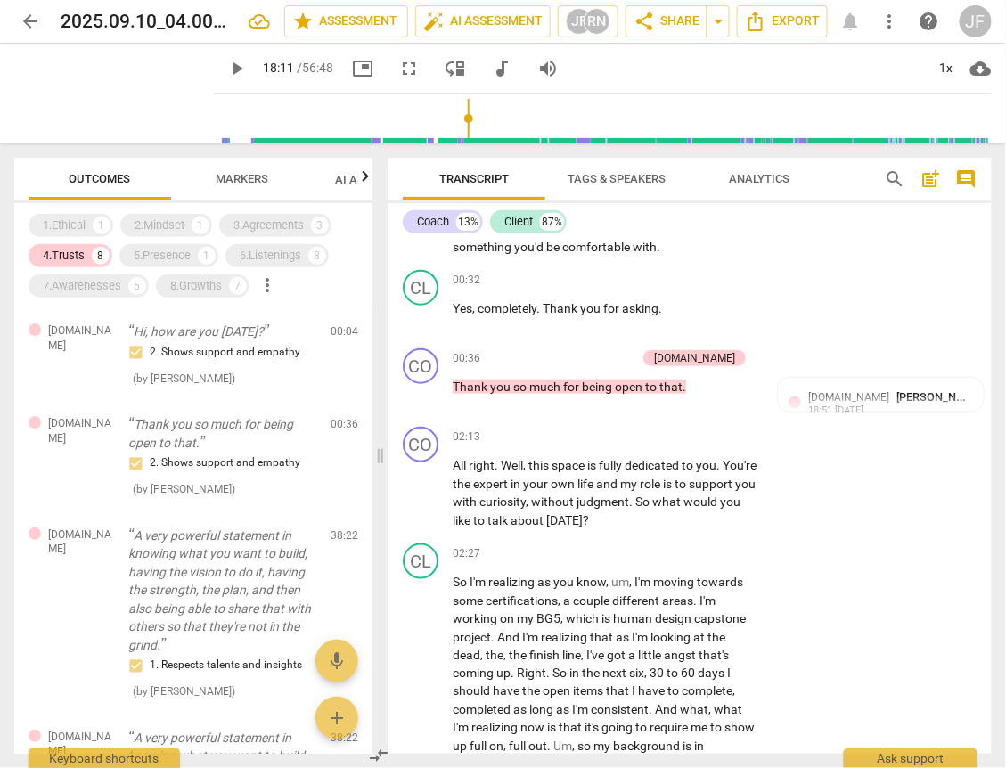
scroll to position [0, 0]
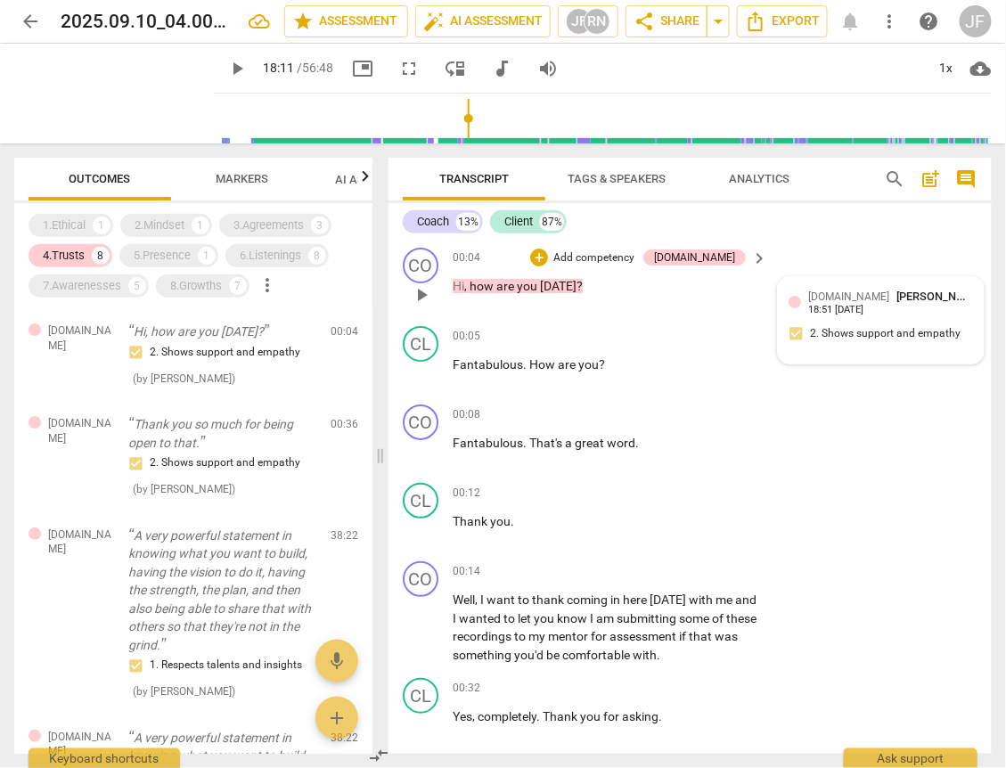
click at [834, 298] on span "[DOMAIN_NAME]" at bounding box center [848, 296] width 81 height 12
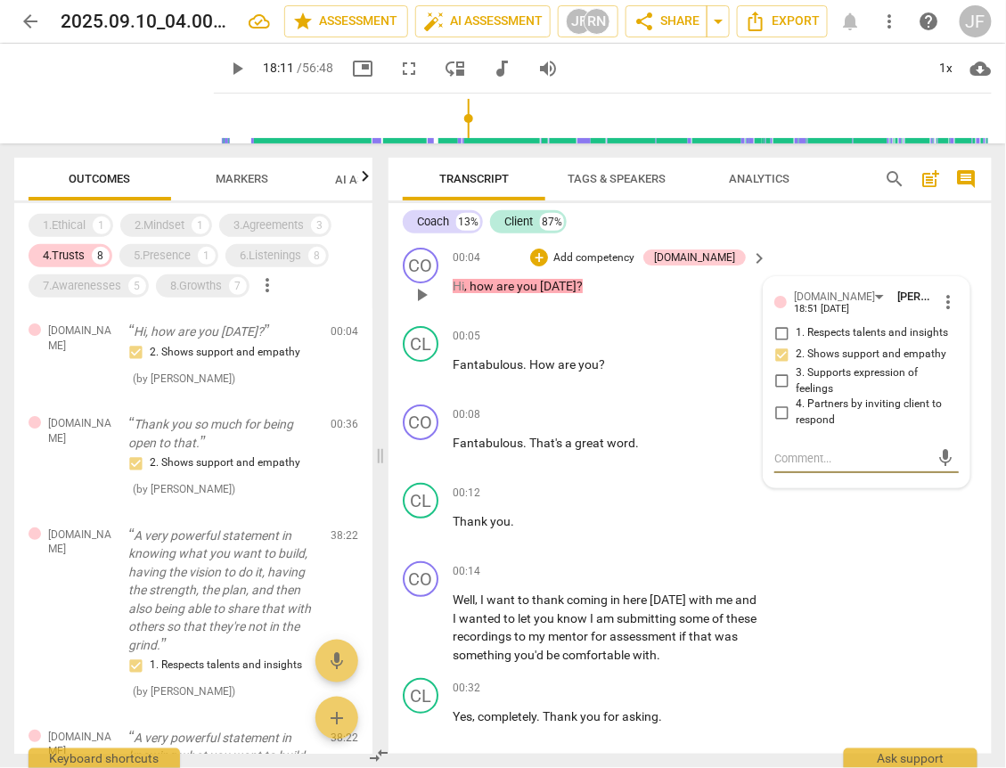
click at [943, 301] on span "more_vert" at bounding box center [947, 301] width 21 height 21
click at [956, 327] on li "Delete" at bounding box center [959, 335] width 61 height 34
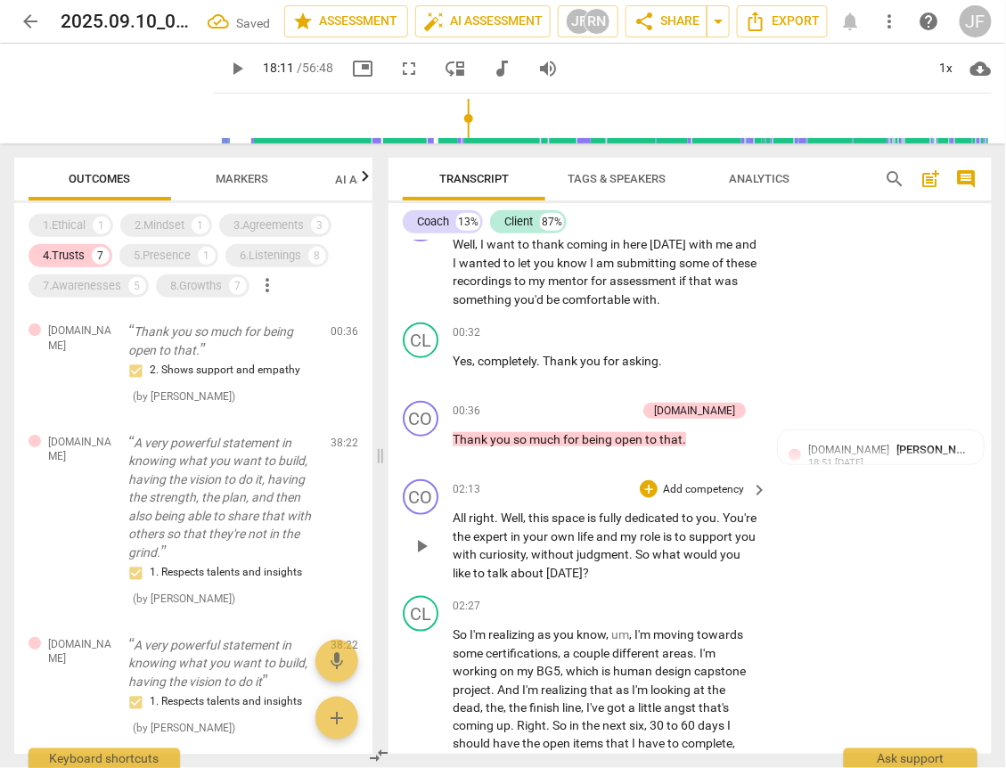
scroll to position [356, 0]
click at [65, 256] on div "4.Trusts" at bounding box center [64, 256] width 42 height 18
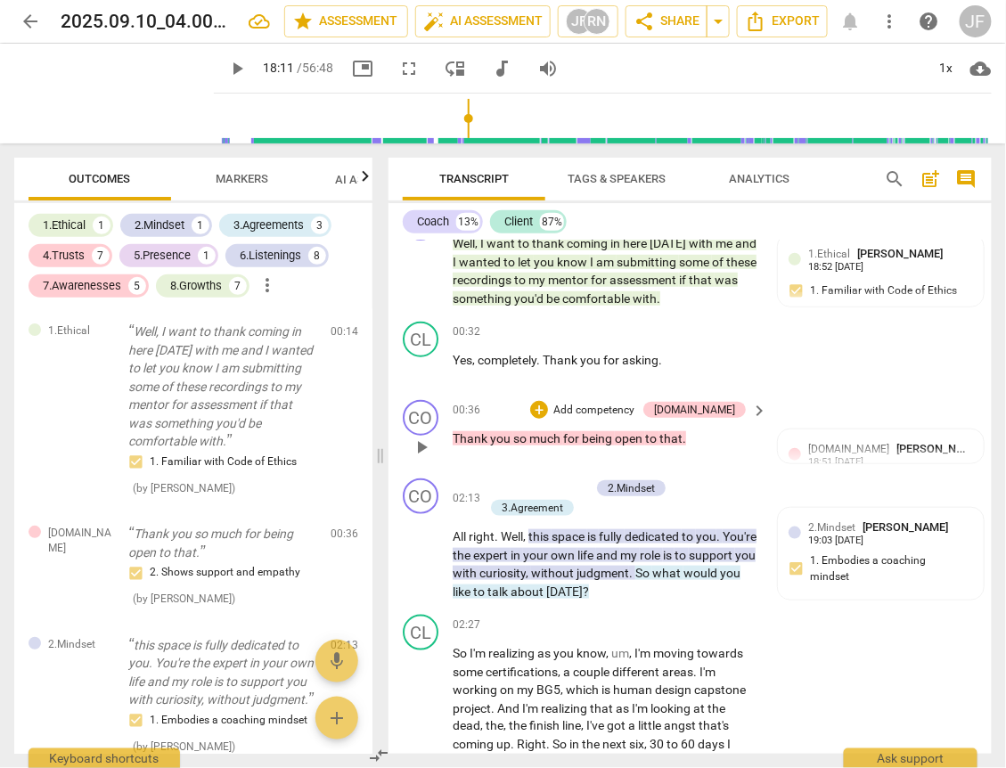
click at [572, 432] on span "for" at bounding box center [572, 438] width 19 height 14
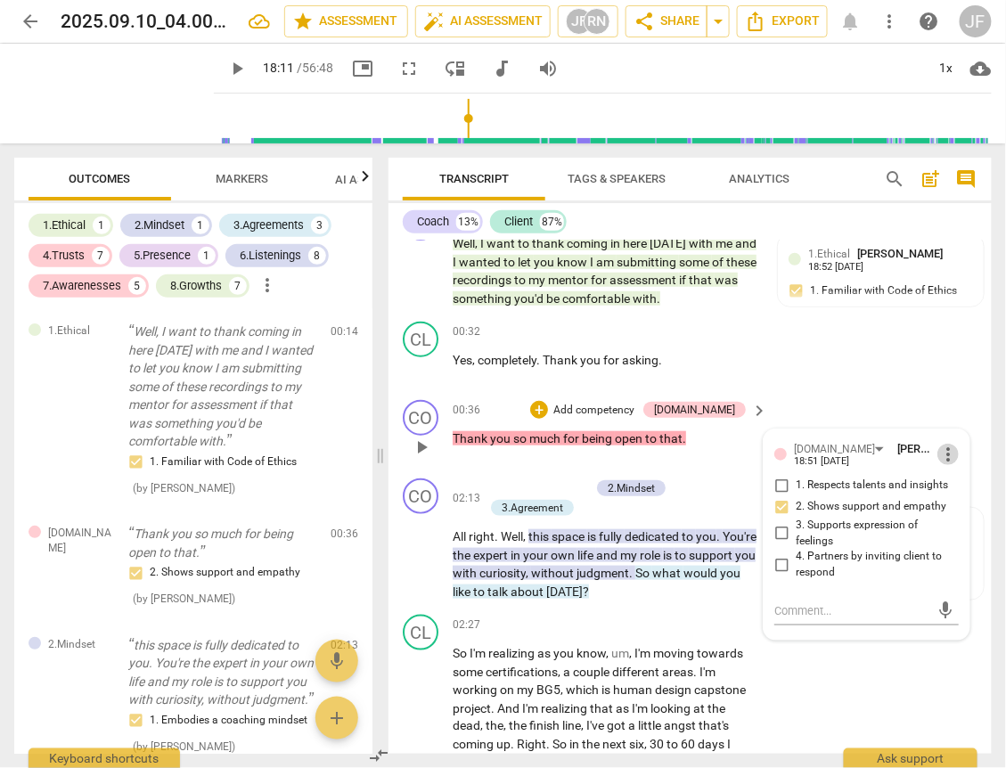
click at [943, 445] on span "more_vert" at bounding box center [947, 454] width 21 height 21
drag, startPoint x: 953, startPoint y: 484, endPoint x: 558, endPoint y: 66, distance: 574.6
click at [953, 485] on li "Delete" at bounding box center [959, 484] width 61 height 34
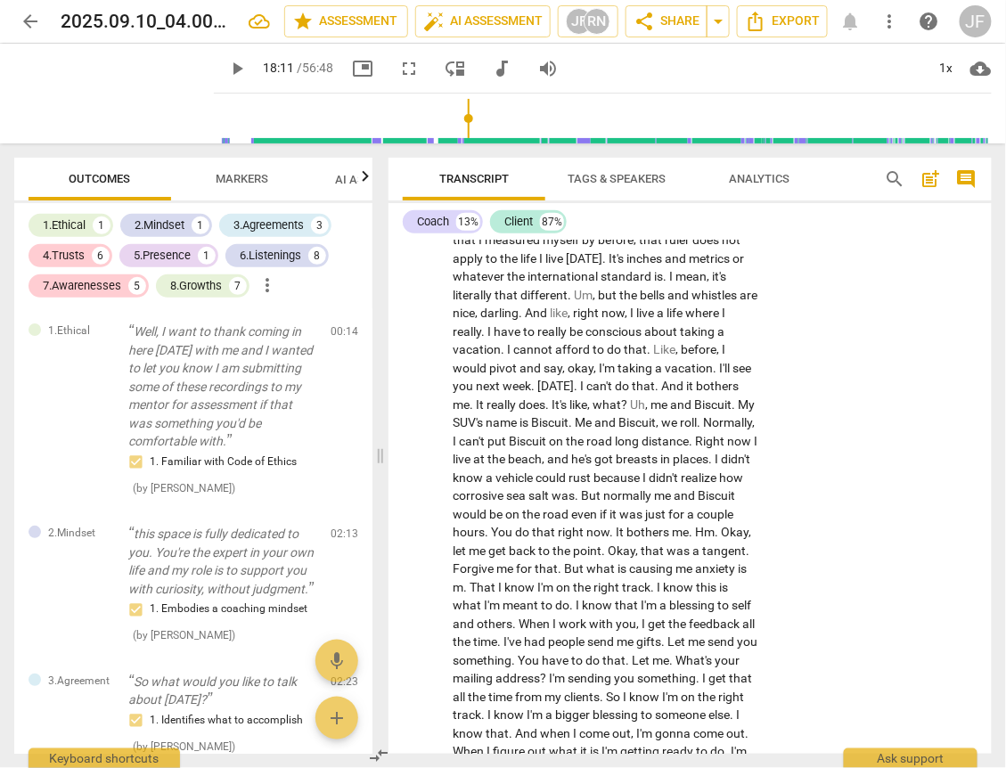
scroll to position [4133, 0]
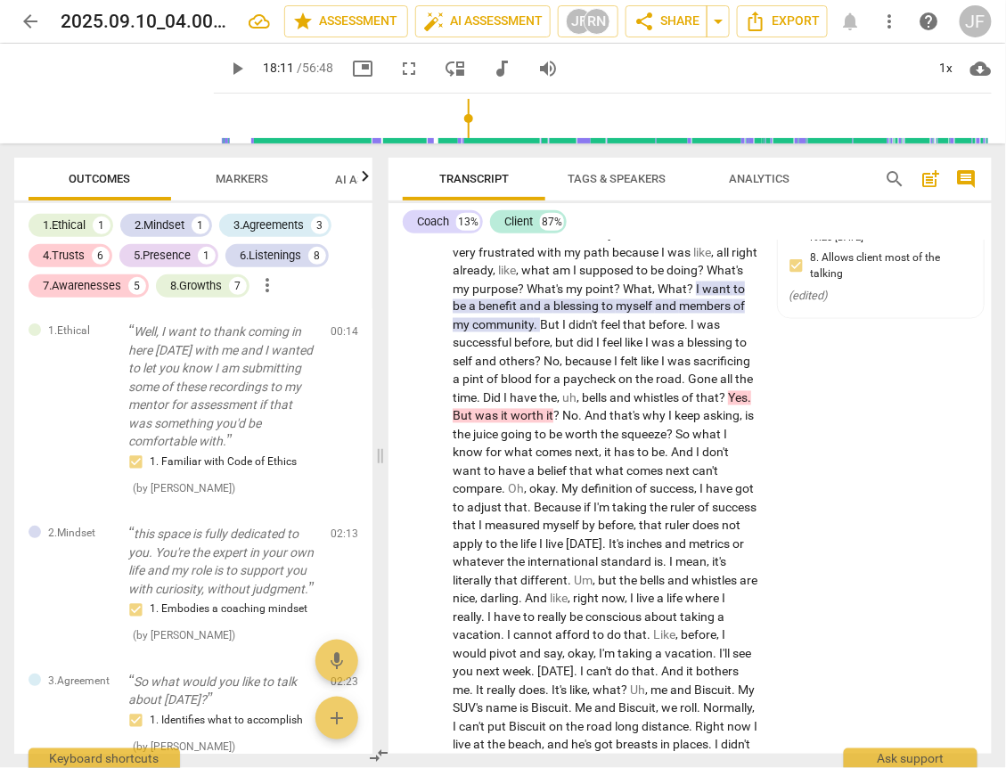
click at [510, 409] on span "it" at bounding box center [506, 416] width 10 height 14
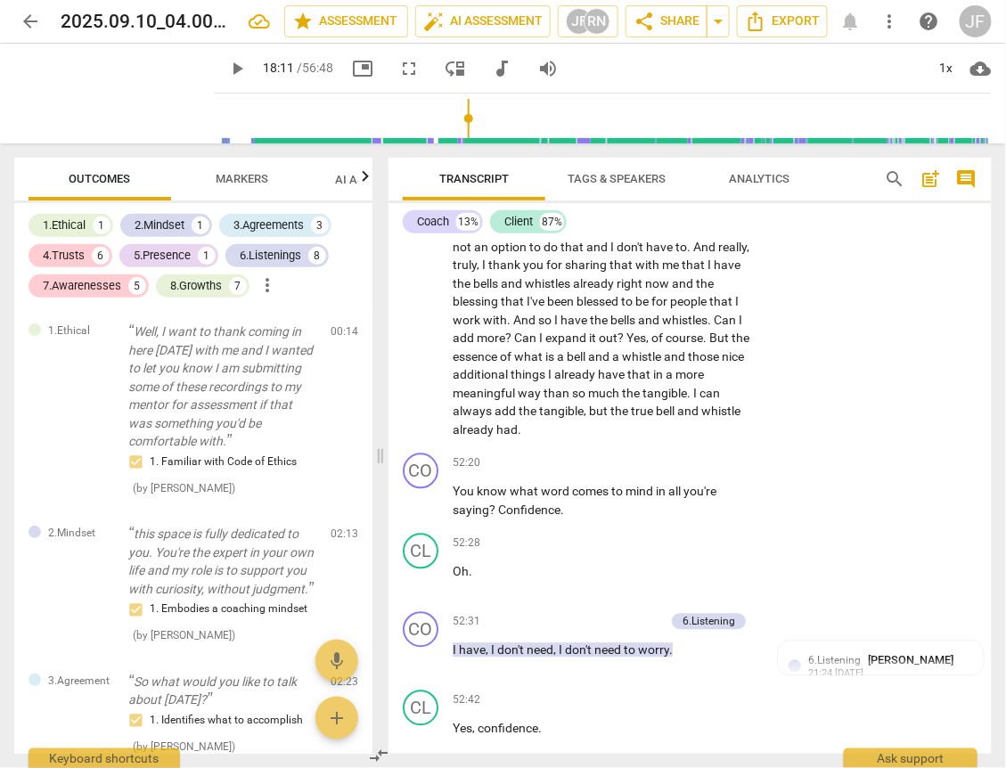
scroll to position [14373, 0]
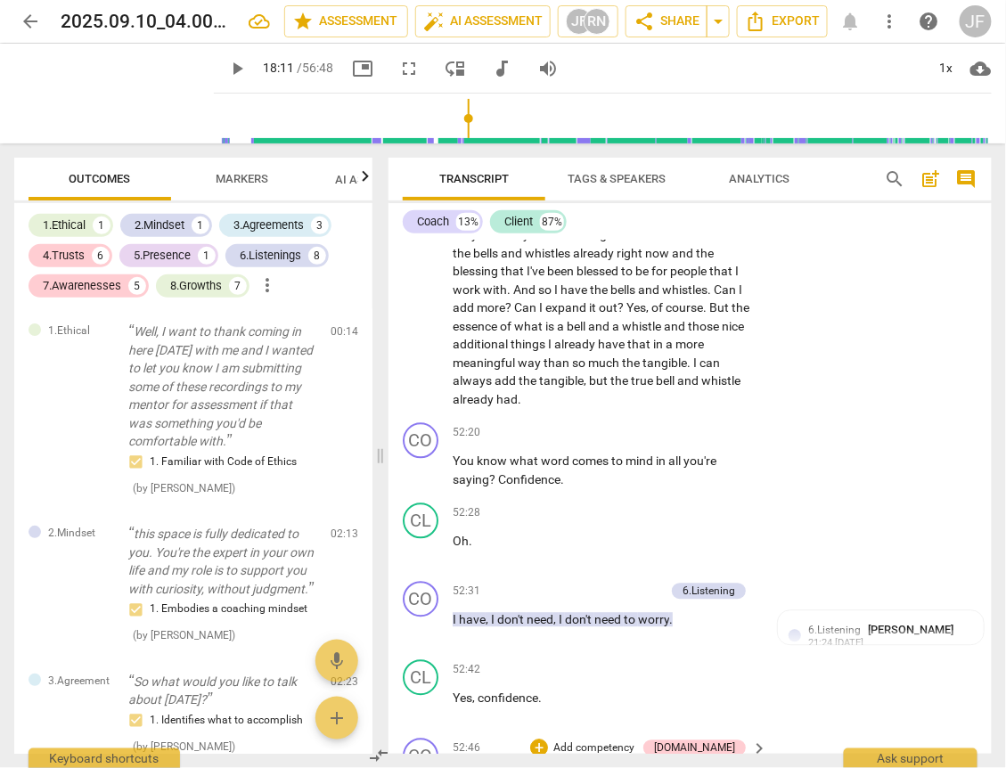
click at [234, 168] on button "Markers" at bounding box center [242, 179] width 143 height 43
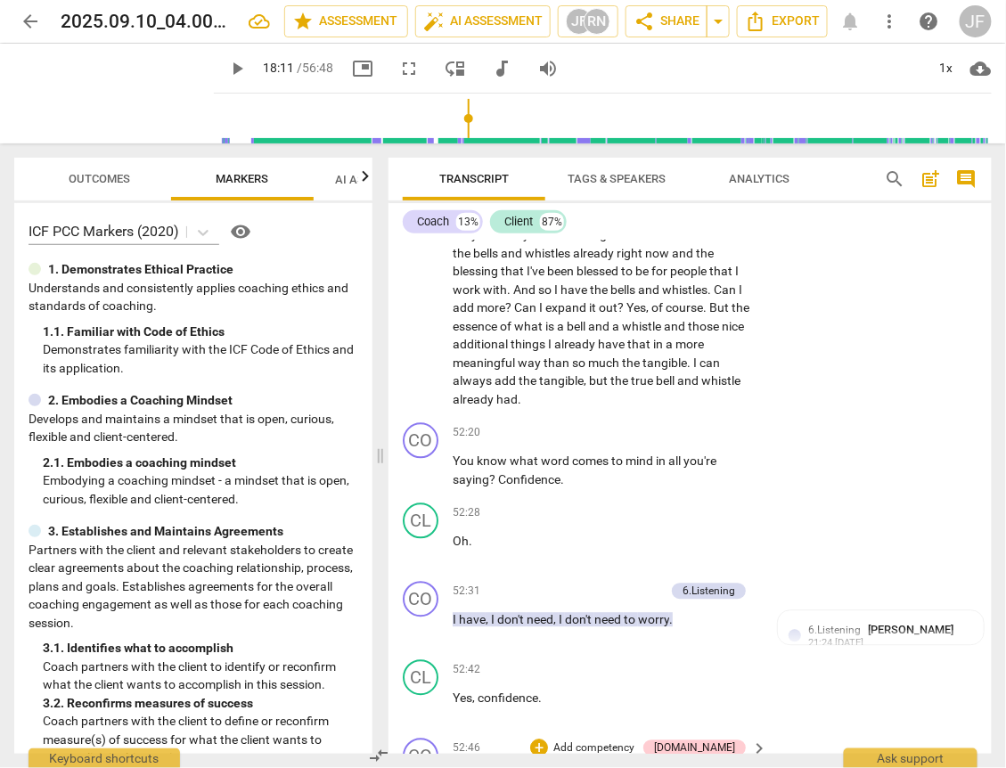
click at [338, 177] on span "AI Assessment New" at bounding box center [390, 179] width 110 height 13
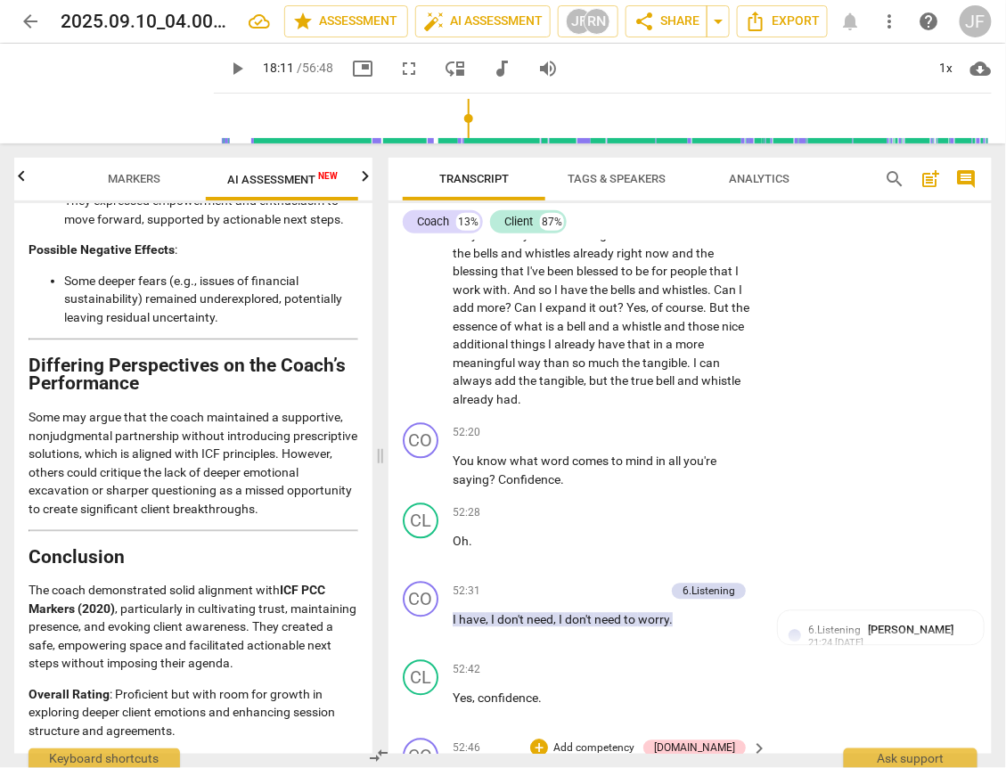
scroll to position [4628, 0]
click at [655, 21] on span "share" at bounding box center [643, 21] width 21 height 21
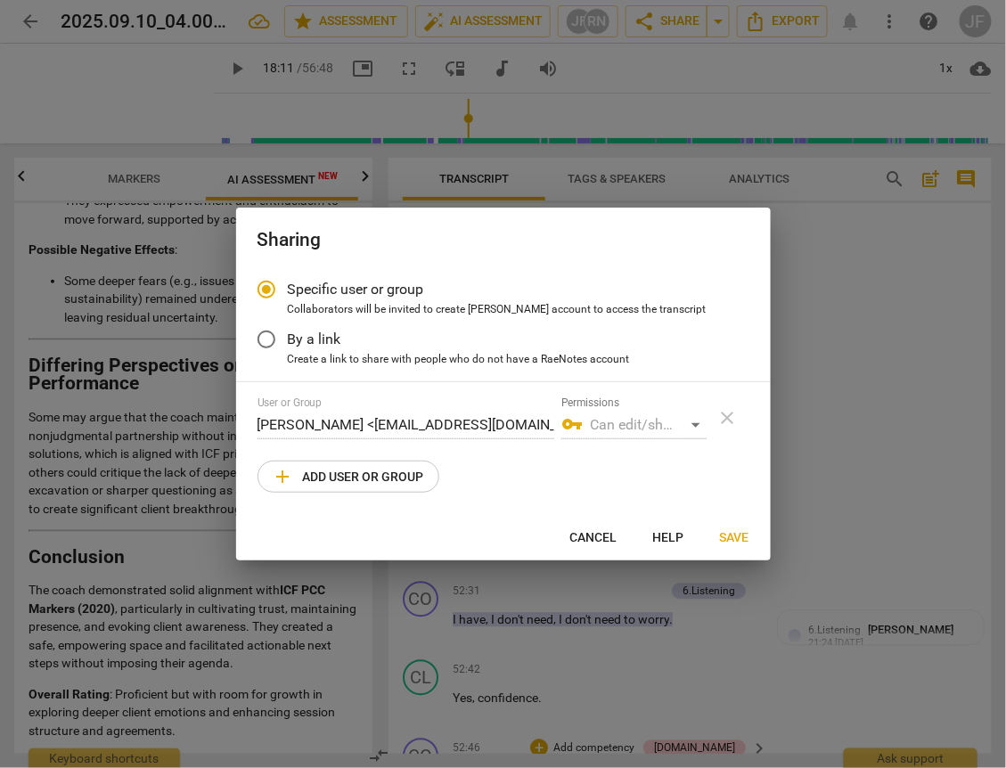
click at [347, 476] on span "add Add user or group" at bounding box center [348, 476] width 151 height 21
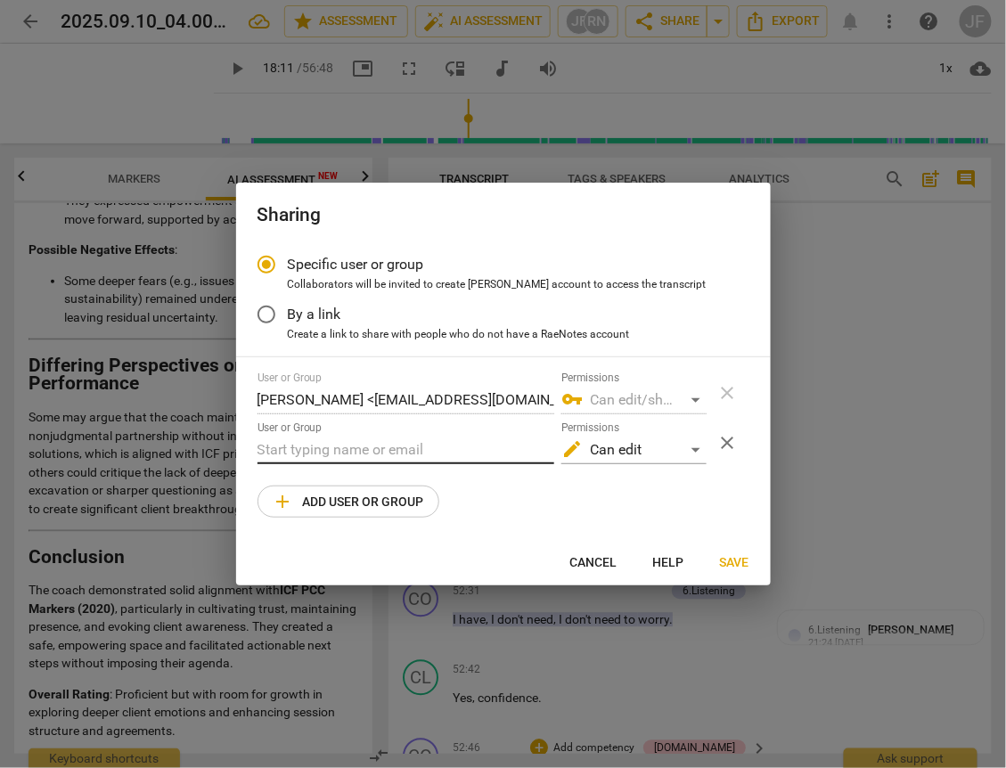
click at [322, 442] on input "text" at bounding box center [405, 450] width 297 height 29
drag, startPoint x: 371, startPoint y: 450, endPoint x: 251, endPoint y: 451, distance: 119.4
click at [251, 451] on div "Specific user or group Collaborators will be invited to create RaeNotes account…" at bounding box center [503, 391] width 534 height 296
click at [732, 563] on span "Save" at bounding box center [734, 563] width 29 height 18
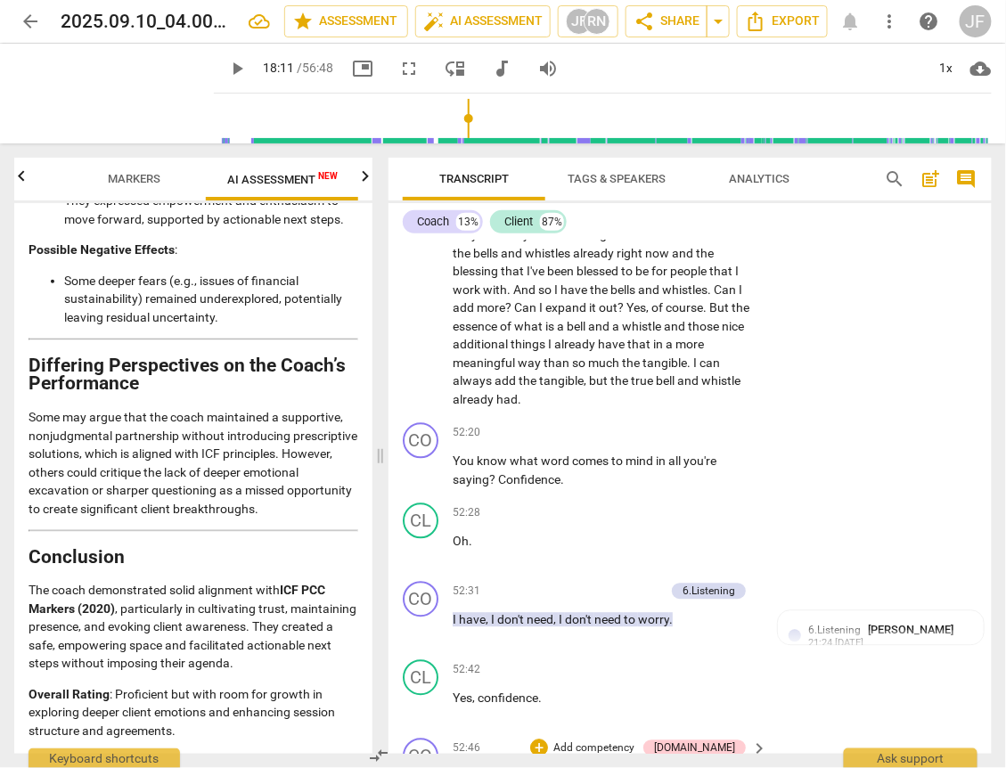
click at [121, 178] on span "Markers" at bounding box center [135, 178] width 53 height 13
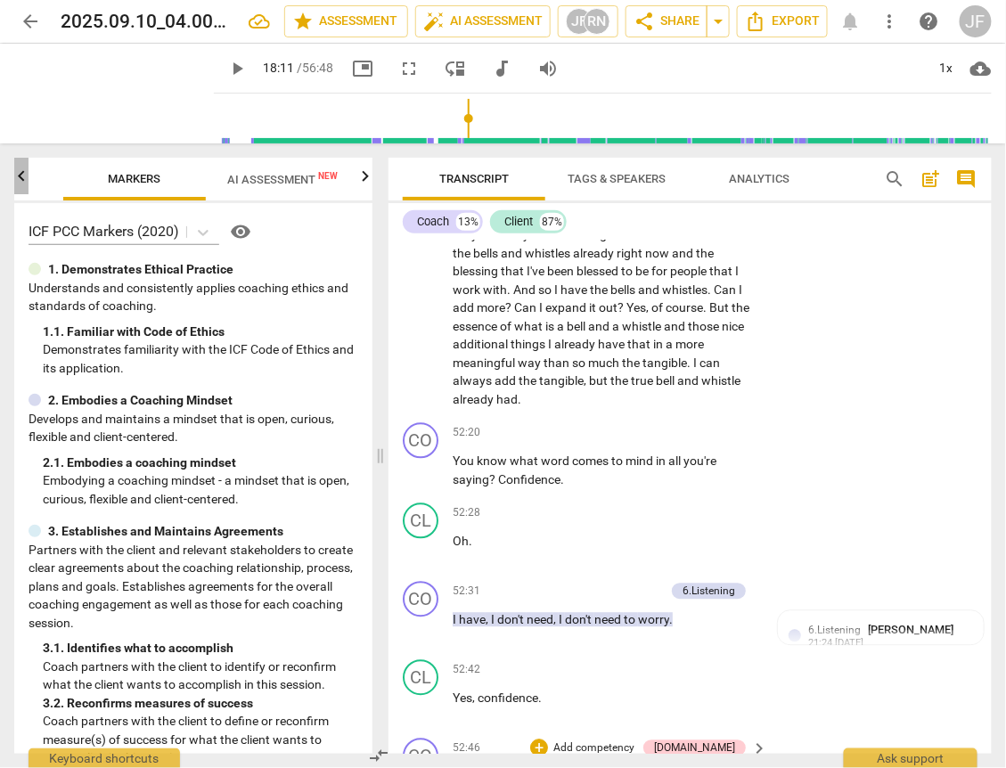
click at [20, 175] on icon "button" at bounding box center [21, 176] width 21 height 21
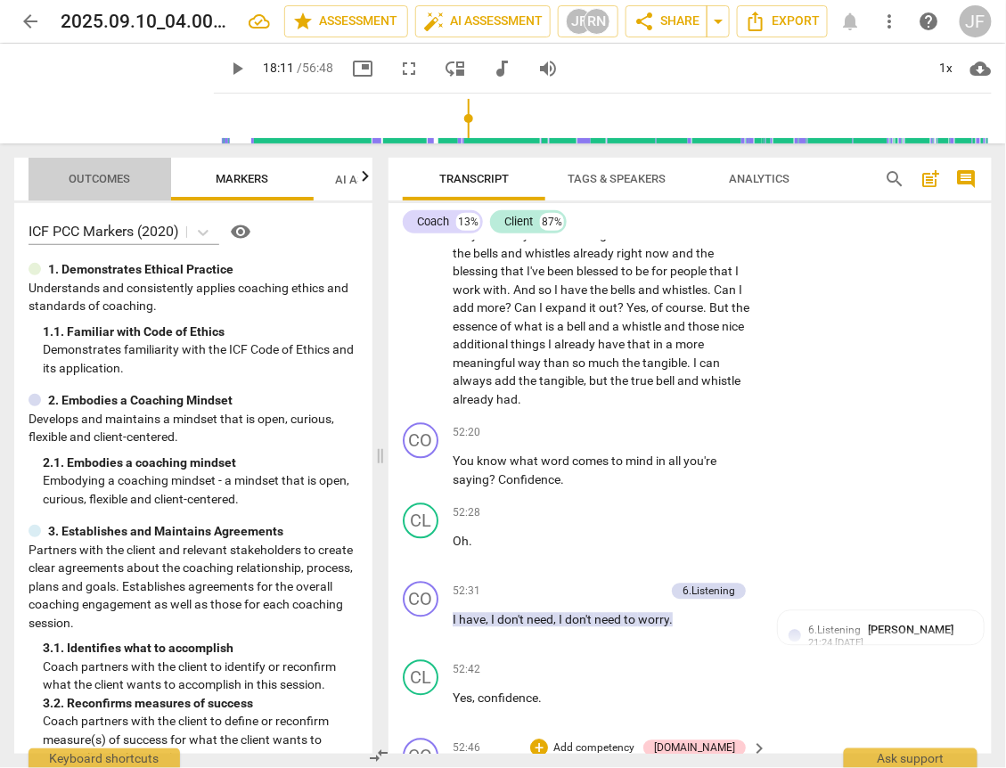
click at [90, 175] on span "Outcomes" at bounding box center [99, 178] width 61 height 13
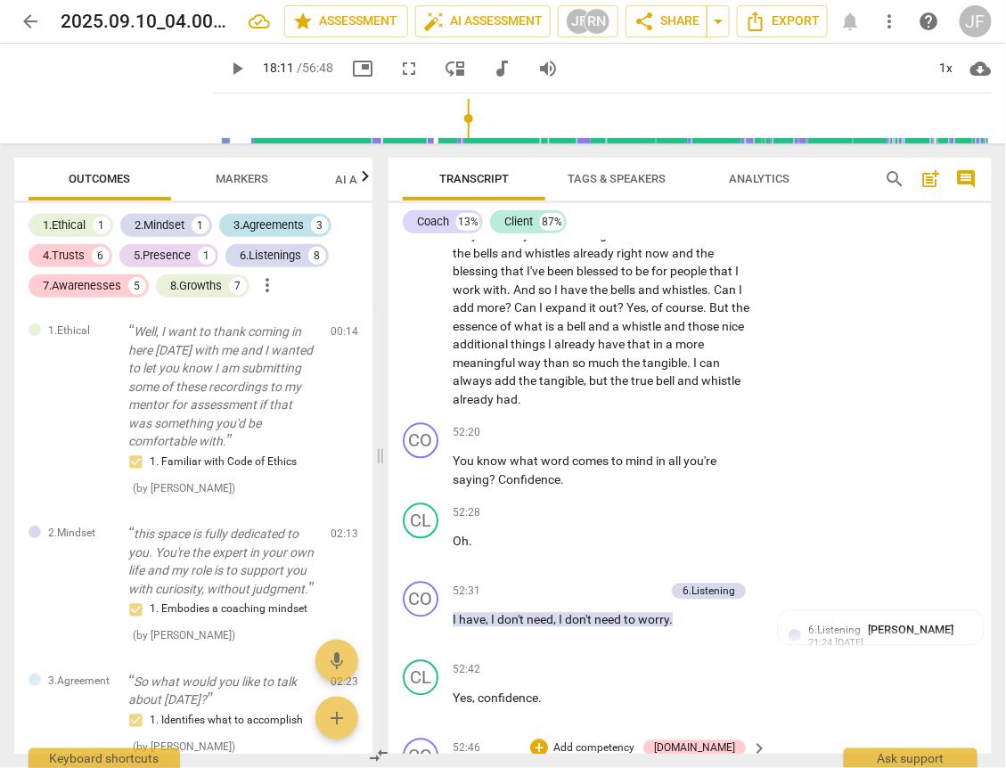
click at [263, 224] on div "3.Agreements" at bounding box center [268, 225] width 70 height 18
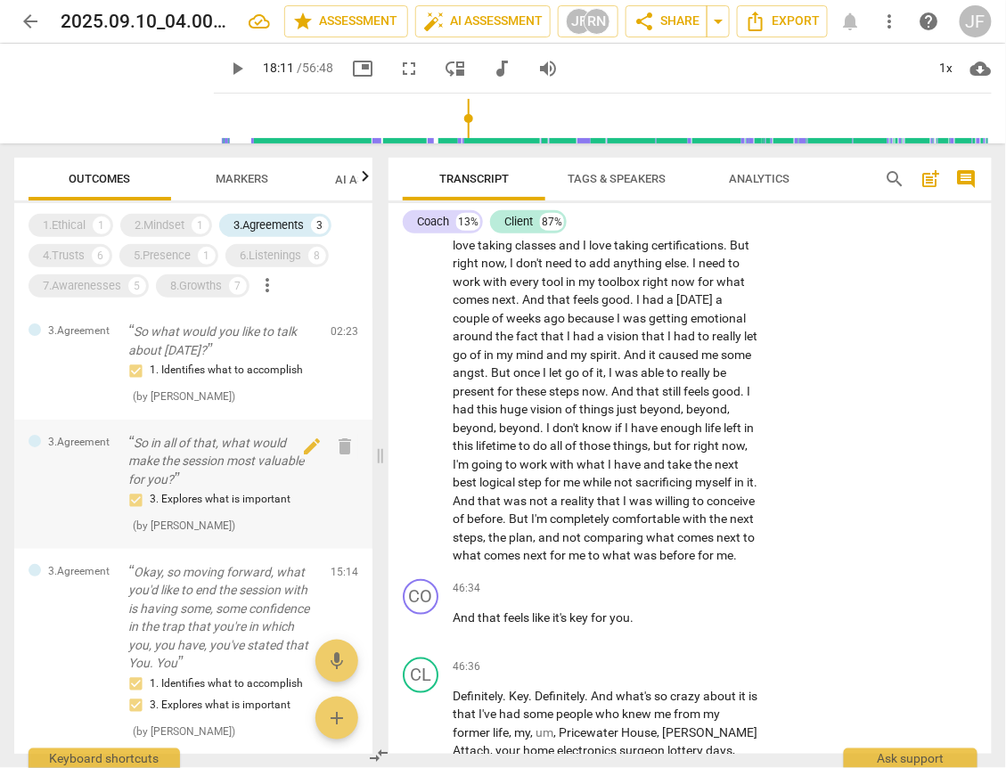
scroll to position [88, 0]
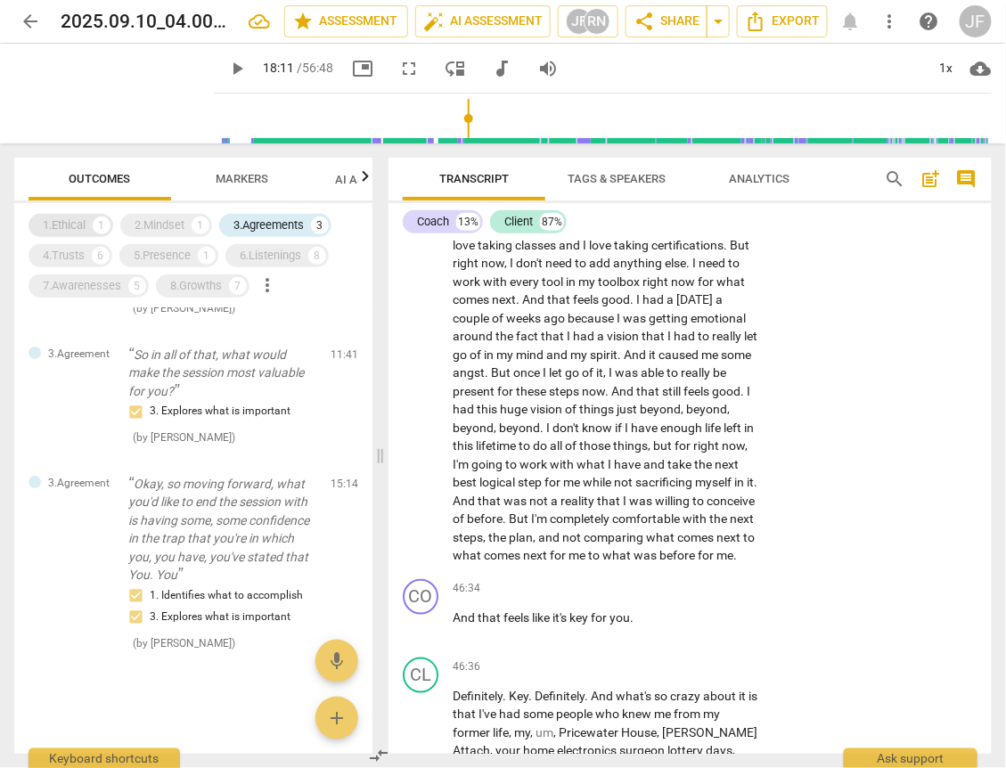
click at [69, 218] on div "1.Ethical" at bounding box center [64, 225] width 43 height 18
click at [281, 222] on div "3.Agreements" at bounding box center [268, 225] width 70 height 18
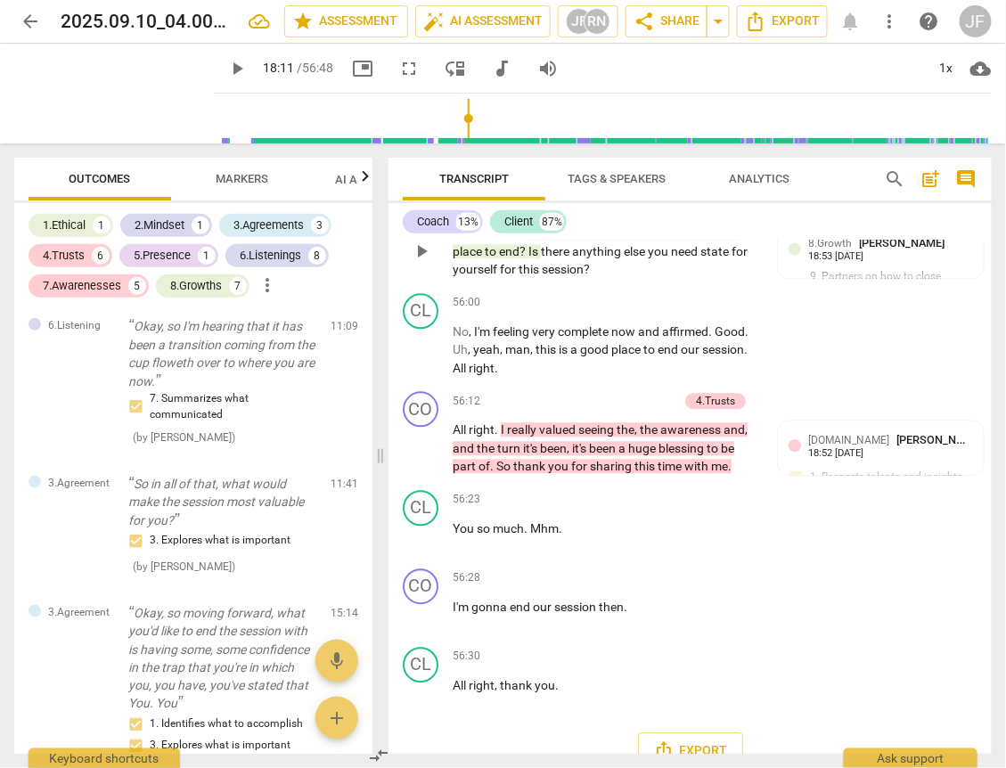
scroll to position [16124, 0]
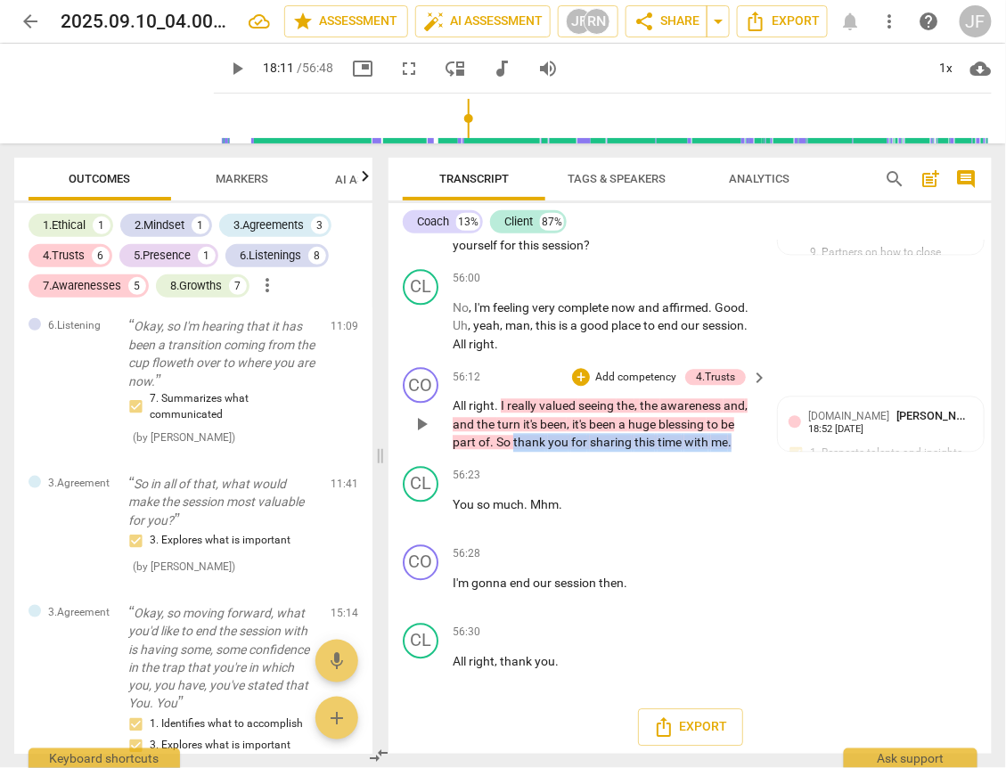
drag, startPoint x: 728, startPoint y: 444, endPoint x: 512, endPoint y: 442, distance: 215.6
click at [512, 442] on p "All right . I really valued seeing the , the awareness and , and the turn it's …" at bounding box center [605, 424] width 306 height 55
click at [743, 412] on div "+" at bounding box center [747, 417] width 18 height 18
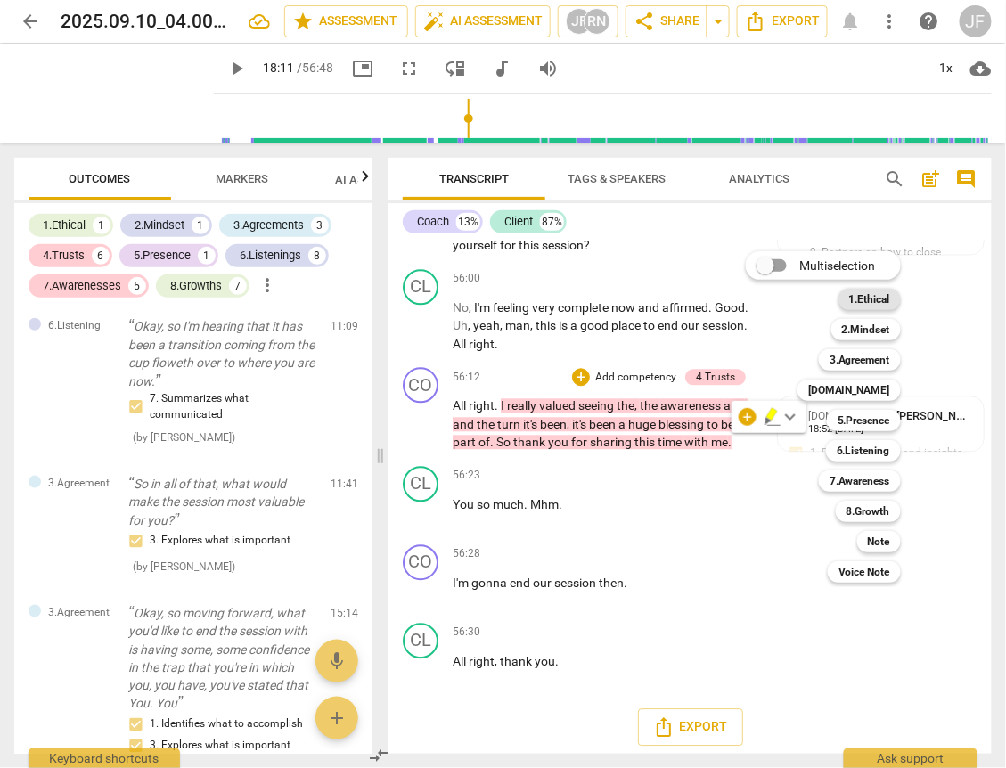
click at [873, 297] on b "1.Ethical" at bounding box center [869, 299] width 41 height 21
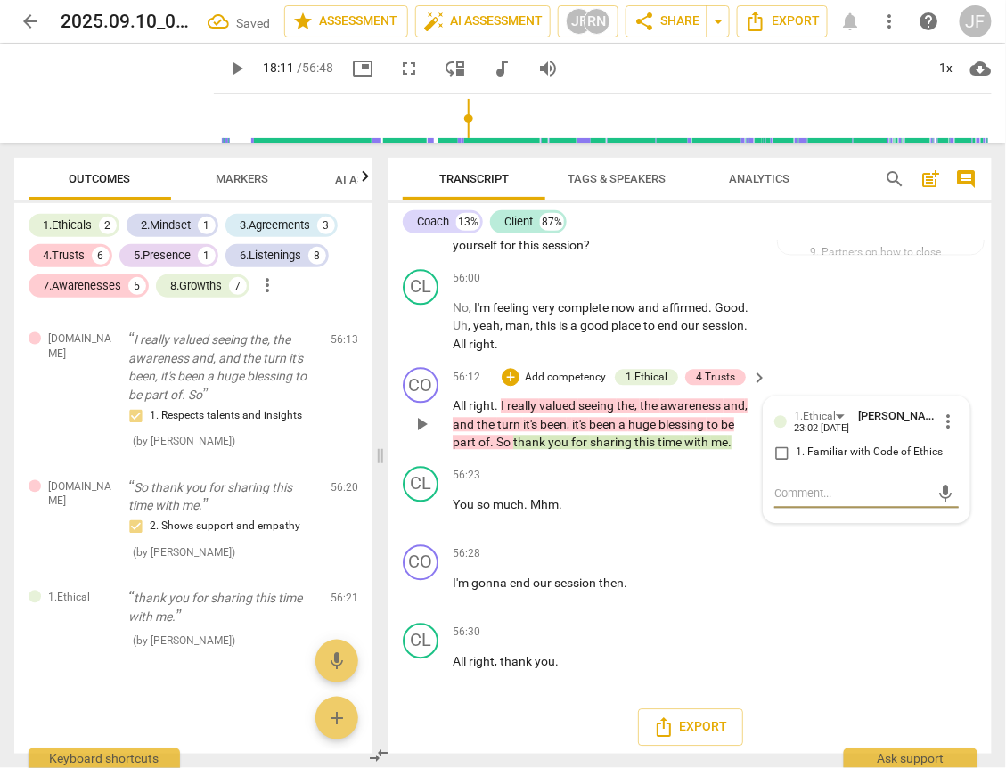
scroll to position [4300, 0]
click at [777, 451] on input "1. Familiar with Code of Ethics" at bounding box center [781, 453] width 29 height 21
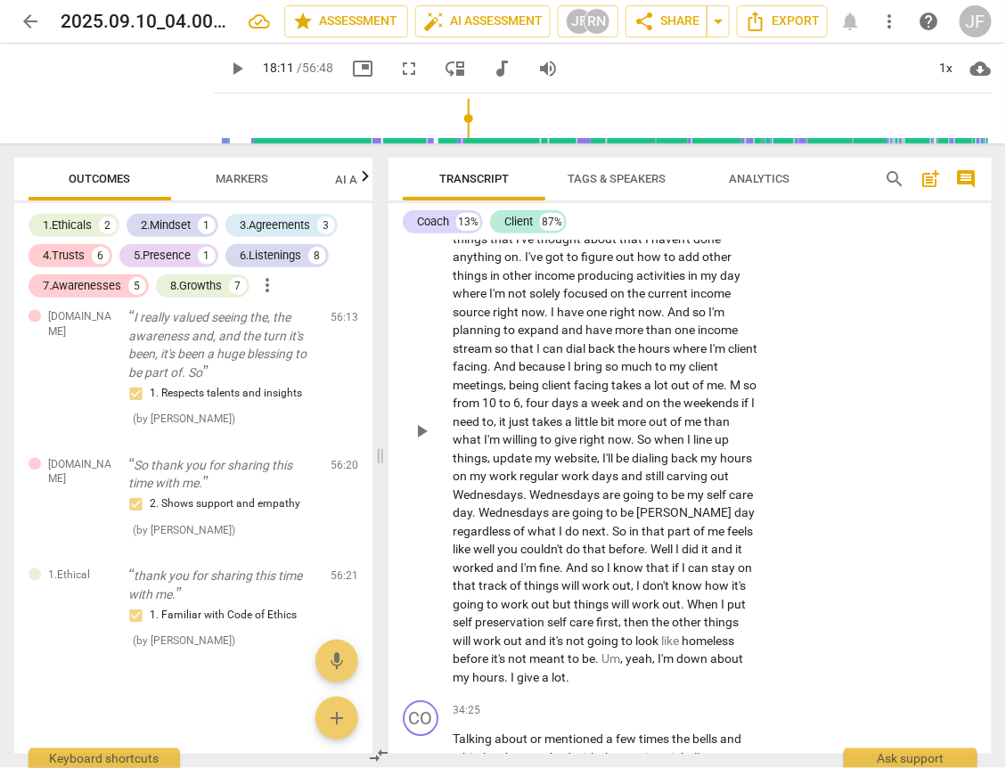
scroll to position [7858, 0]
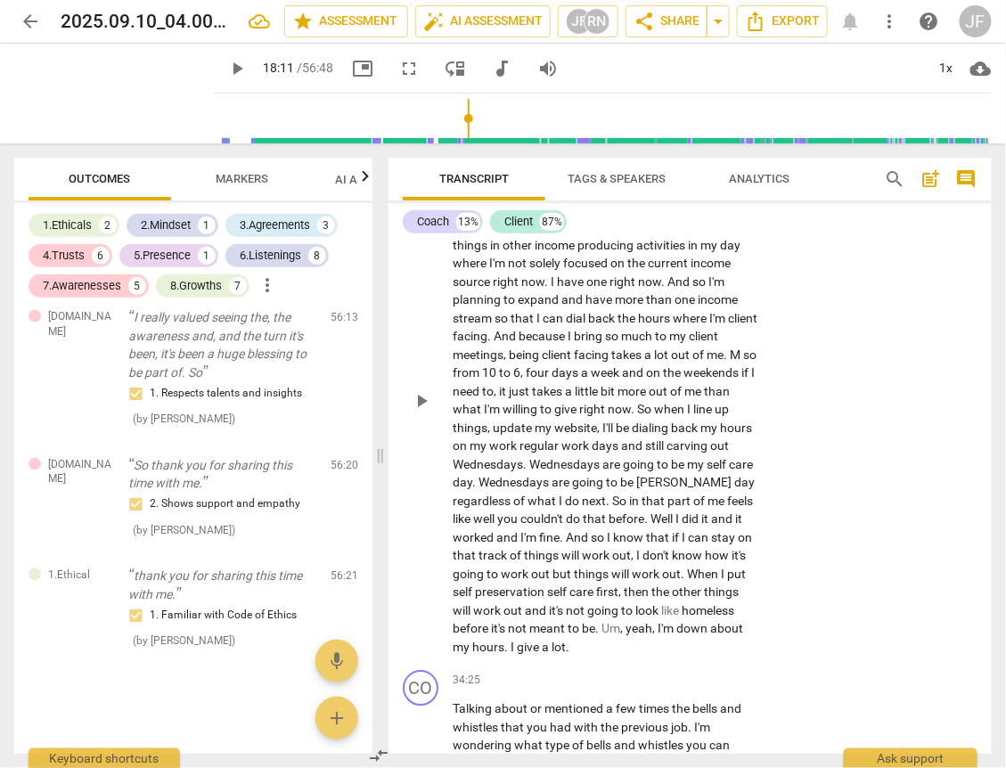
click at [476, 528] on div "CL play_arrow pause 32:07 + Add competency keyboard_arrow_right It feels good ,…" at bounding box center [689, 385] width 603 height 555
drag, startPoint x: 453, startPoint y: 514, endPoint x: 539, endPoint y: 517, distance: 85.6
click at [539, 517] on p "It feels good , but it's still scary . Mhm . So what that's prompting me to con…" at bounding box center [605, 399] width 306 height 511
click at [567, 486] on div "+" at bounding box center [569, 488] width 18 height 18
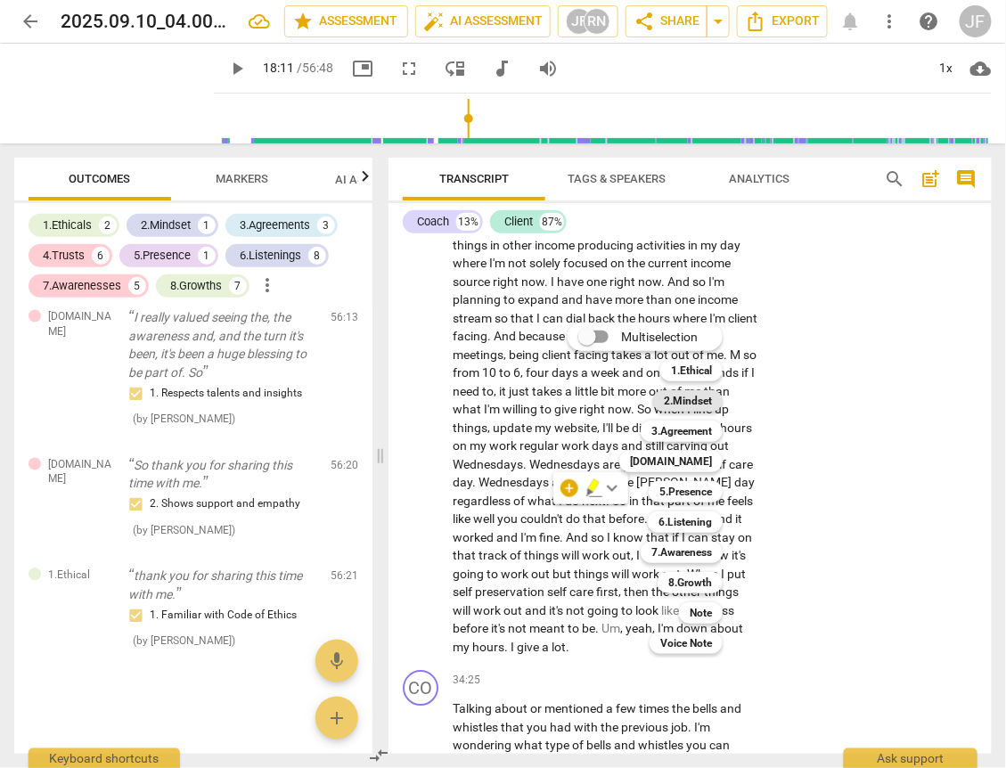
click at [681, 395] on b "2.Mindset" at bounding box center [688, 400] width 48 height 21
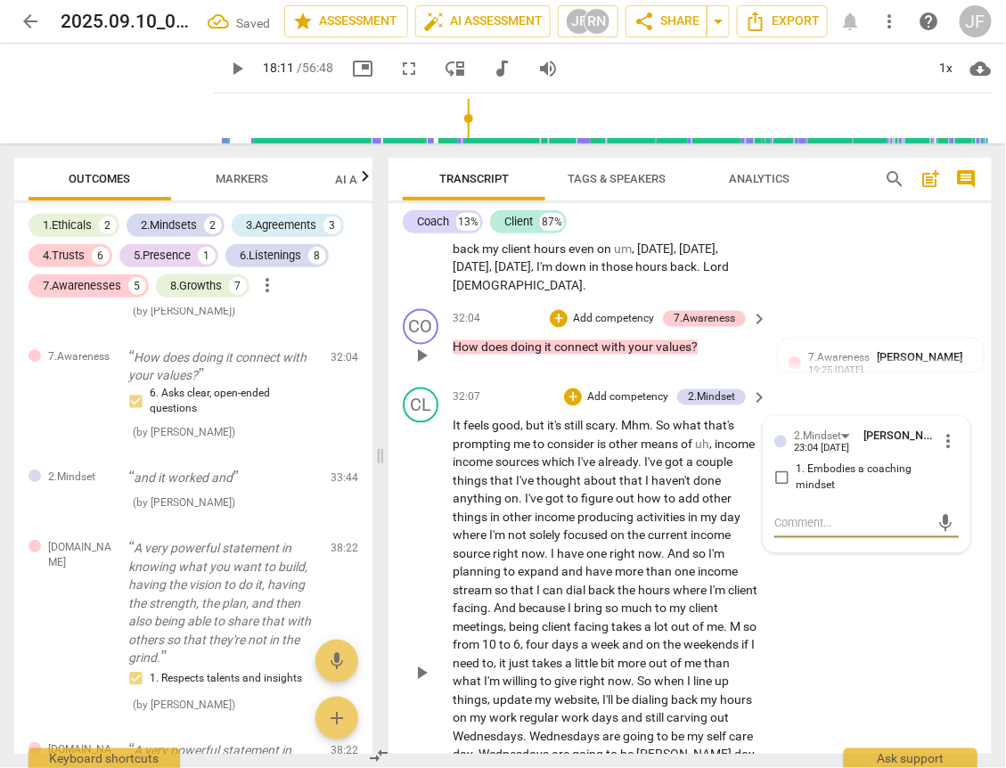
scroll to position [1811, 0]
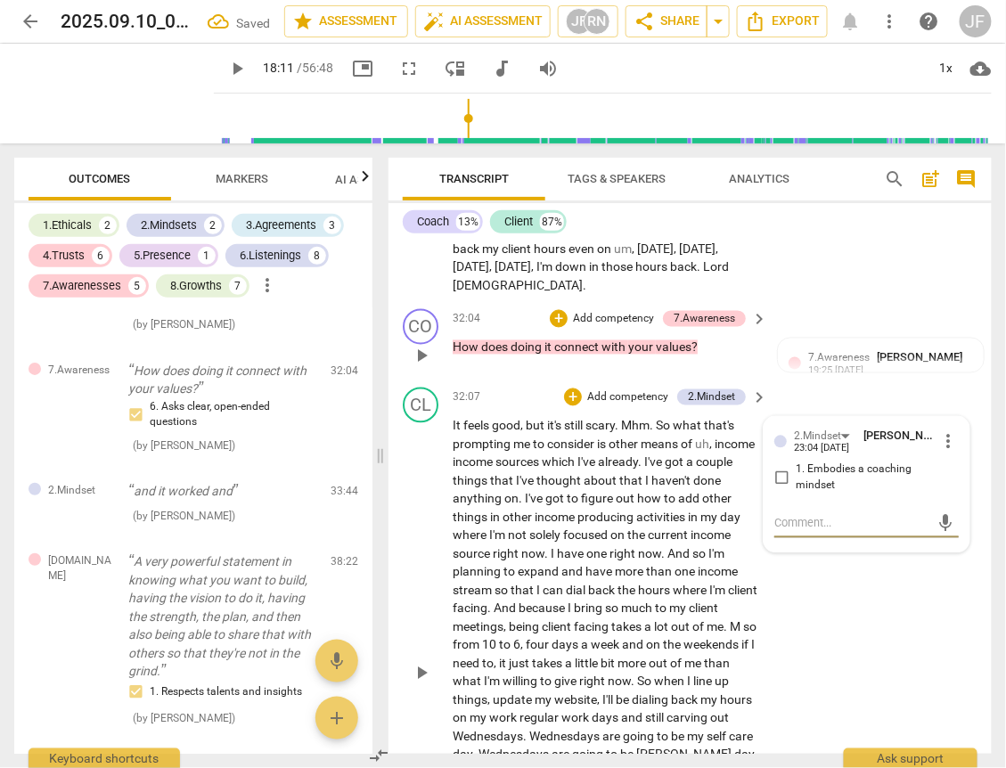
click at [782, 468] on input "1. Embodies a coaching mindset" at bounding box center [781, 478] width 29 height 21
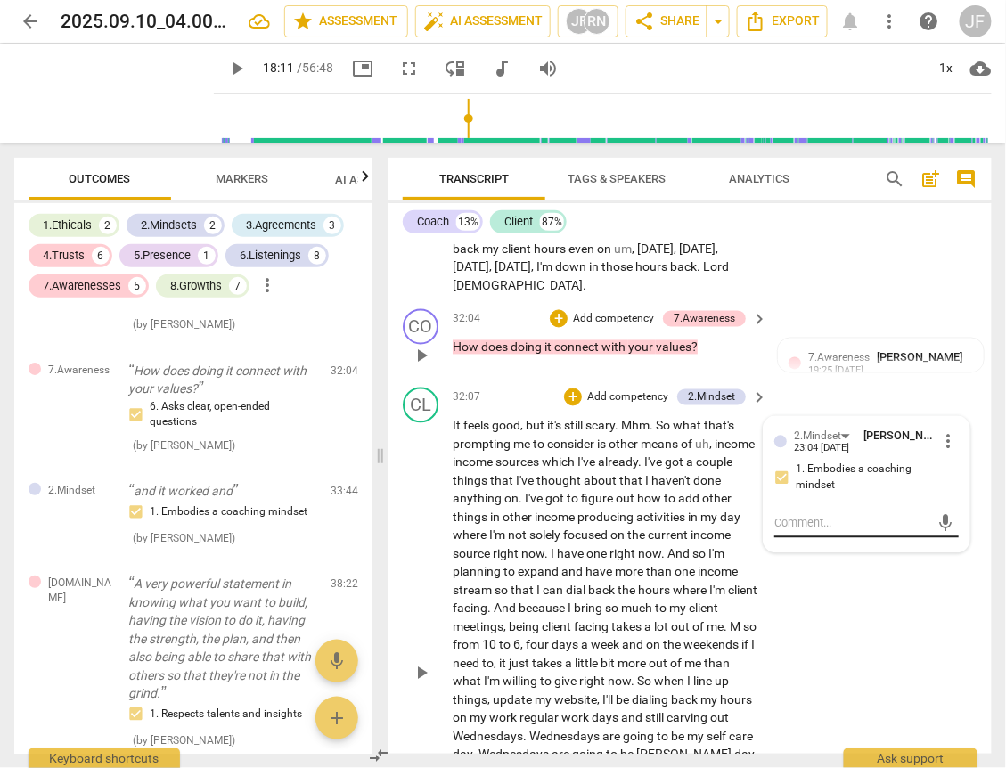
click at [805, 515] on textarea at bounding box center [852, 523] width 156 height 17
click at [936, 514] on span "send" at bounding box center [946, 524] width 20 height 20
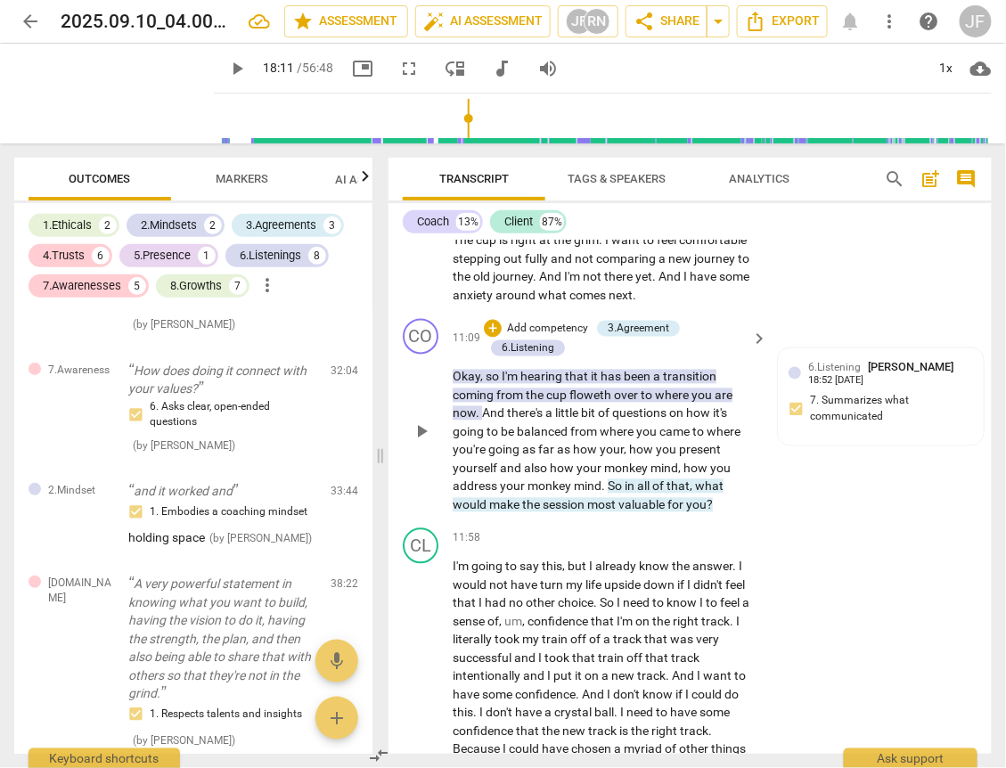
scroll to position [2597, 0]
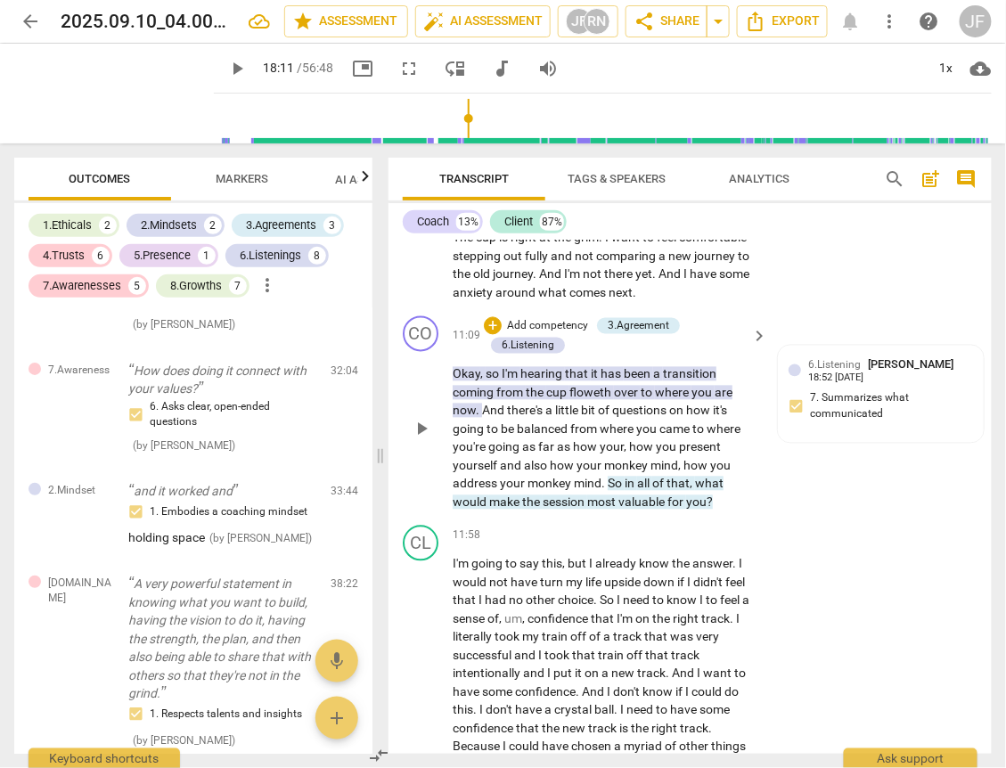
click at [504, 496] on span "make" at bounding box center [505, 502] width 33 height 14
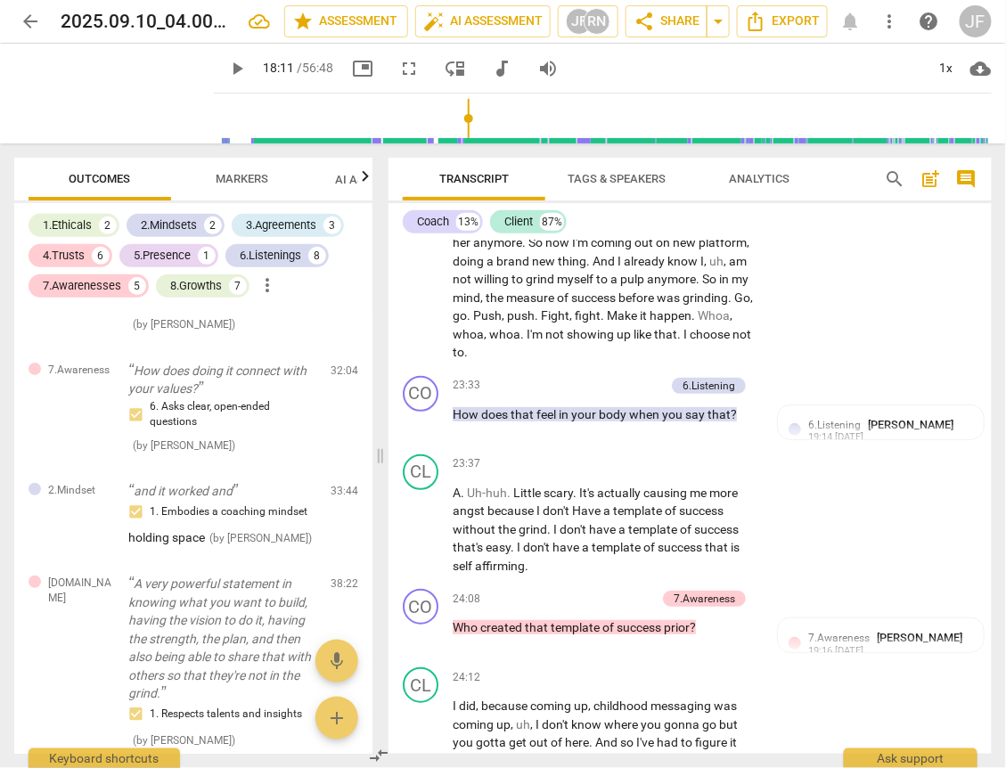
scroll to position [5091, 0]
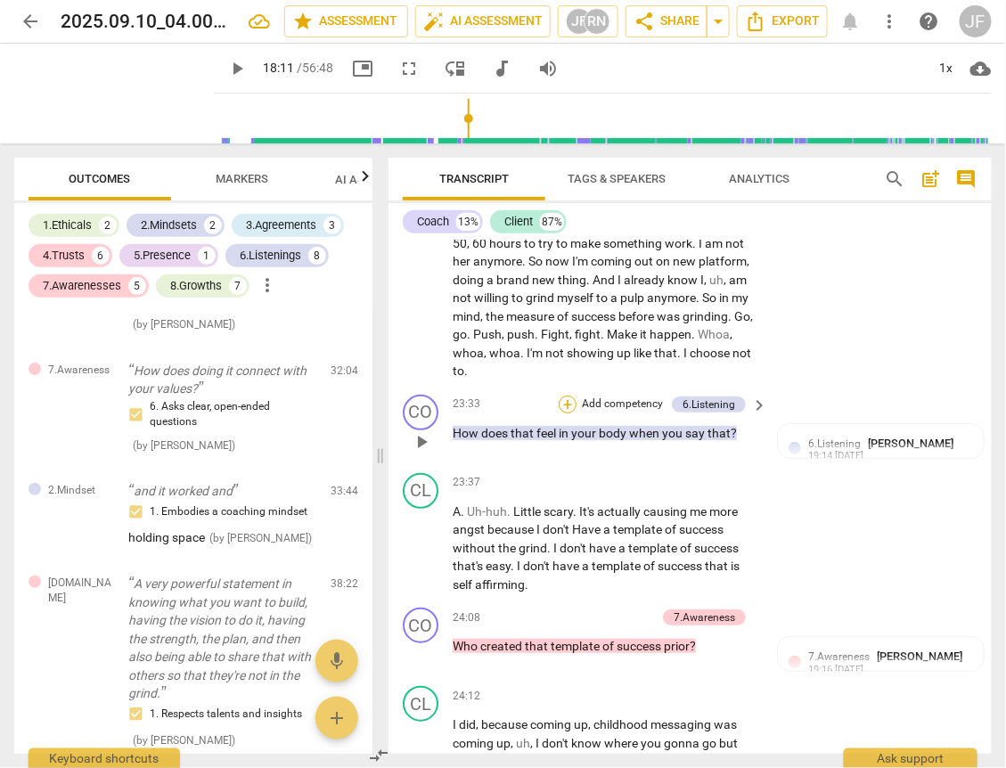
click at [566, 413] on div "+" at bounding box center [567, 404] width 18 height 18
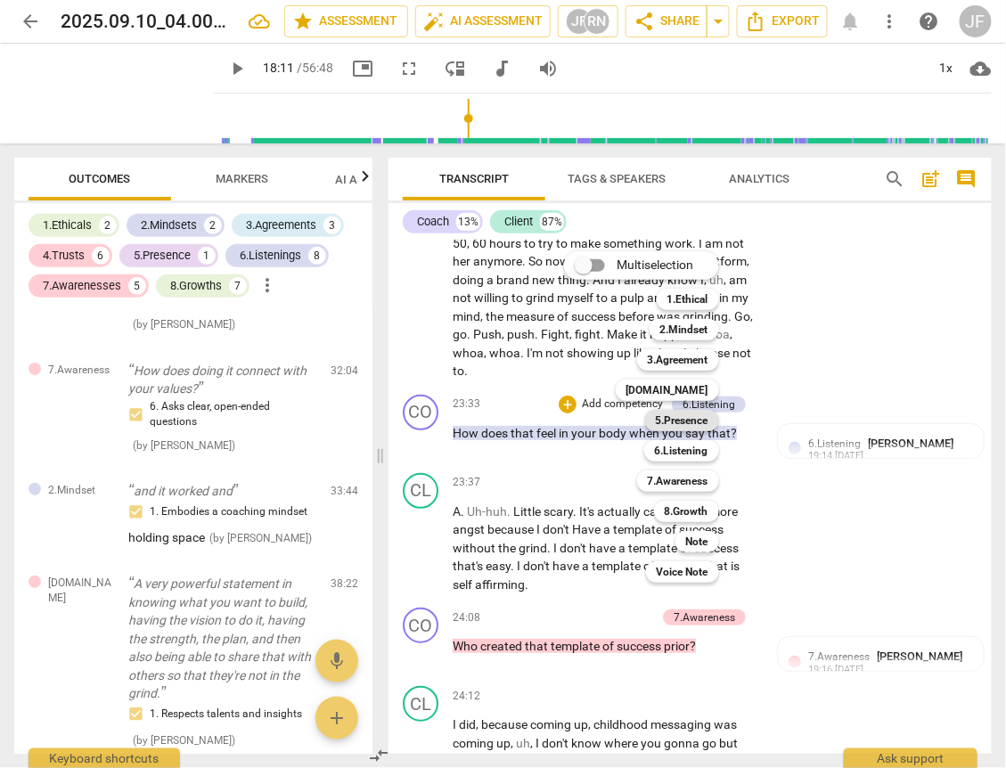
click at [699, 421] on b "5.Presence" at bounding box center [682, 420] width 53 height 21
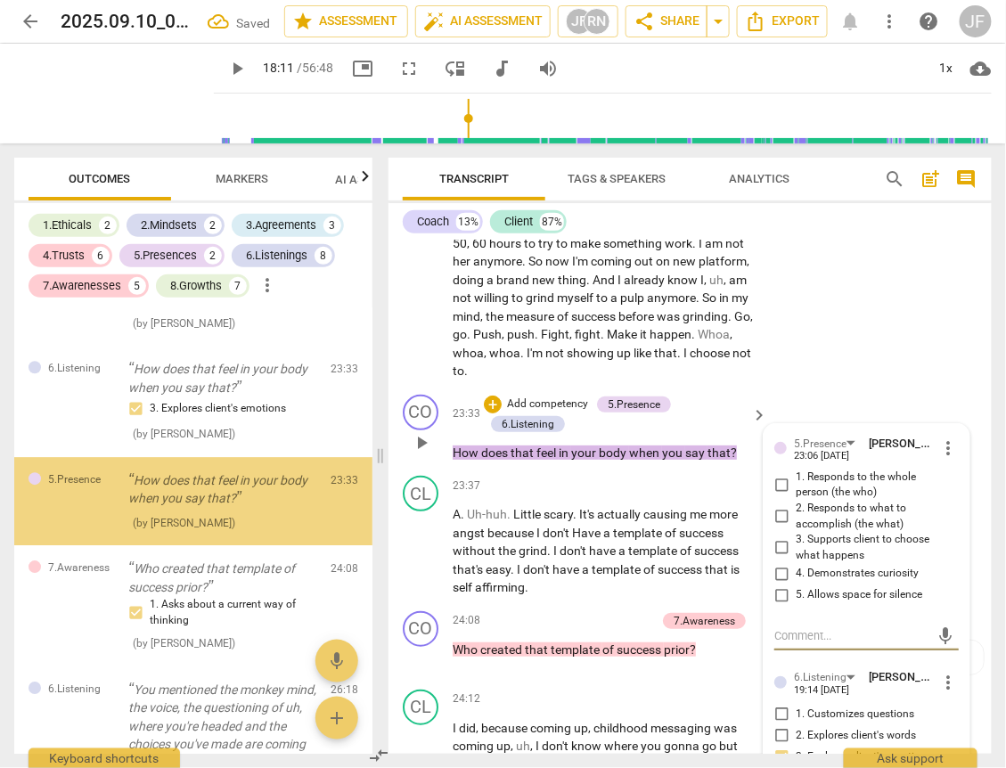
scroll to position [1273, 0]
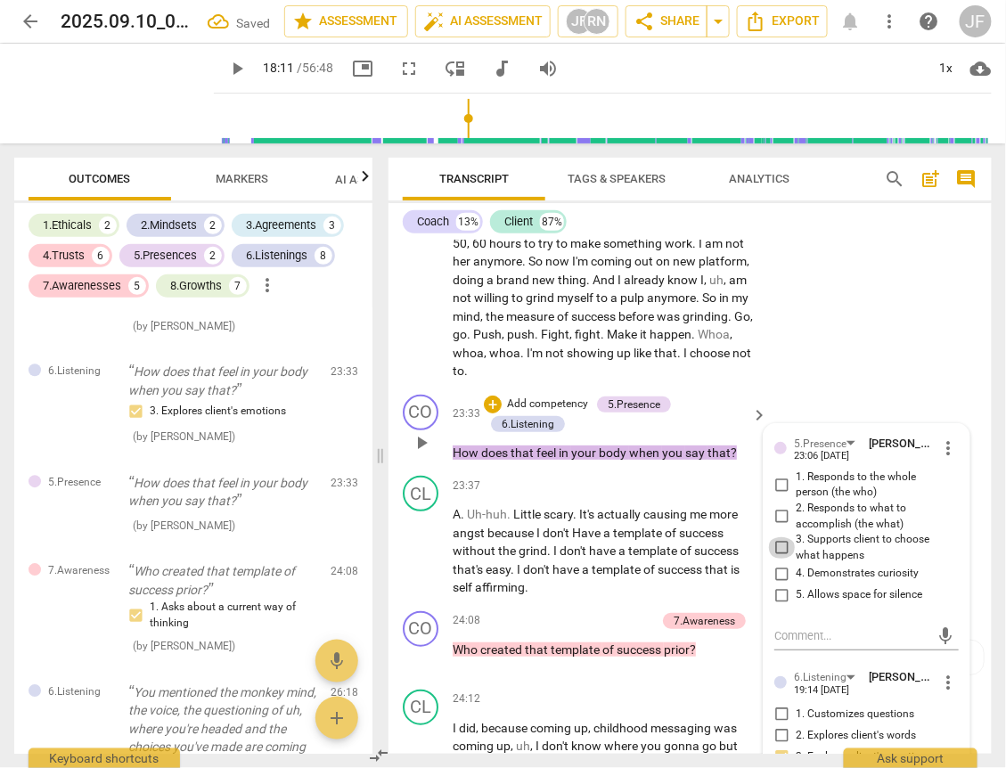
click at [778, 558] on input "3. Supports client to choose what happens" at bounding box center [781, 547] width 29 height 21
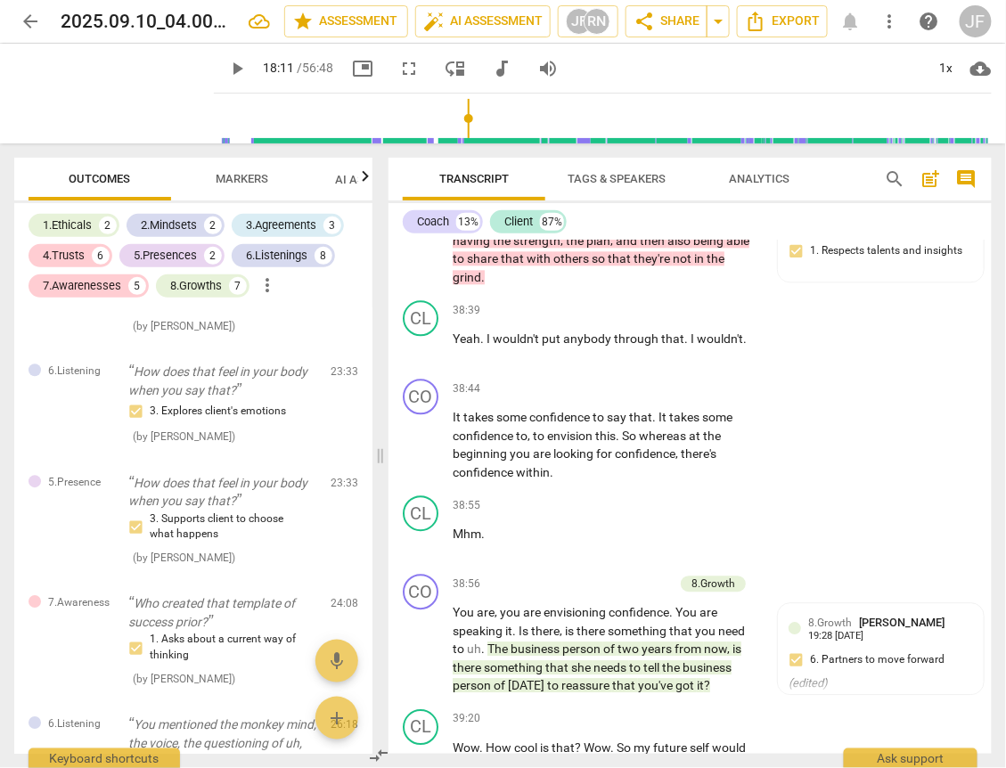
scroll to position [9509, 0]
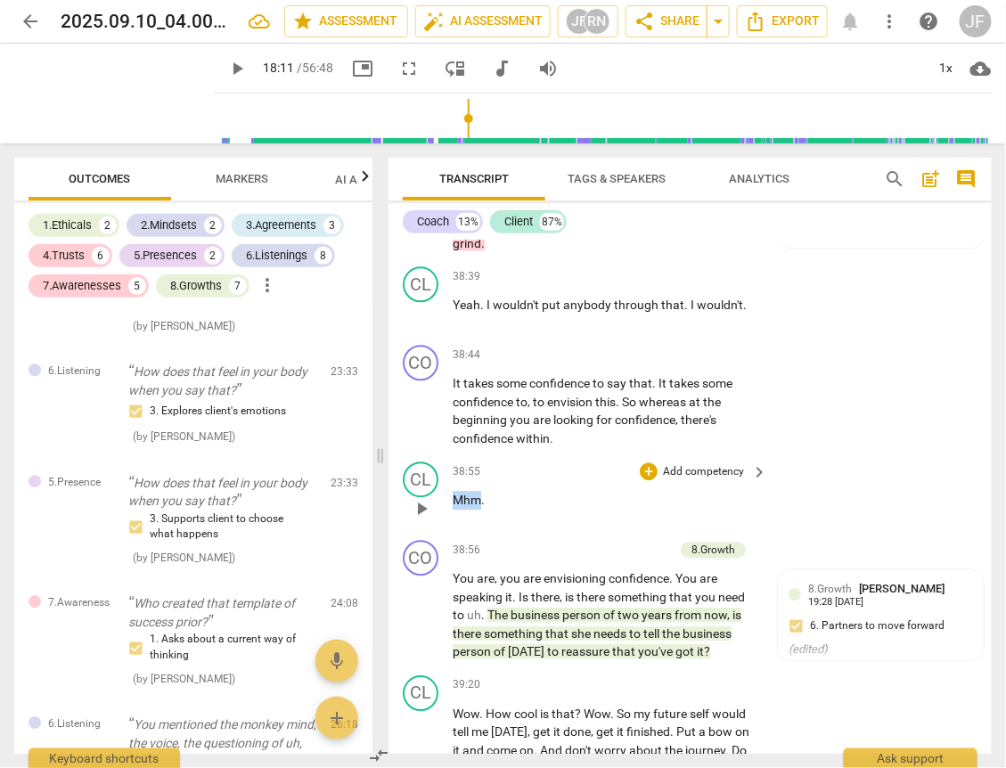
drag, startPoint x: 481, startPoint y: 472, endPoint x: 451, endPoint y: 472, distance: 30.3
click at [451, 472] on div "CL play_arrow pause 38:55 + Add competency keyboard_arrow_right Mhm ." at bounding box center [689, 493] width 603 height 78
click at [495, 445] on div "+" at bounding box center [496, 451] width 18 height 18
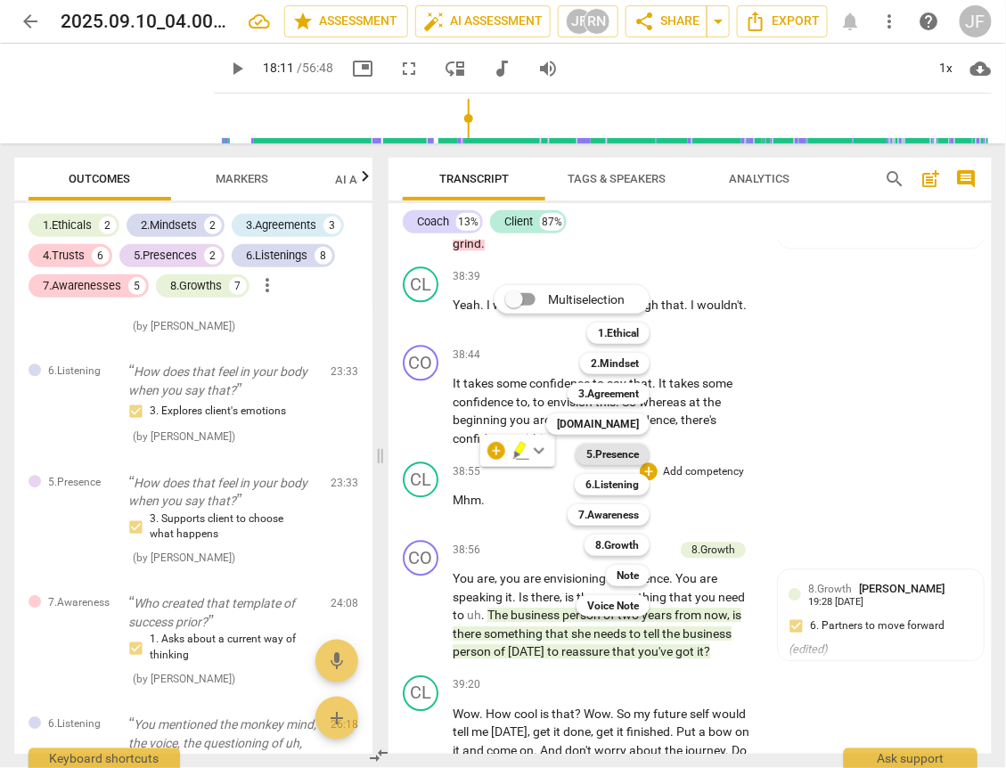
click at [615, 448] on b "5.Presence" at bounding box center [612, 454] width 53 height 21
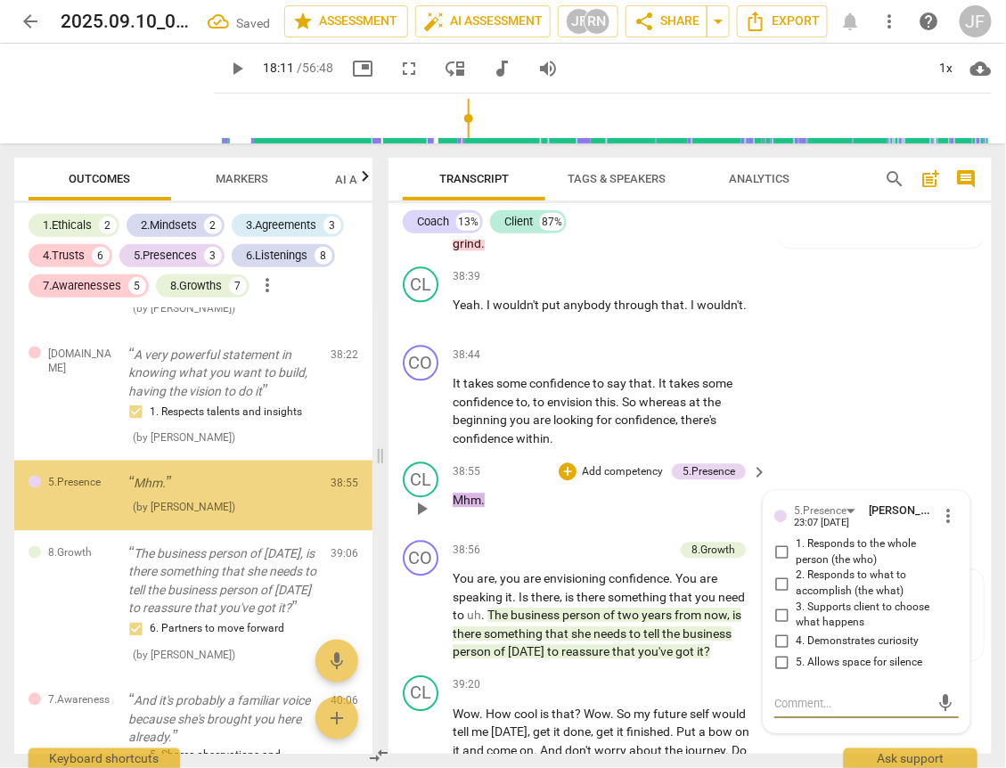
scroll to position [2366, 0]
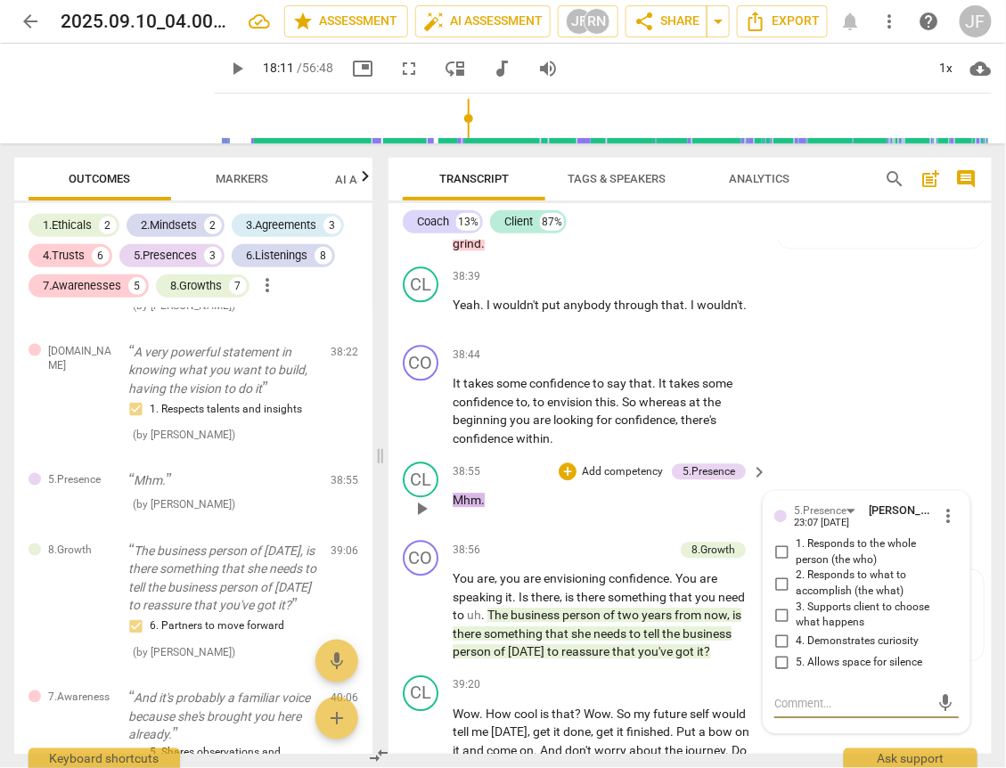
click at [781, 652] on input "5. Allows space for silence" at bounding box center [781, 662] width 29 height 21
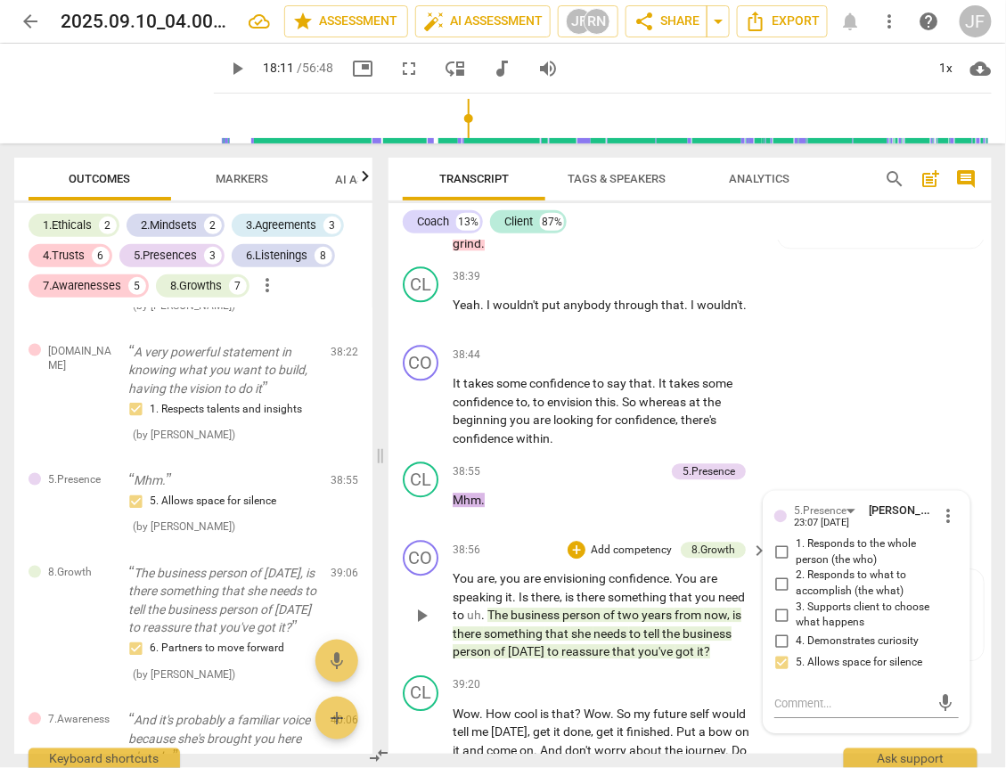
click at [575, 626] on span "she" at bounding box center [582, 633] width 22 height 14
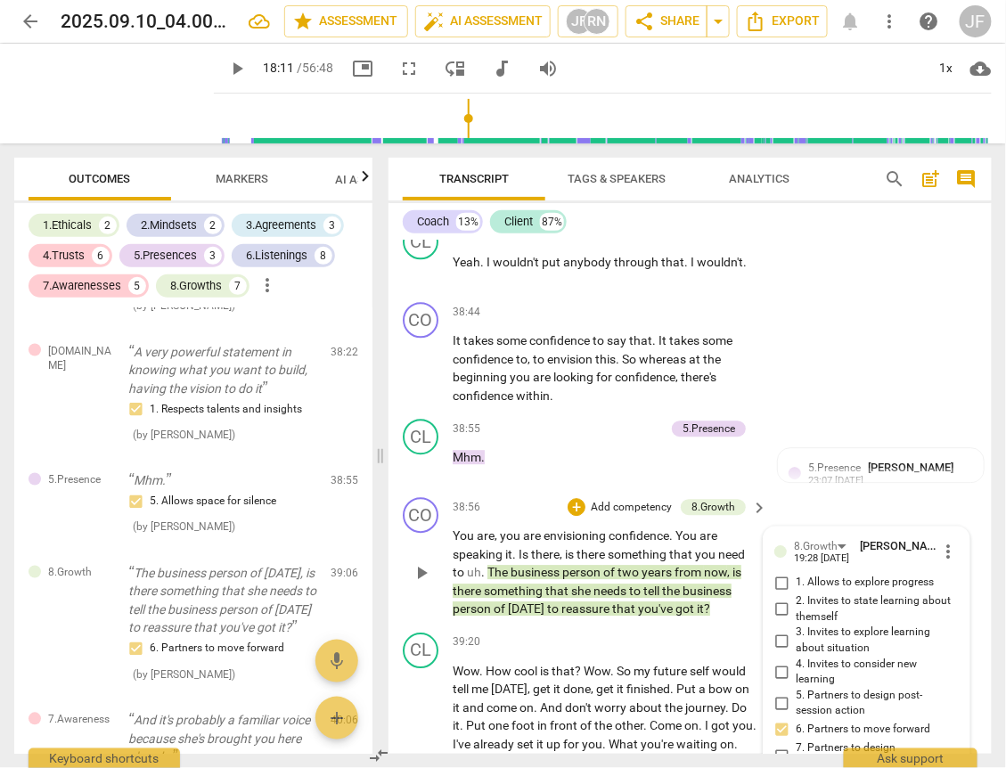
scroll to position [9471, 0]
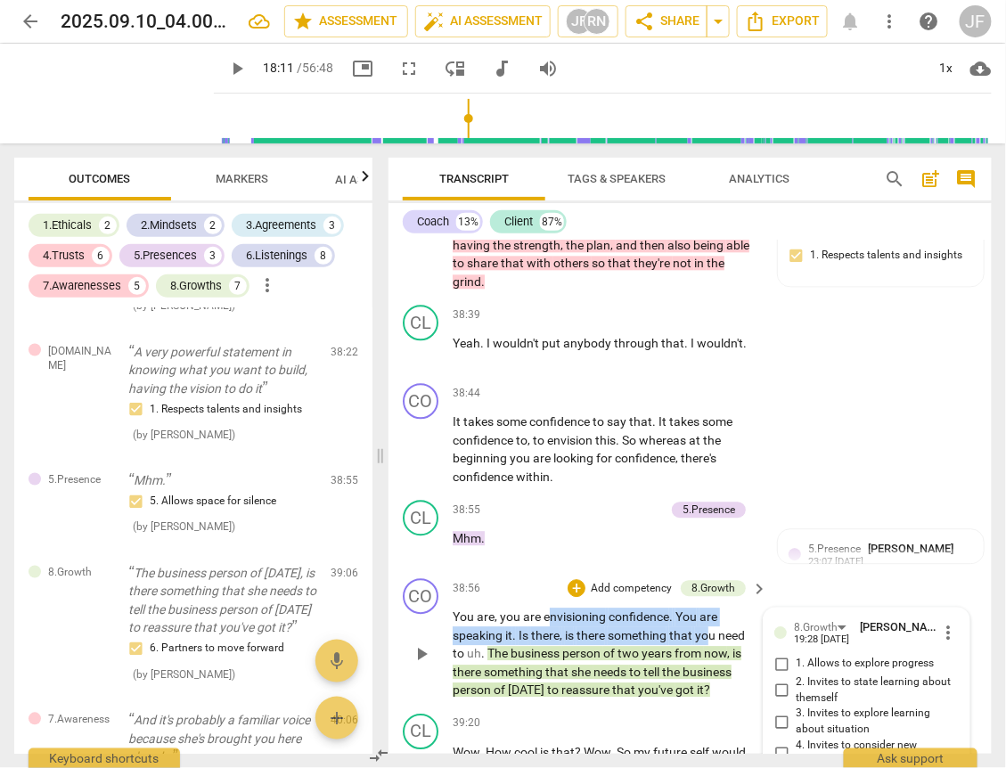
drag, startPoint x: 546, startPoint y: 592, endPoint x: 708, endPoint y: 615, distance: 163.6
click at [708, 615] on p "You are , you are envisioning confidence . You are speaking it . Is there , is …" at bounding box center [605, 653] width 306 height 92
click at [735, 587] on div "+" at bounding box center [735, 586] width 18 height 18
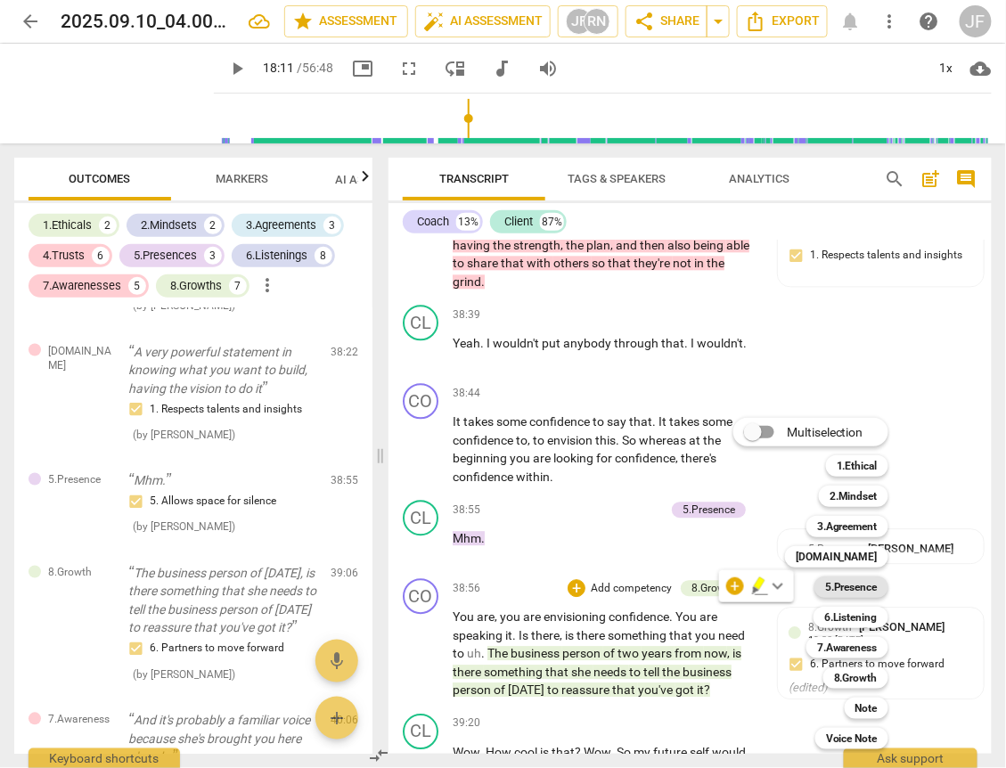
click at [839, 585] on b "5.Presence" at bounding box center [851, 586] width 53 height 21
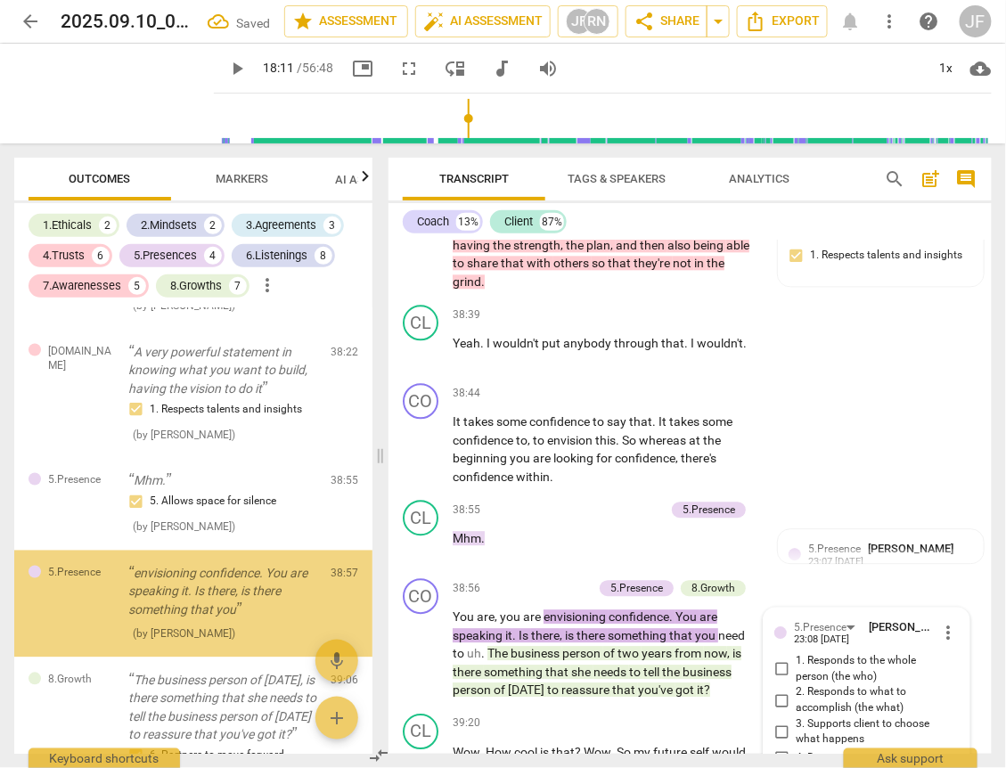
scroll to position [2476, 0]
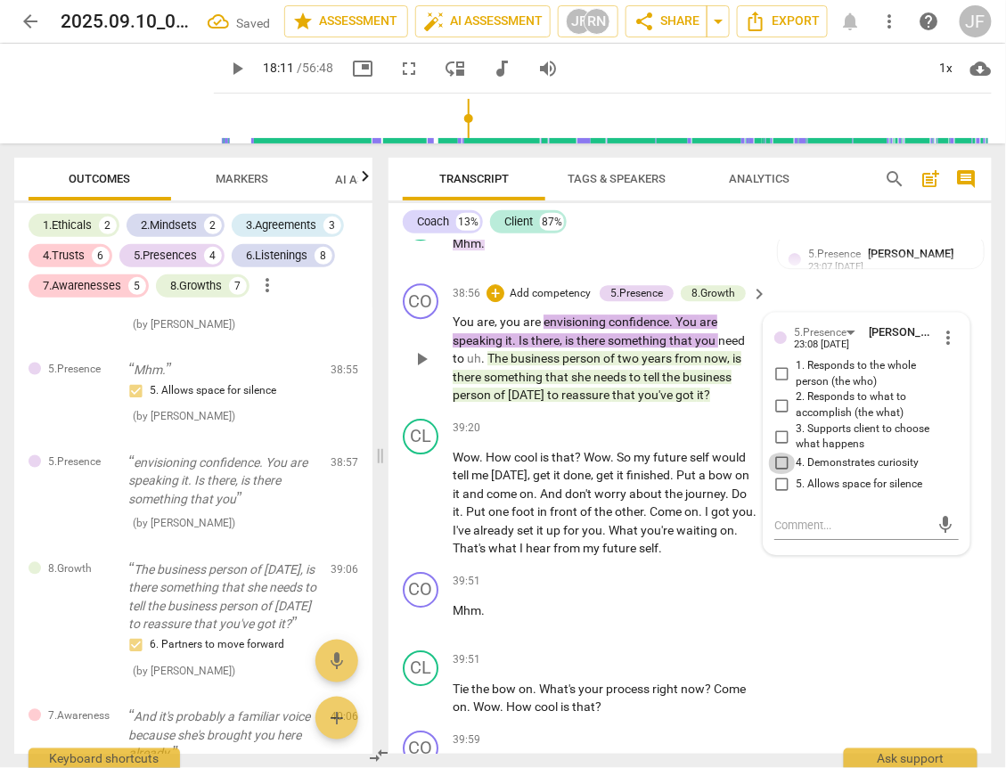
click at [777, 452] on input "4. Demonstrates curiosity" at bounding box center [781, 462] width 29 height 21
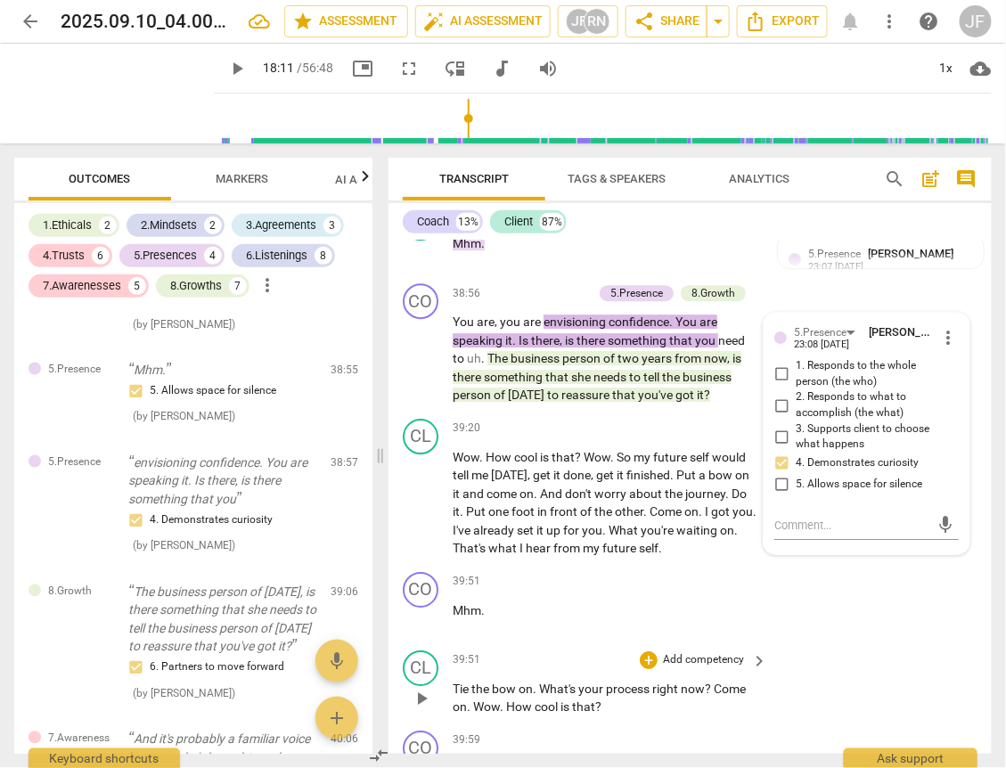
click at [843, 643] on div "CL play_arrow pause 39:51 + Add competency keyboard_arrow_right Tie the bow on …" at bounding box center [689, 683] width 603 height 80
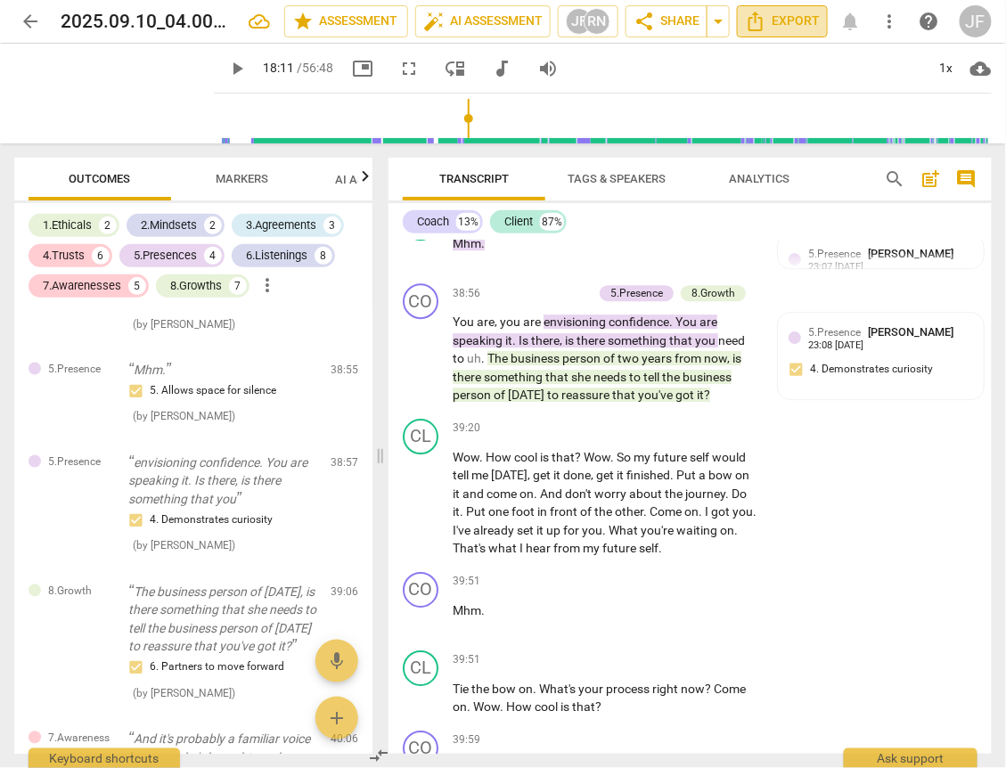
click at [778, 23] on span "Export" at bounding box center [782, 21] width 75 height 21
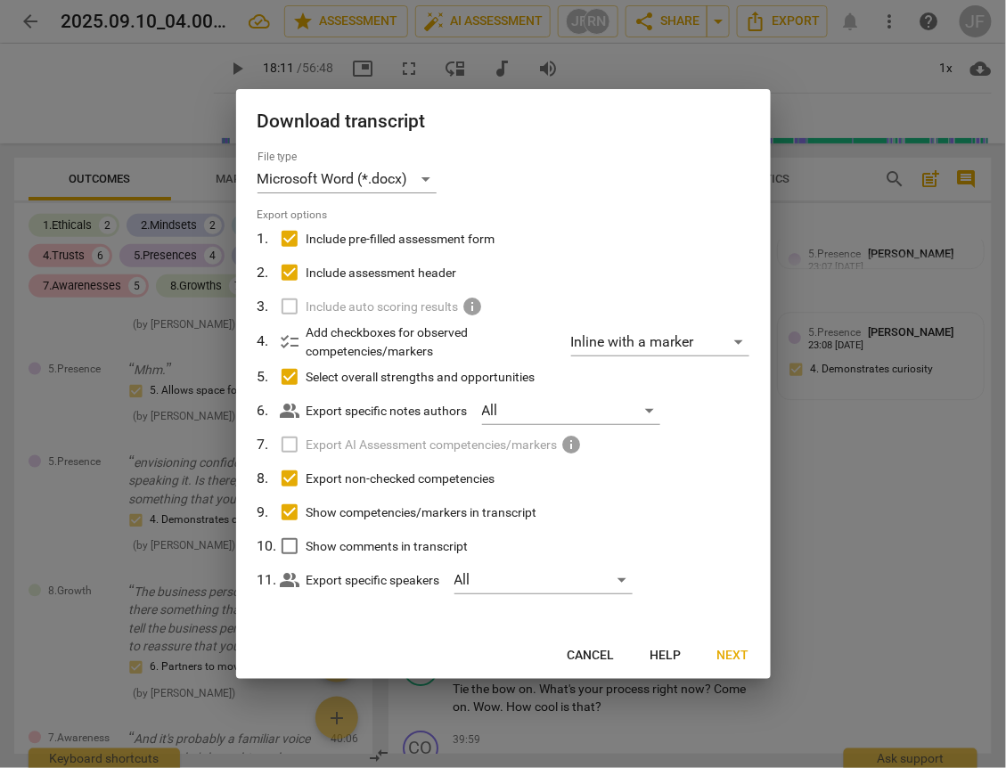
click at [295, 549] on input "Show comments in transcript" at bounding box center [290, 546] width 34 height 34
click at [722, 653] on span "Next" at bounding box center [733, 656] width 32 height 18
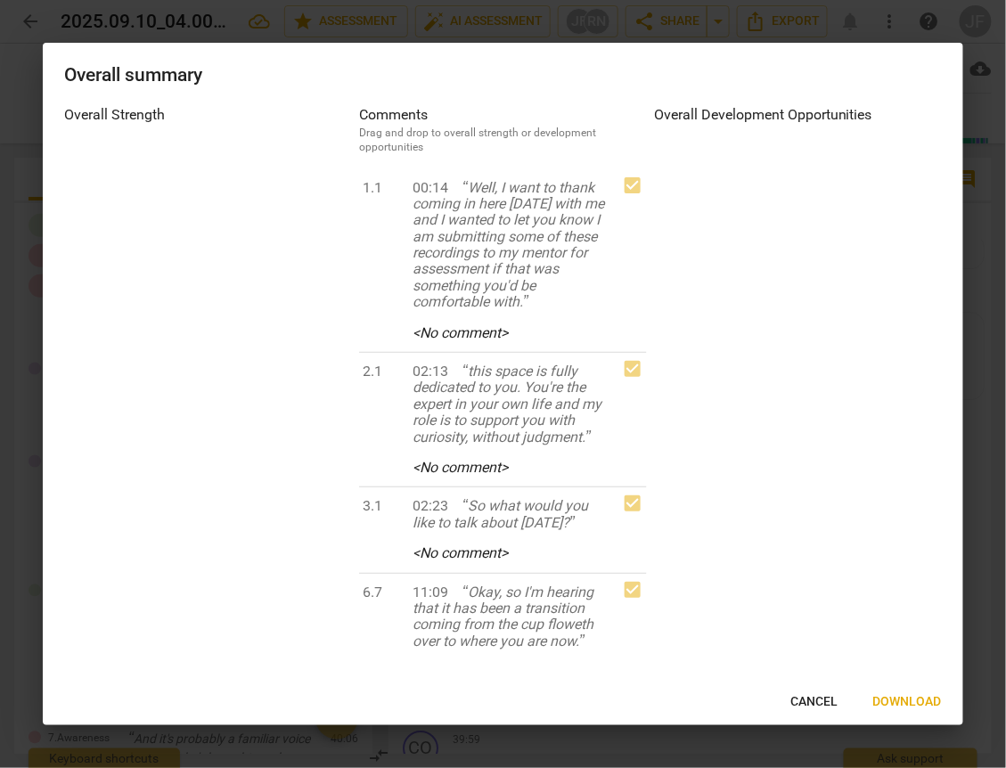
click at [889, 703] on span "Download" at bounding box center [907, 702] width 69 height 18
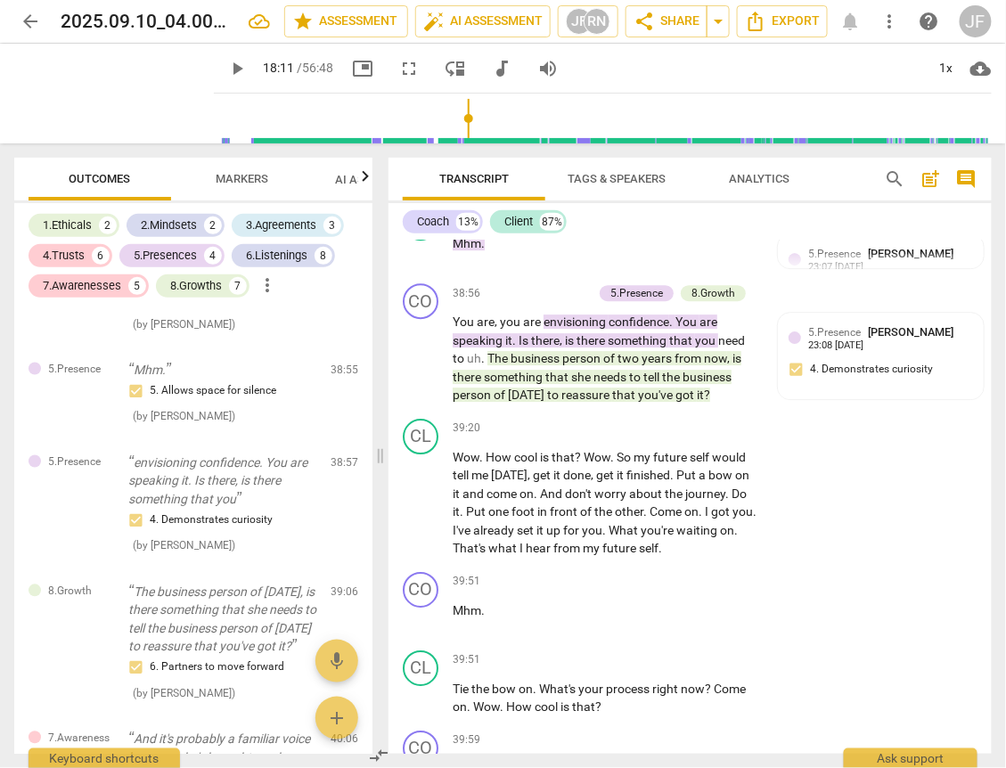
click at [26, 21] on span "arrow_back" at bounding box center [30, 21] width 21 height 21
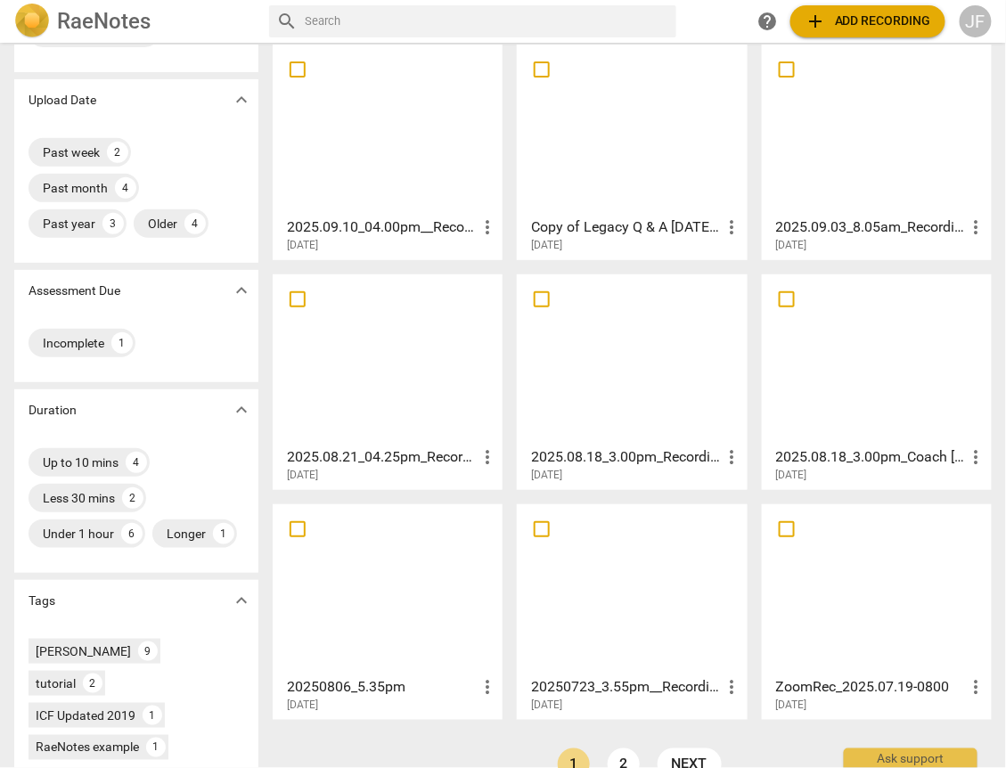
scroll to position [143, 0]
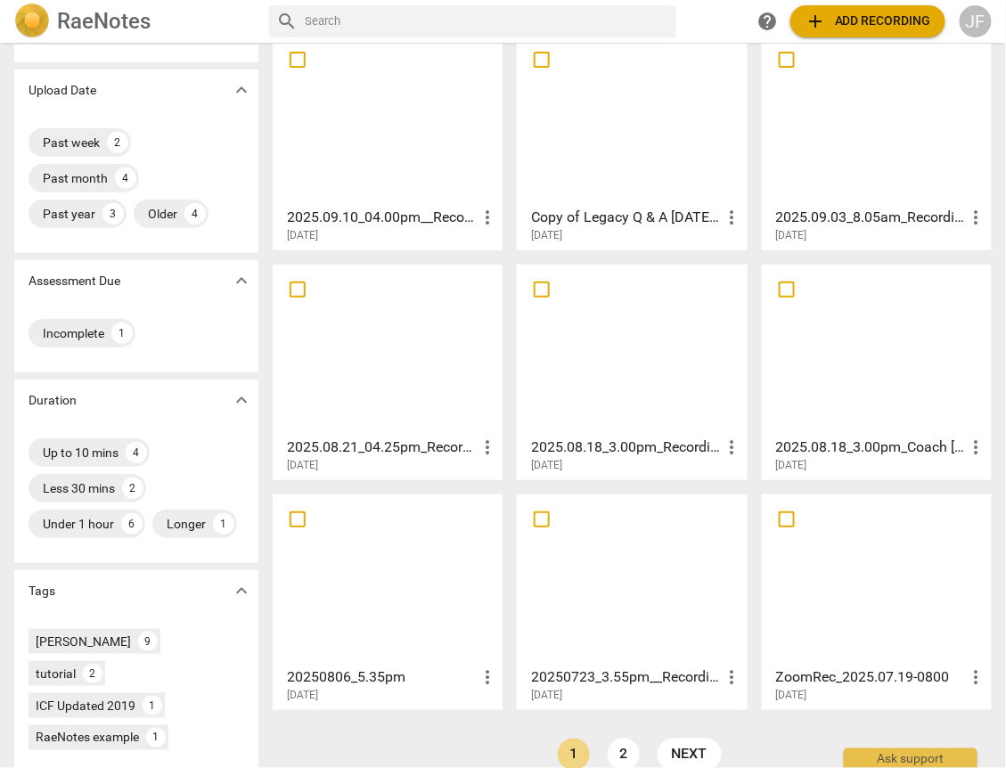
click at [357, 395] on div at bounding box center [387, 350] width 217 height 158
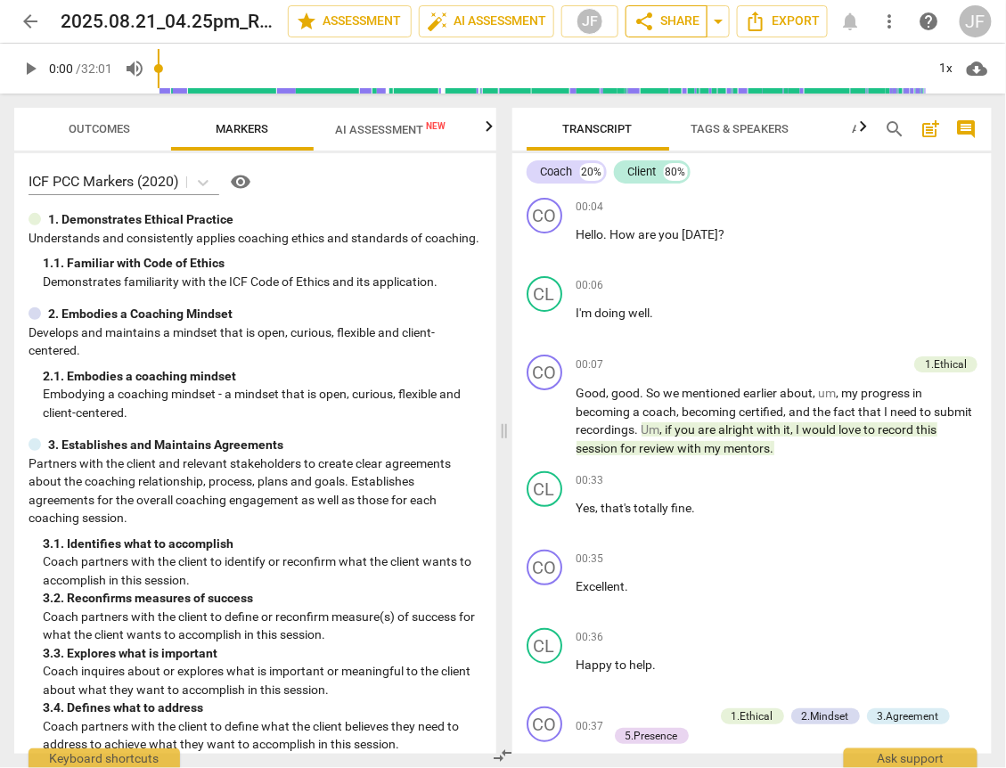
click at [664, 21] on span "share Share" at bounding box center [666, 21] width 66 height 21
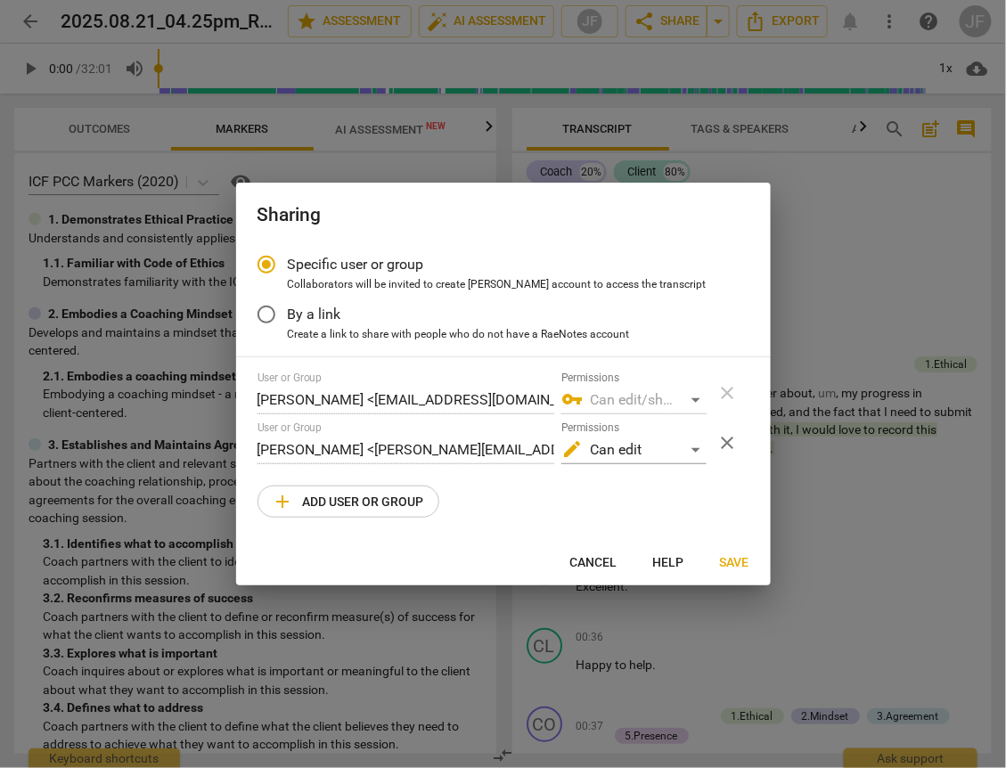
click at [600, 567] on span "Cancel" at bounding box center [593, 563] width 47 height 18
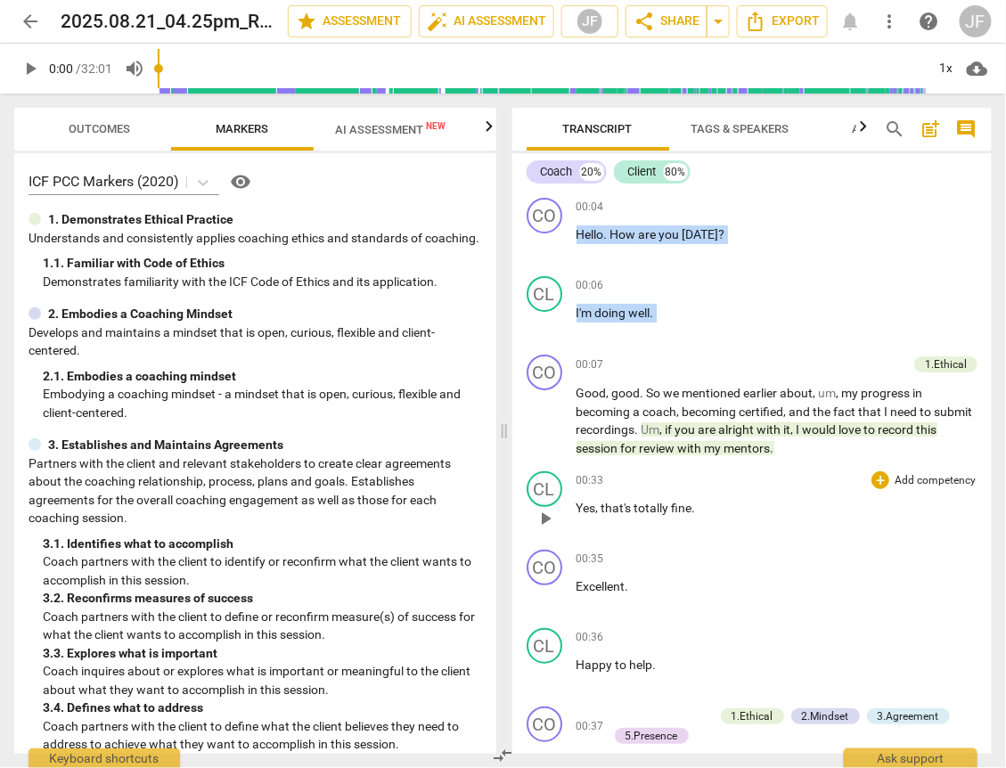
drag, startPoint x: 571, startPoint y: 201, endPoint x: 632, endPoint y: 483, distance: 288.1
click at [632, 483] on div "CO play_arrow pause 00:04 + Add competency keyboard_arrow_right Hello . How are…" at bounding box center [752, 472] width 480 height 563
click at [782, 18] on span "Export" at bounding box center [782, 21] width 75 height 21
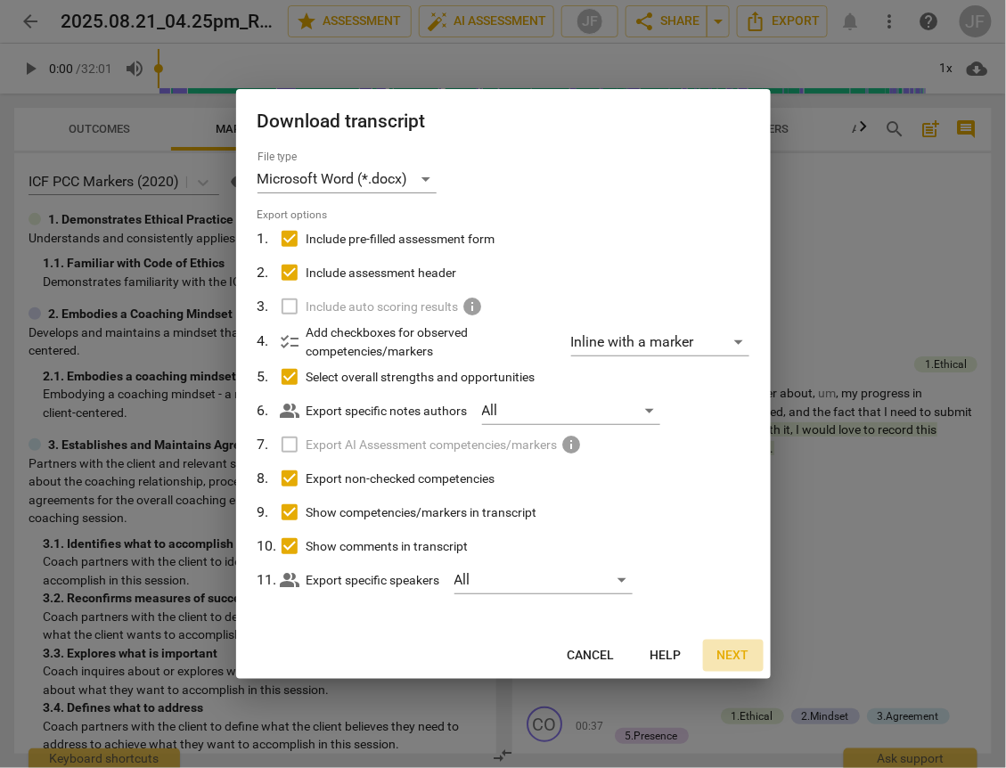
click at [730, 654] on span "Next" at bounding box center [733, 656] width 32 height 18
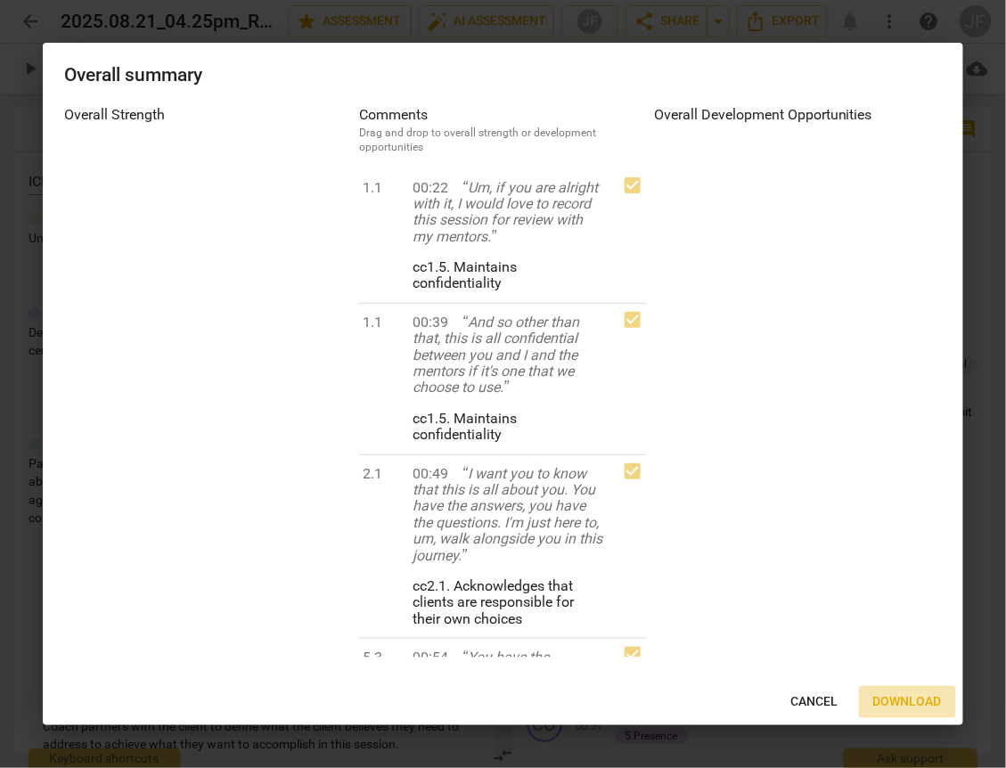
click at [900, 702] on span "Download" at bounding box center [907, 702] width 69 height 18
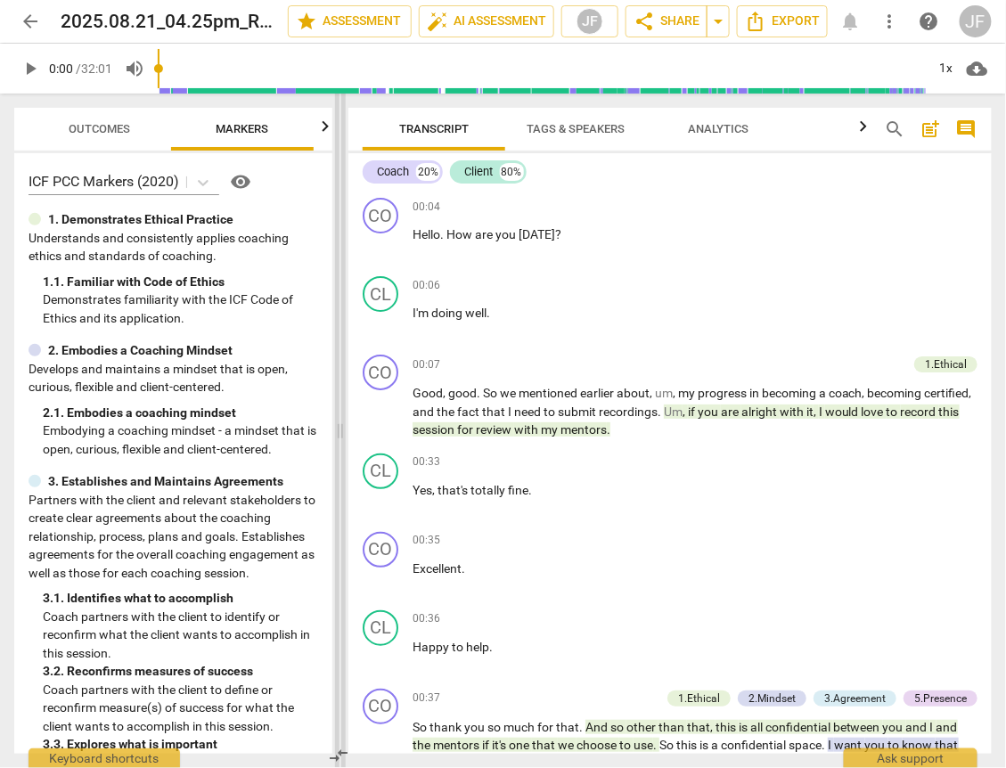
drag, startPoint x: 501, startPoint y: 434, endPoint x: 338, endPoint y: 433, distance: 163.9
click at [338, 433] on span at bounding box center [340, 431] width 11 height 674
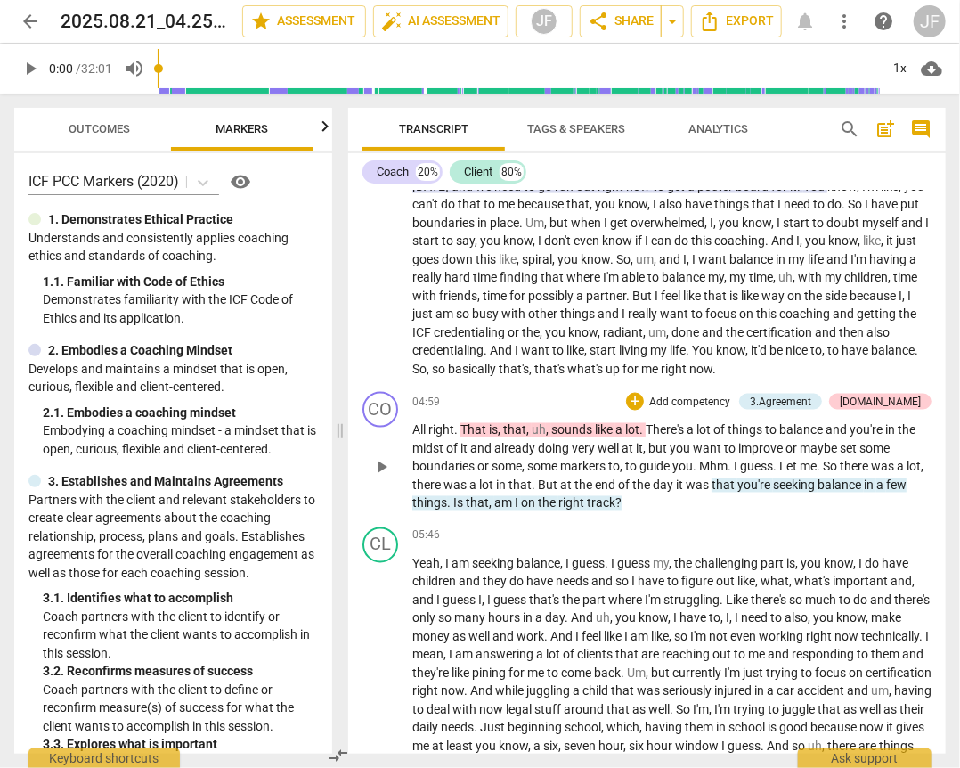
scroll to position [998, 0]
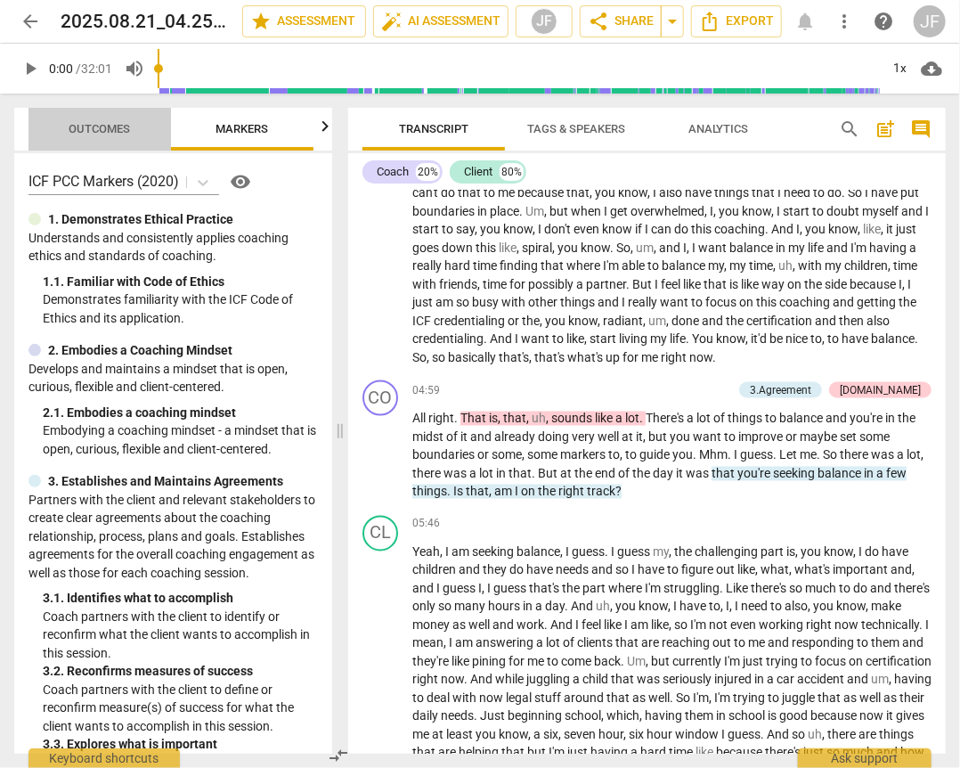
click at [103, 127] on span "Outcomes" at bounding box center [99, 128] width 61 height 13
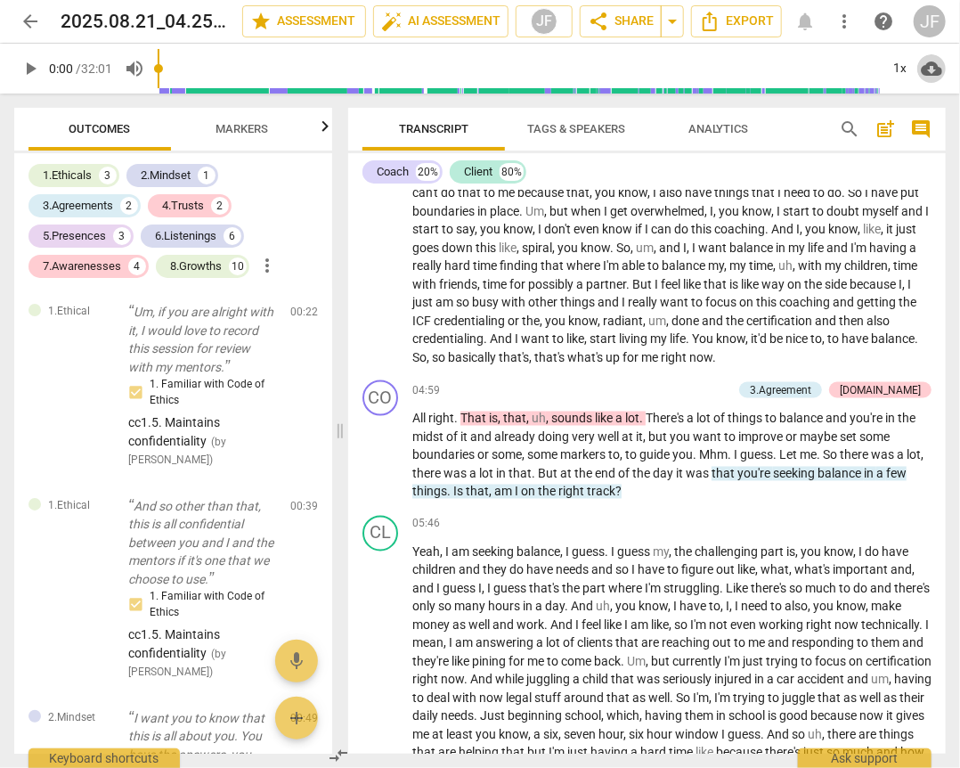
click at [930, 66] on span "cloud_download" at bounding box center [931, 68] width 21 height 21
click at [867, 65] on li "Download audio" at bounding box center [881, 68] width 132 height 43
click at [32, 21] on span "arrow_back" at bounding box center [30, 21] width 21 height 21
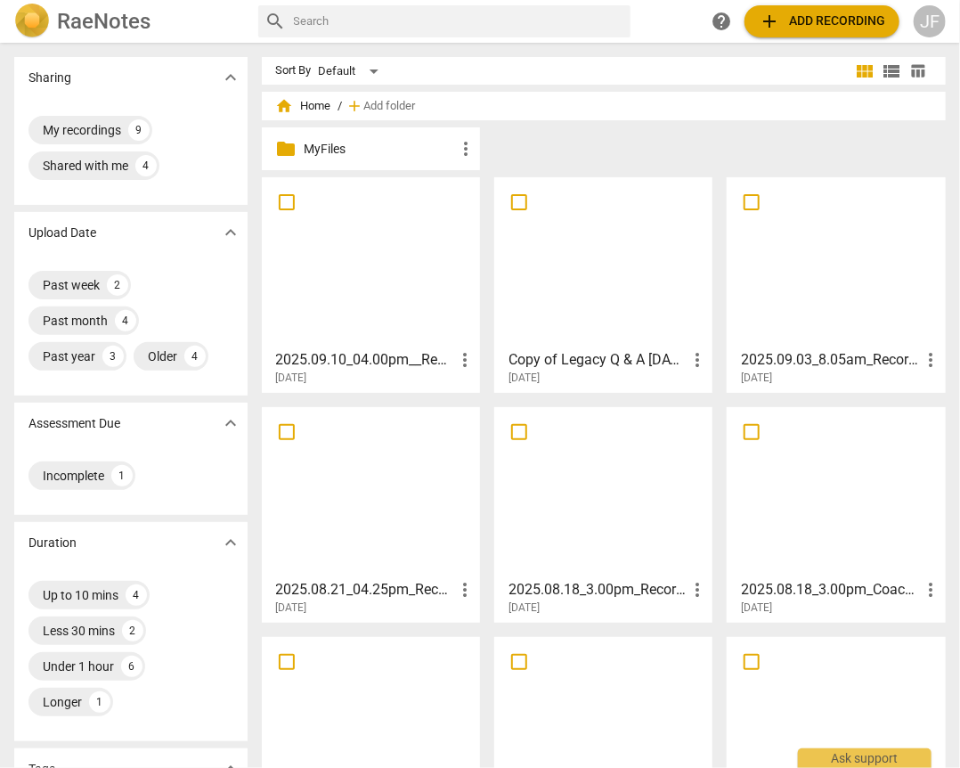
click at [390, 240] on div at bounding box center [371, 262] width 206 height 158
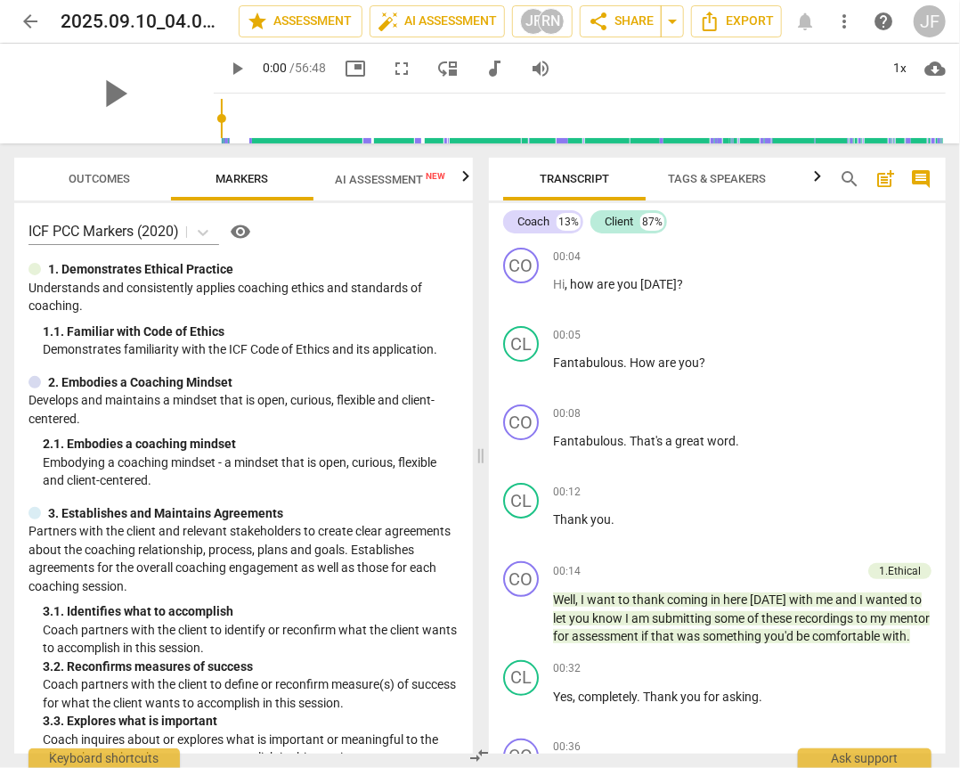
click at [933, 68] on span "cloud_download" at bounding box center [935, 68] width 21 height 21
click at [867, 65] on li "Download audio" at bounding box center [881, 68] width 132 height 43
click at [23, 20] on span "arrow_back" at bounding box center [30, 21] width 21 height 21
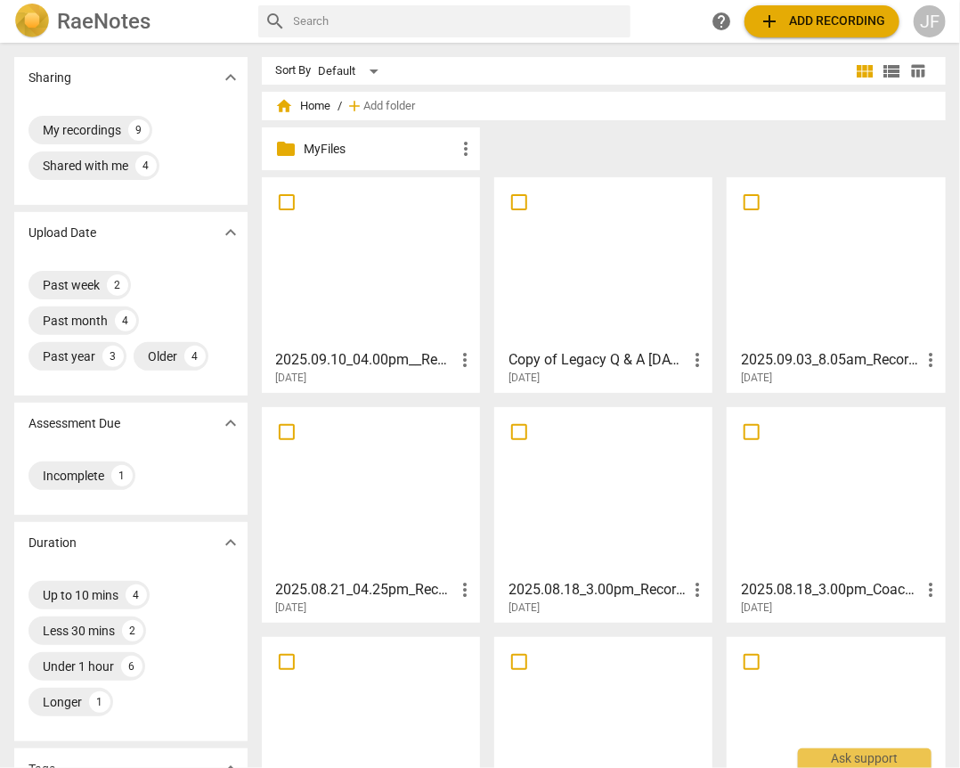
click at [575, 519] on div at bounding box center [604, 492] width 206 height 158
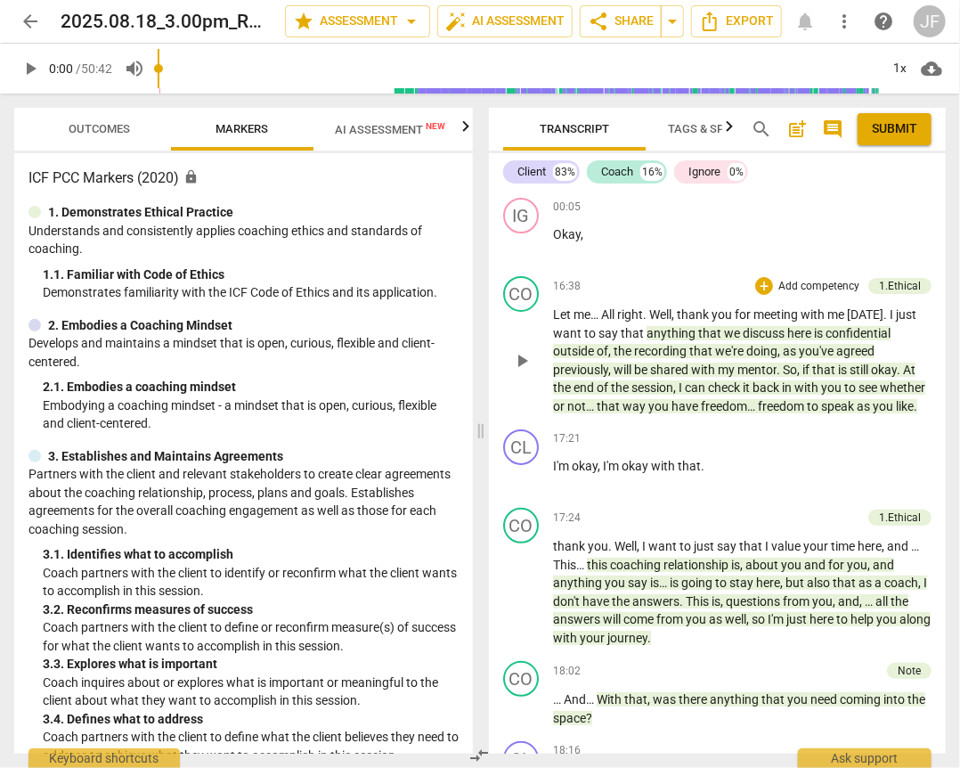
click at [562, 286] on span "16:38" at bounding box center [567, 286] width 28 height 15
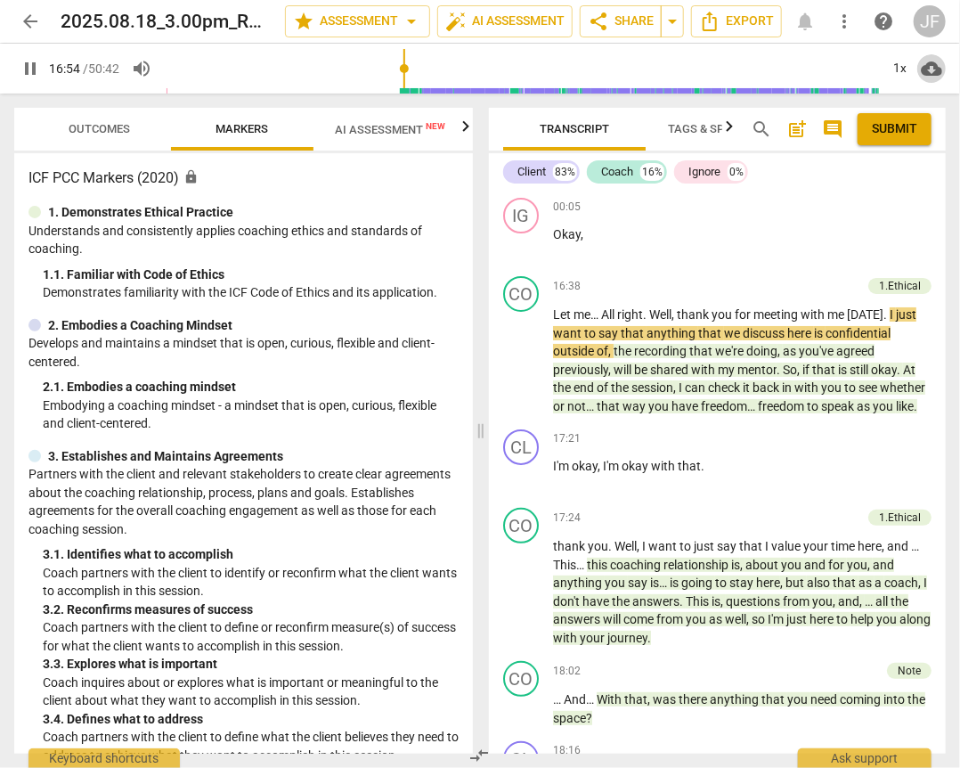
click at [933, 66] on span "cloud_download" at bounding box center [931, 68] width 21 height 21
click at [867, 63] on li "Download audio" at bounding box center [881, 68] width 132 height 43
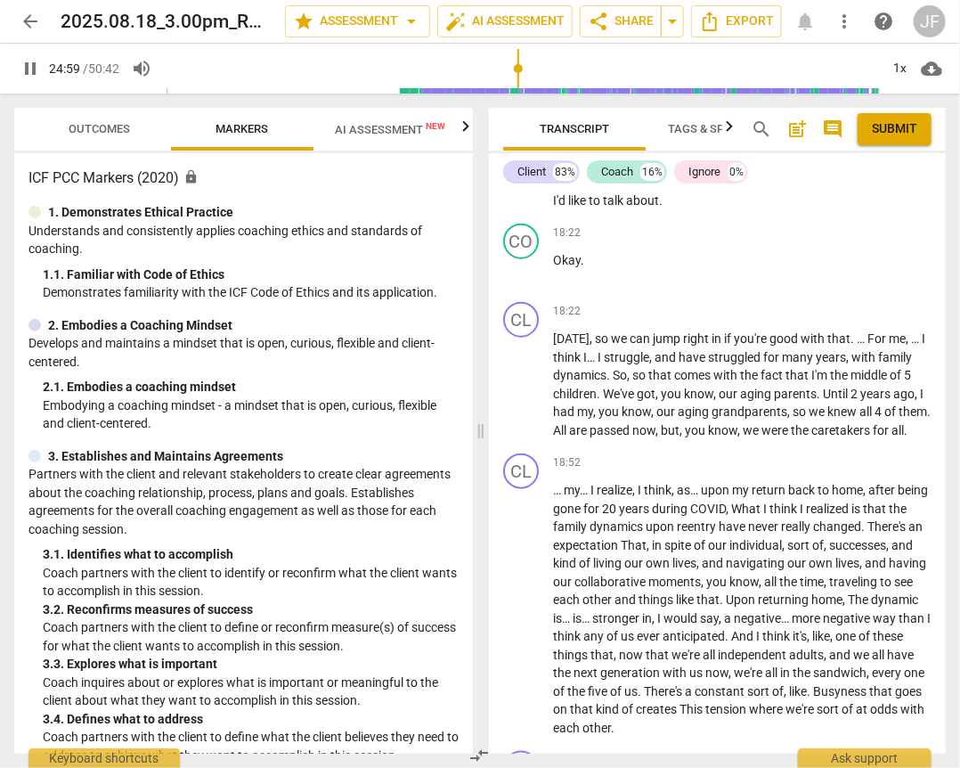
scroll to position [2940, 0]
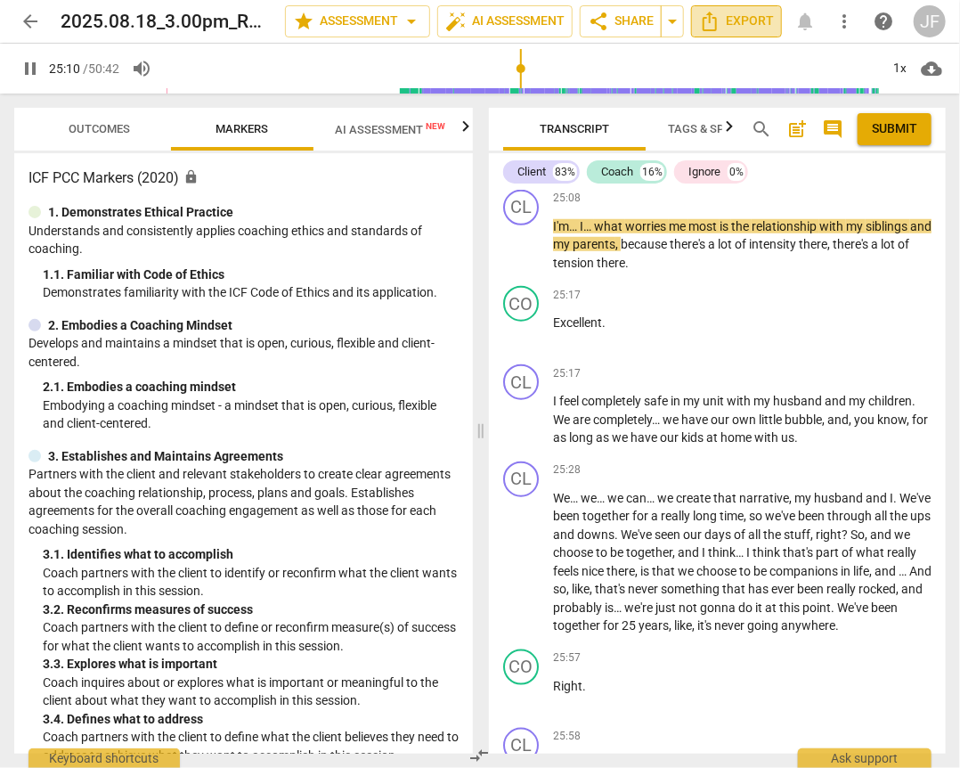
click at [731, 15] on span "Export" at bounding box center [736, 21] width 75 height 21
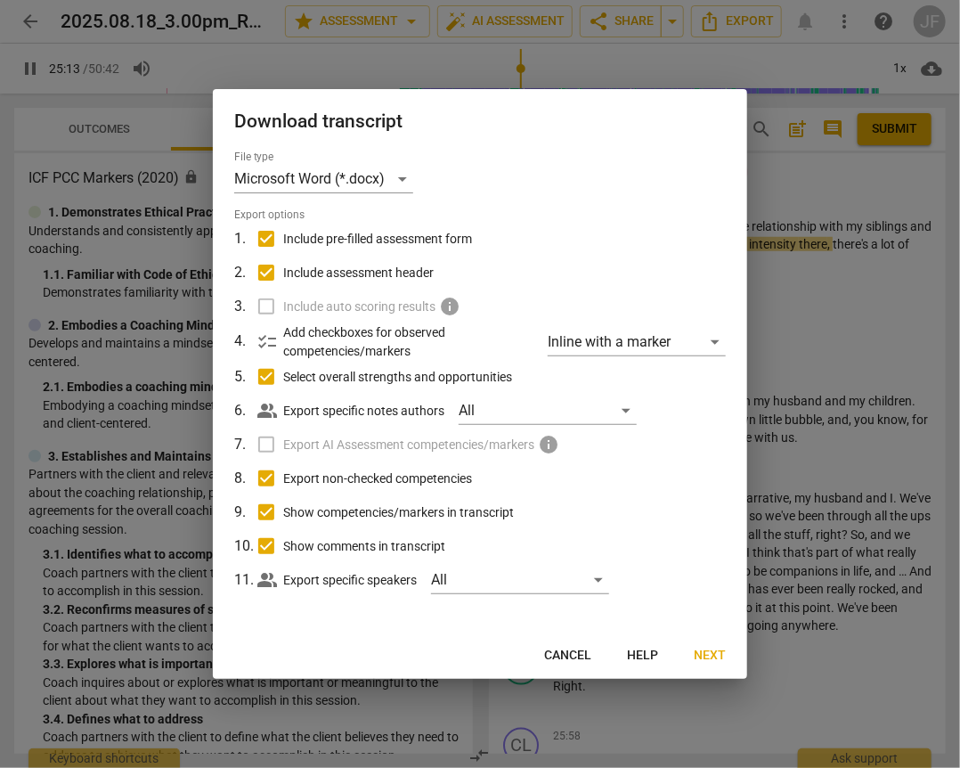
click at [714, 657] on span "Next" at bounding box center [710, 656] width 32 height 18
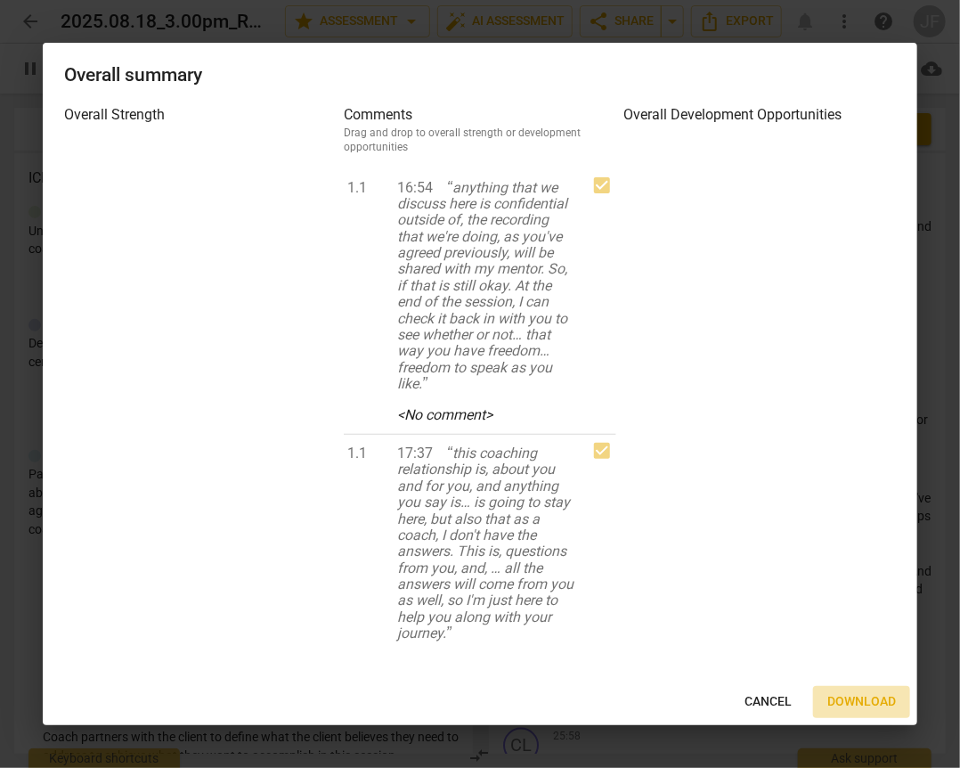
click at [848, 696] on span "Download" at bounding box center [861, 702] width 69 height 18
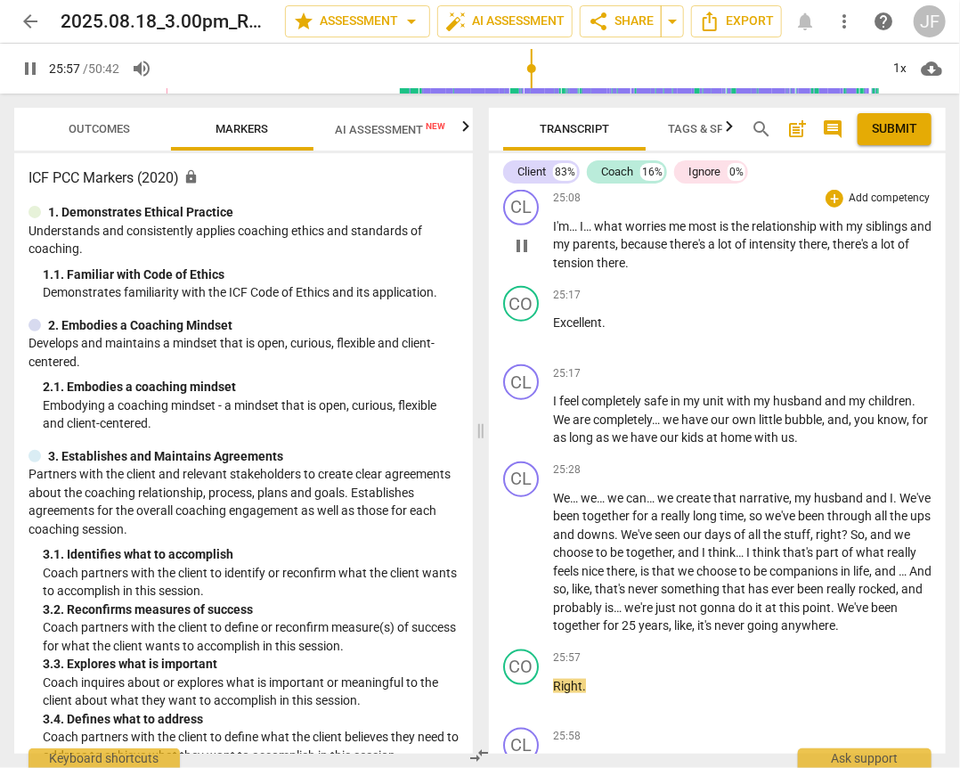
scroll to position [3514, 0]
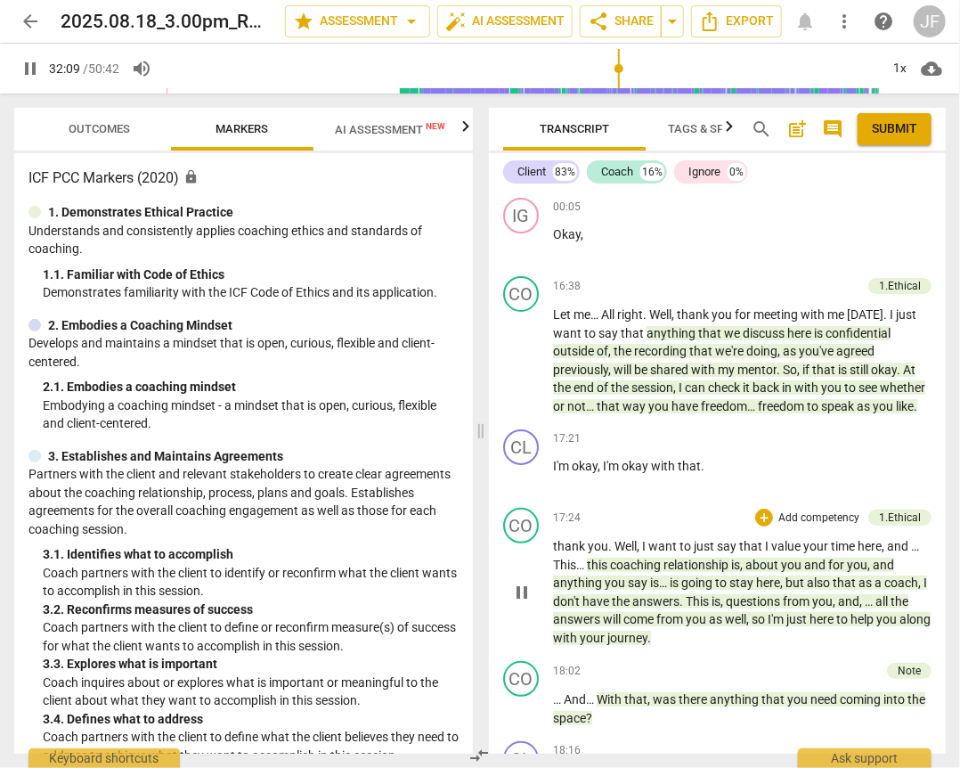
click at [699, 608] on p "thank you . Well , I want to just say that I value your time here , and … This……" at bounding box center [742, 592] width 379 height 110
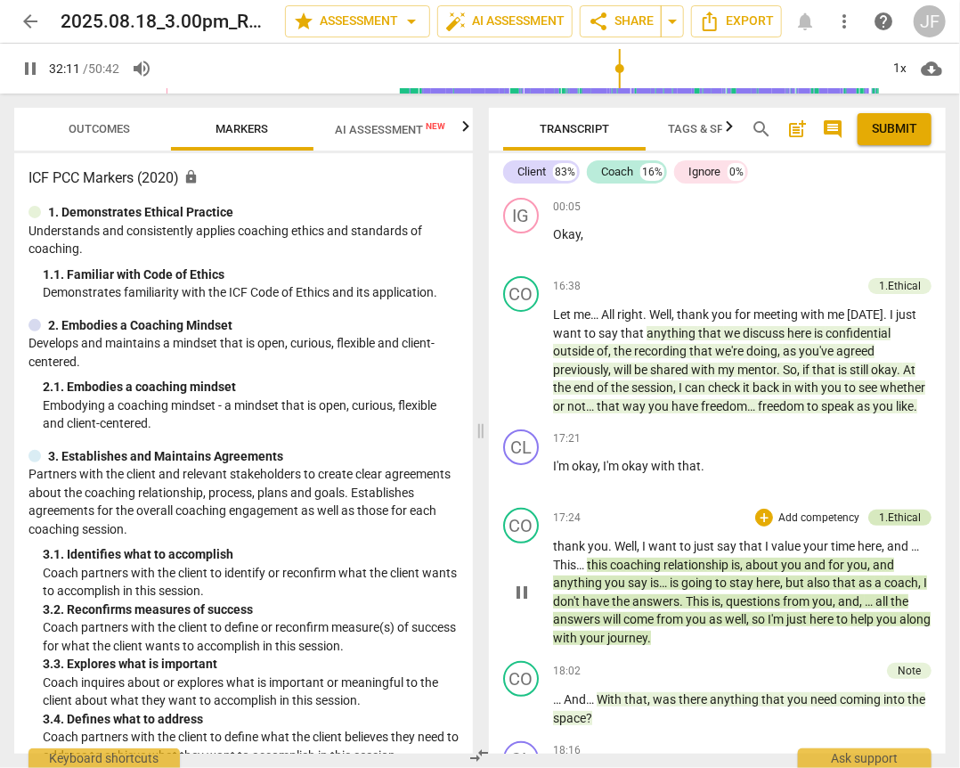
click at [896, 526] on div "1.Ethical" at bounding box center [900, 517] width 42 height 16
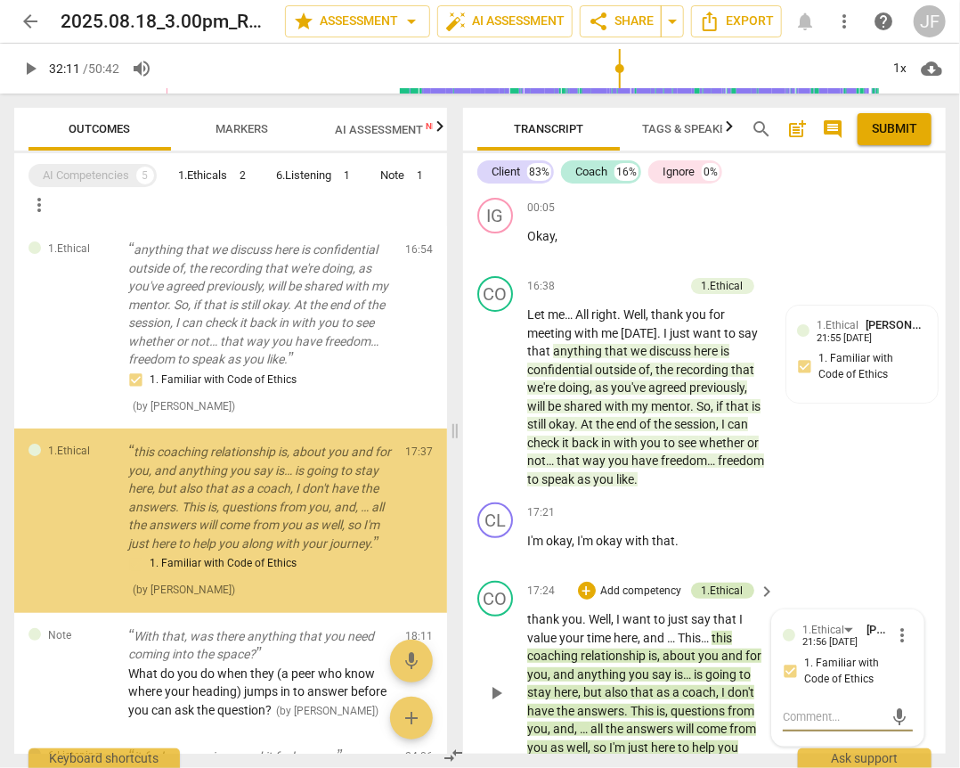
type input "1932"
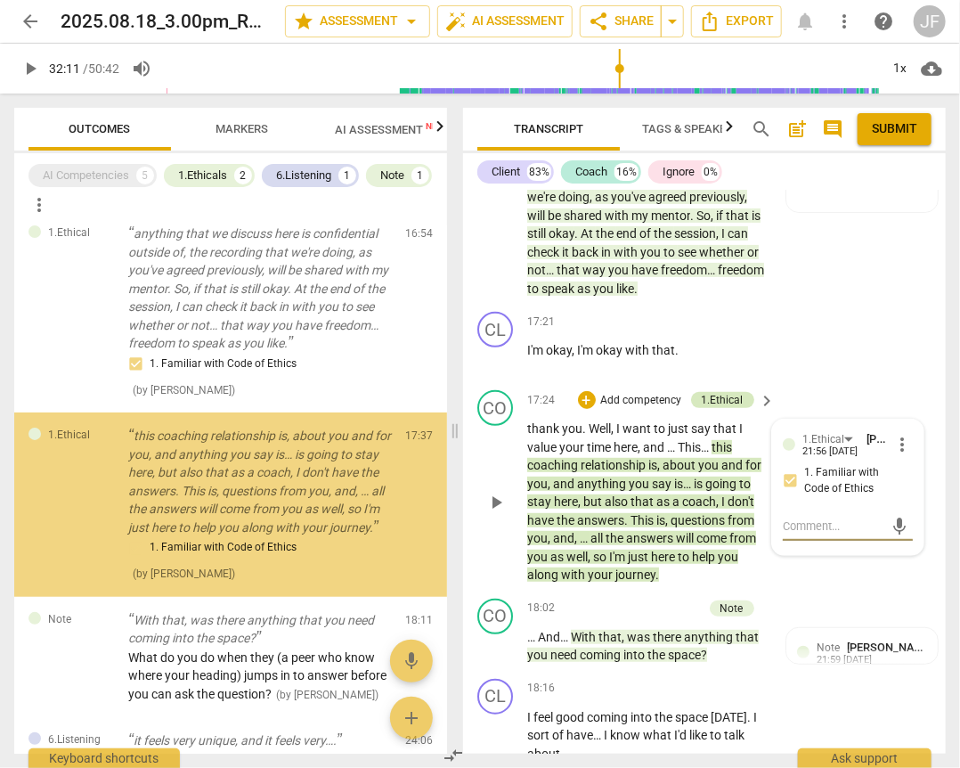
scroll to position [203, 0]
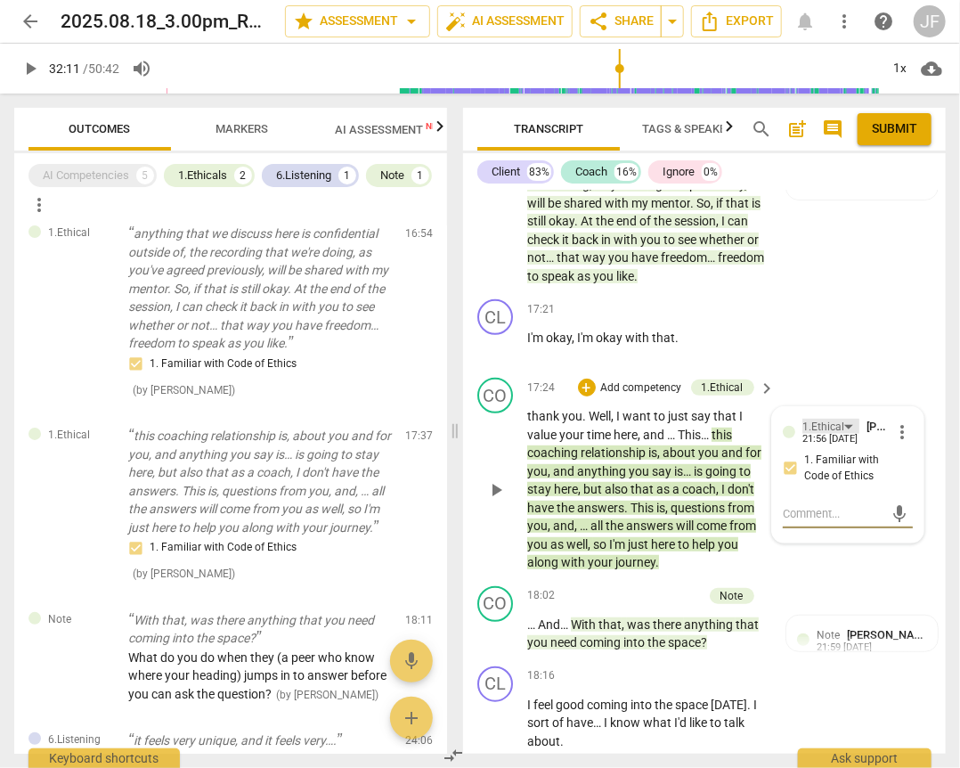
click at [819, 423] on div "1.Ethical" at bounding box center [824, 427] width 42 height 17
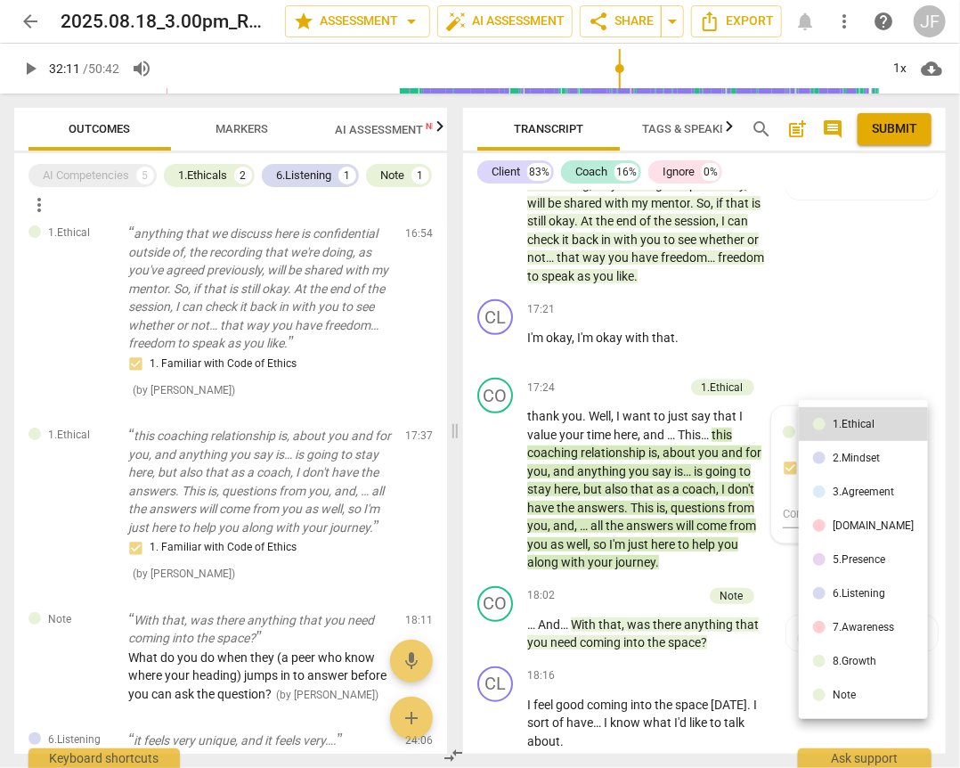
click at [827, 459] on li "2.Mindset" at bounding box center [863, 458] width 129 height 34
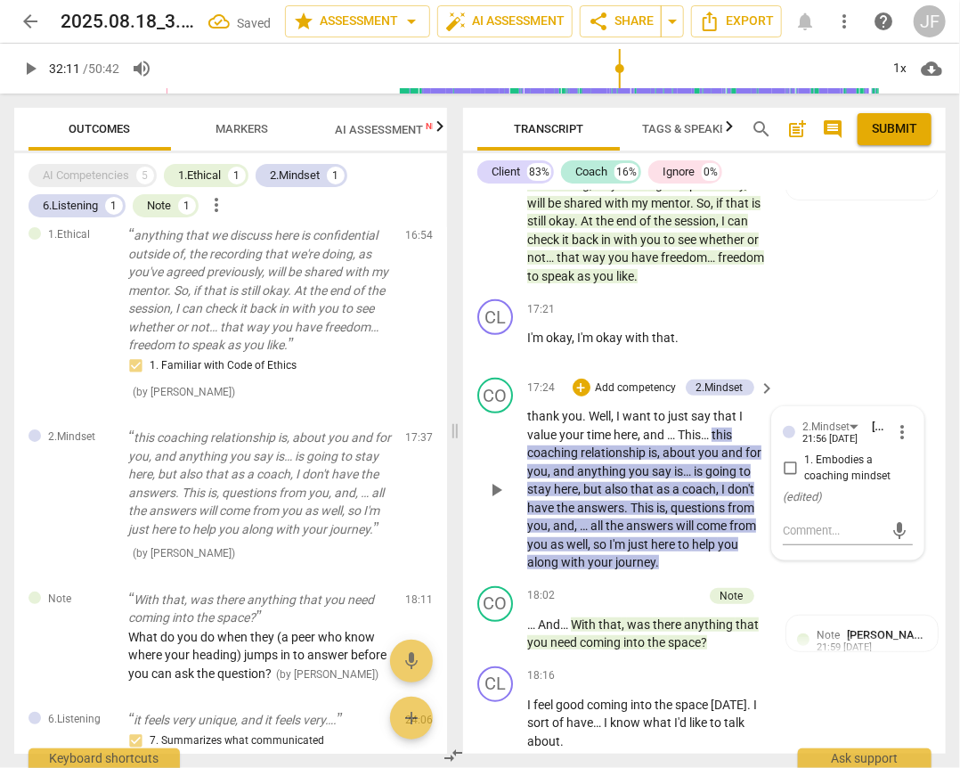
click at [787, 467] on input "1. Embodies a coaching mindset" at bounding box center [790, 468] width 29 height 21
checkbox input "true"
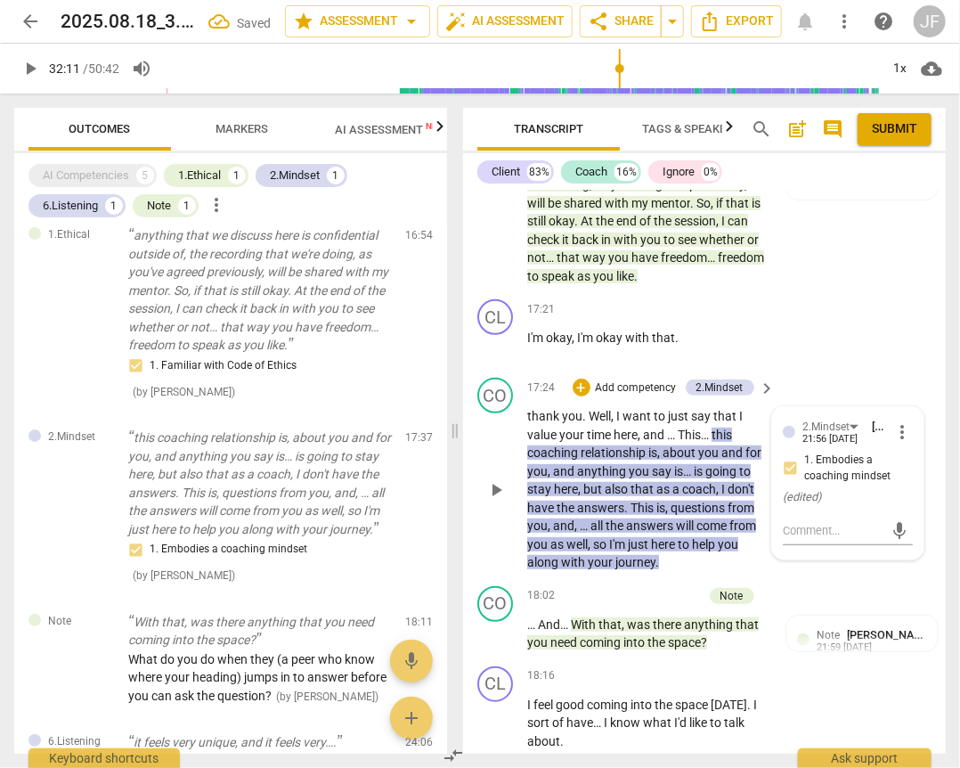
click at [601, 386] on p "Add competency" at bounding box center [636, 388] width 85 height 16
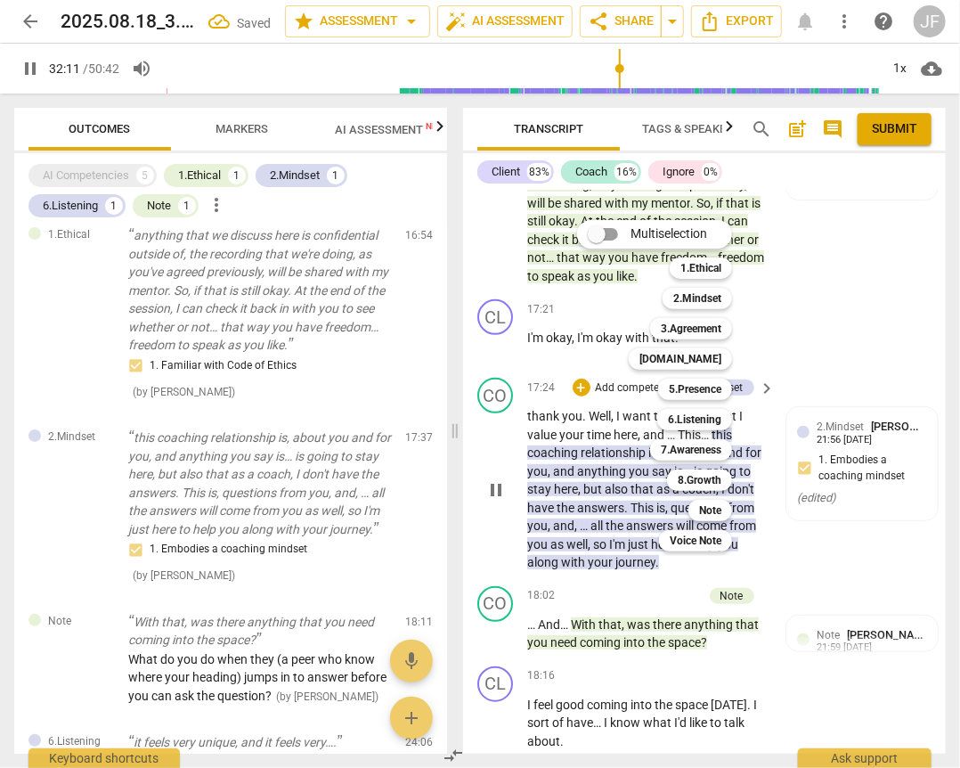
scroll to position [9084, 0]
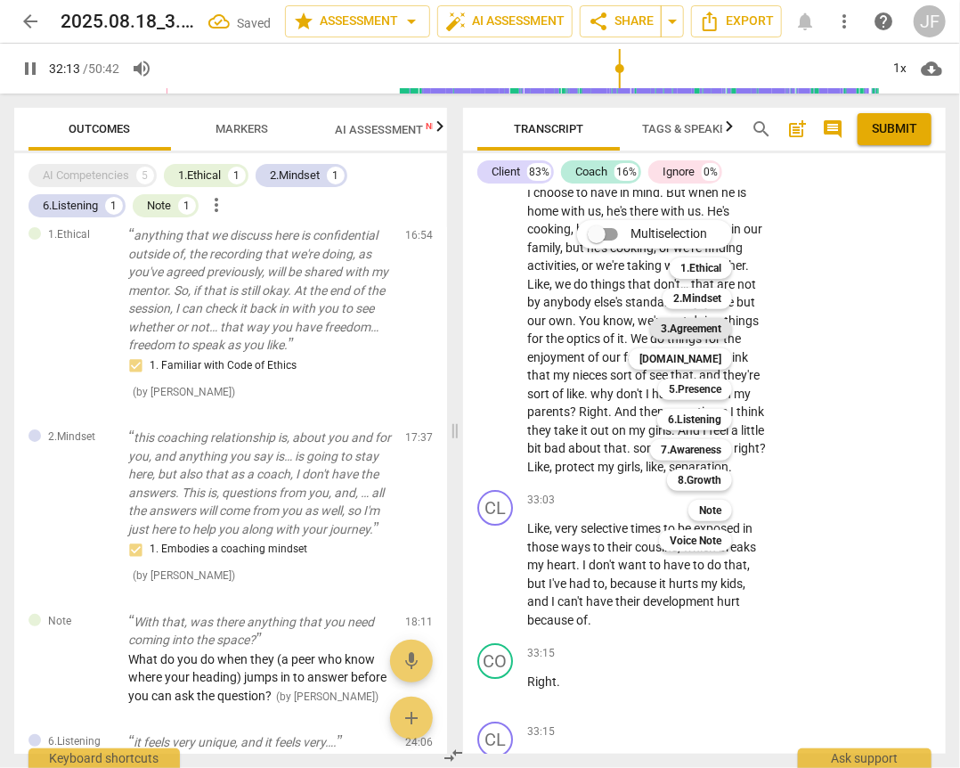
click at [676, 328] on b "3.Agreement" at bounding box center [691, 328] width 61 height 21
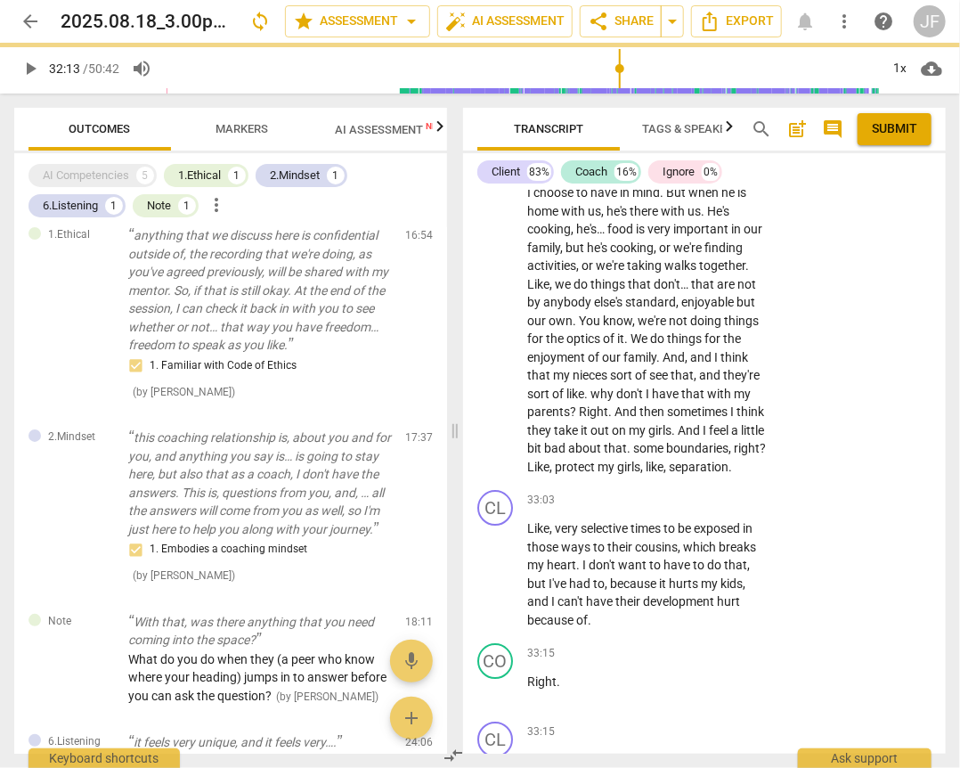
type input "1934"
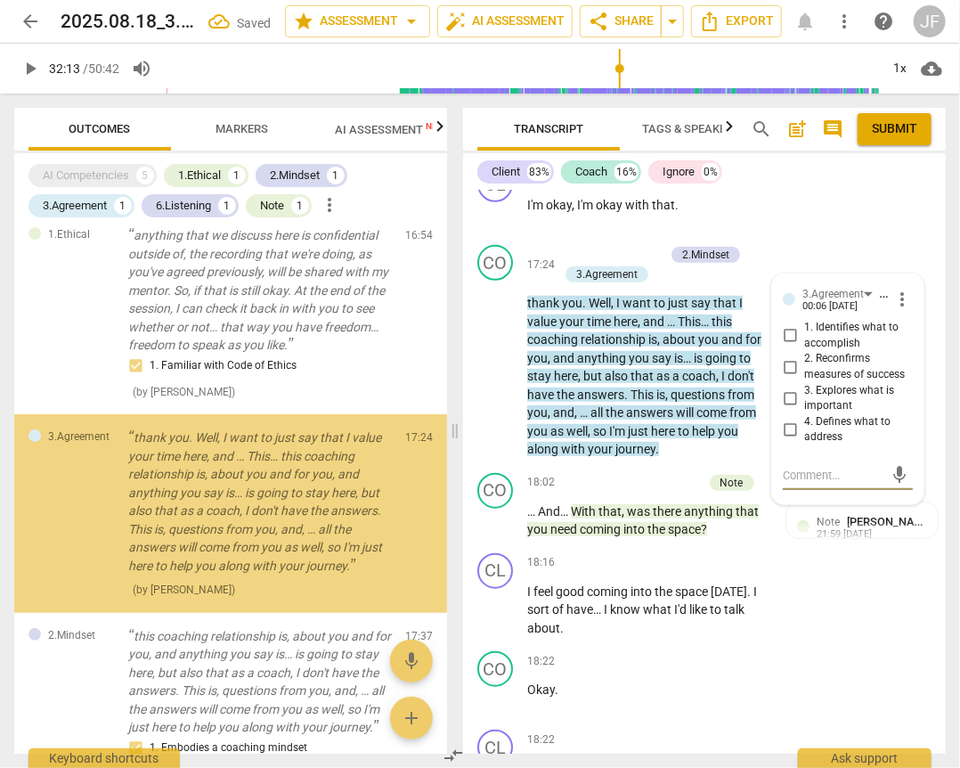
scroll to position [38, 0]
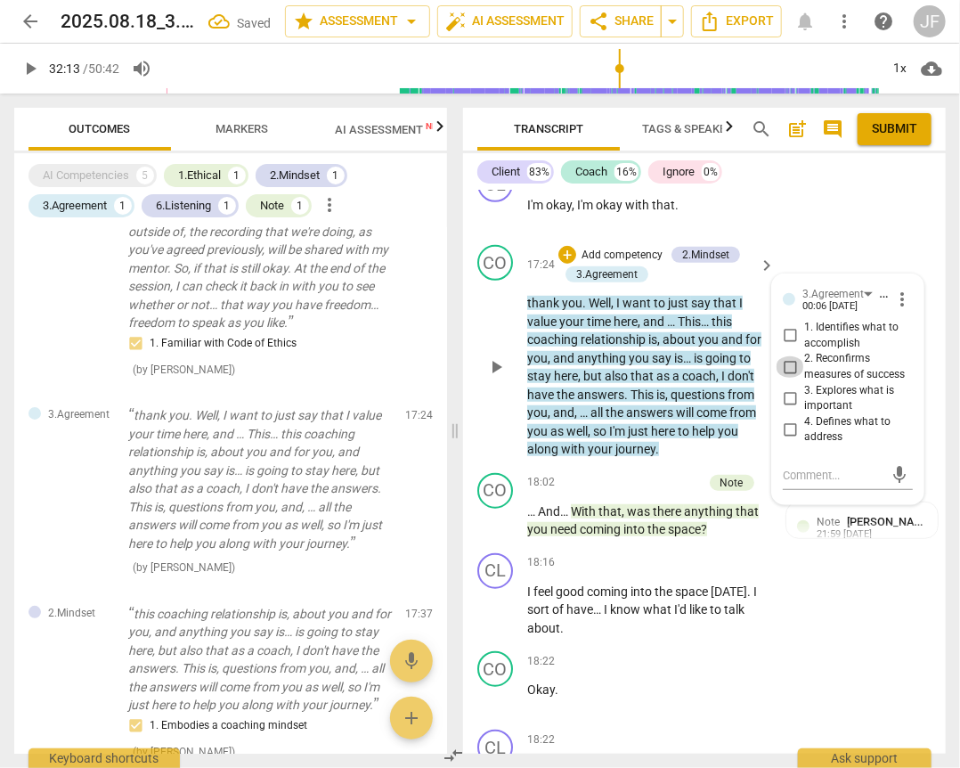
click at [786, 375] on input "2. Reconfirms measures of success" at bounding box center [790, 366] width 29 height 21
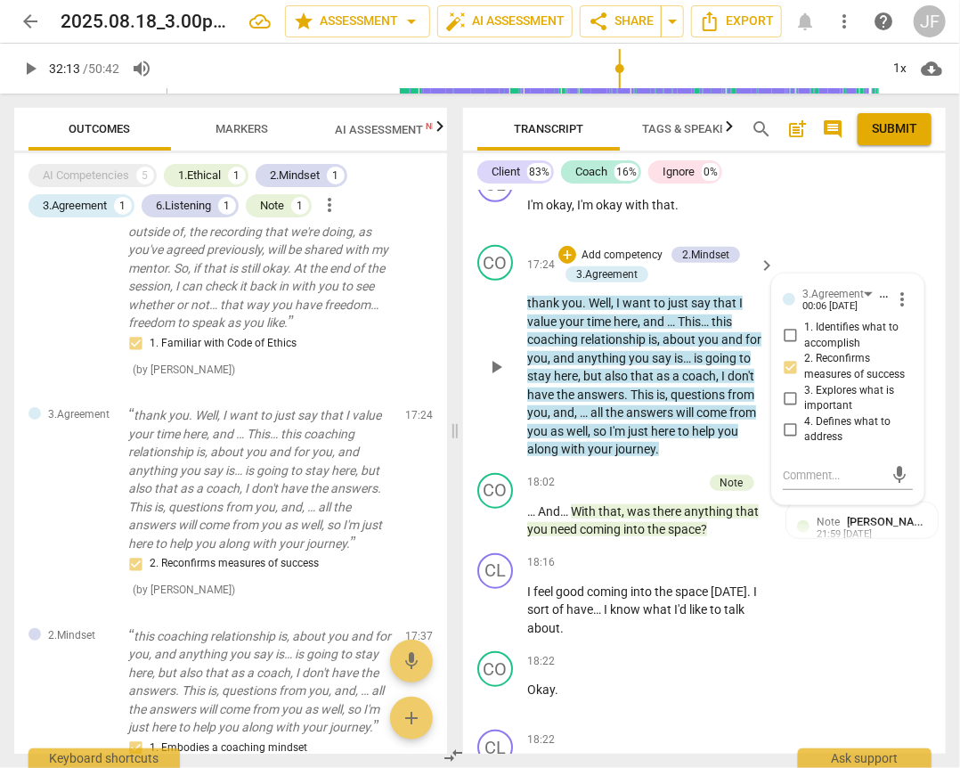
click at [787, 369] on input "2. Reconfirms measures of success" at bounding box center [790, 366] width 29 height 21
checkbox input "false"
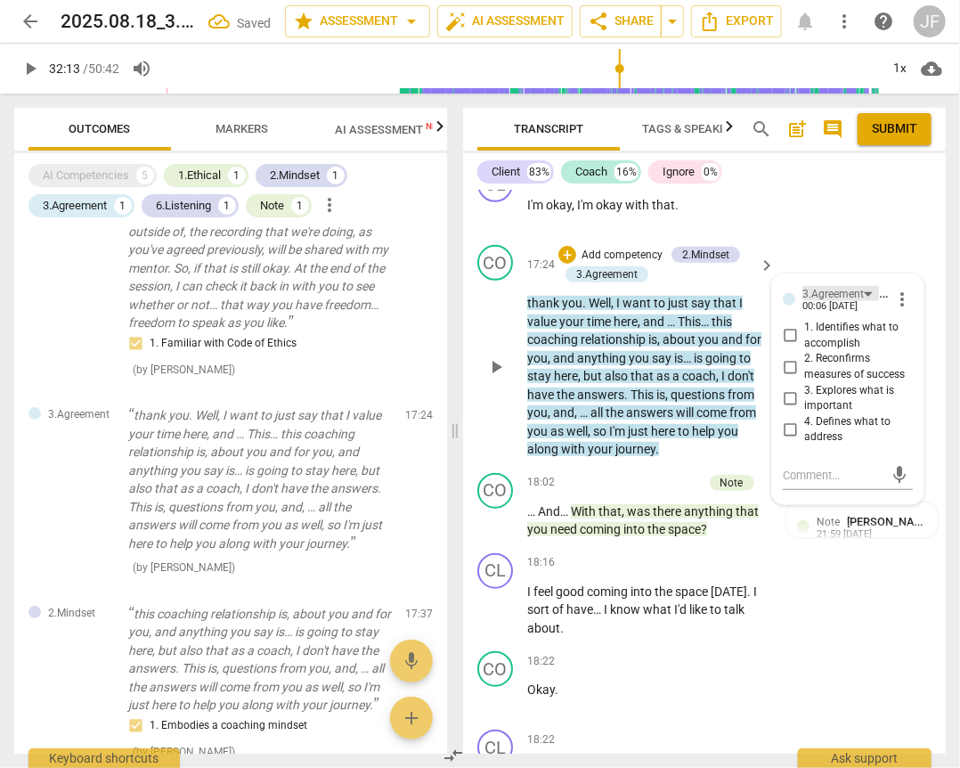
click at [828, 293] on div "3.Agreement" at bounding box center [833, 294] width 61 height 17
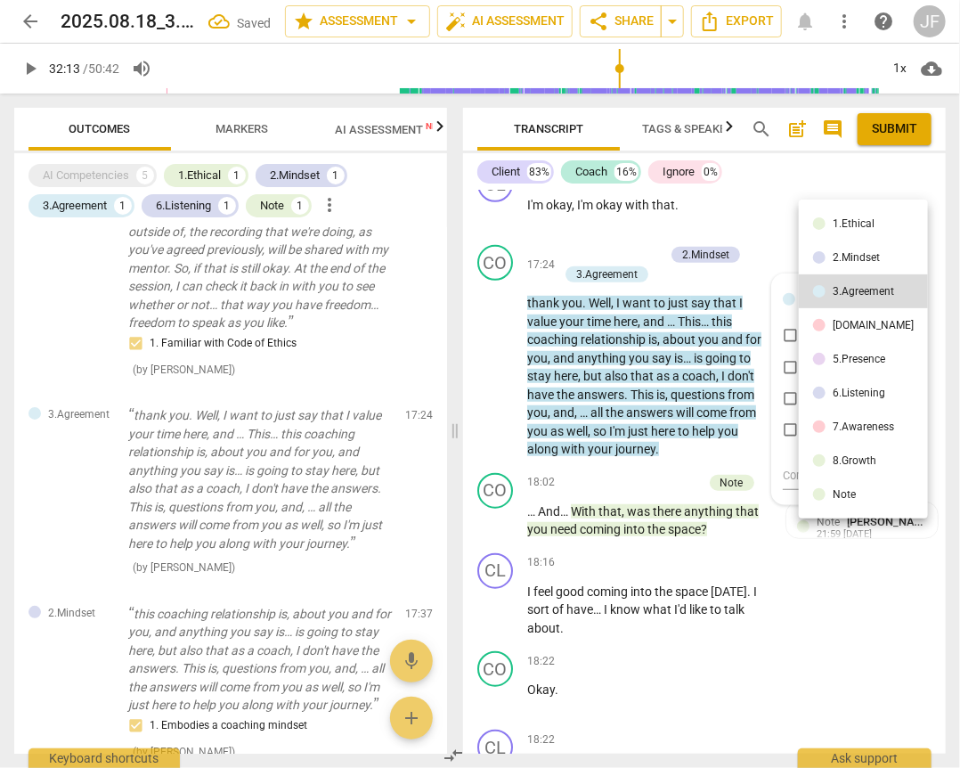
click at [836, 327] on div "[DOMAIN_NAME]" at bounding box center [873, 325] width 81 height 11
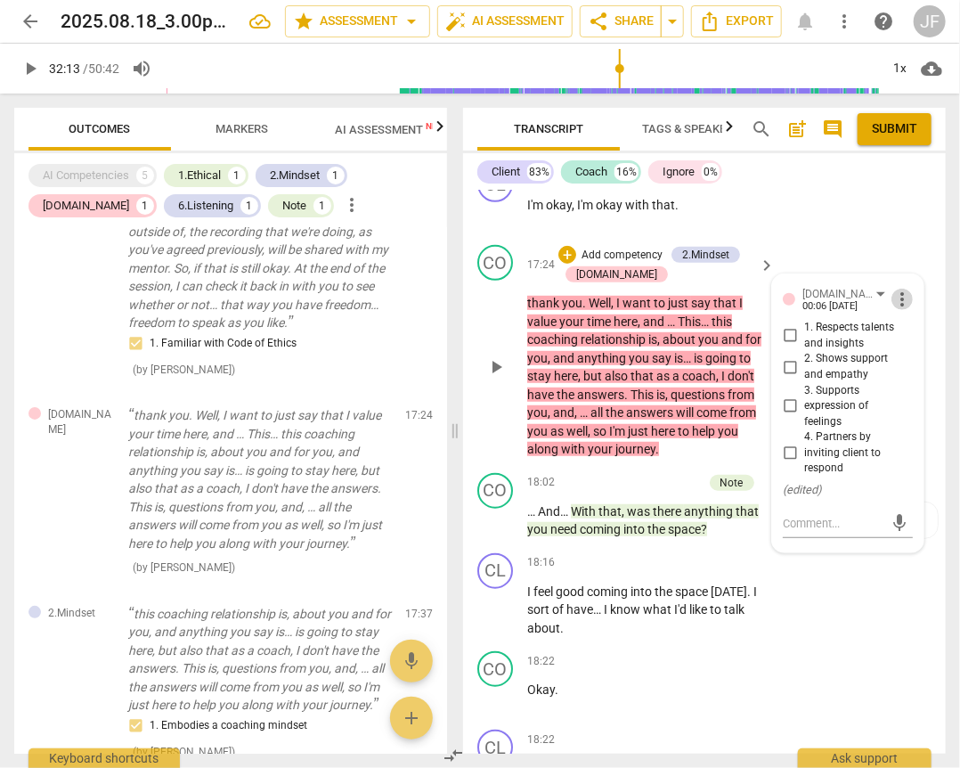
click at [895, 298] on span "more_vert" at bounding box center [902, 299] width 21 height 21
click at [906, 331] on li "Delete" at bounding box center [914, 331] width 61 height 34
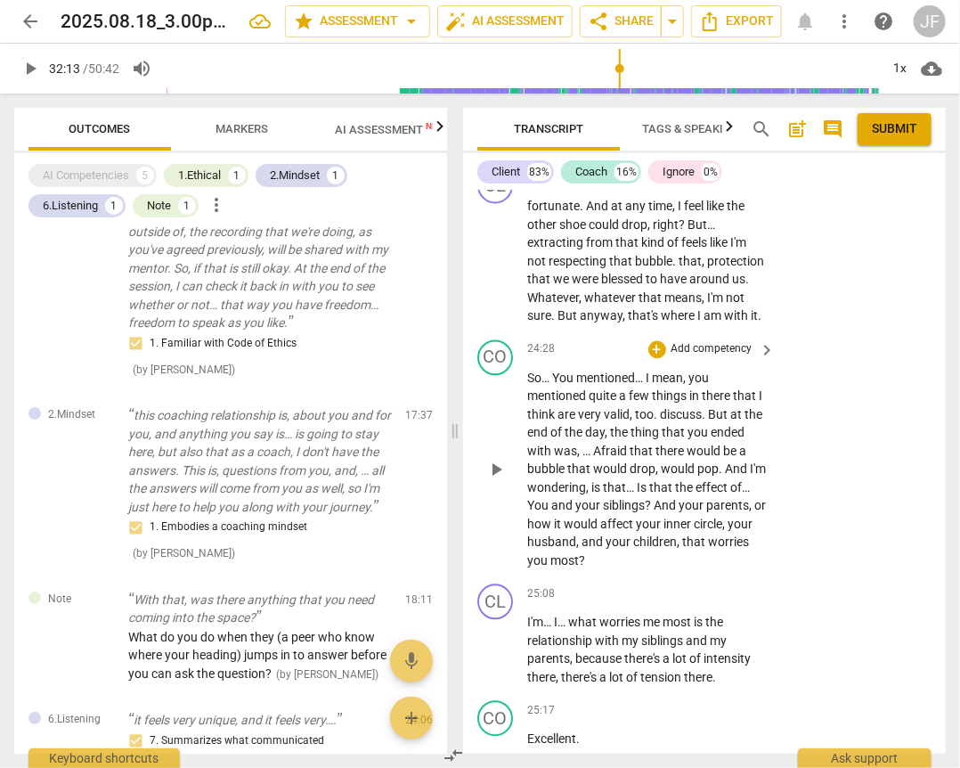
scroll to position [3756, 0]
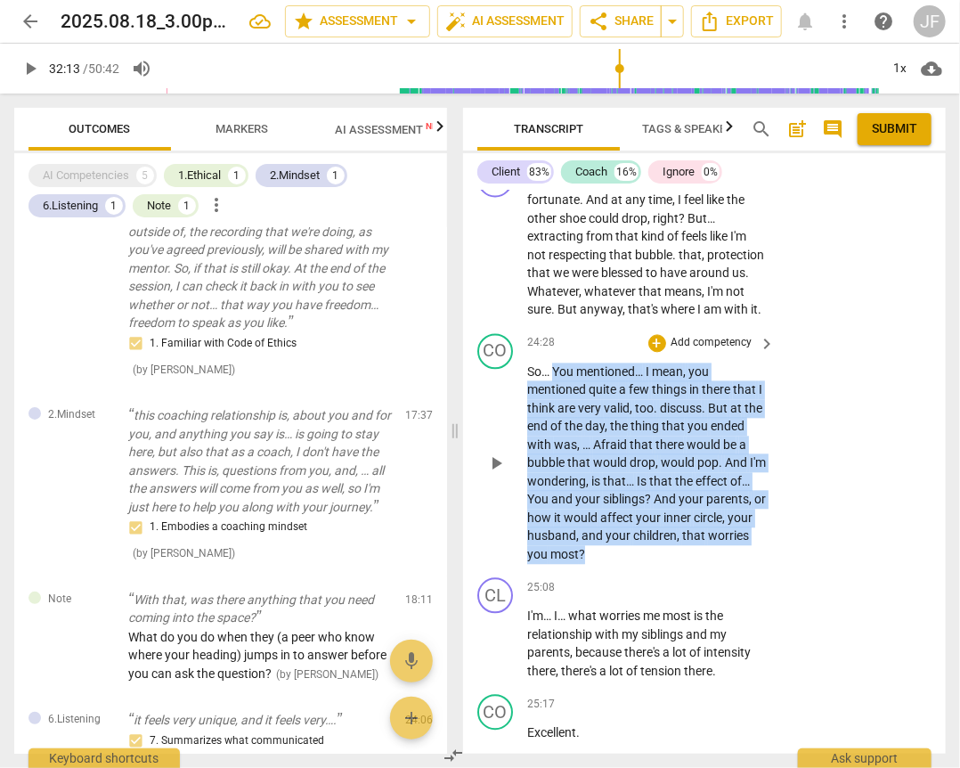
drag, startPoint x: 554, startPoint y: 422, endPoint x: 663, endPoint y: 612, distance: 218.6
click at [663, 565] on p "So… You mentioned… I mean , you mentioned quite a few things in there that I th…" at bounding box center [647, 463] width 240 height 201
click at [654, 353] on div "+" at bounding box center [657, 344] width 18 height 18
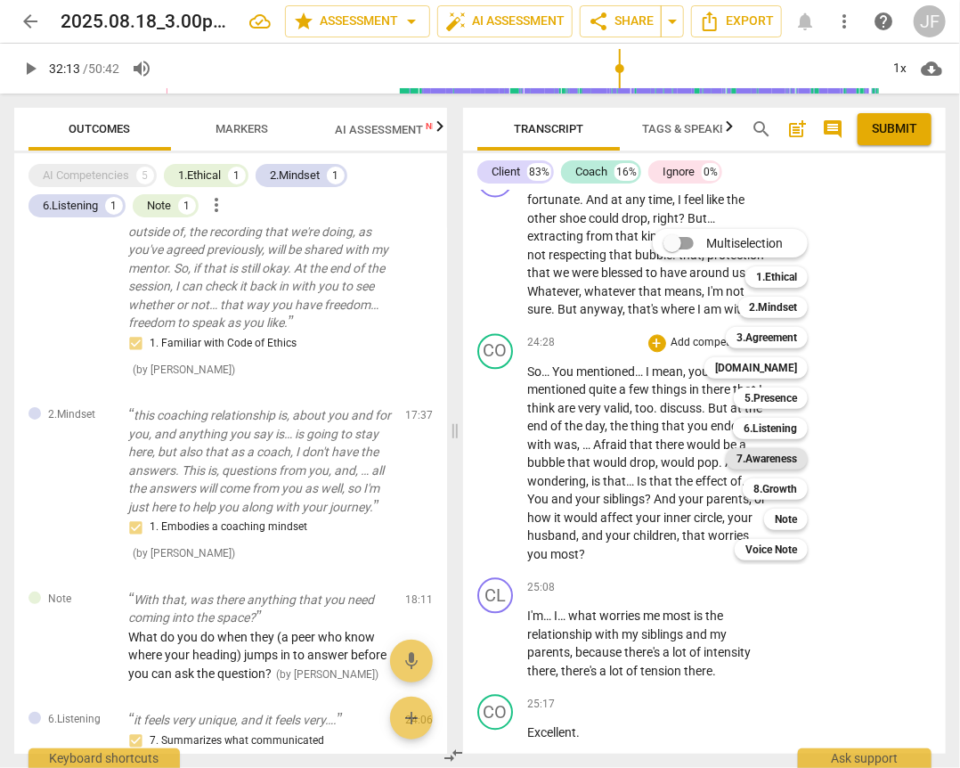
click at [778, 456] on b "7.Awareness" at bounding box center [767, 458] width 61 height 21
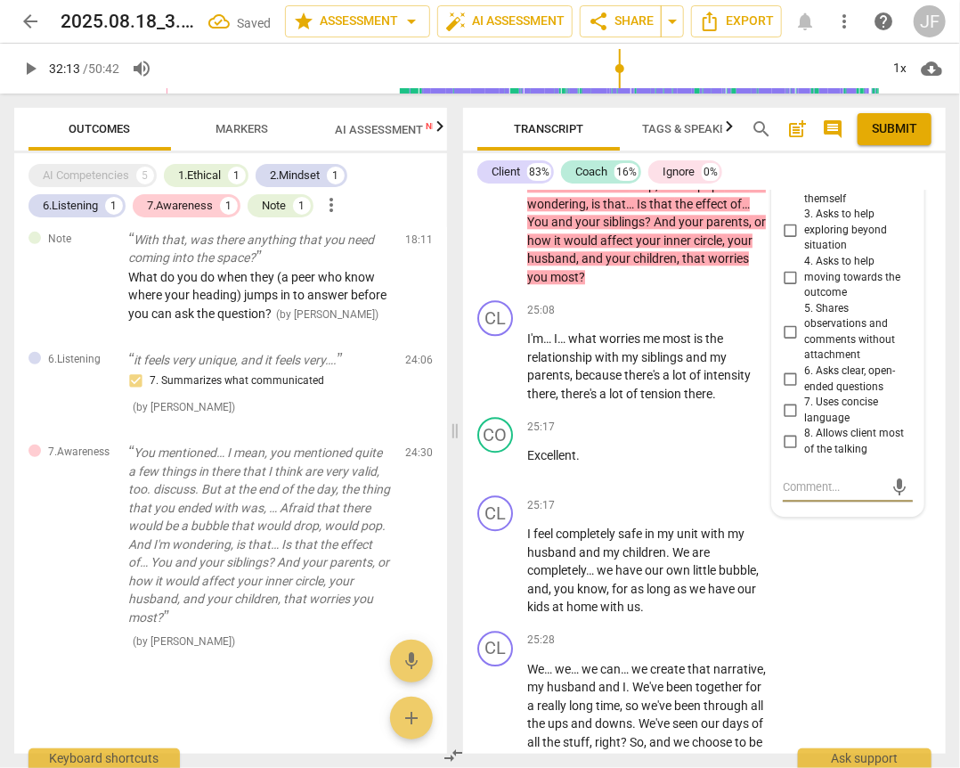
scroll to position [3974, 0]
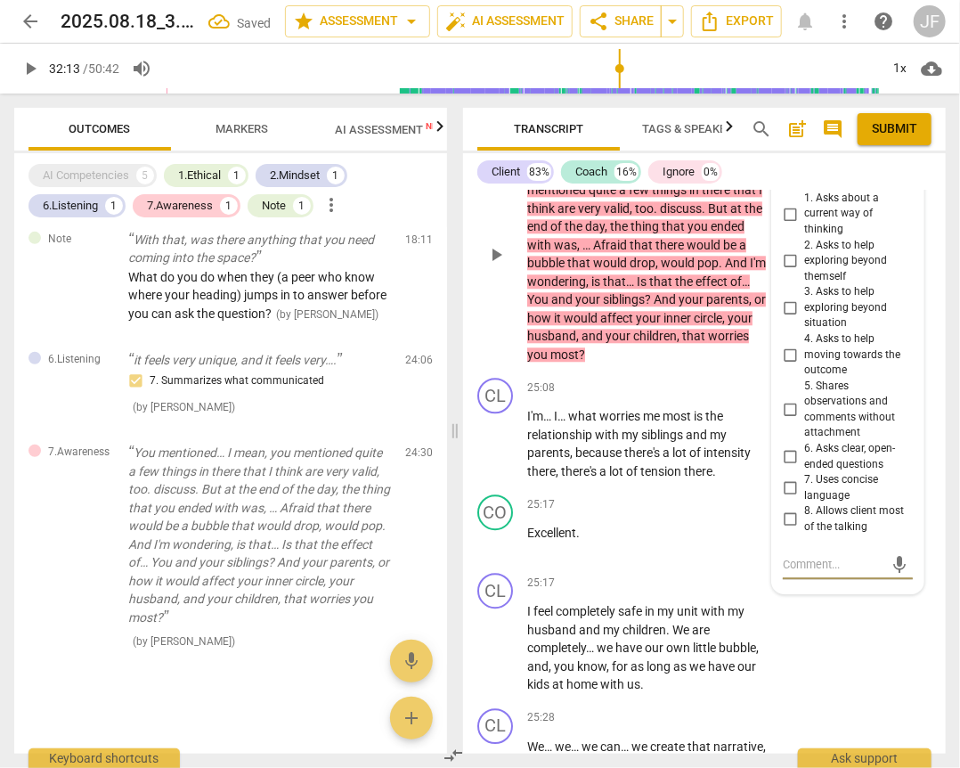
click at [788, 272] on input "2. Asks to help exploring beyond themself" at bounding box center [790, 260] width 29 height 21
checkbox input "true"
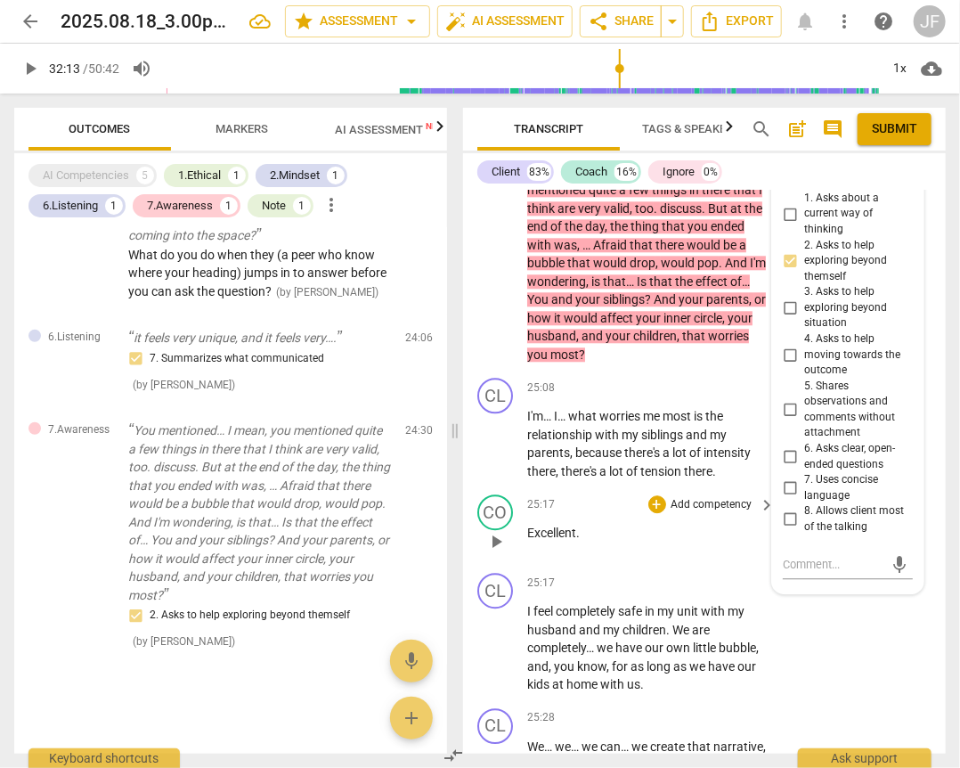
click at [557, 540] on span "Excellent" at bounding box center [551, 533] width 49 height 14
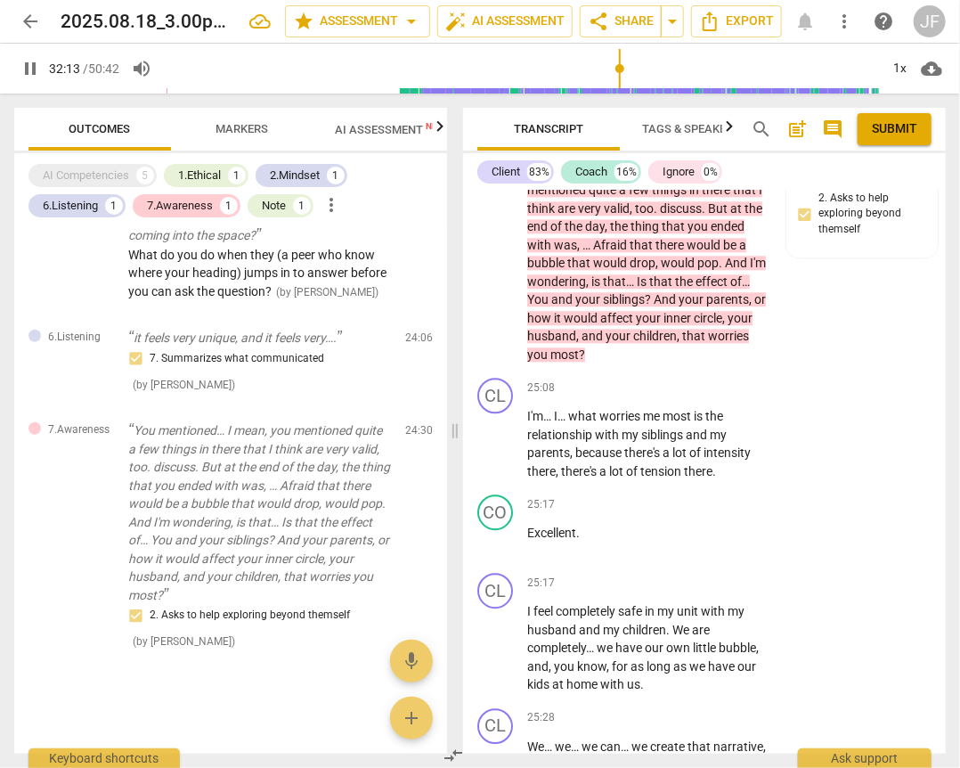
scroll to position [9101, 0]
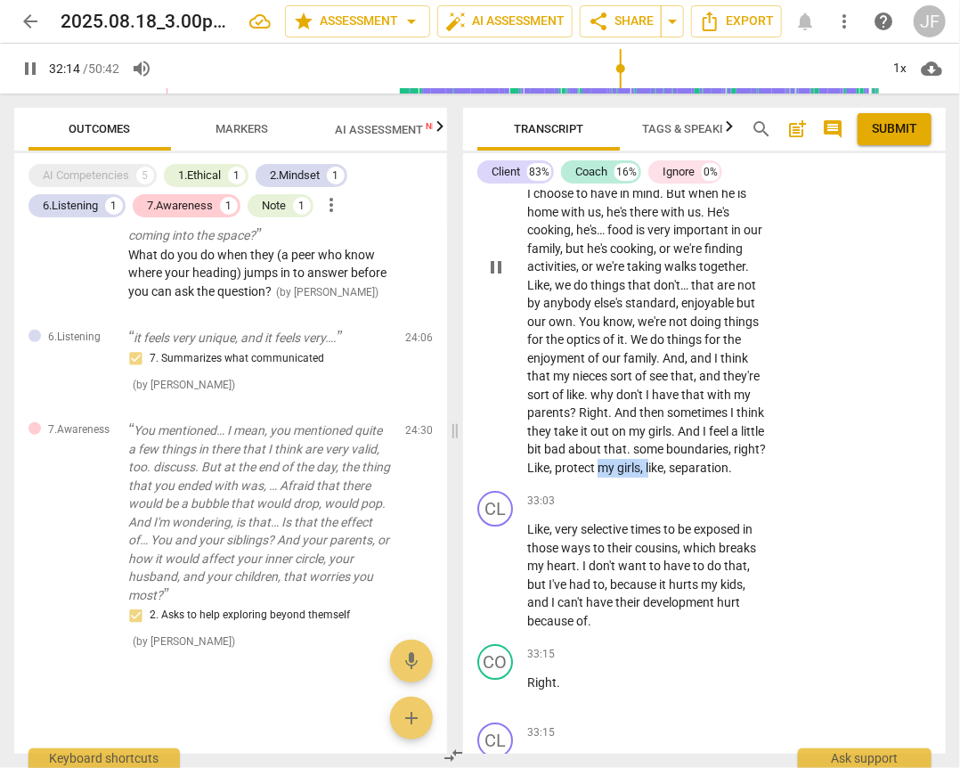
drag, startPoint x: 578, startPoint y: 585, endPoint x: 518, endPoint y: 582, distance: 59.8
click at [518, 485] on div "CL play_arrow pause 32:06 + Add competency keyboard_arrow_right So it's like , …" at bounding box center [704, 252] width 483 height 464
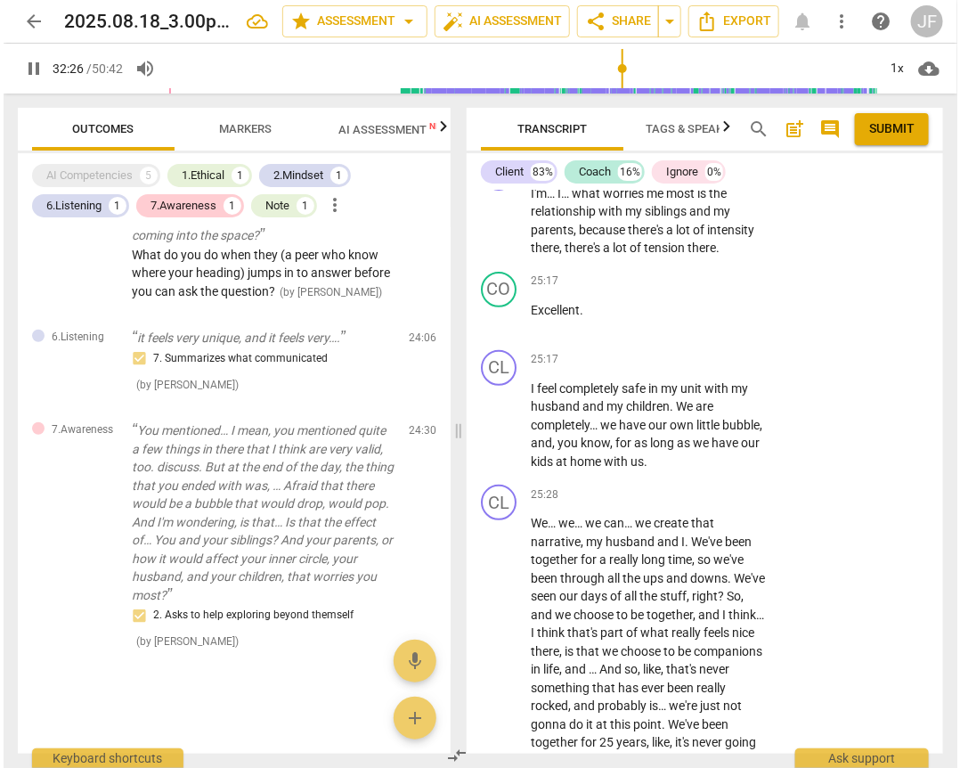
scroll to position [4220, 0]
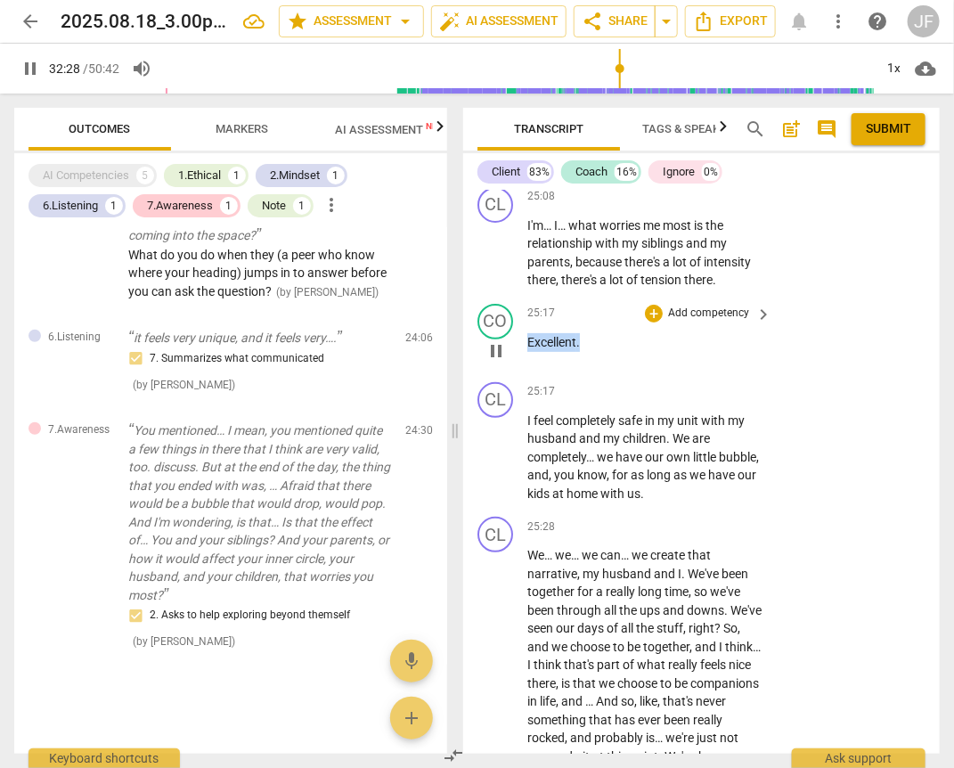
drag, startPoint x: 528, startPoint y: 378, endPoint x: 589, endPoint y: 377, distance: 60.6
click at [589, 352] on p "Excellent ." at bounding box center [645, 342] width 236 height 19
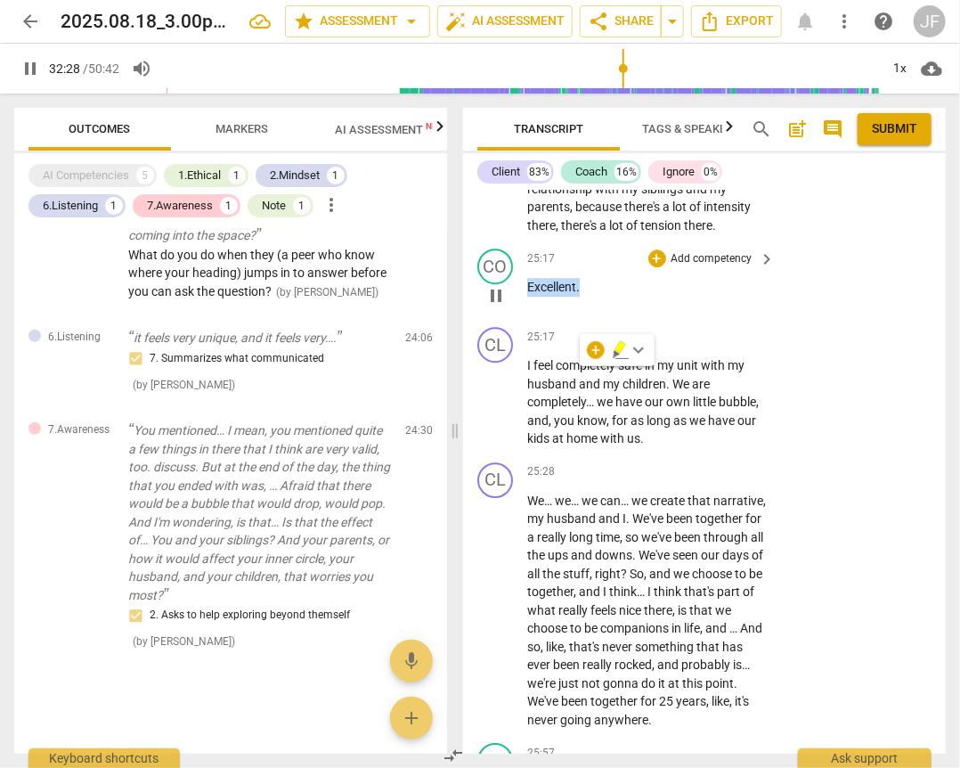
scroll to position [4185, 0]
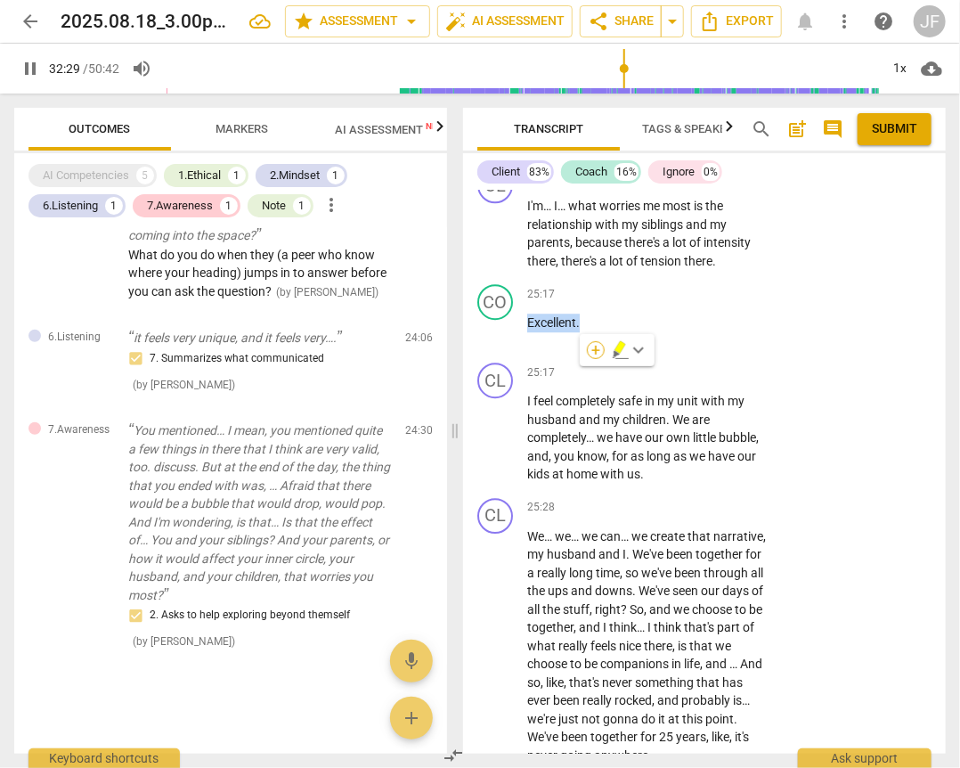
click at [597, 353] on div "+" at bounding box center [596, 350] width 18 height 18
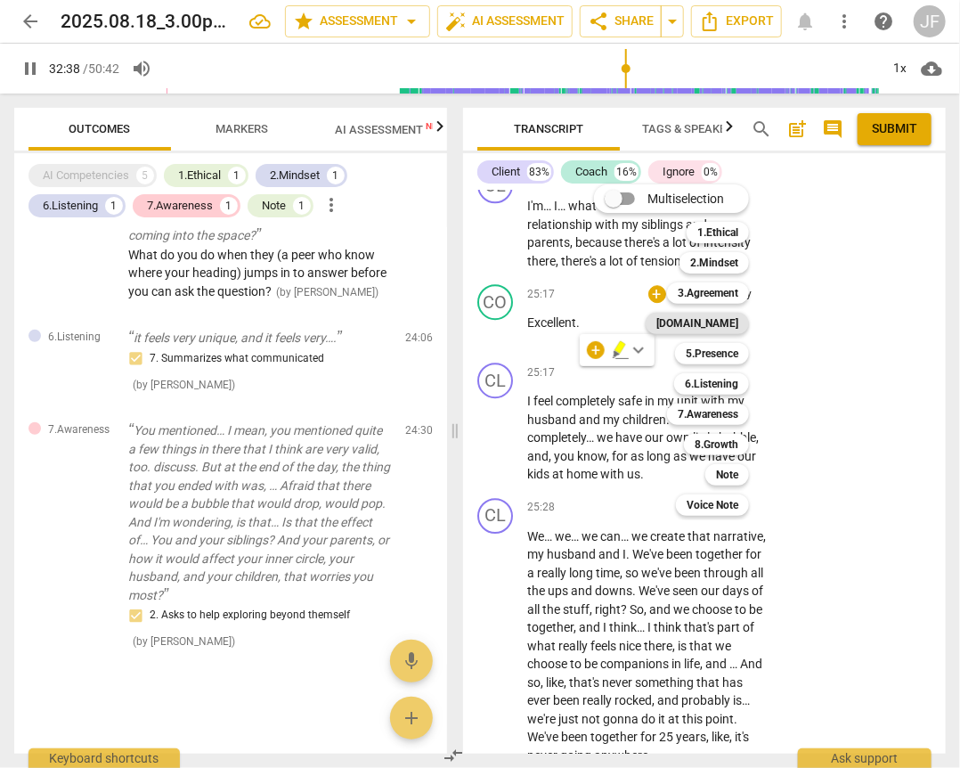
click at [720, 319] on b "[DOMAIN_NAME]" at bounding box center [697, 323] width 82 height 21
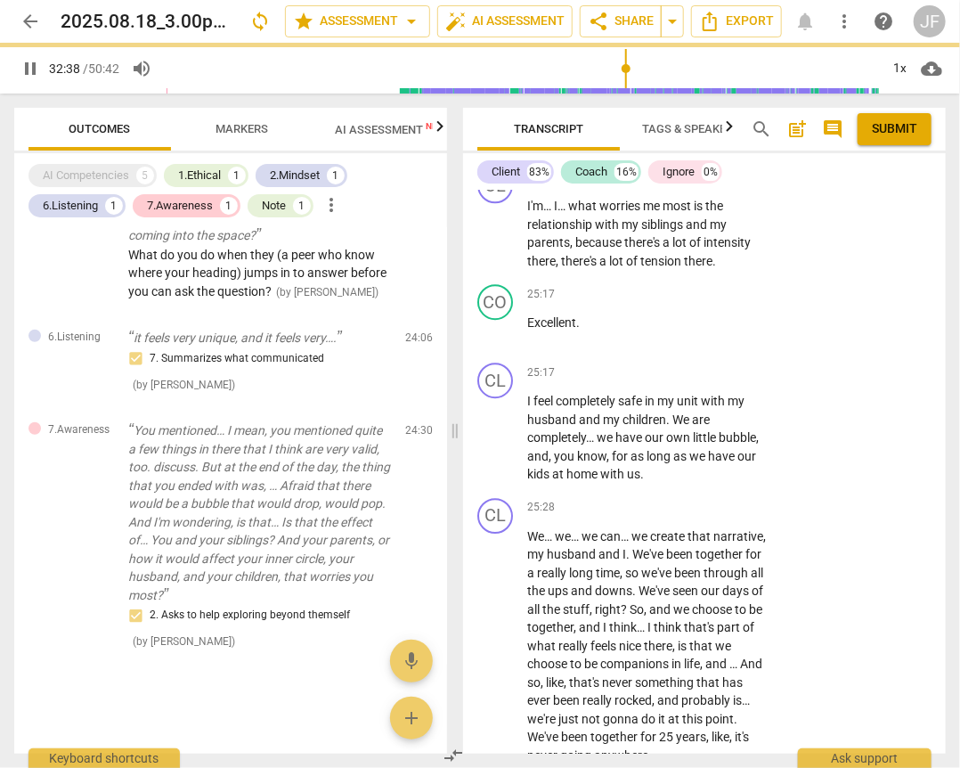
type input "1959"
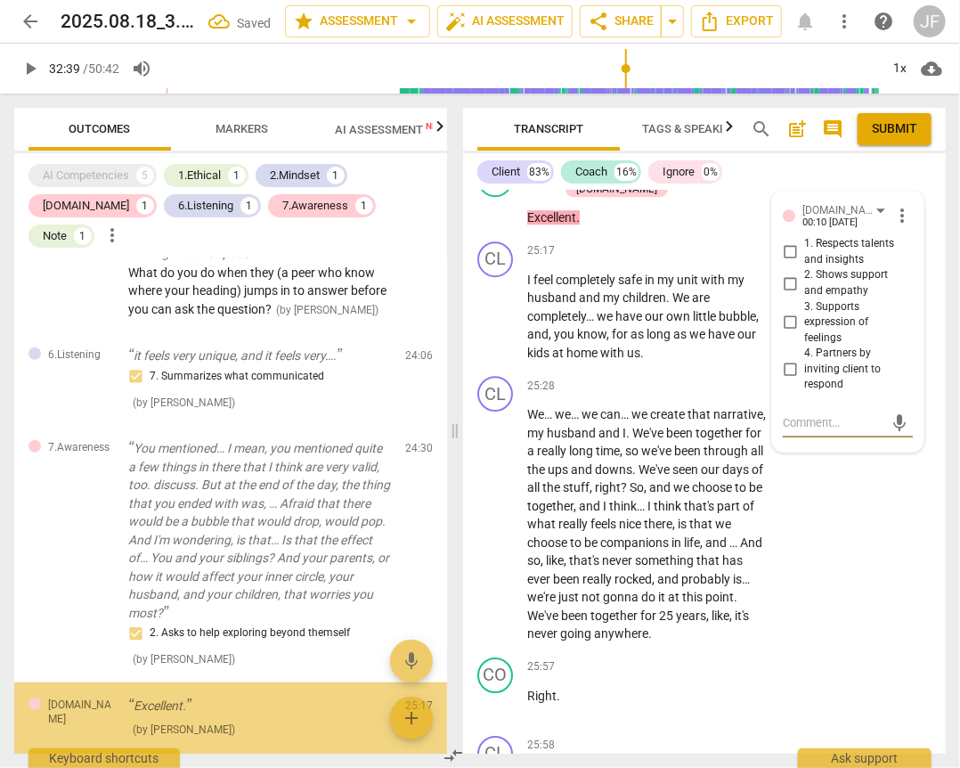
scroll to position [526, 0]
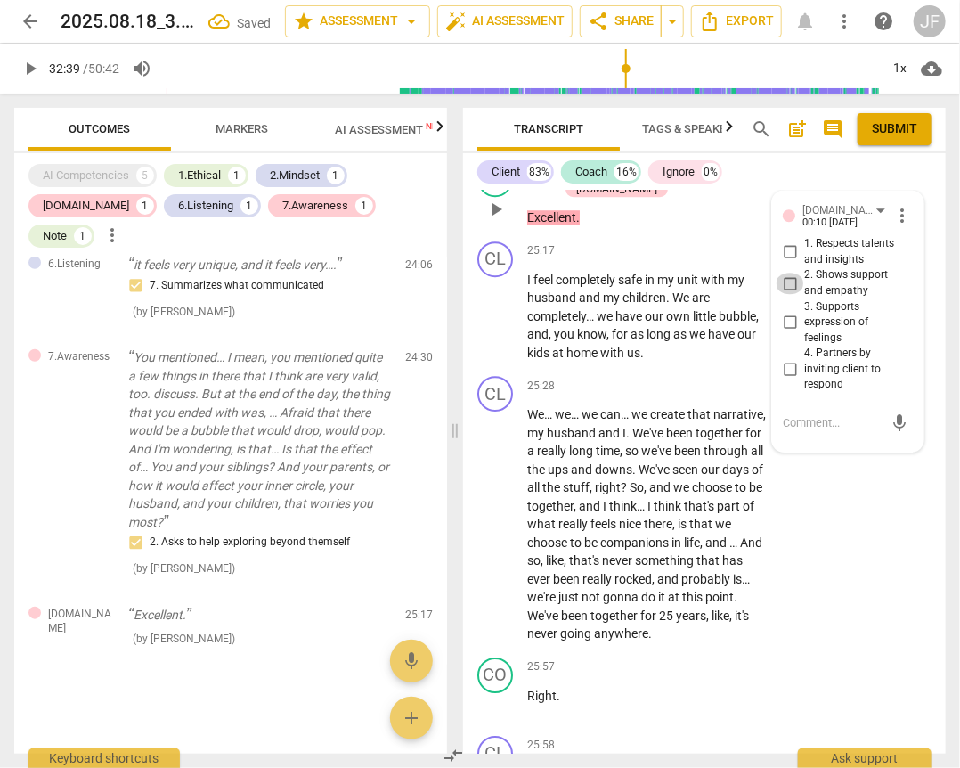
click at [787, 294] on input "2. Shows support and empathy" at bounding box center [790, 283] width 29 height 21
checkbox input "true"
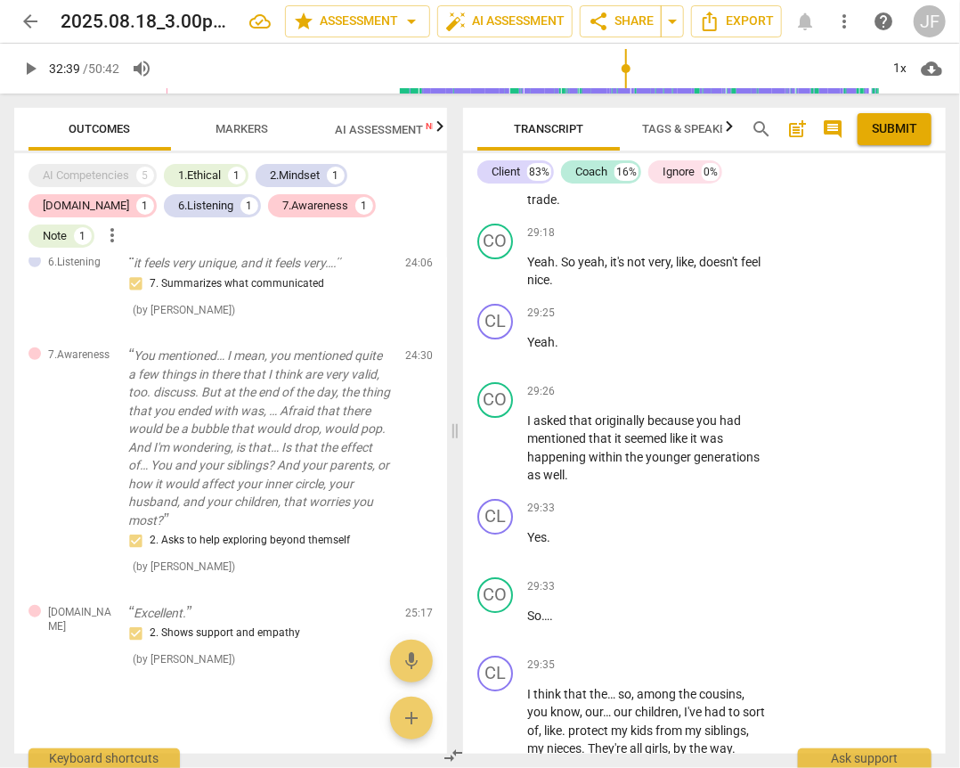
scroll to position [6944, 0]
drag, startPoint x: 526, startPoint y: 499, endPoint x: 579, endPoint y: 554, distance: 76.9
click at [579, 491] on div "CO play_arrow pause 29:26 + Add competency keyboard_arrow_right I asked that or…" at bounding box center [704, 432] width 483 height 117
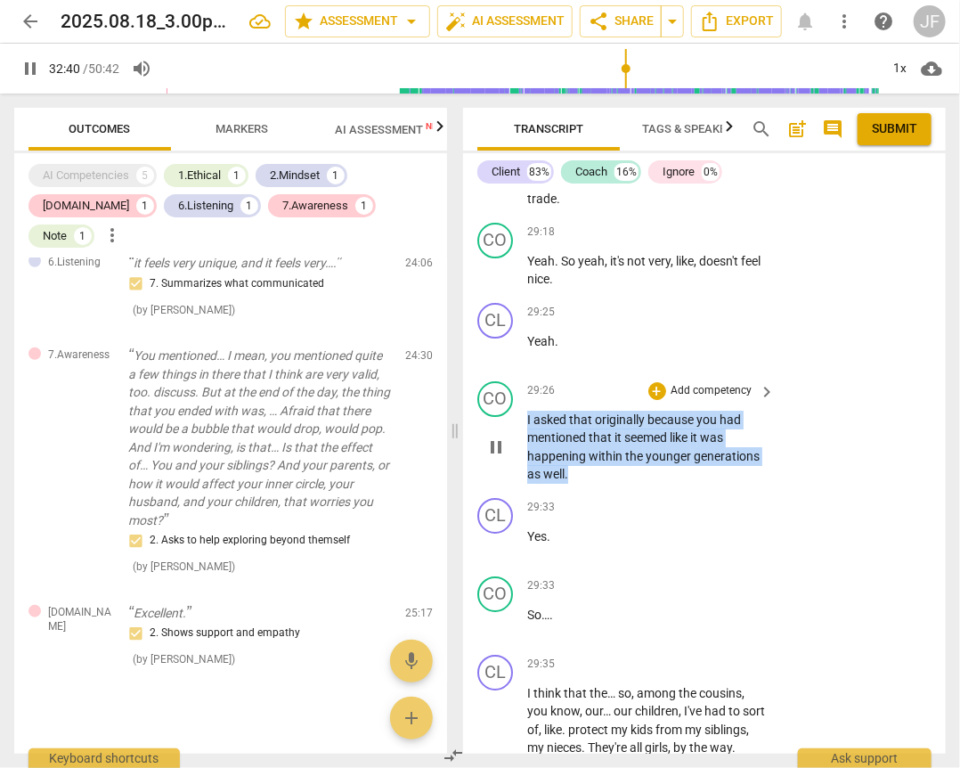
drag, startPoint x: 575, startPoint y: 556, endPoint x: 522, endPoint y: 497, distance: 78.9
click at [522, 491] on div "CO play_arrow pause 29:26 + Add competency keyboard_arrow_right I asked that or…" at bounding box center [704, 432] width 483 height 117
click at [656, 400] on div "+" at bounding box center [657, 391] width 18 height 18
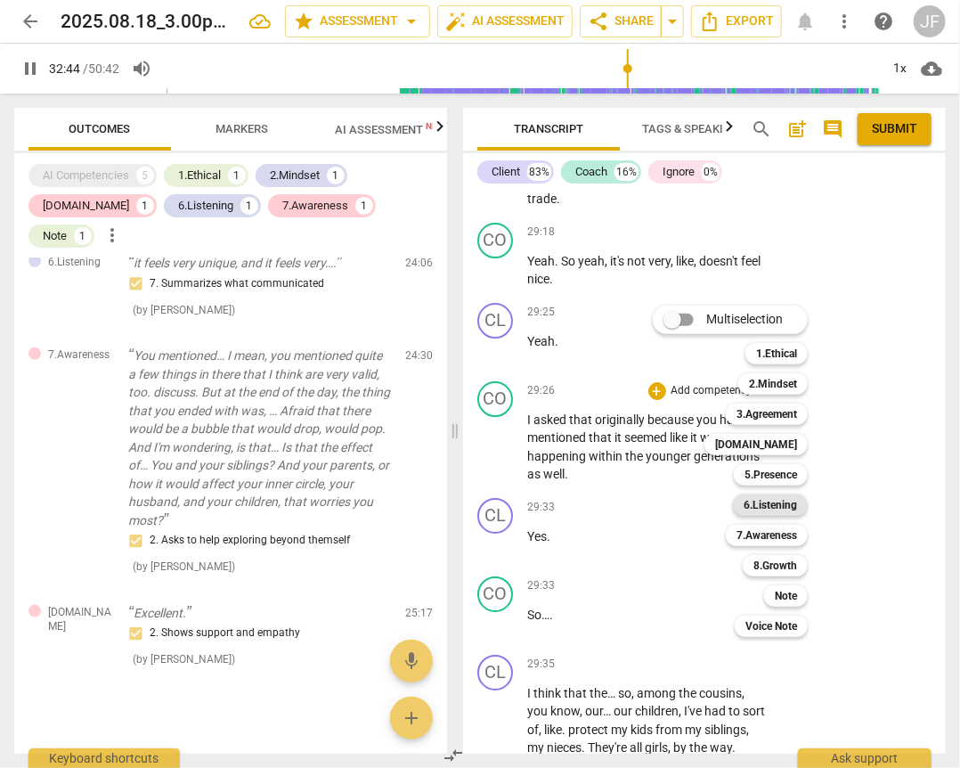
click at [774, 509] on b "6.Listening" at bounding box center [770, 504] width 53 height 21
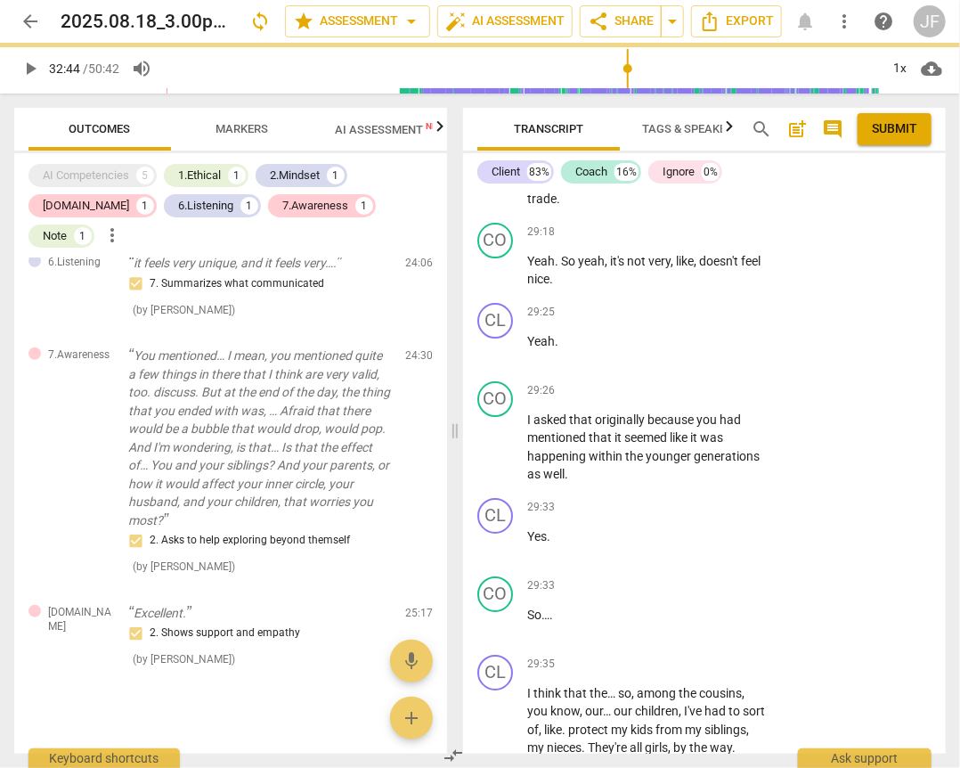
type input "1965"
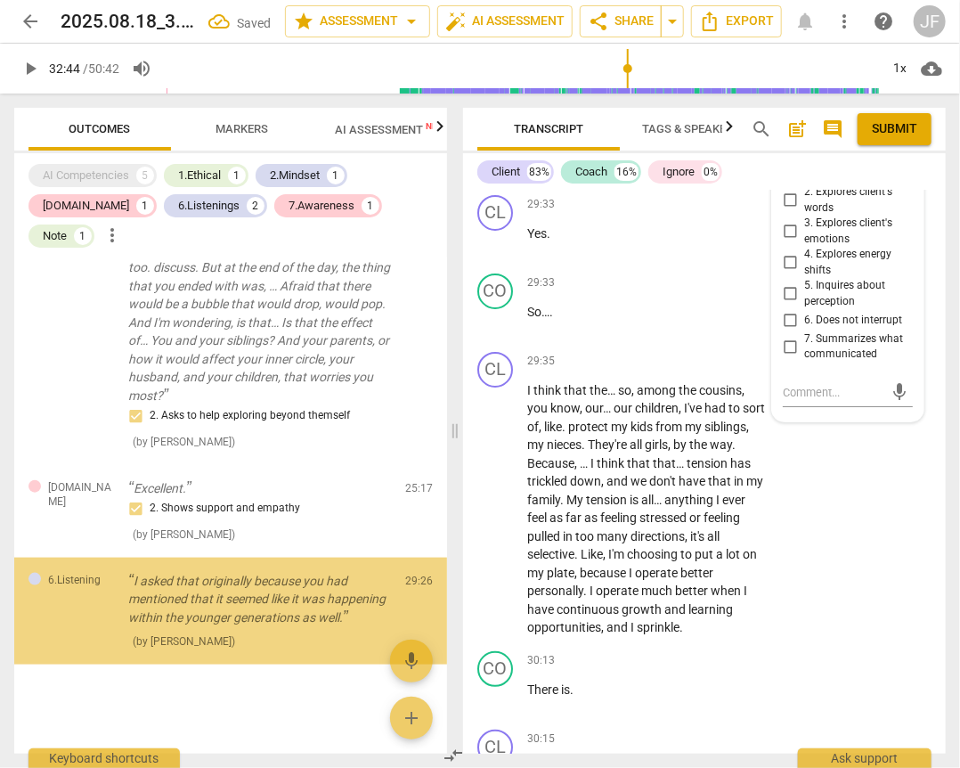
scroll to position [673, 0]
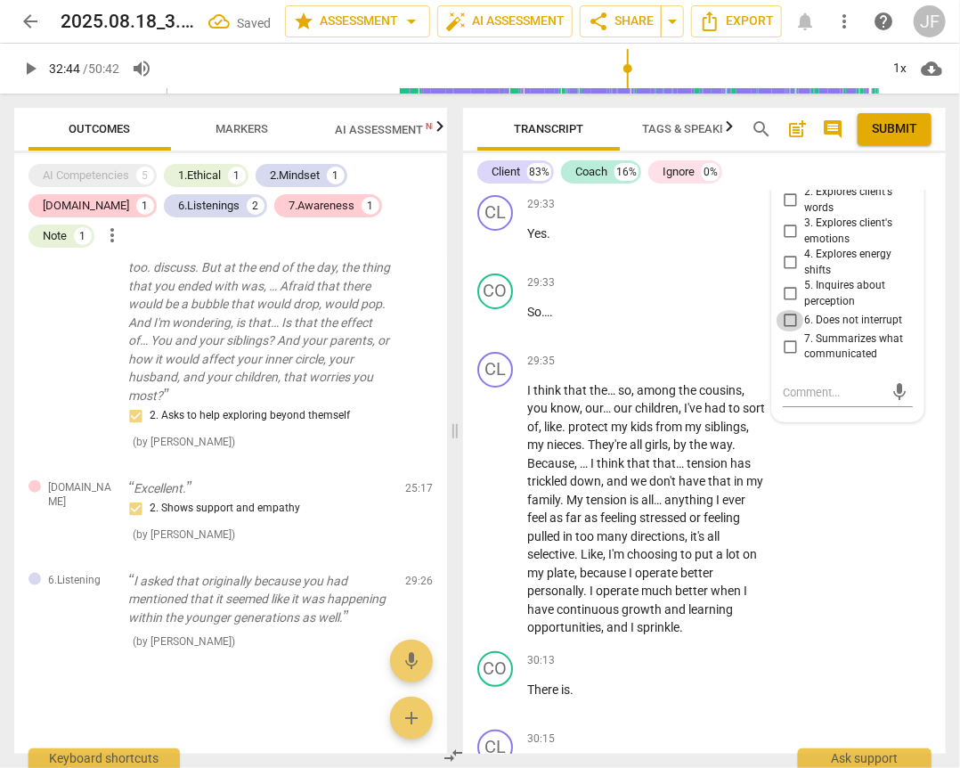
click at [791, 331] on input "6. Does not interrupt" at bounding box center [790, 320] width 29 height 21
checkbox input "true"
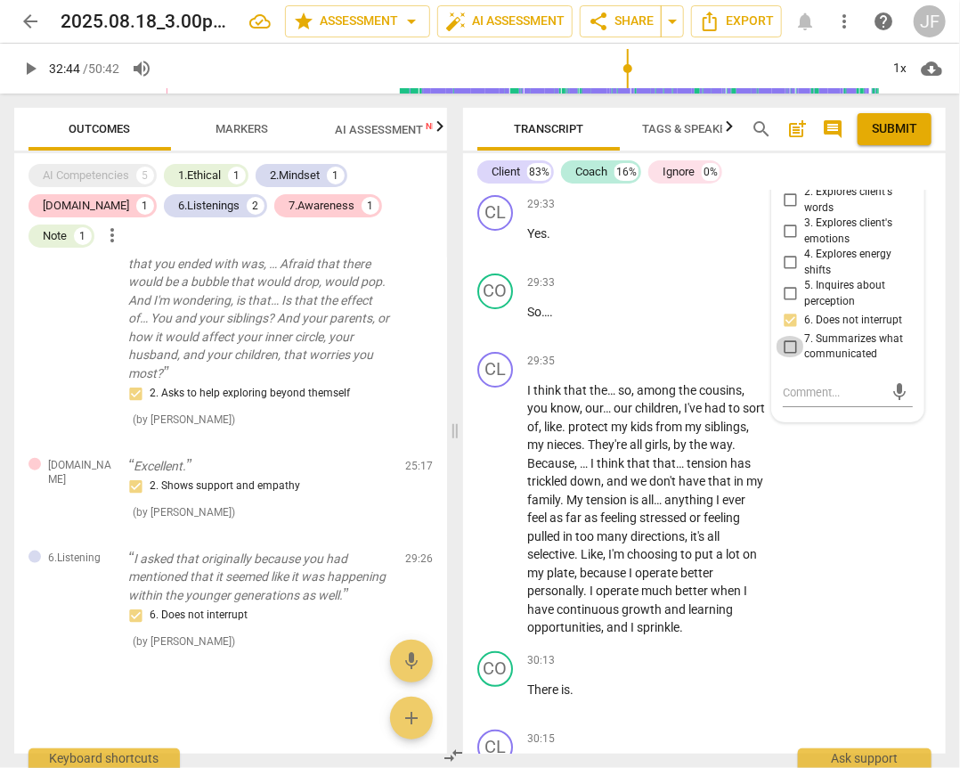
click at [787, 357] on input "7. Summarizes what communicated" at bounding box center [790, 346] width 29 height 21
checkbox input "true"
click at [784, 331] on input "6. Does not interrupt" at bounding box center [790, 320] width 29 height 21
checkbox input "false"
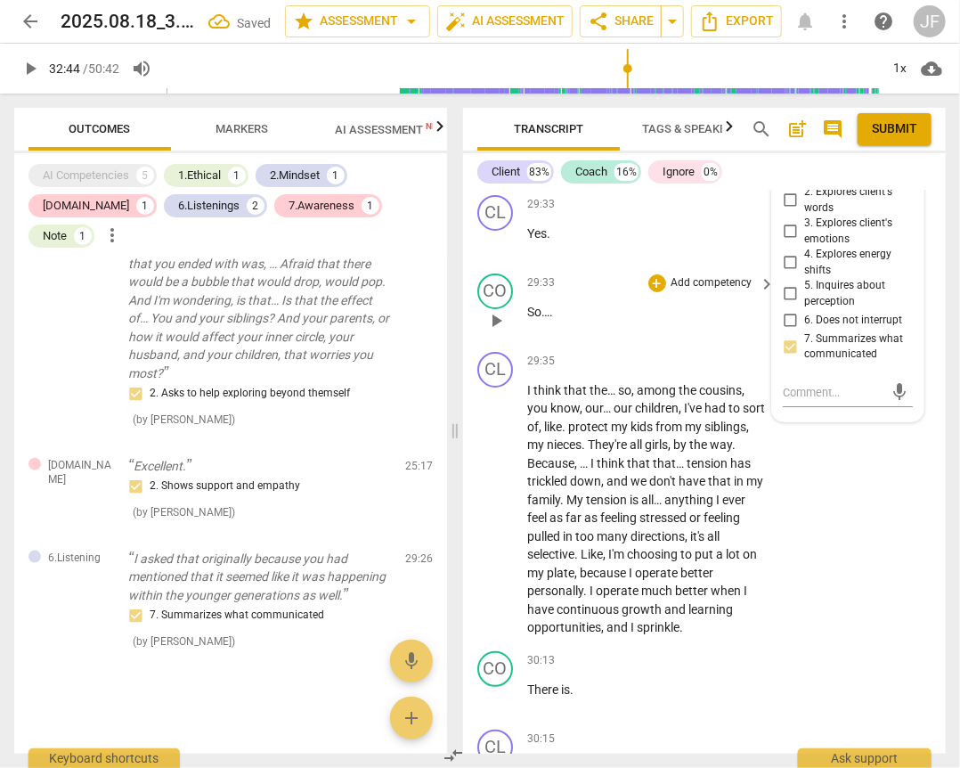
scroll to position [7104, 0]
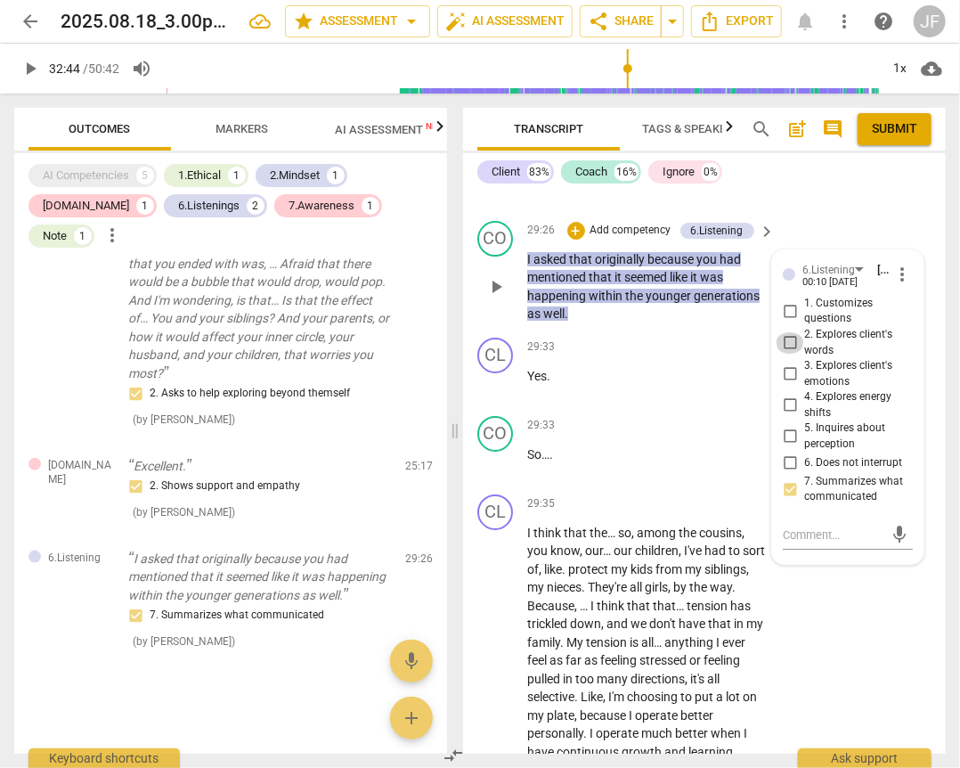
click at [787, 354] on input "2. Explores client's words" at bounding box center [790, 342] width 29 height 21
checkbox input "true"
click at [789, 500] on input "7. Summarizes what communicated" at bounding box center [790, 488] width 29 height 21
click at [785, 500] on input "7. Summarizes what communicated" at bounding box center [790, 488] width 29 height 21
checkbox input "false"
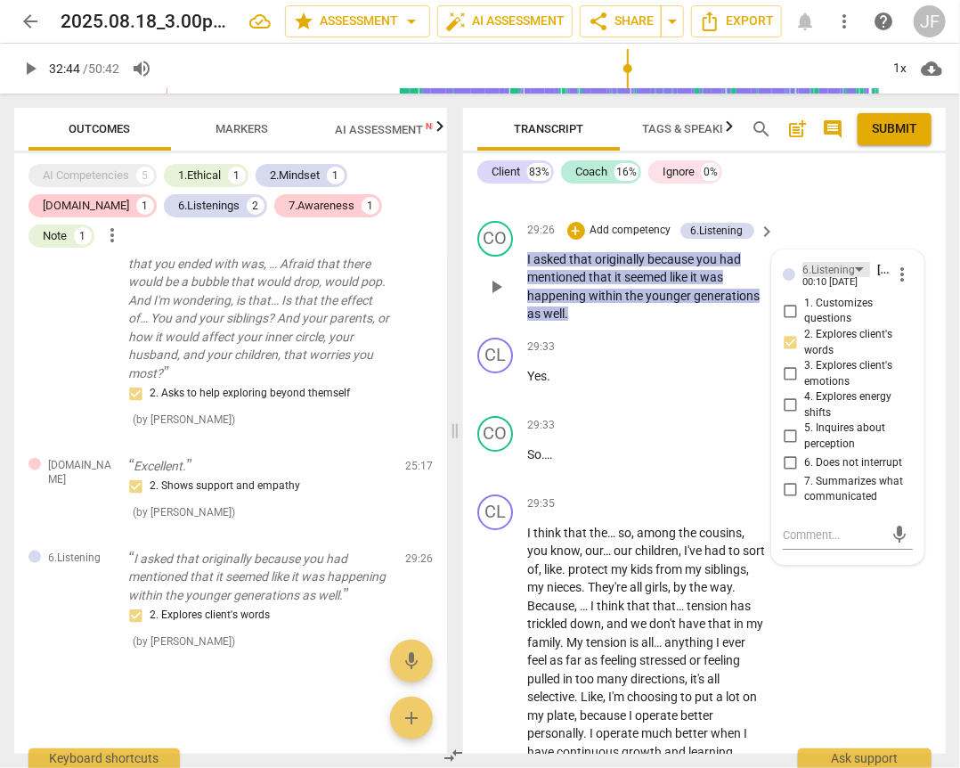
click at [816, 279] on div "6.Listening" at bounding box center [829, 270] width 53 height 17
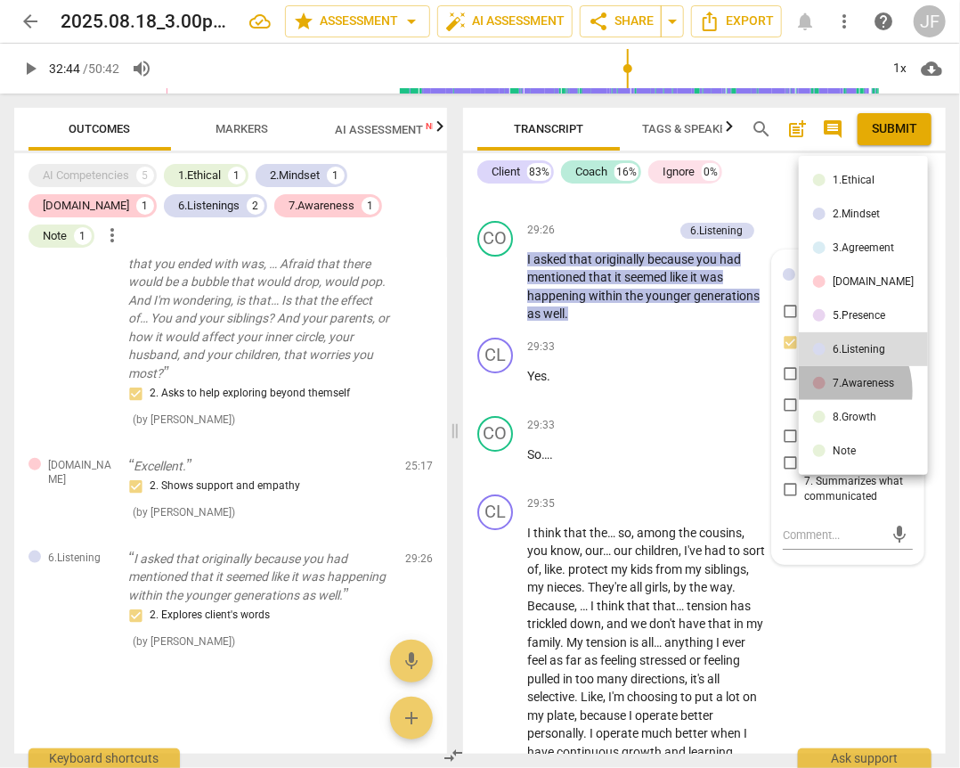
click at [823, 391] on li "7.Awareness" at bounding box center [863, 383] width 129 height 34
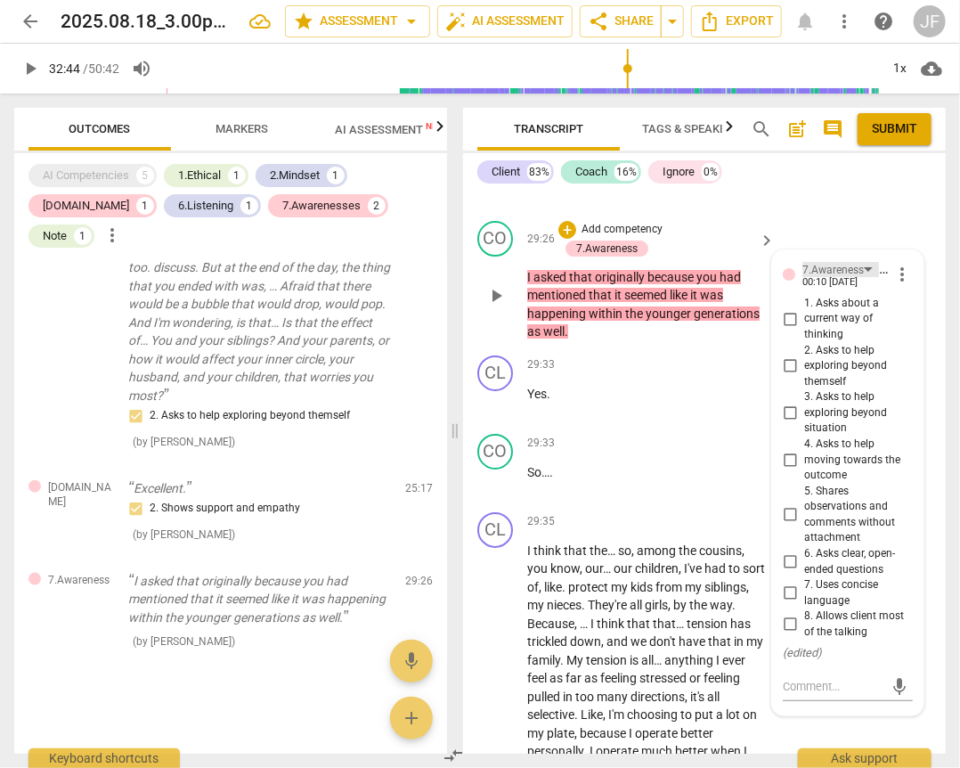
click at [821, 279] on div "7.Awareness" at bounding box center [833, 270] width 61 height 17
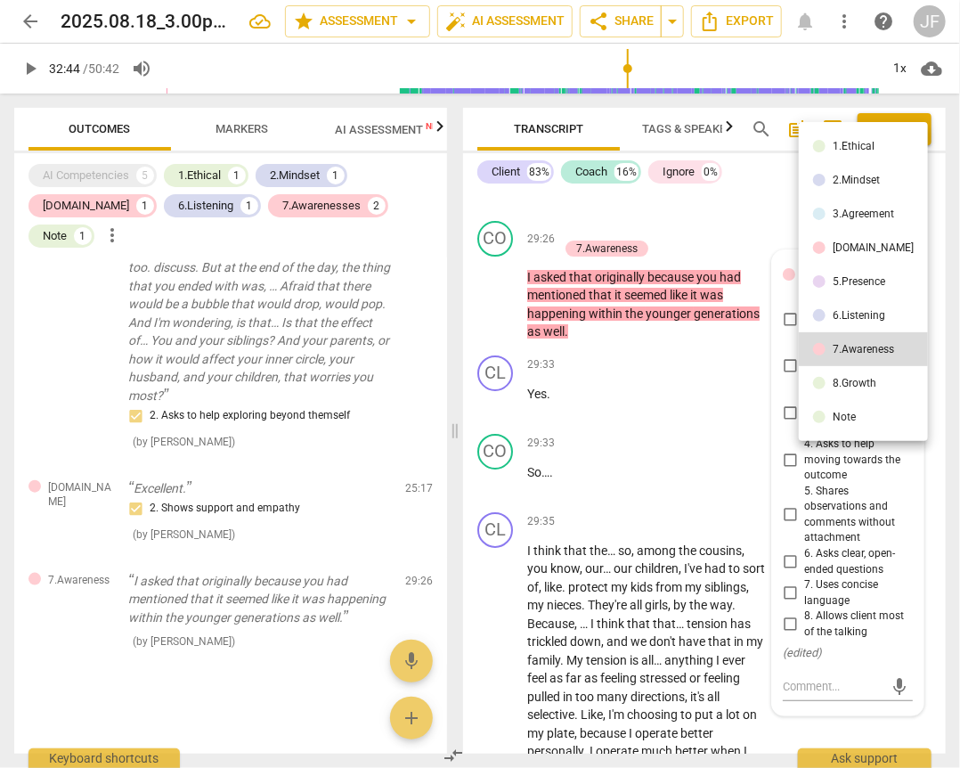
click at [835, 302] on li "6.Listening" at bounding box center [863, 315] width 129 height 34
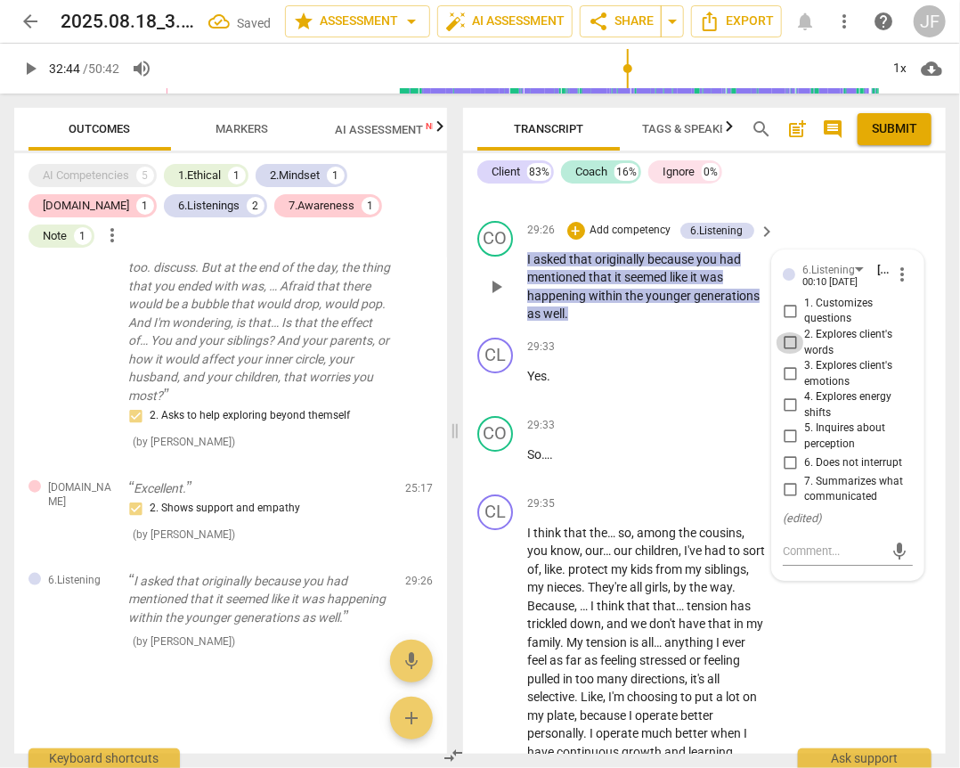
click at [784, 354] on input "2. Explores client's words" at bounding box center [790, 342] width 29 height 21
checkbox input "true"
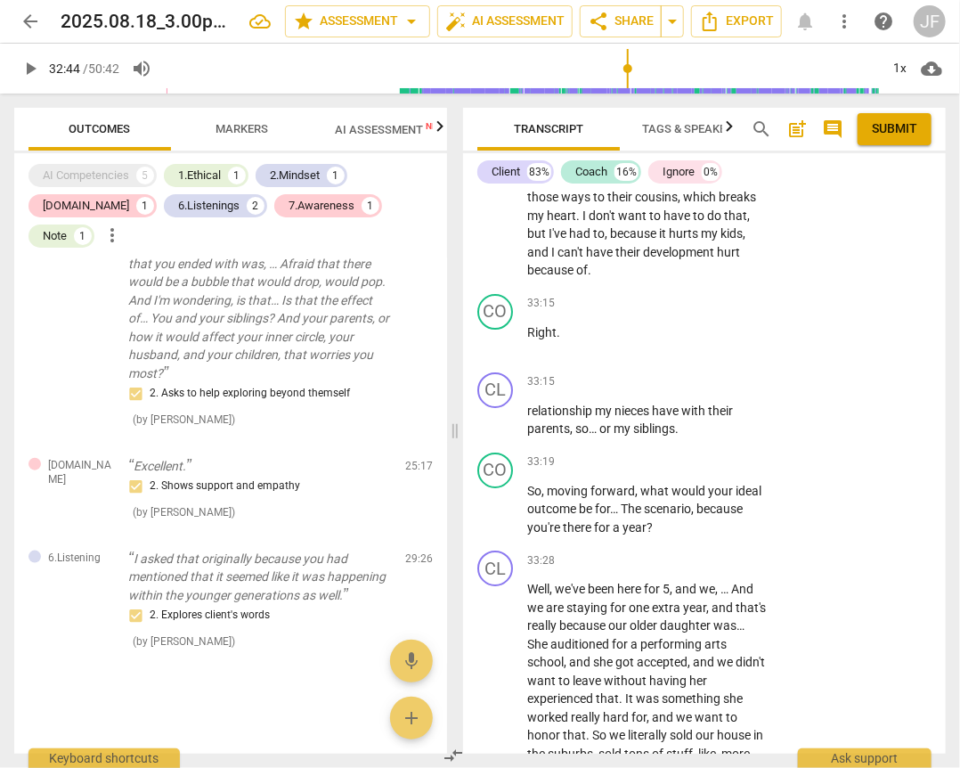
scroll to position [9456, 0]
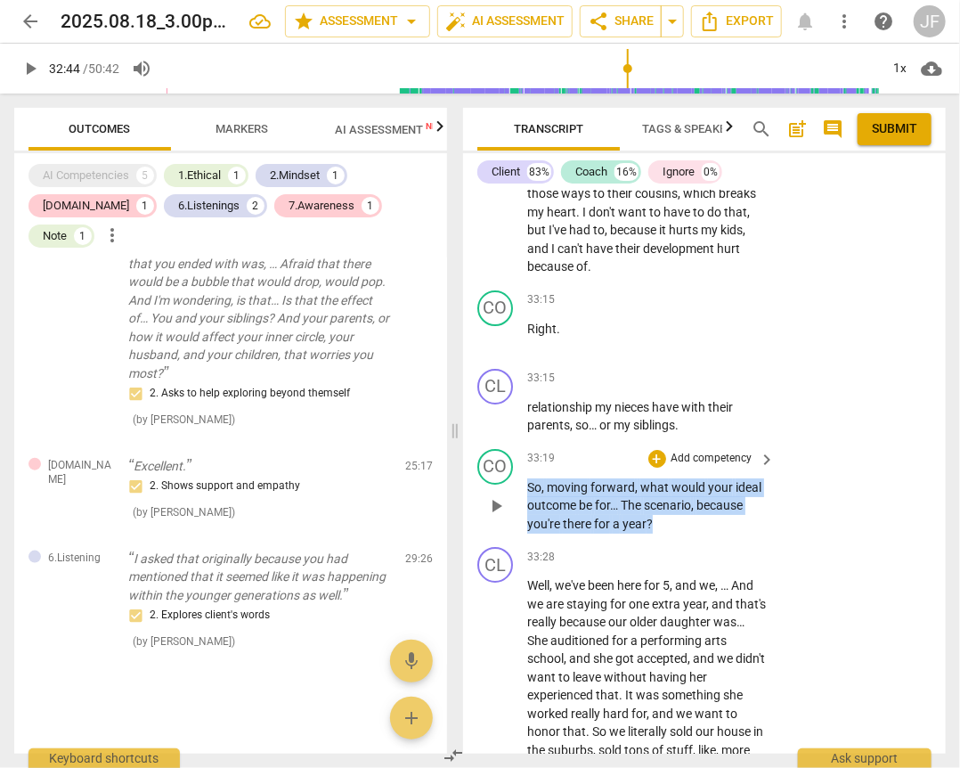
drag, startPoint x: 656, startPoint y: 635, endPoint x: 522, endPoint y: 606, distance: 136.8
click at [522, 541] on div "CO play_arrow pause 33:19 + Add competency keyboard_arrow_right So , moving for…" at bounding box center [704, 491] width 483 height 99
click at [658, 468] on div "+" at bounding box center [657, 459] width 18 height 18
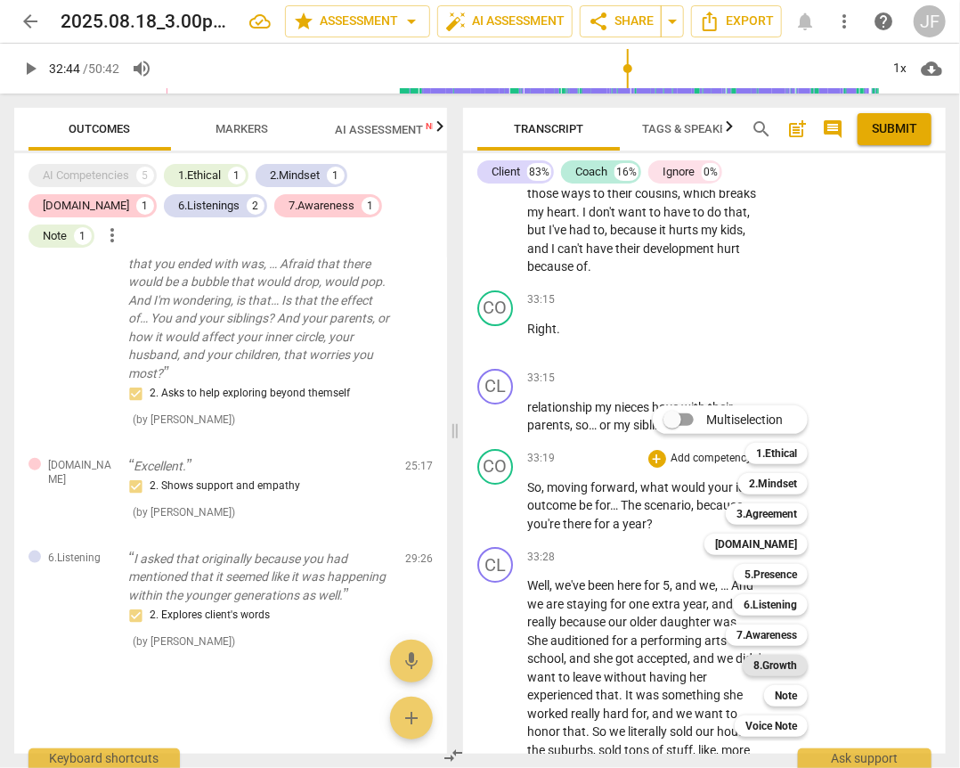
click at [779, 668] on b "8.Growth" at bounding box center [776, 665] width 44 height 21
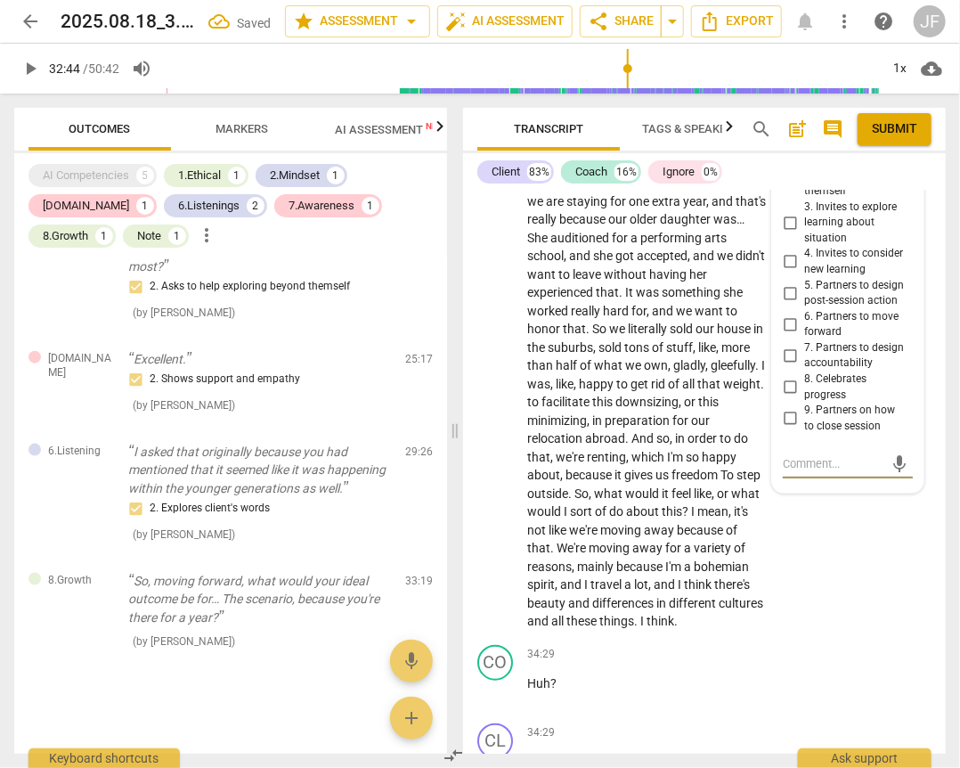
scroll to position [9678, 0]
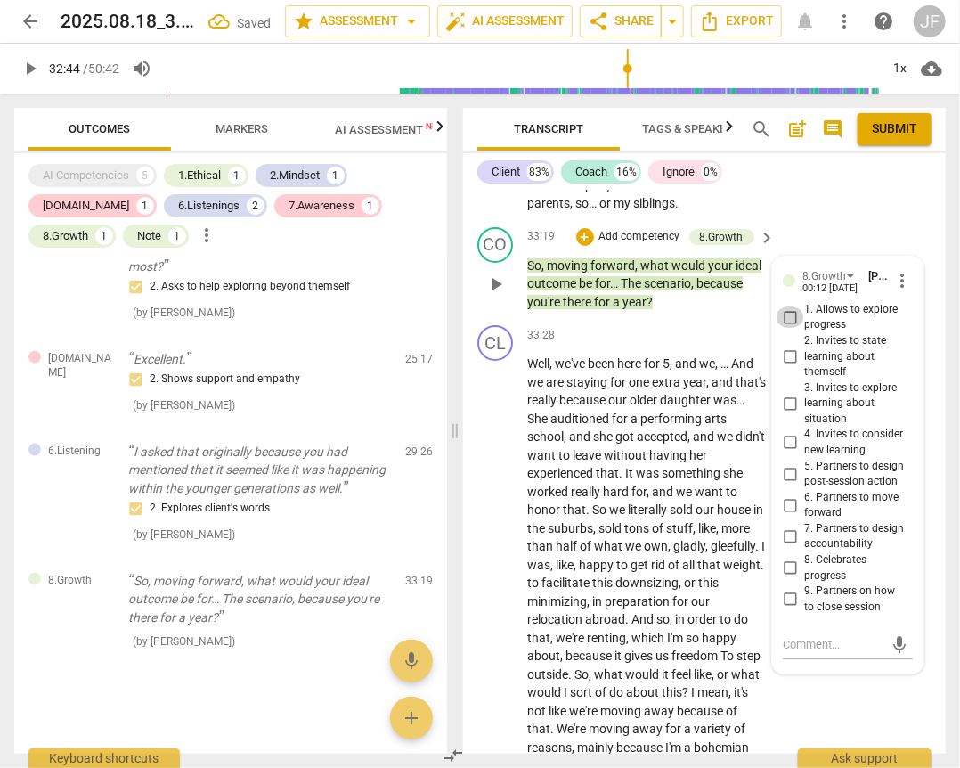
click at [786, 328] on input "1. Allows to explore progress" at bounding box center [790, 316] width 29 height 21
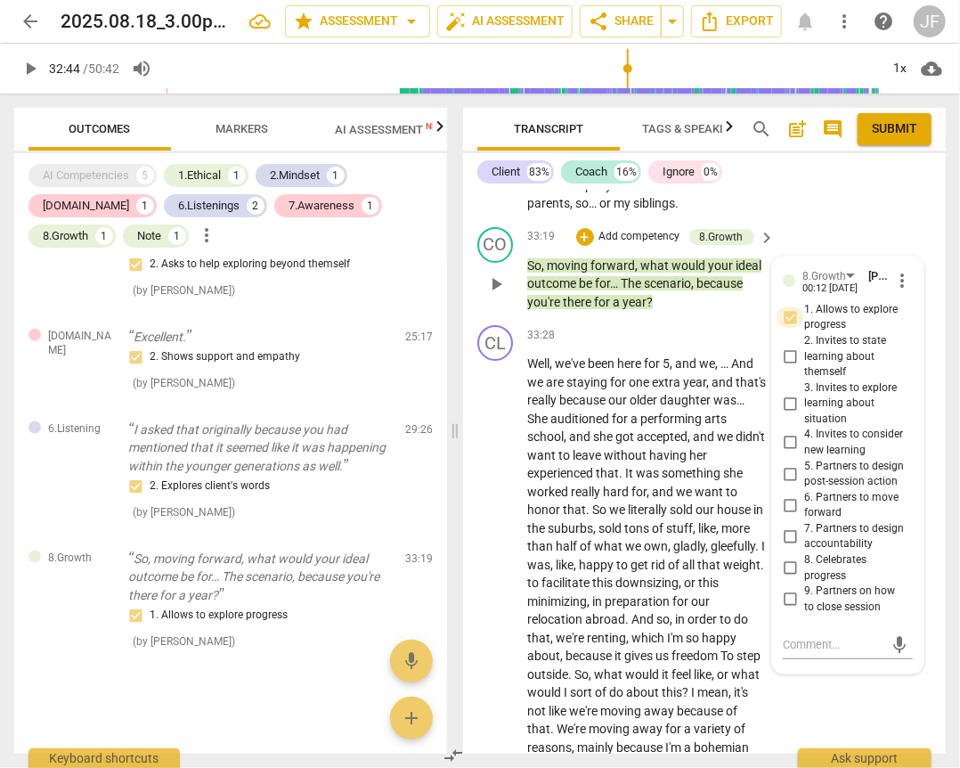
click at [787, 328] on input "1. Allows to explore progress" at bounding box center [790, 316] width 29 height 21
checkbox input "false"
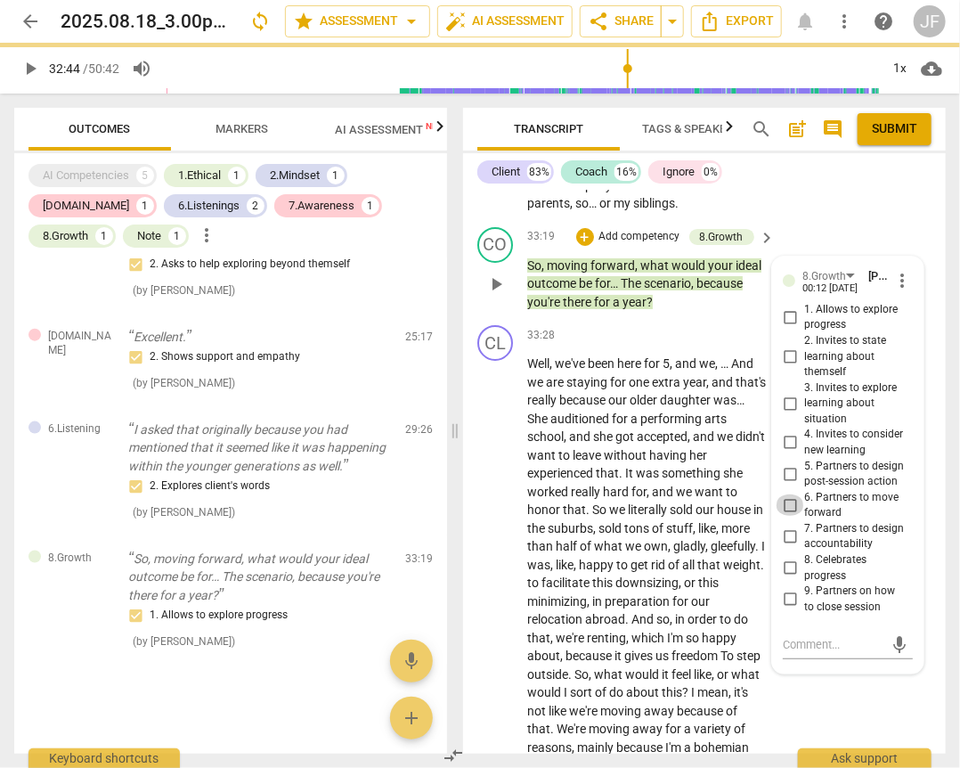
click at [787, 516] on input "6. Partners to move forward" at bounding box center [790, 504] width 29 height 21
checkbox input "true"
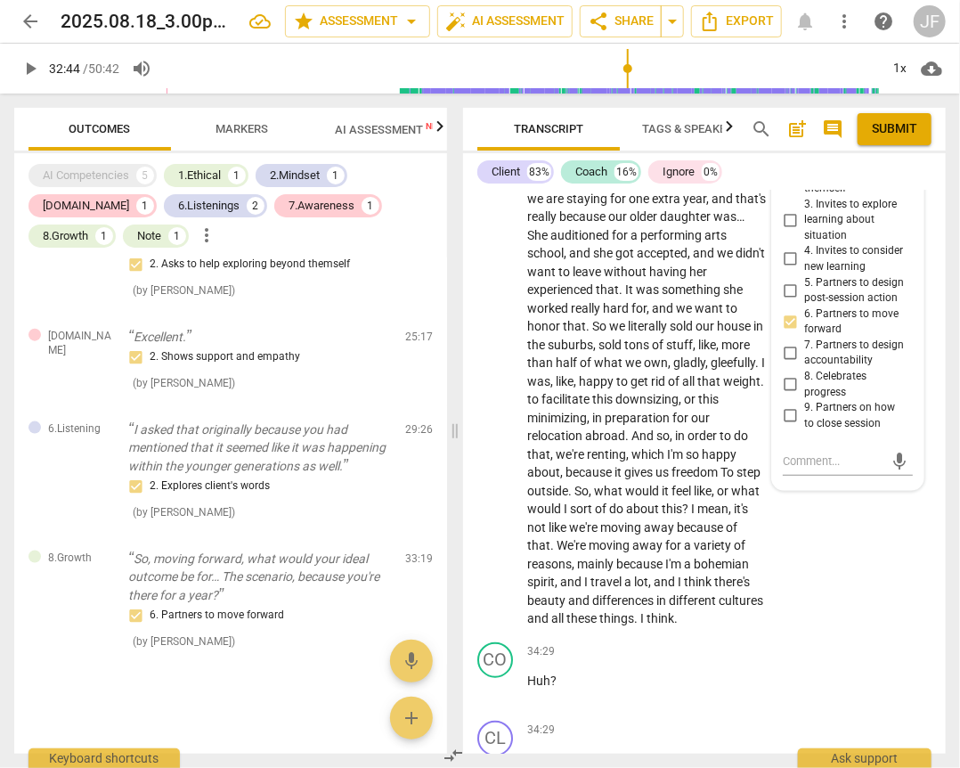
scroll to position [9892, 0]
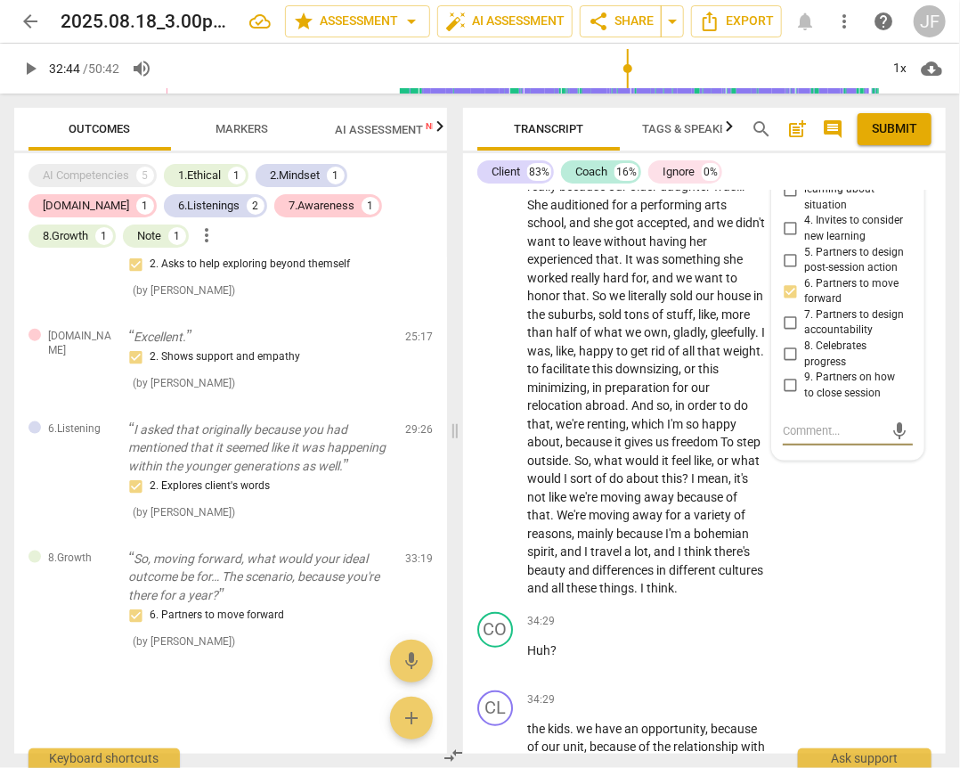
click at [822, 439] on textarea at bounding box center [834, 430] width 102 height 17
paste textarea "pivot from exploration to forward focus."
type textarea "pivot from exploration to forward focus."
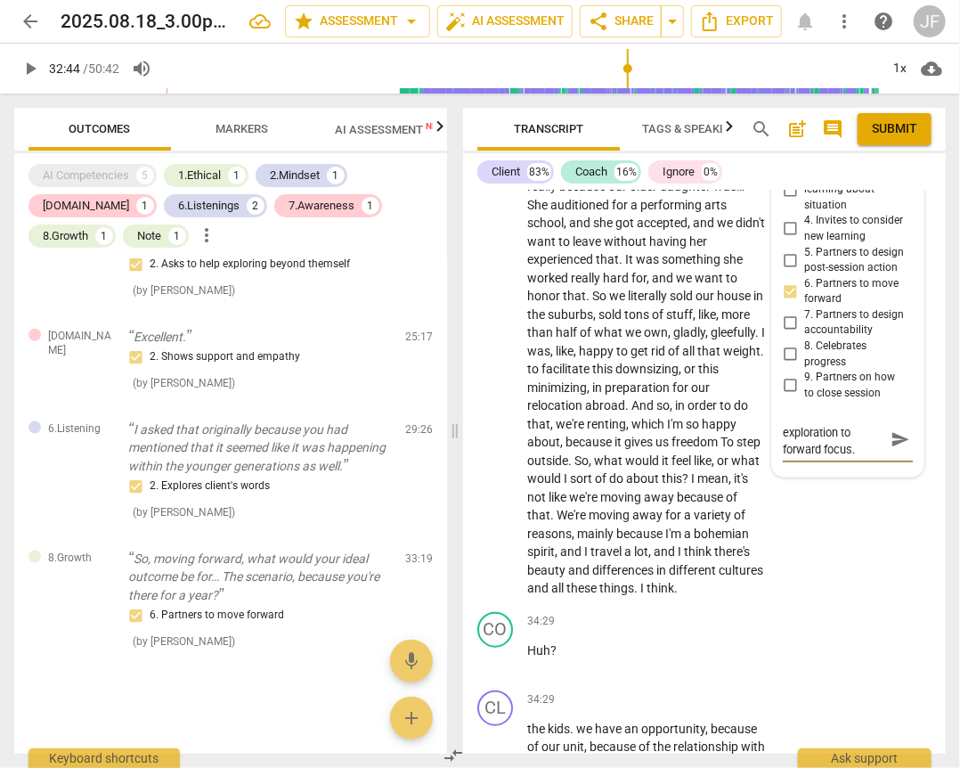
click at [891, 450] on span "send" at bounding box center [901, 440] width 20 height 20
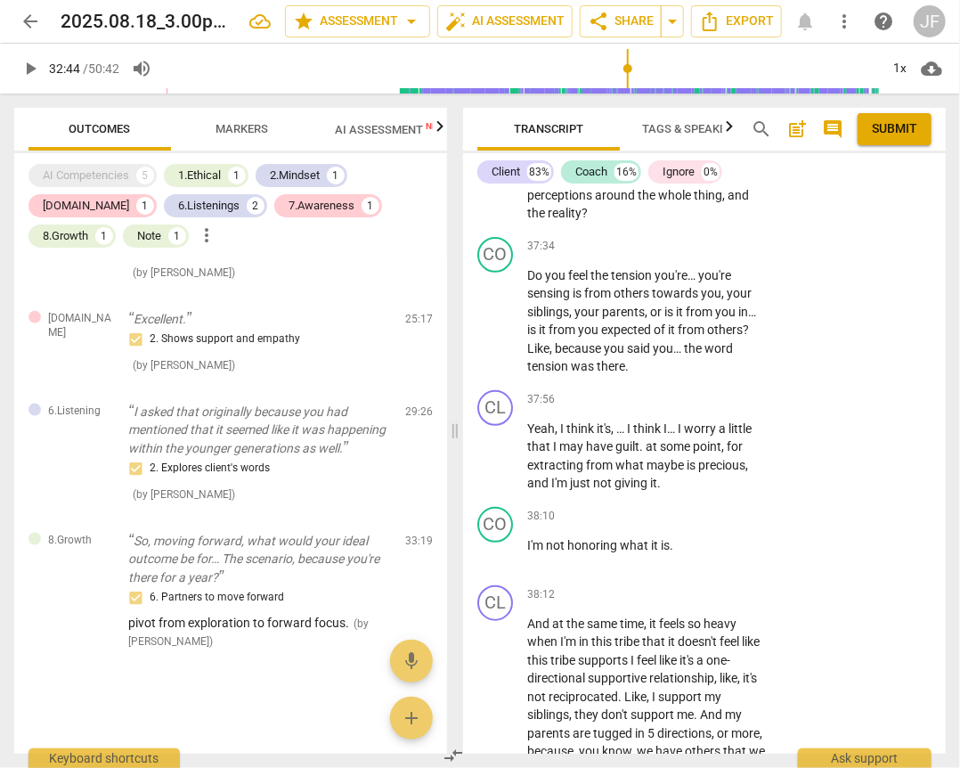
scroll to position [12243, 0]
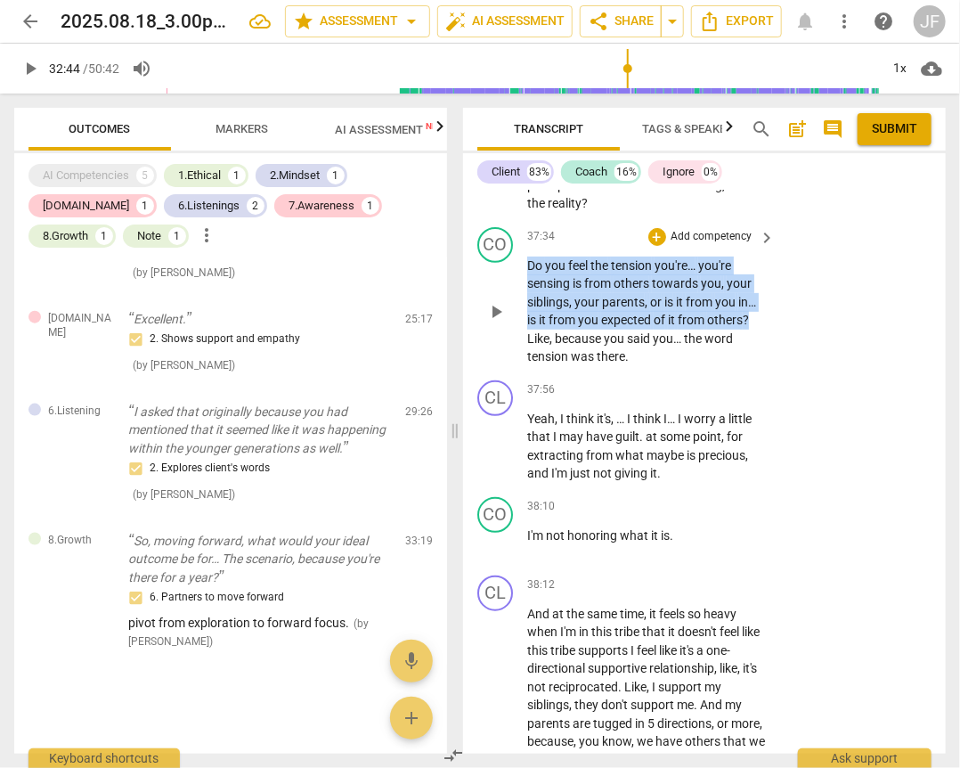
drag, startPoint x: 528, startPoint y: 396, endPoint x: 754, endPoint y: 450, distance: 232.5
click at [754, 366] on p "Do you feel the tension you're… you're sensing is from others towards you , you…" at bounding box center [647, 312] width 240 height 110
click at [767, 427] on div "+" at bounding box center [767, 427] width 18 height 18
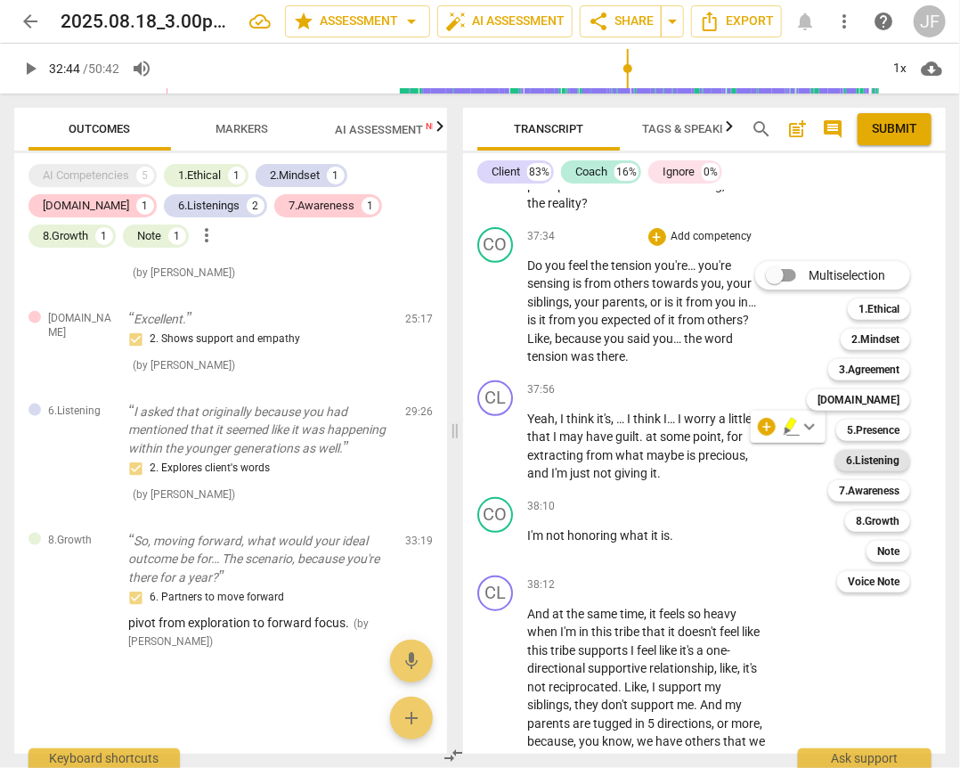
click at [859, 465] on b "6.Listening" at bounding box center [872, 460] width 53 height 21
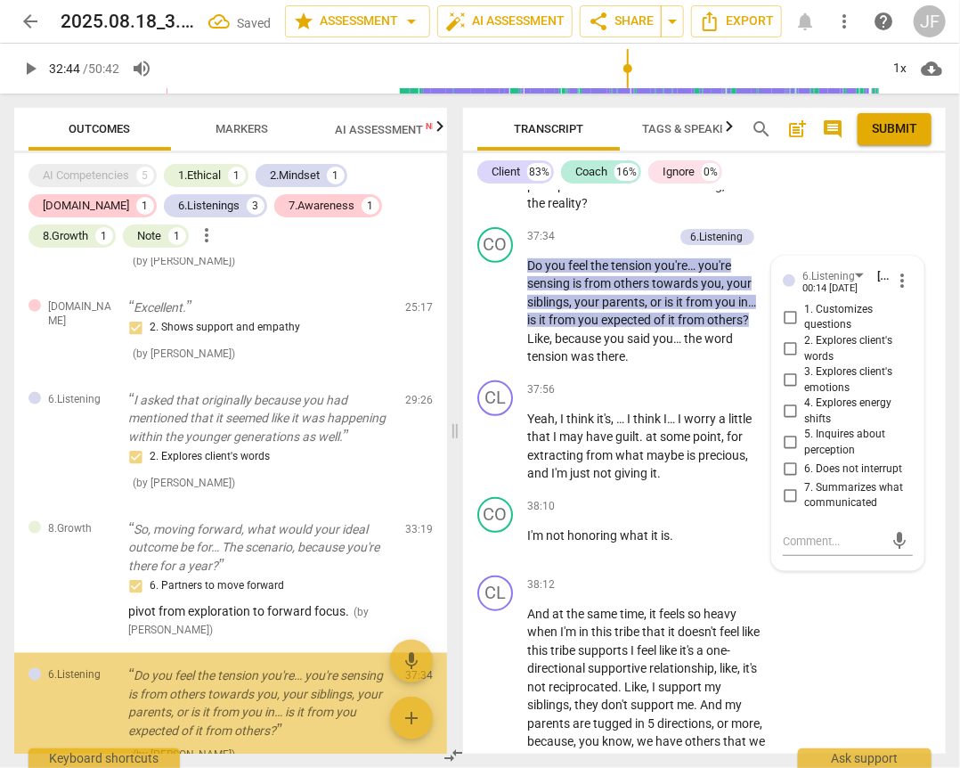
scroll to position [997, 0]
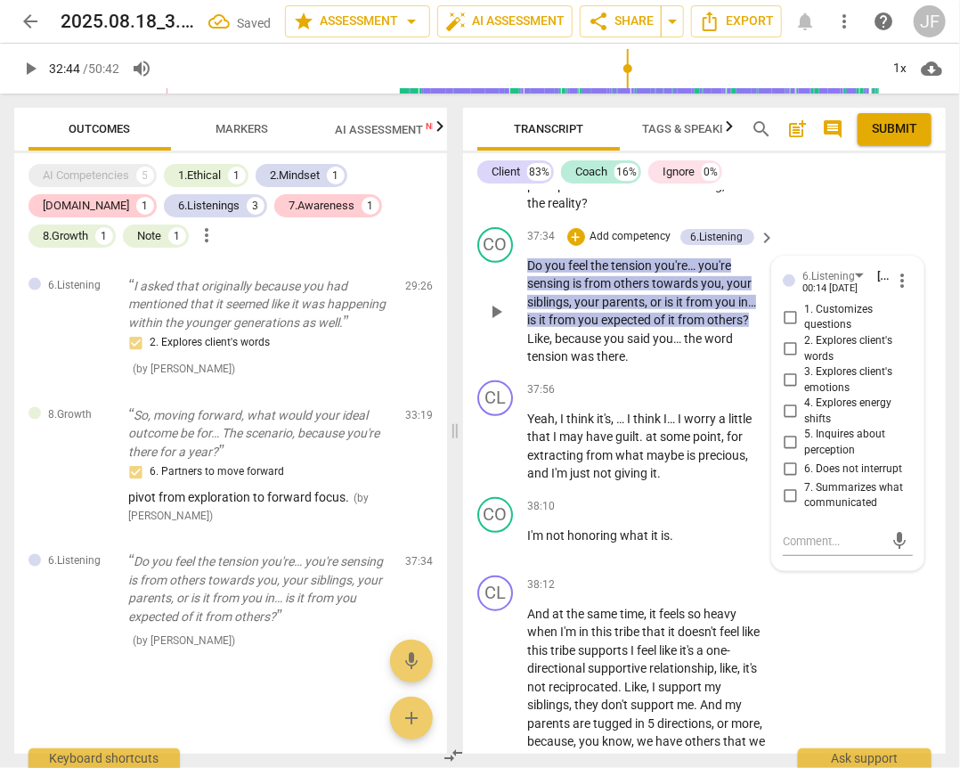
click at [820, 458] on span "5. Inquires about perception" at bounding box center [855, 442] width 102 height 31
click at [804, 453] on input "5. Inquires about perception" at bounding box center [790, 442] width 29 height 21
checkbox input "true"
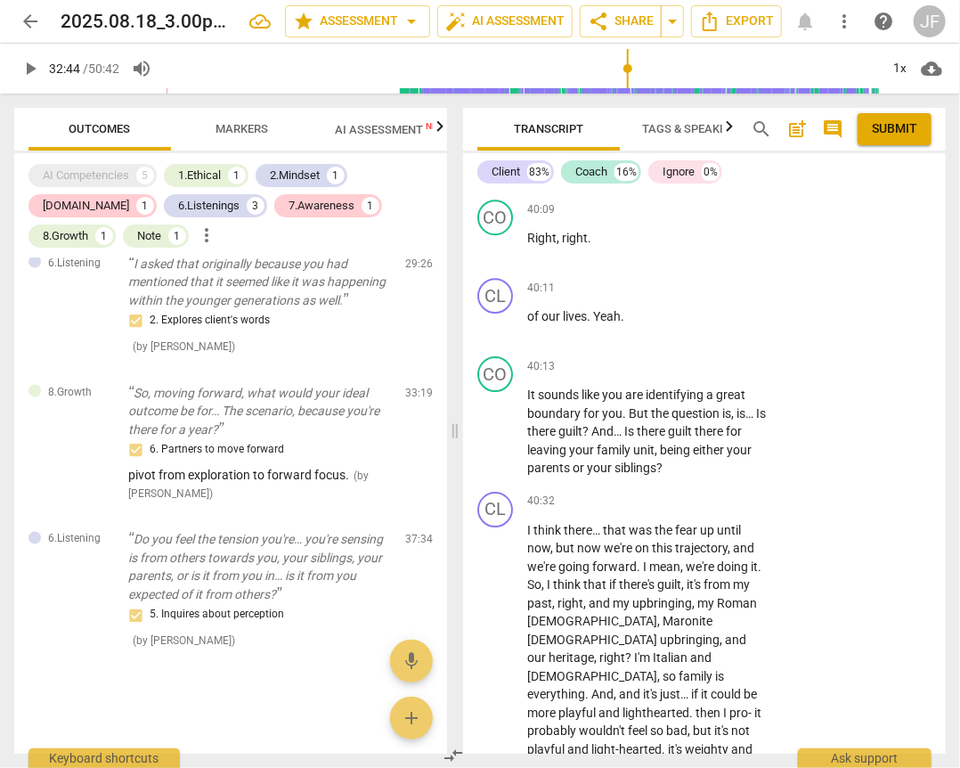
scroll to position [14096, 0]
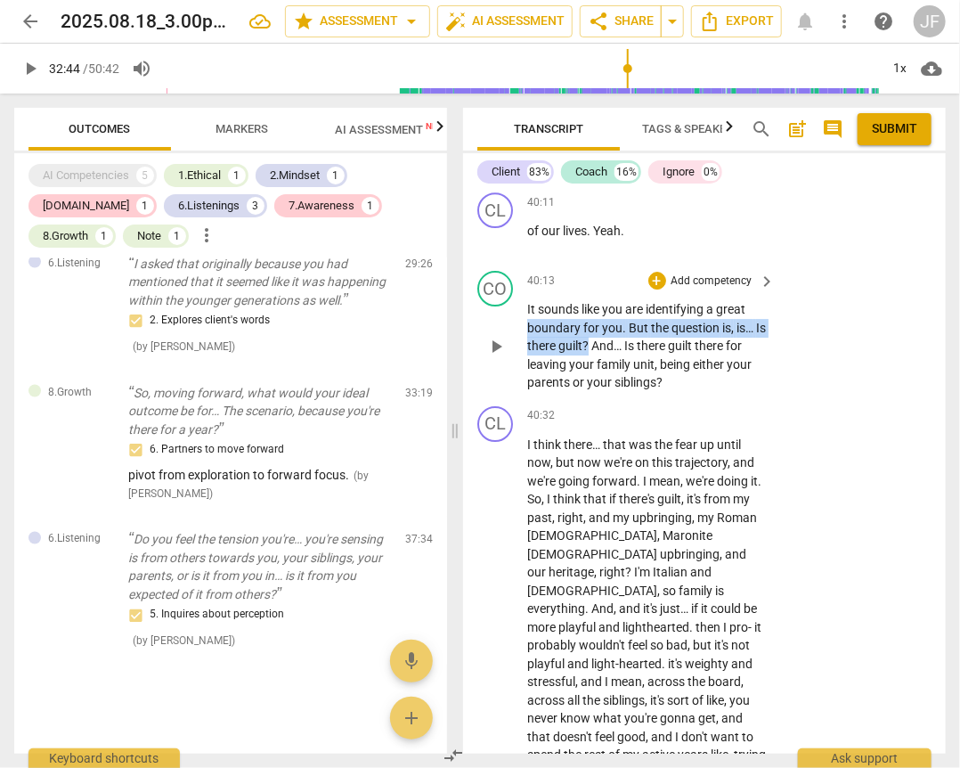
drag, startPoint x: 602, startPoint y: 490, endPoint x: 509, endPoint y: 474, distance: 94.0
click at [509, 399] on div "CO play_arrow pause 40:13 + Add competency keyboard_arrow_right It sounds like …" at bounding box center [704, 331] width 483 height 135
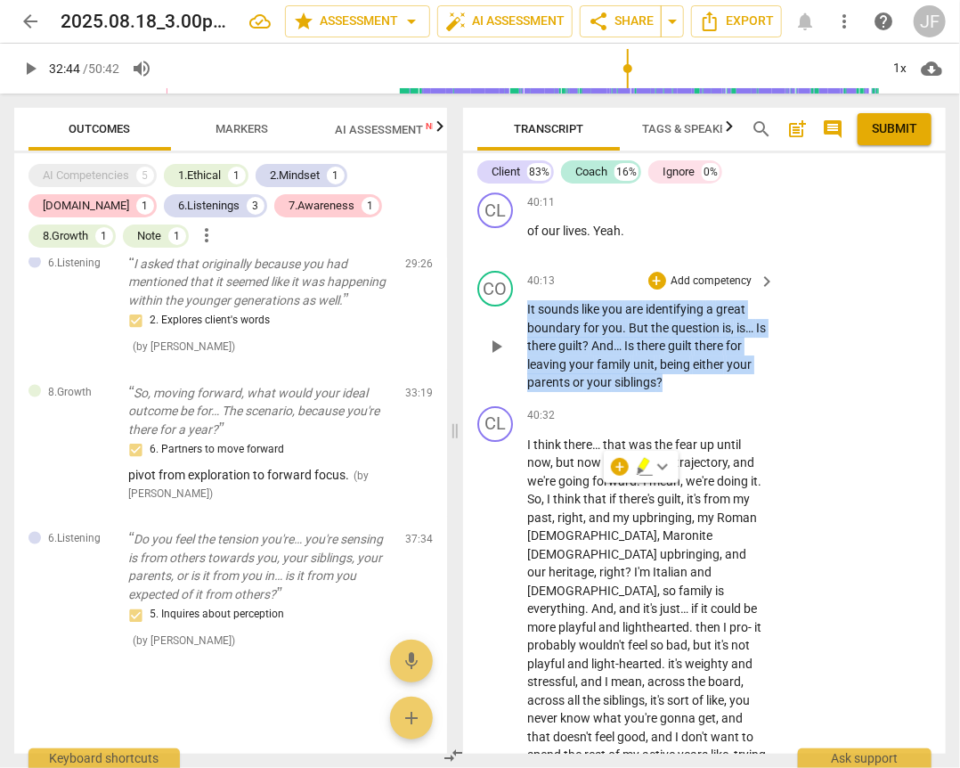
drag, startPoint x: 665, startPoint y: 526, endPoint x: 523, endPoint y: 452, distance: 160.1
click at [523, 399] on div "CO play_arrow pause 40:13 + Add competency keyboard_arrow_right It sounds like …" at bounding box center [704, 331] width 483 height 135
click at [650, 289] on div "+" at bounding box center [657, 281] width 18 height 18
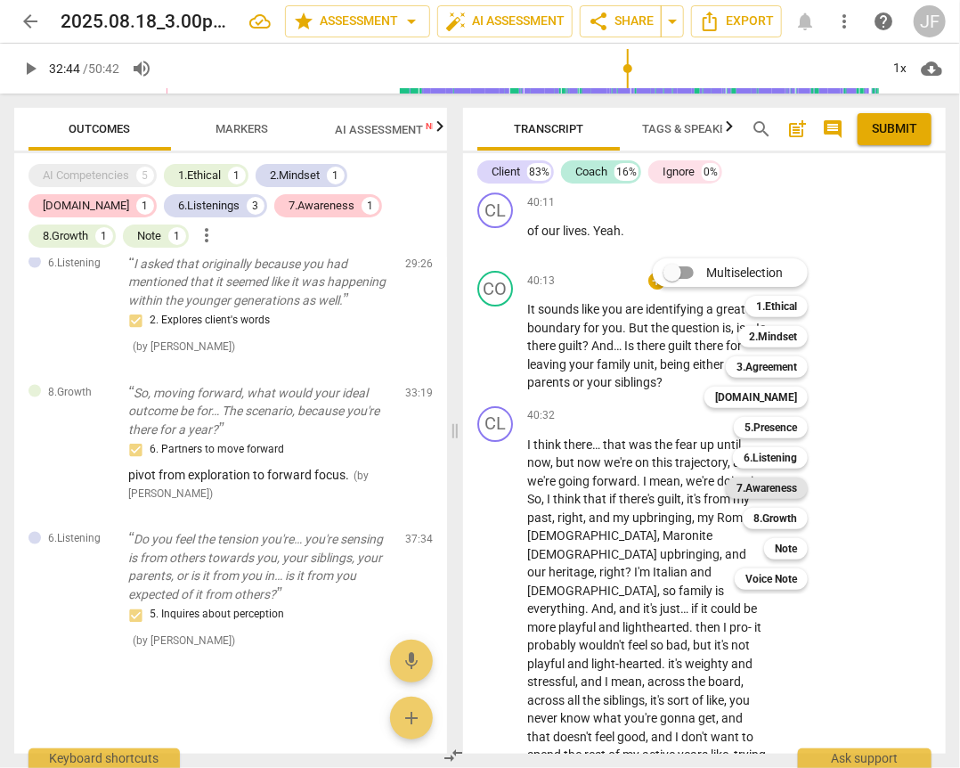
click at [767, 486] on b "7.Awareness" at bounding box center [767, 487] width 61 height 21
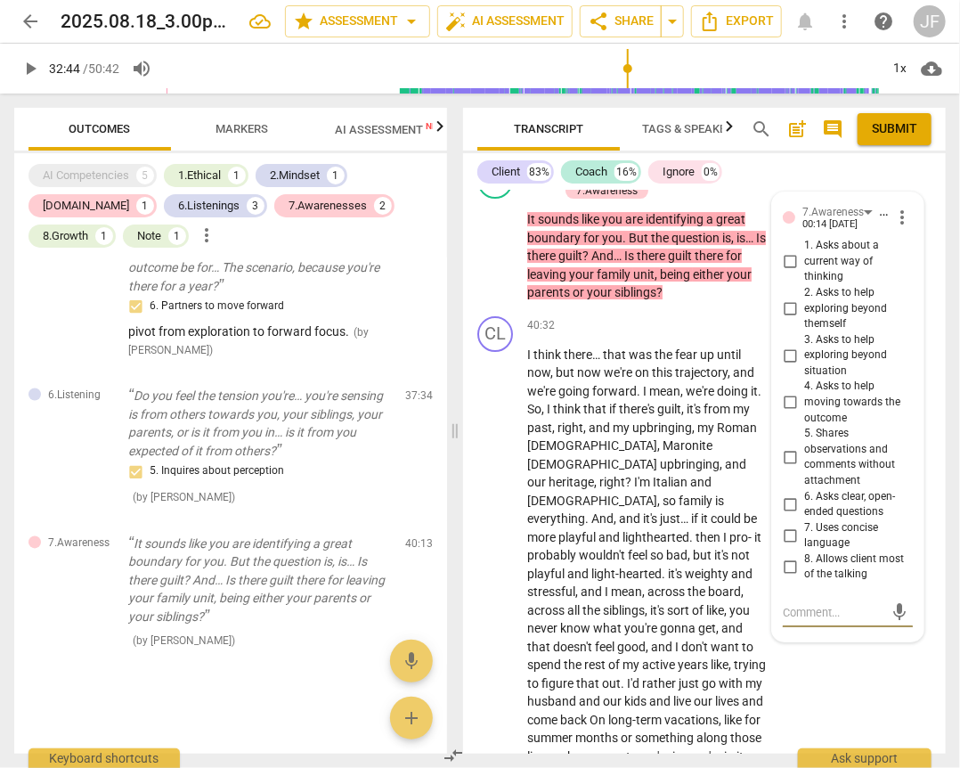
scroll to position [14202, 0]
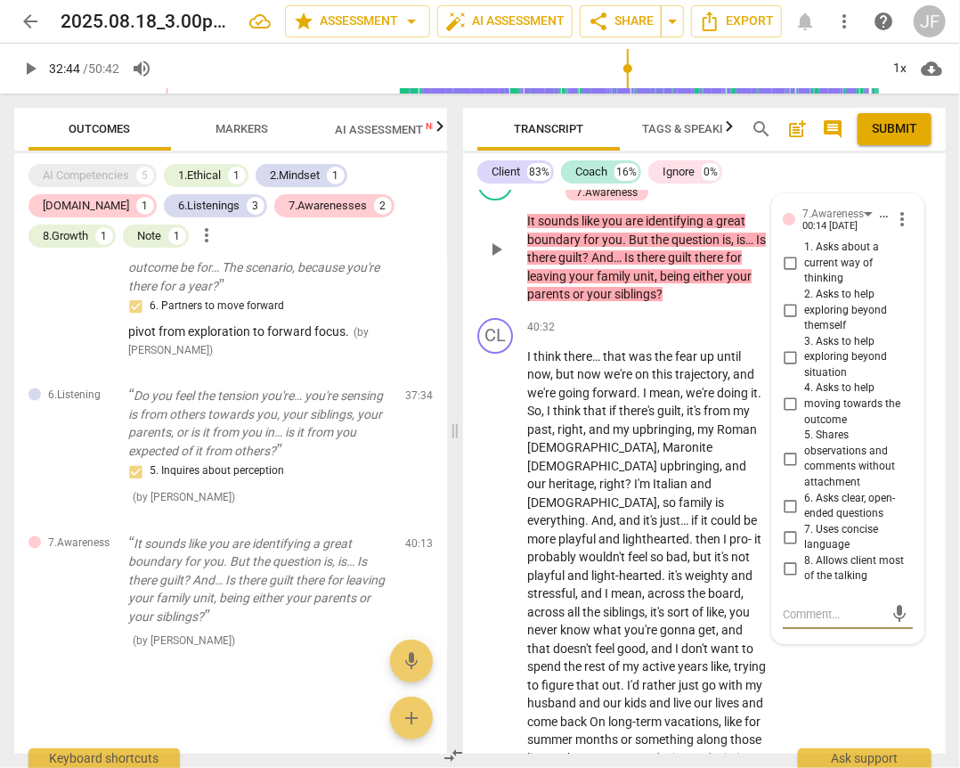
click at [789, 368] on input "3. Asks to help exploring beyond situation" at bounding box center [790, 356] width 29 height 21
checkbox input "true"
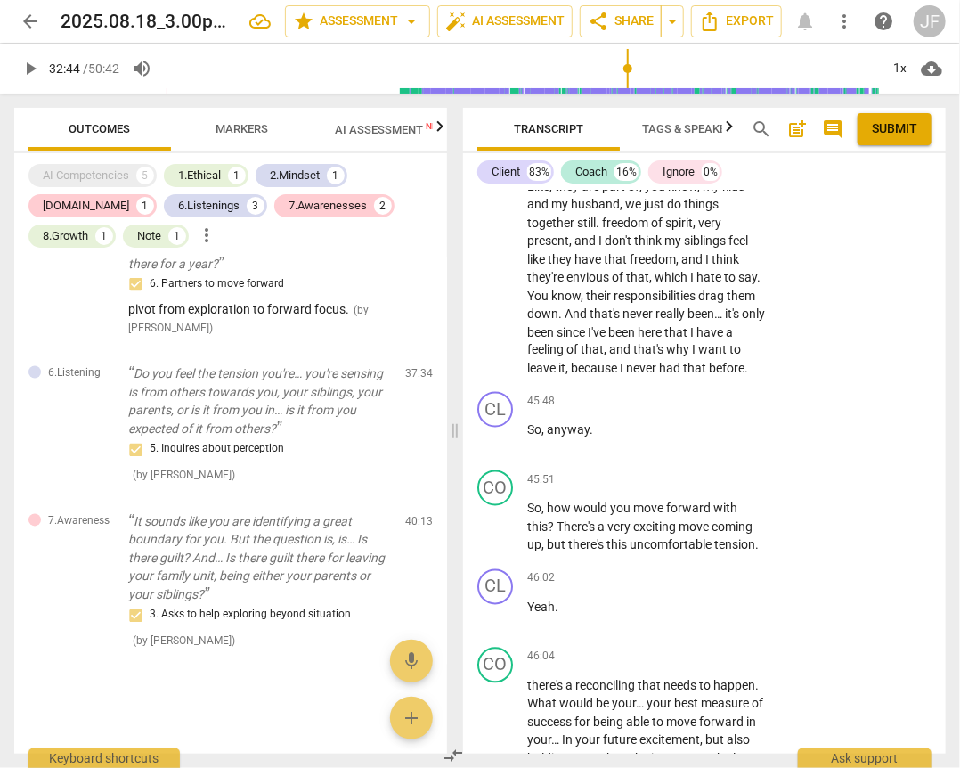
scroll to position [18050, 0]
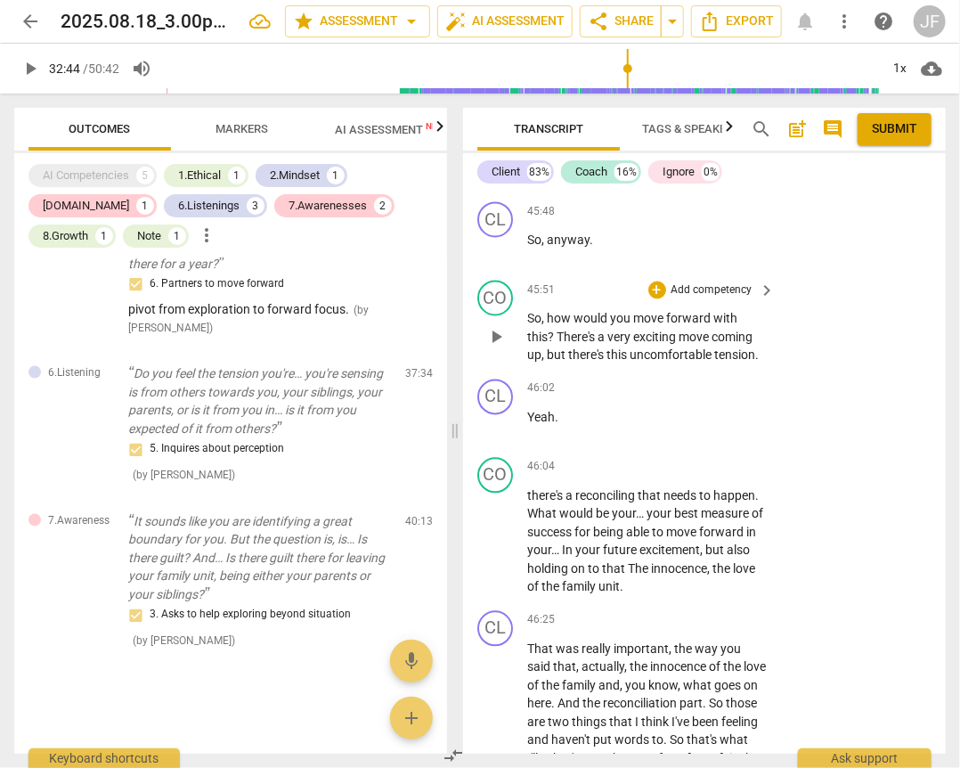
drag, startPoint x: 537, startPoint y: 477, endPoint x: 753, endPoint y: 519, distance: 219.8
click at [753, 372] on div "CO play_arrow pause 45:51 + Add competency keyboard_arrow_right So , how would …" at bounding box center [704, 322] width 483 height 99
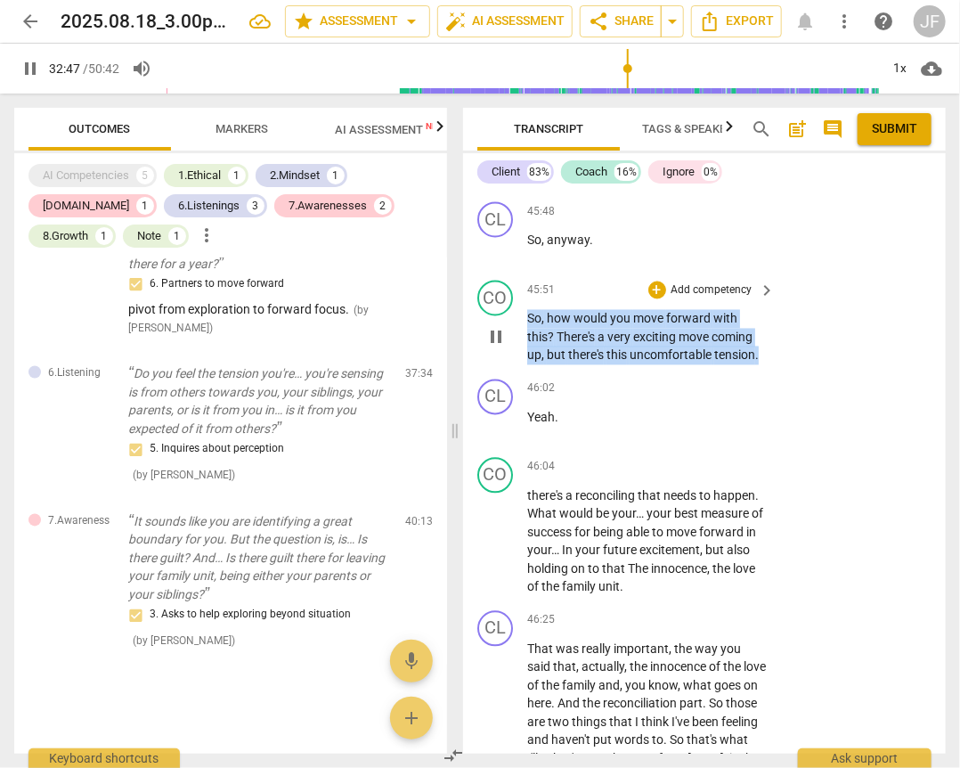
drag, startPoint x: 758, startPoint y: 510, endPoint x: 528, endPoint y: 475, distance: 232.6
click at [528, 365] on p "So , how would you move forward with this ? There's a very exciting move coming…" at bounding box center [647, 337] width 240 height 55
click at [775, 485] on div "+" at bounding box center [775, 487] width 18 height 18
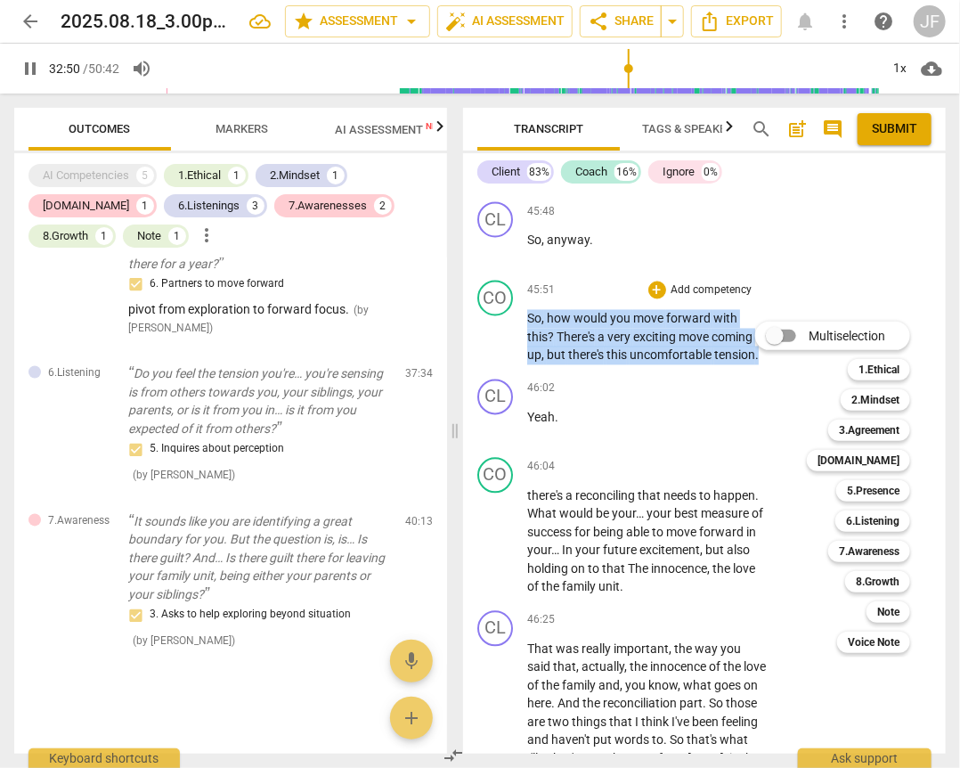
scroll to position [9393, 0]
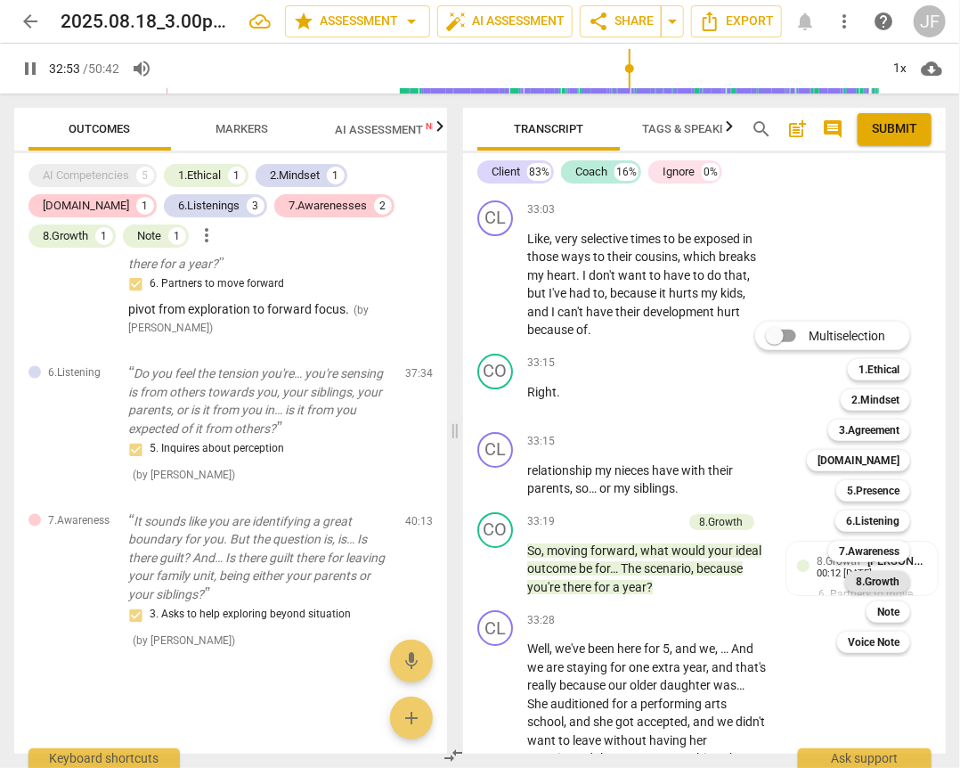
click at [881, 582] on b "8.Growth" at bounding box center [878, 581] width 44 height 21
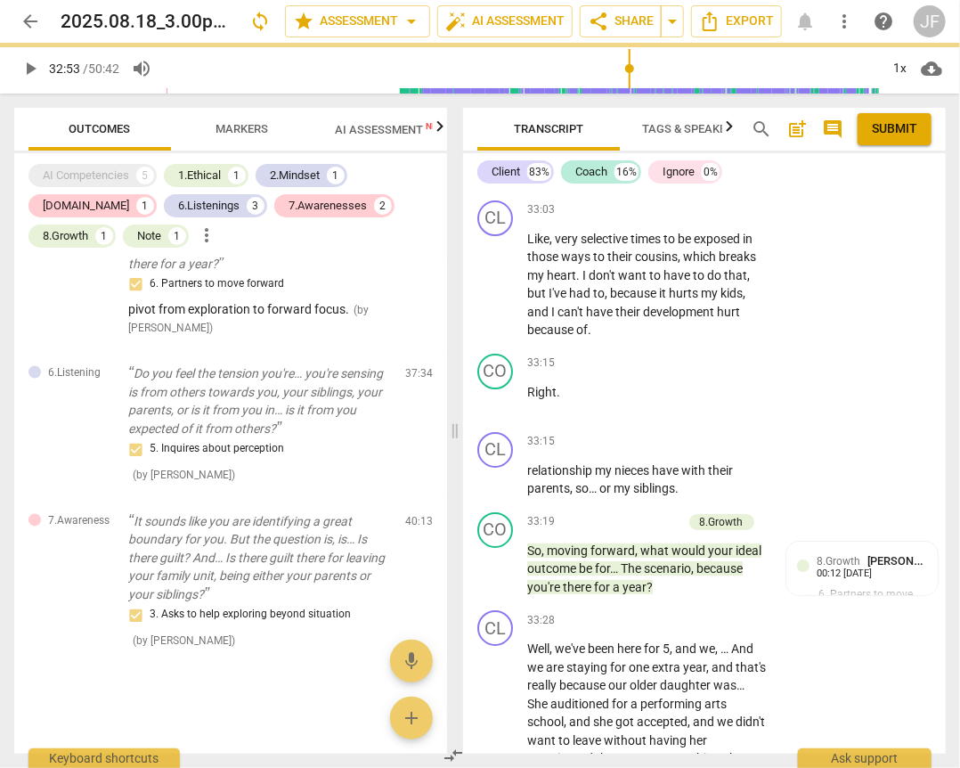
type input "1974"
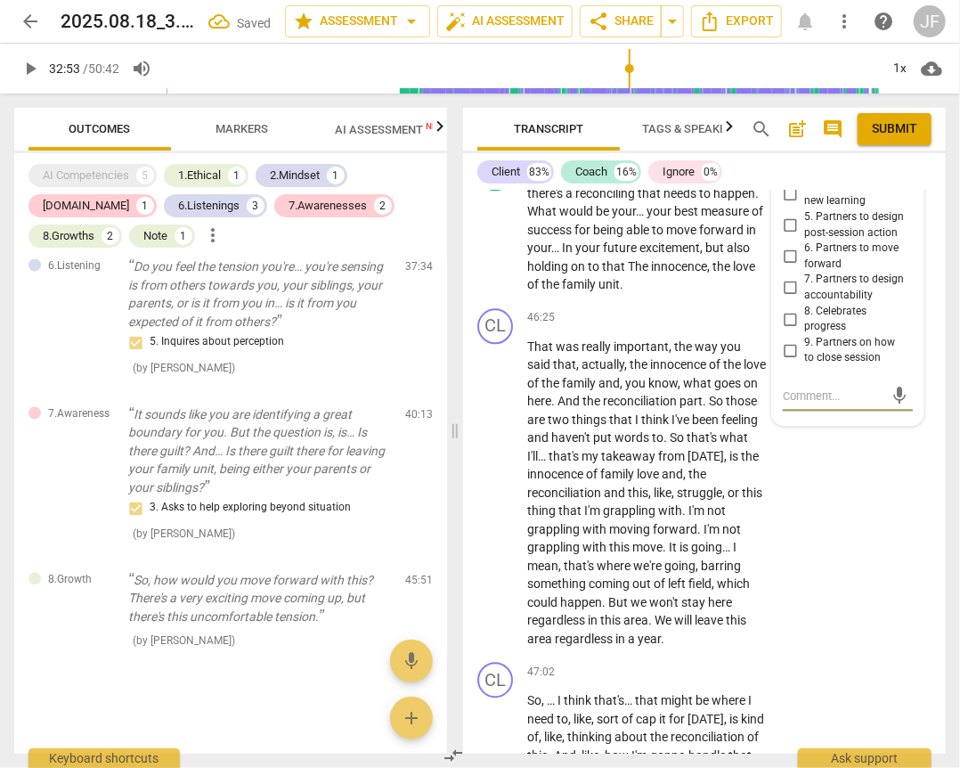
scroll to position [18243, 0]
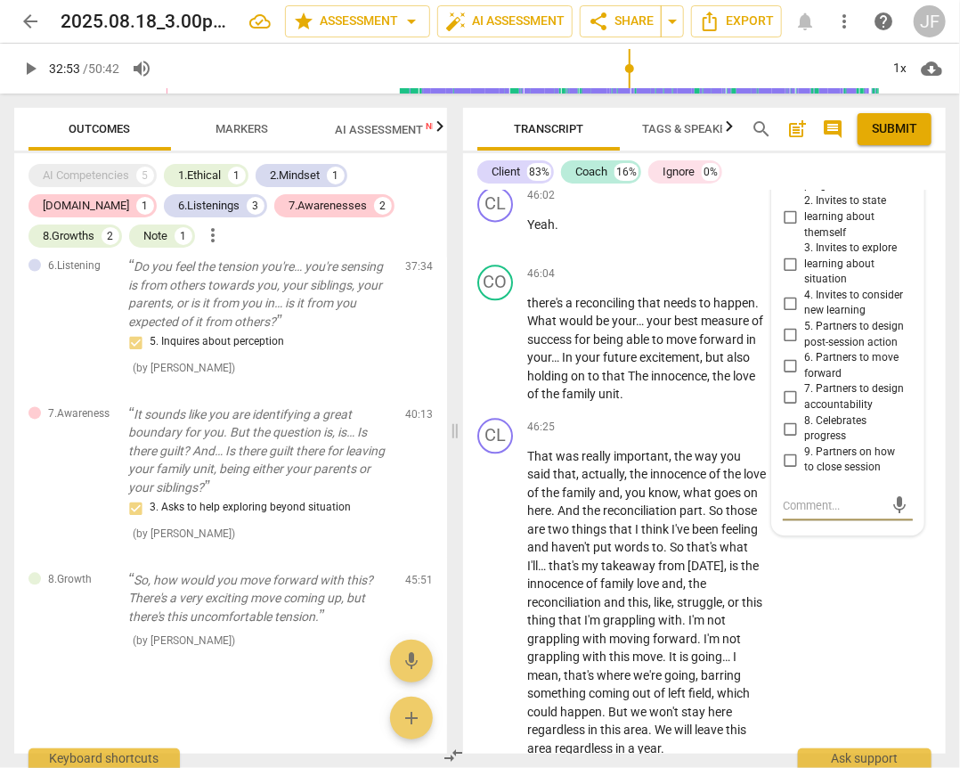
click at [787, 228] on input "2. Invites to state learning about themself" at bounding box center [790, 217] width 29 height 21
checkbox input "true"
click at [787, 189] on input "1. Allows to explore progress" at bounding box center [790, 177] width 29 height 21
checkbox input "true"
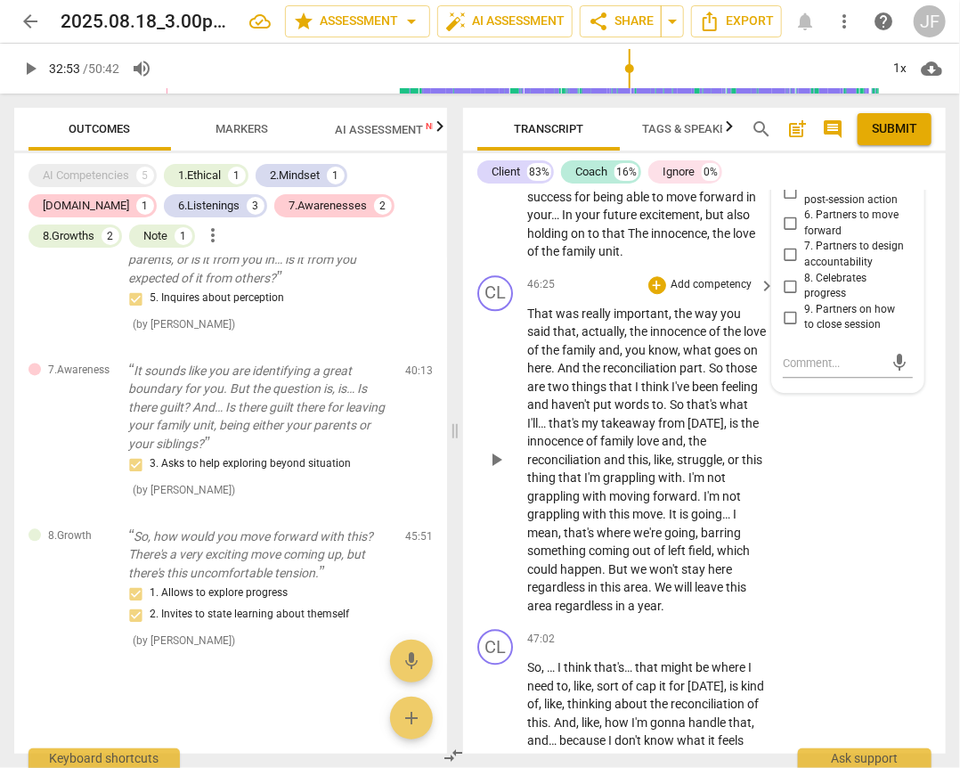
scroll to position [18314, 0]
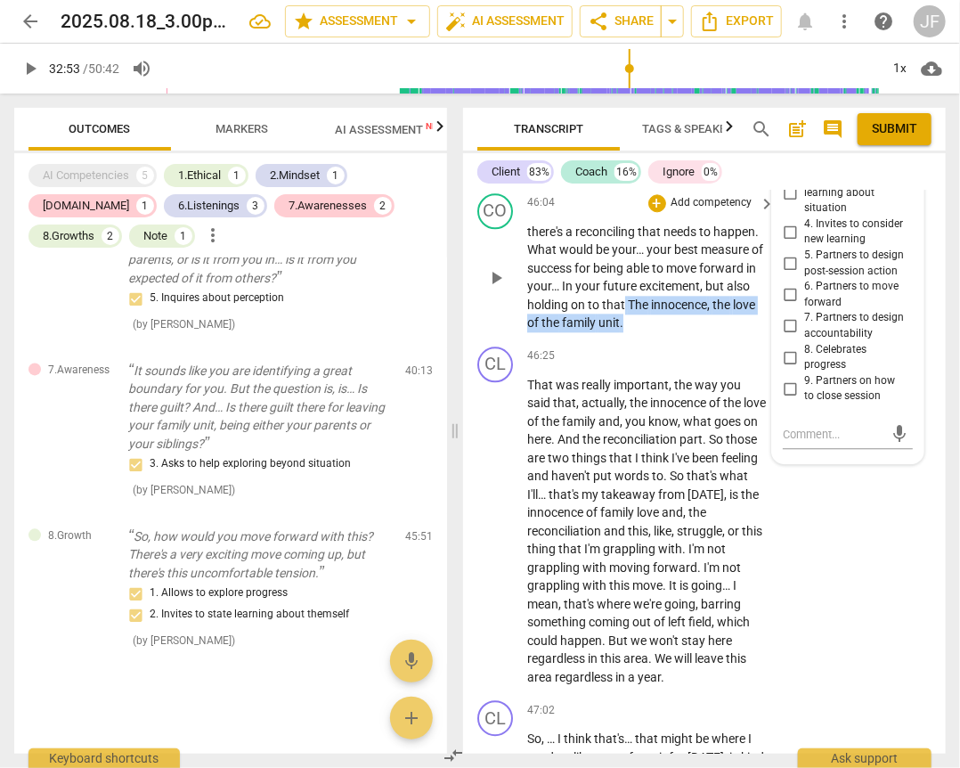
drag, startPoint x: 623, startPoint y: 475, endPoint x: 624, endPoint y: 459, distance: 16.1
click at [624, 332] on p "there's a reconciling that needs to happen . What would be your… your best meas…" at bounding box center [647, 278] width 240 height 110
click at [638, 451] on div "+" at bounding box center [640, 453] width 18 height 18
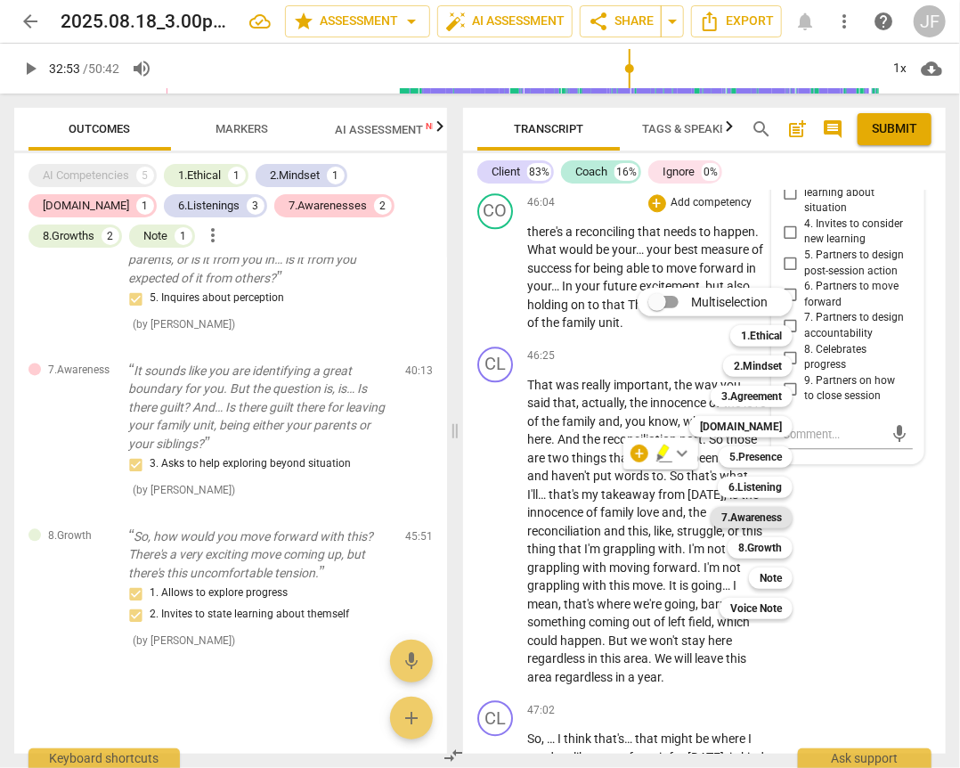
click at [737, 517] on b "7.Awareness" at bounding box center [751, 517] width 61 height 21
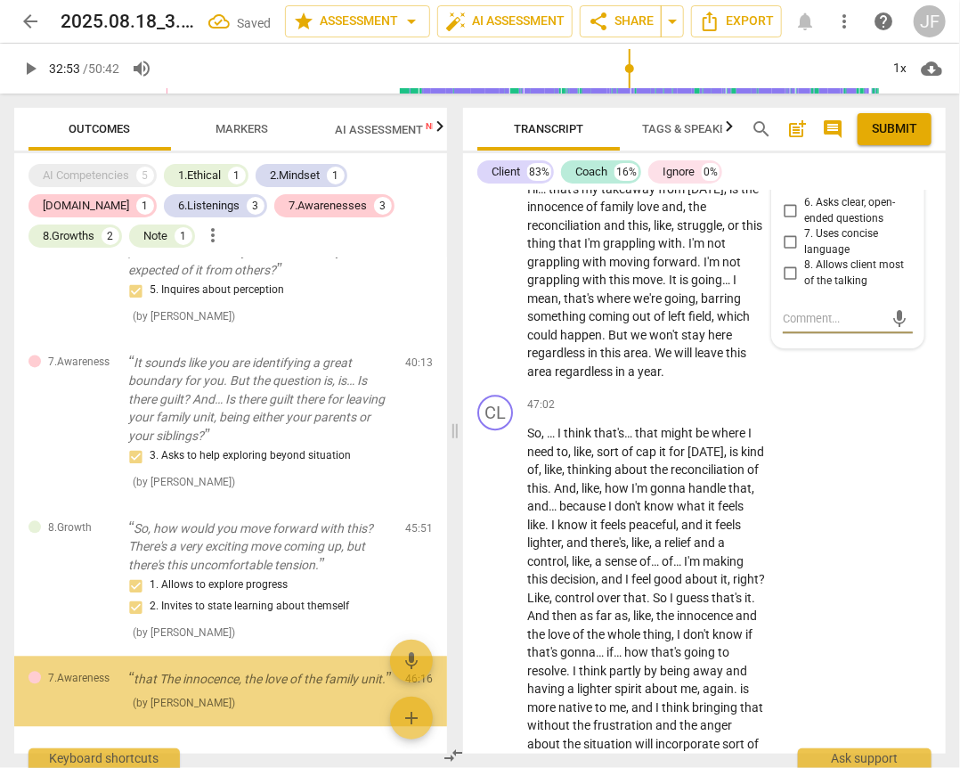
scroll to position [1423, 0]
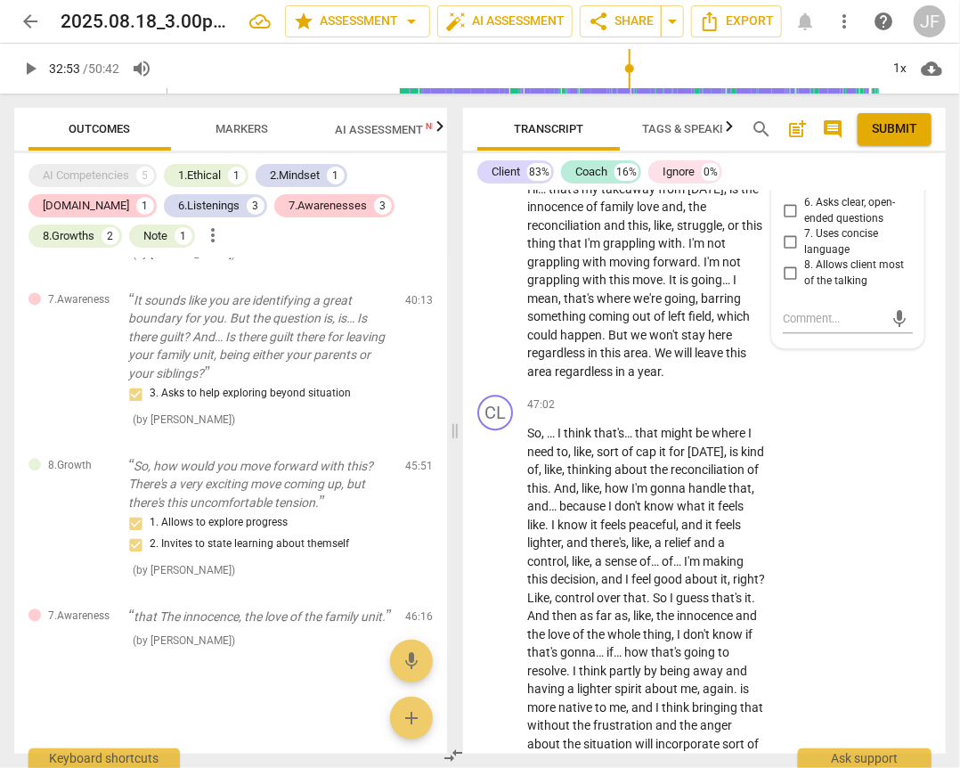
click at [790, 119] on input "4. Asks to help moving towards the outcome" at bounding box center [790, 108] width 29 height 21
checkbox input "true"
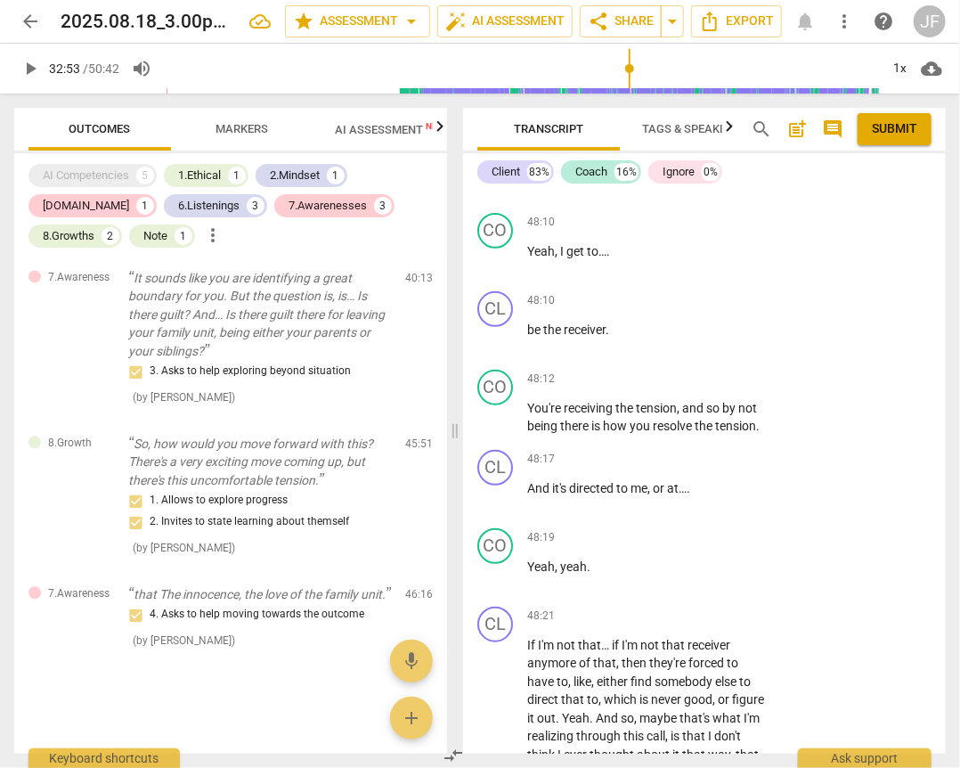
scroll to position [19493, 0]
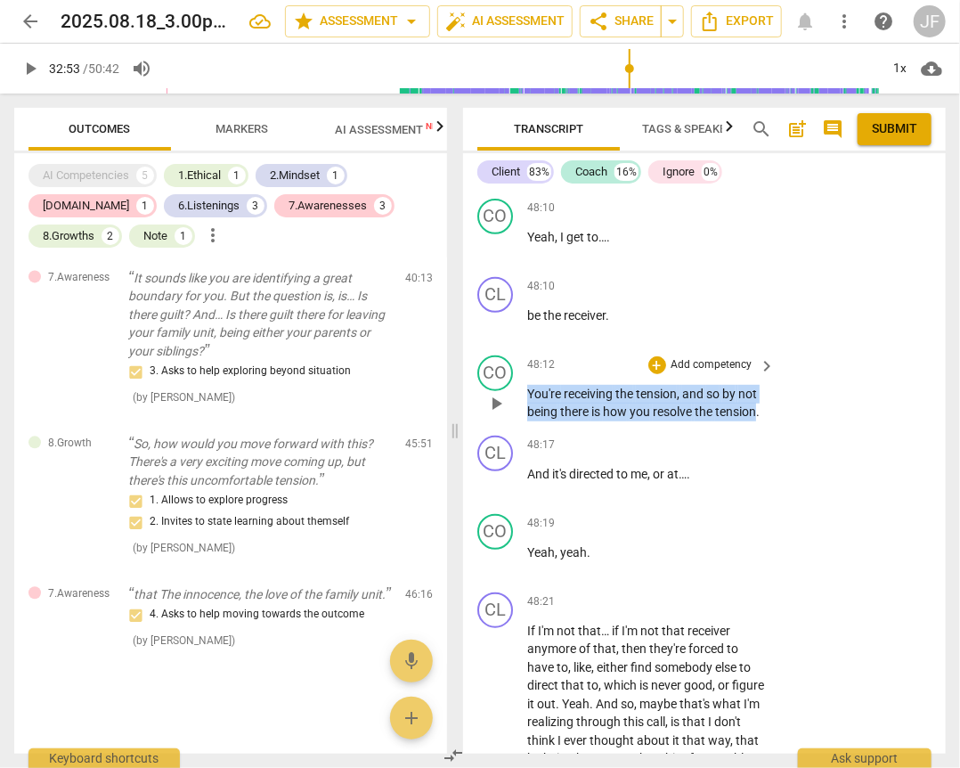
drag, startPoint x: 528, startPoint y: 563, endPoint x: 758, endPoint y: 586, distance: 231.0
click at [758, 421] on p "You're receiving the tension , and so by not being there is how you resolve the…" at bounding box center [647, 403] width 240 height 37
click at [657, 374] on div "+" at bounding box center [657, 365] width 18 height 18
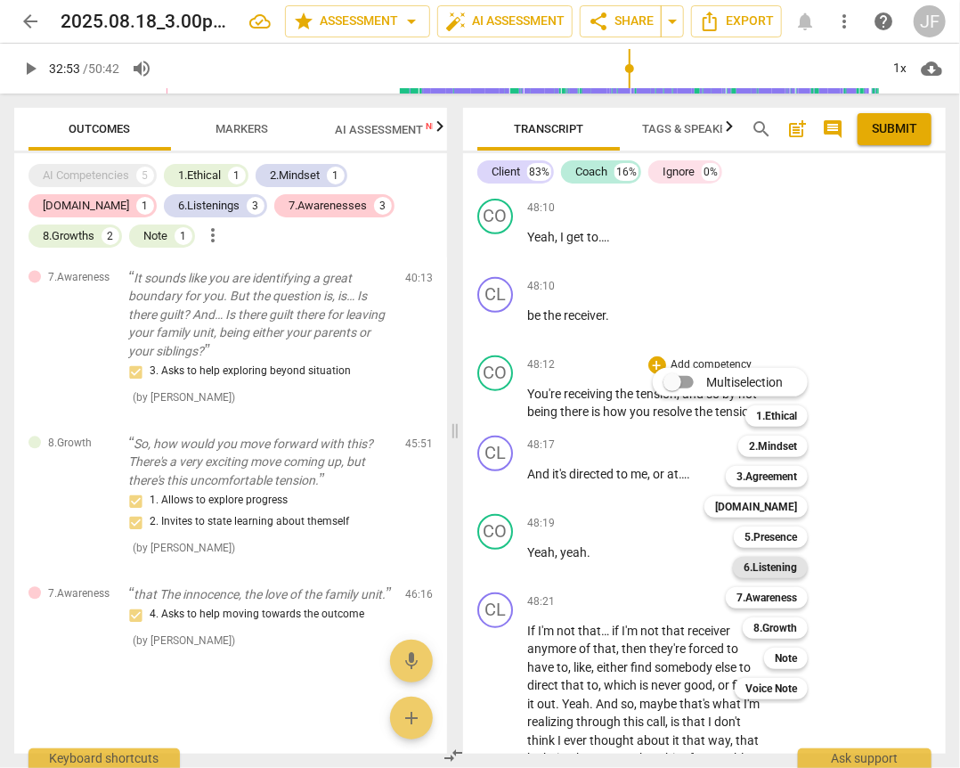
click at [775, 565] on b "6.Listening" at bounding box center [770, 567] width 53 height 21
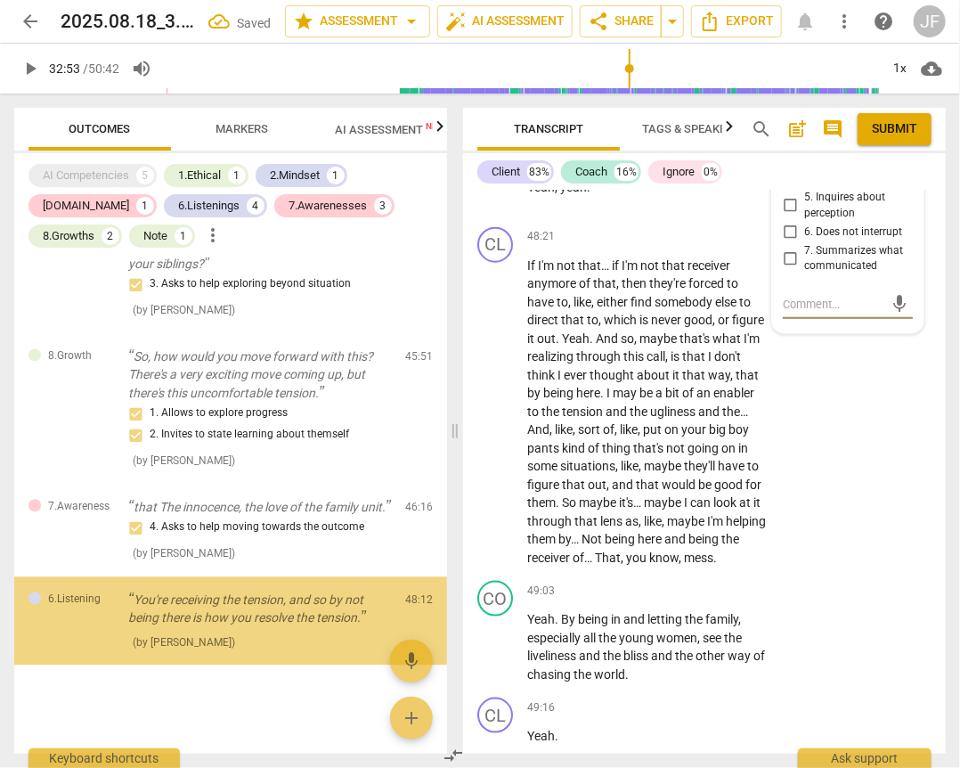
scroll to position [1535, 0]
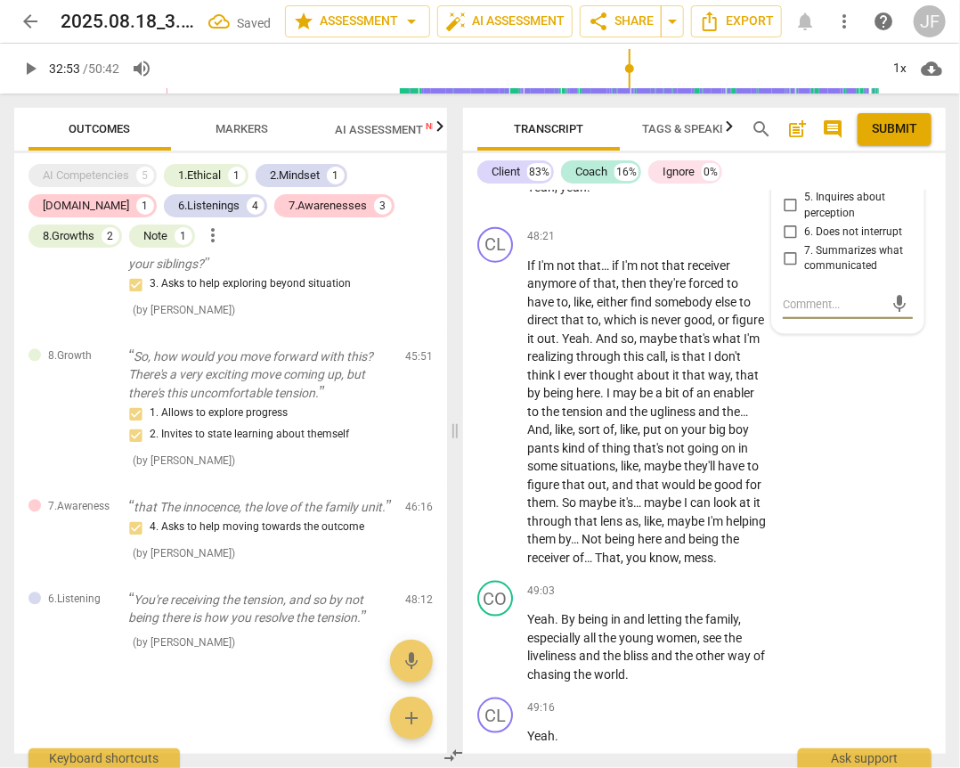
click at [786, 269] on input "7. Summarizes what communicated" at bounding box center [790, 258] width 29 height 21
checkbox input "true"
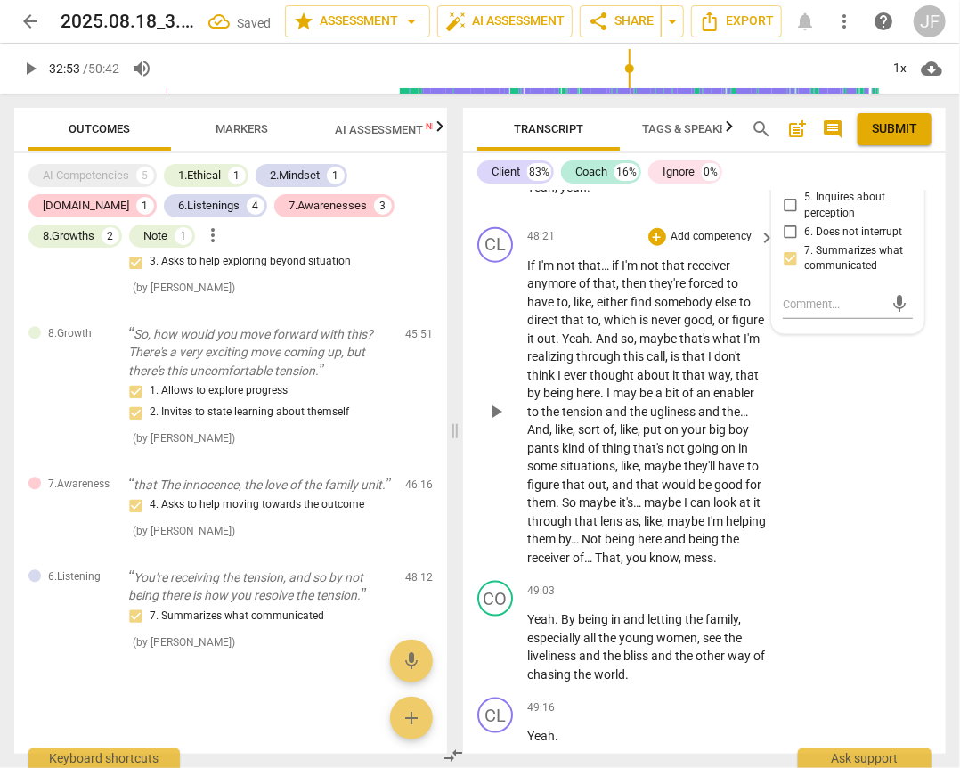
scroll to position [19715, 0]
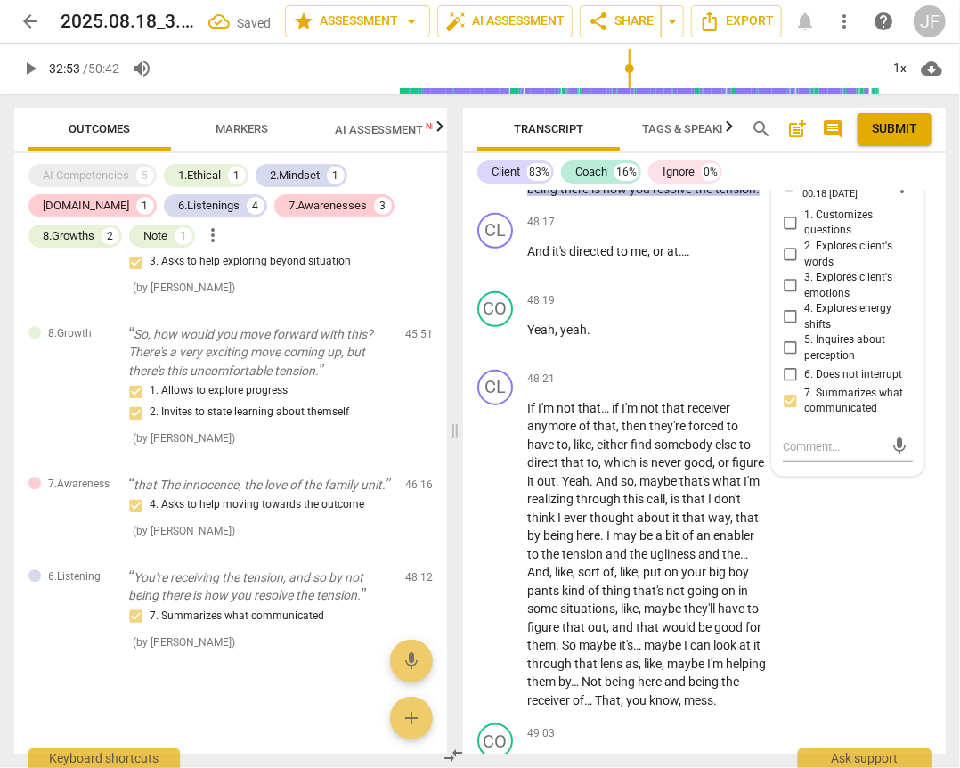
click at [573, 151] on div "+" at bounding box center [576, 143] width 18 height 18
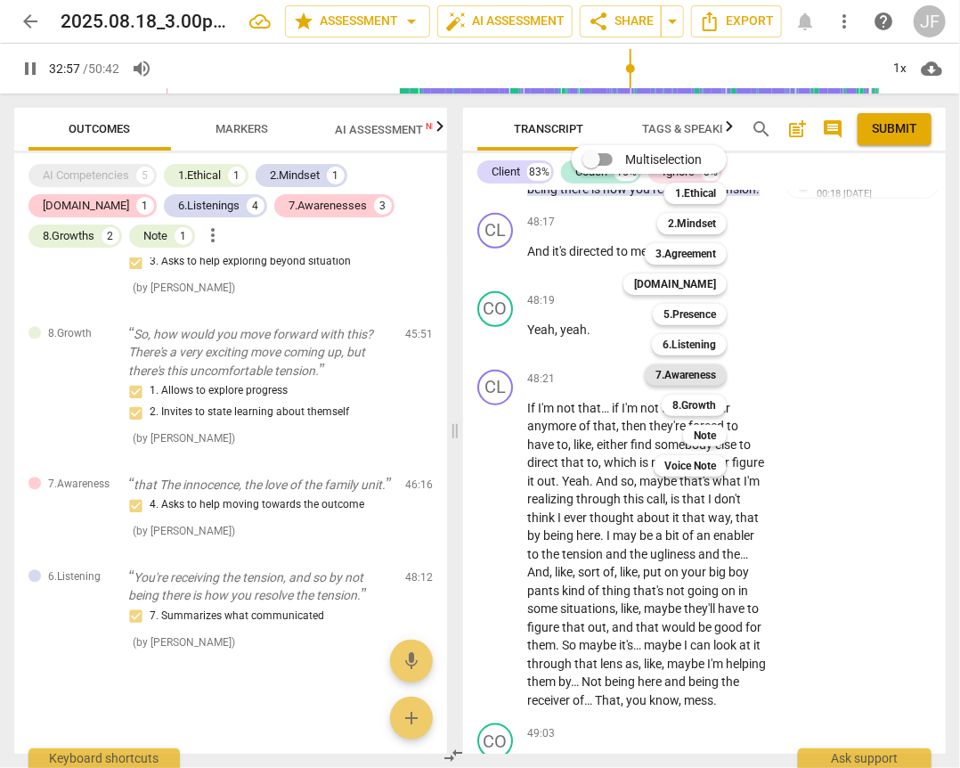
click at [691, 376] on b "7.Awareness" at bounding box center [686, 374] width 61 height 21
type input "1978"
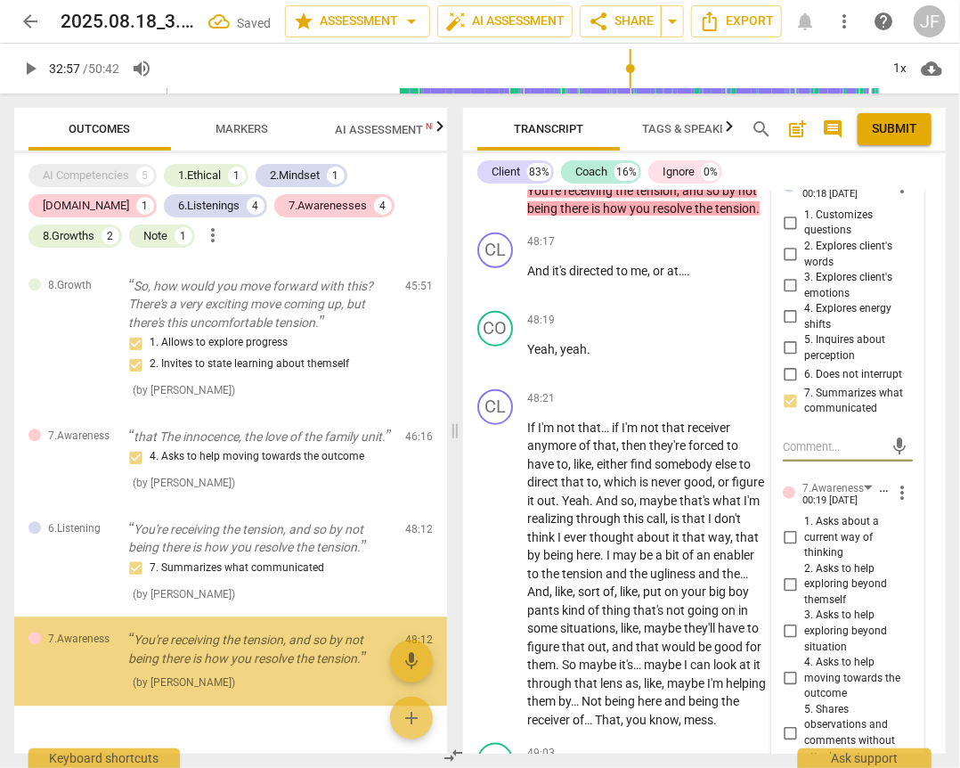
scroll to position [1646, 0]
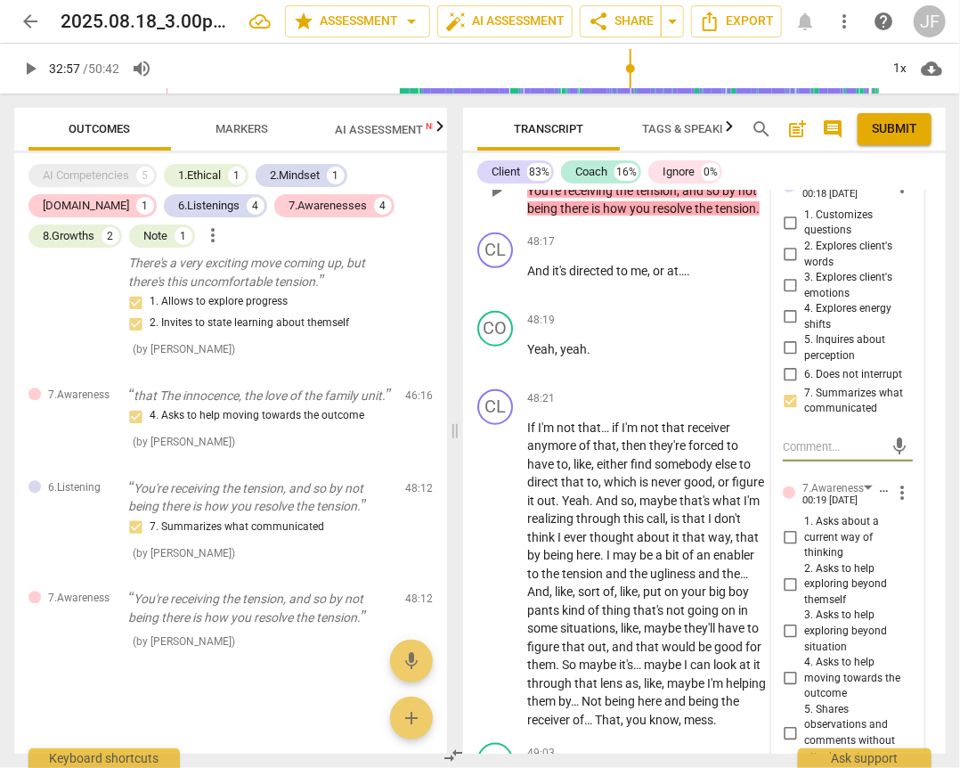
click at [791, 265] on input "2. Explores client's words" at bounding box center [790, 254] width 29 height 21
checkbox input "true"
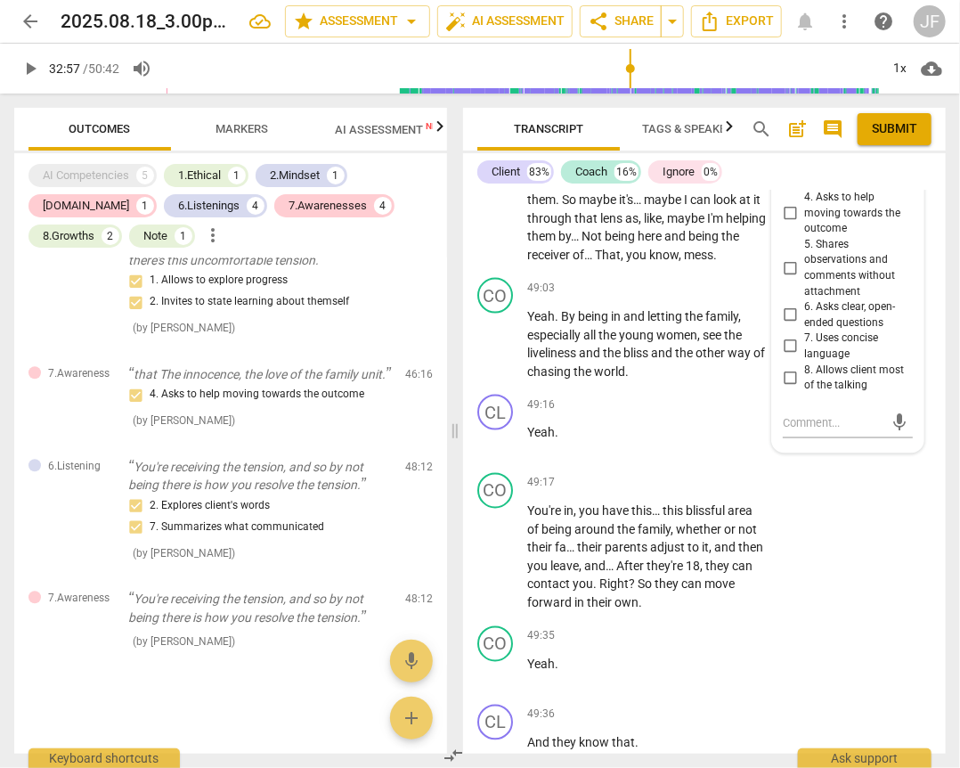
scroll to position [20214, 0]
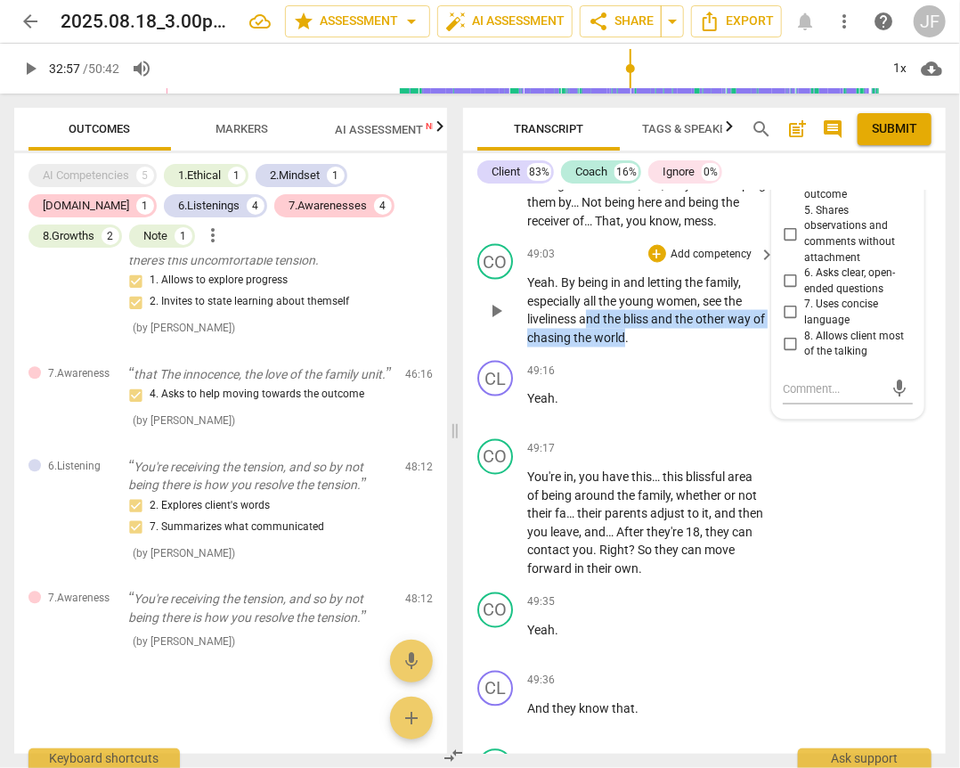
drag, startPoint x: 640, startPoint y: 522, endPoint x: 585, endPoint y: 508, distance: 57.0
click at [585, 346] on p "Yeah . By being in and letting the family , especially all the young women , se…" at bounding box center [647, 309] width 240 height 73
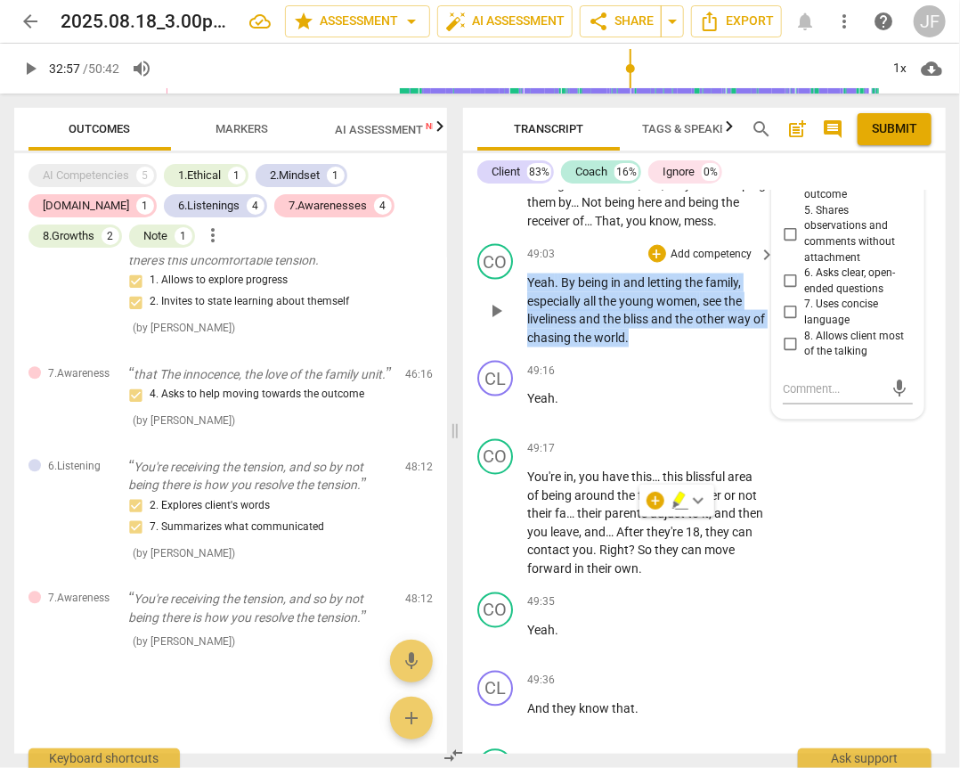
drag, startPoint x: 526, startPoint y: 470, endPoint x: 651, endPoint y: 534, distance: 139.8
click at [651, 354] on div "CO play_arrow pause 49:03 + Add competency keyboard_arrow_right Yeah . By being…" at bounding box center [704, 295] width 483 height 117
click at [655, 263] on div "+" at bounding box center [657, 254] width 18 height 18
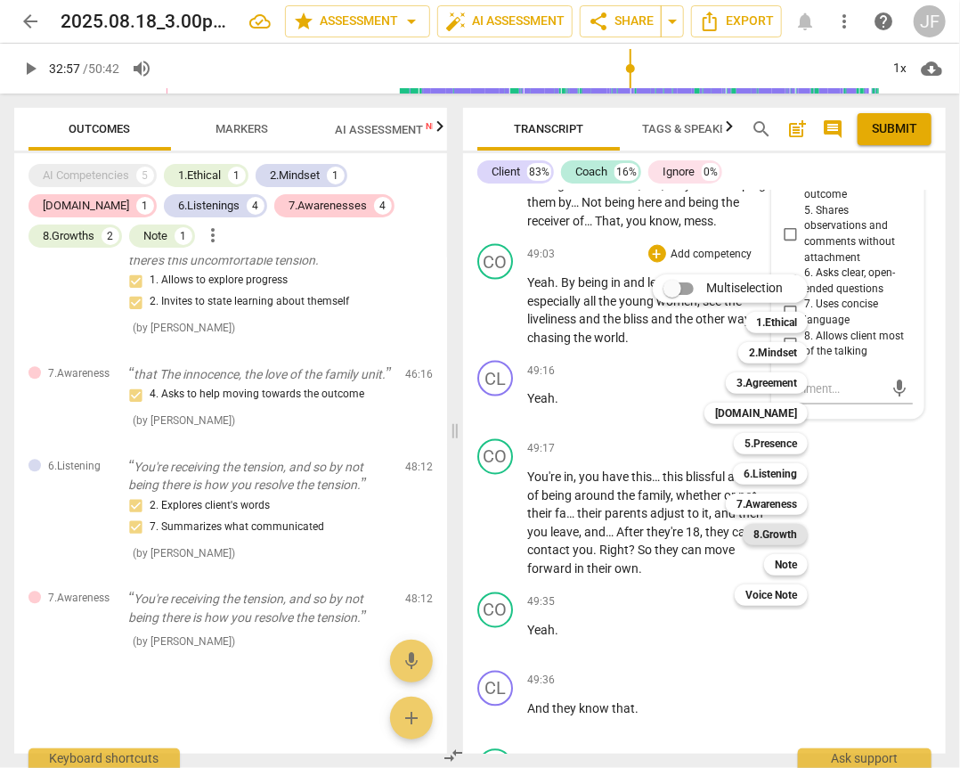
click at [770, 532] on b "8.Growth" at bounding box center [776, 534] width 44 height 21
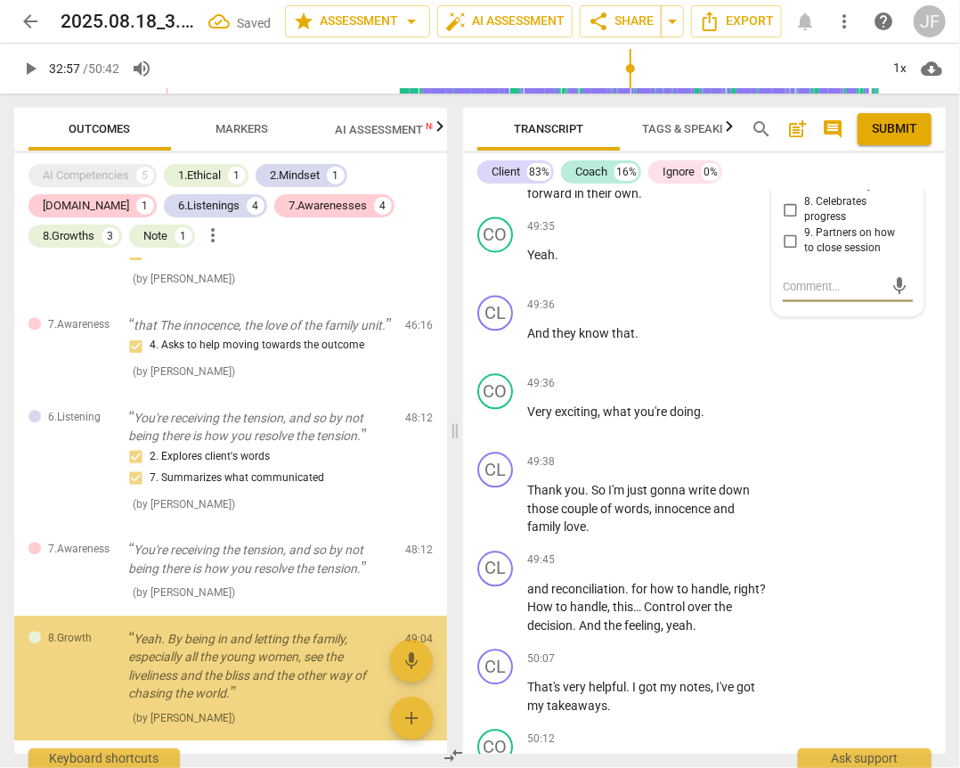
scroll to position [1792, 0]
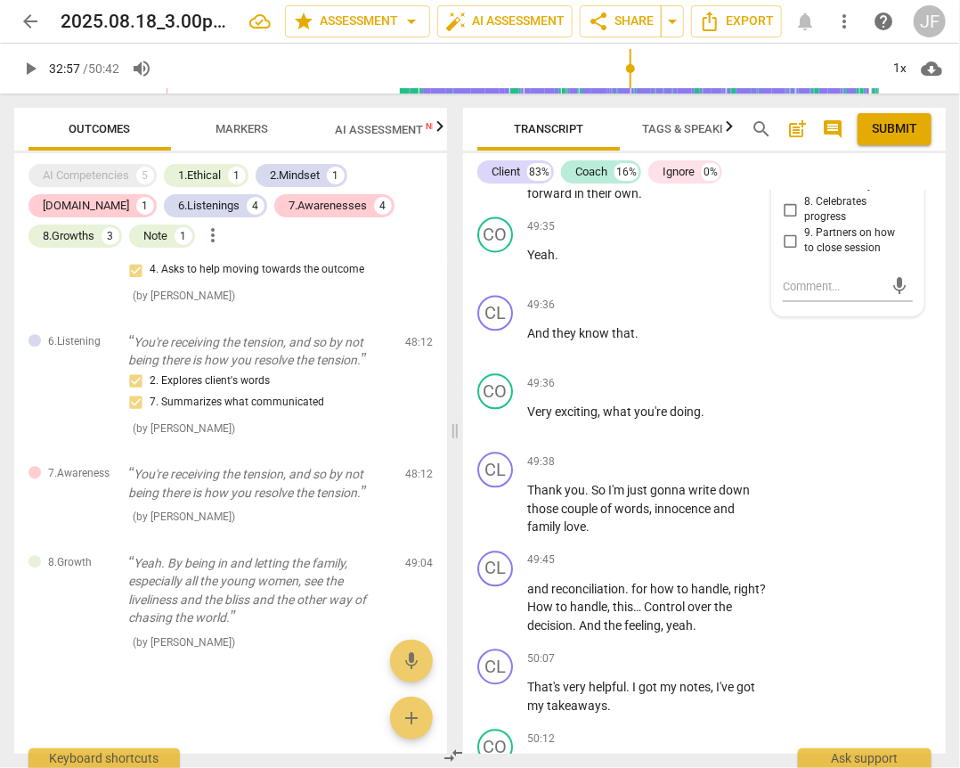
click at [787, 57] on input "3. Invites to explore learning about situation" at bounding box center [790, 46] width 29 height 21
checkbox input "true"
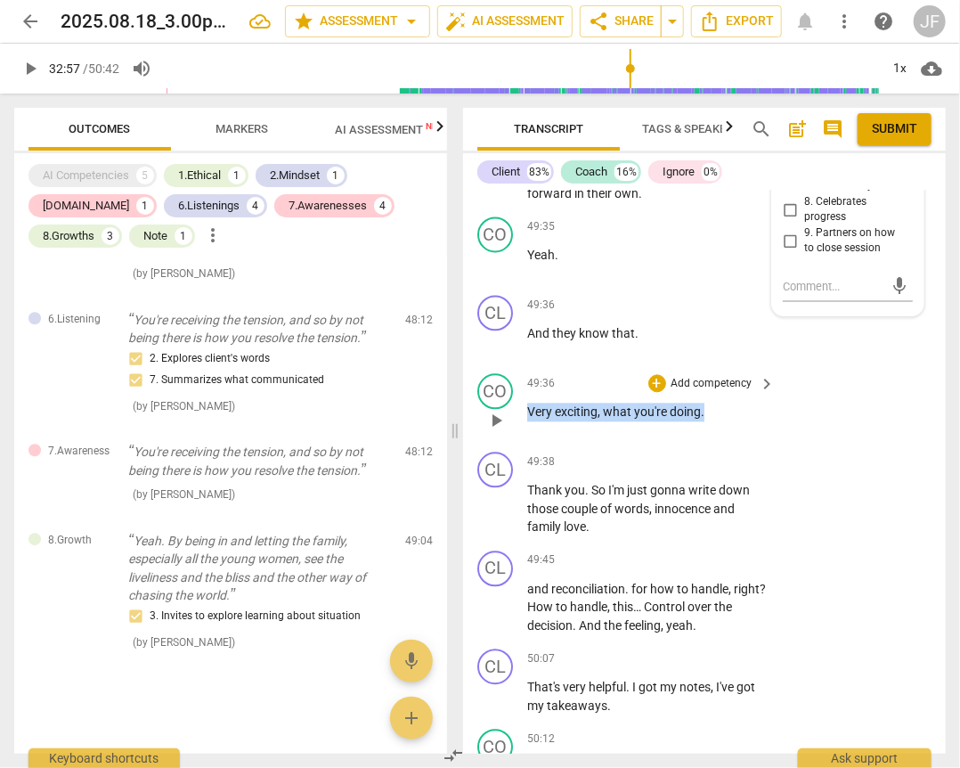
drag, startPoint x: 691, startPoint y: 596, endPoint x: 518, endPoint y: 589, distance: 172.9
click at [518, 445] on div "CO play_arrow pause 49:36 + Add competency keyboard_arrow_right Very exciting ,…" at bounding box center [704, 406] width 483 height 78
click at [656, 393] on div "+" at bounding box center [657, 384] width 18 height 18
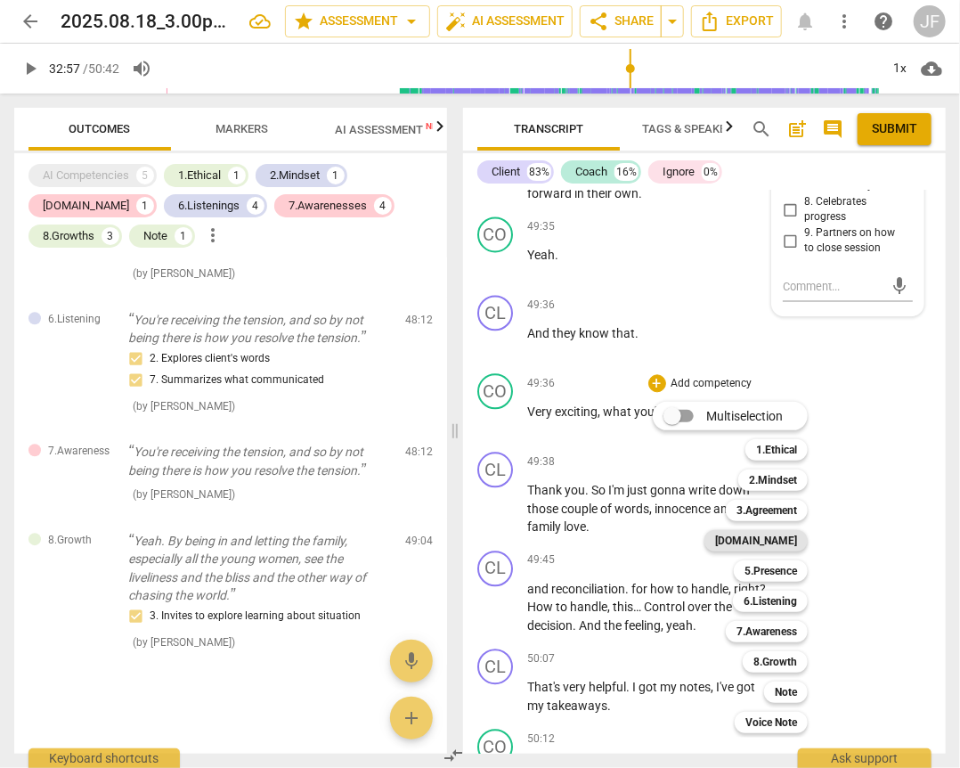
click at [789, 538] on b "[DOMAIN_NAME]" at bounding box center [756, 540] width 82 height 21
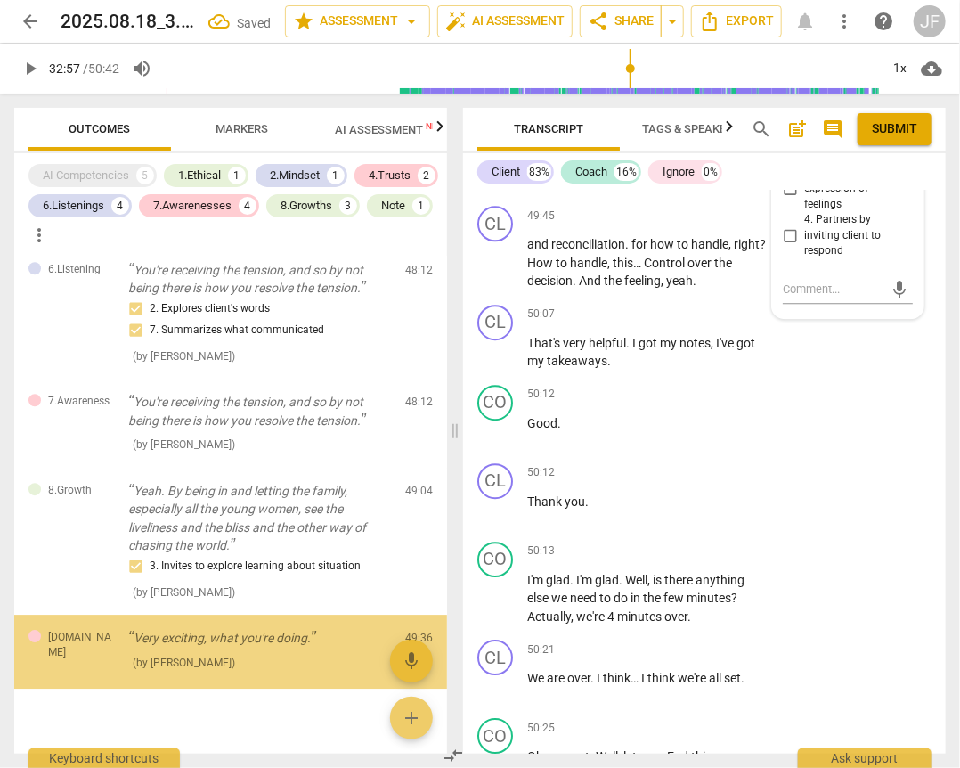
scroll to position [1887, 0]
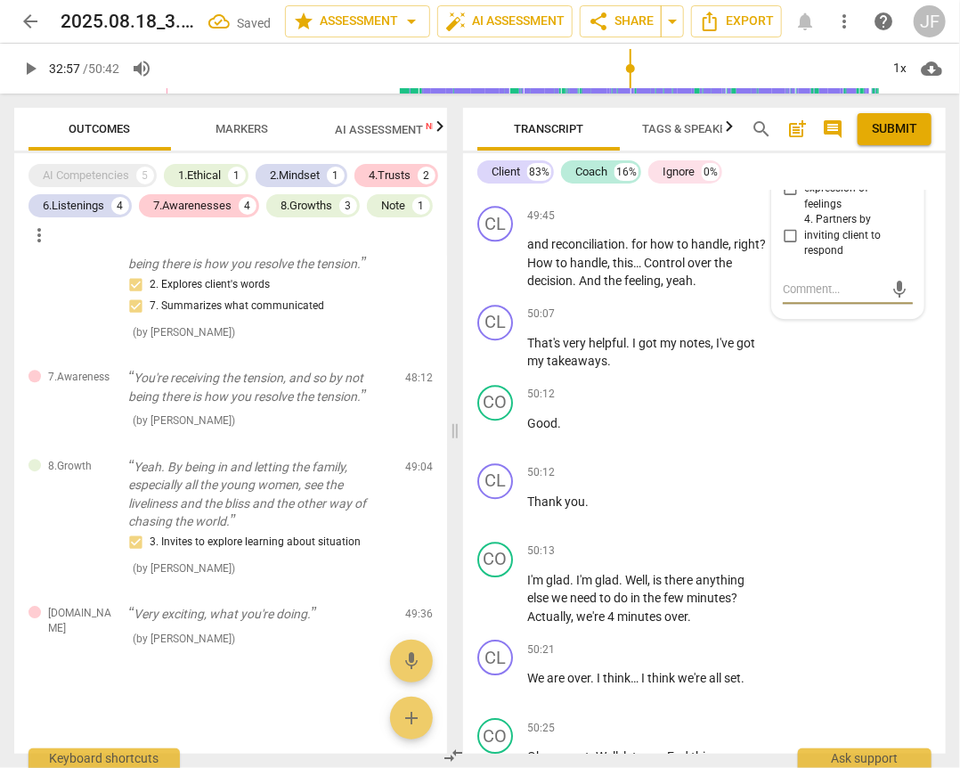
click at [787, 160] on input "2. Shows support and empathy" at bounding box center [790, 149] width 29 height 21
checkbox input "true"
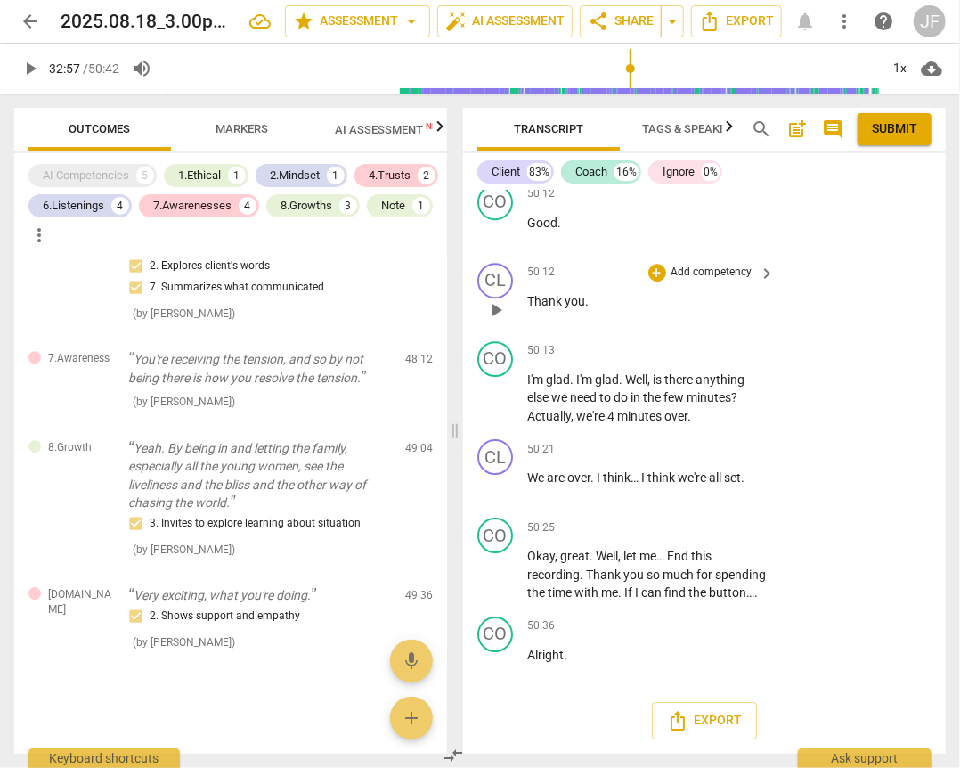
scroll to position [21221, 0]
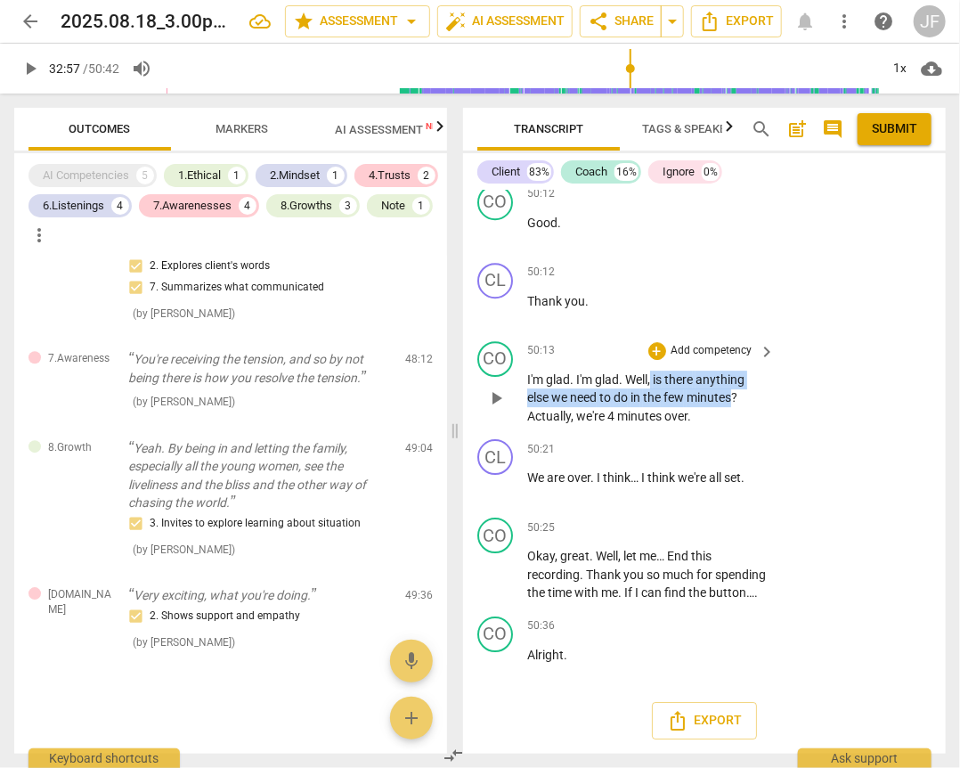
drag, startPoint x: 653, startPoint y: 472, endPoint x: 736, endPoint y: 494, distance: 85.8
click at [736, 426] on p "I'm glad . I'm glad . Well , is there anything else we need to do in the few mi…" at bounding box center [647, 398] width 240 height 55
click at [754, 471] on div "+" at bounding box center [751, 470] width 18 height 18
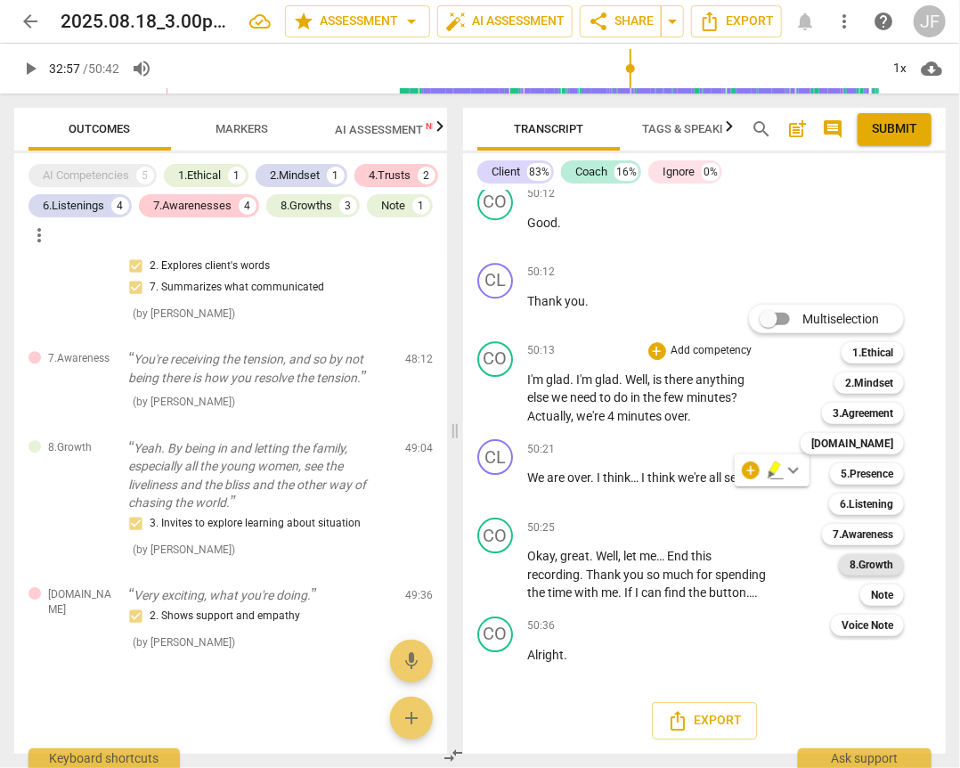
click at [882, 563] on b "8.Growth" at bounding box center [872, 564] width 44 height 21
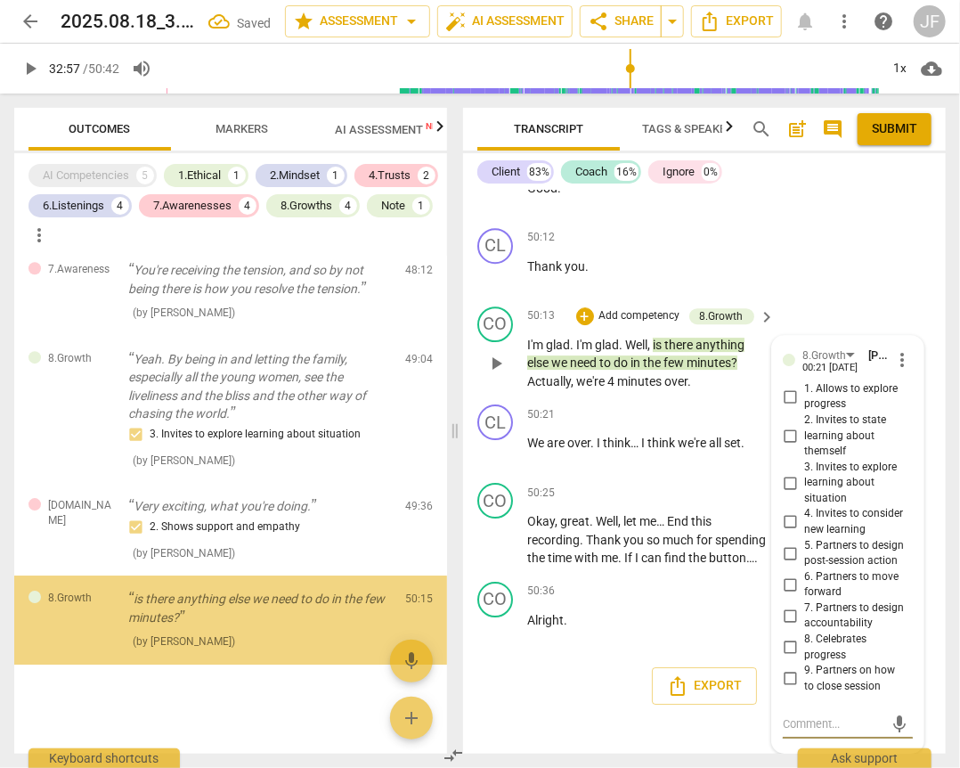
scroll to position [1998, 0]
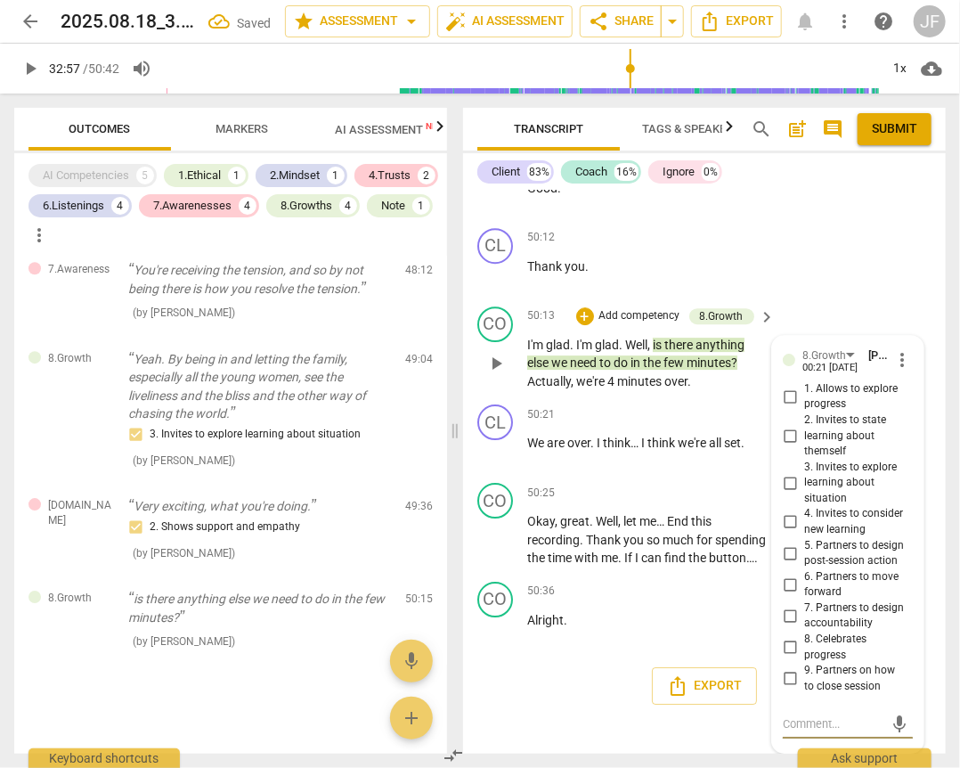
click at [791, 519] on input "4. Invites to consider new learning" at bounding box center [790, 521] width 29 height 21
click at [791, 526] on input "4. Invites to consider new learning" at bounding box center [790, 521] width 29 height 21
checkbox input "false"
click at [785, 679] on input "9. Partners on how to close session" at bounding box center [790, 678] width 29 height 21
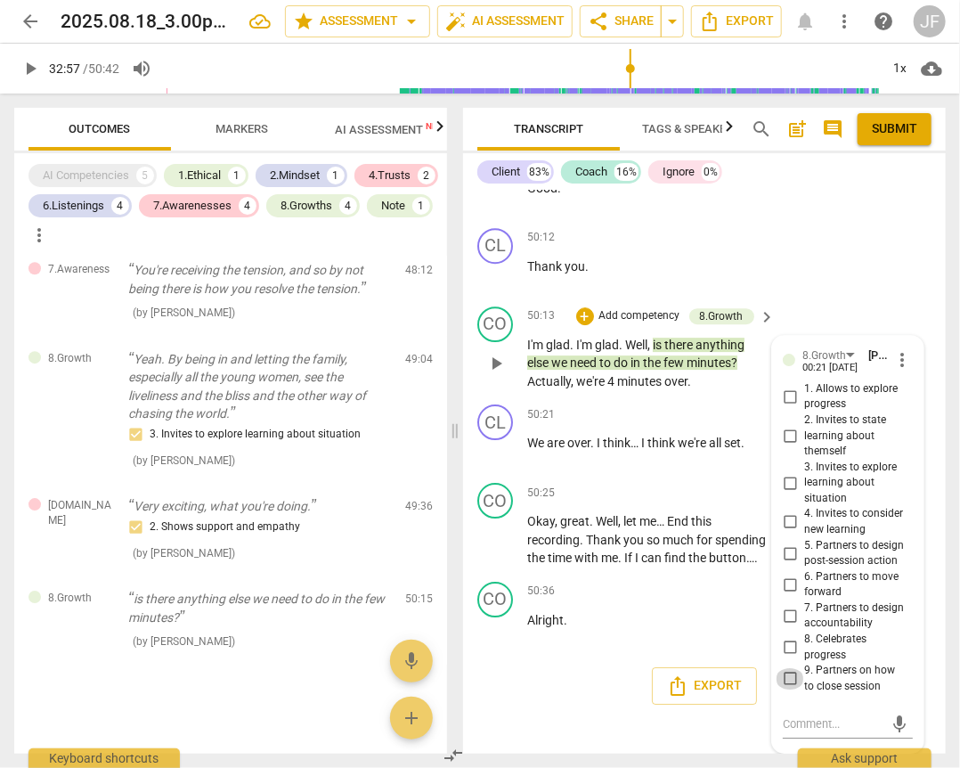
checkbox input "true"
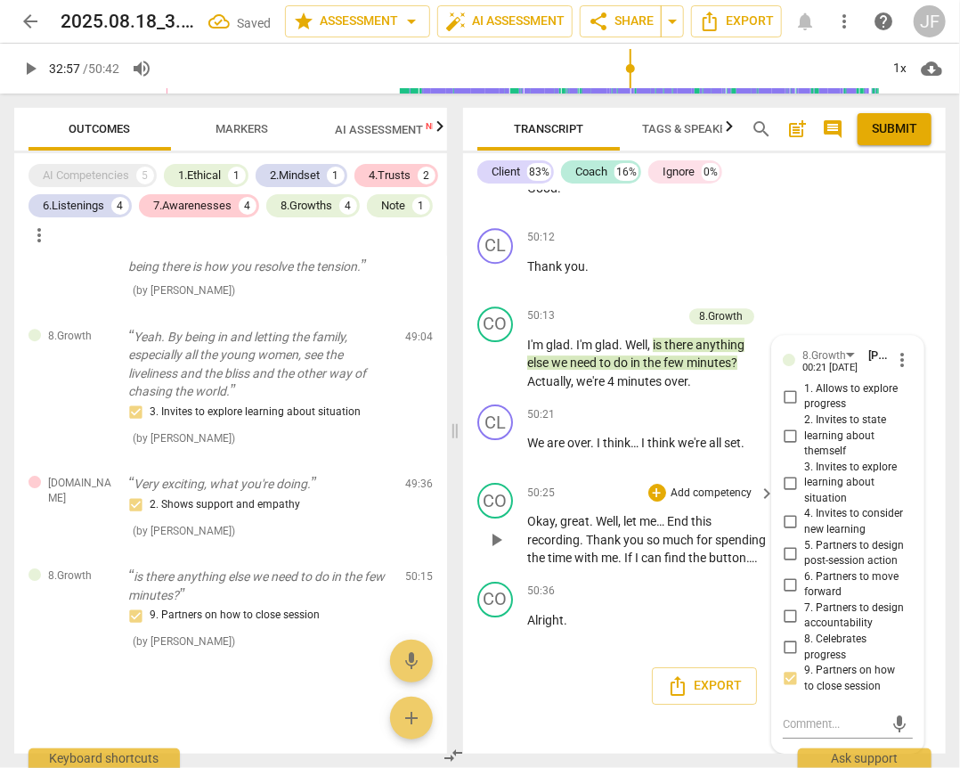
click at [575, 557] on span "time" at bounding box center [561, 557] width 27 height 14
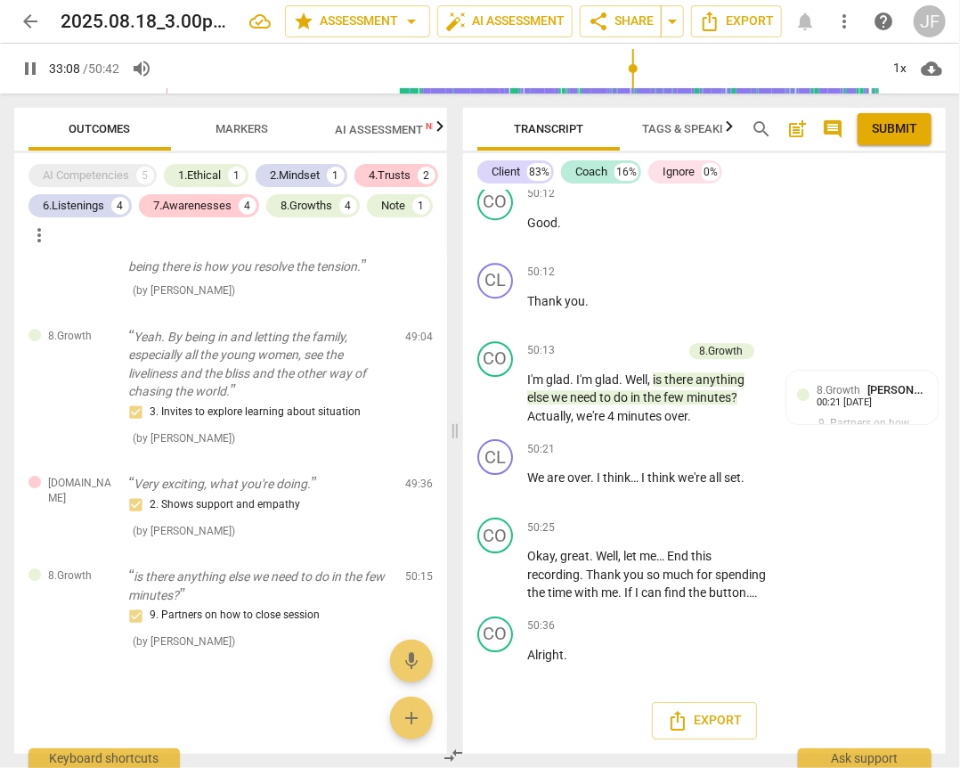
scroll to position [9582, 0]
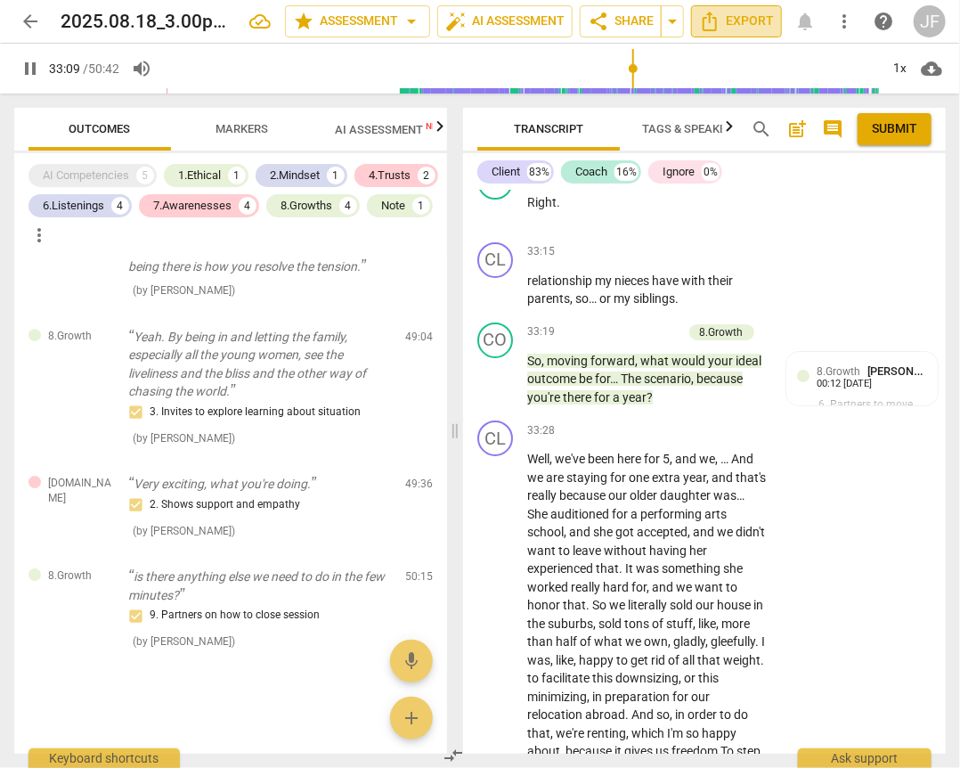
click at [740, 15] on span "Export" at bounding box center [736, 21] width 75 height 21
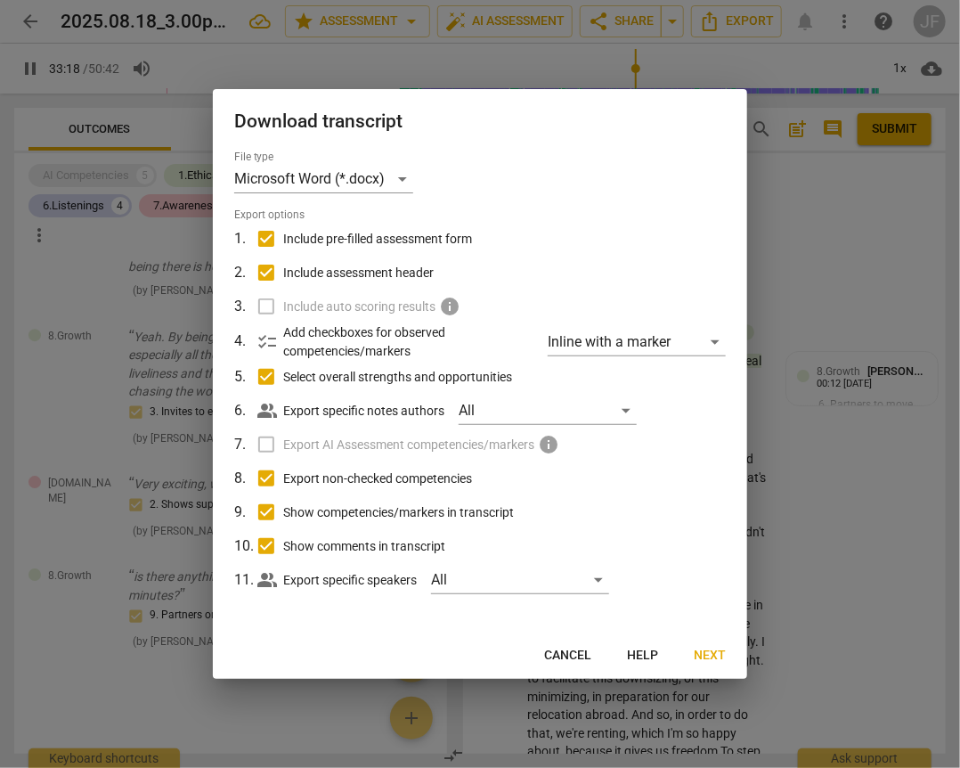
click at [570, 656] on span "Cancel" at bounding box center [567, 656] width 47 height 18
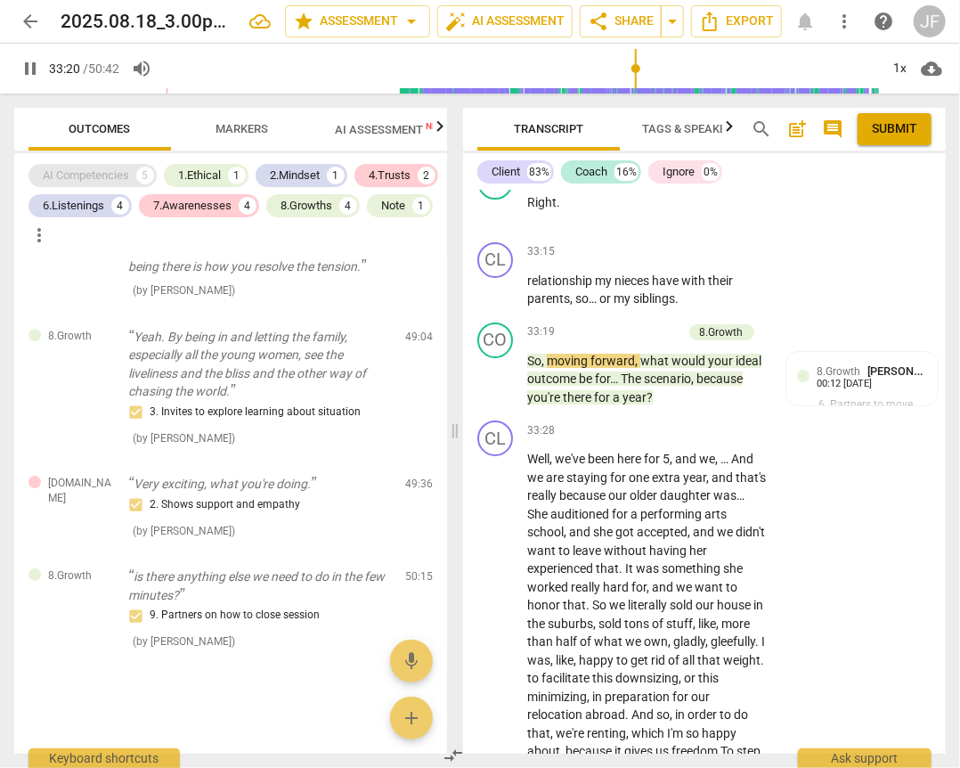
click at [64, 175] on div "AI Competencies" at bounding box center [86, 176] width 86 height 18
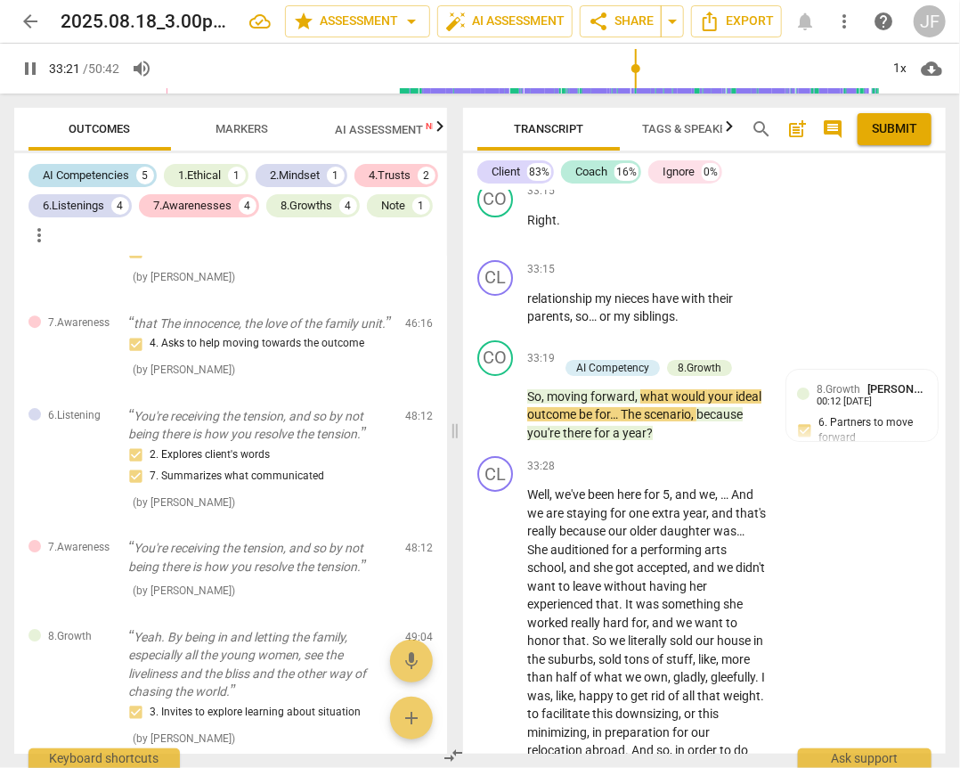
scroll to position [9599, 0]
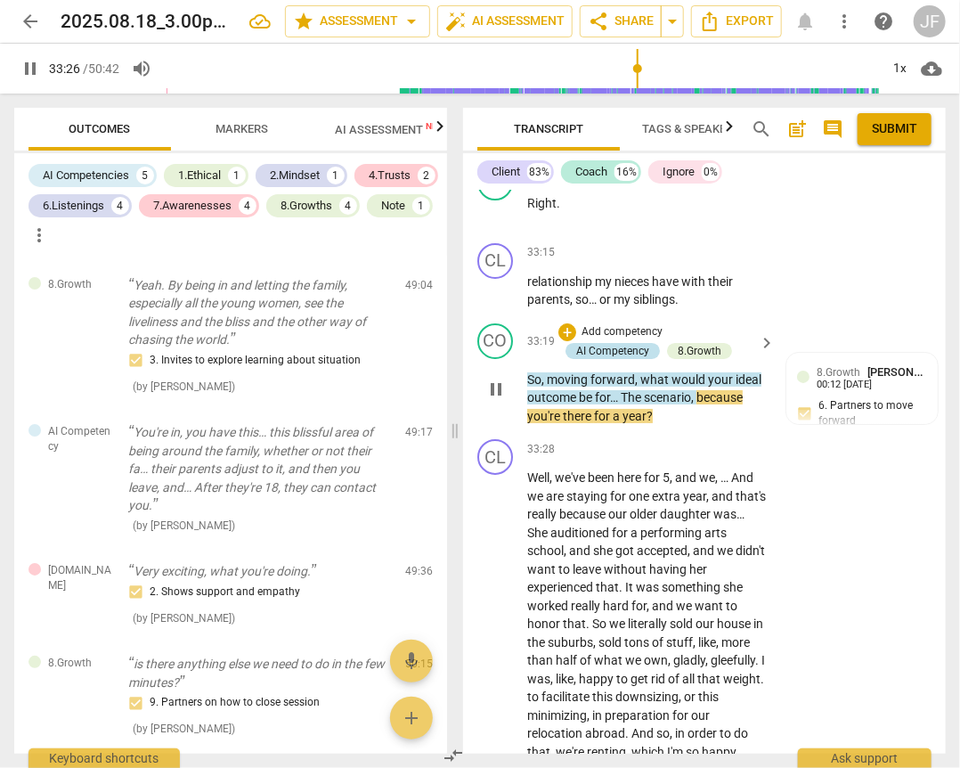
click at [588, 359] on div "AI Competency" at bounding box center [612, 351] width 73 height 16
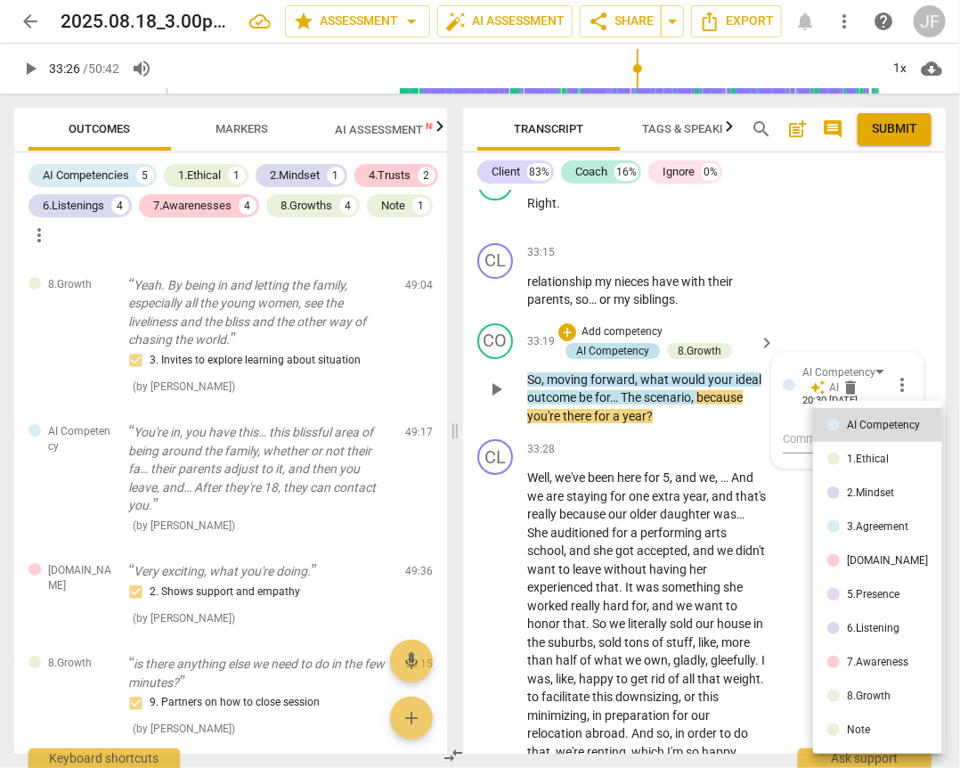
type input "2007"
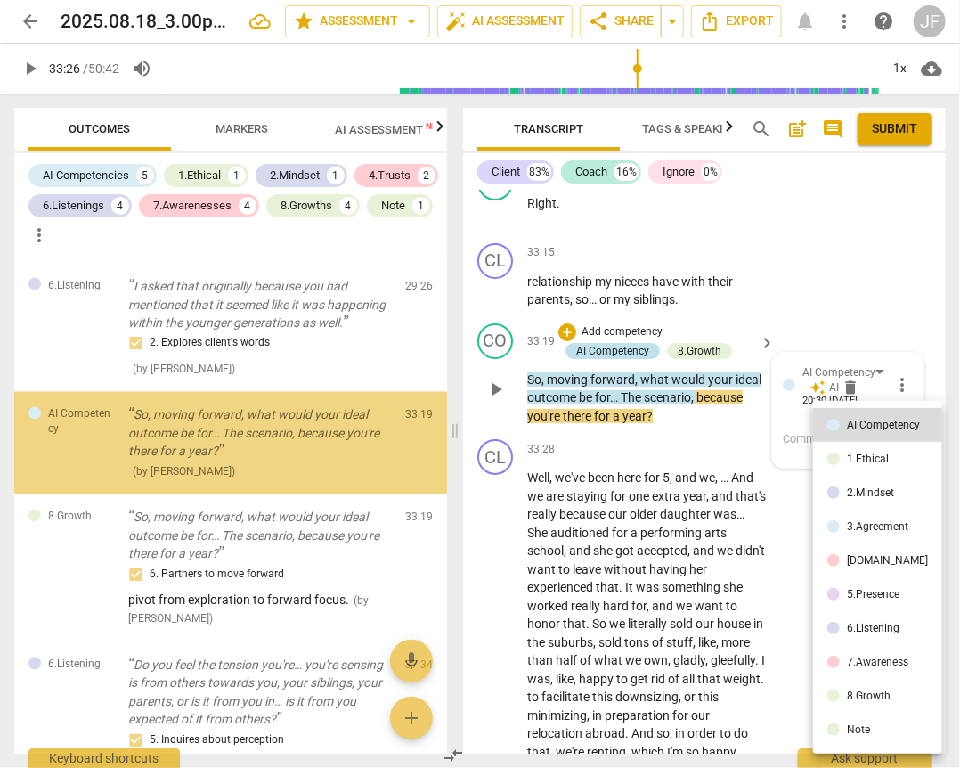
scroll to position [1113, 0]
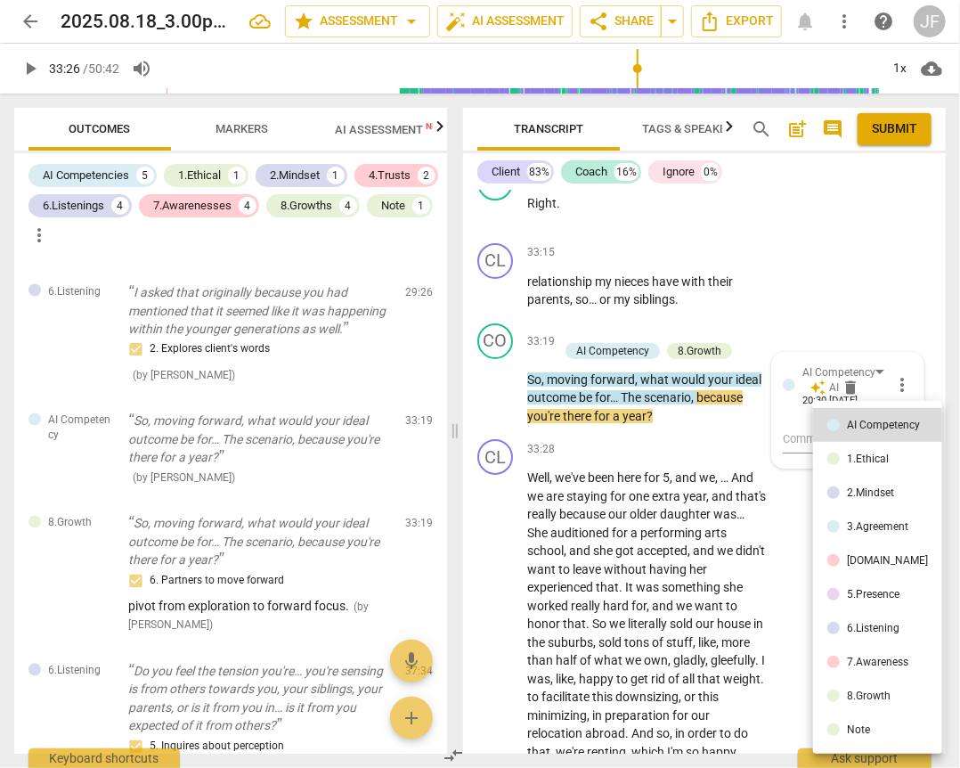
drag, startPoint x: 596, startPoint y: 461, endPoint x: 581, endPoint y: 467, distance: 16.4
click at [581, 467] on div at bounding box center [480, 384] width 960 height 768
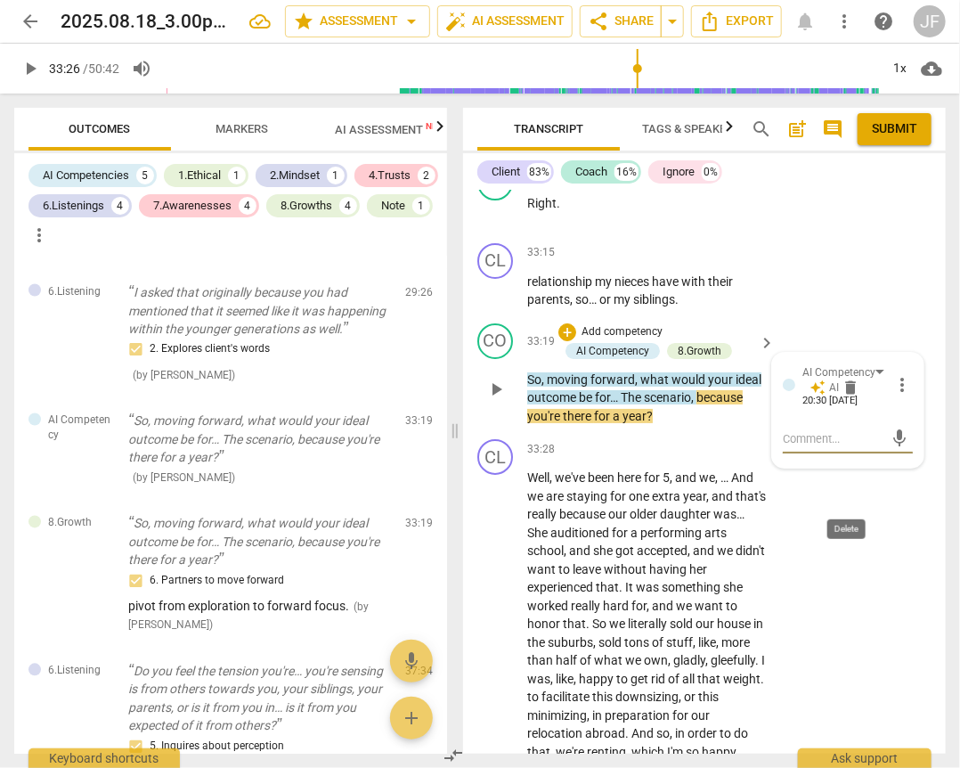
click at [848, 396] on span "delete" at bounding box center [851, 388] width 18 height 18
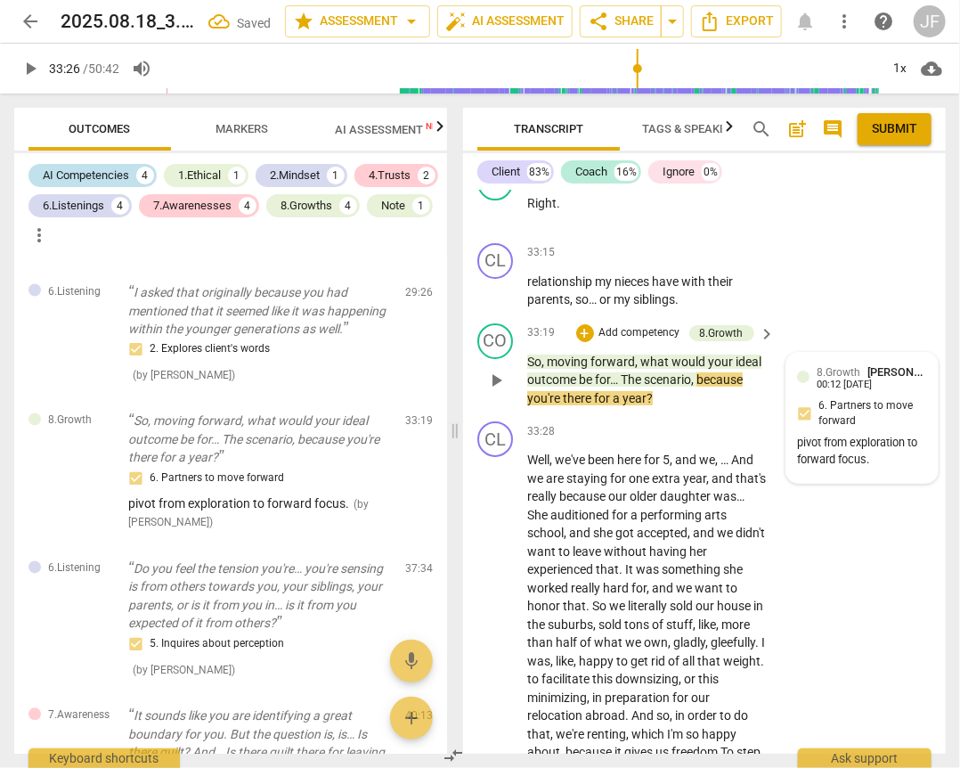
click at [52, 169] on div "AI Competencies" at bounding box center [86, 176] width 86 height 18
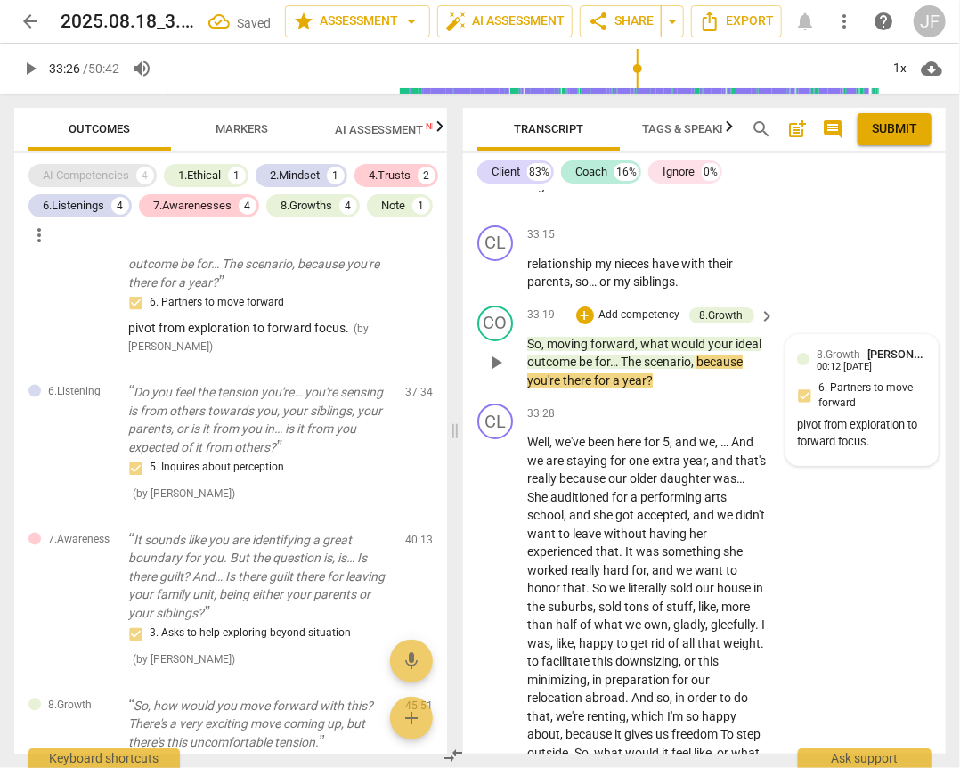
scroll to position [9582, 0]
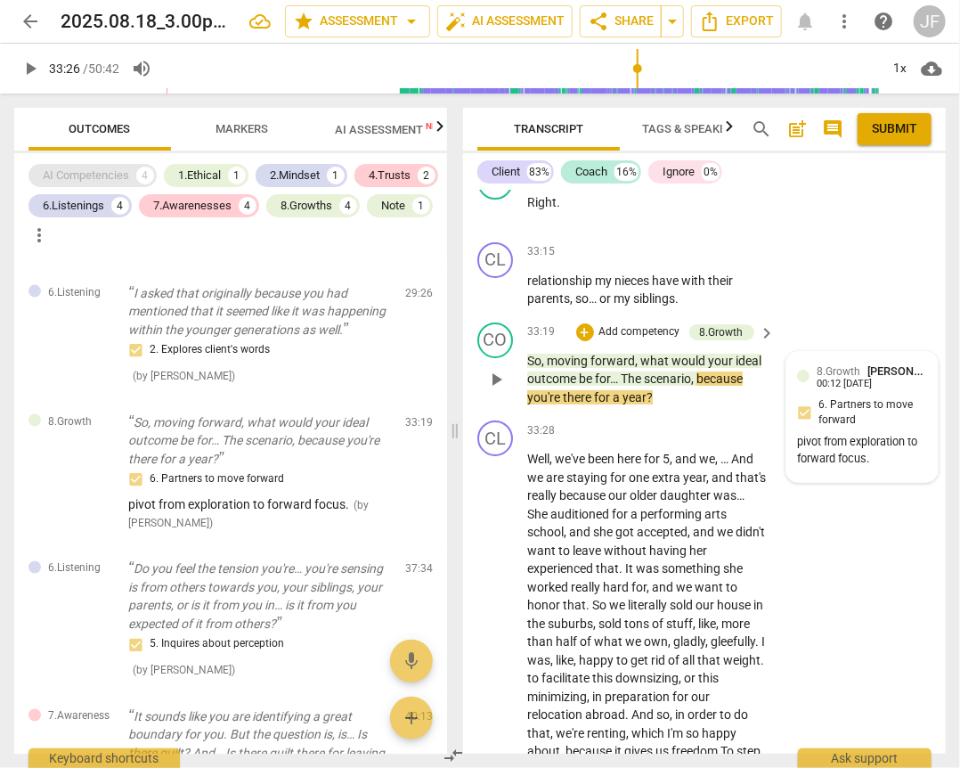
click at [51, 170] on div "AI Competencies" at bounding box center [86, 176] width 86 height 18
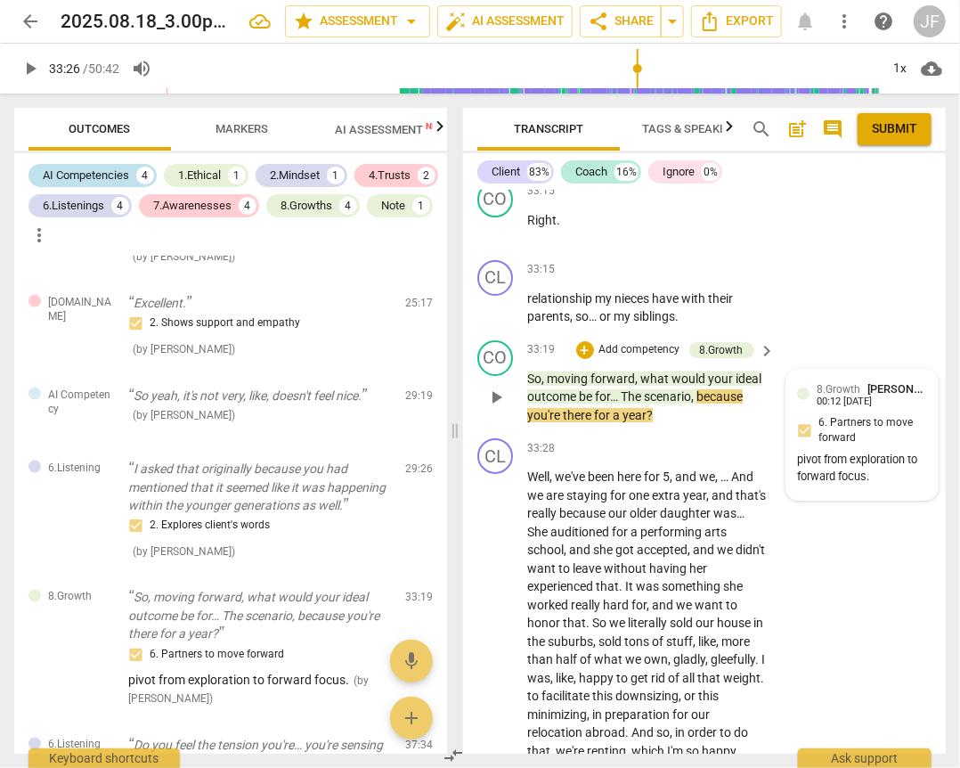
scroll to position [9599, 0]
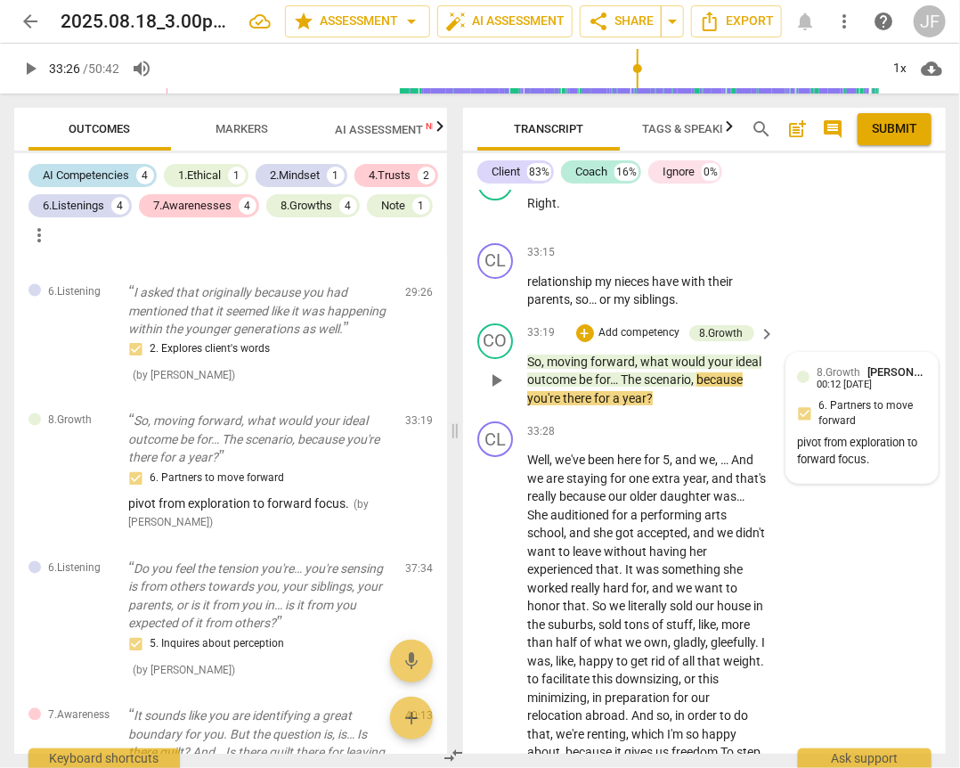
click at [67, 173] on div "AI Competencies" at bounding box center [86, 176] width 86 height 18
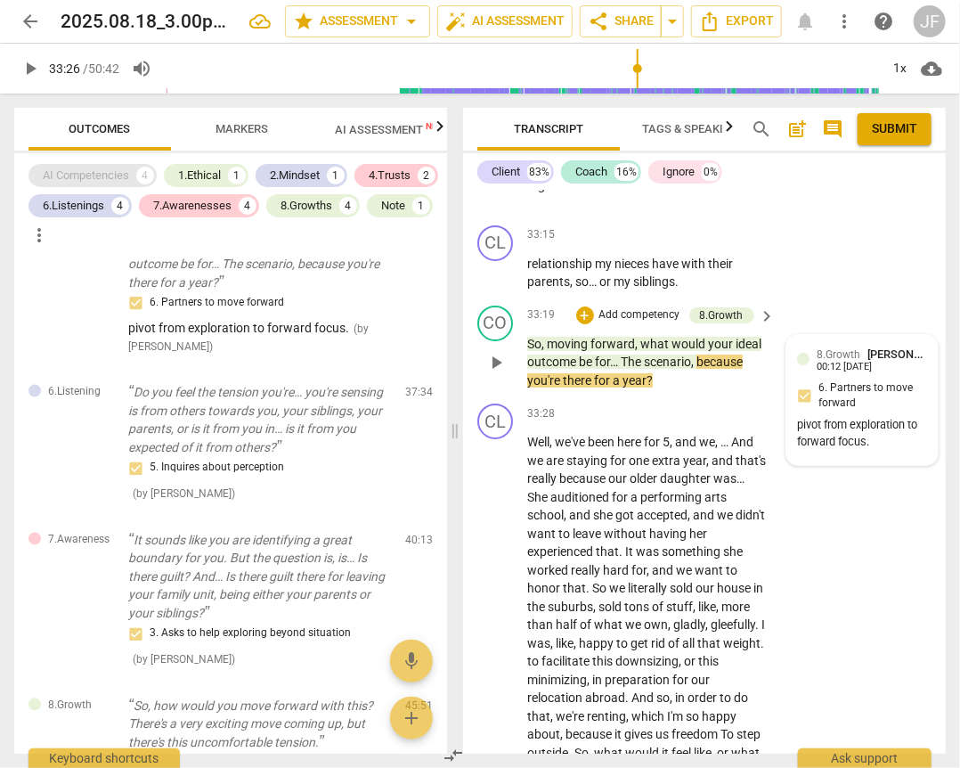
scroll to position [9582, 0]
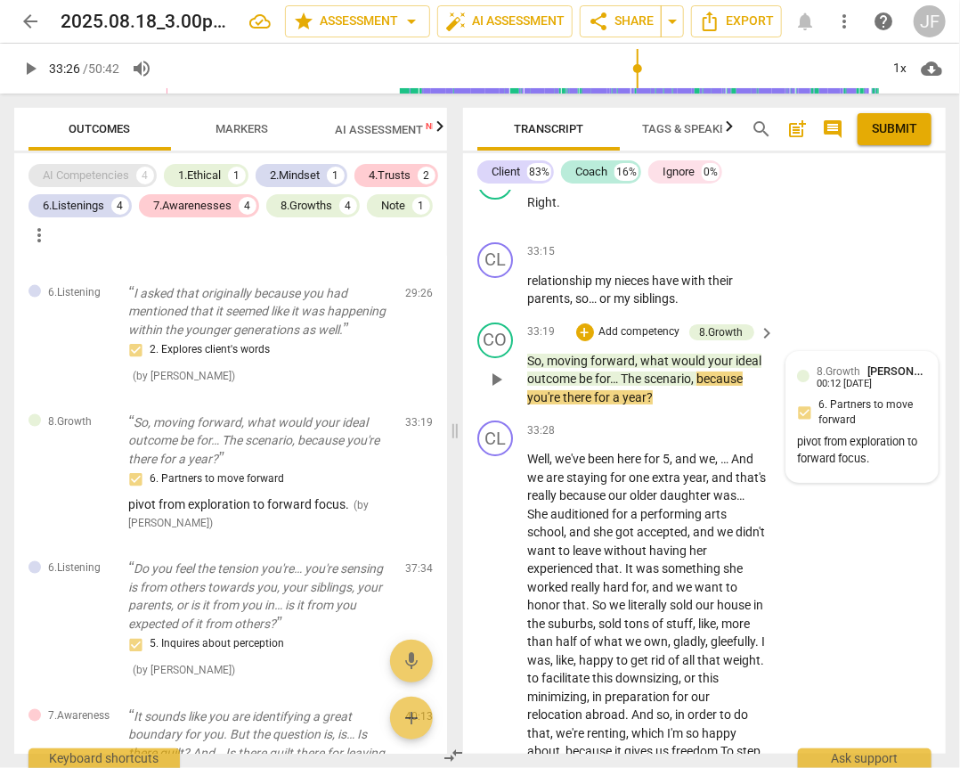
click at [77, 173] on div "AI Competencies" at bounding box center [86, 176] width 86 height 18
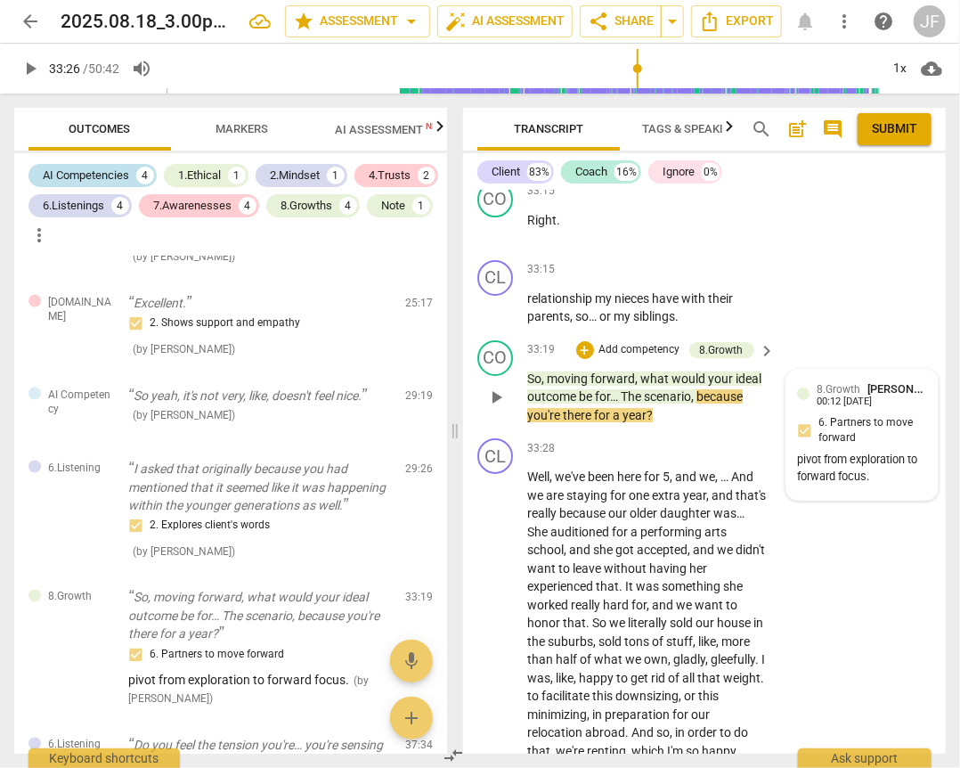
click at [77, 173] on div "AI Competencies" at bounding box center [86, 176] width 86 height 18
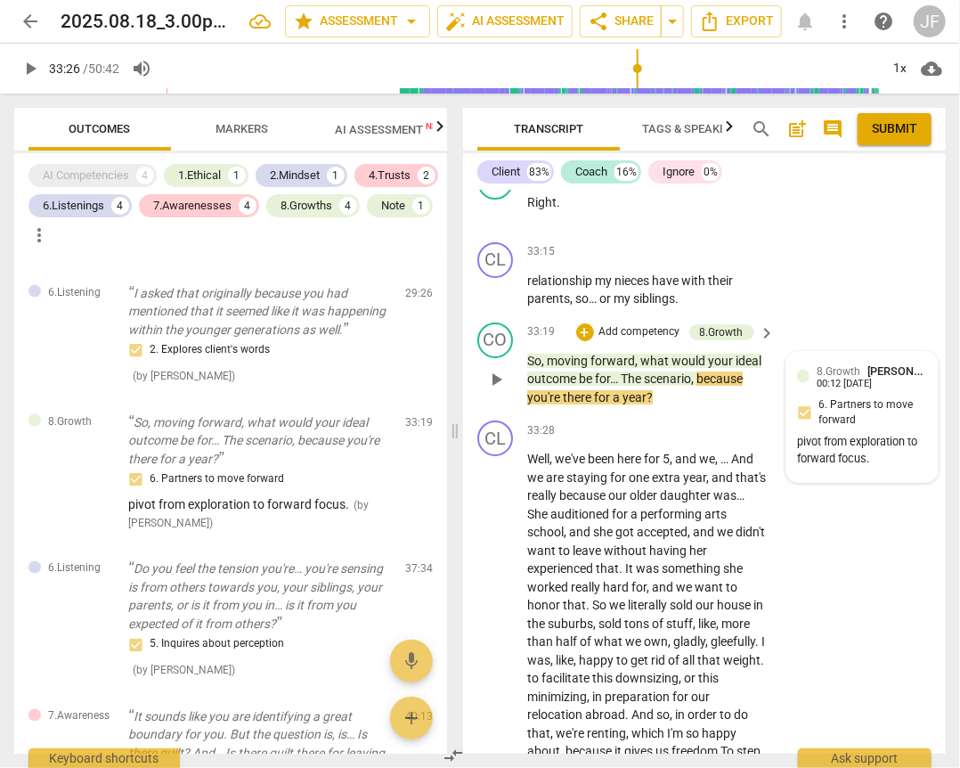
drag, startPoint x: 72, startPoint y: 234, endPoint x: 69, endPoint y: 217, distance: 17.1
click at [281, 215] on div "8.Growths" at bounding box center [307, 206] width 52 height 18
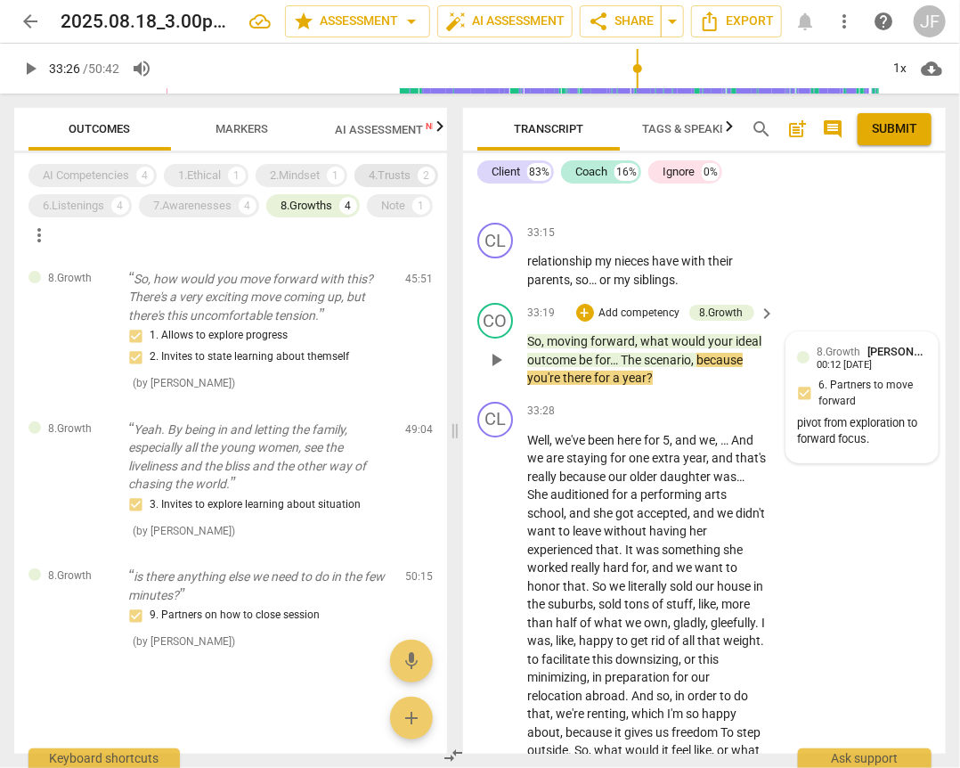
scroll to position [9566, 0]
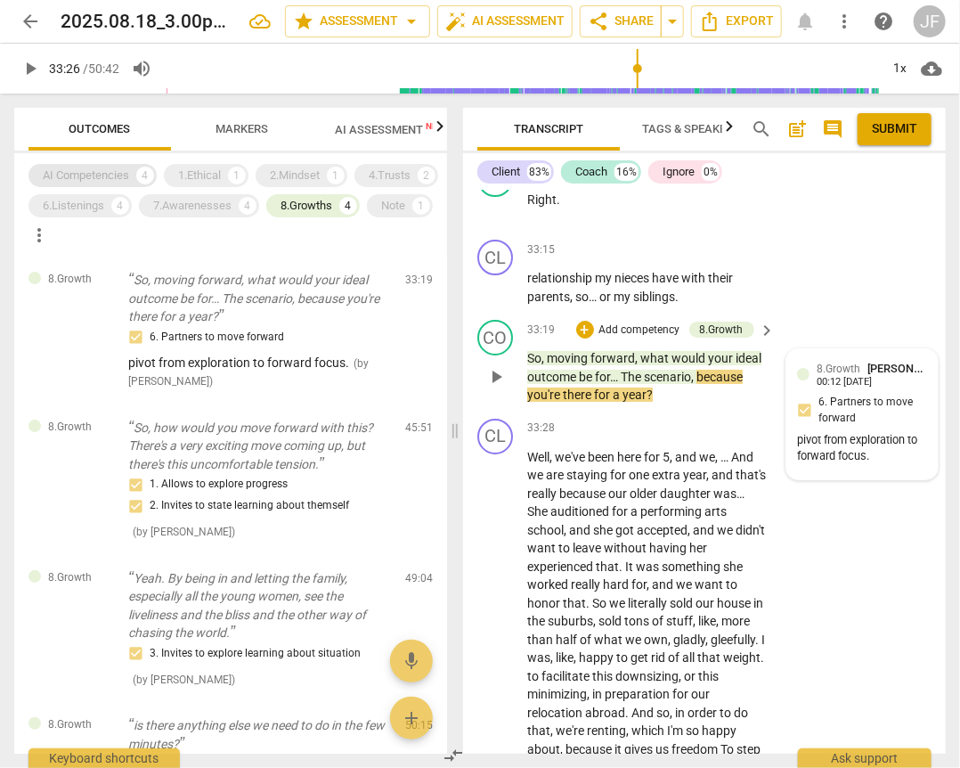
click at [92, 171] on div "AI Competencies" at bounding box center [86, 176] width 86 height 18
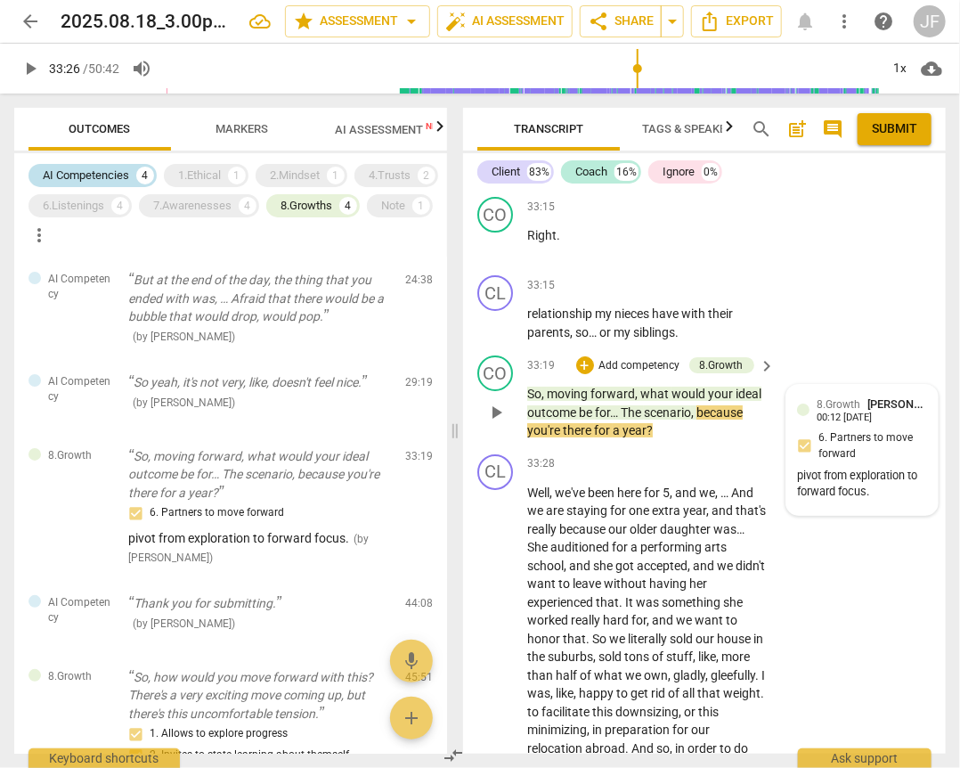
scroll to position [9599, 0]
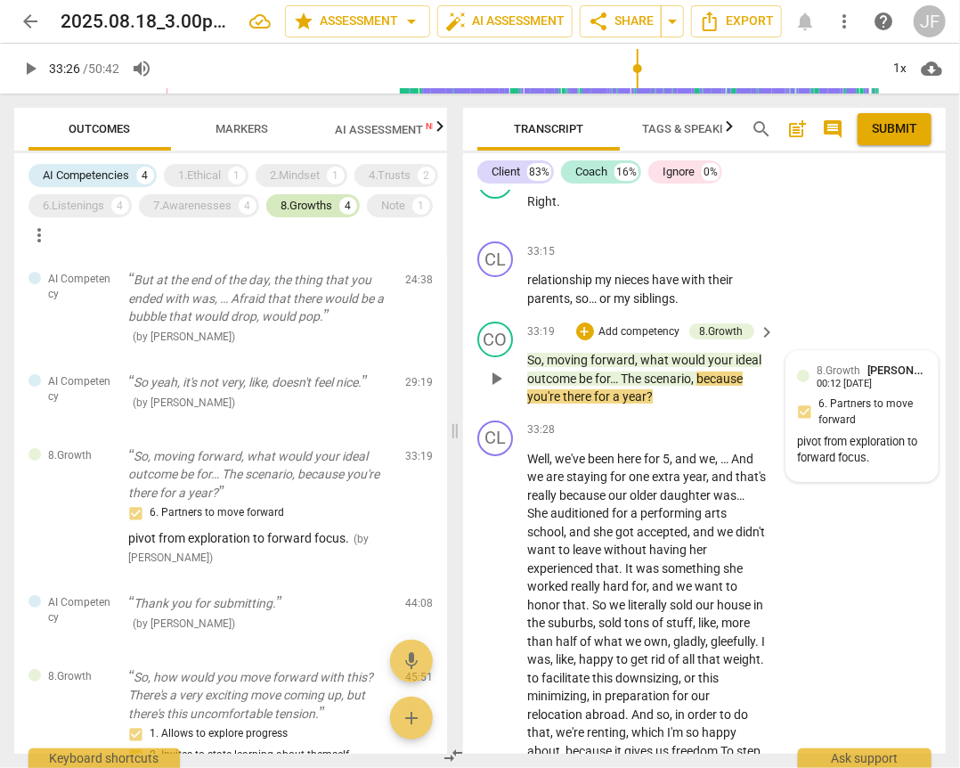
click at [281, 215] on div "8.Growths" at bounding box center [307, 206] width 52 height 18
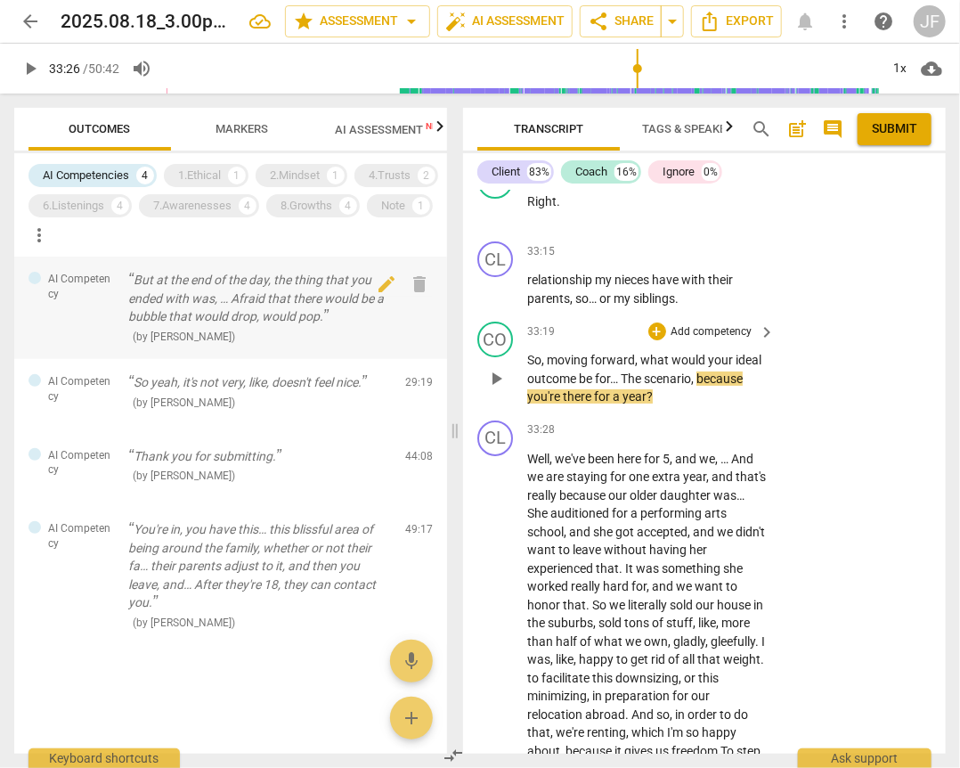
click at [216, 304] on p "But at the end of the day, the thing that you ended with was, … Afraid that the…" at bounding box center [259, 298] width 263 height 55
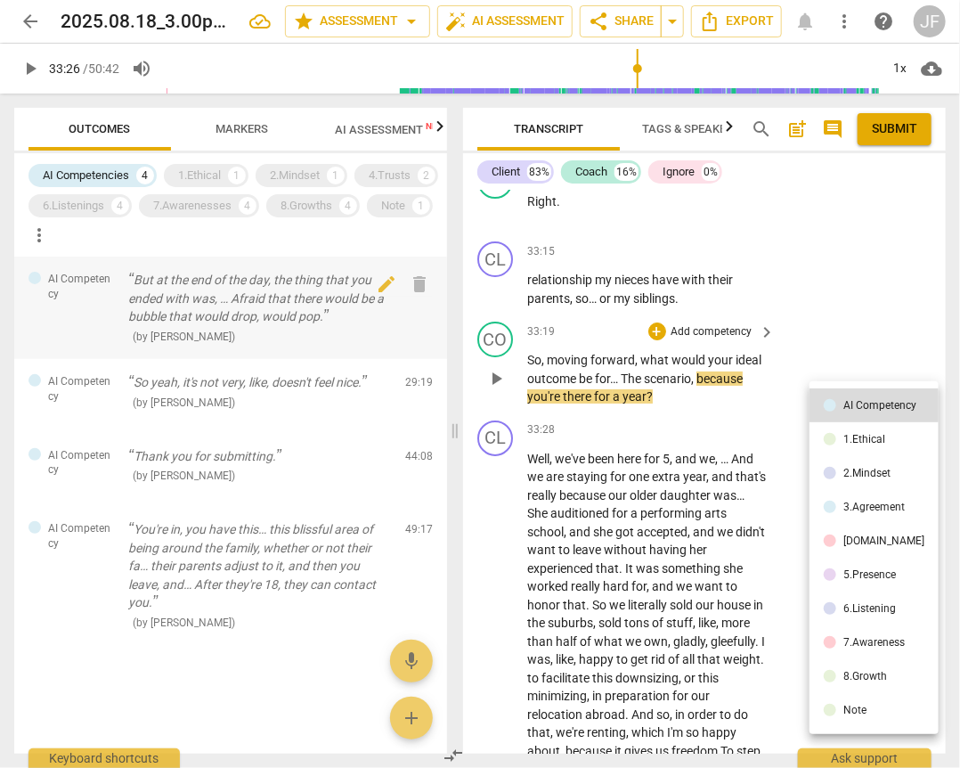
scroll to position [3784, 0]
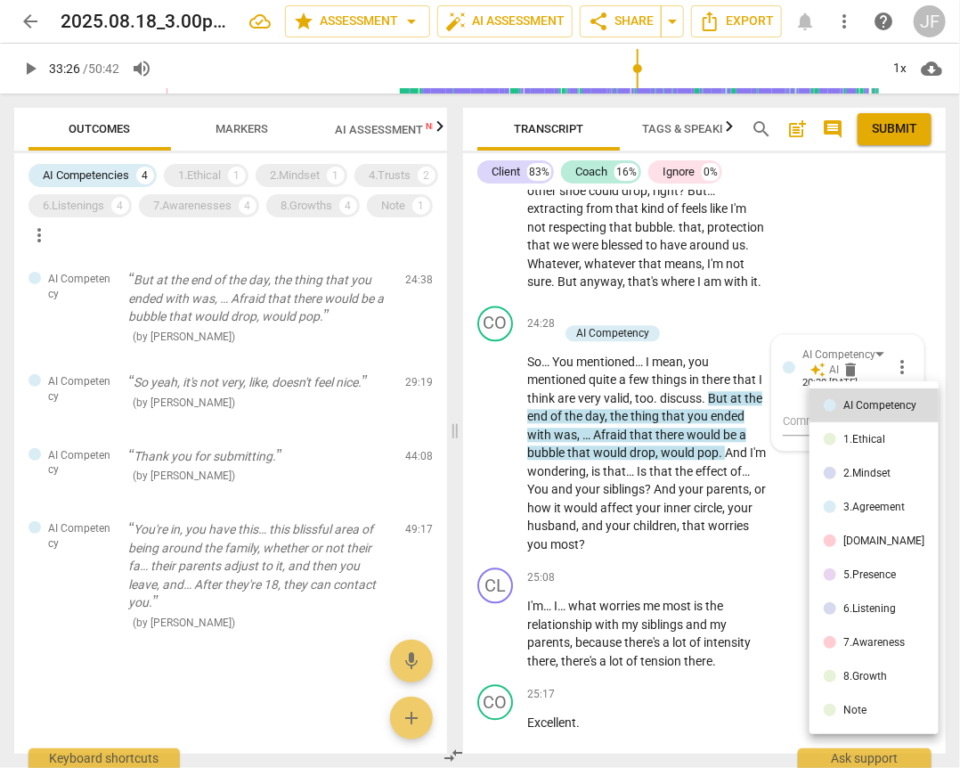
click at [846, 298] on div at bounding box center [480, 384] width 960 height 768
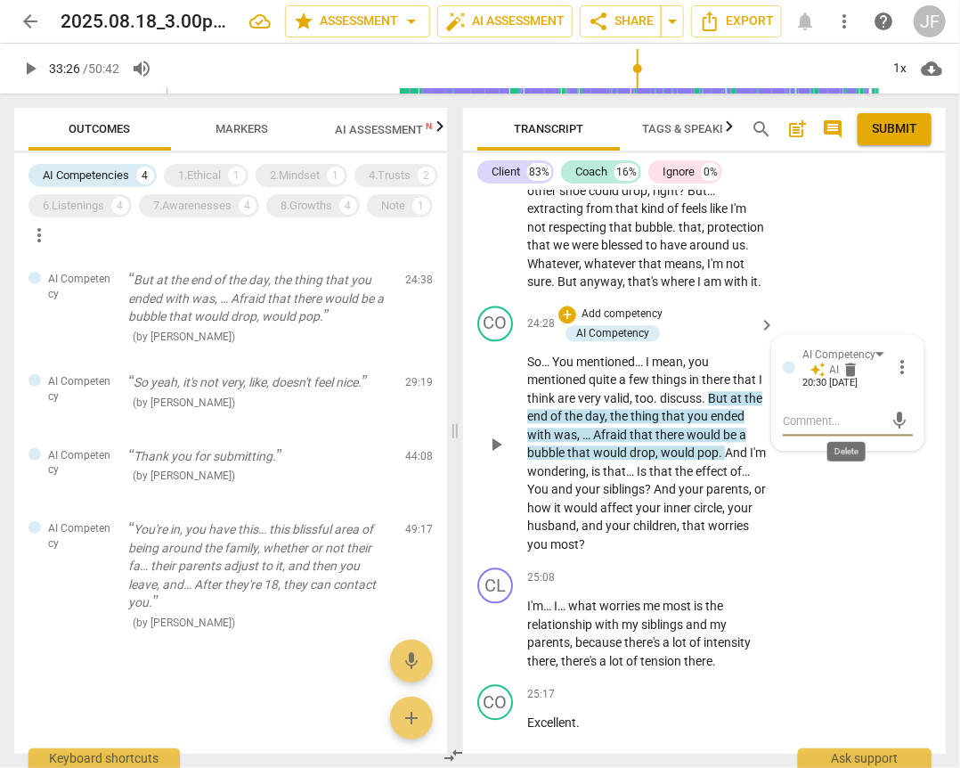
click at [851, 379] on span "delete" at bounding box center [851, 371] width 18 height 18
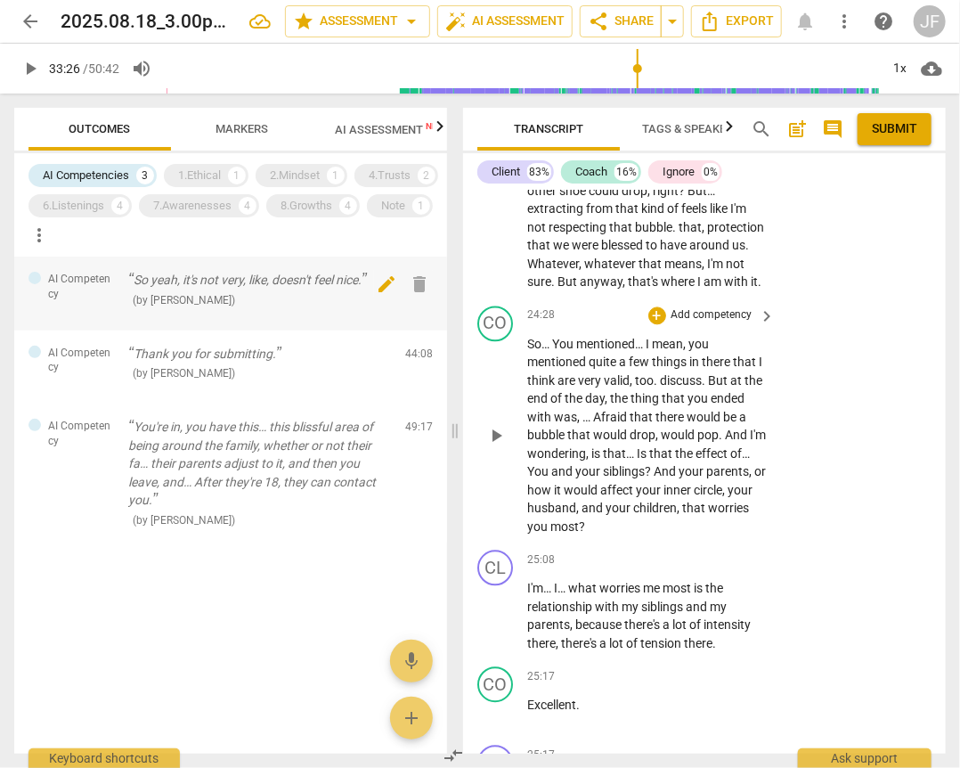
click at [424, 286] on span "delete" at bounding box center [420, 283] width 21 height 21
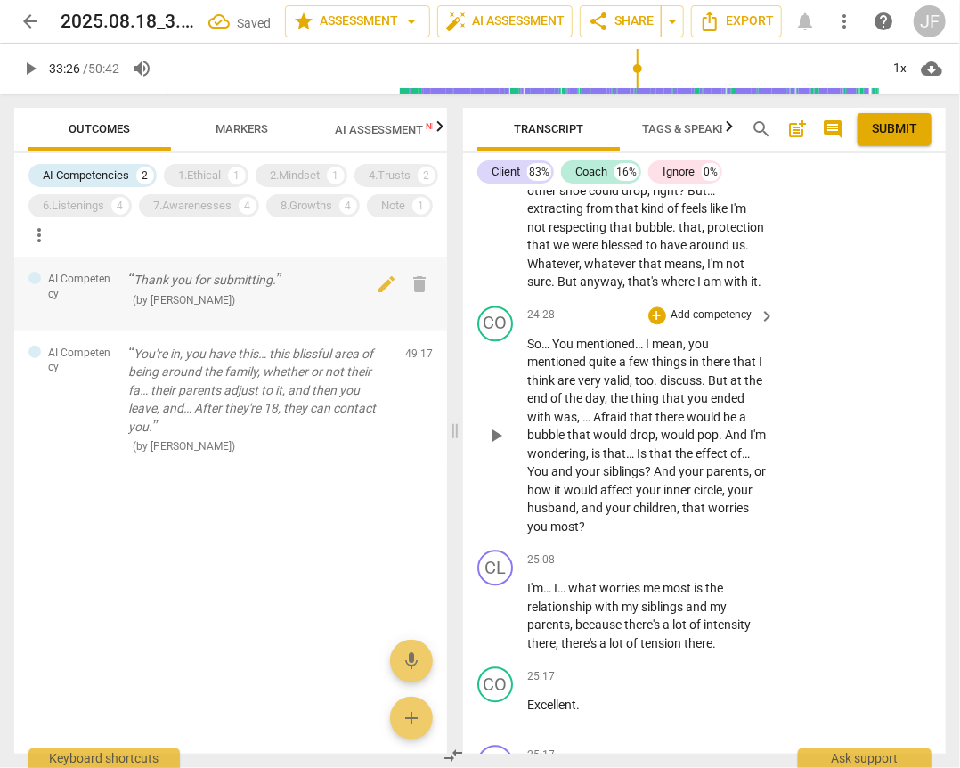
click at [187, 283] on p "Thank you for submitting." at bounding box center [259, 280] width 263 height 19
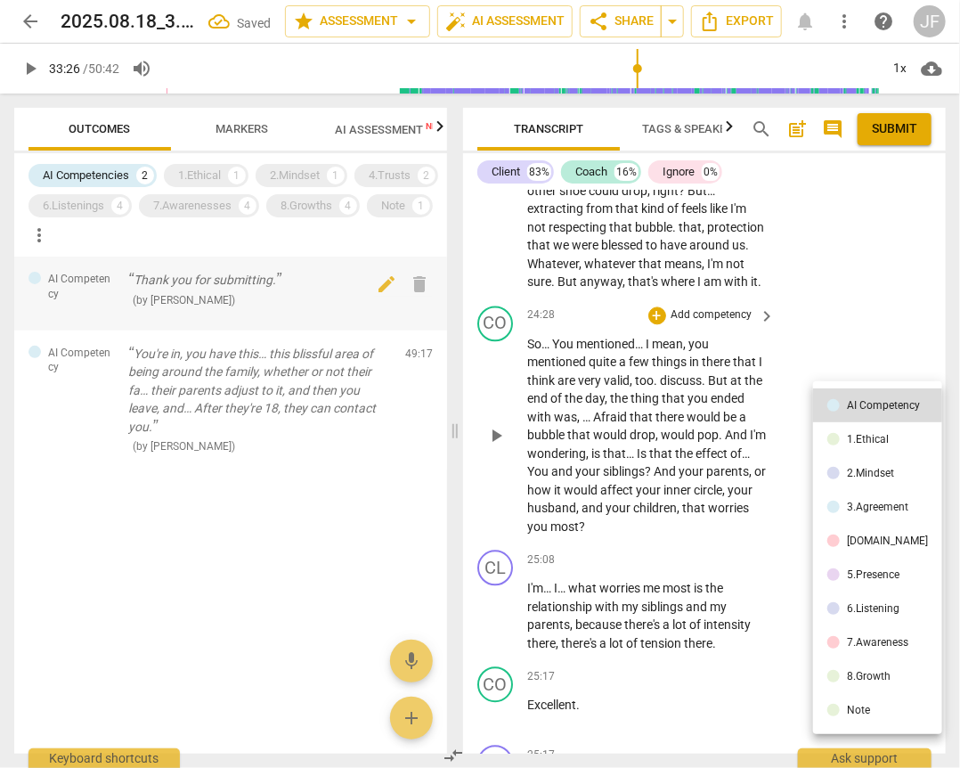
scroll to position [16500, 0]
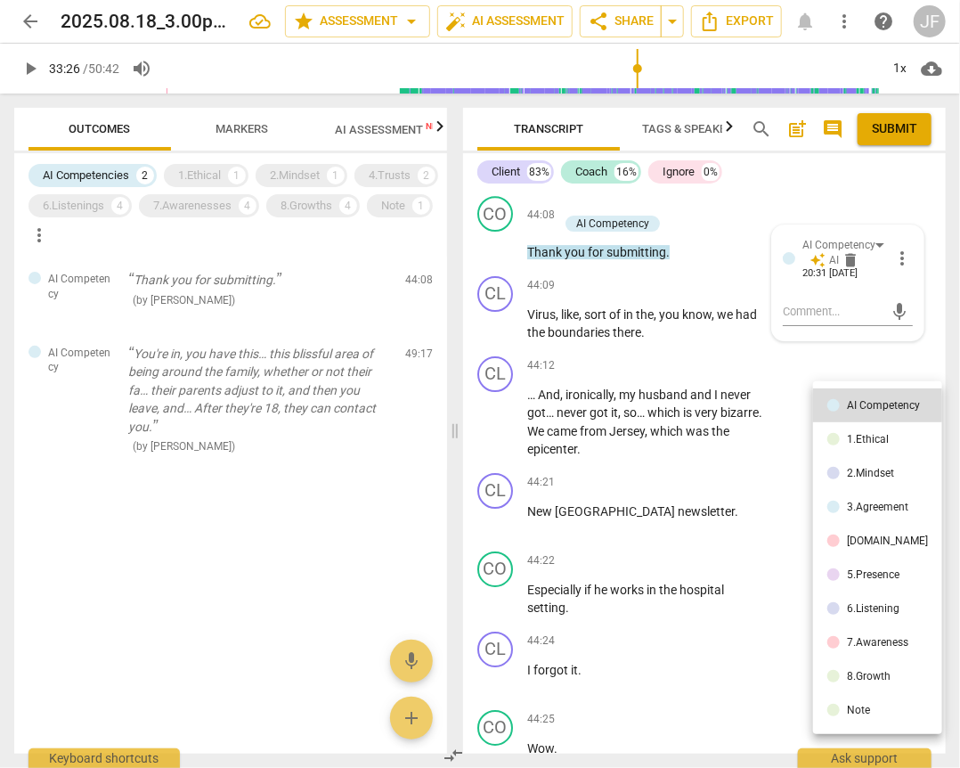
click at [649, 414] on div at bounding box center [480, 384] width 960 height 768
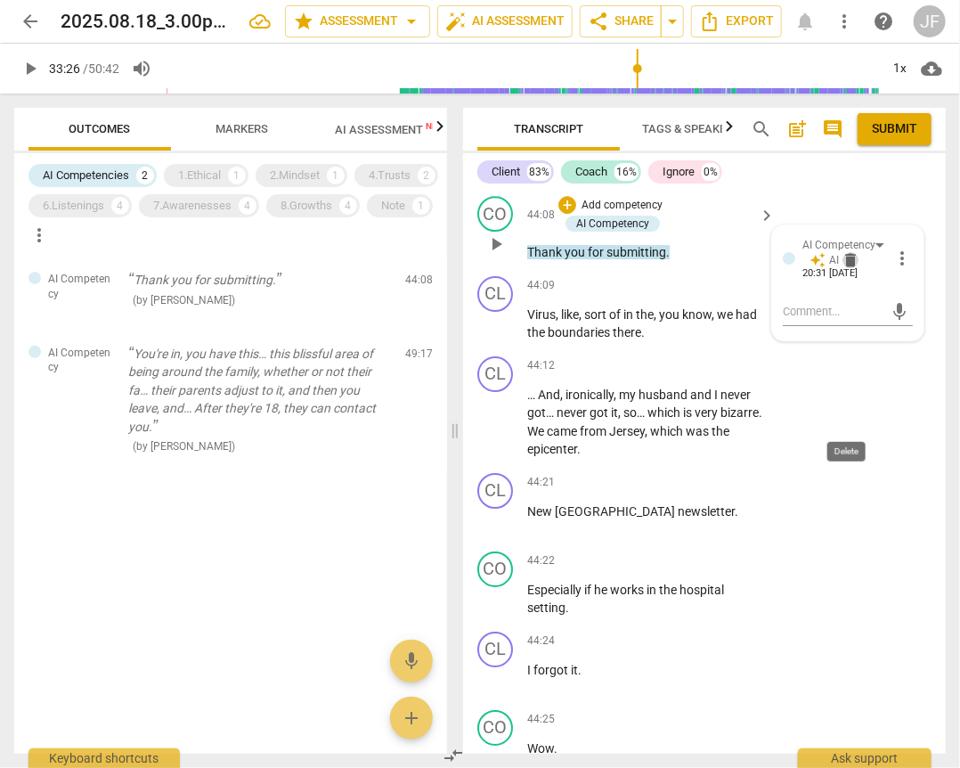
click at [846, 269] on span "delete" at bounding box center [851, 260] width 18 height 18
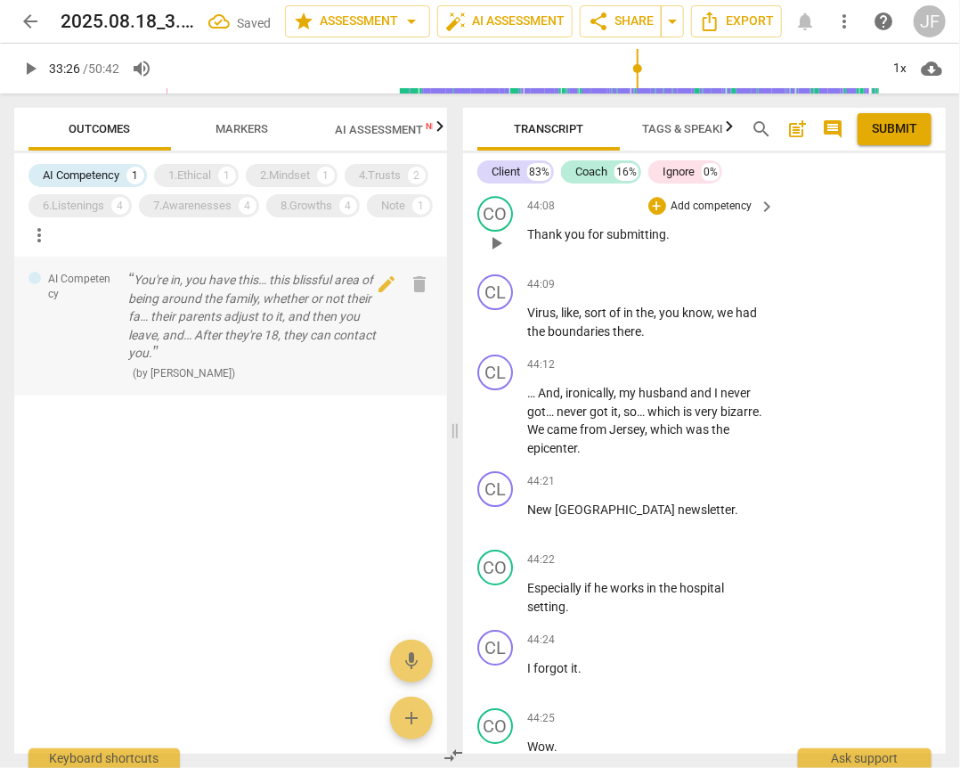
click at [209, 307] on p "You're in, you have this… this blissful area of being around the family, whethe…" at bounding box center [259, 317] width 263 height 92
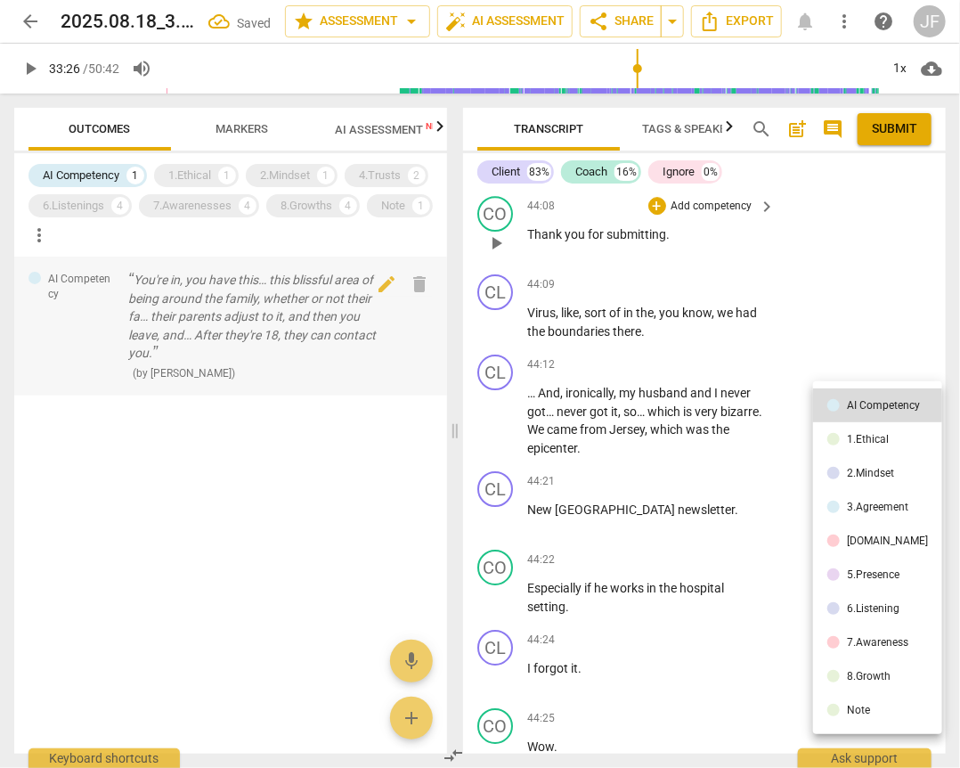
scroll to position [20411, 0]
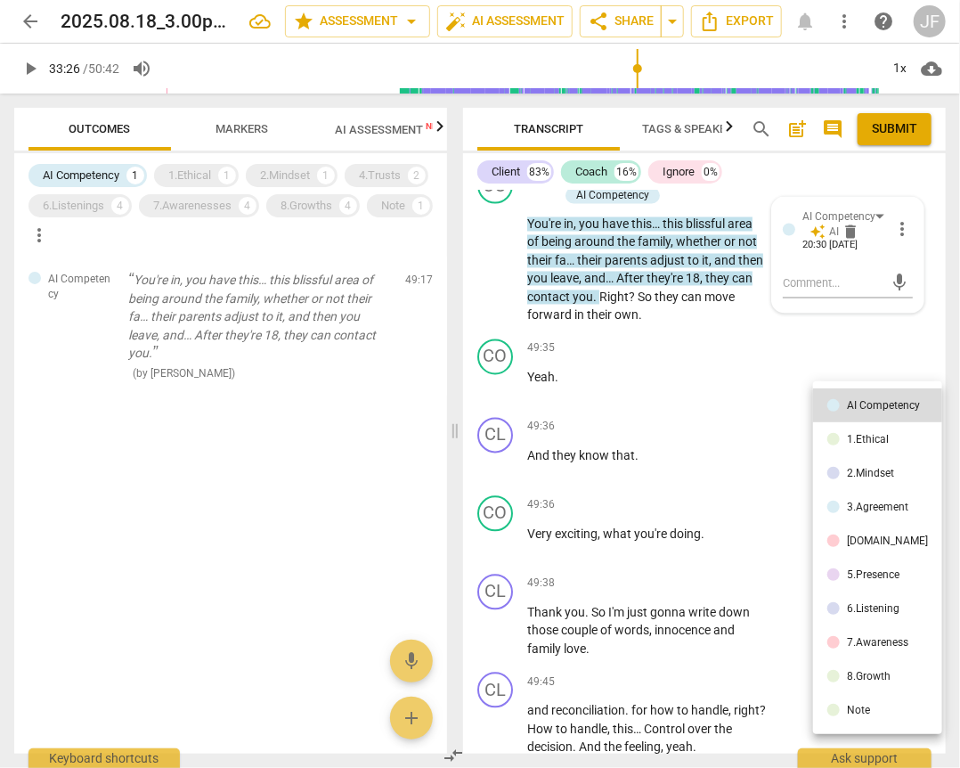
click at [641, 458] on div at bounding box center [480, 384] width 960 height 768
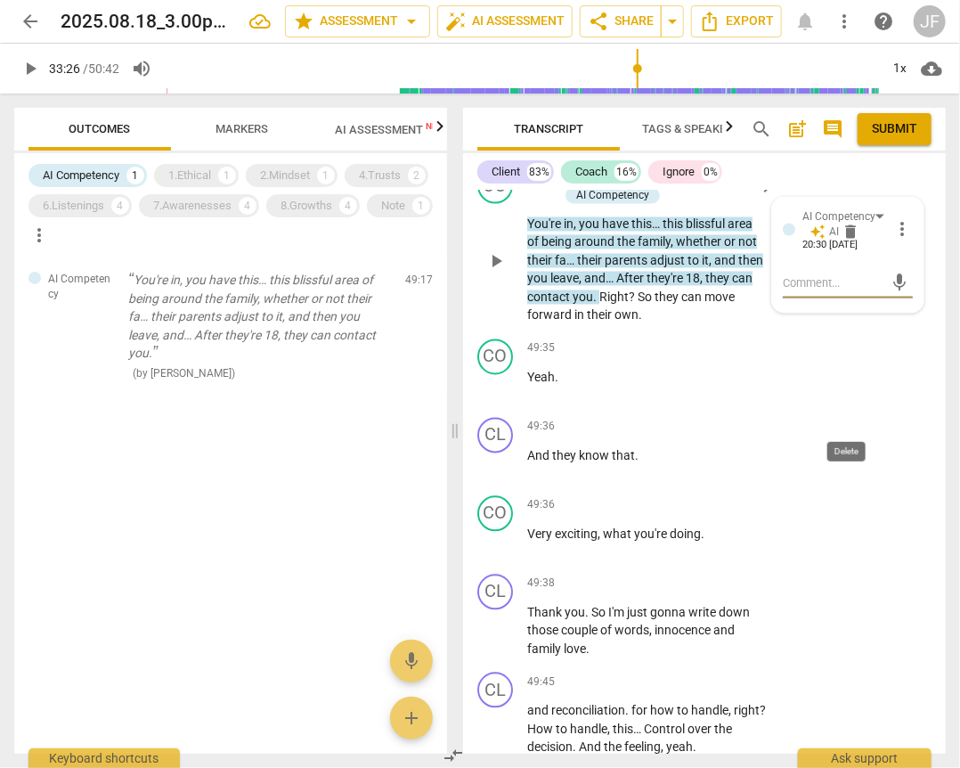
click at [847, 241] on span "delete" at bounding box center [851, 233] width 18 height 18
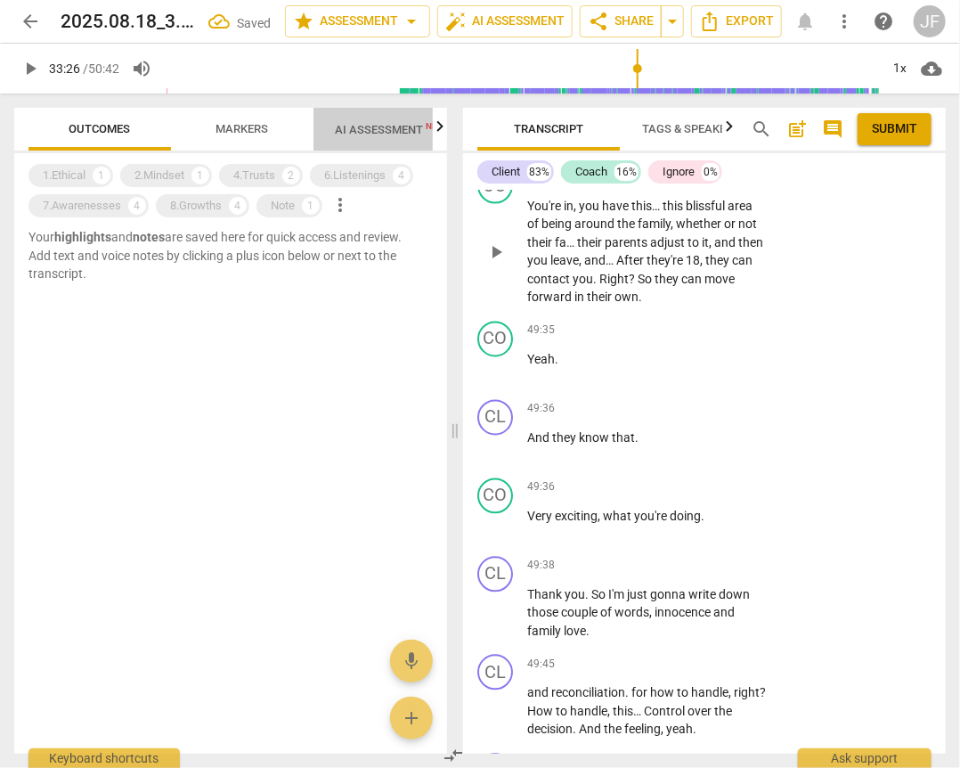
click at [360, 131] on span "AI Assessment New" at bounding box center [390, 129] width 110 height 13
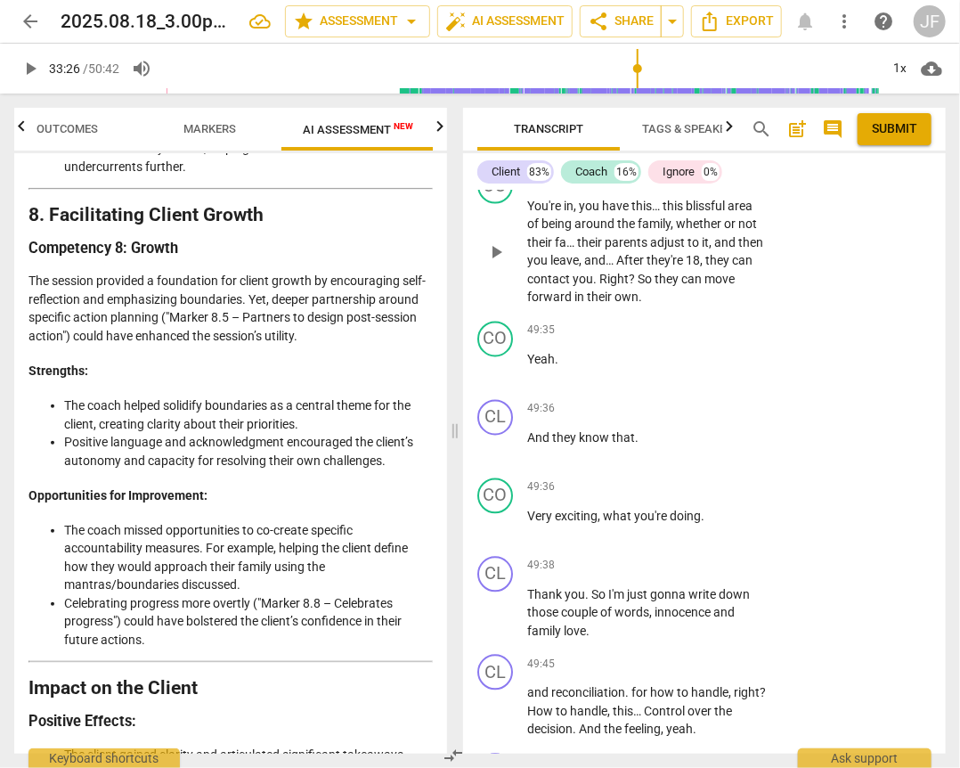
scroll to position [4265, 0]
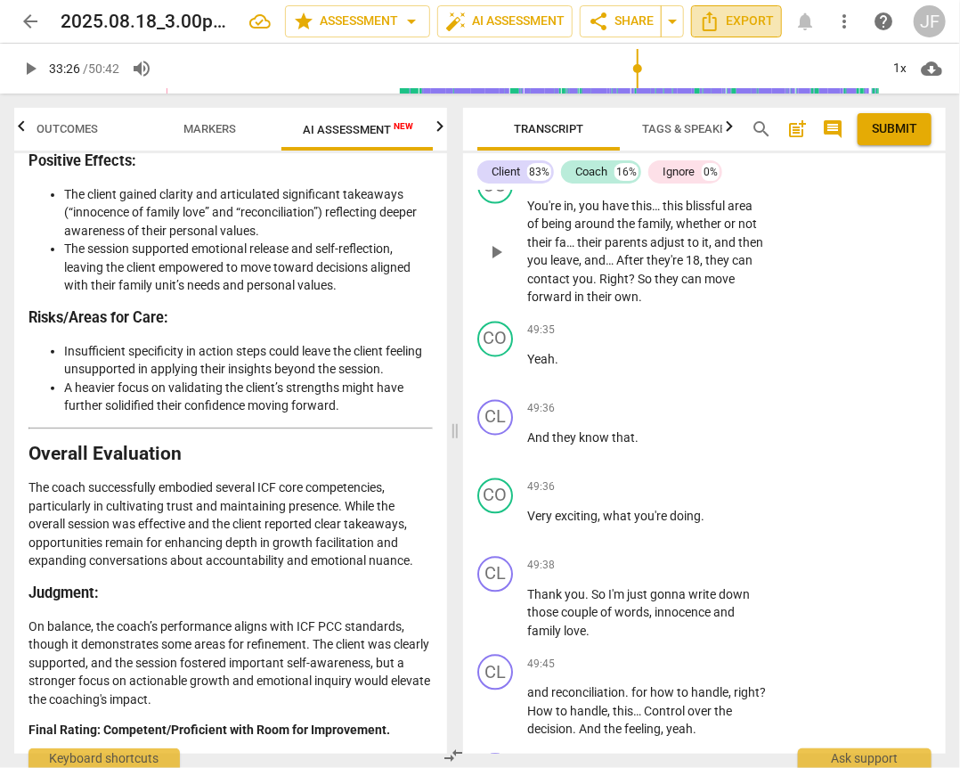
click at [744, 15] on span "Export" at bounding box center [736, 21] width 75 height 21
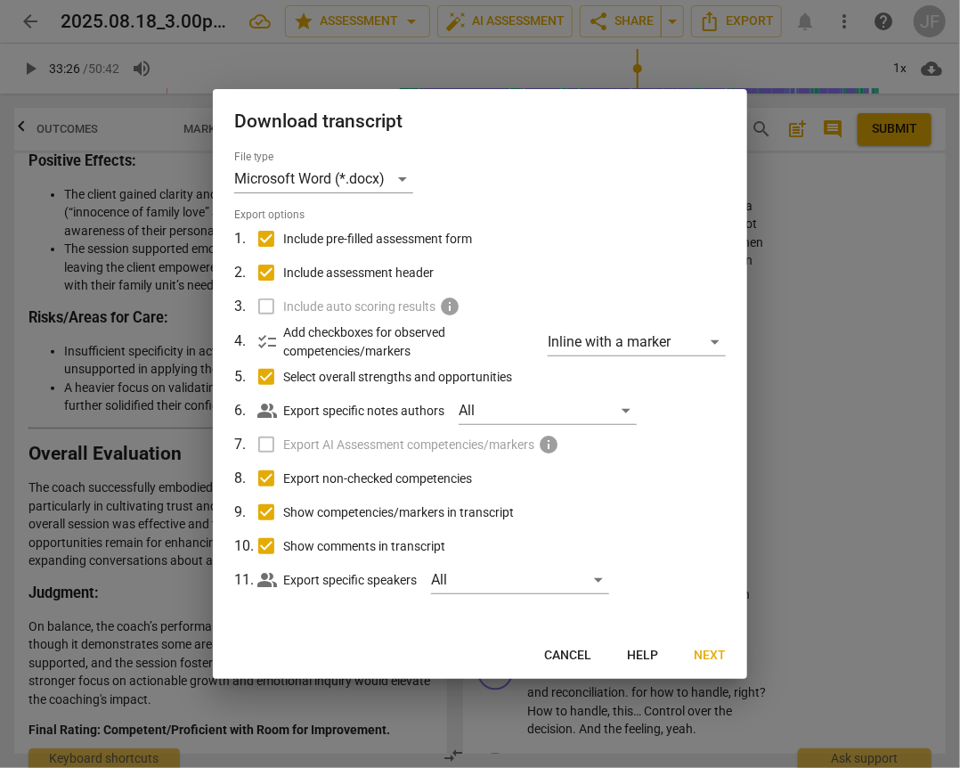
click at [717, 654] on span "Next" at bounding box center [710, 656] width 32 height 18
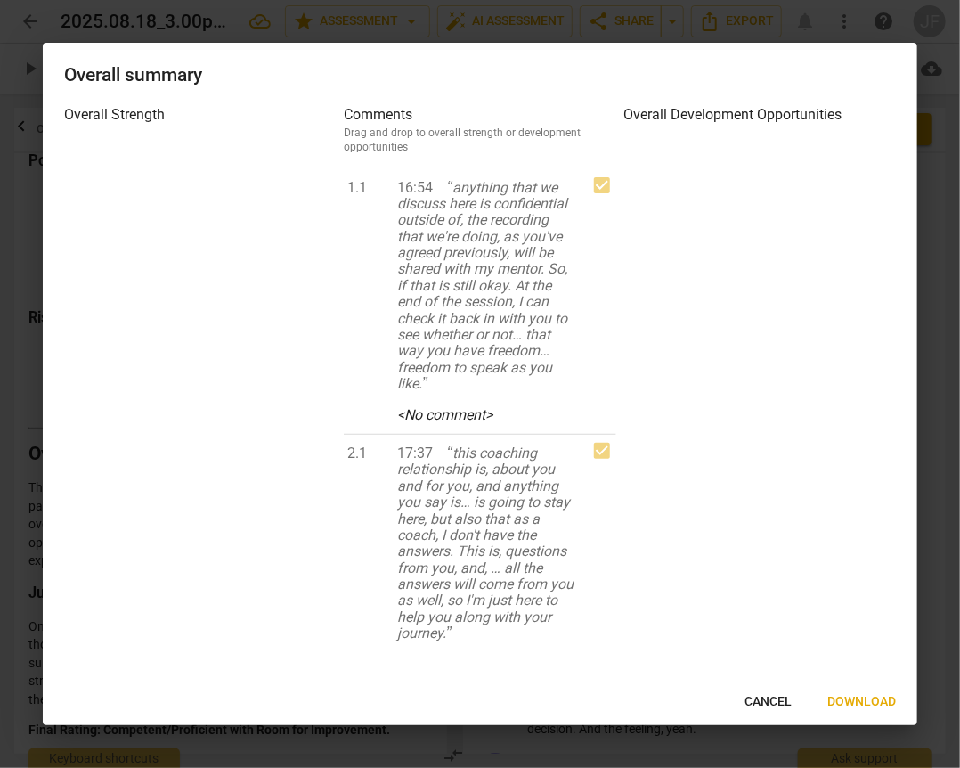
click at [878, 697] on span "Download" at bounding box center [861, 702] width 69 height 18
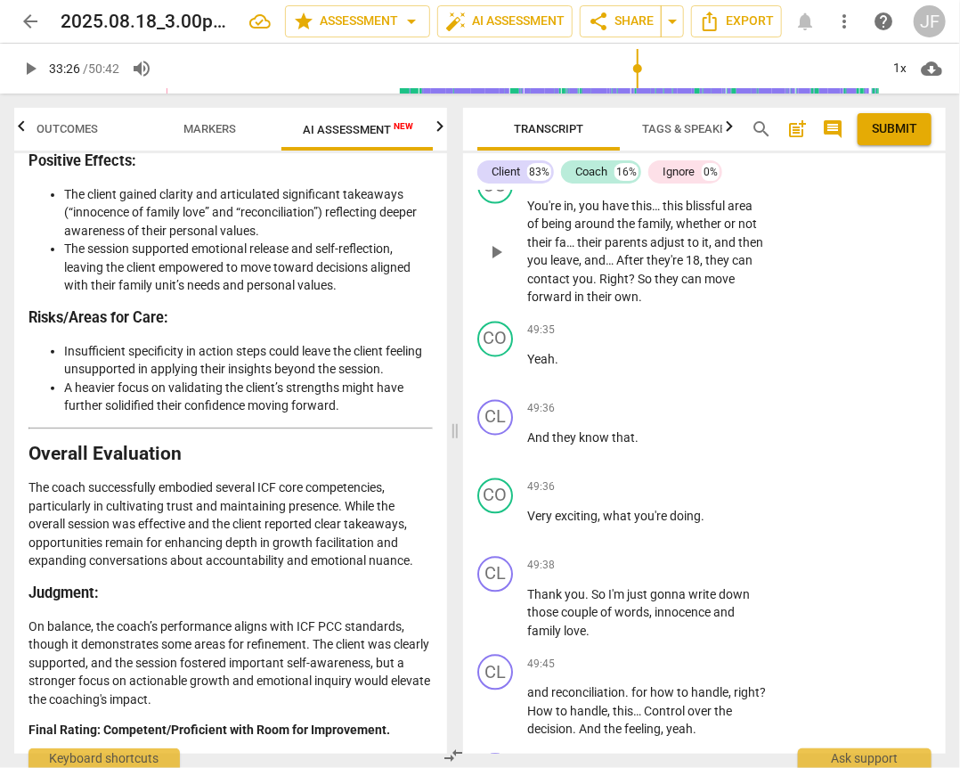
click at [23, 19] on span "arrow_back" at bounding box center [30, 21] width 21 height 21
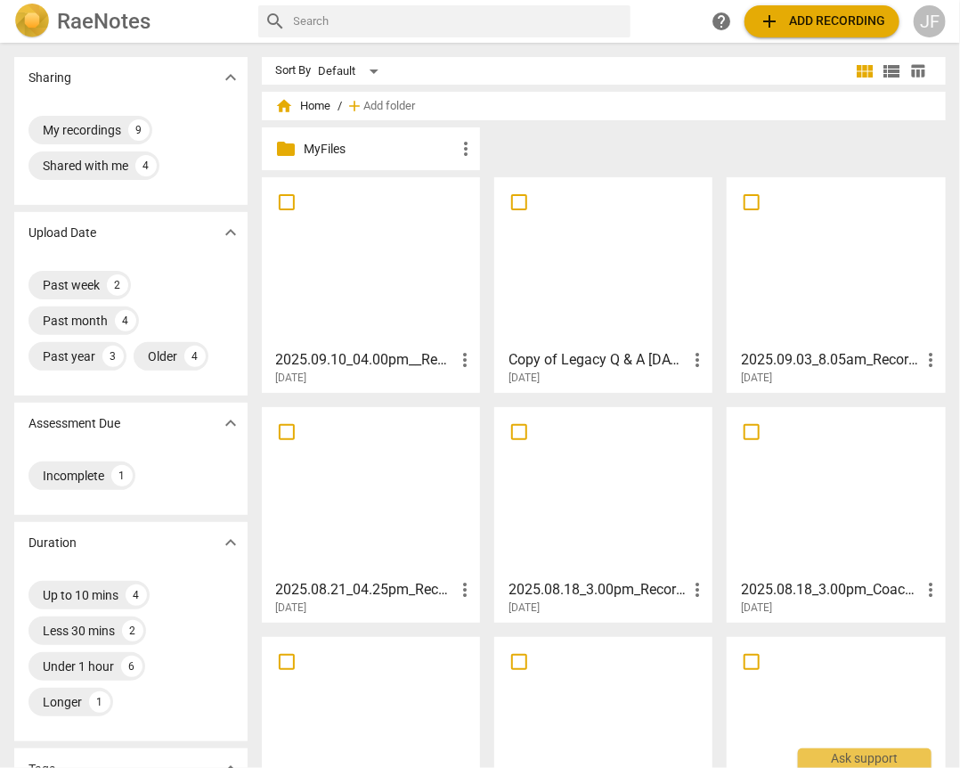
scroll to position [143, 0]
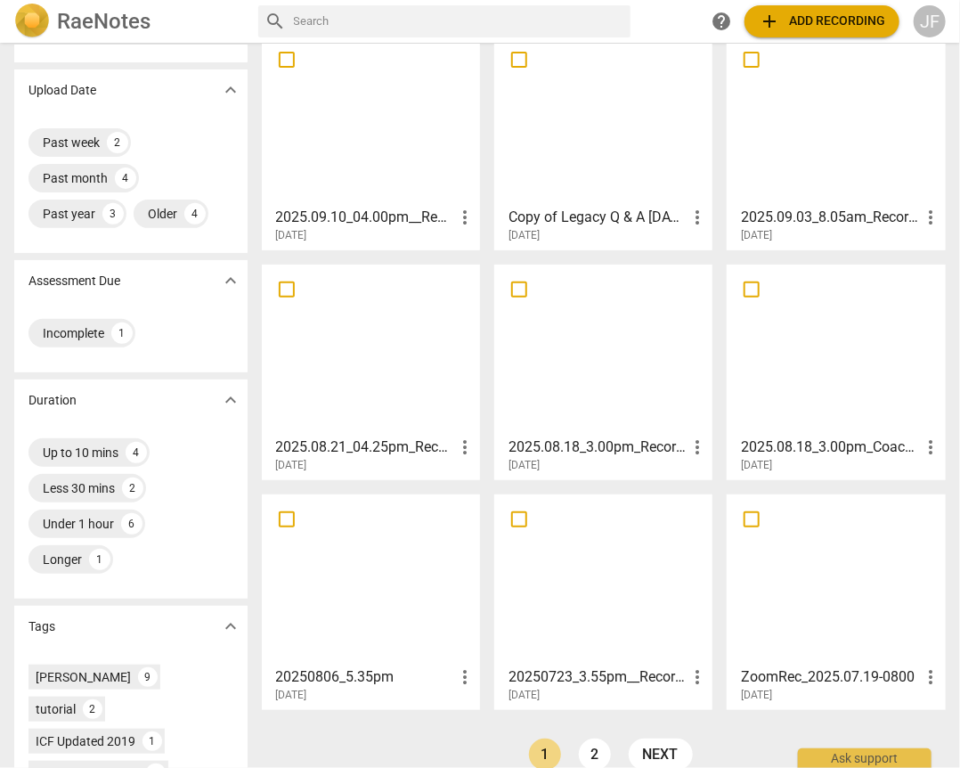
click at [333, 583] on div at bounding box center [371, 580] width 206 height 158
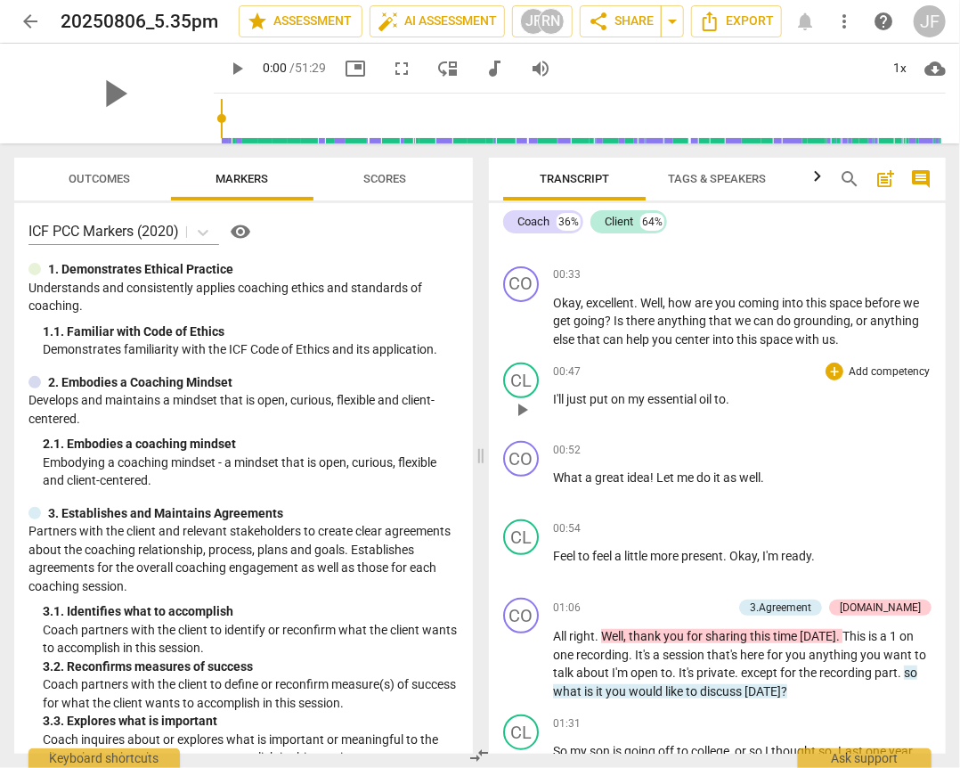
scroll to position [214, 0]
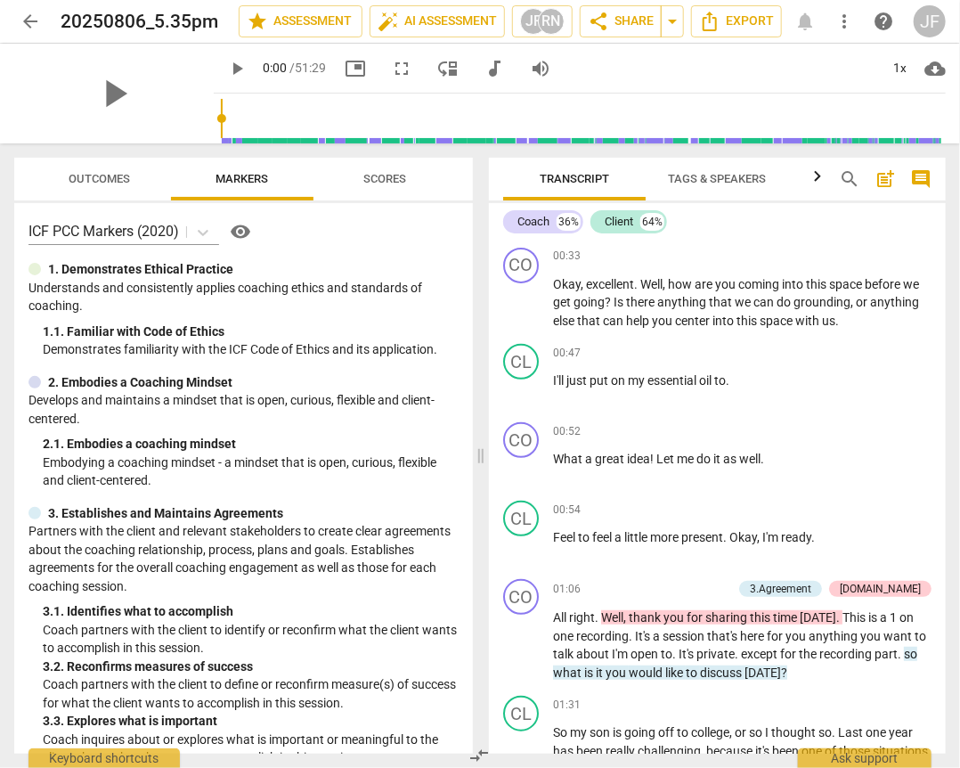
click at [932, 68] on span "cloud_download" at bounding box center [935, 68] width 21 height 21
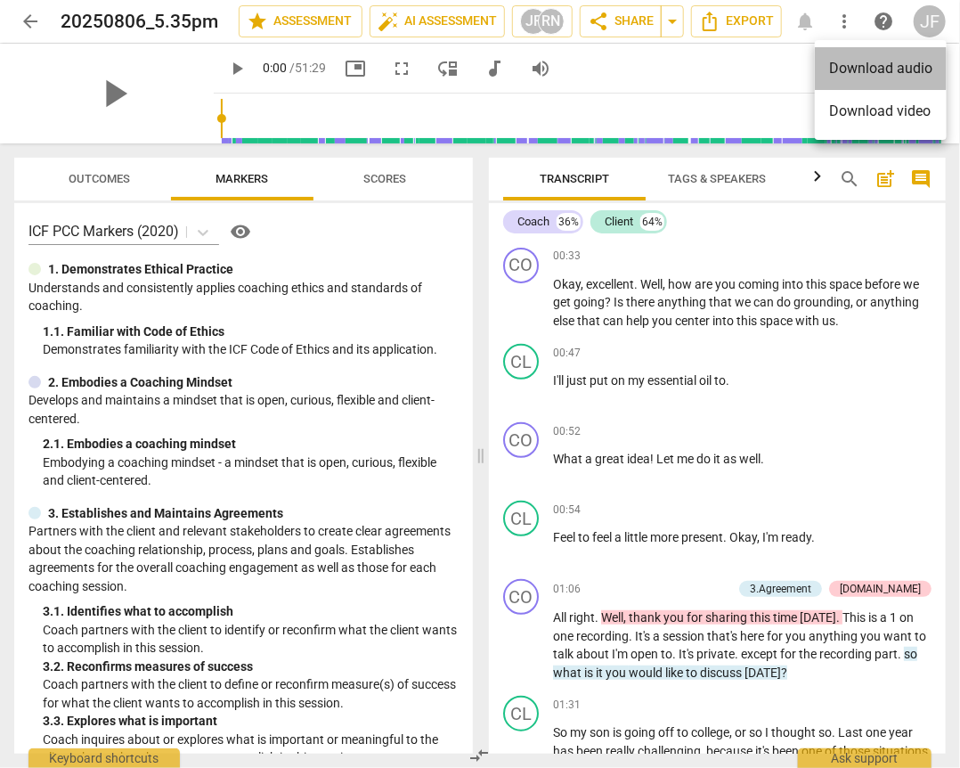
click at [868, 66] on li "Download audio" at bounding box center [881, 68] width 132 height 43
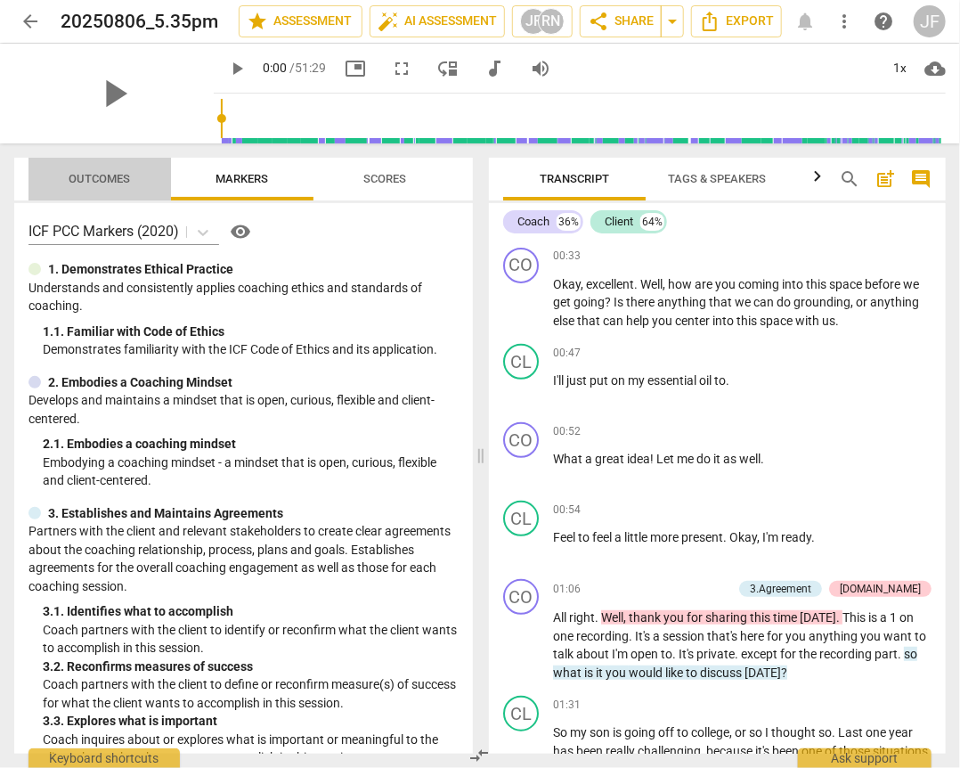
click at [83, 173] on span "Outcomes" at bounding box center [99, 178] width 61 height 13
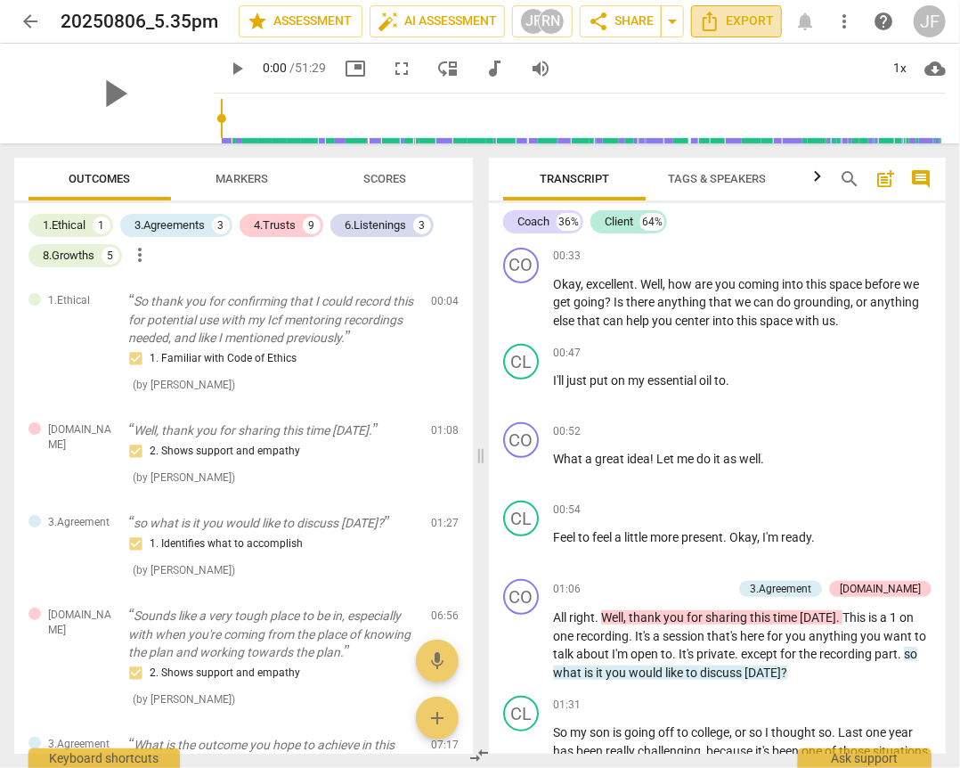
click at [728, 20] on span "Export" at bounding box center [736, 21] width 75 height 21
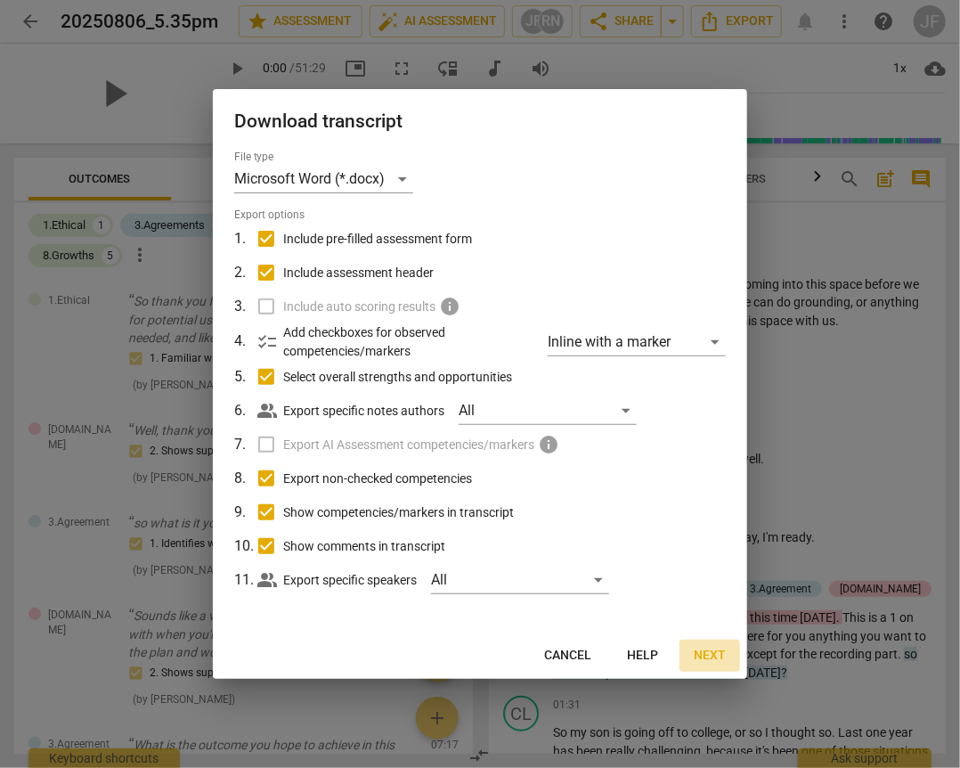
click at [717, 650] on span "Next" at bounding box center [710, 656] width 32 height 18
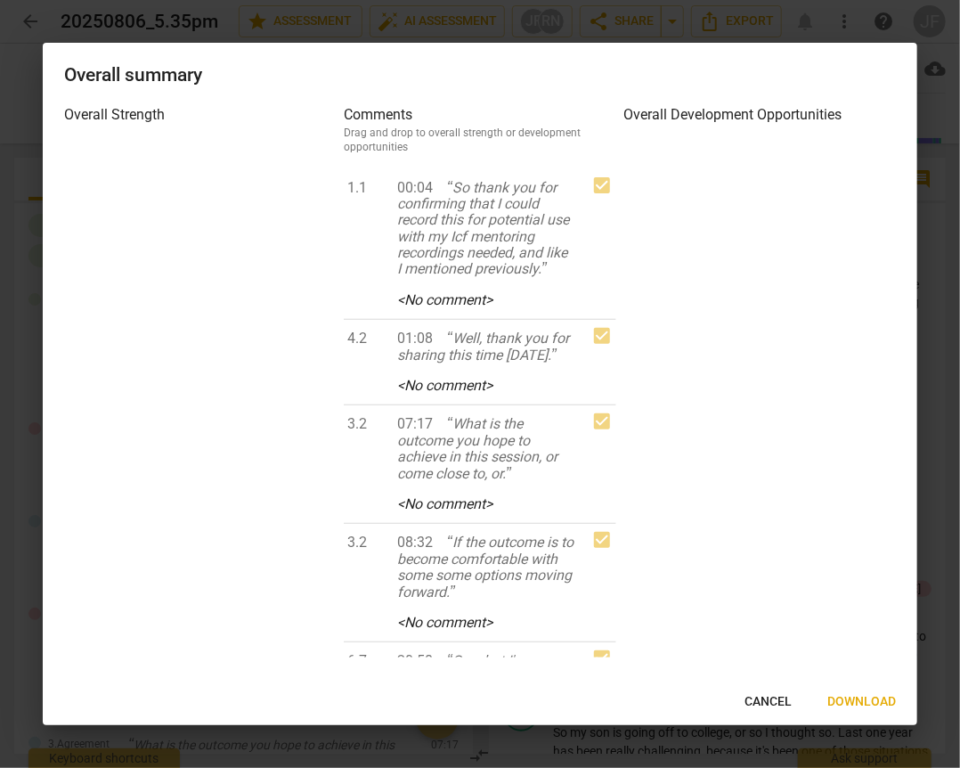
click at [856, 702] on span "Download" at bounding box center [861, 702] width 69 height 18
